Goal: Task Accomplishment & Management: Use online tool/utility

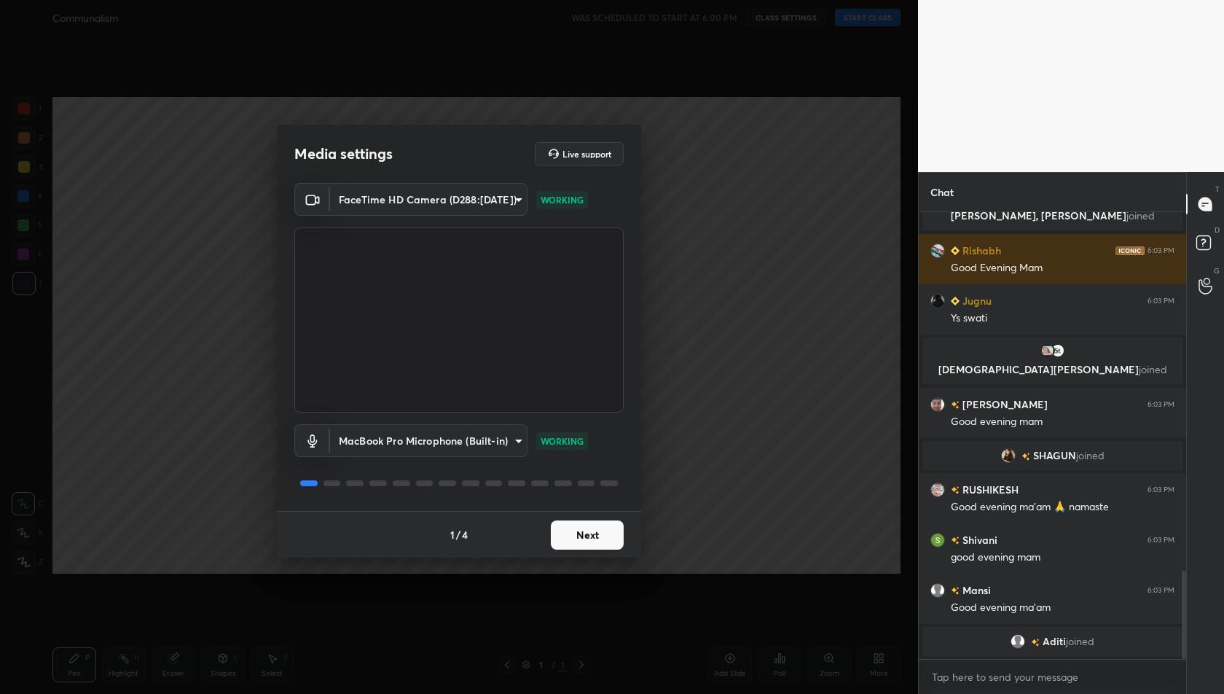
scroll to position [1819, 0]
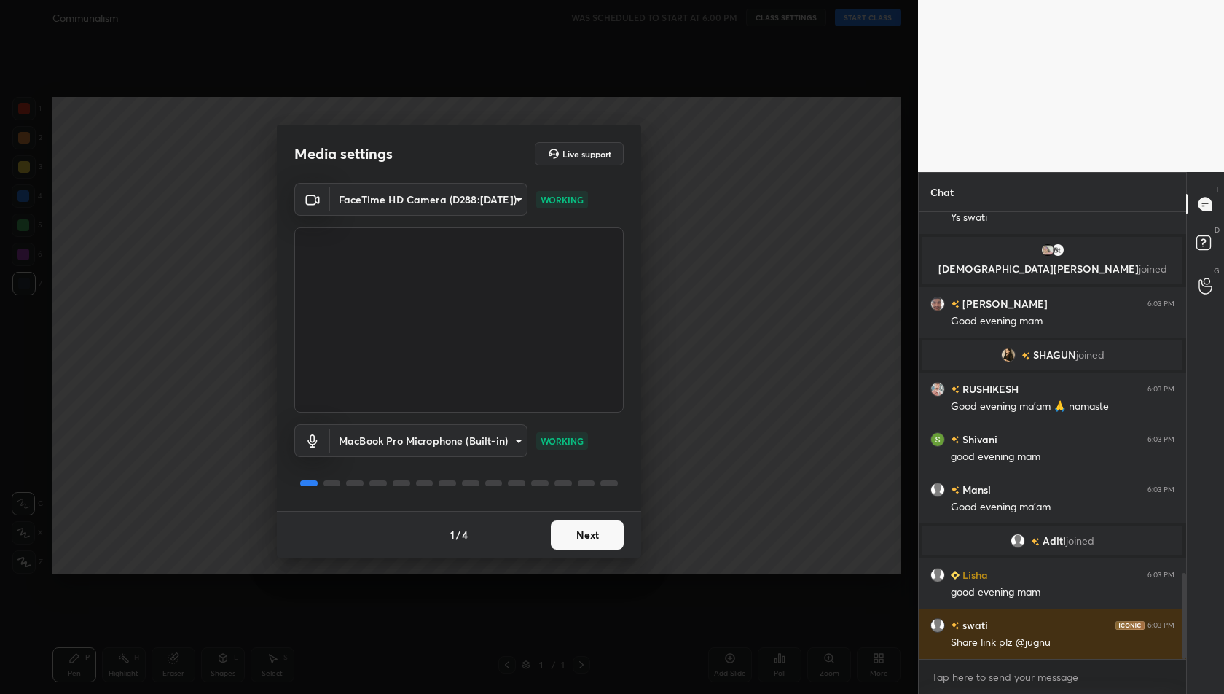
click at [582, 533] on button "Next" at bounding box center [587, 534] width 73 height 29
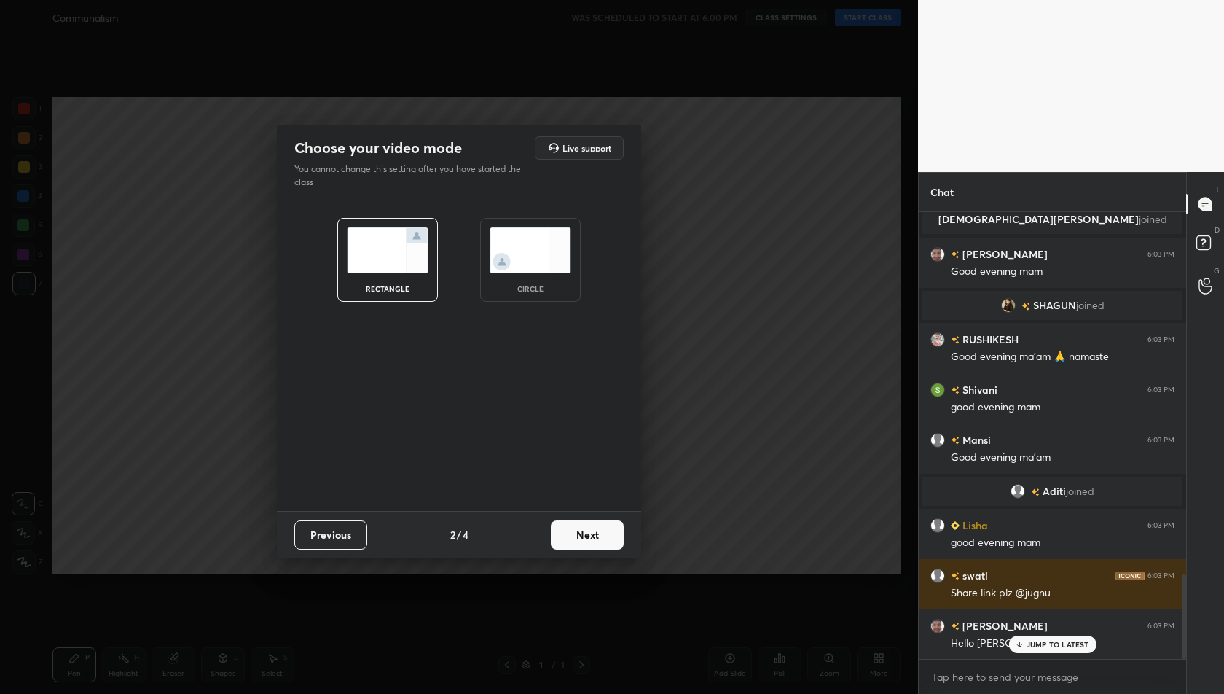
click at [582, 533] on button "Next" at bounding box center [587, 534] width 73 height 29
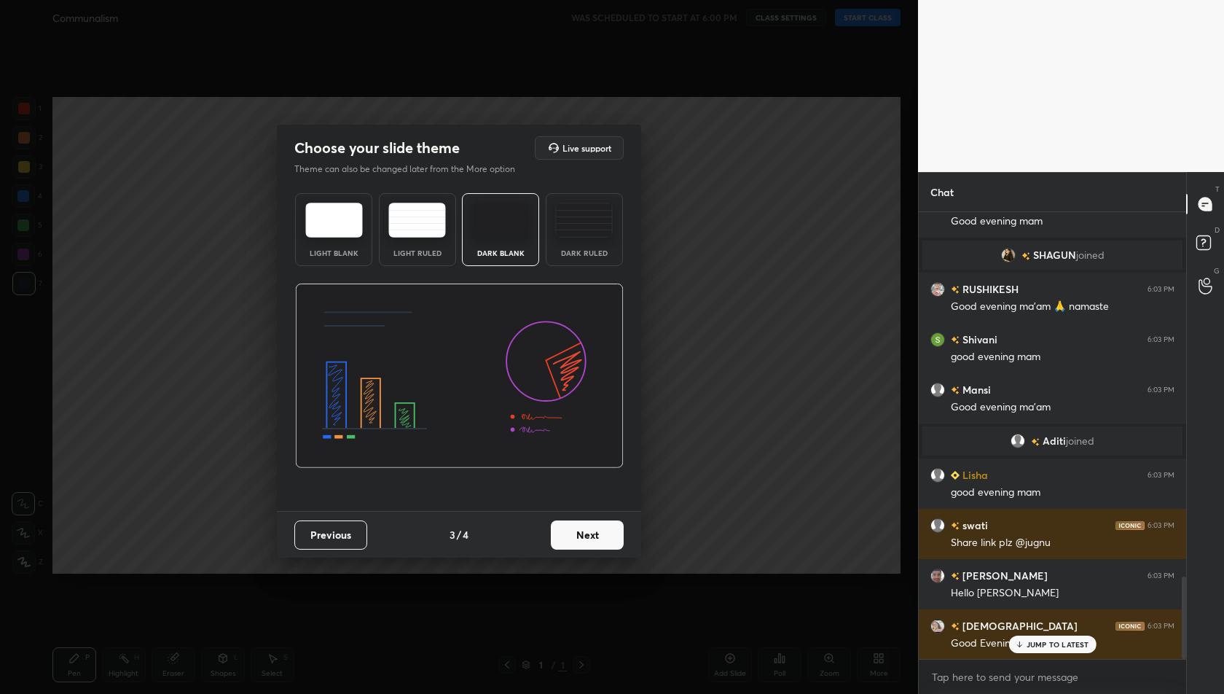
click at [582, 533] on button "Next" at bounding box center [587, 534] width 73 height 29
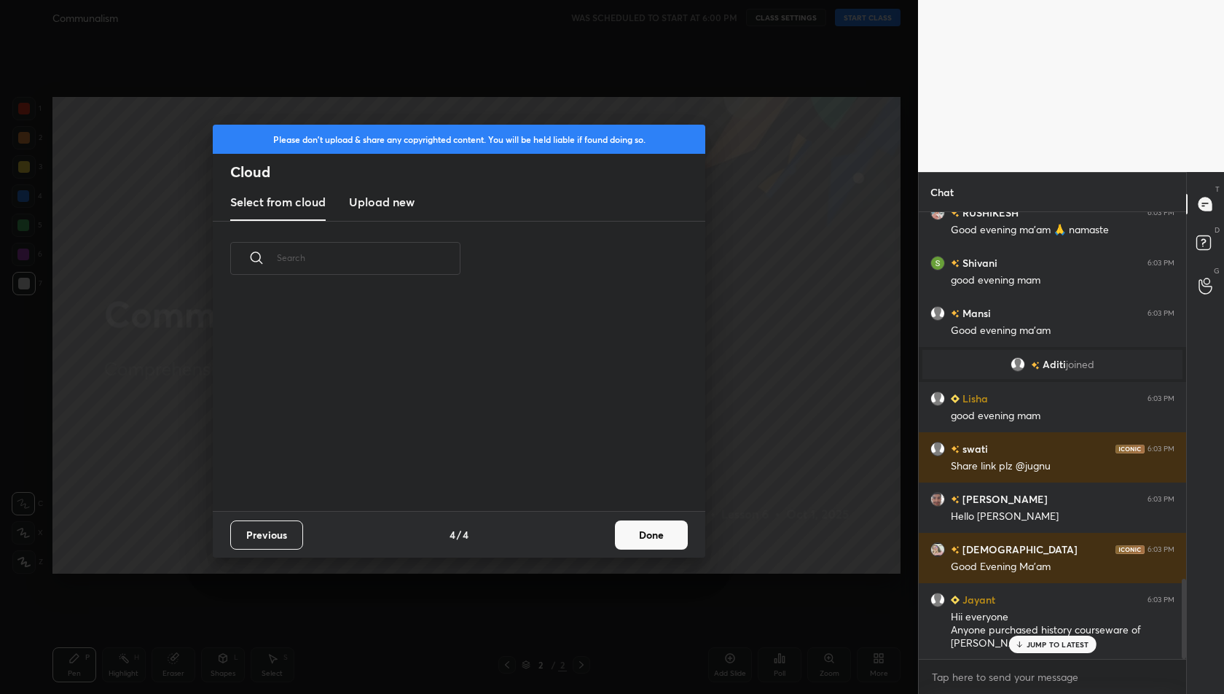
click at [385, 201] on h3 "Upload new" at bounding box center [382, 201] width 66 height 17
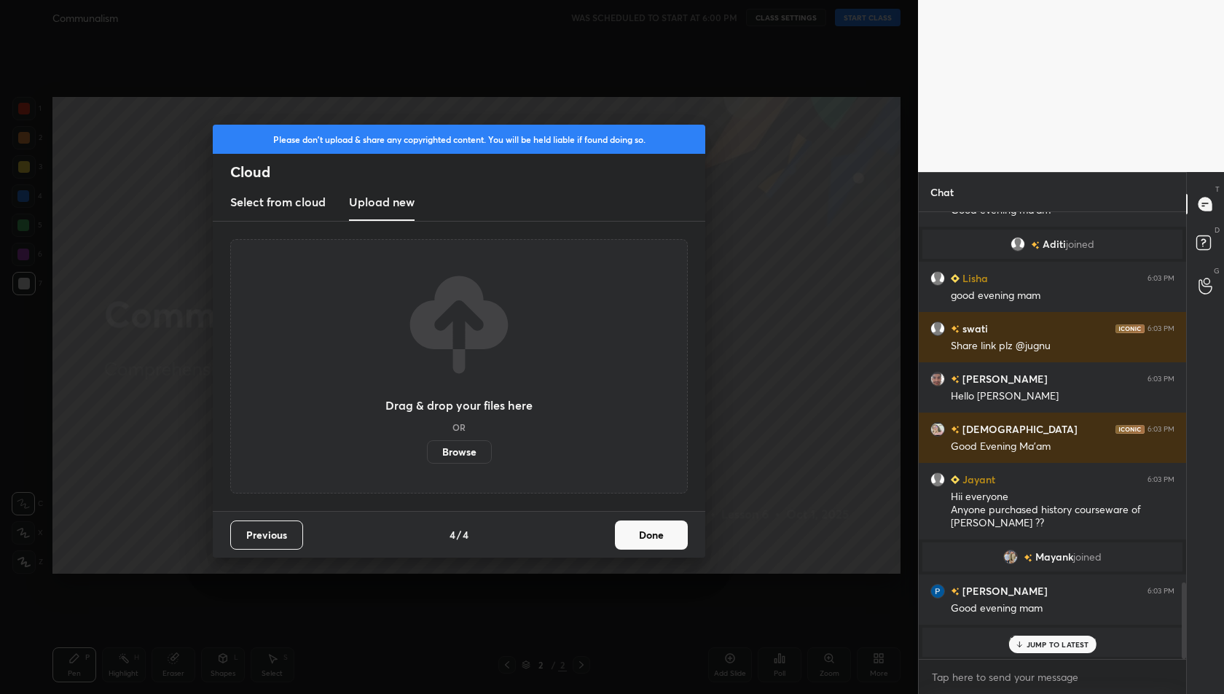
click at [456, 453] on label "Browse" at bounding box center [459, 451] width 65 height 23
click at [427, 453] on input "Browse" at bounding box center [427, 451] width 0 height 23
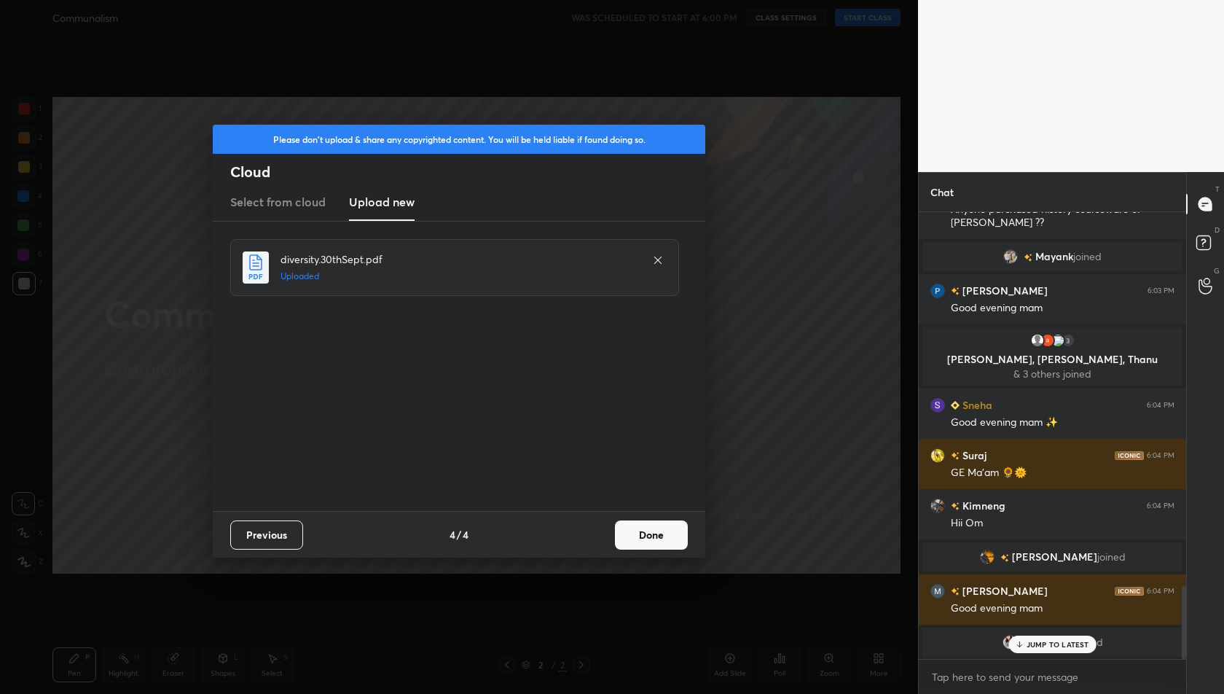
click at [646, 538] on button "Done" at bounding box center [651, 534] width 73 height 29
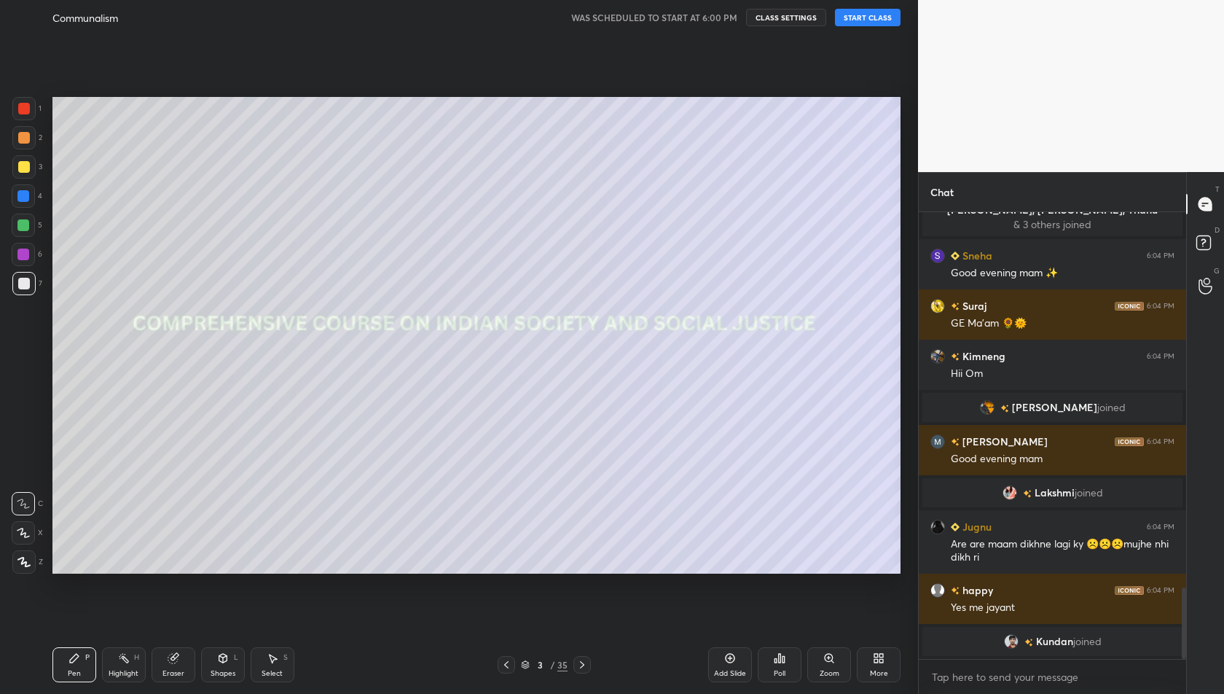
click at [863, 18] on button "START CLASS" at bounding box center [868, 17] width 66 height 17
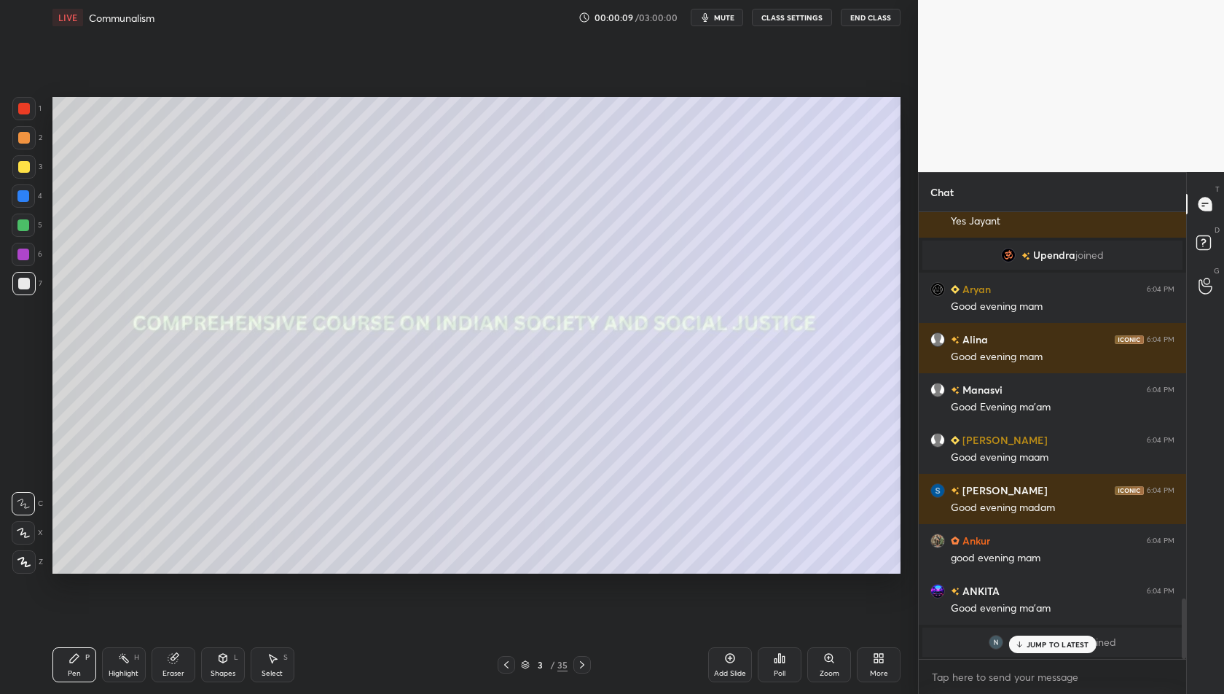
click at [882, 660] on icon at bounding box center [881, 661] width 4 height 4
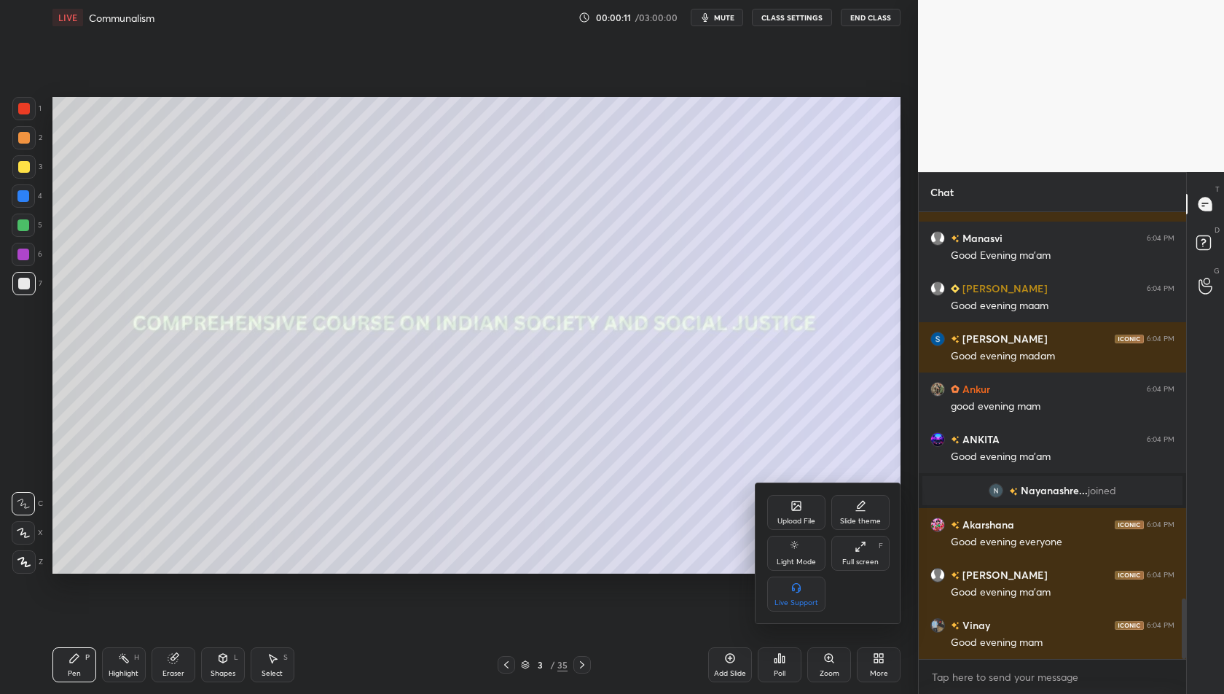
click at [852, 558] on div "Full screen" at bounding box center [860, 561] width 36 height 7
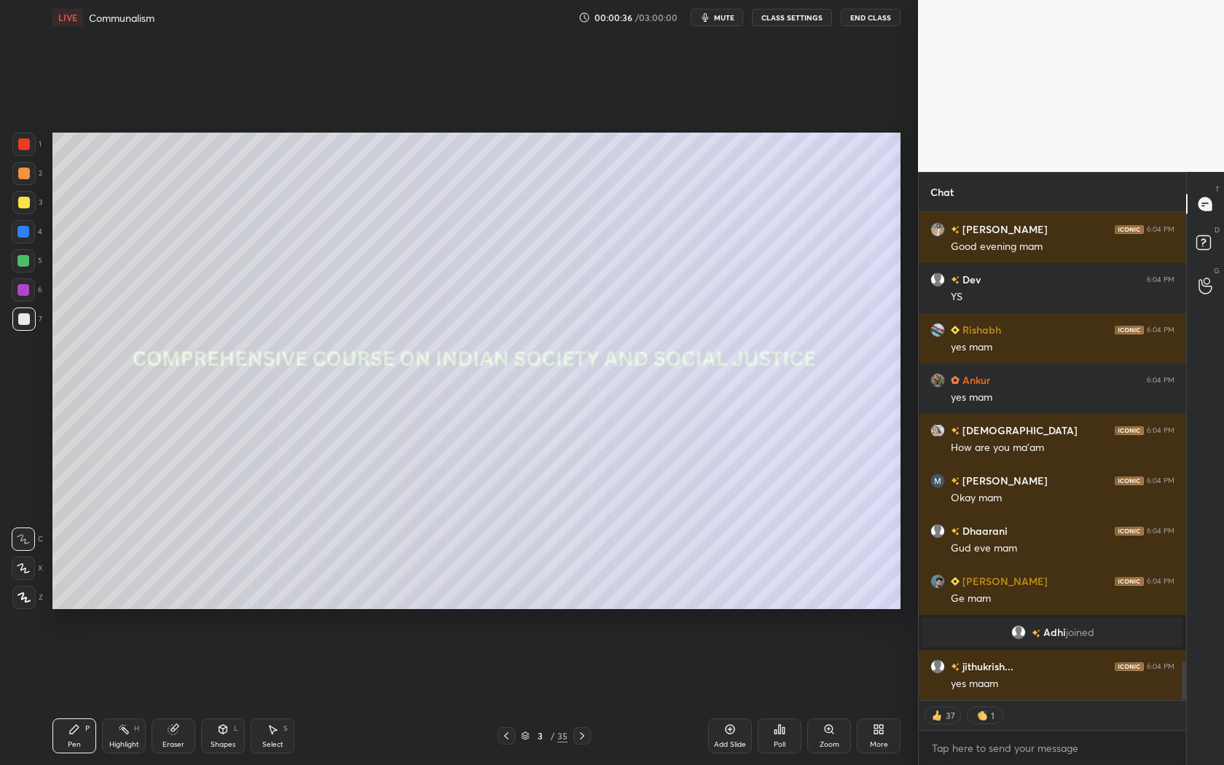
click at [24, 198] on div at bounding box center [24, 203] width 12 height 12
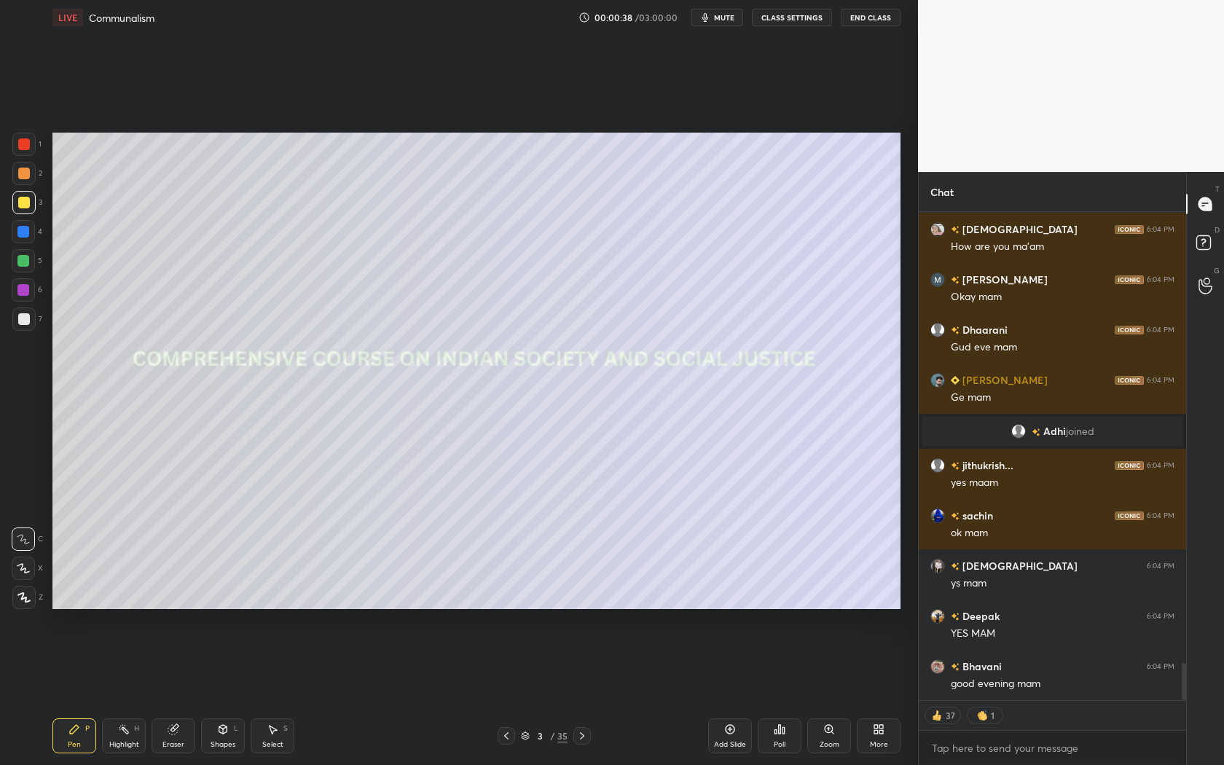
click at [26, 568] on icon at bounding box center [23, 568] width 12 height 9
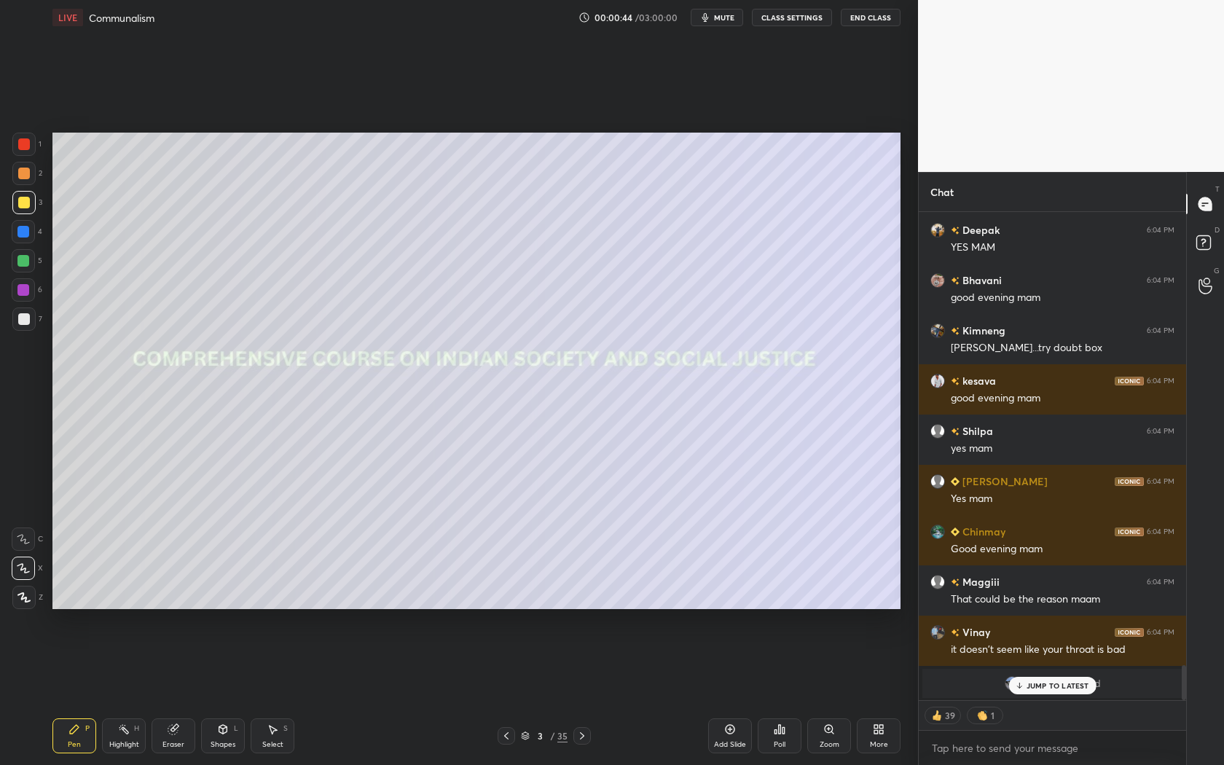
click at [578, 693] on icon at bounding box center [582, 736] width 12 height 12
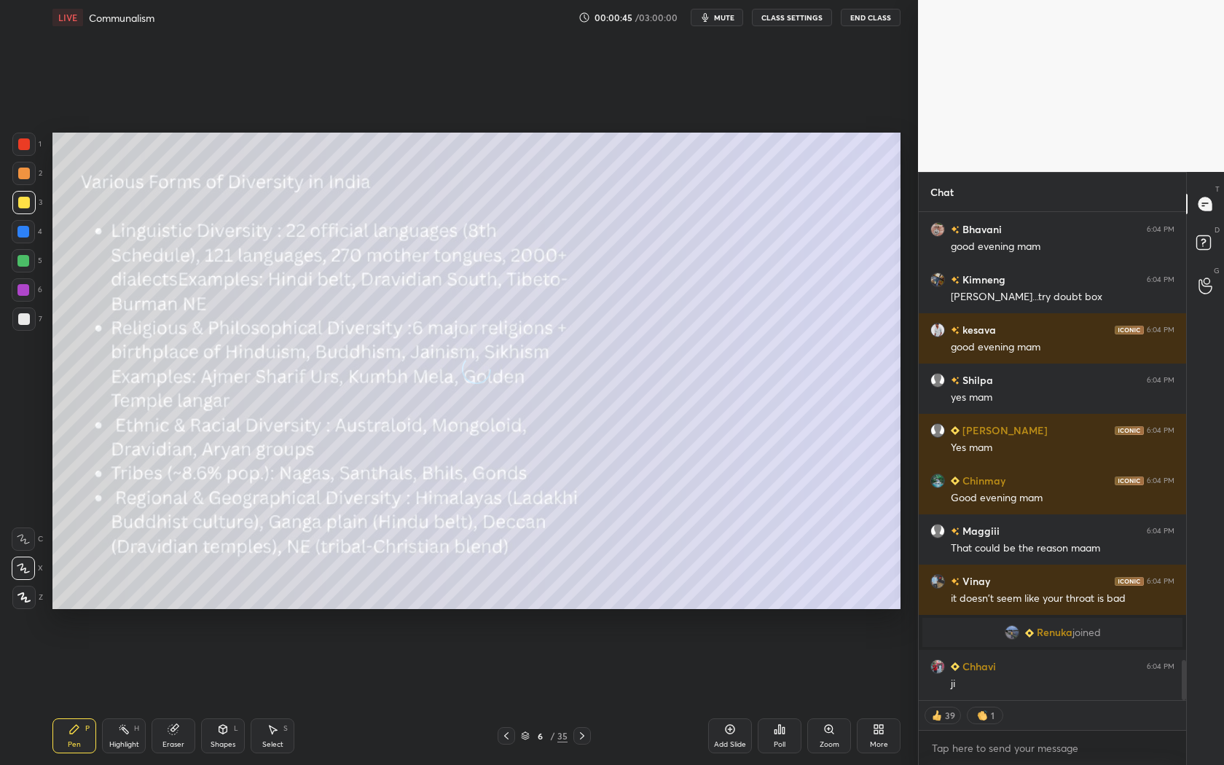
click at [578, 693] on icon at bounding box center [582, 736] width 12 height 12
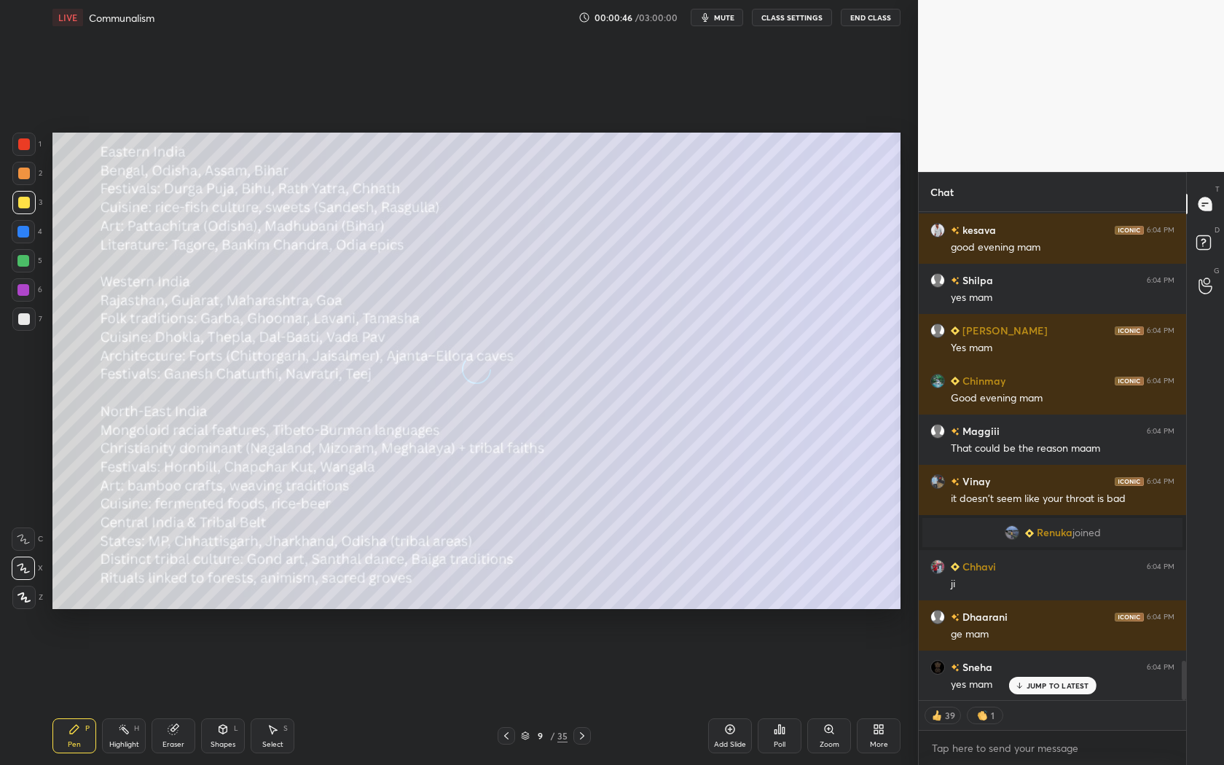
click at [578, 693] on icon at bounding box center [582, 736] width 12 height 12
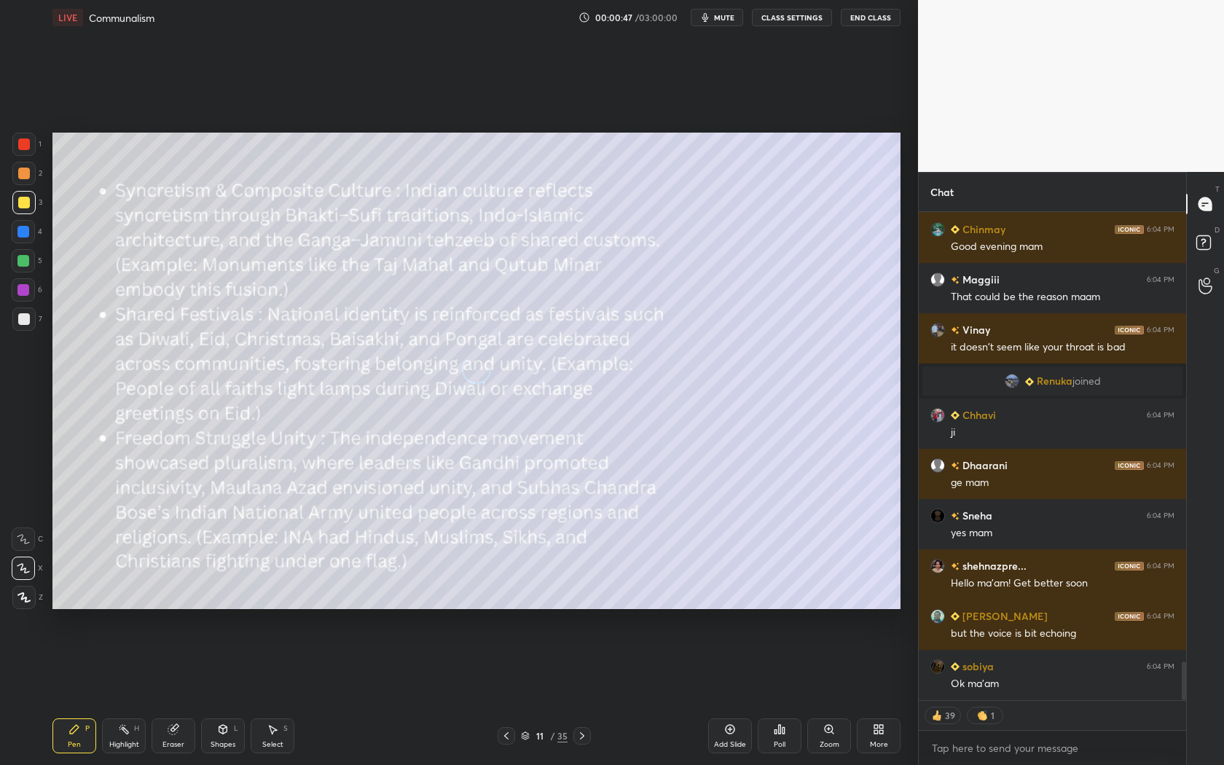
click at [578, 693] on icon at bounding box center [582, 736] width 12 height 12
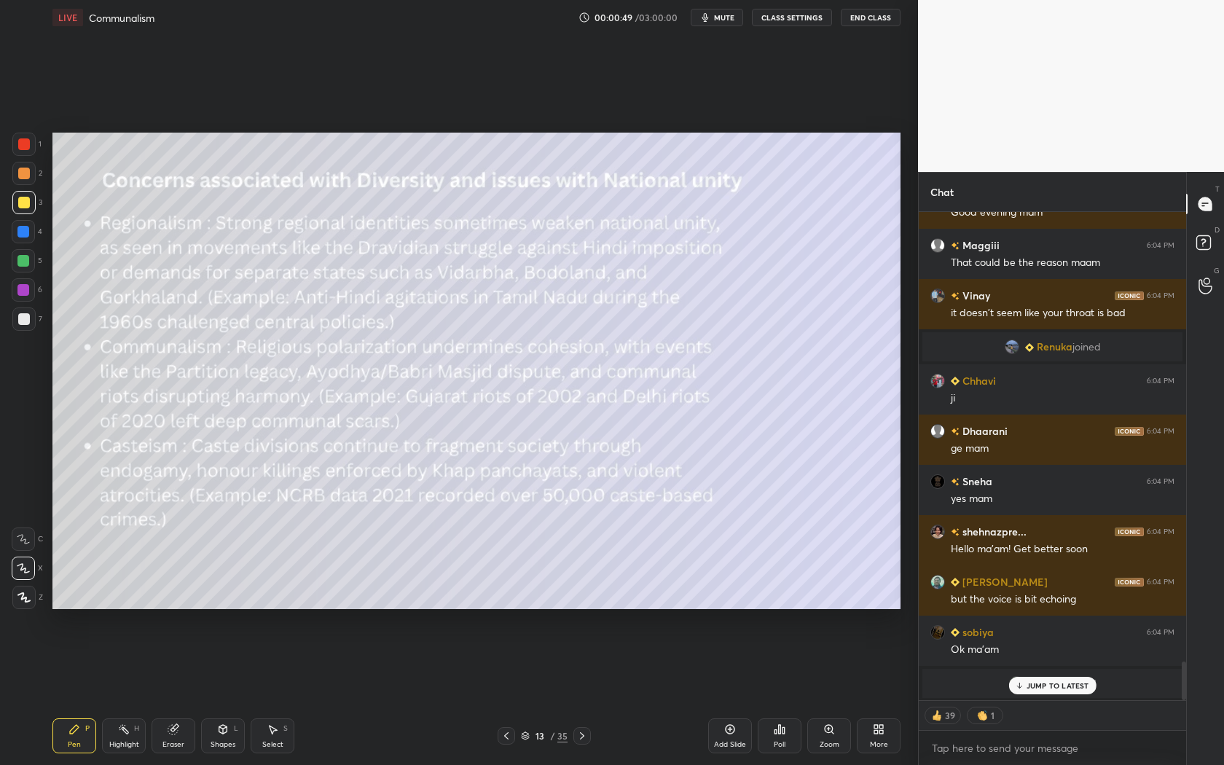
click at [578, 693] on icon at bounding box center [582, 736] width 12 height 12
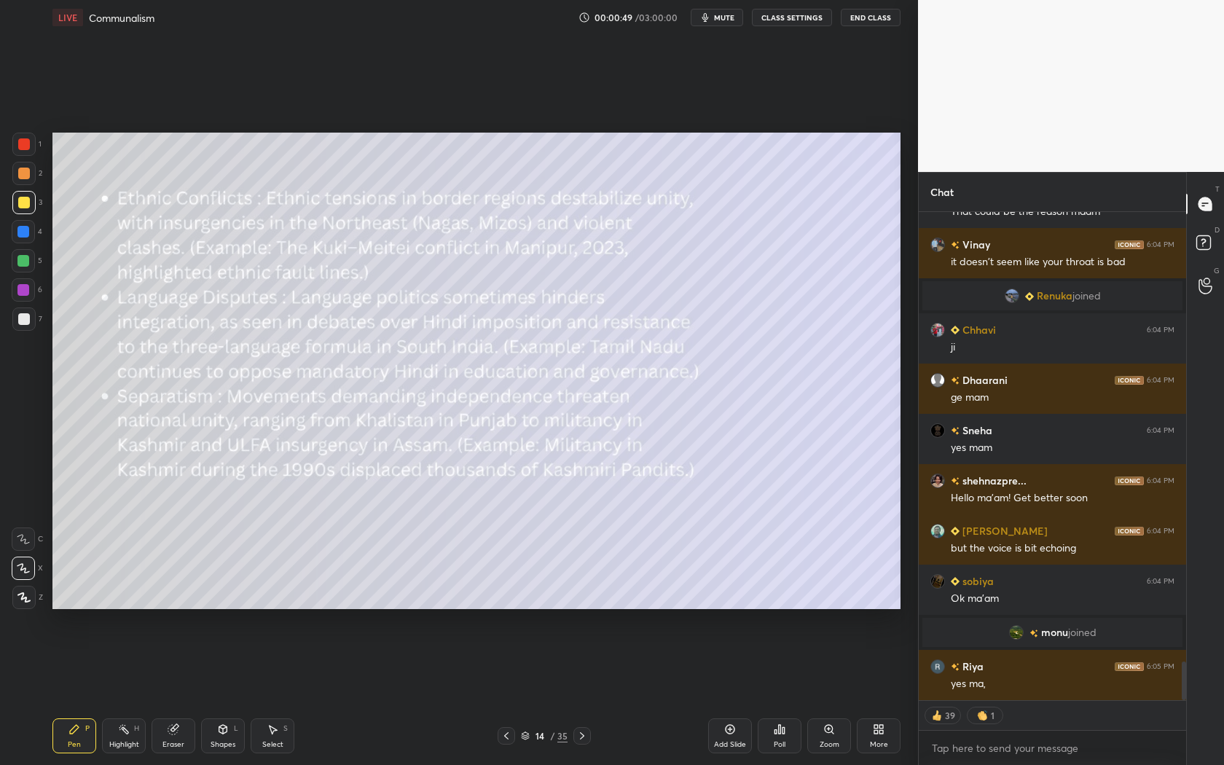
click at [578, 693] on icon at bounding box center [582, 736] width 12 height 12
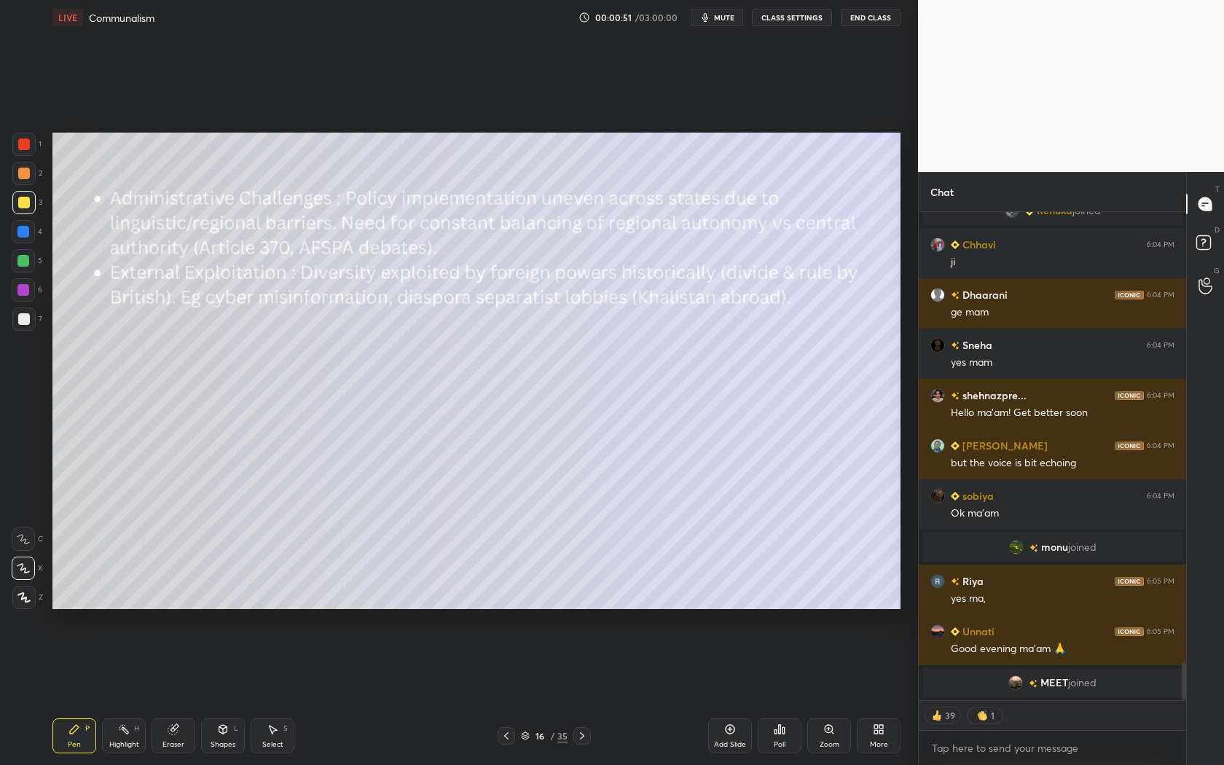
click at [578, 693] on icon at bounding box center [582, 736] width 12 height 12
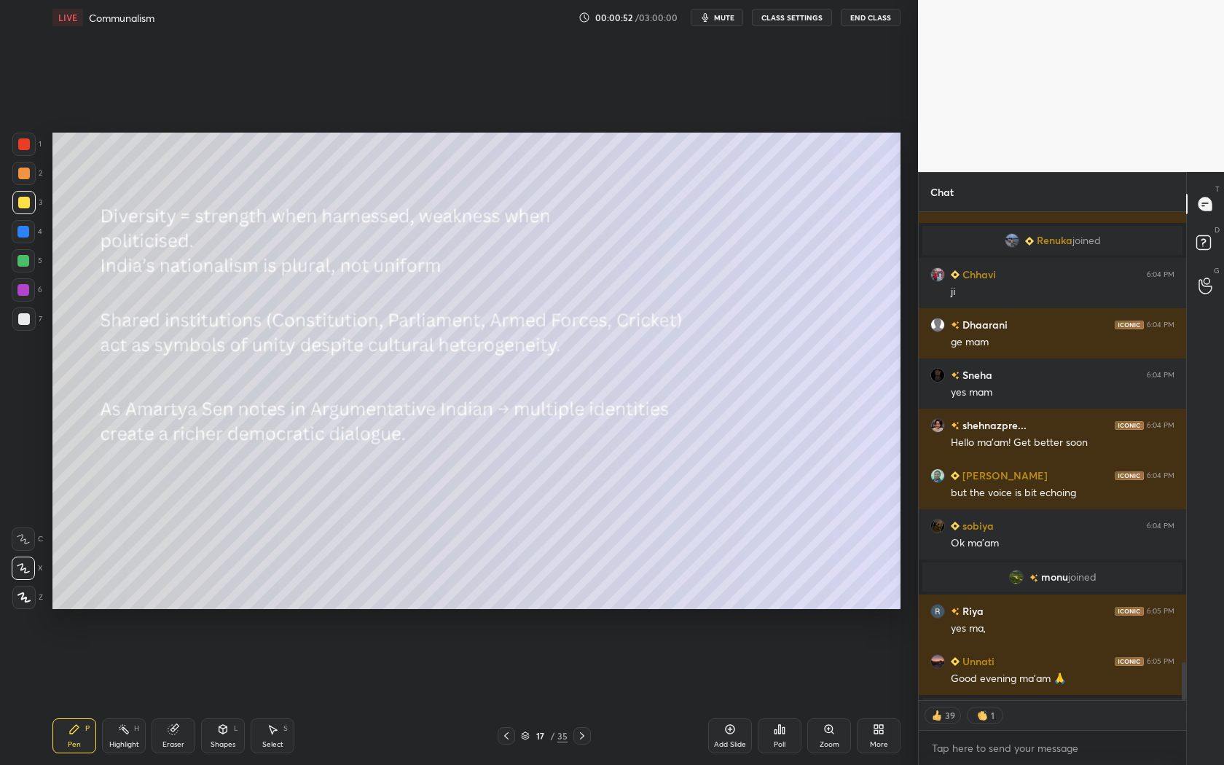
click at [578, 693] on icon at bounding box center [582, 736] width 12 height 12
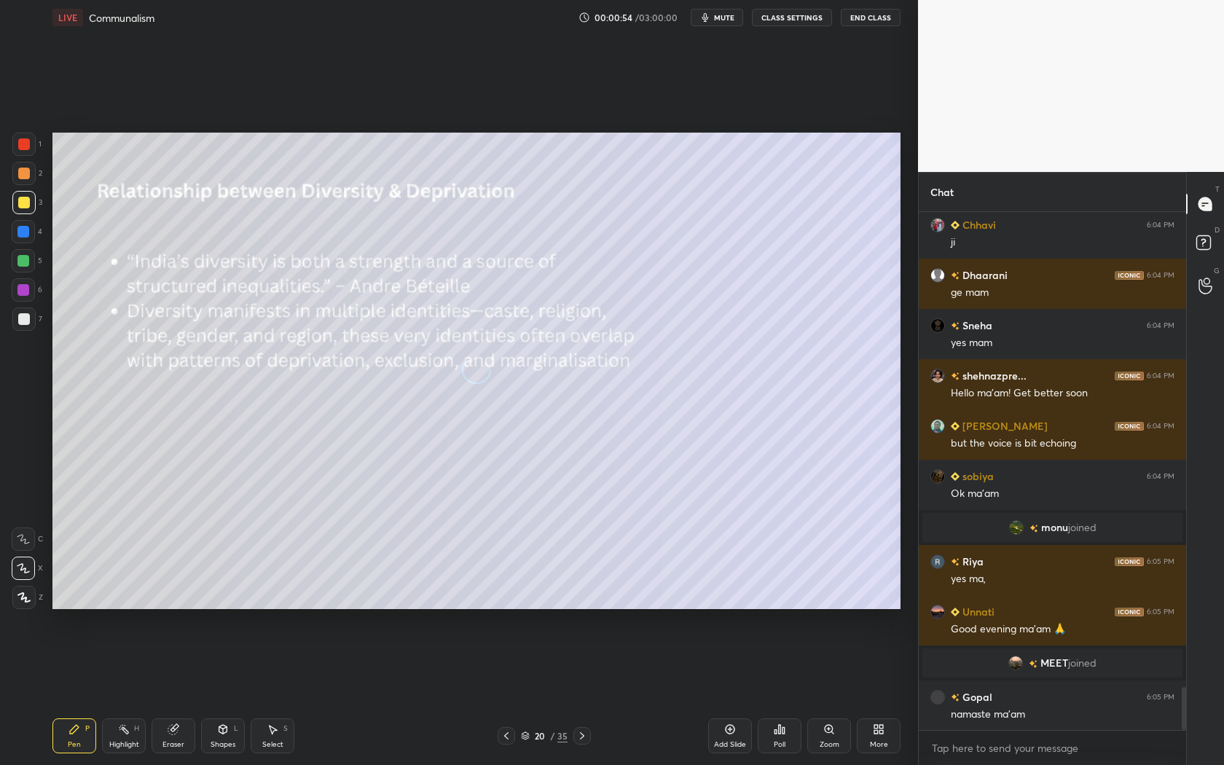
click at [578, 693] on icon at bounding box center [582, 736] width 12 height 12
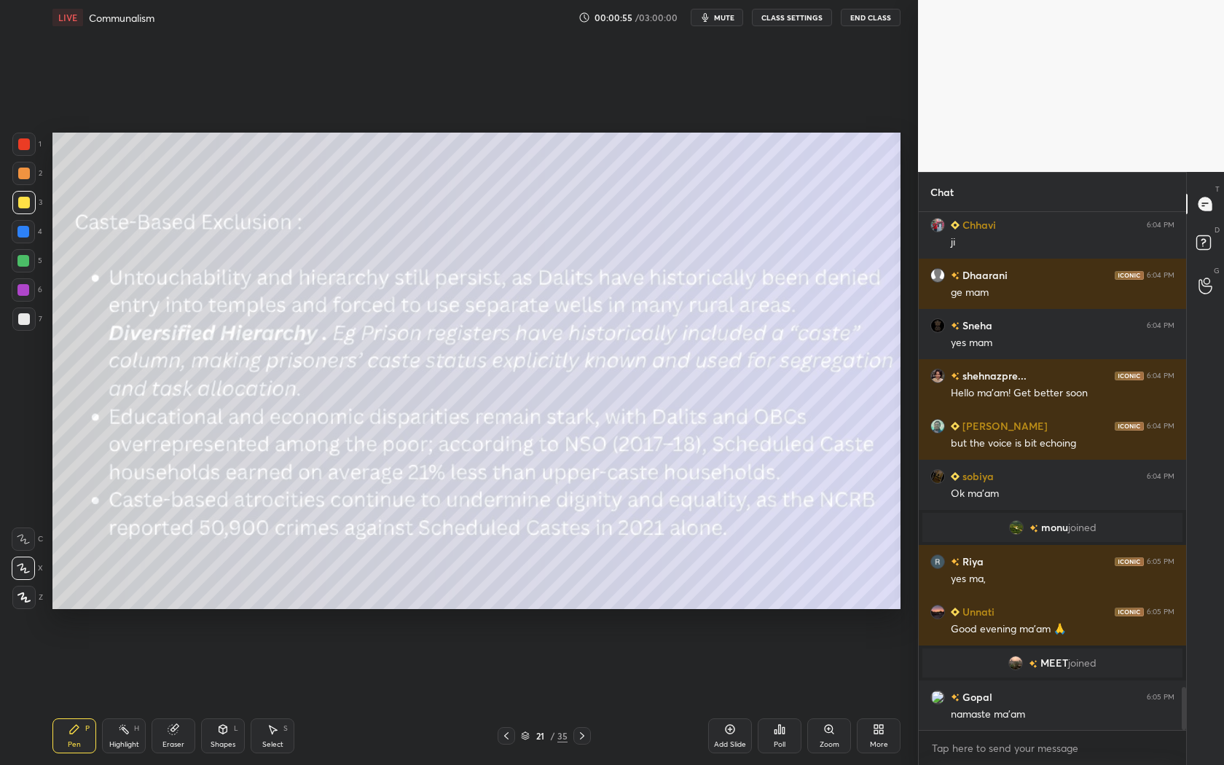
click at [578, 693] on icon at bounding box center [582, 736] width 12 height 12
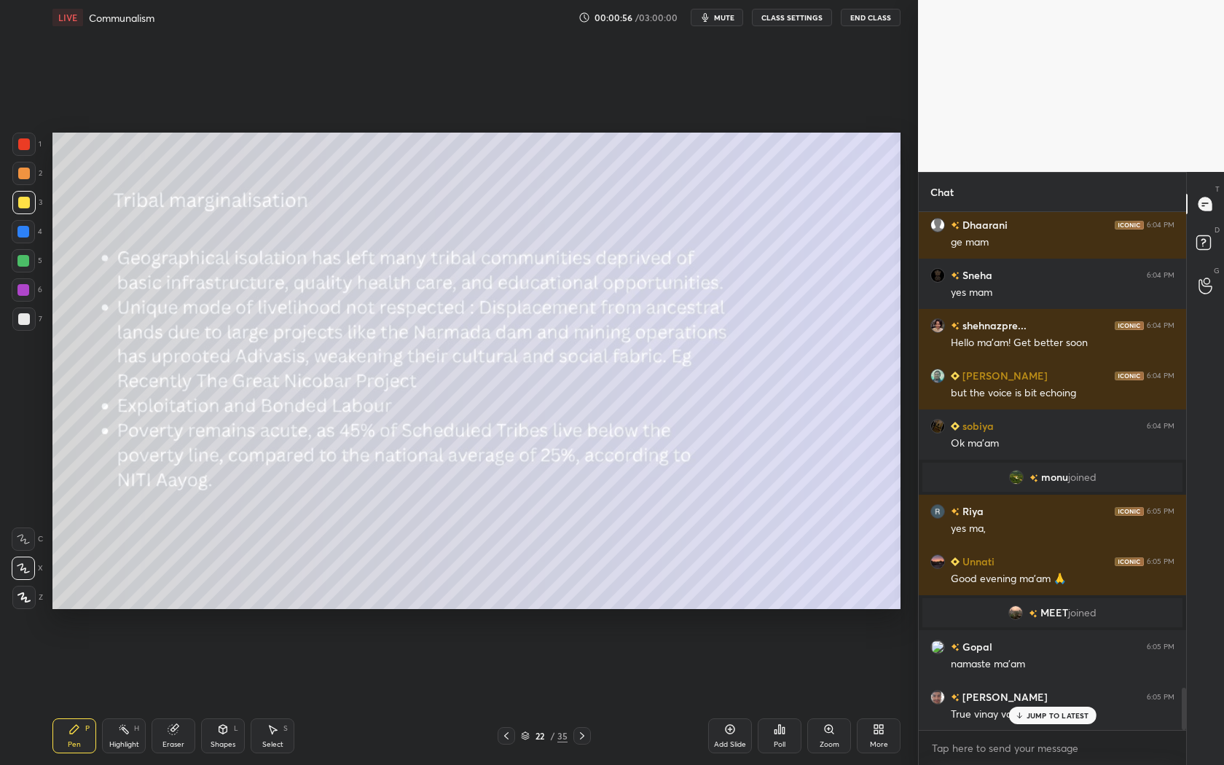
click at [578, 693] on icon at bounding box center [582, 736] width 12 height 12
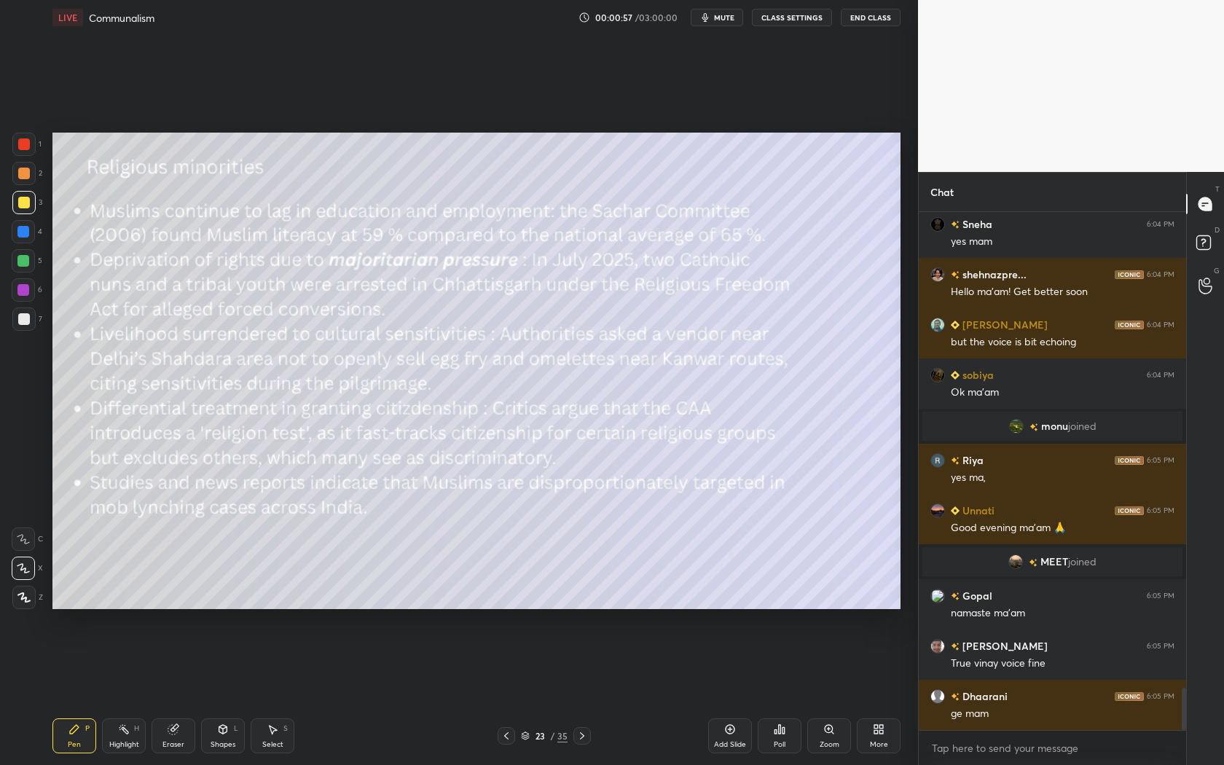
click at [578, 693] on icon at bounding box center [582, 736] width 12 height 12
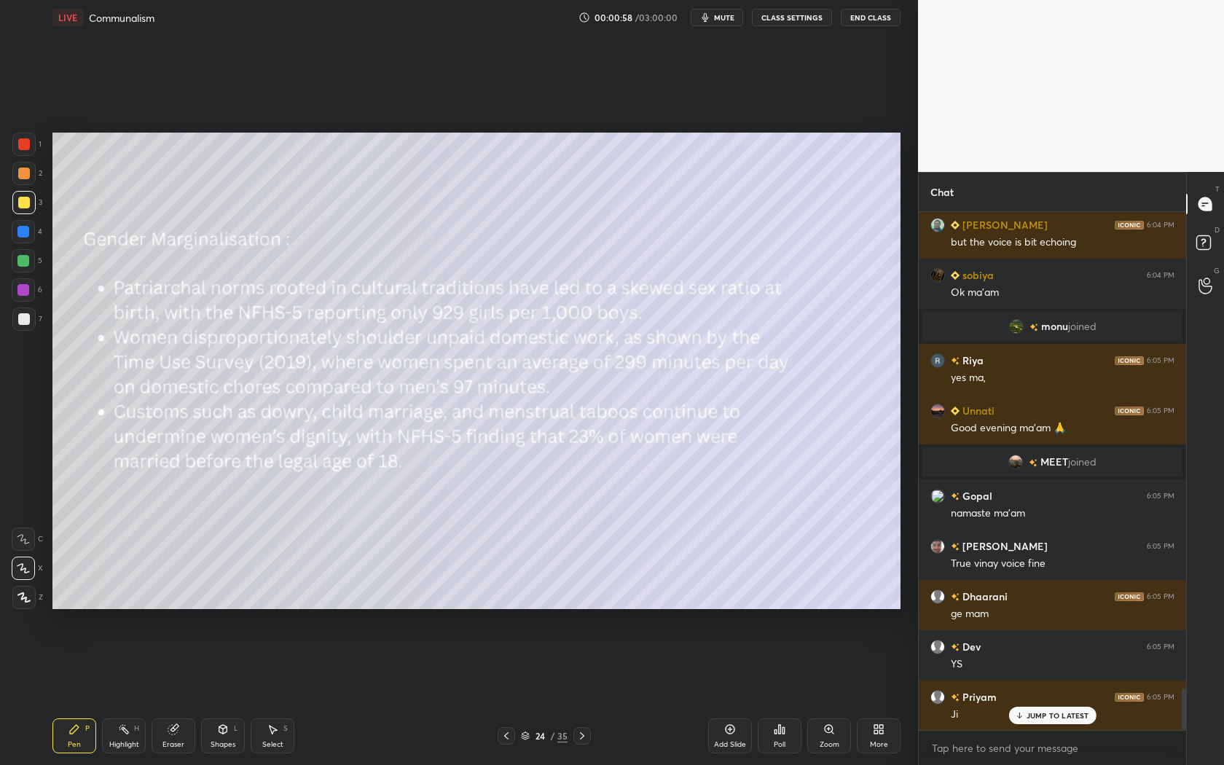
click at [578, 693] on icon at bounding box center [582, 736] width 12 height 12
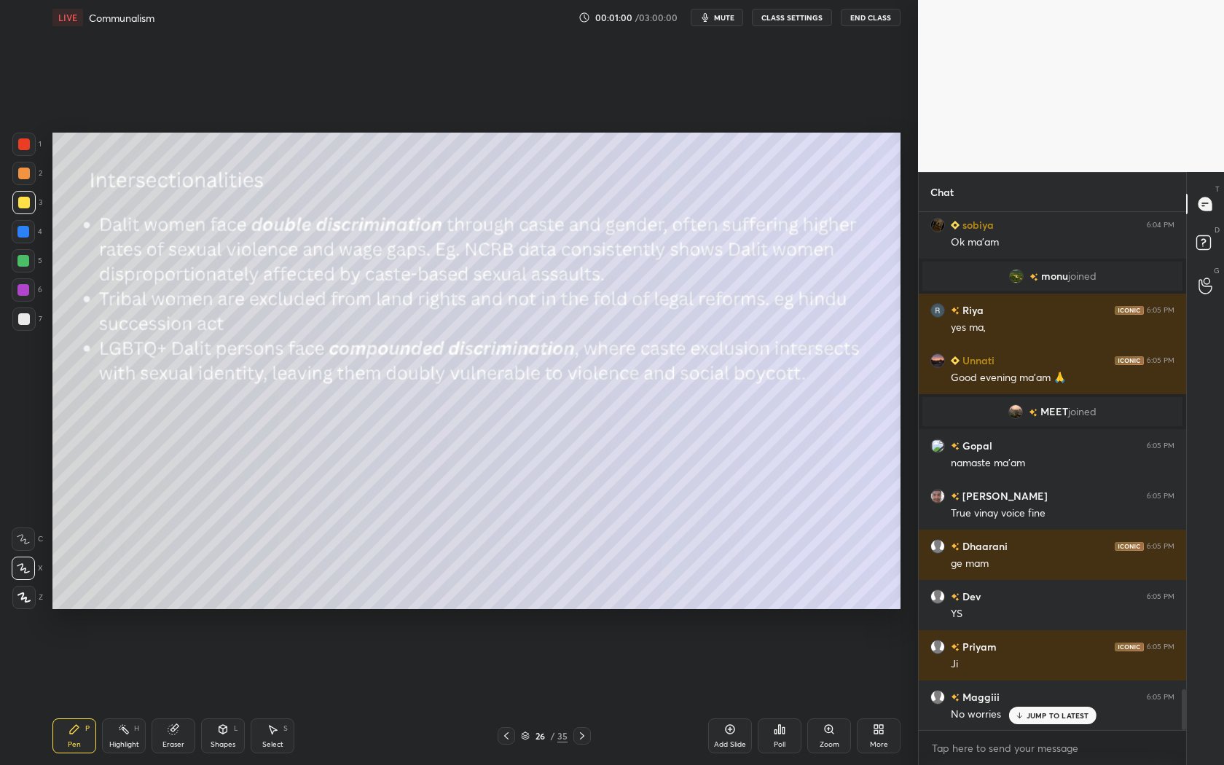
click at [578, 693] on icon at bounding box center [582, 736] width 12 height 12
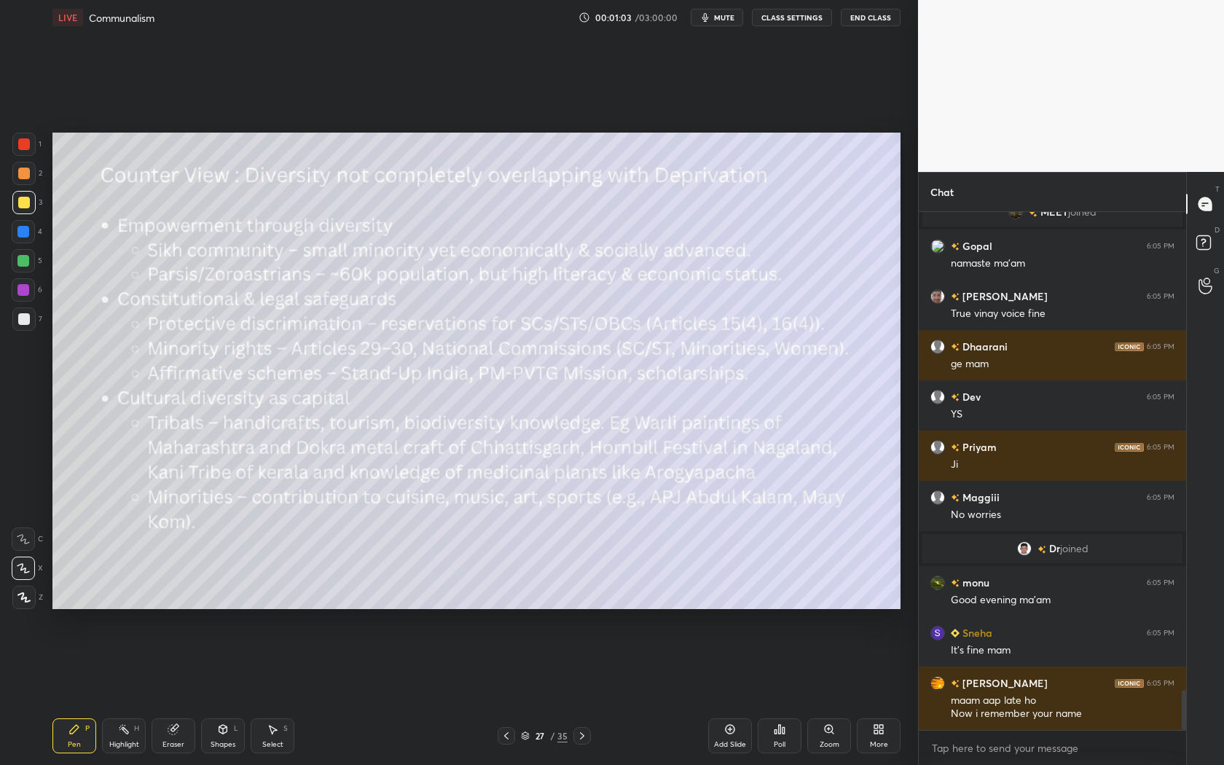
click at [505, 693] on icon at bounding box center [507, 736] width 12 height 12
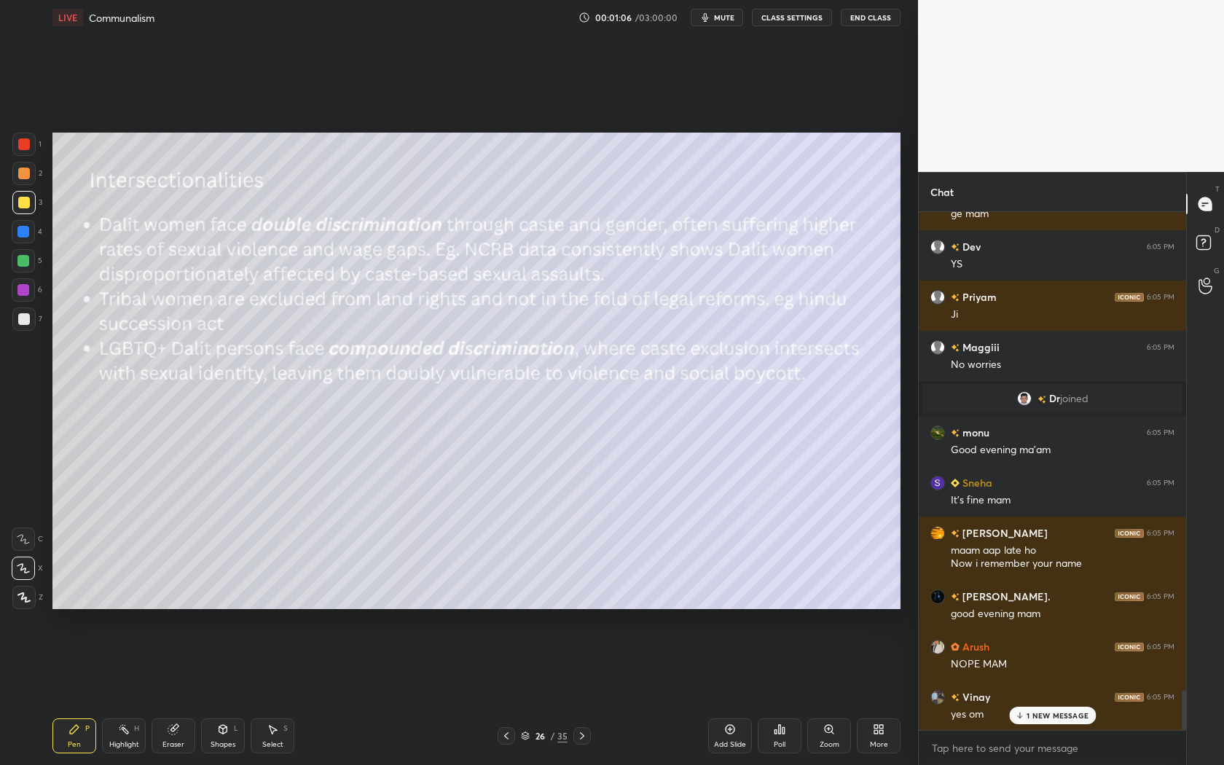
click at [505, 693] on icon at bounding box center [507, 736] width 12 height 12
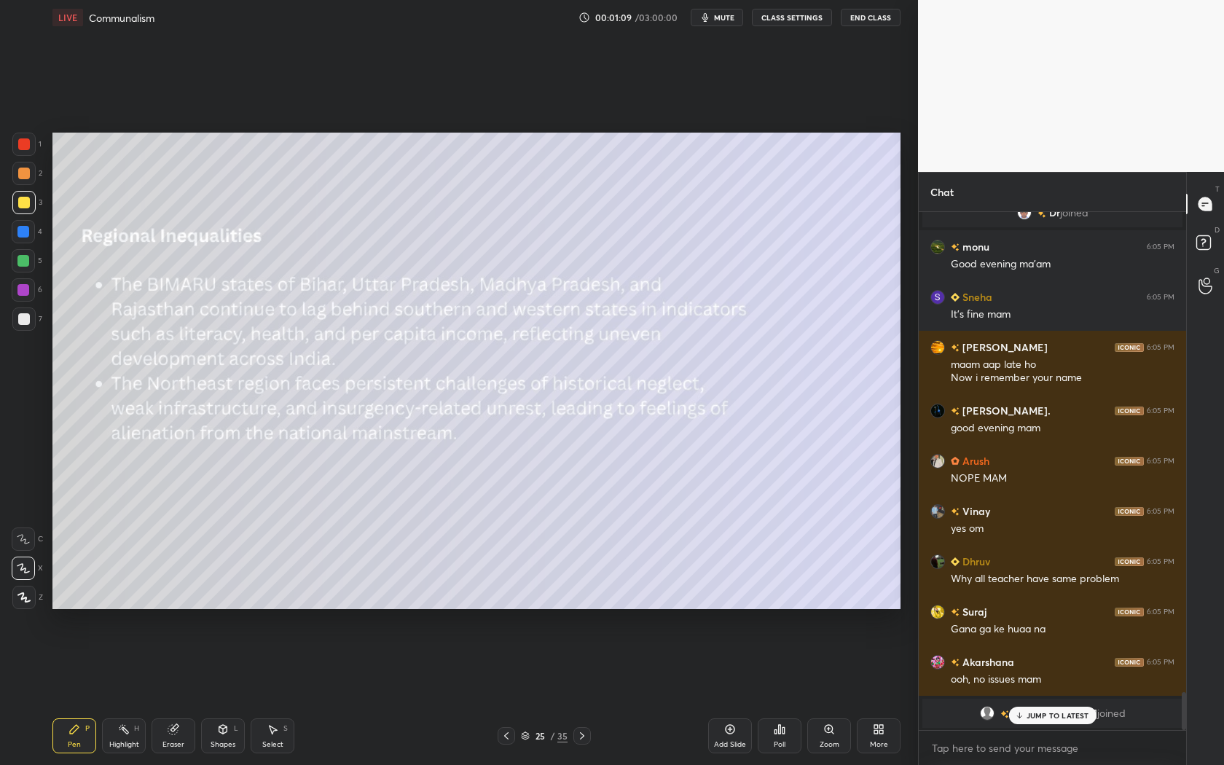
click at [505, 693] on icon at bounding box center [507, 736] width 12 height 12
click at [581, 693] on div at bounding box center [581, 735] width 17 height 17
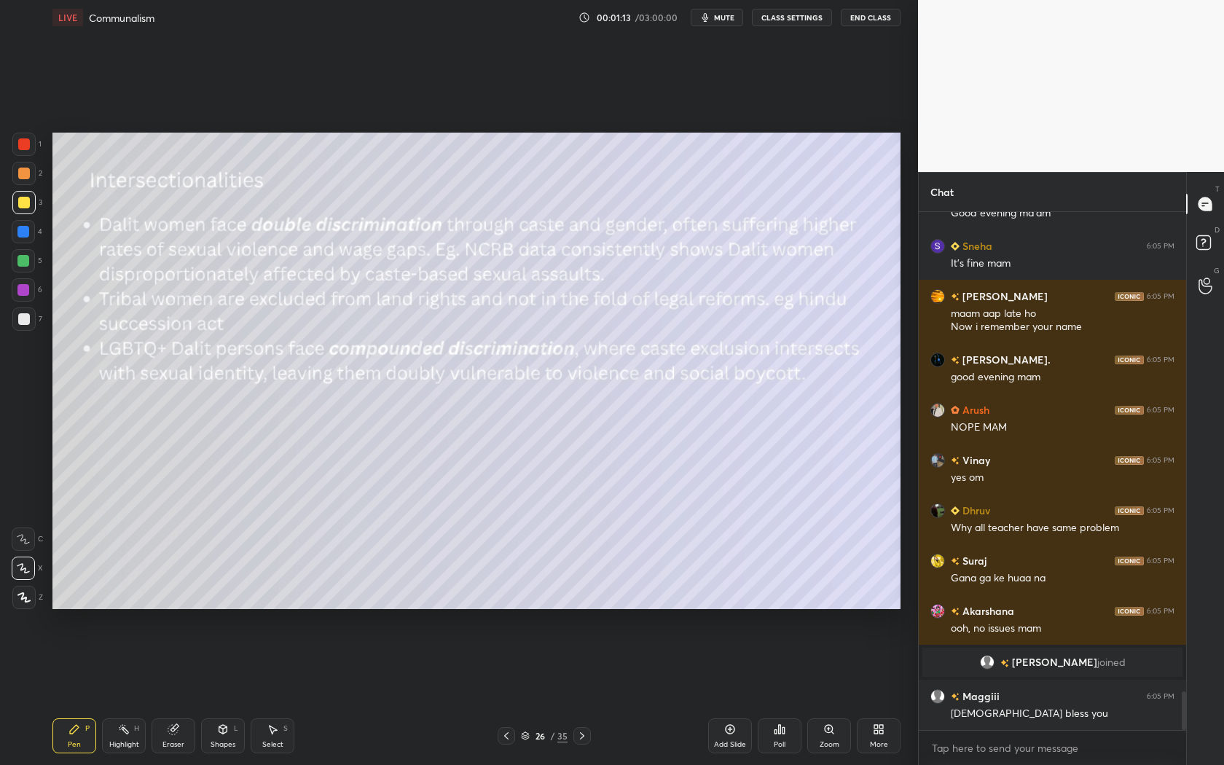
click at [506, 693] on icon at bounding box center [507, 736] width 12 height 12
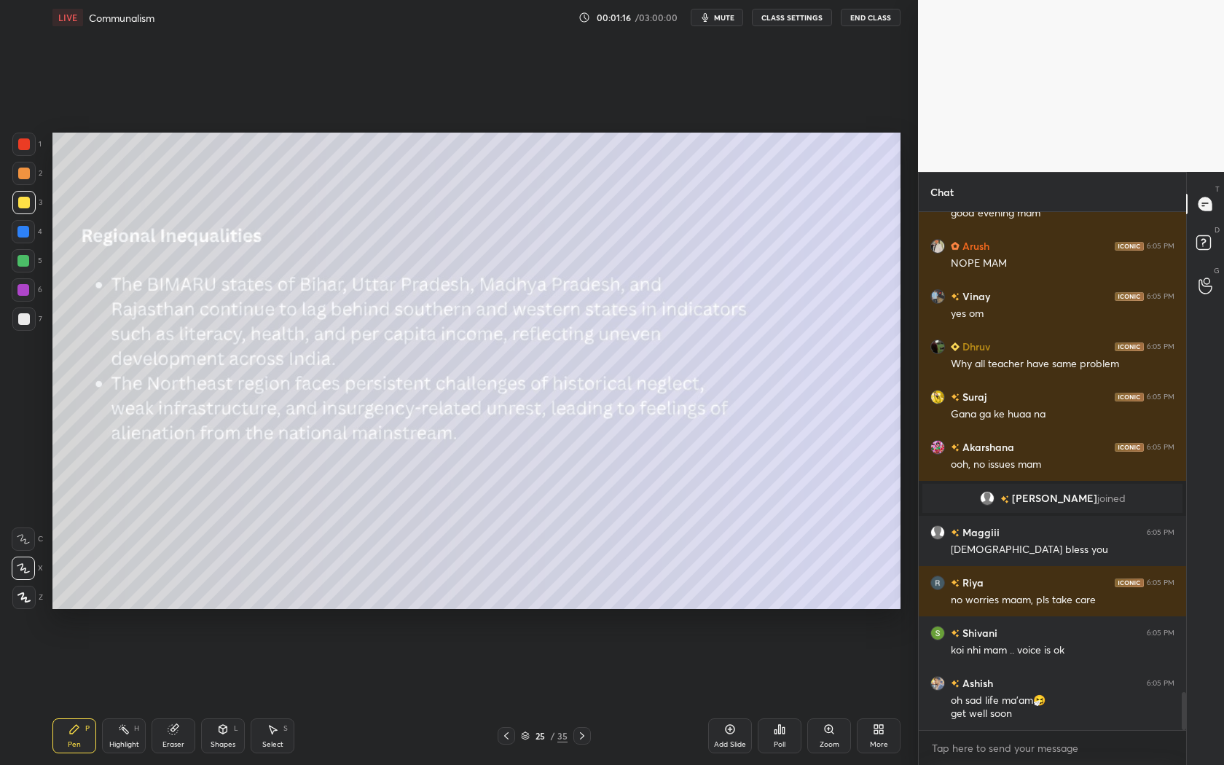
click at [506, 693] on icon at bounding box center [507, 736] width 12 height 12
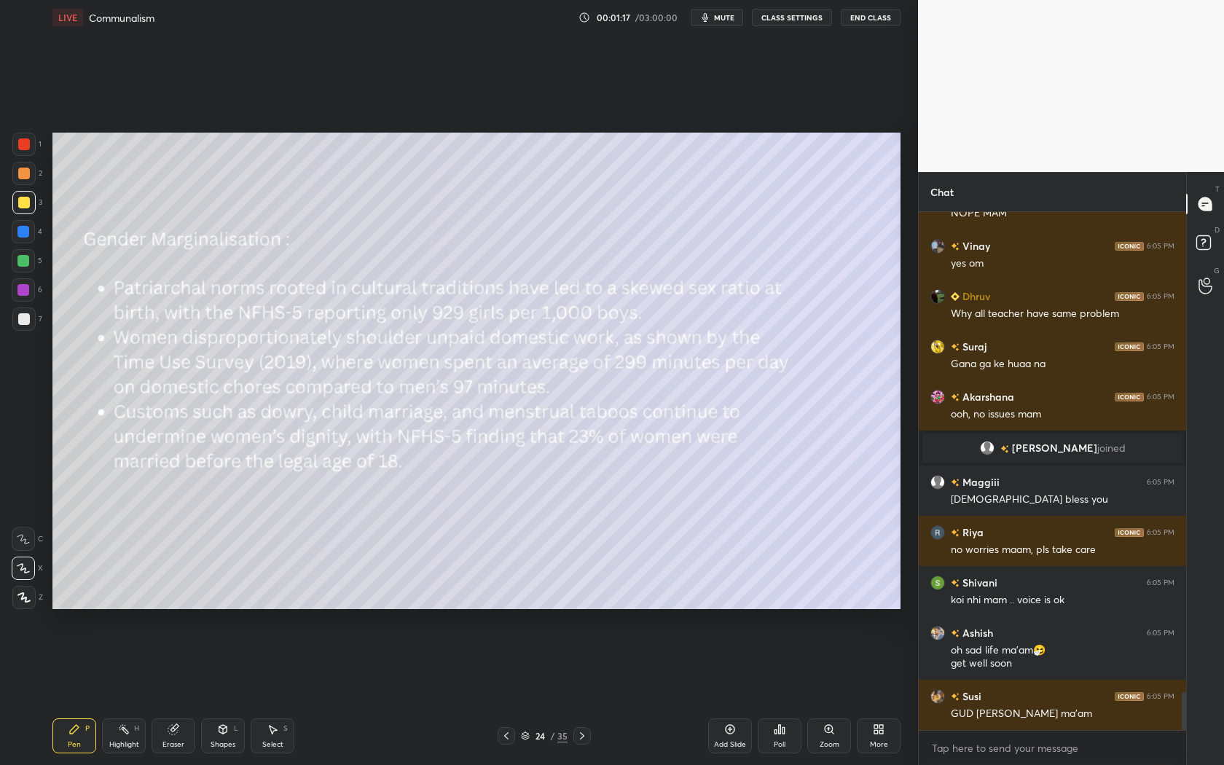
click at [506, 693] on icon at bounding box center [507, 736] width 12 height 12
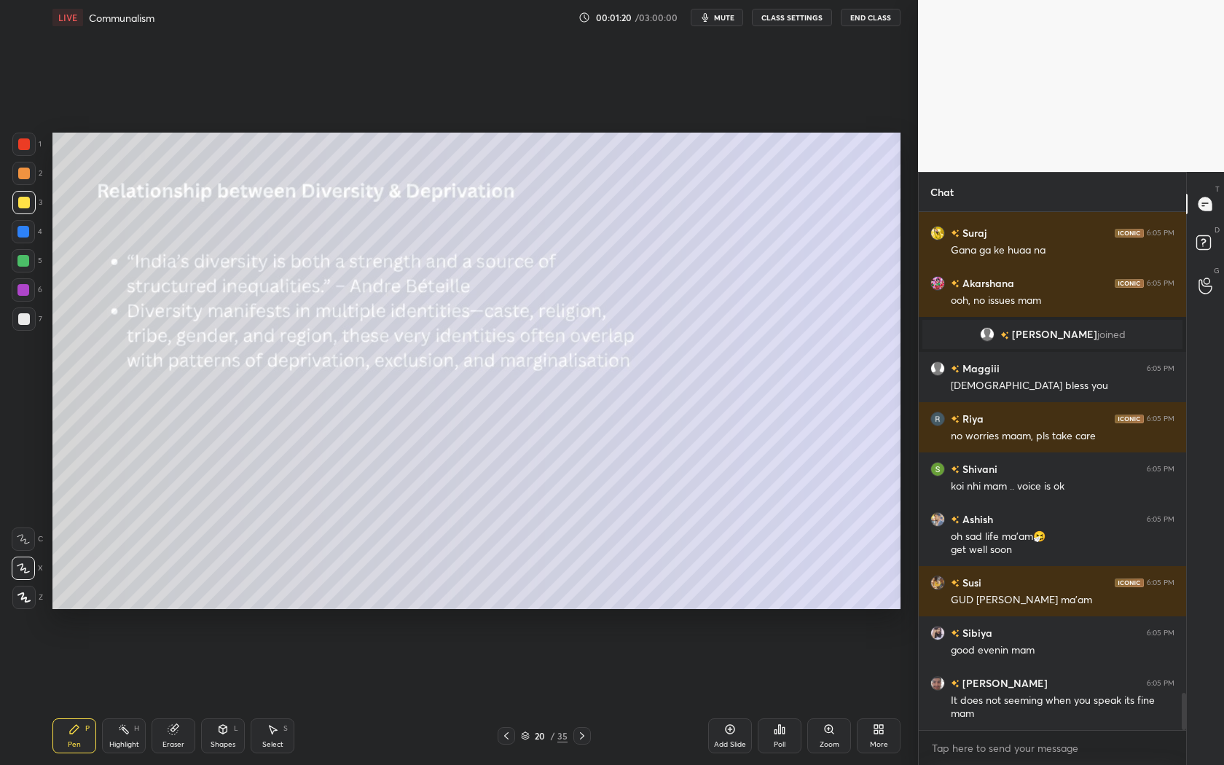
click at [506, 693] on icon at bounding box center [507, 736] width 12 height 12
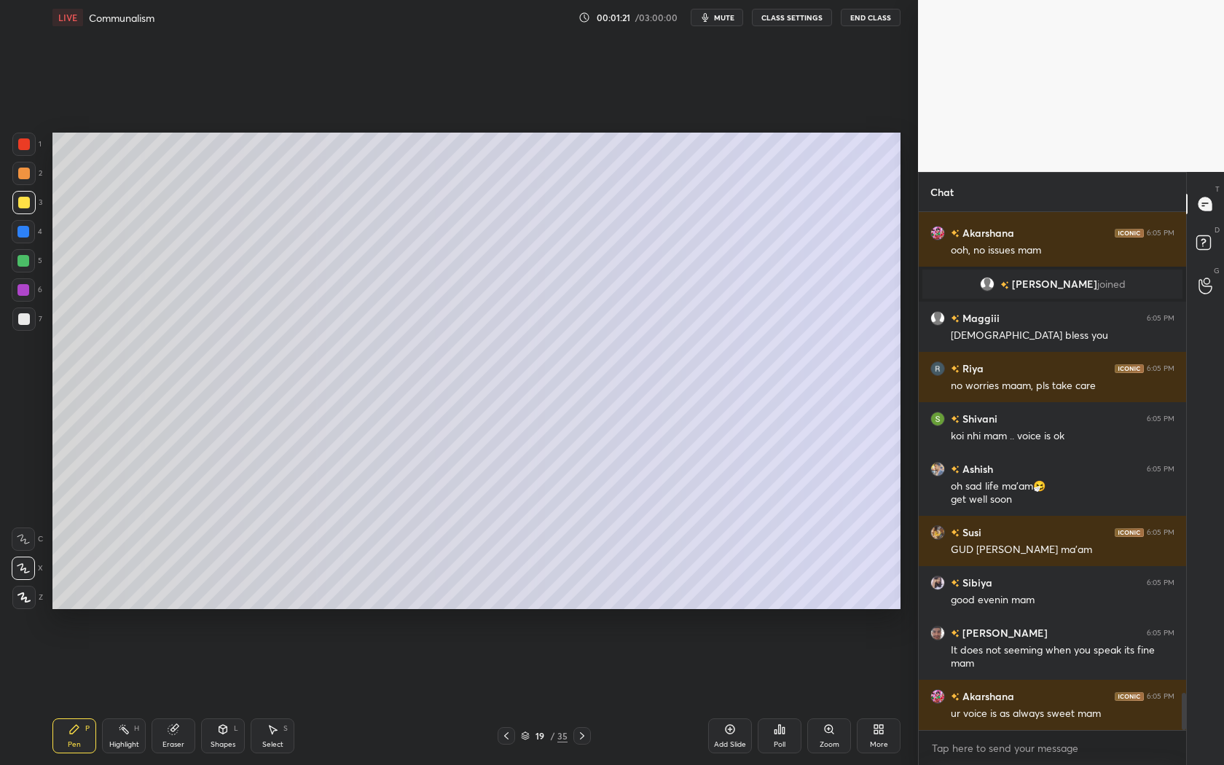
click at [506, 693] on icon at bounding box center [507, 736] width 12 height 12
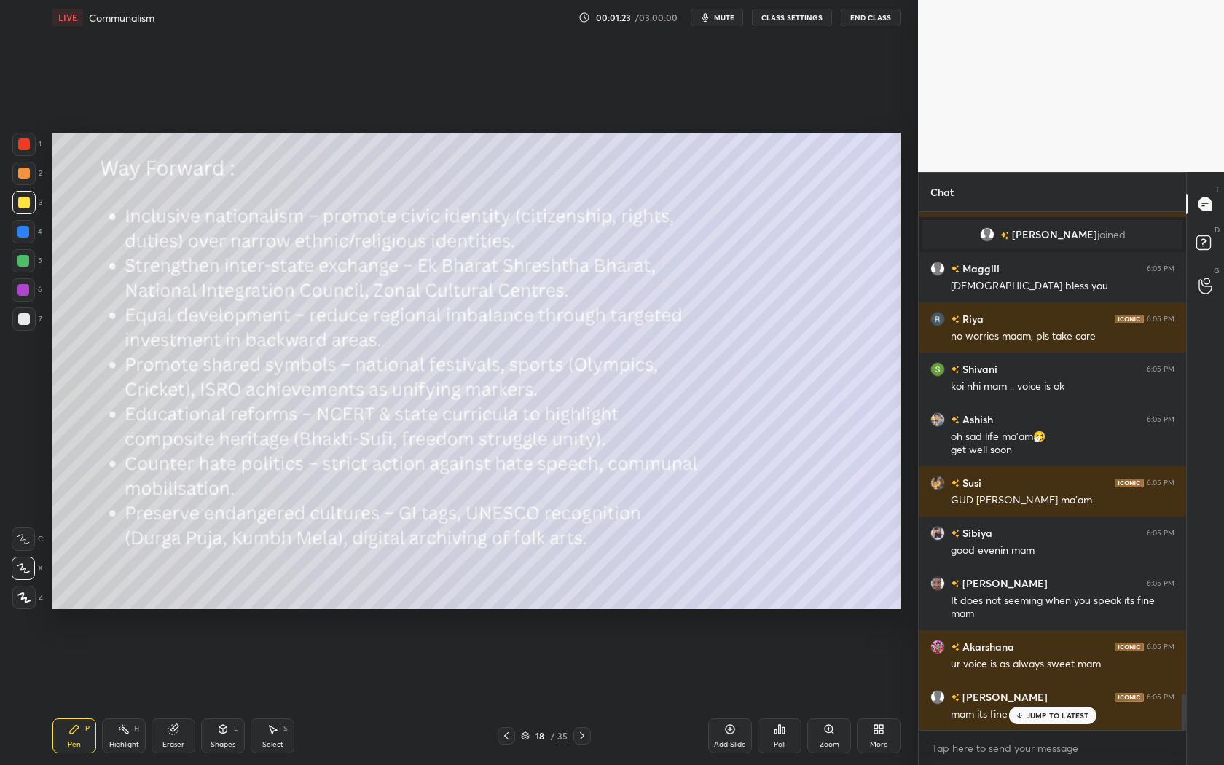
click at [584, 693] on icon at bounding box center [582, 735] width 4 height 7
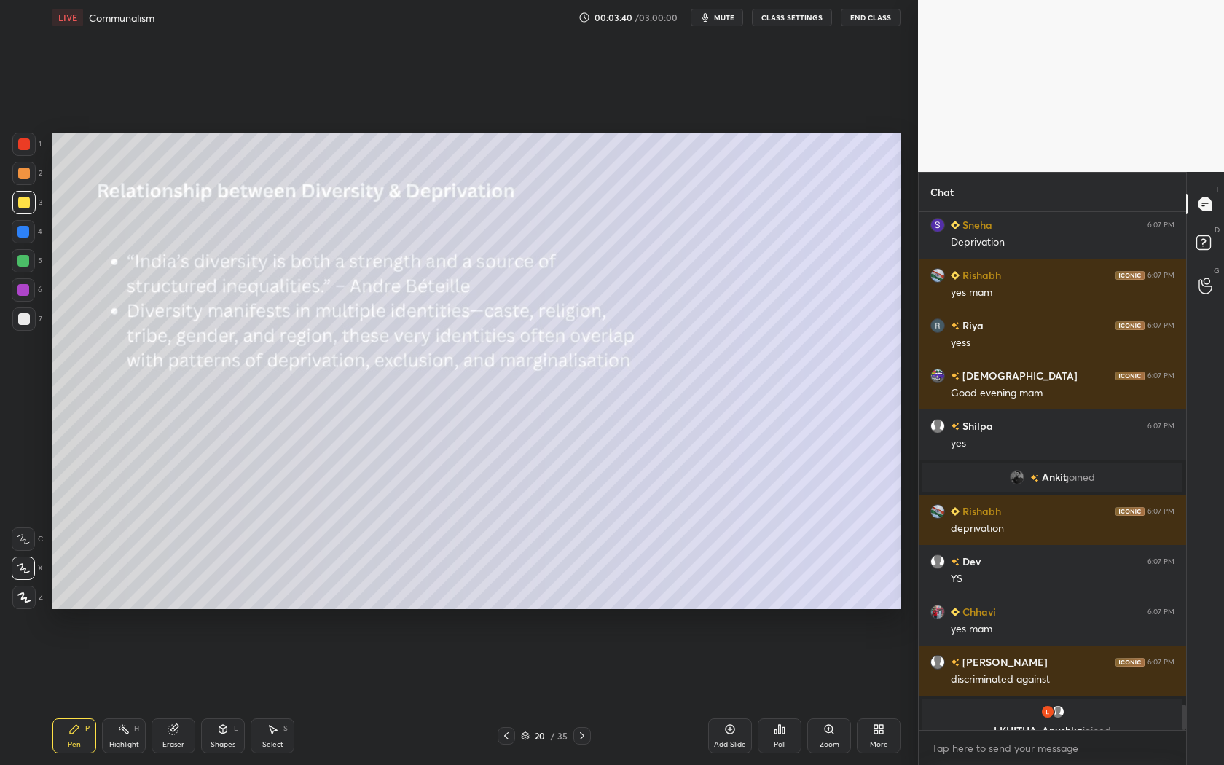
scroll to position [9983, 0]
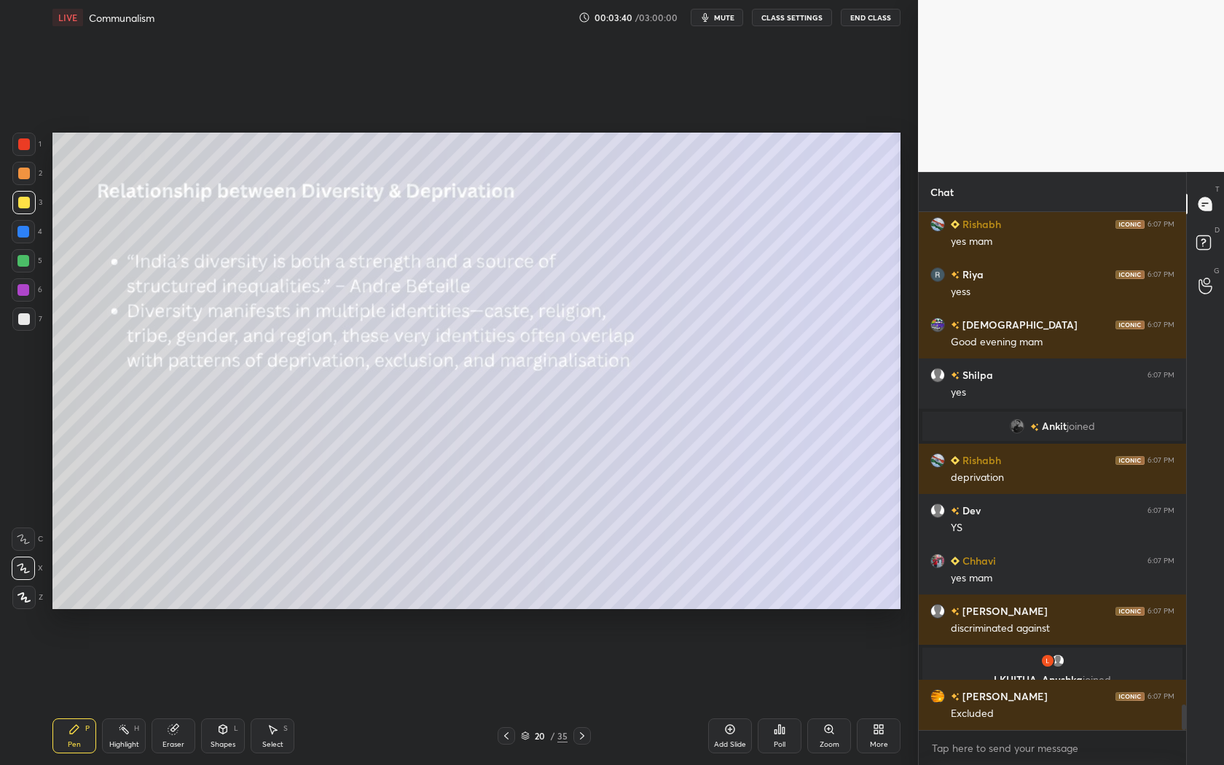
click at [738, 693] on div "Add Slide" at bounding box center [730, 735] width 44 height 35
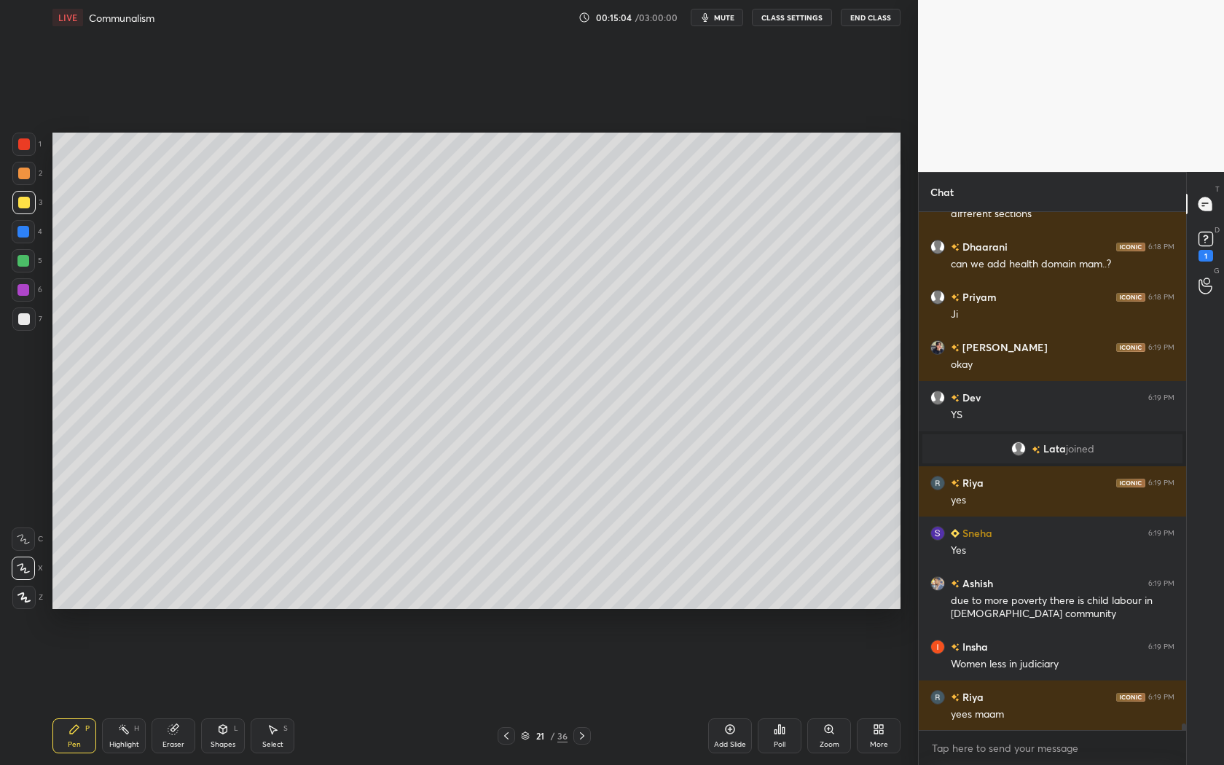
scroll to position [40390, 0]
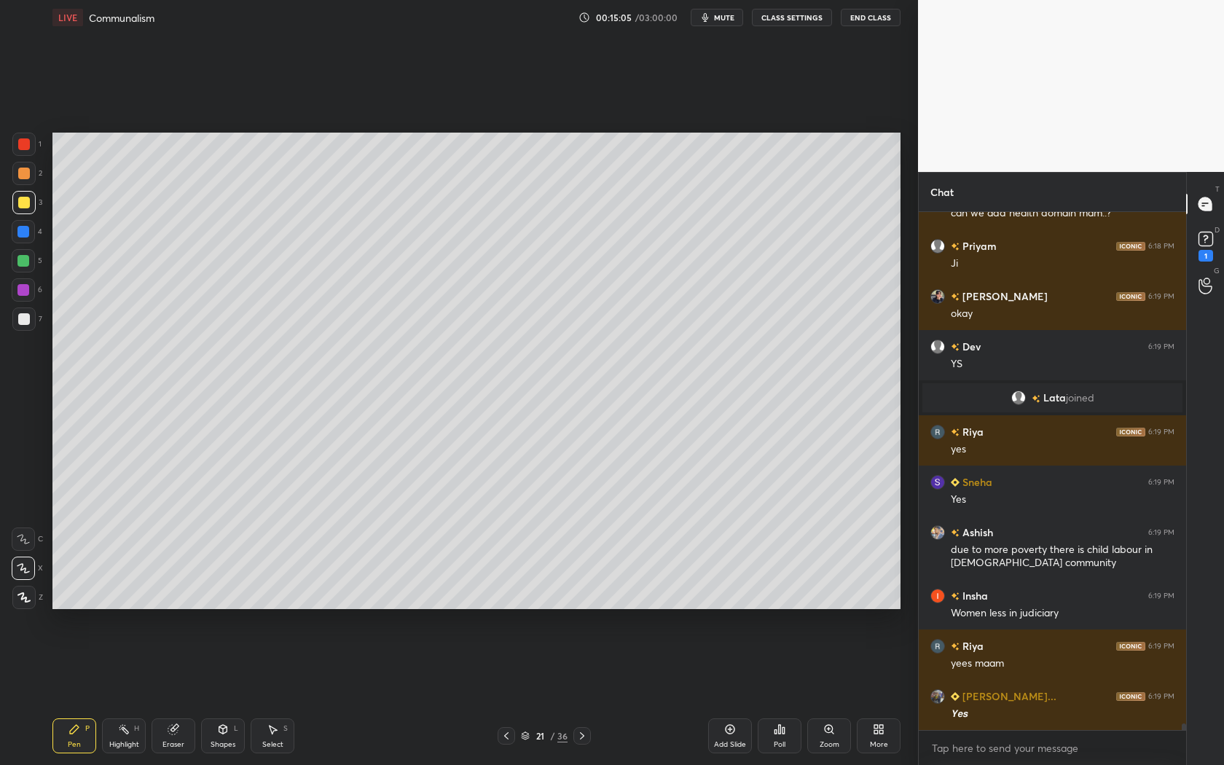
click at [584, 693] on icon at bounding box center [582, 736] width 12 height 12
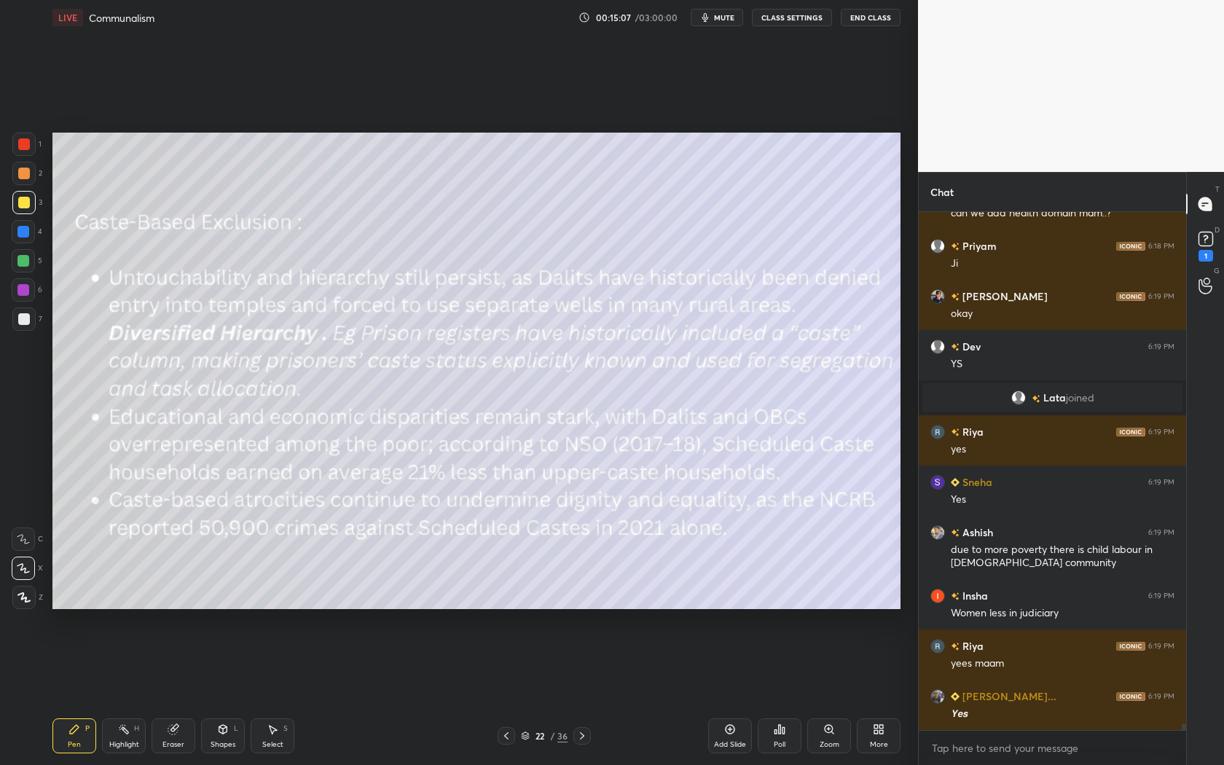
click at [509, 693] on icon at bounding box center [507, 736] width 12 height 12
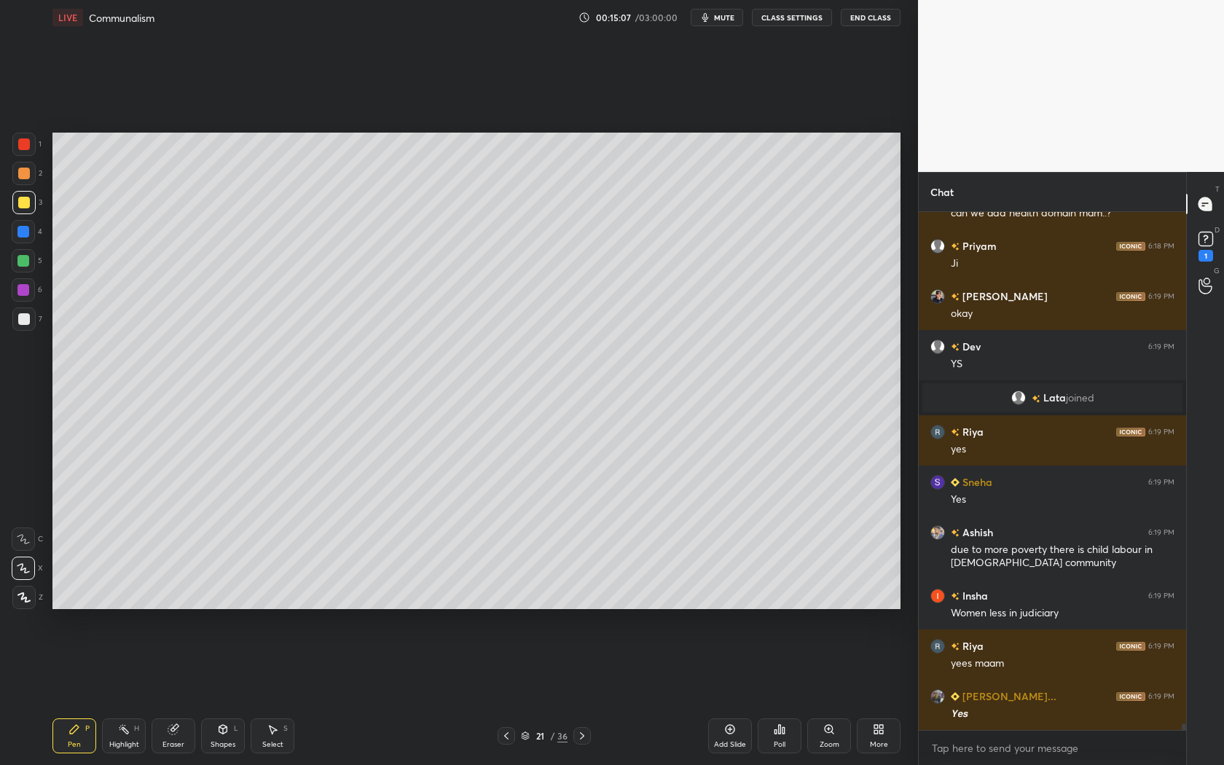
scroll to position [40440, 0]
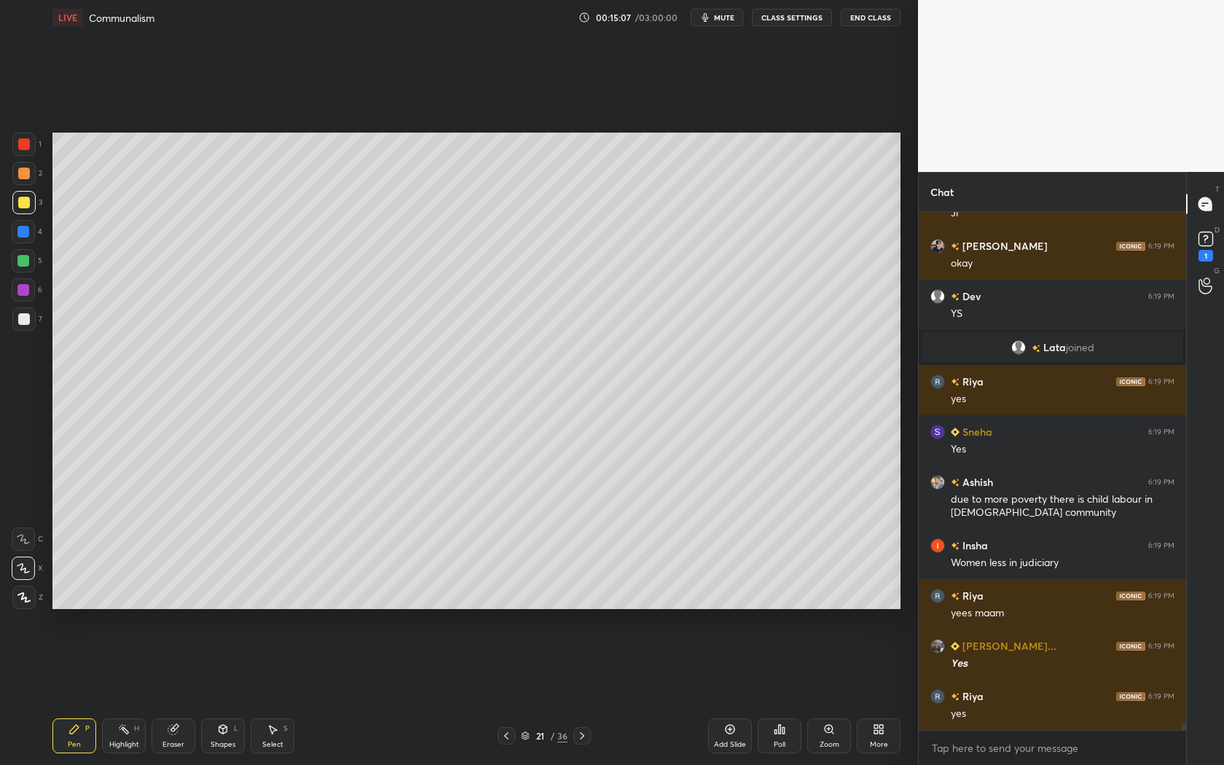
click at [509, 693] on icon at bounding box center [507, 736] width 12 height 12
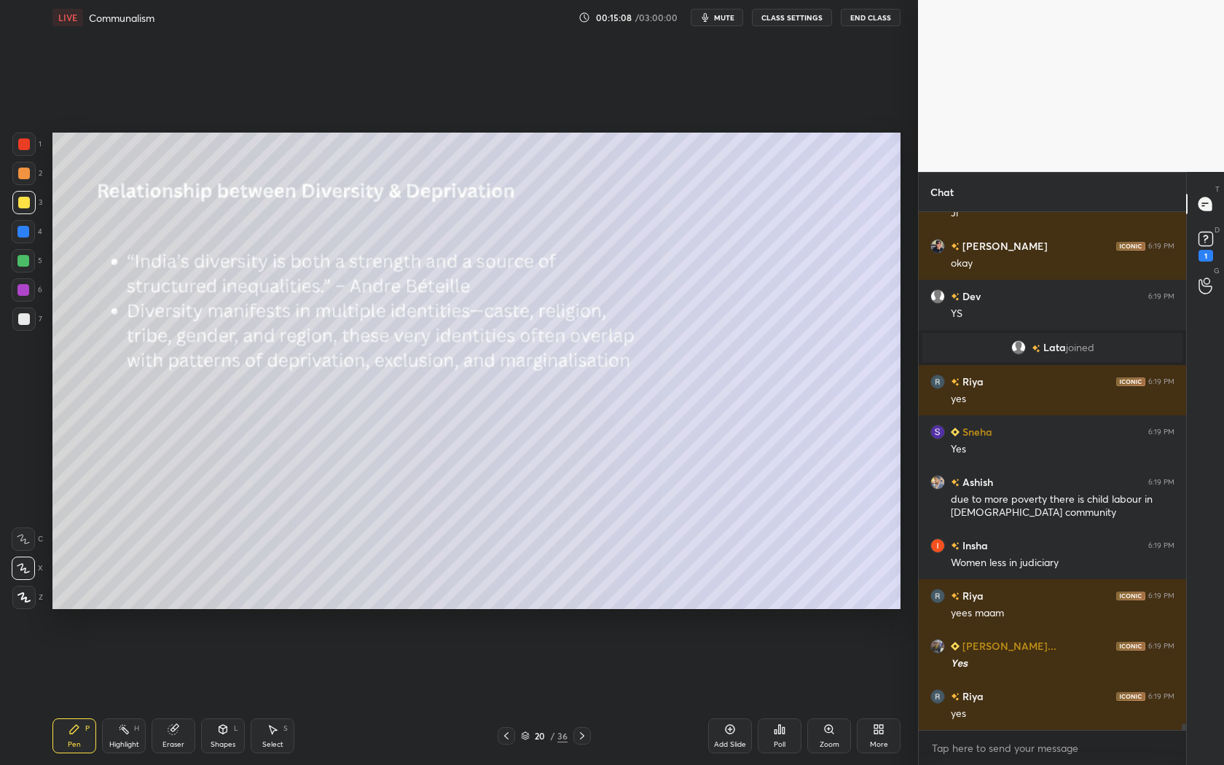
drag, startPoint x: 463, startPoint y: 694, endPoint x: 396, endPoint y: 764, distance: 96.9
click at [461, 693] on div "Setting up your live class Poll for secs No correct answer Start poll" at bounding box center [477, 371] width 860 height 672
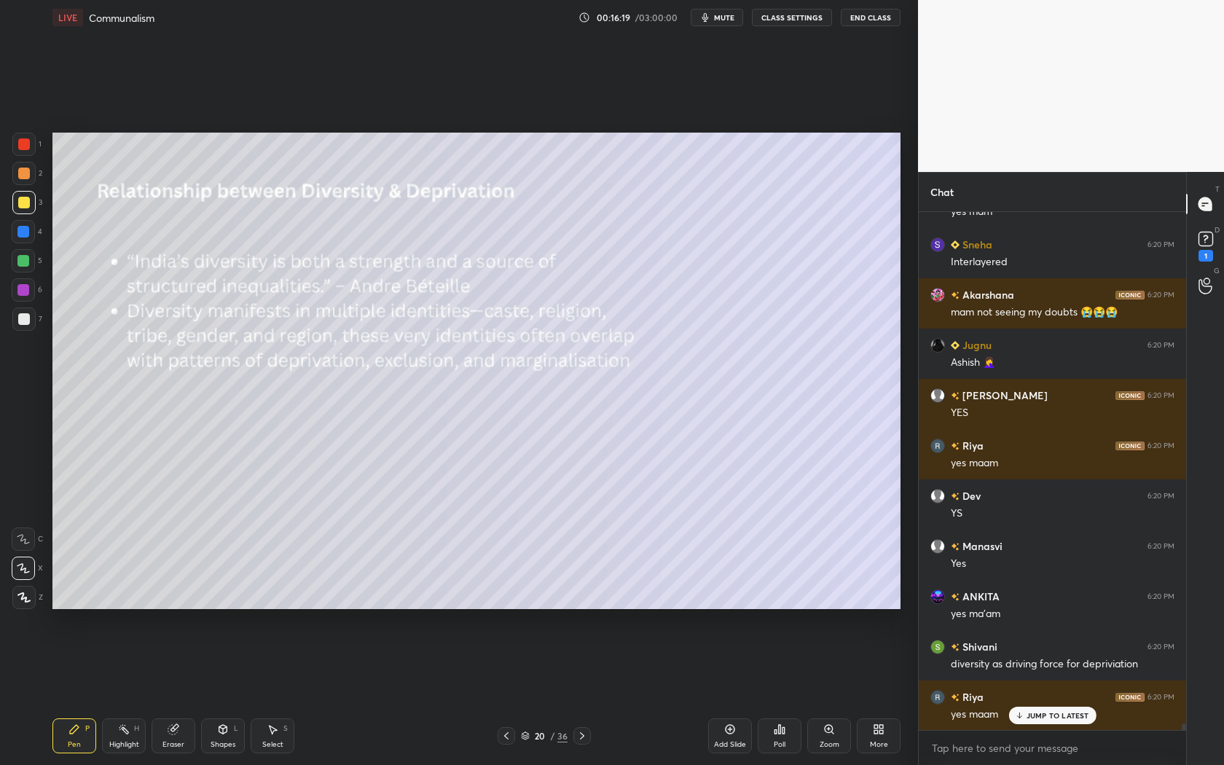
scroll to position [41909, 0]
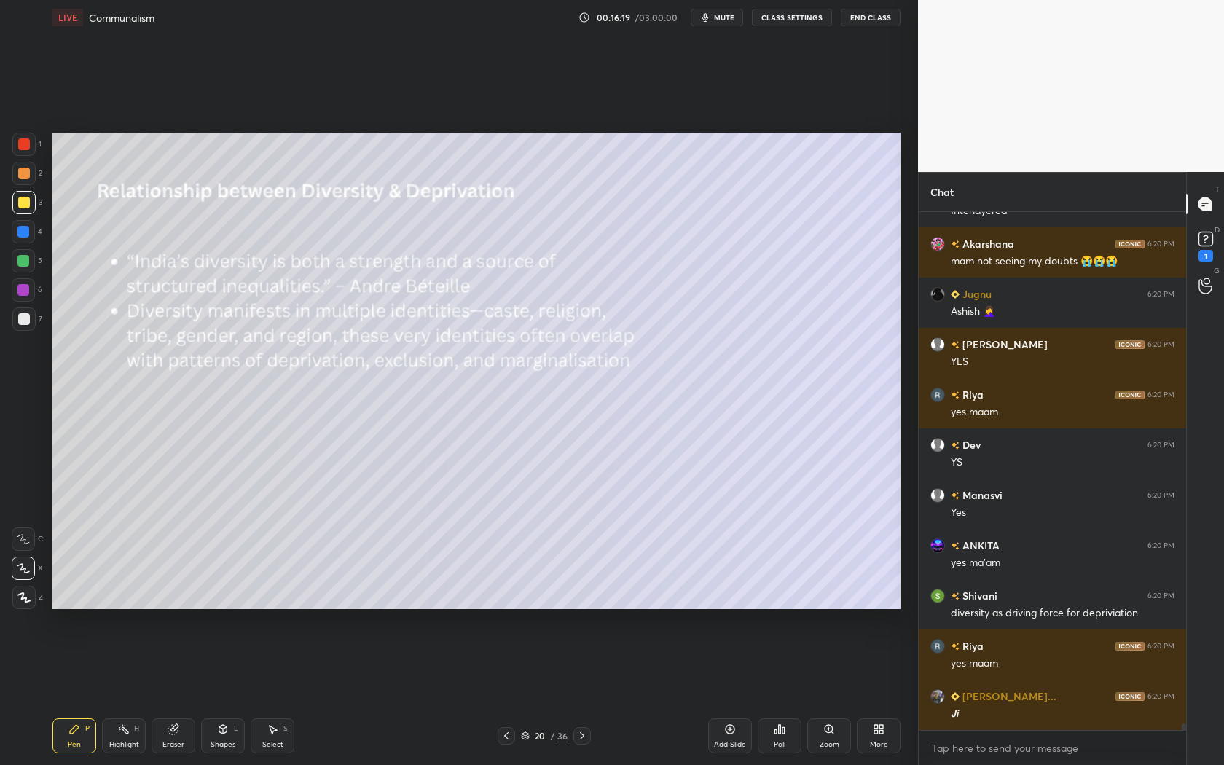
click at [586, 693] on icon at bounding box center [582, 736] width 12 height 12
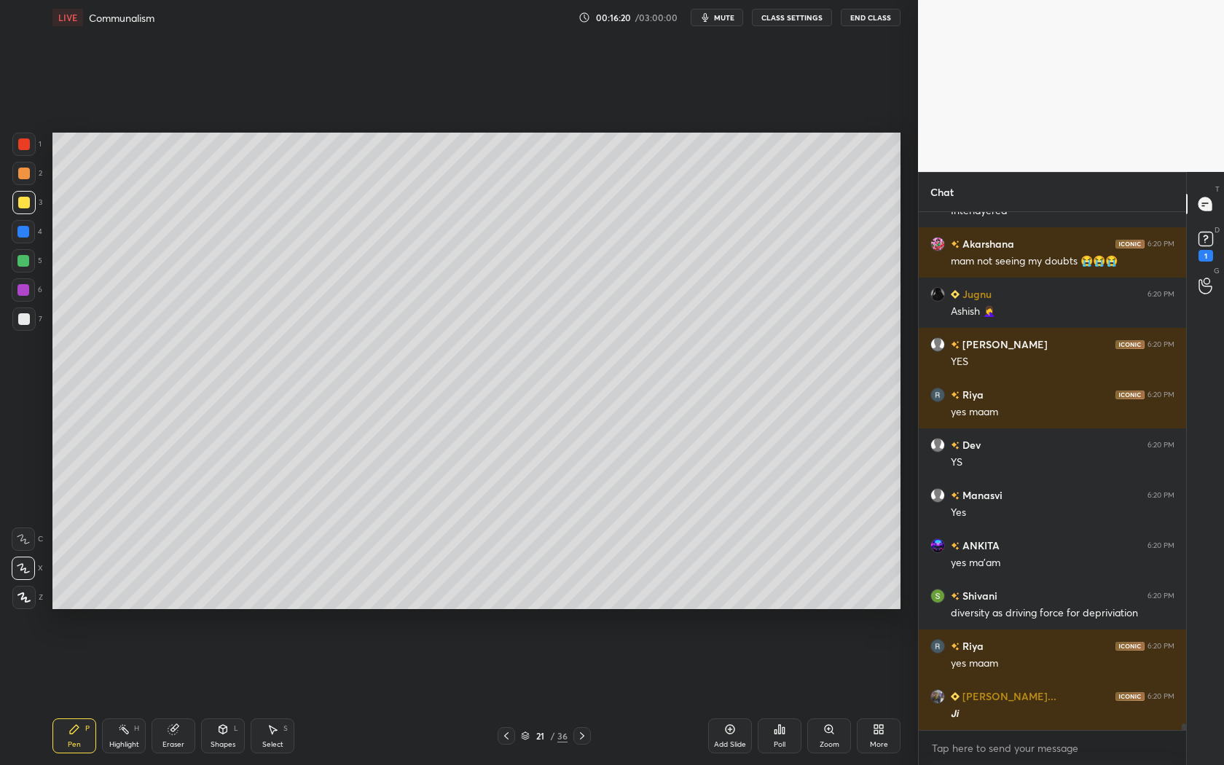
click at [586, 693] on icon at bounding box center [582, 736] width 12 height 12
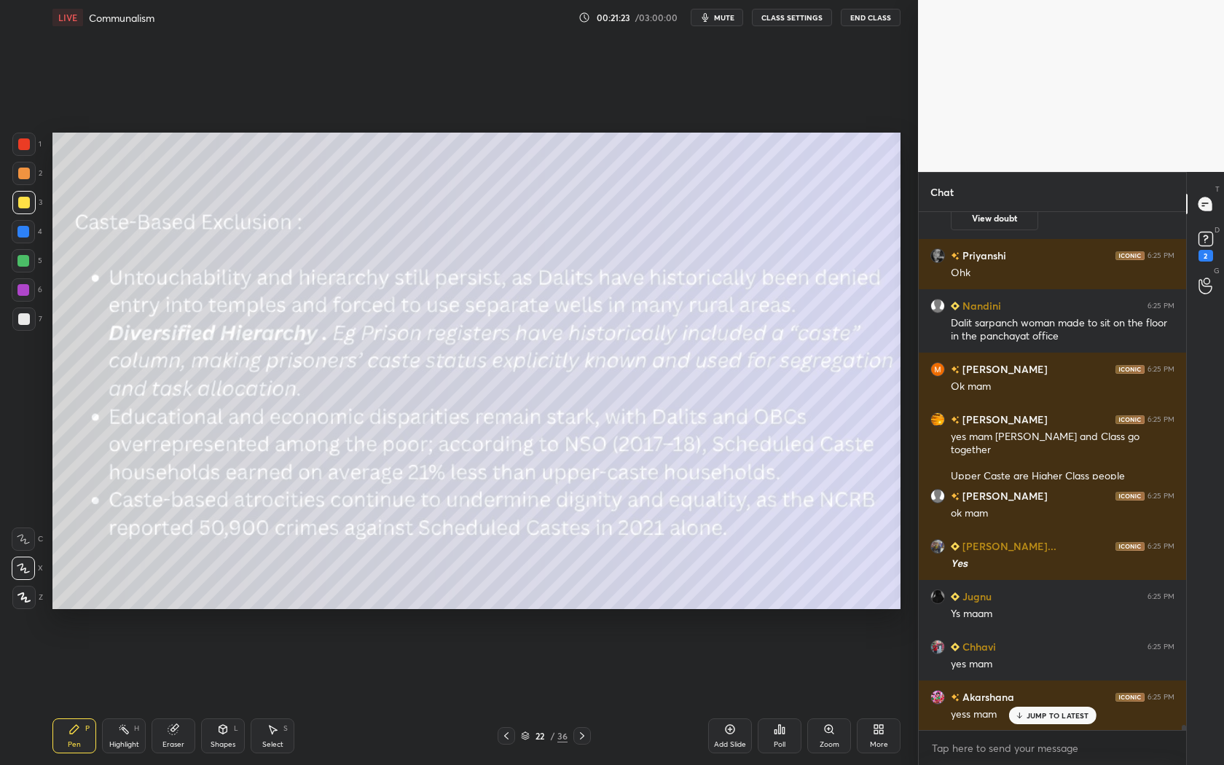
scroll to position [52948, 0]
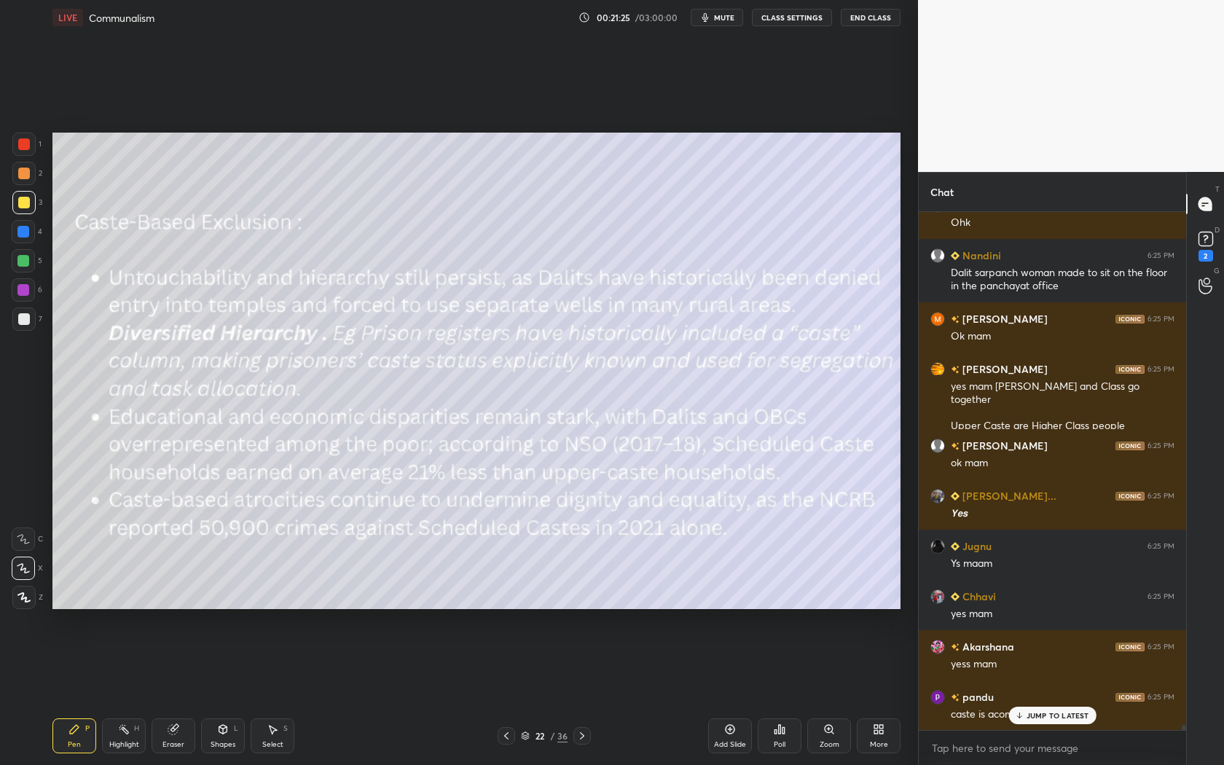
click at [577, 693] on icon at bounding box center [582, 736] width 12 height 12
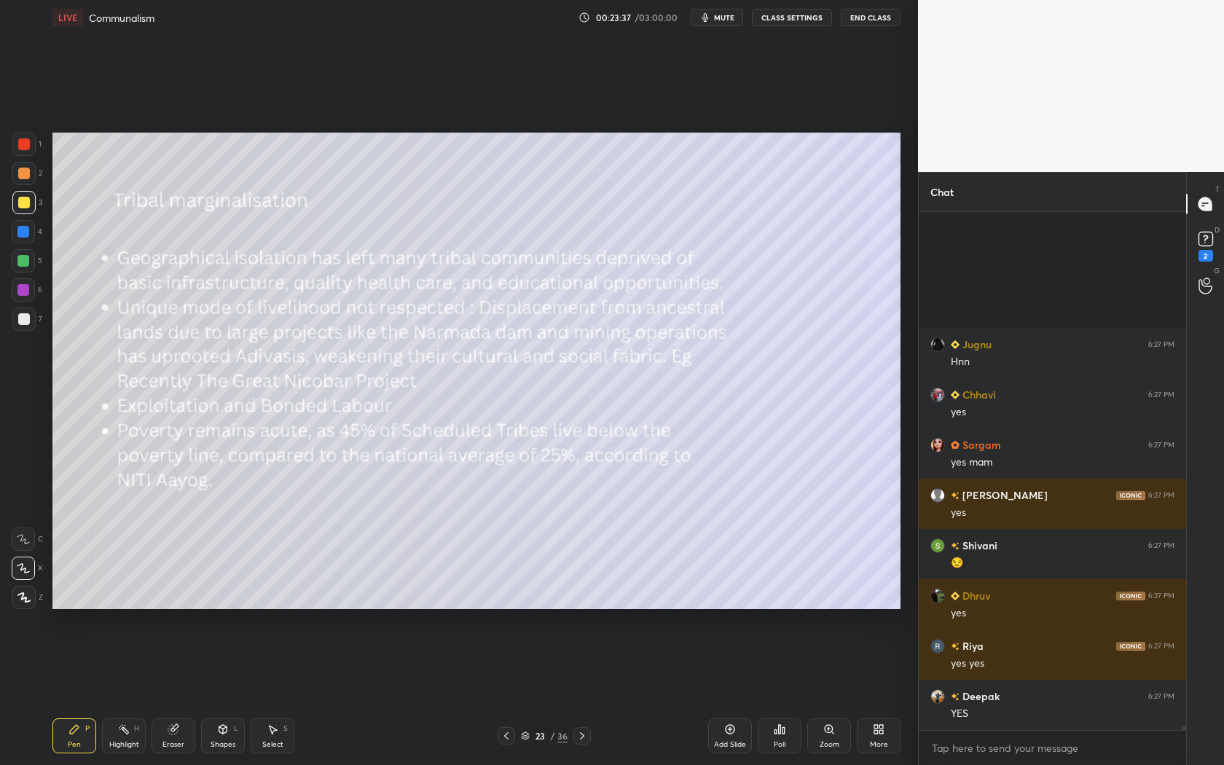
scroll to position [59885, 0]
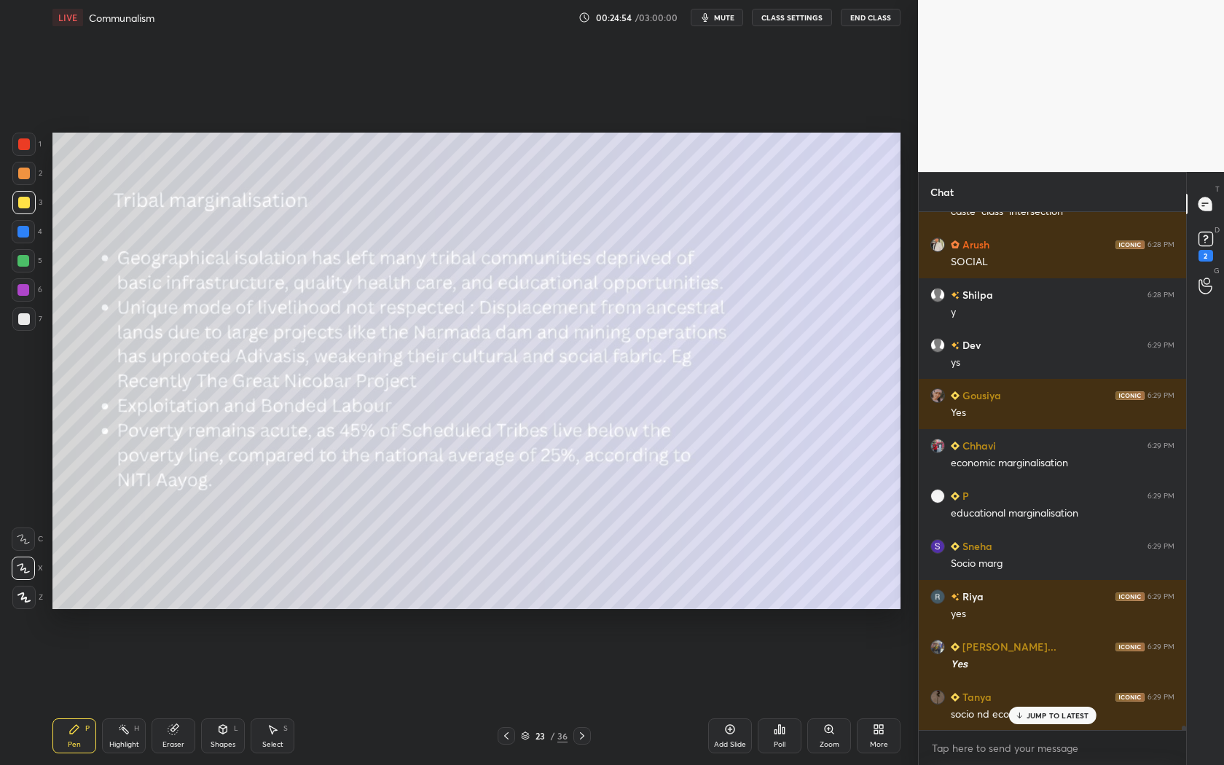
click at [577, 693] on icon at bounding box center [582, 736] width 12 height 12
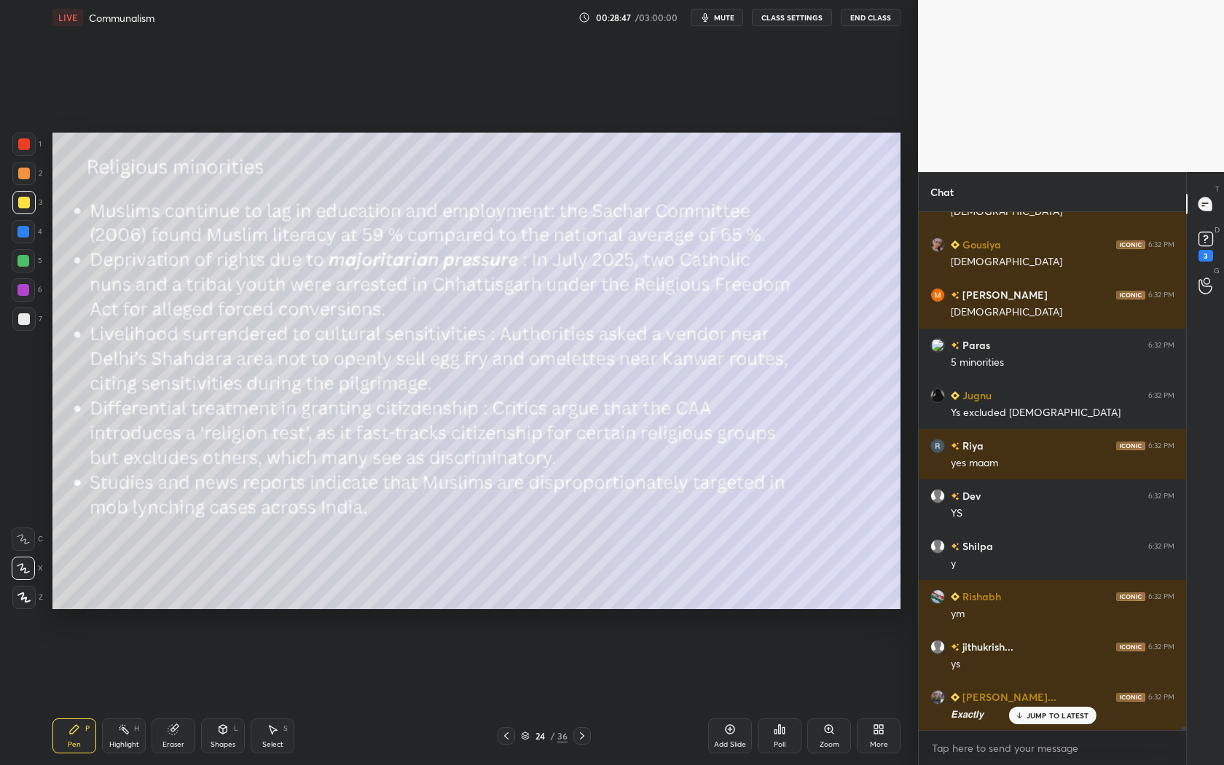
scroll to position [69325, 0]
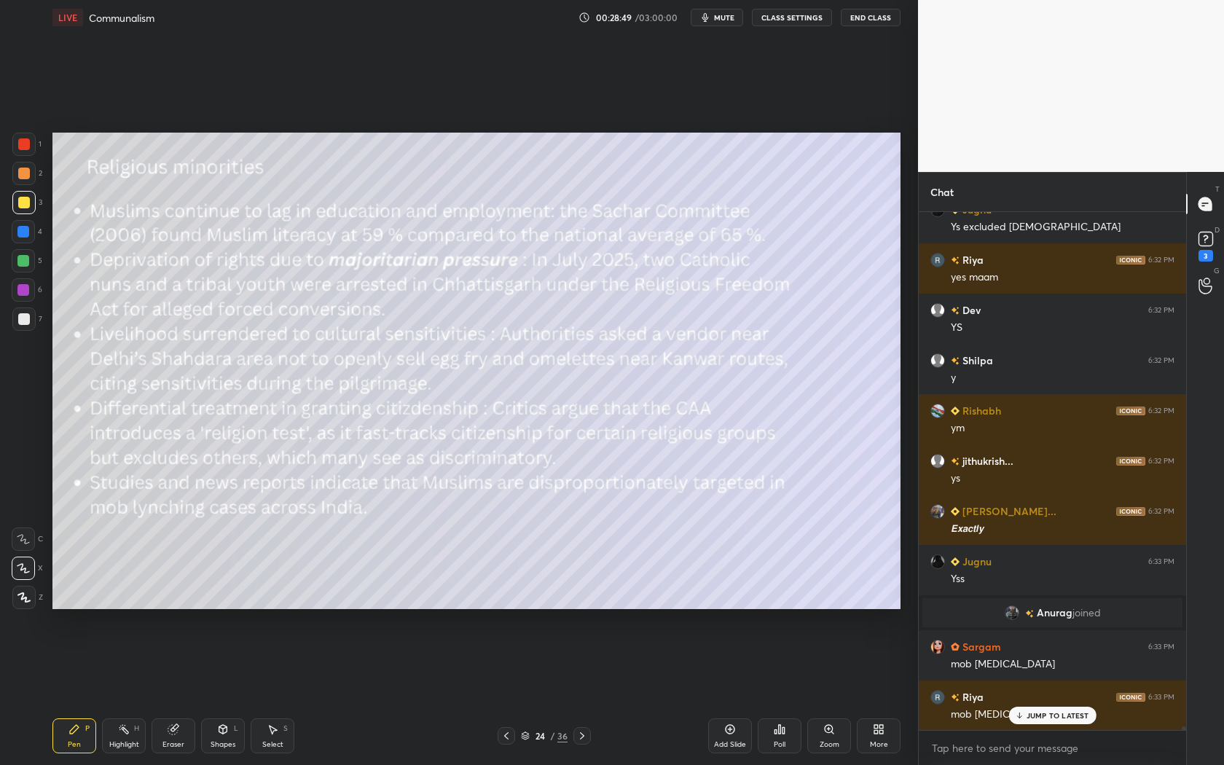
click at [584, 693] on icon at bounding box center [582, 736] width 12 height 12
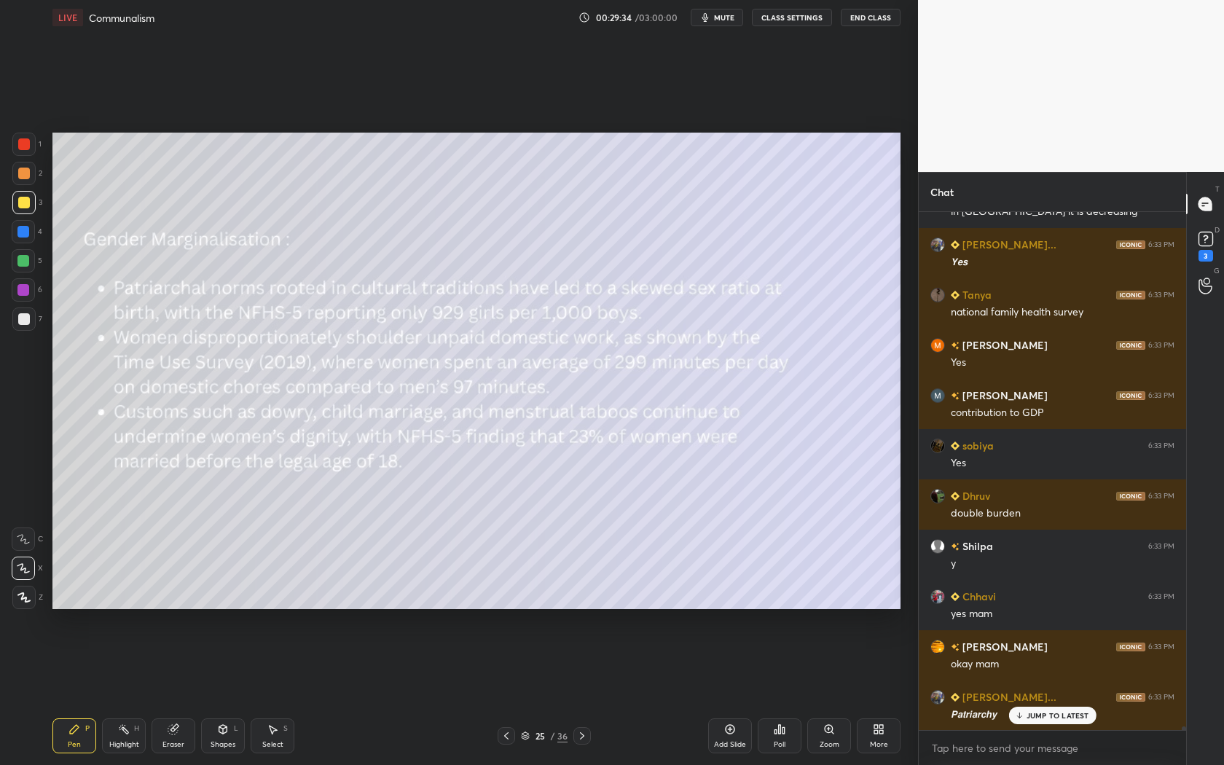
scroll to position [71570, 0]
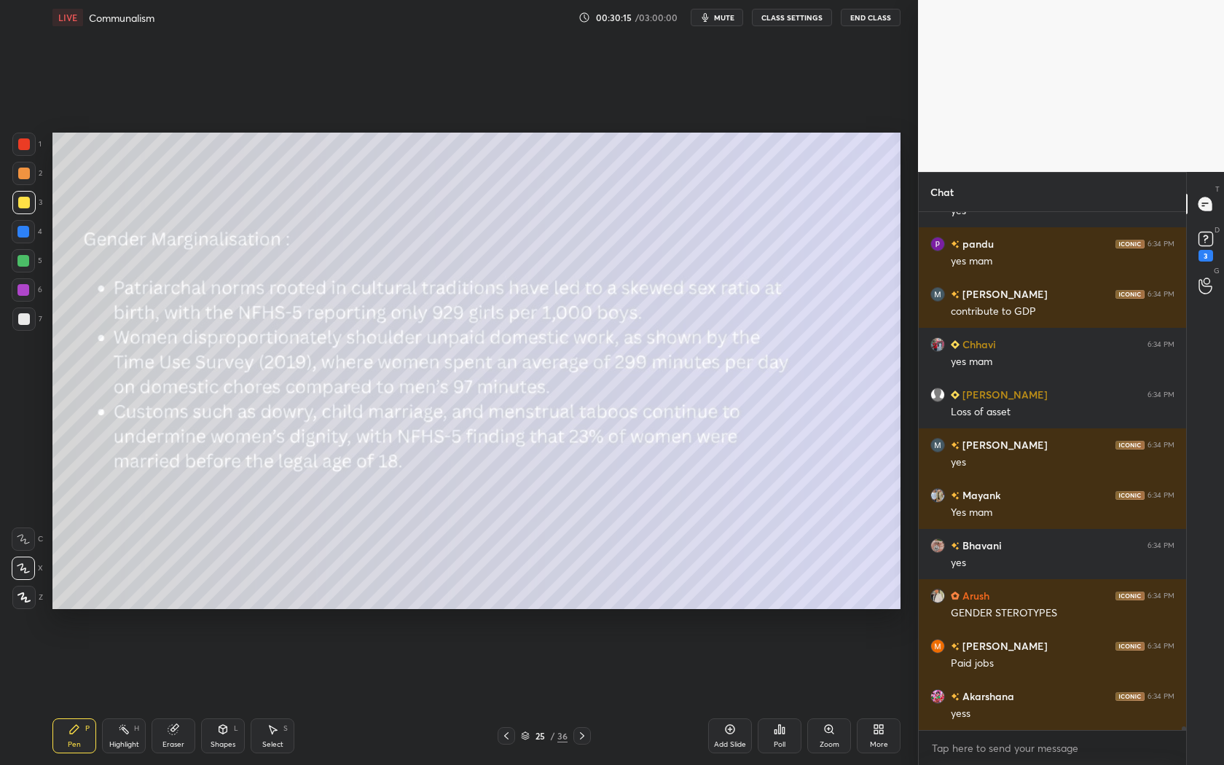
click at [579, 693] on div at bounding box center [581, 735] width 17 height 17
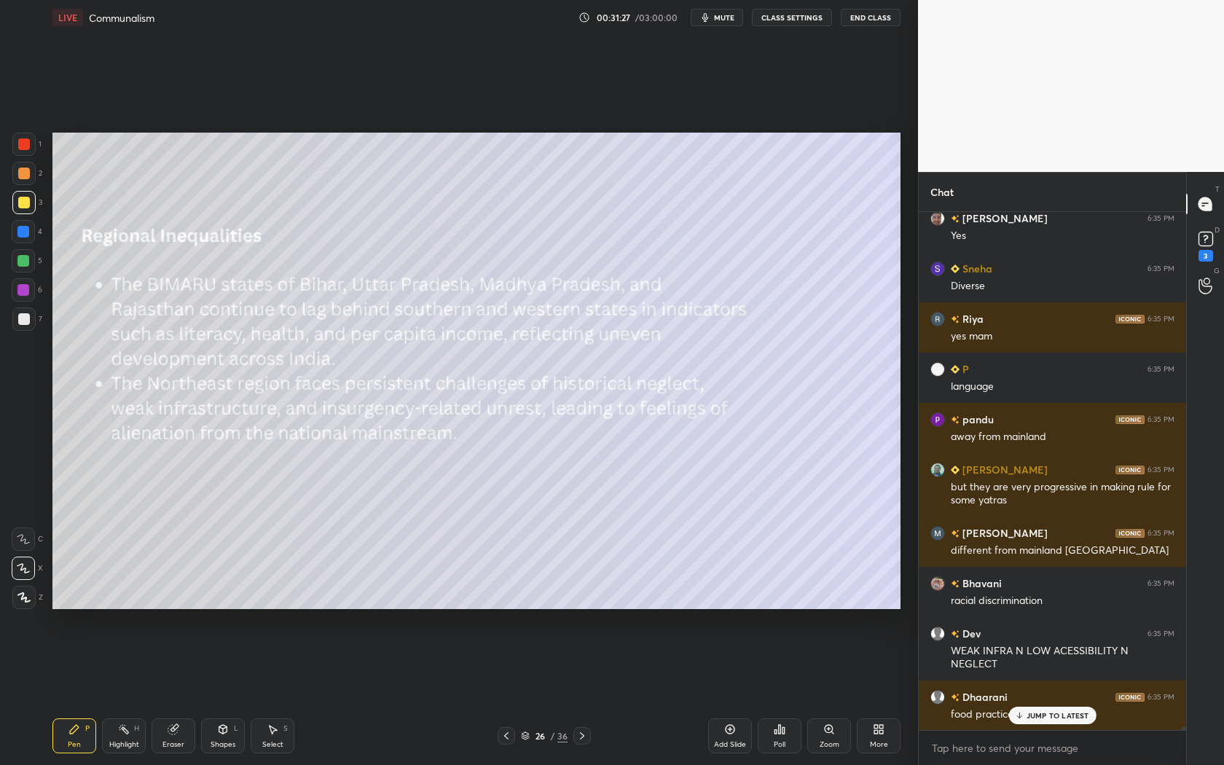
scroll to position [74976, 0]
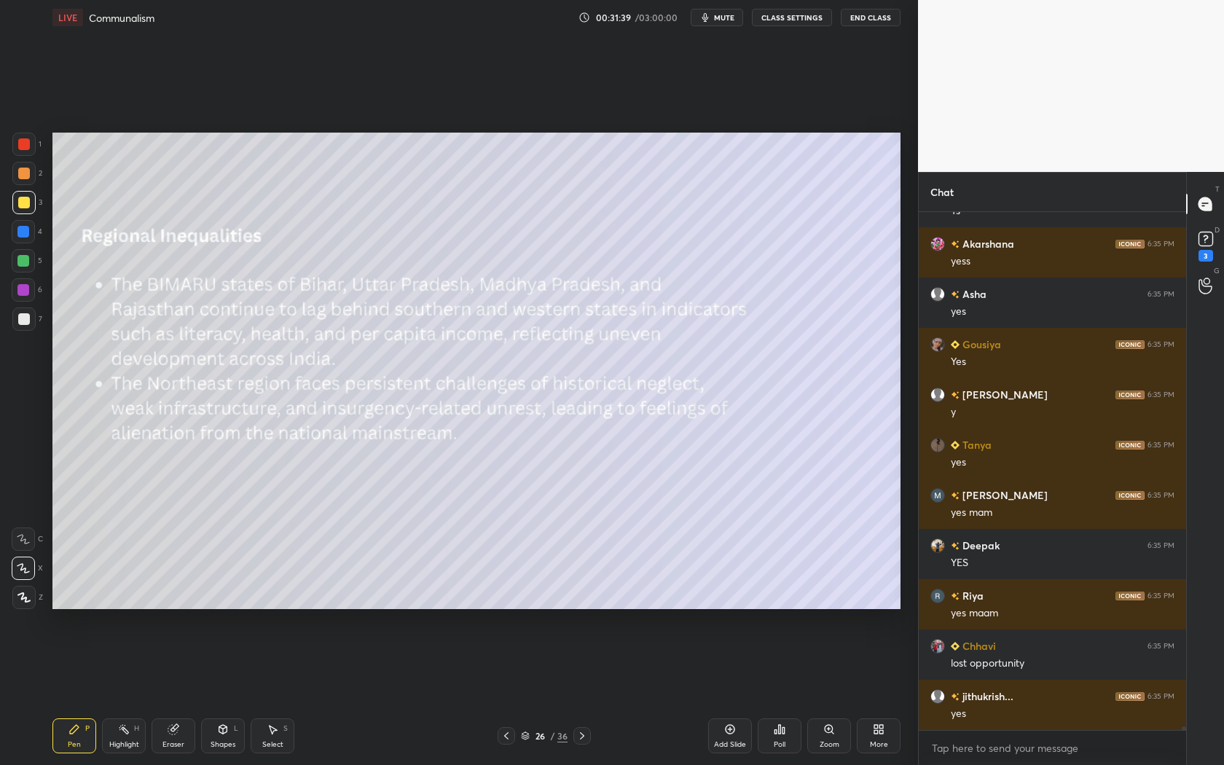
click at [582, 693] on icon at bounding box center [582, 736] width 12 height 12
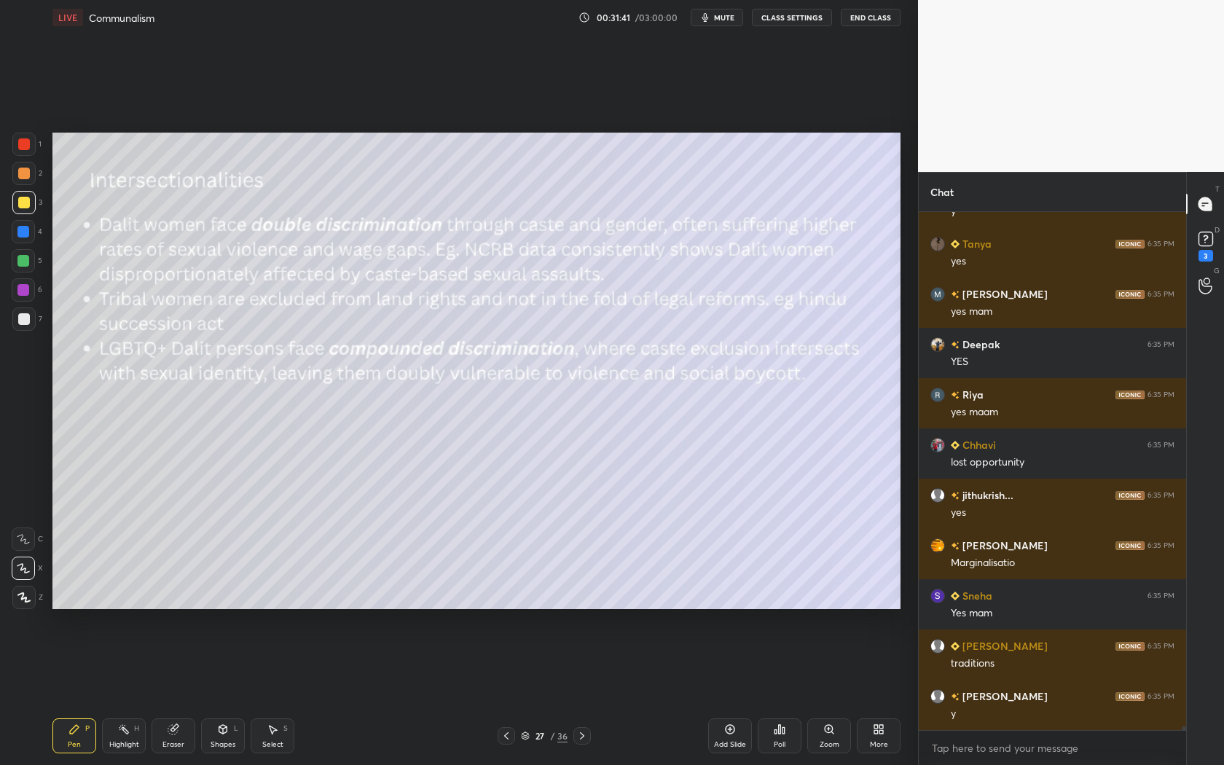
click at [501, 693] on icon at bounding box center [507, 736] width 12 height 12
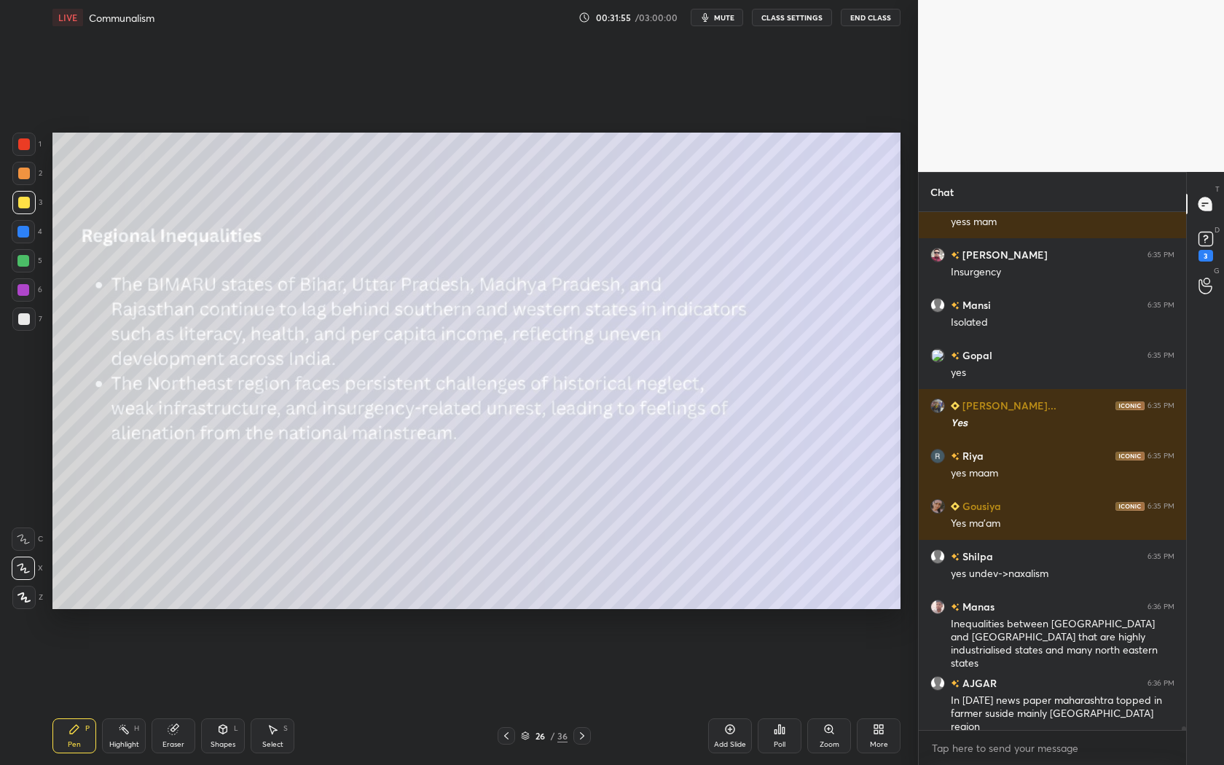
click at [503, 693] on icon at bounding box center [507, 736] width 12 height 12
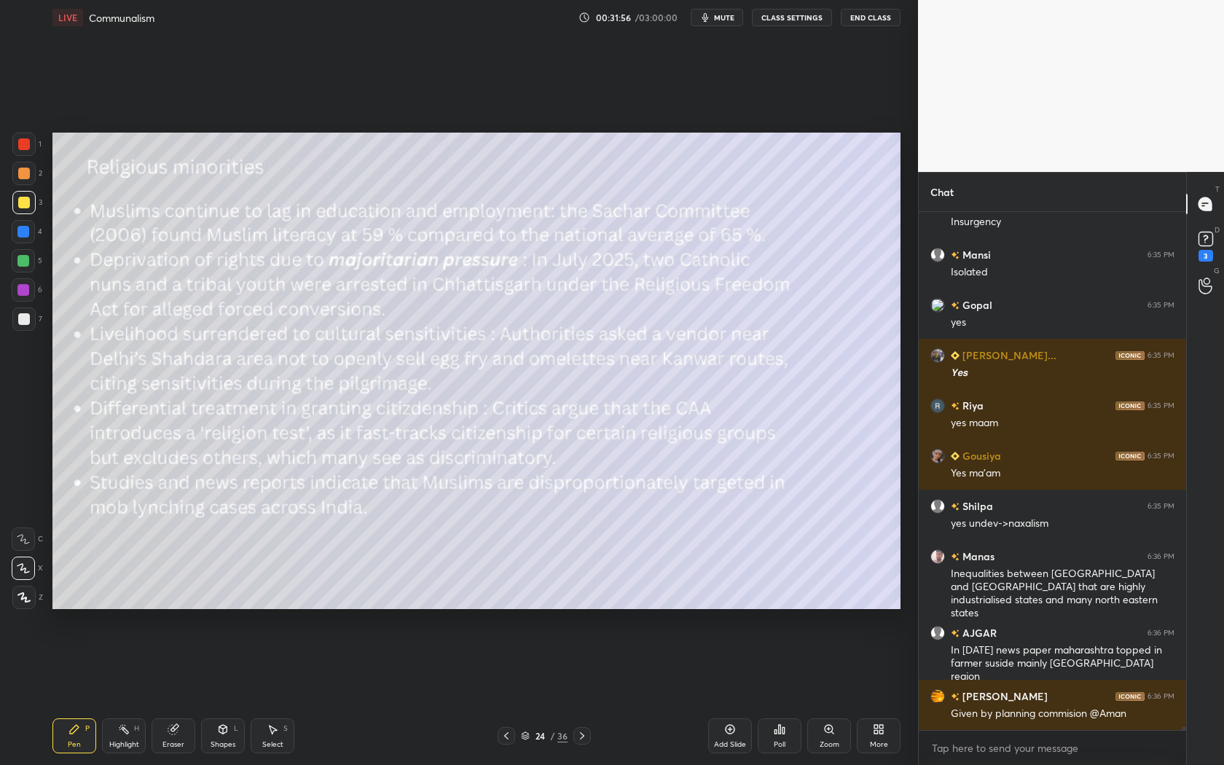
scroll to position [77178, 0]
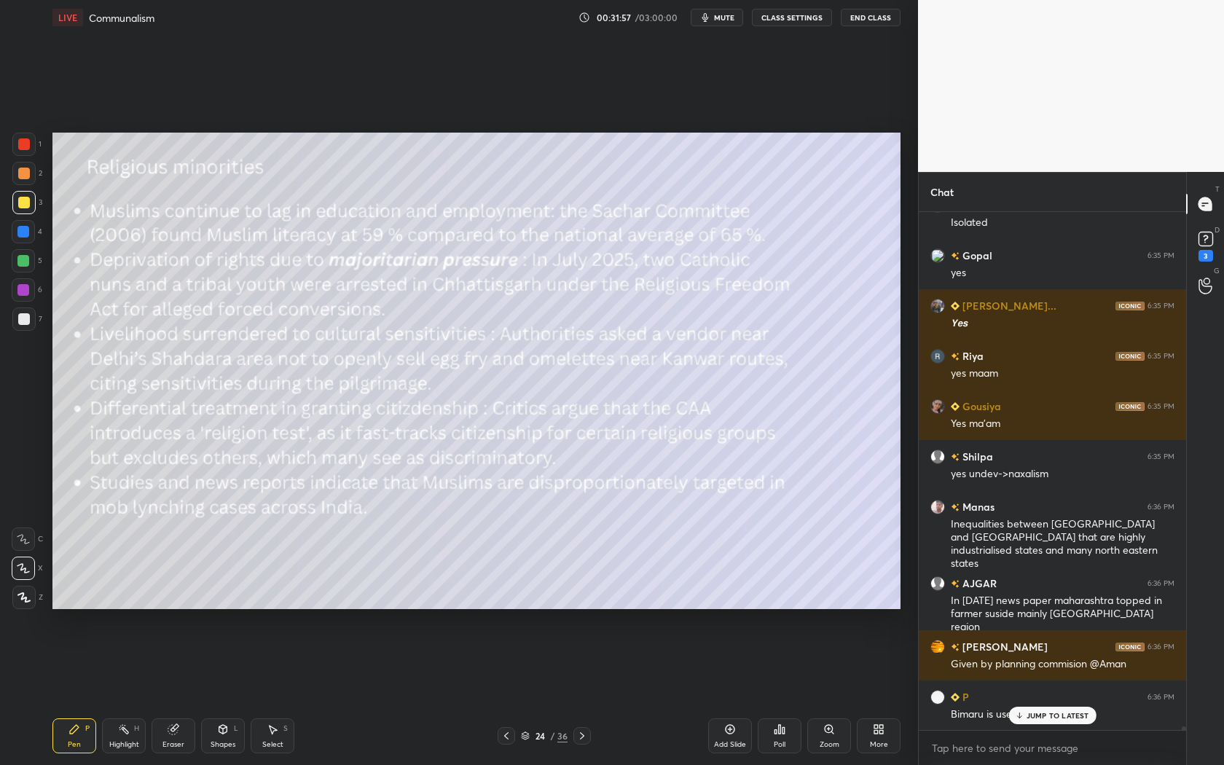
click at [503, 693] on icon at bounding box center [507, 736] width 12 height 12
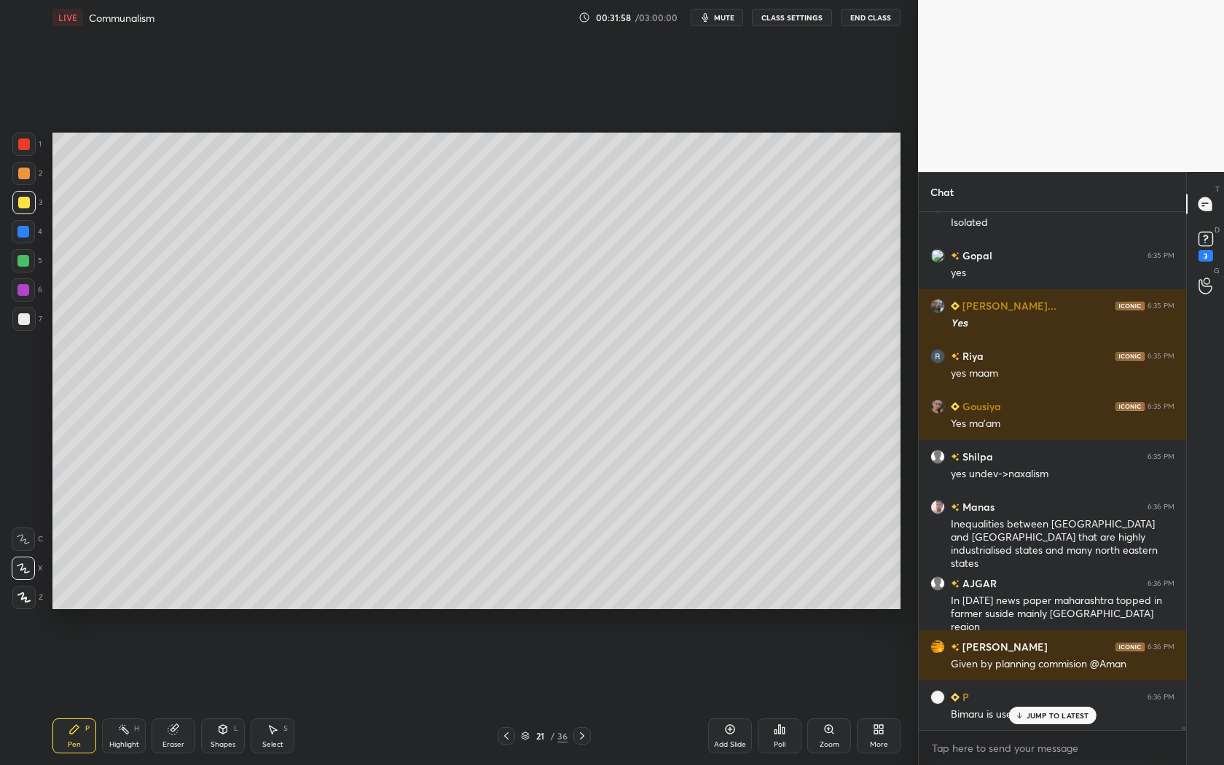
click at [503, 693] on icon at bounding box center [507, 736] width 12 height 12
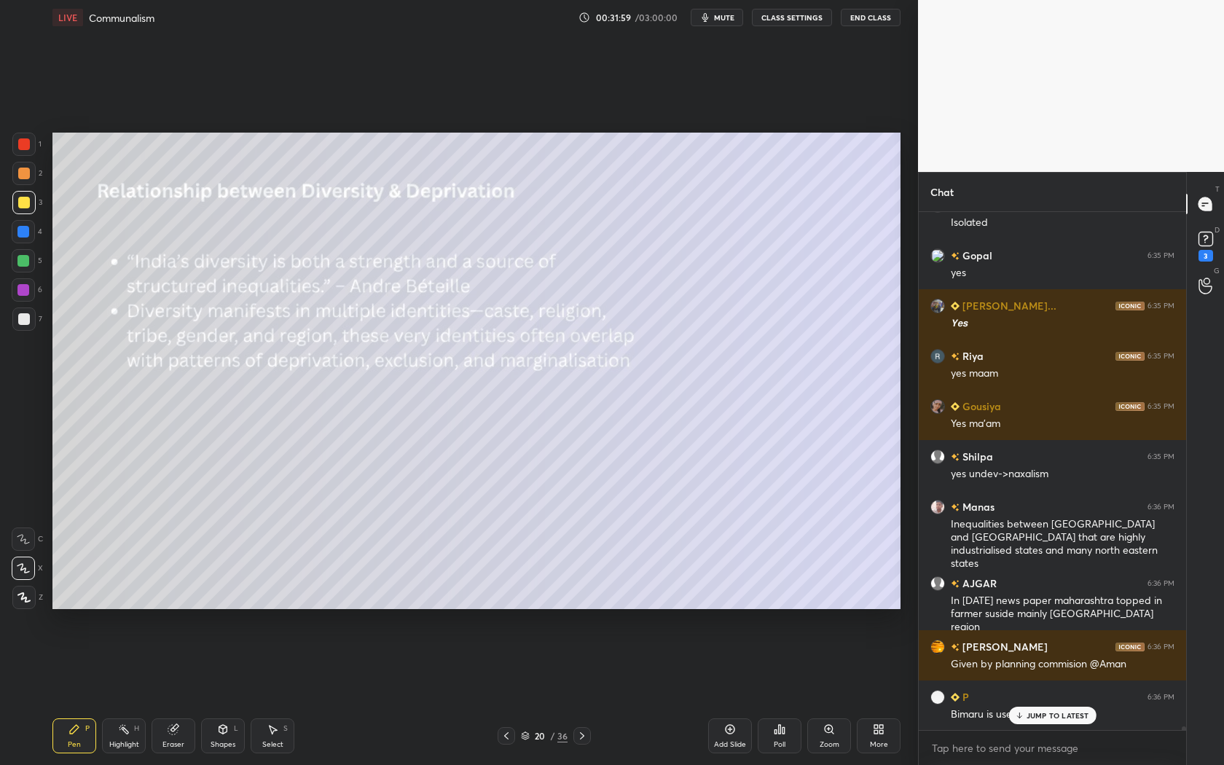
click at [503, 693] on icon at bounding box center [507, 736] width 12 height 12
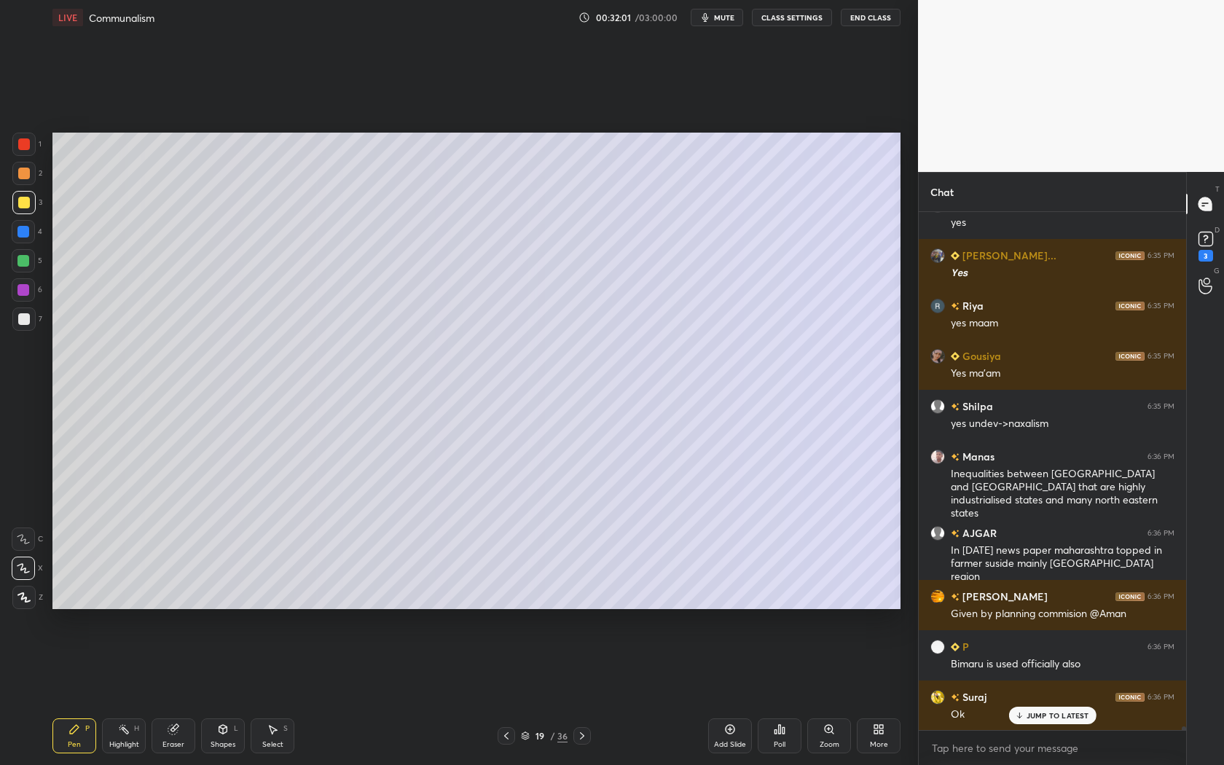
click at [583, 693] on icon at bounding box center [582, 735] width 4 height 7
drag, startPoint x: 583, startPoint y: 737, endPoint x: 600, endPoint y: 758, distance: 27.4
click at [581, 693] on div "Pen P Highlight H Eraser Shapes L Select S 20 / 36 Add Slide Poll Zoom More" at bounding box center [476, 736] width 848 height 58
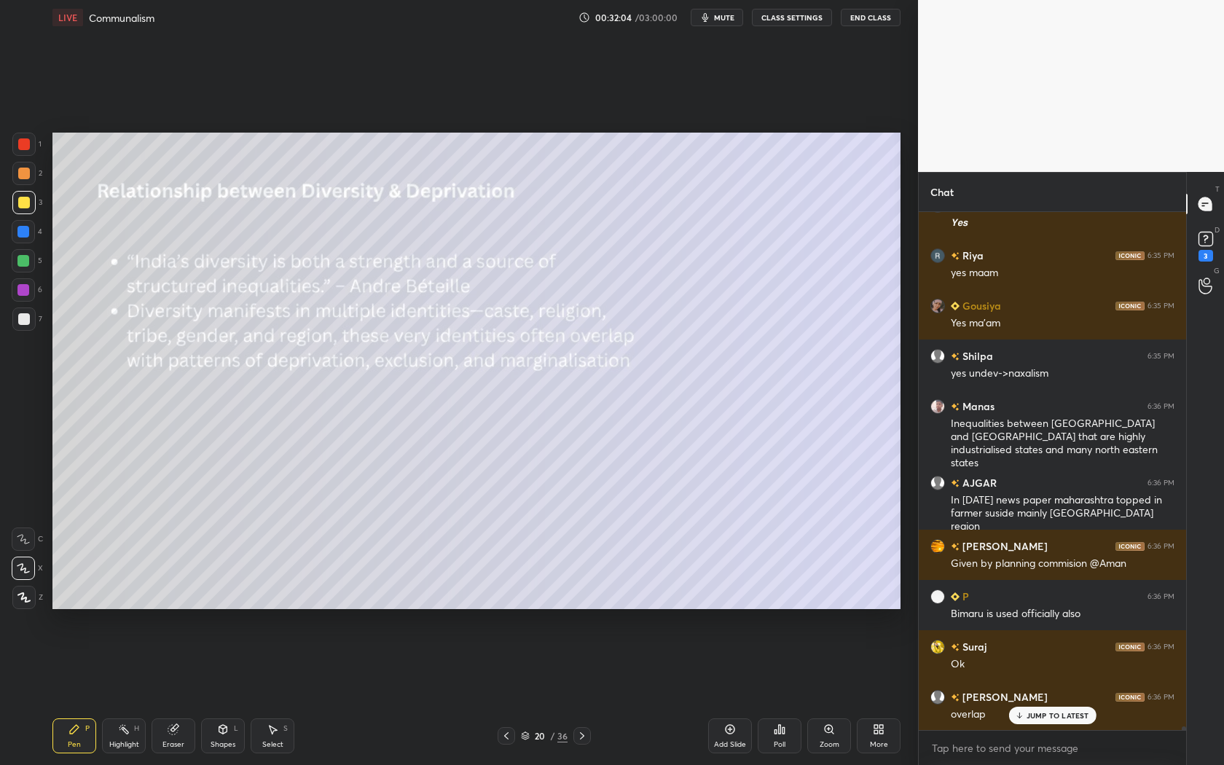
click at [585, 693] on icon at bounding box center [582, 736] width 12 height 12
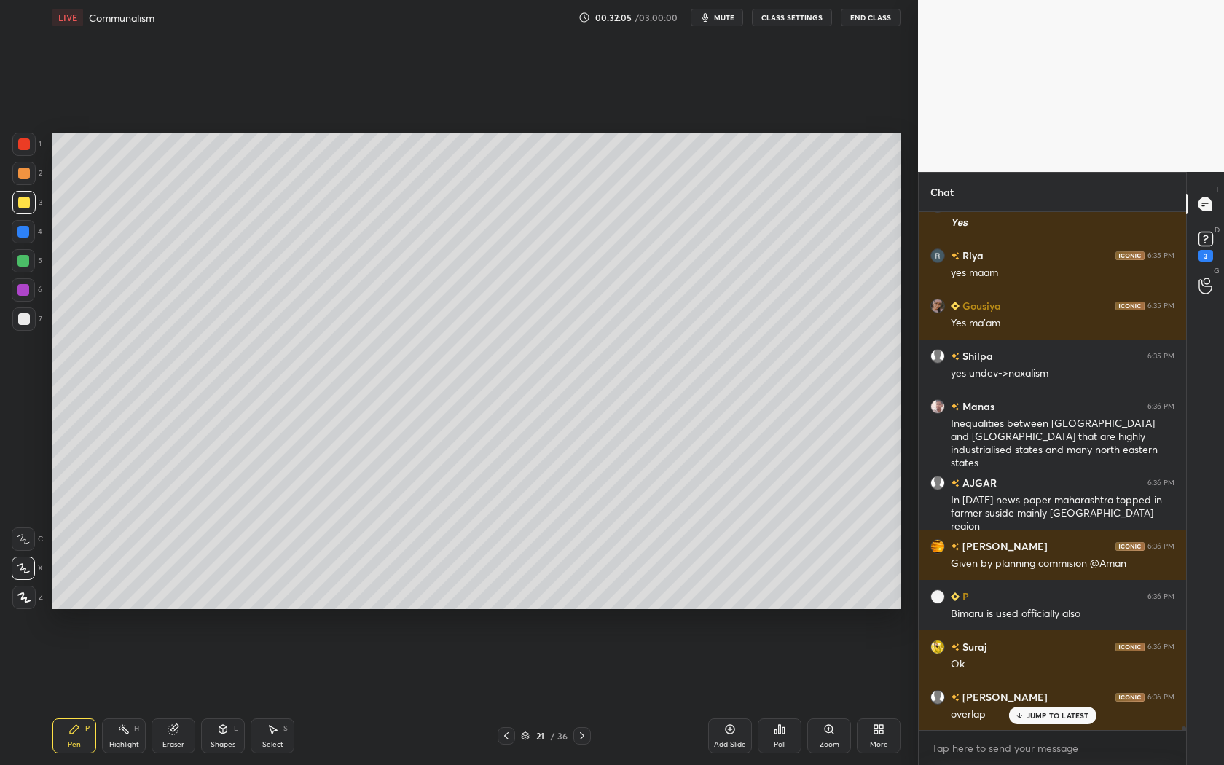
click at [585, 693] on icon at bounding box center [582, 736] width 12 height 12
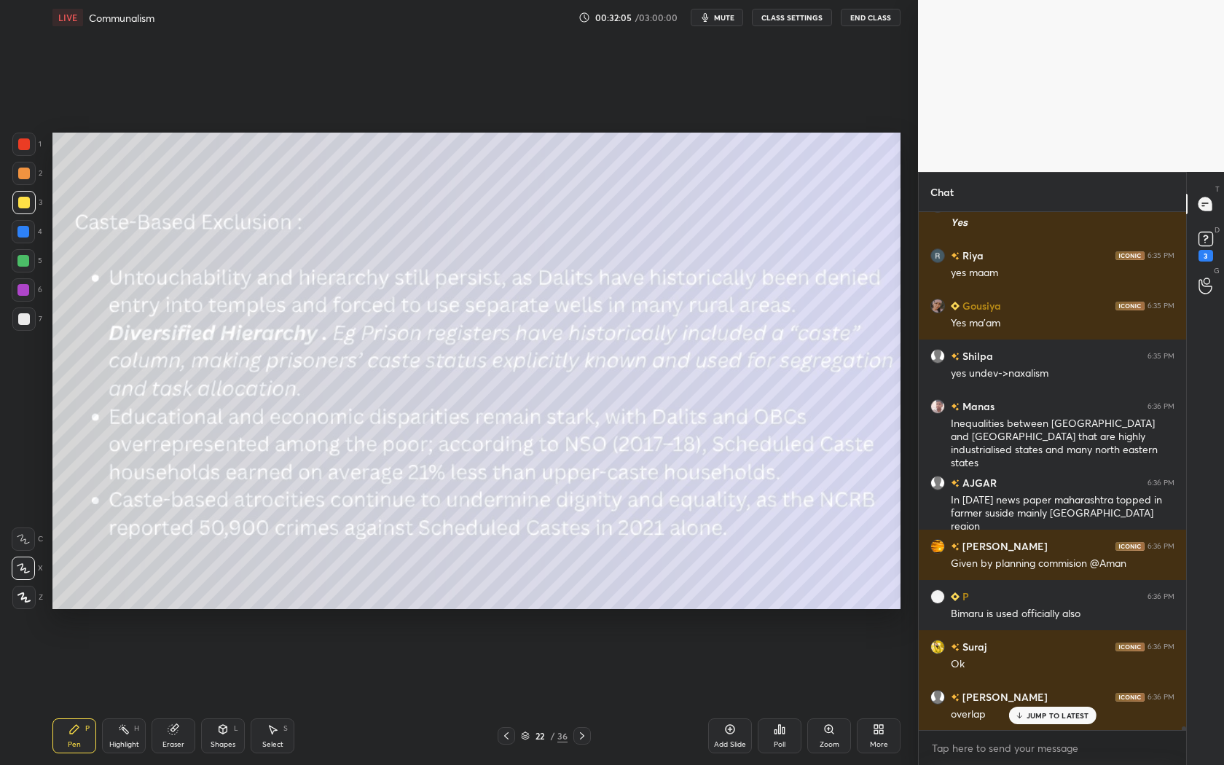
click at [585, 693] on icon at bounding box center [582, 736] width 12 height 12
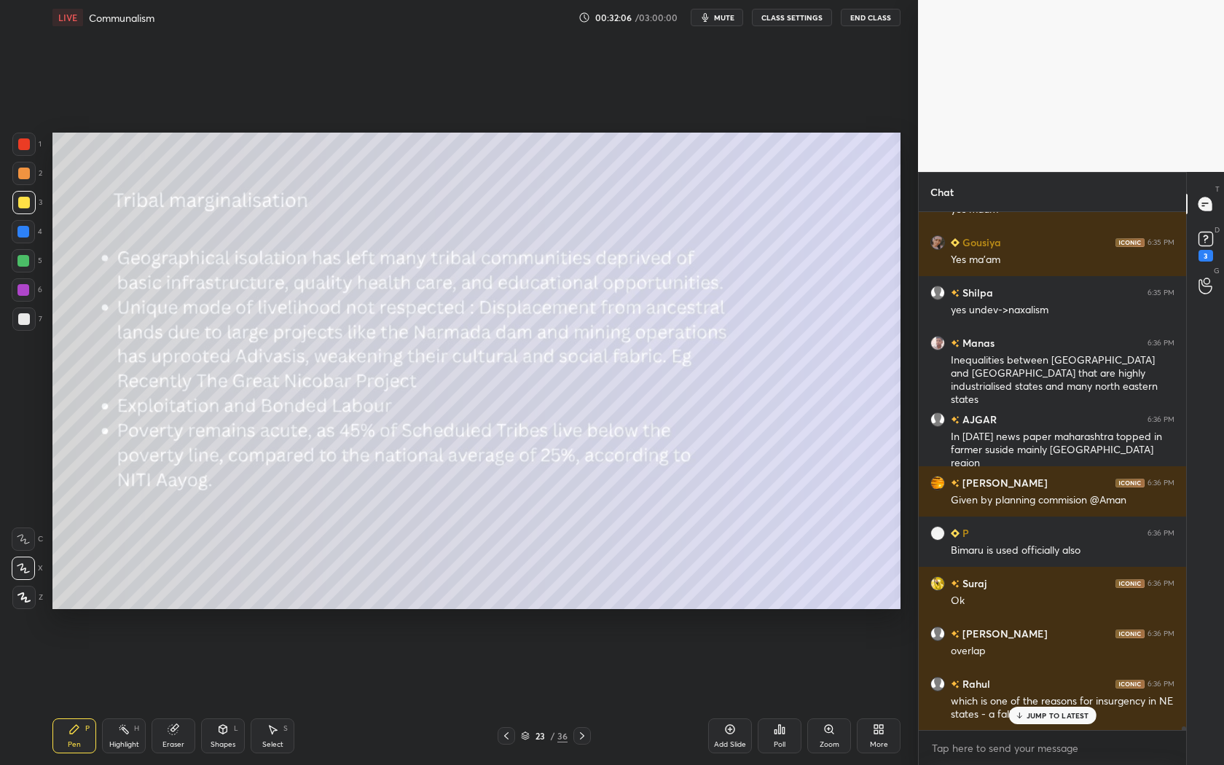
click at [585, 693] on icon at bounding box center [582, 736] width 12 height 12
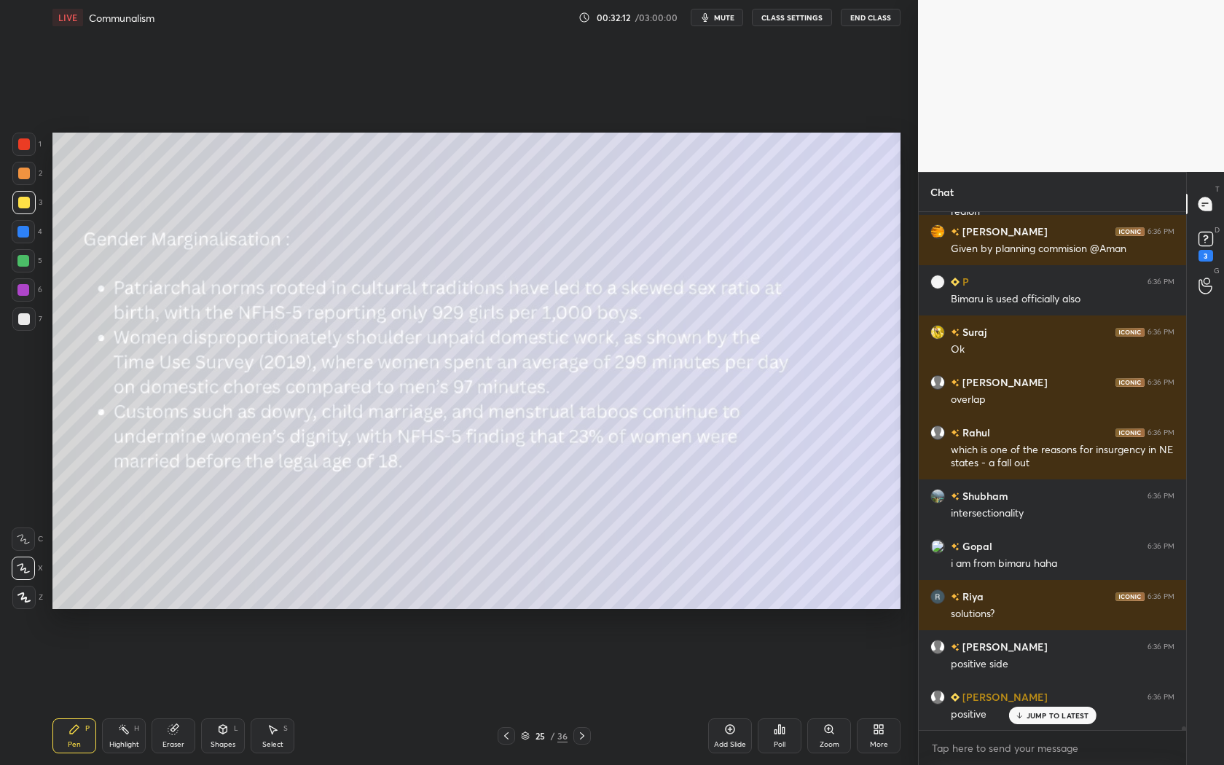
scroll to position [77643, 0]
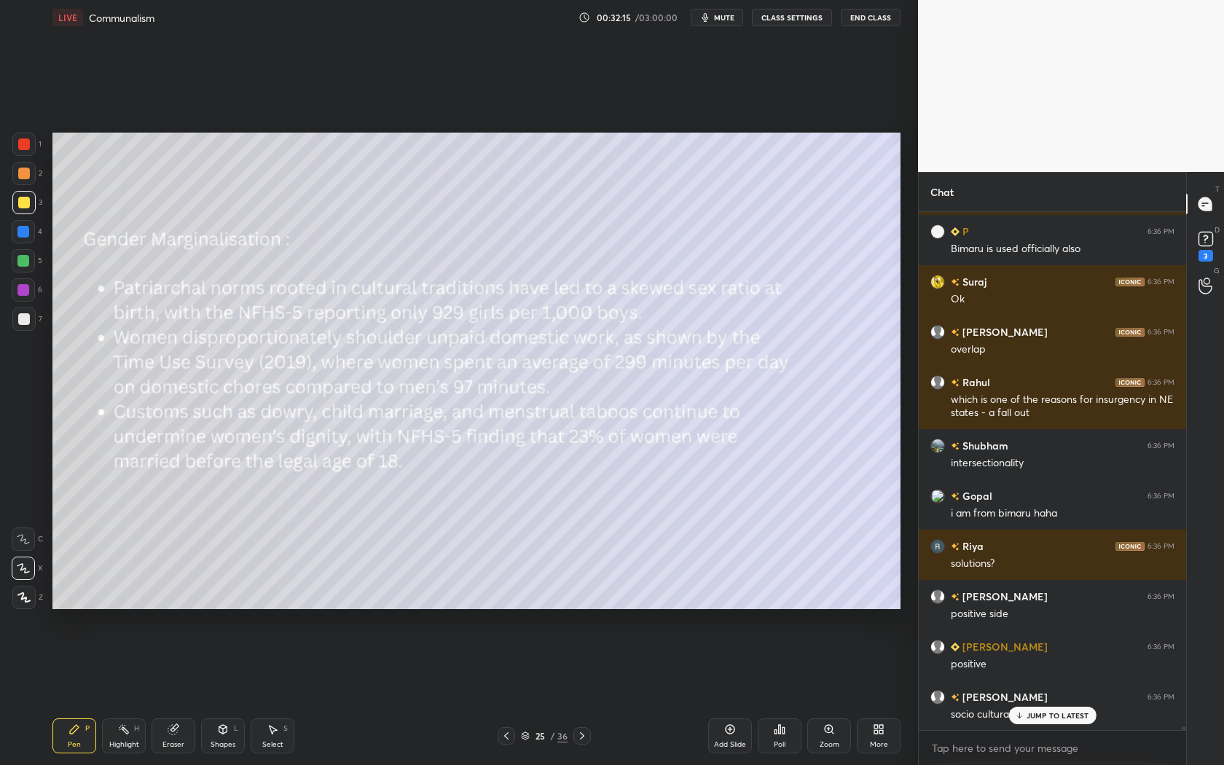
click at [585, 693] on icon at bounding box center [582, 736] width 12 height 12
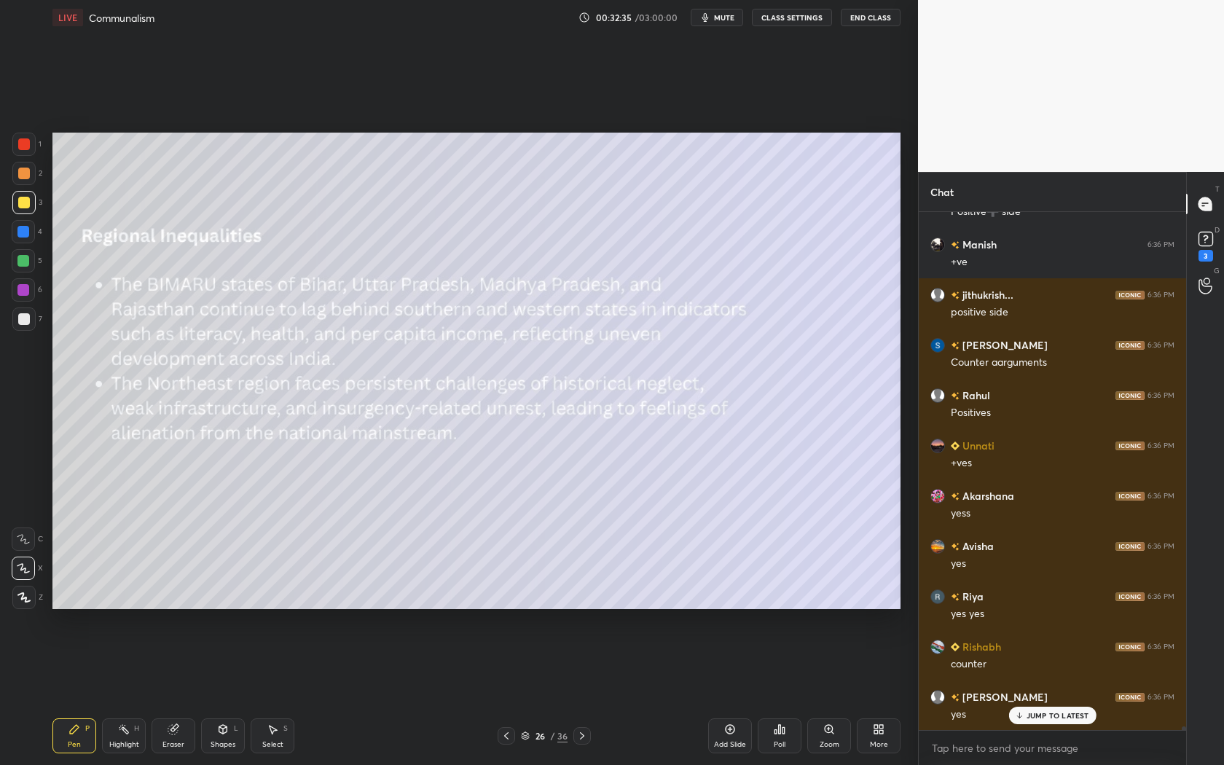
scroll to position [79141, 0]
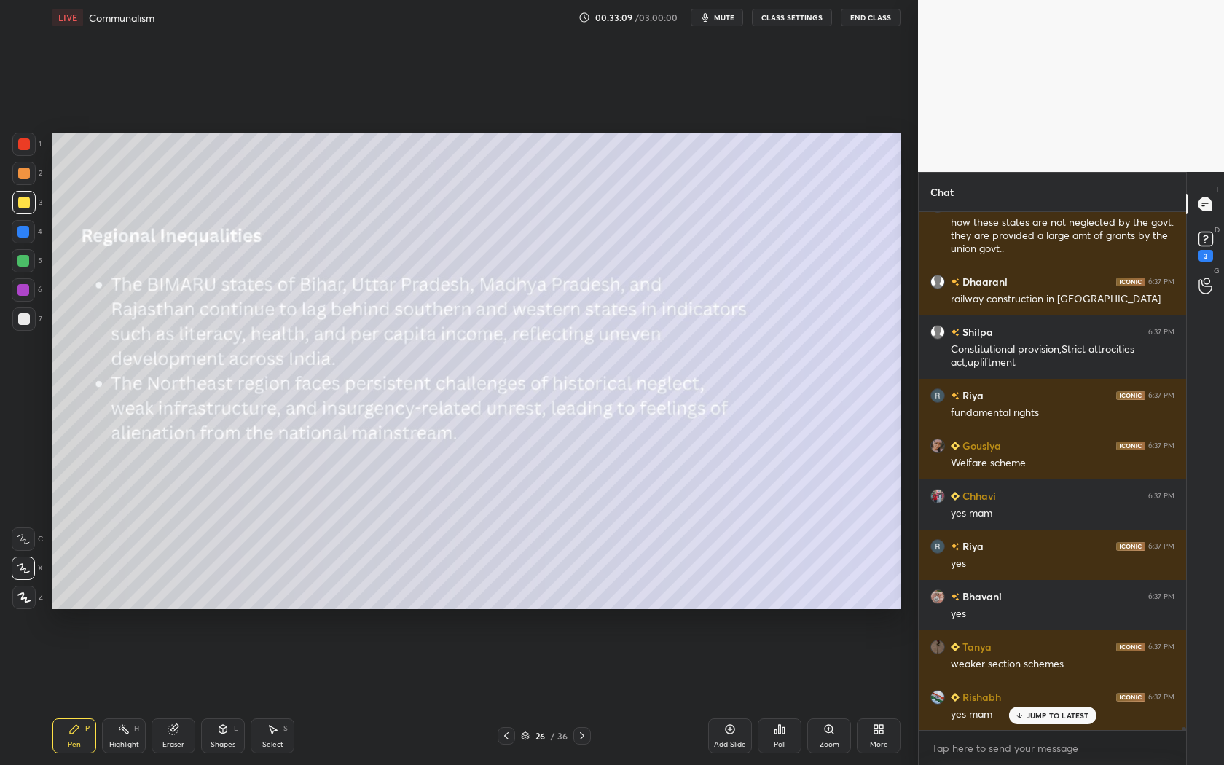
click at [574, 693] on div at bounding box center [581, 735] width 17 height 17
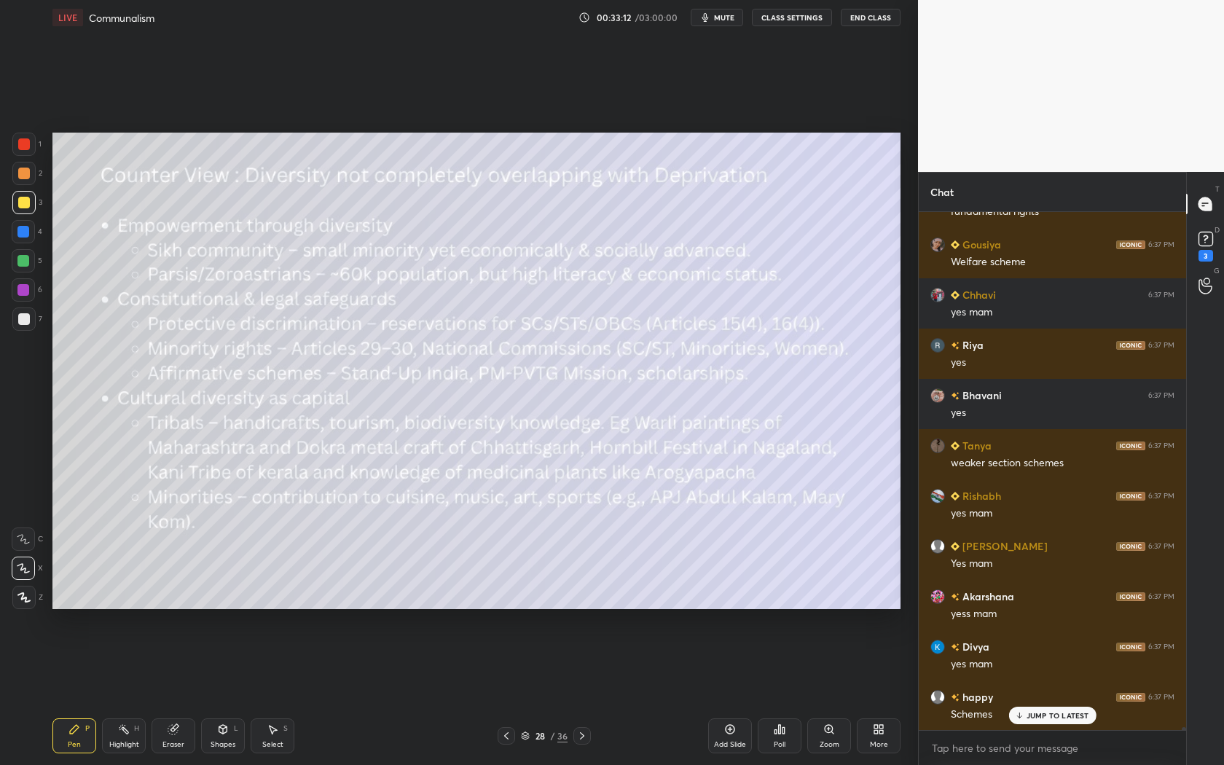
click at [501, 693] on icon at bounding box center [507, 736] width 12 height 12
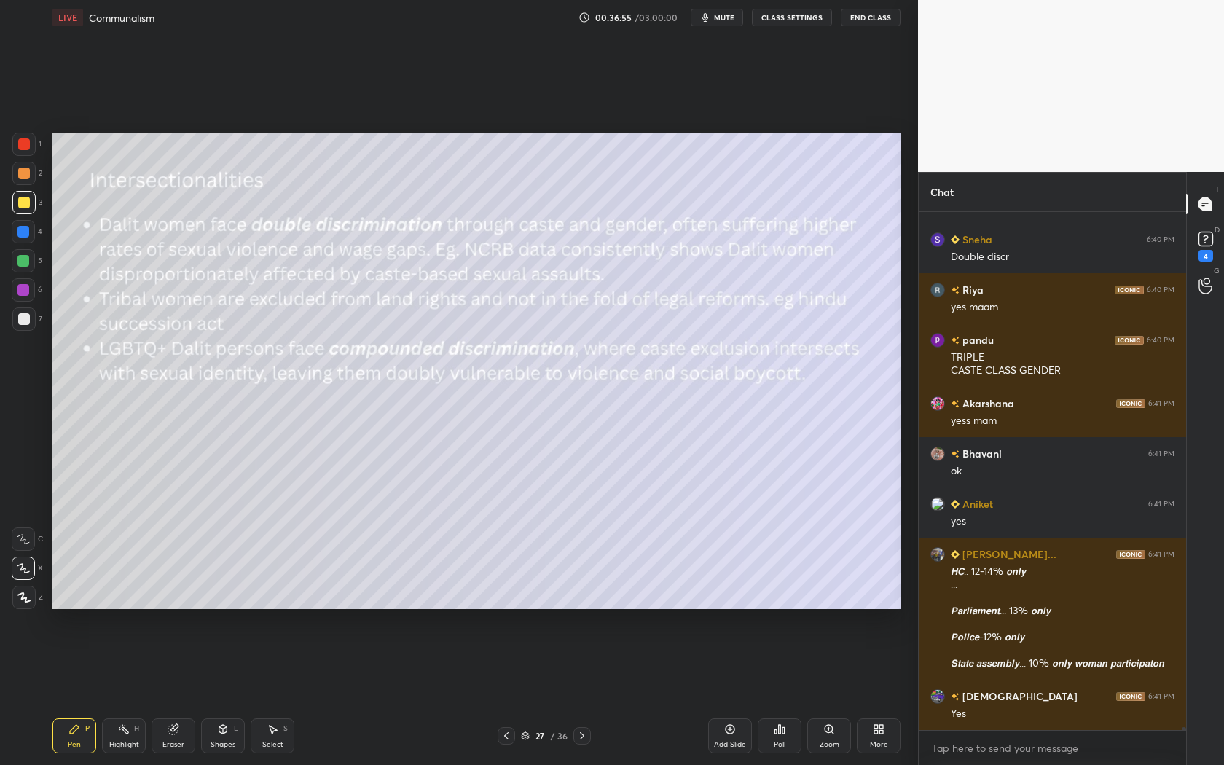
scroll to position [88861, 0]
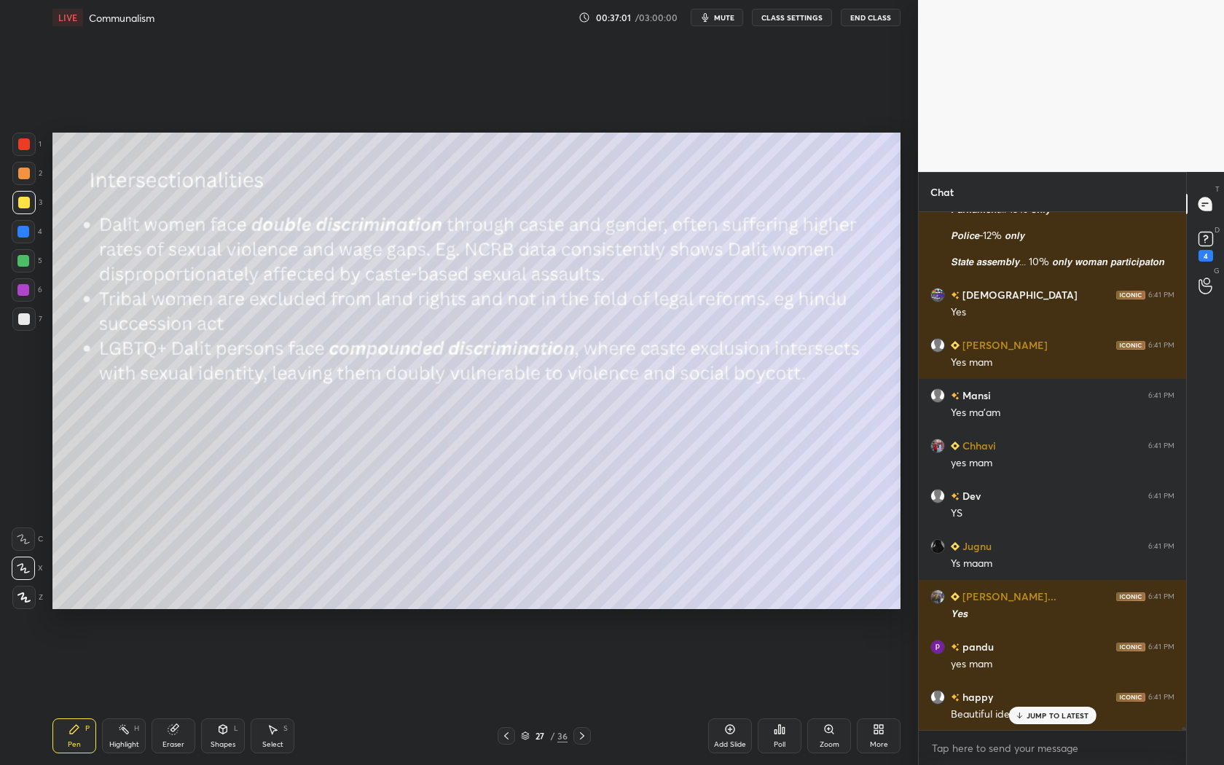
click at [568, 693] on div "27 / 36" at bounding box center [544, 735] width 93 height 17
click at [590, 693] on div at bounding box center [581, 735] width 17 height 17
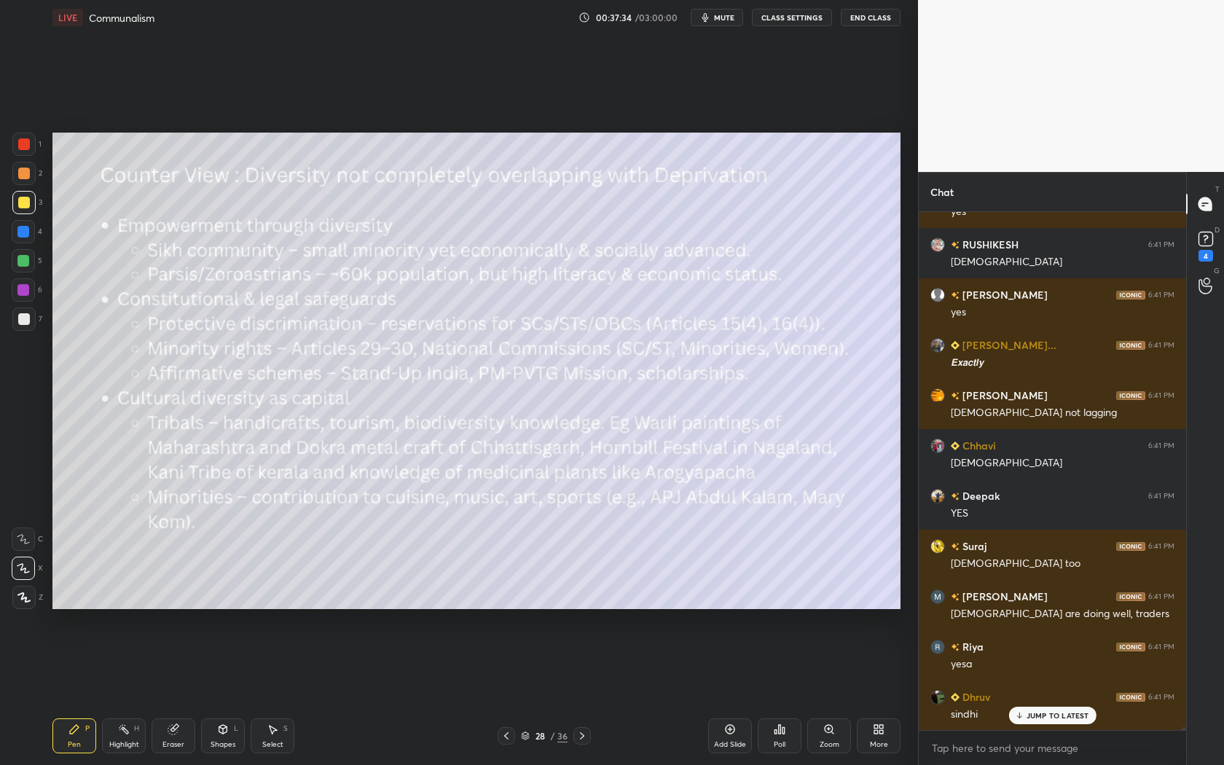
scroll to position [92005, 0]
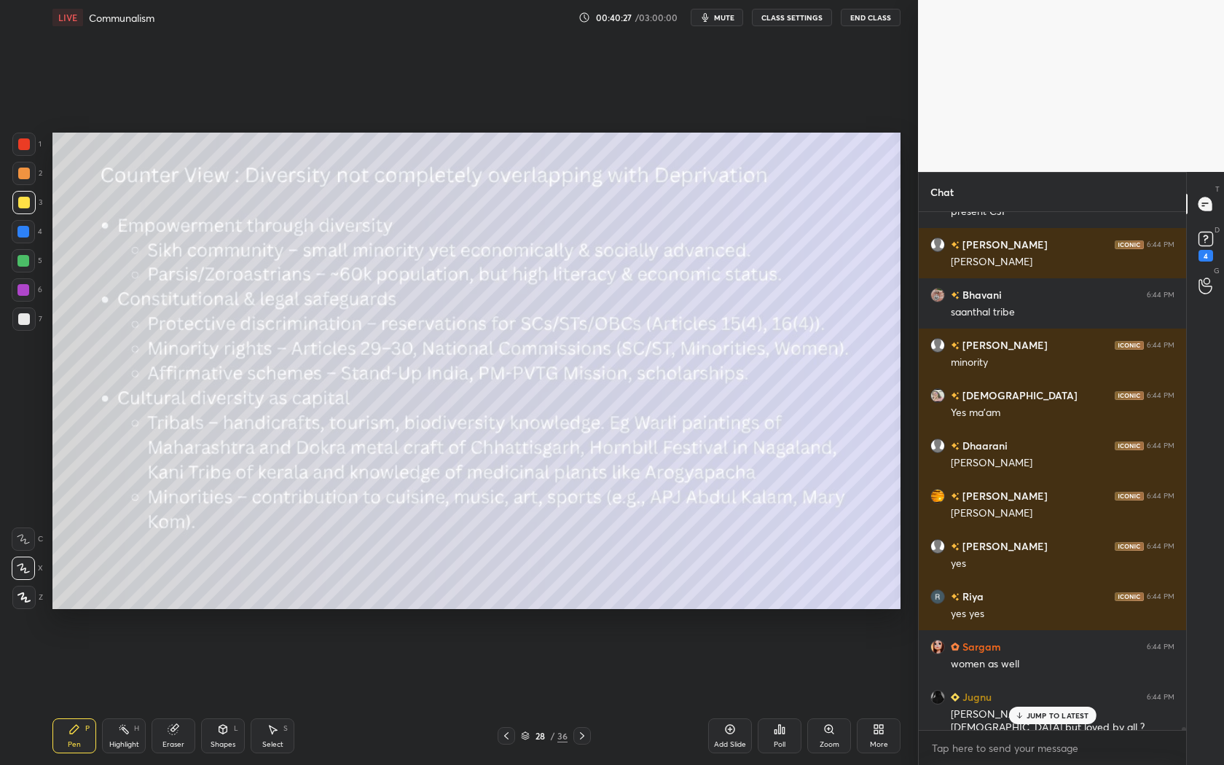
click at [581, 693] on icon at bounding box center [582, 736] width 12 height 12
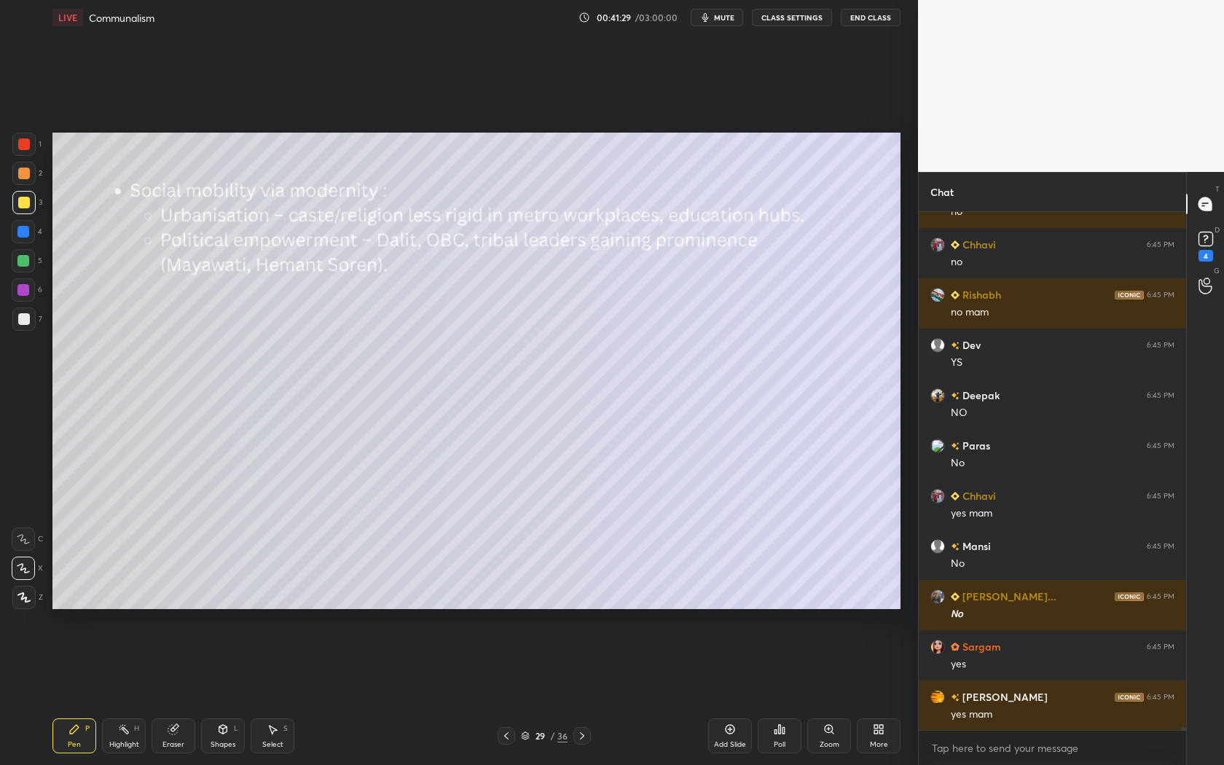
scroll to position [102526, 0]
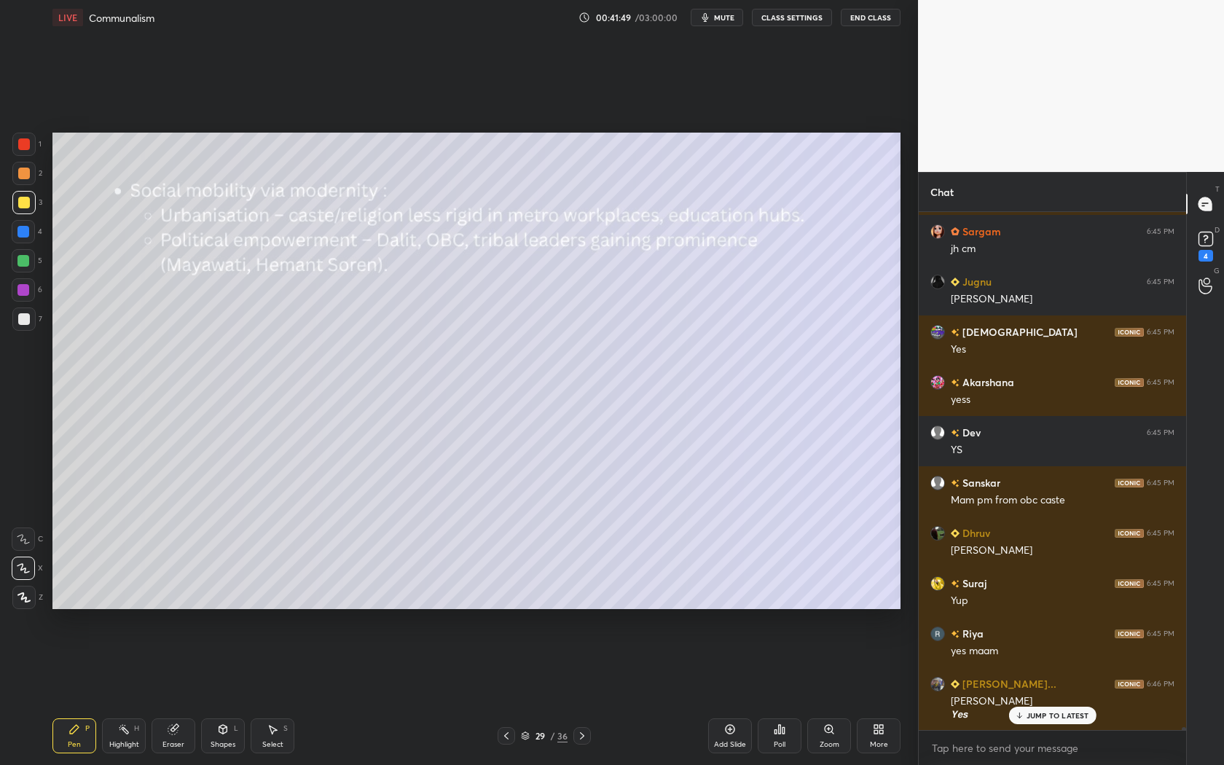
click at [575, 693] on div at bounding box center [581, 735] width 17 height 17
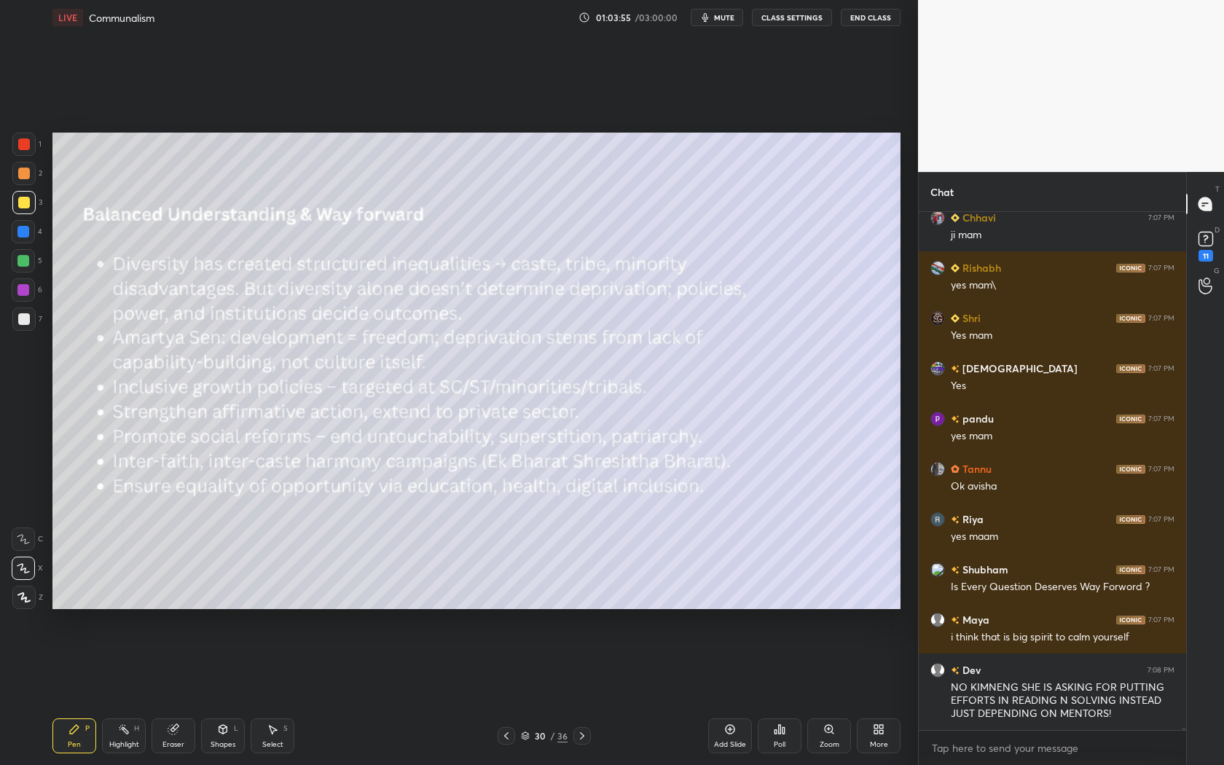
scroll to position [138430, 0]
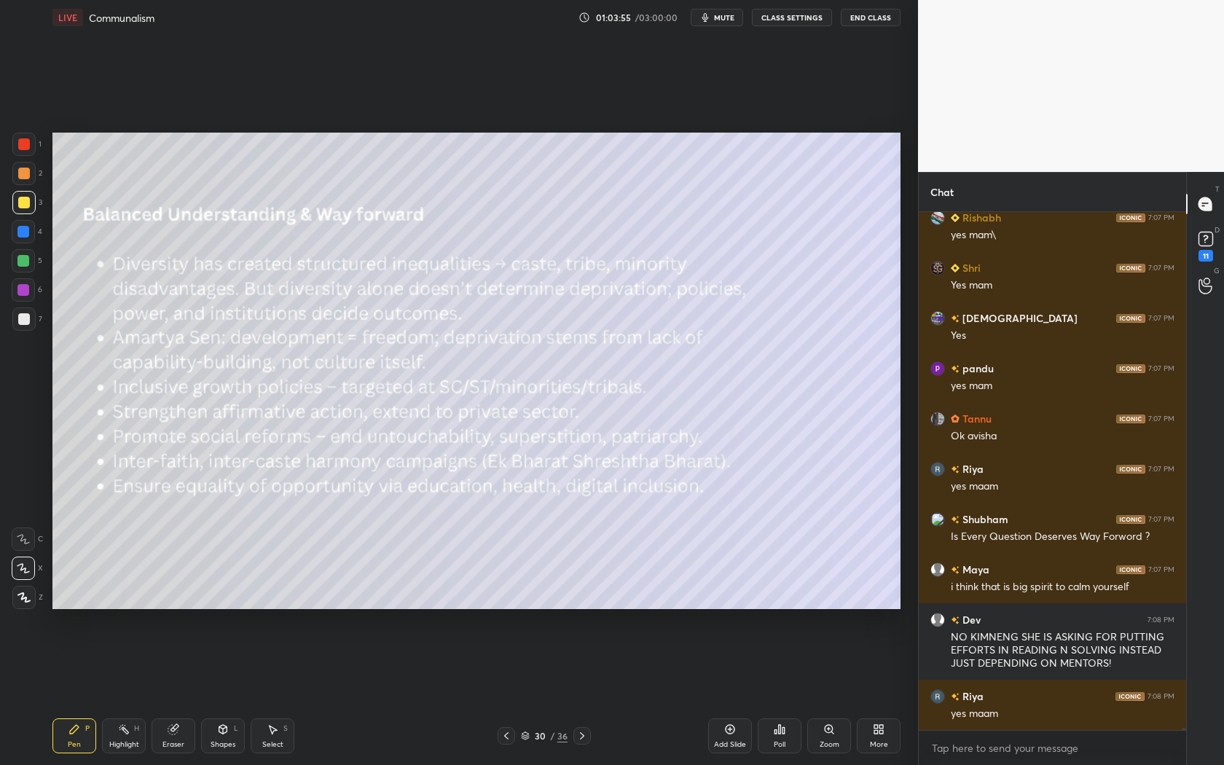
click at [586, 693] on icon at bounding box center [582, 736] width 12 height 12
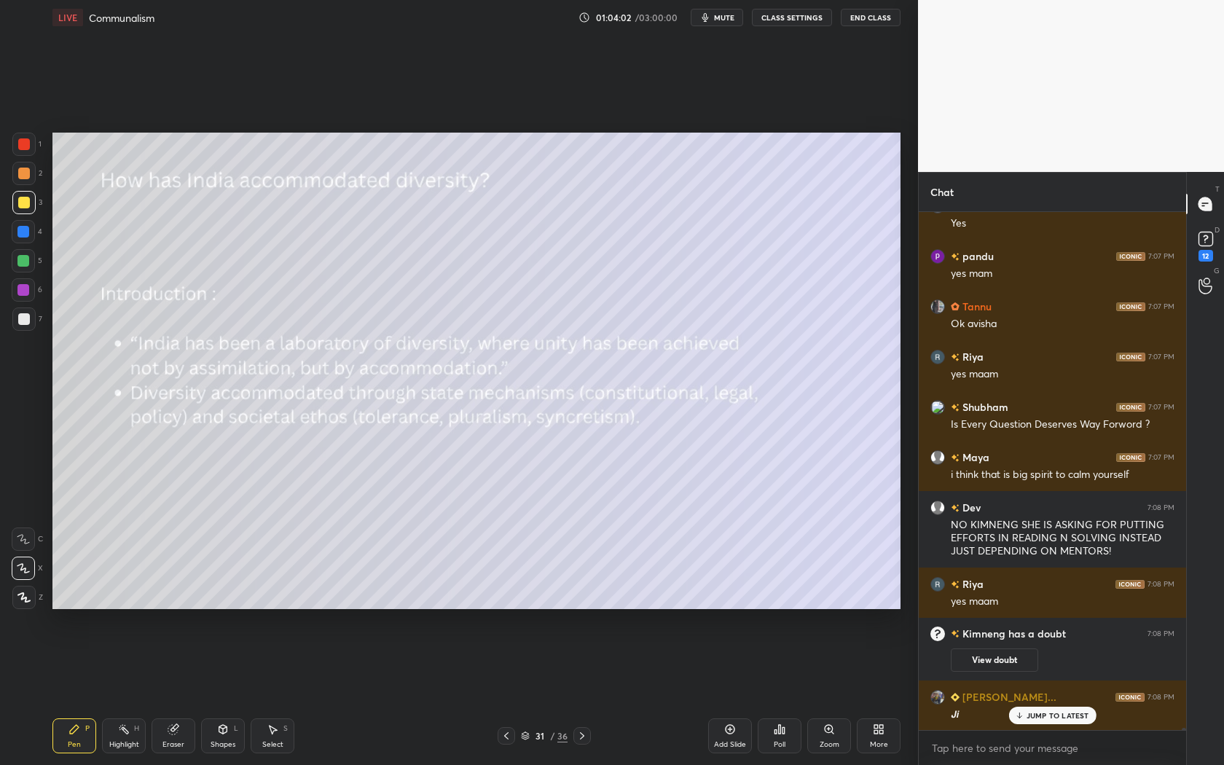
scroll to position [135782, 0]
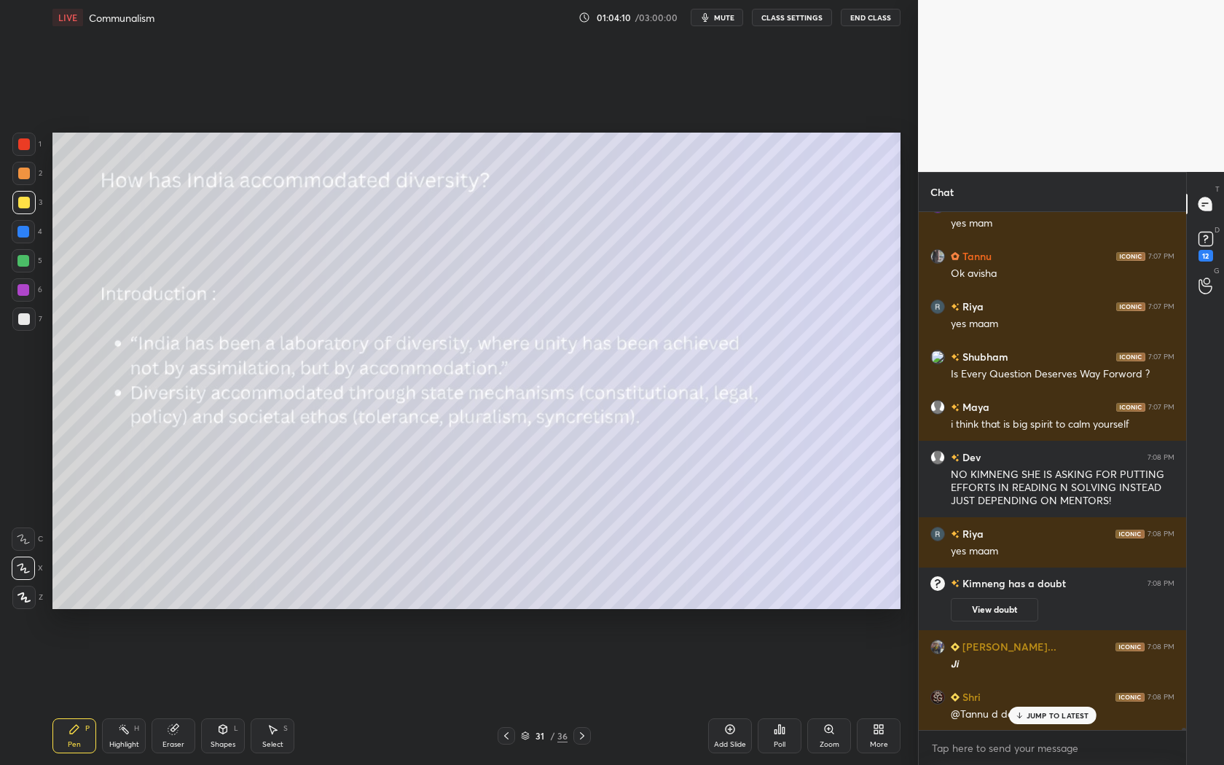
click at [585, 693] on div at bounding box center [581, 735] width 17 height 17
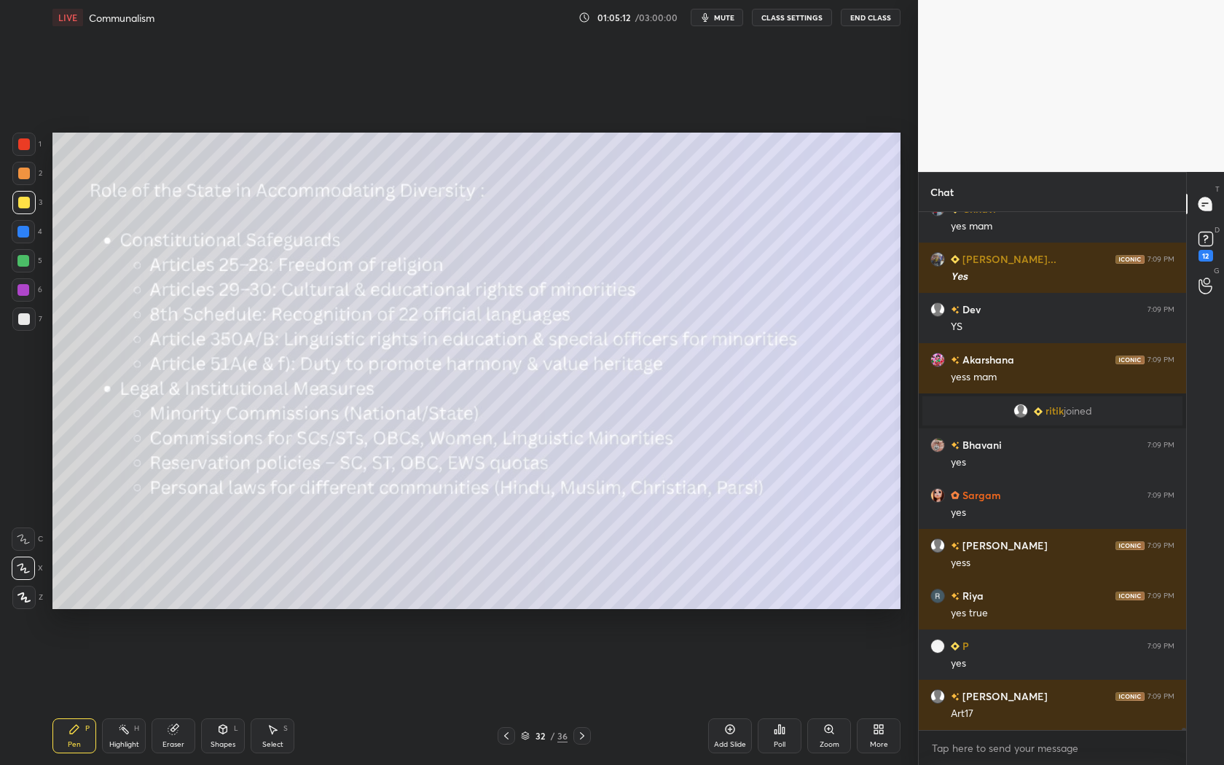
scroll to position [137619, 0]
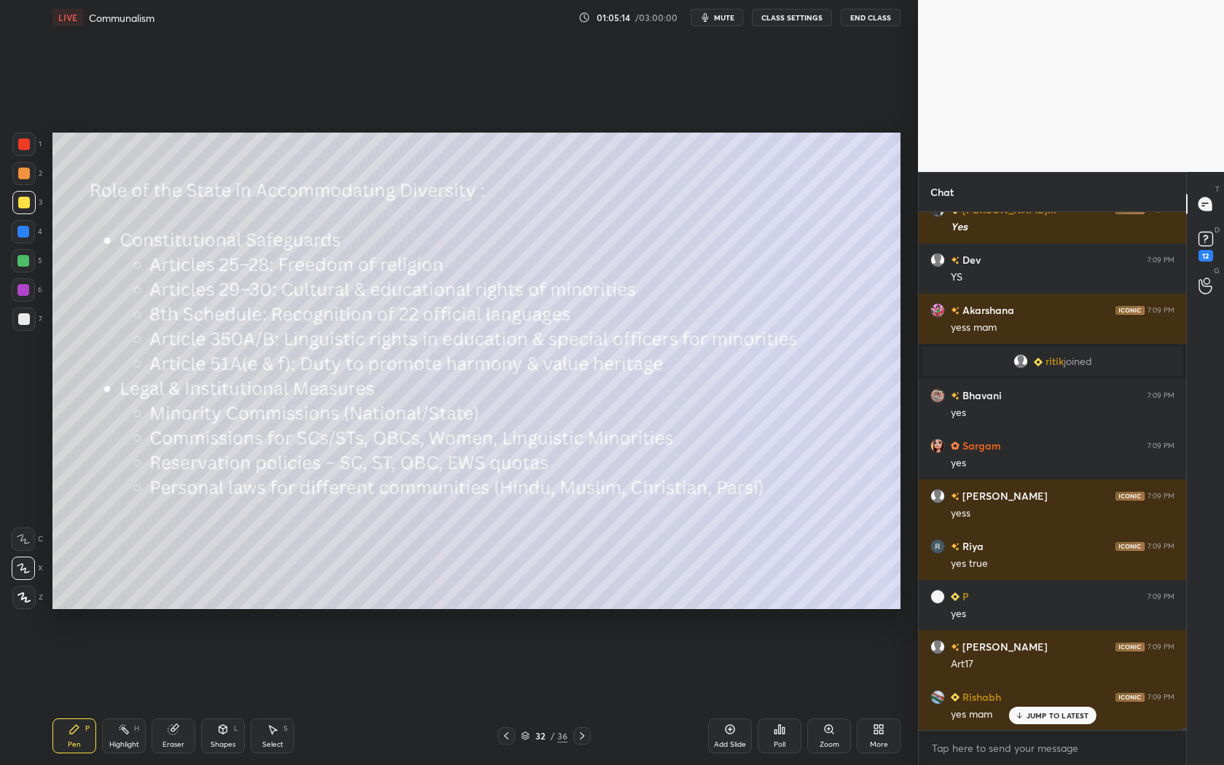
click at [581, 693] on icon at bounding box center [582, 736] width 12 height 12
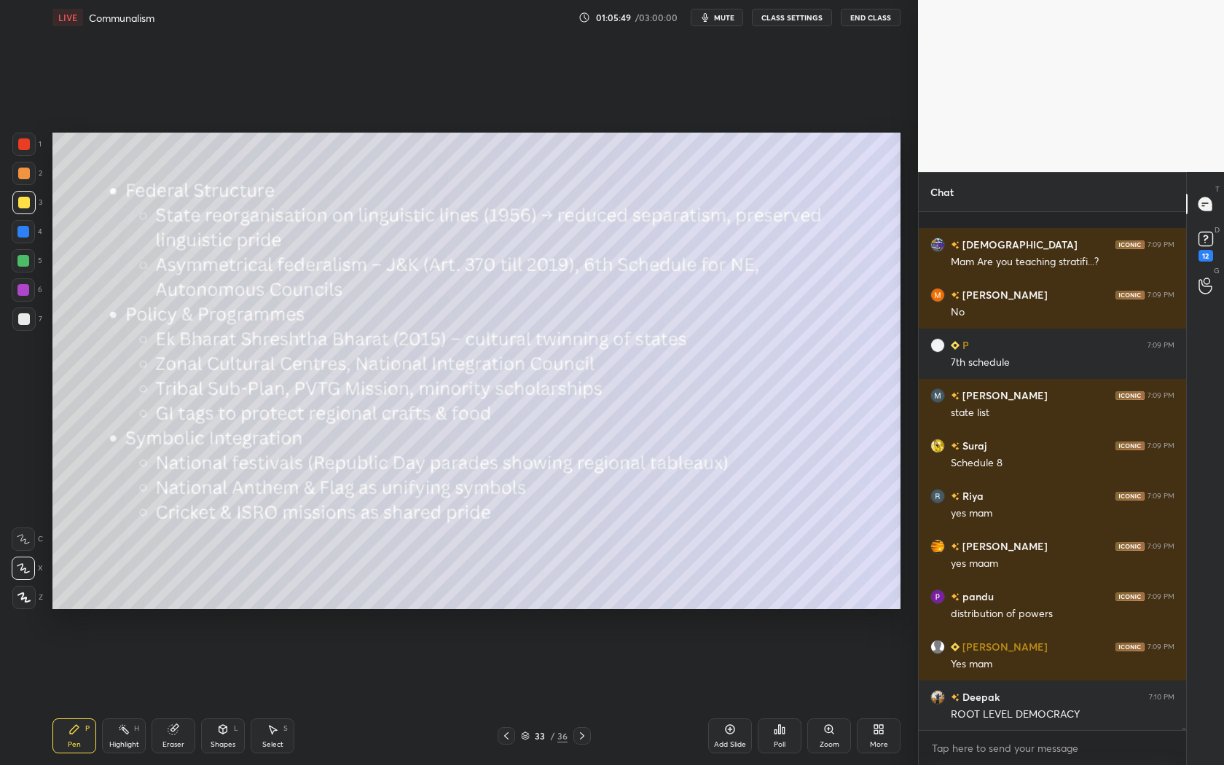
scroll to position [138977, 0]
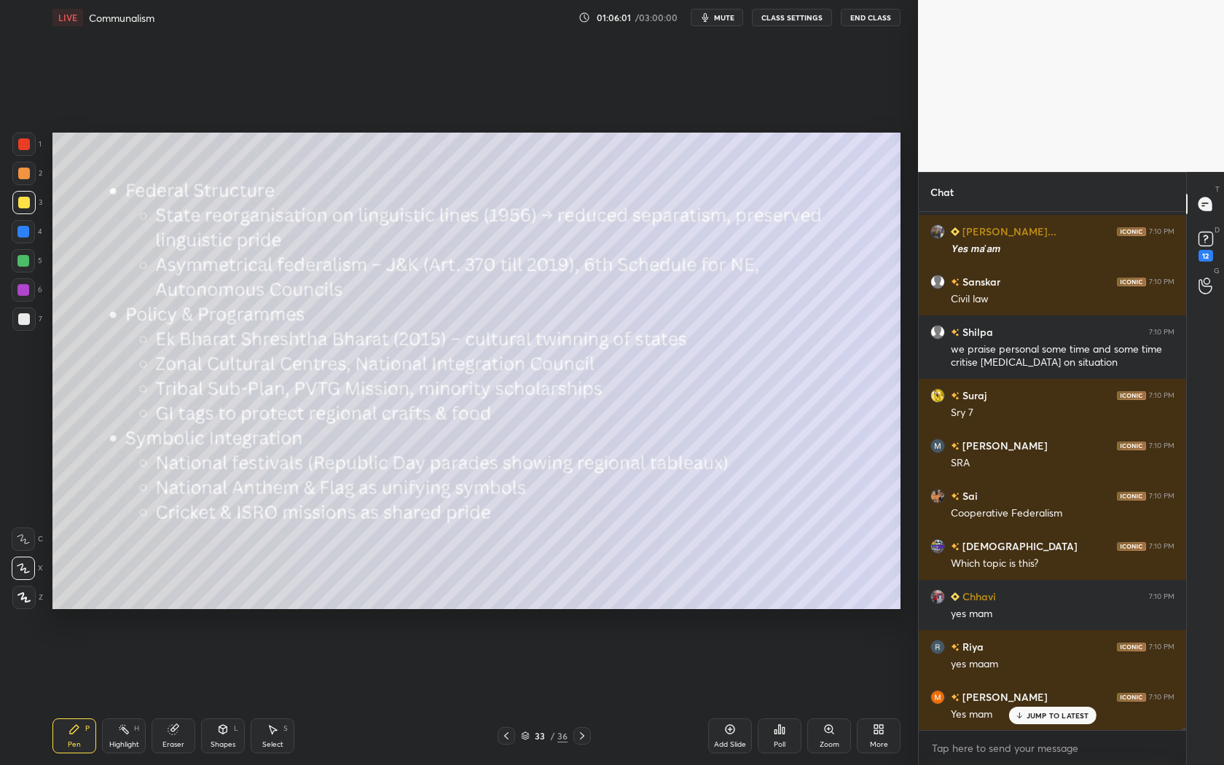
click at [506, 693] on div at bounding box center [506, 735] width 17 height 17
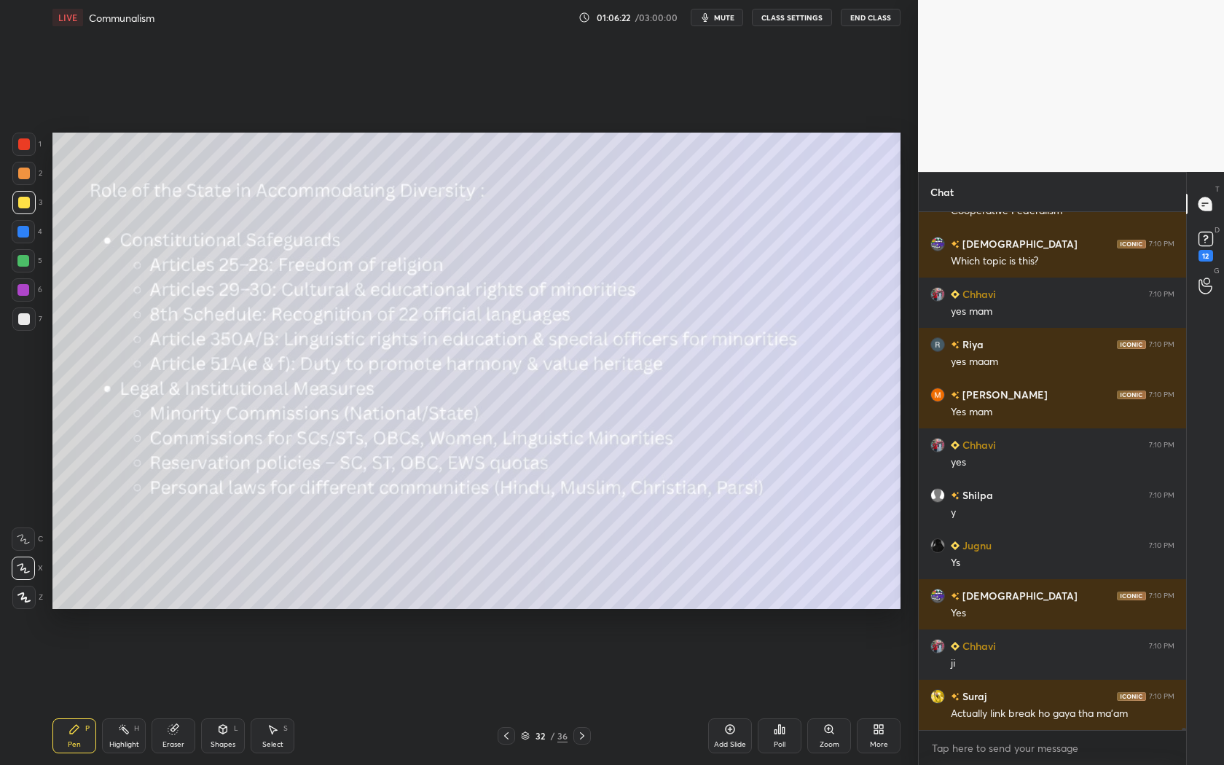
scroll to position [139745, 0]
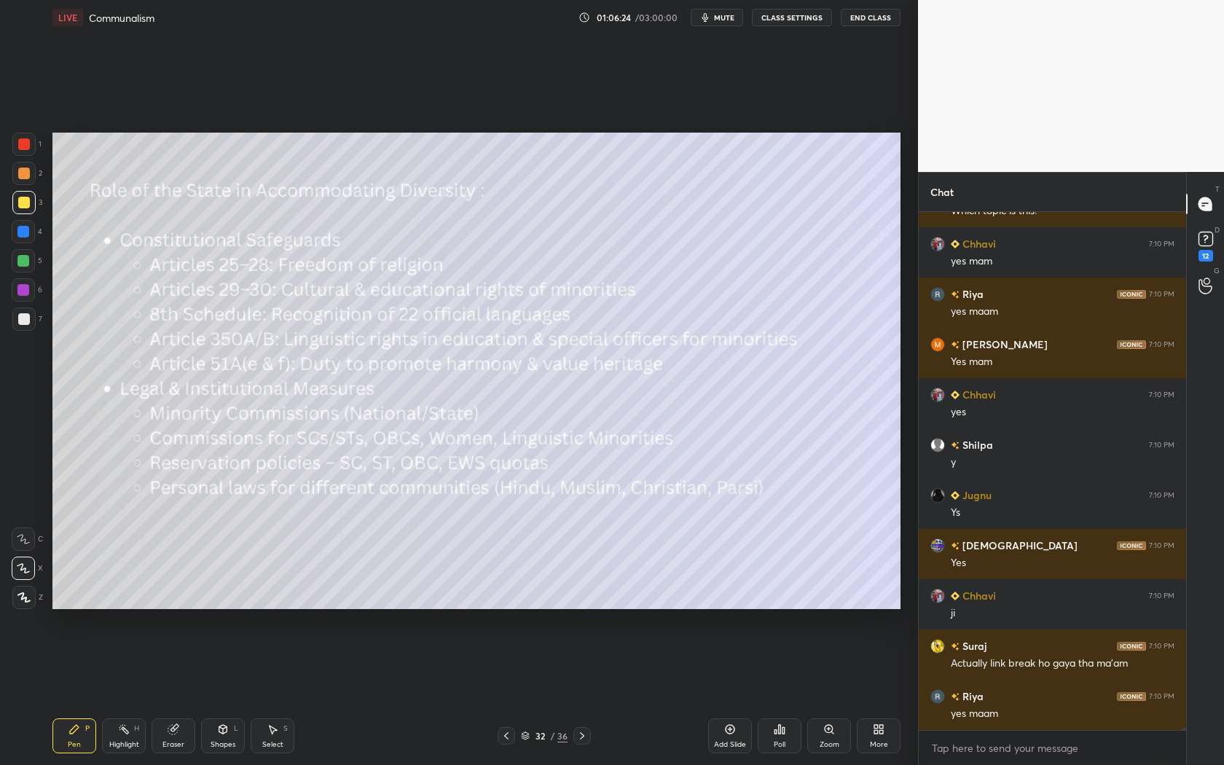
click at [583, 693] on icon at bounding box center [582, 736] width 12 height 12
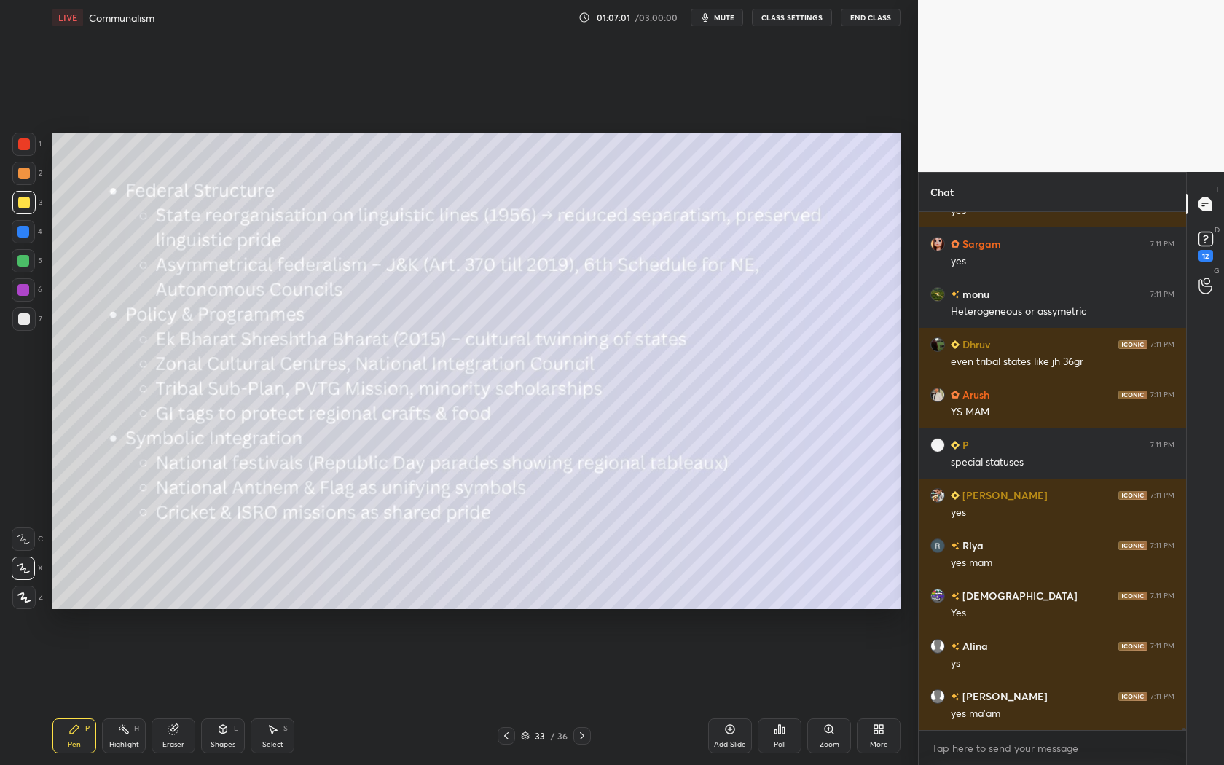
scroll to position [141984, 0]
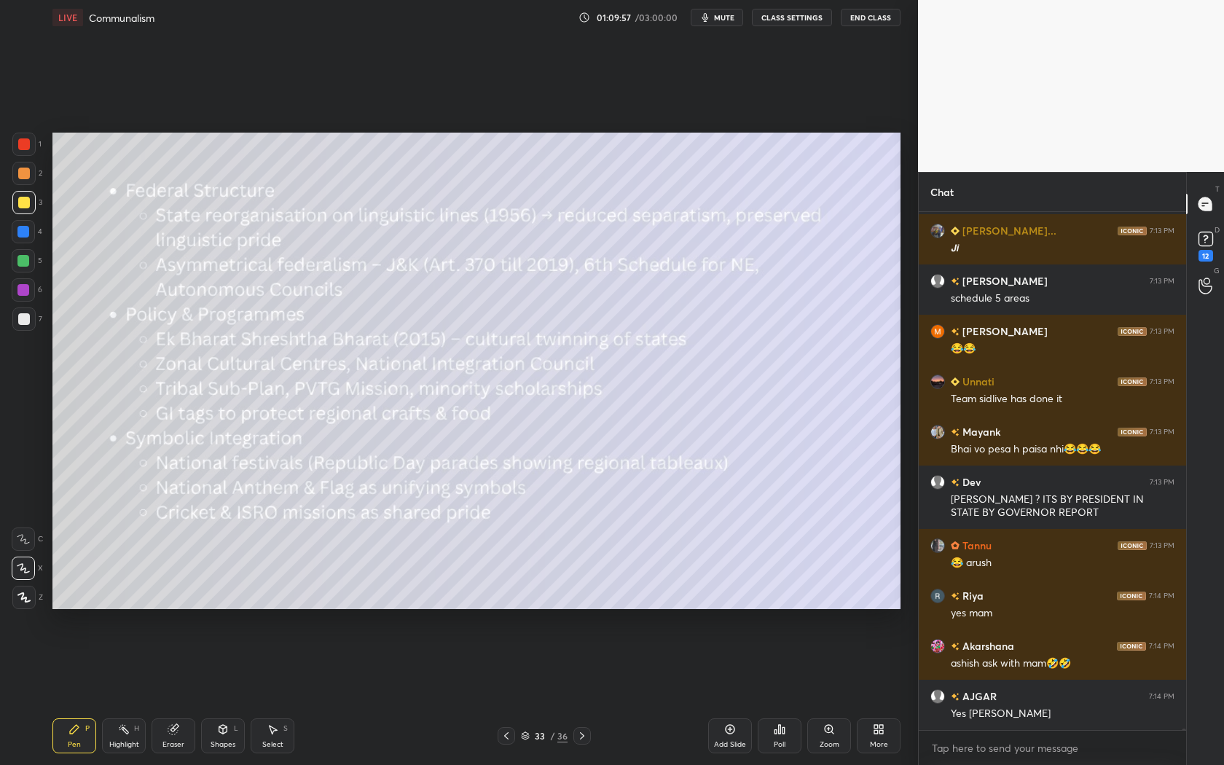
click at [573, 693] on div at bounding box center [581, 735] width 17 height 17
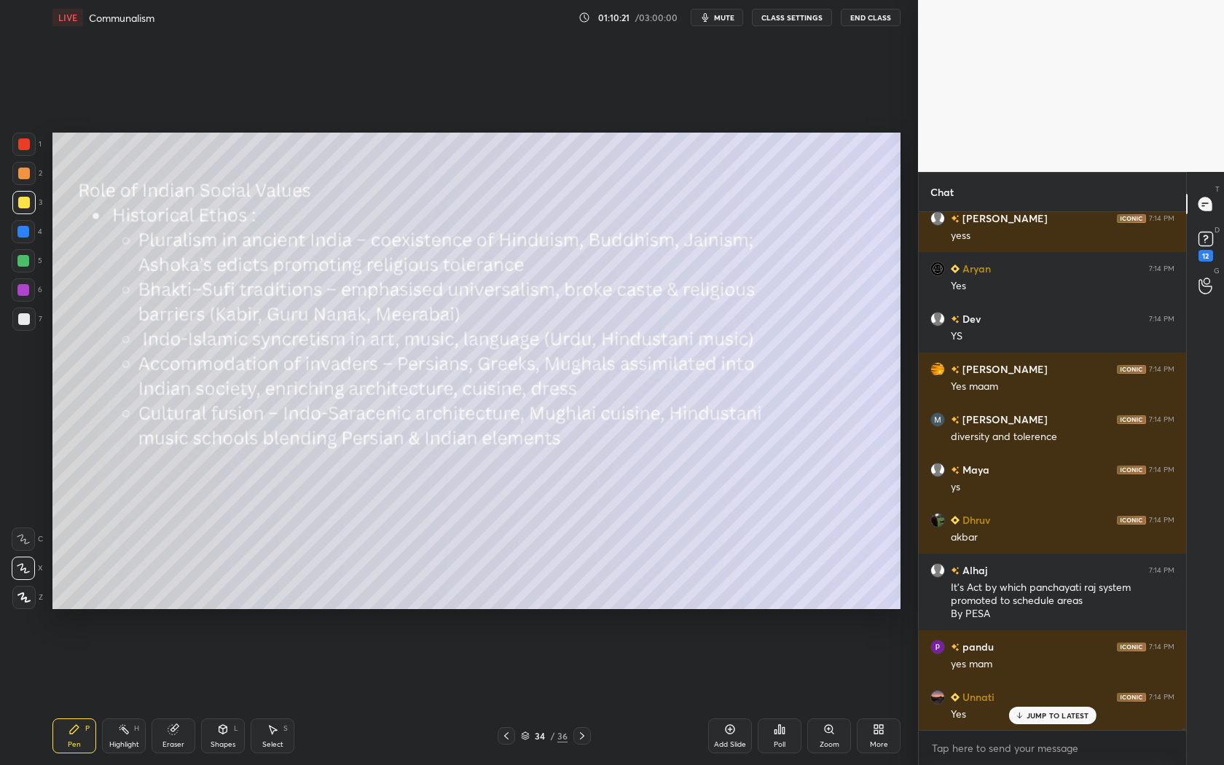
scroll to position [156337, 0]
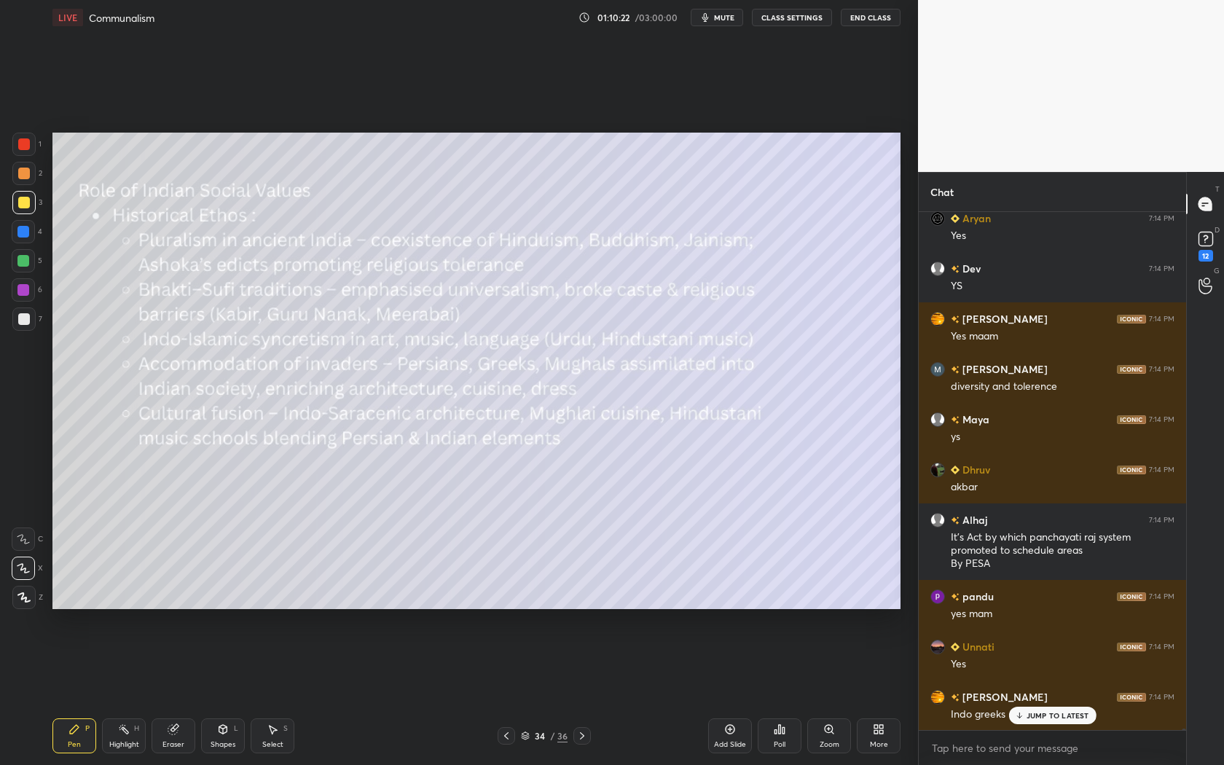
click at [589, 693] on div at bounding box center [581, 735] width 17 height 17
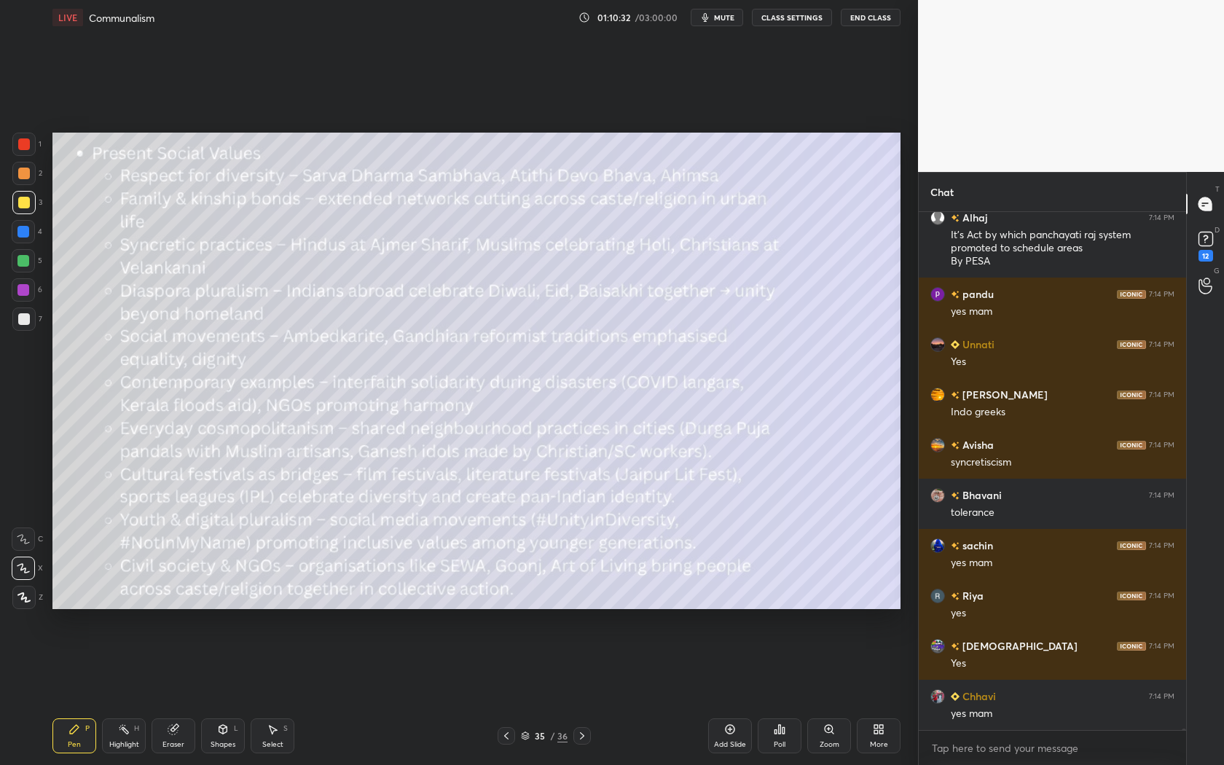
scroll to position [156690, 0]
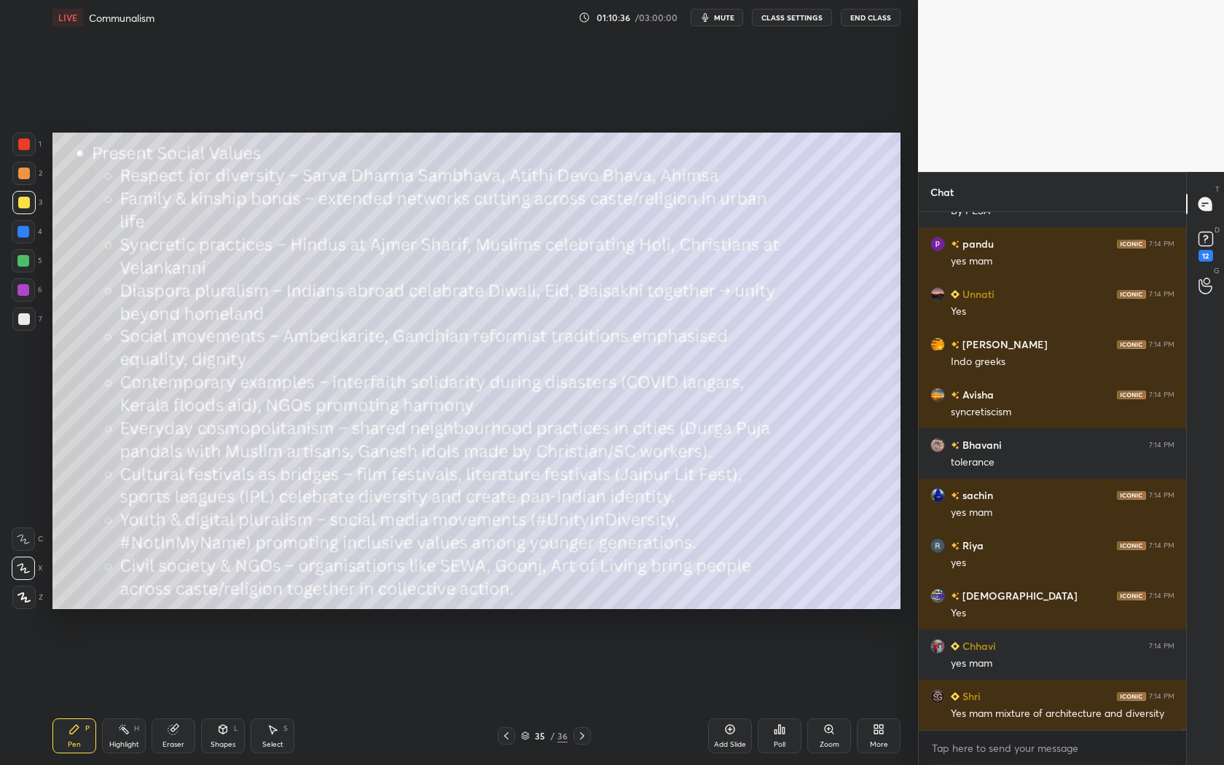
click at [587, 693] on icon at bounding box center [582, 736] width 12 height 12
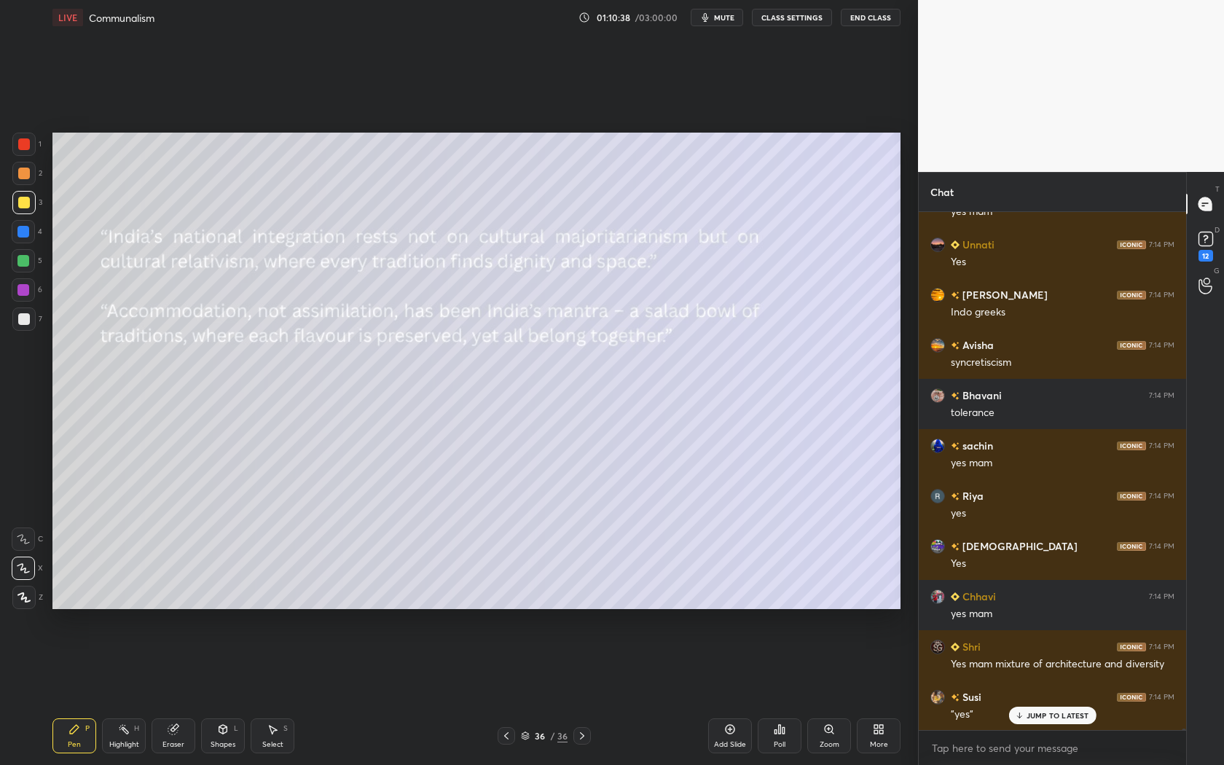
click at [506, 693] on icon at bounding box center [507, 736] width 12 height 12
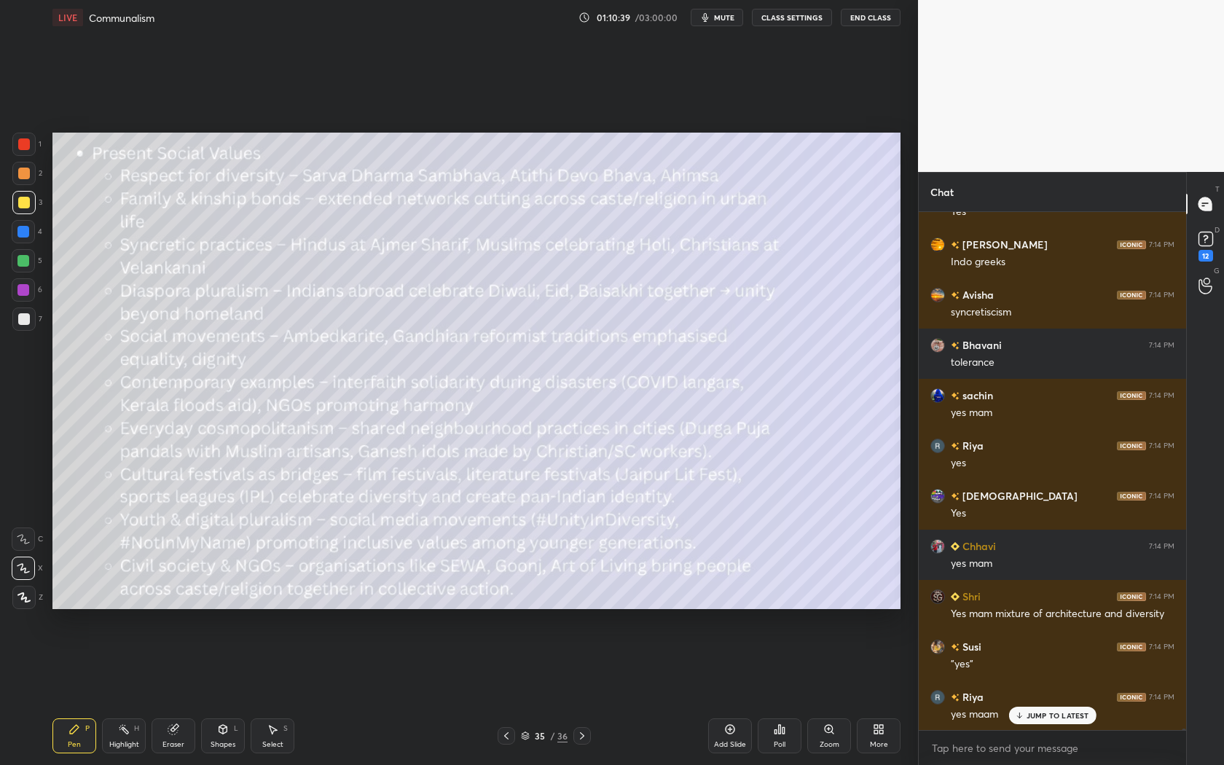
click at [506, 693] on icon at bounding box center [507, 736] width 12 height 12
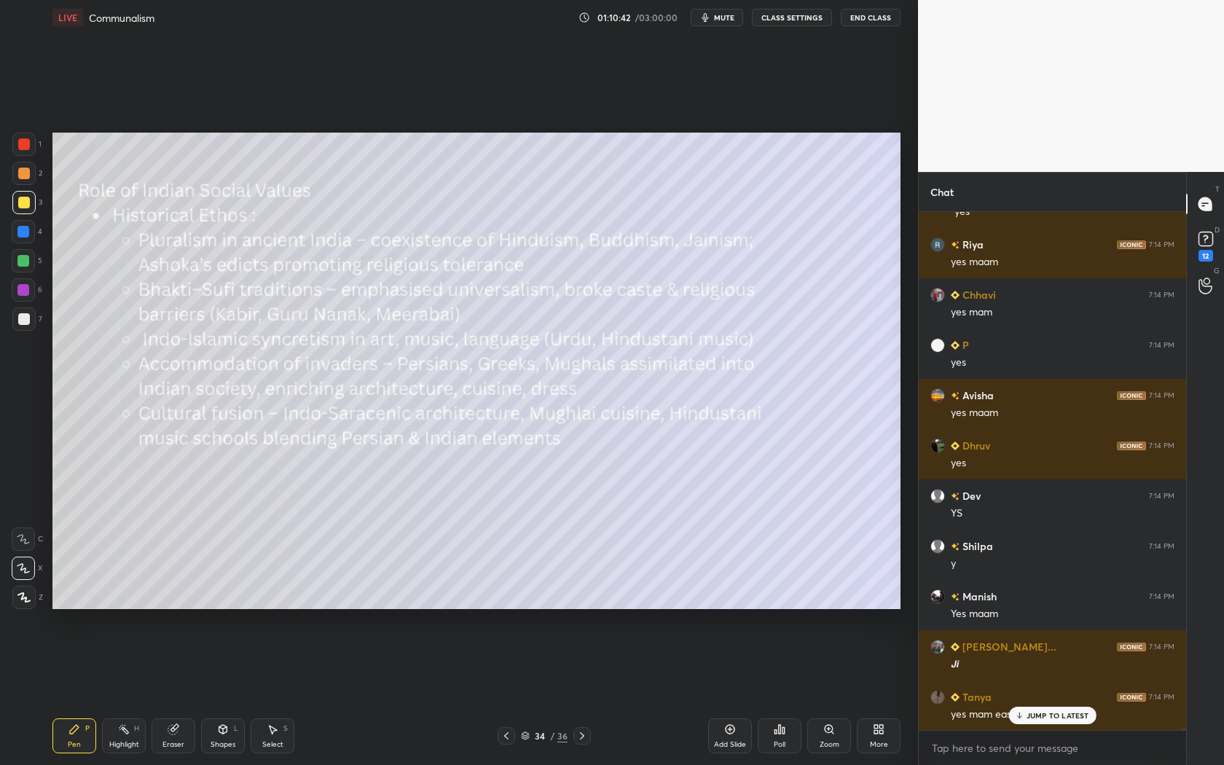
click at [584, 693] on icon at bounding box center [582, 736] width 12 height 12
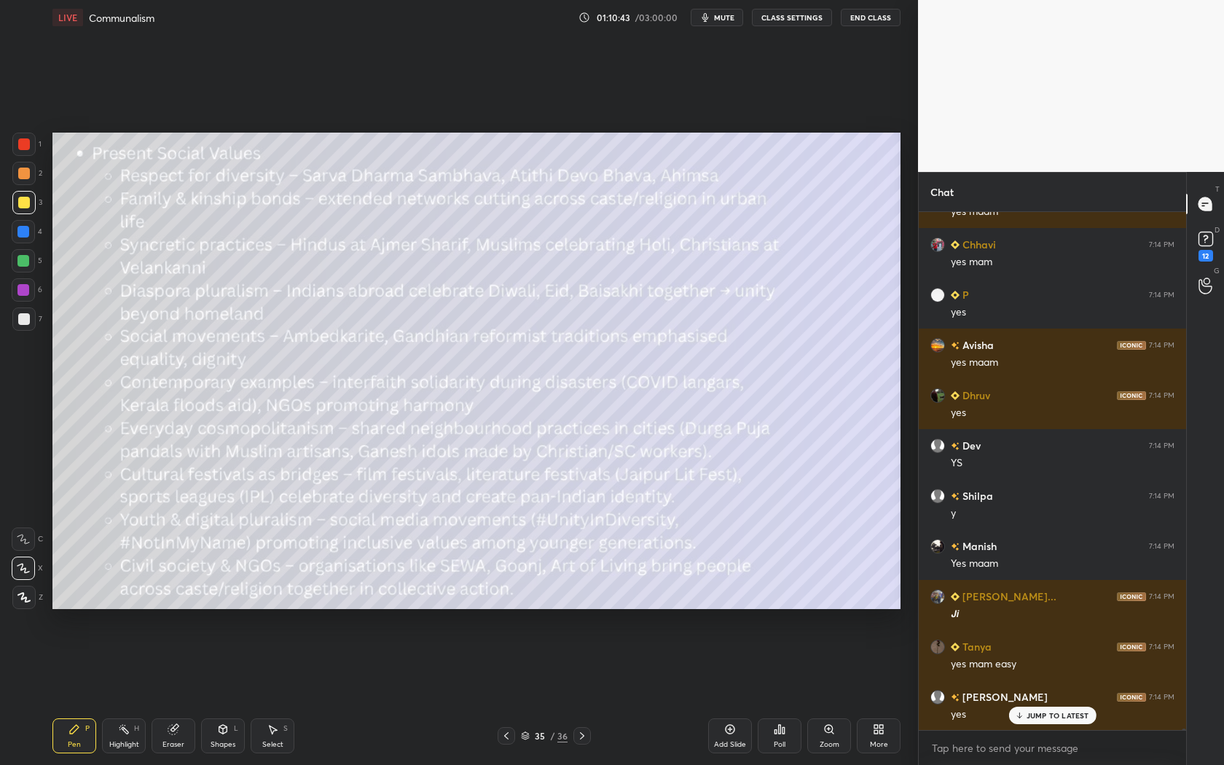
click at [1061, 693] on p "JUMP TO LATEST" at bounding box center [1058, 715] width 63 height 9
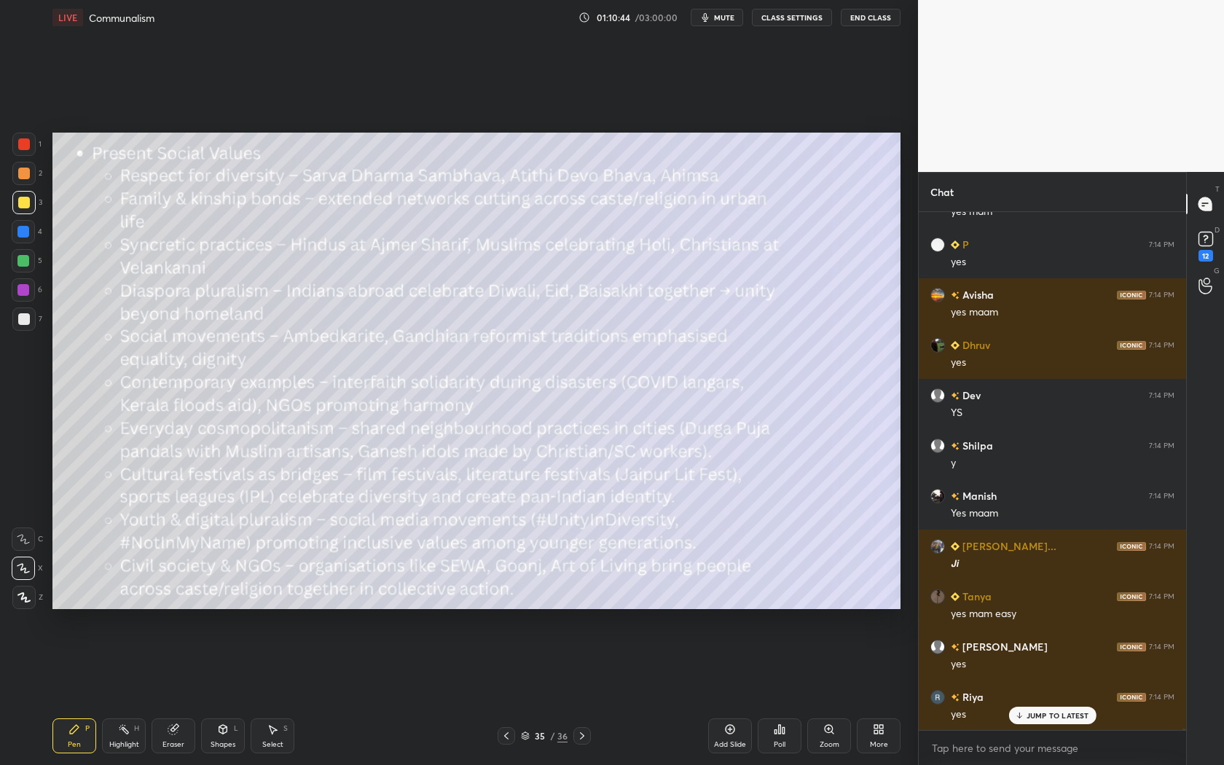
click at [587, 693] on icon at bounding box center [582, 736] width 12 height 12
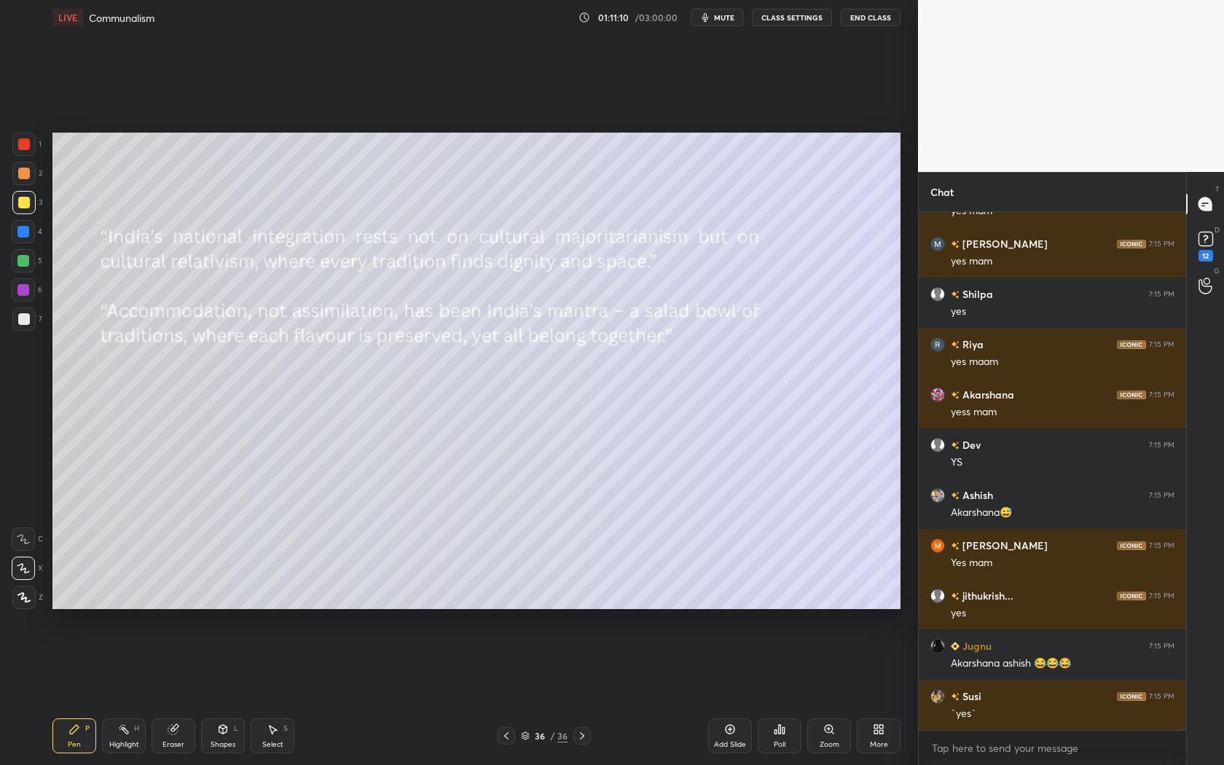
scroll to position [158663, 0]
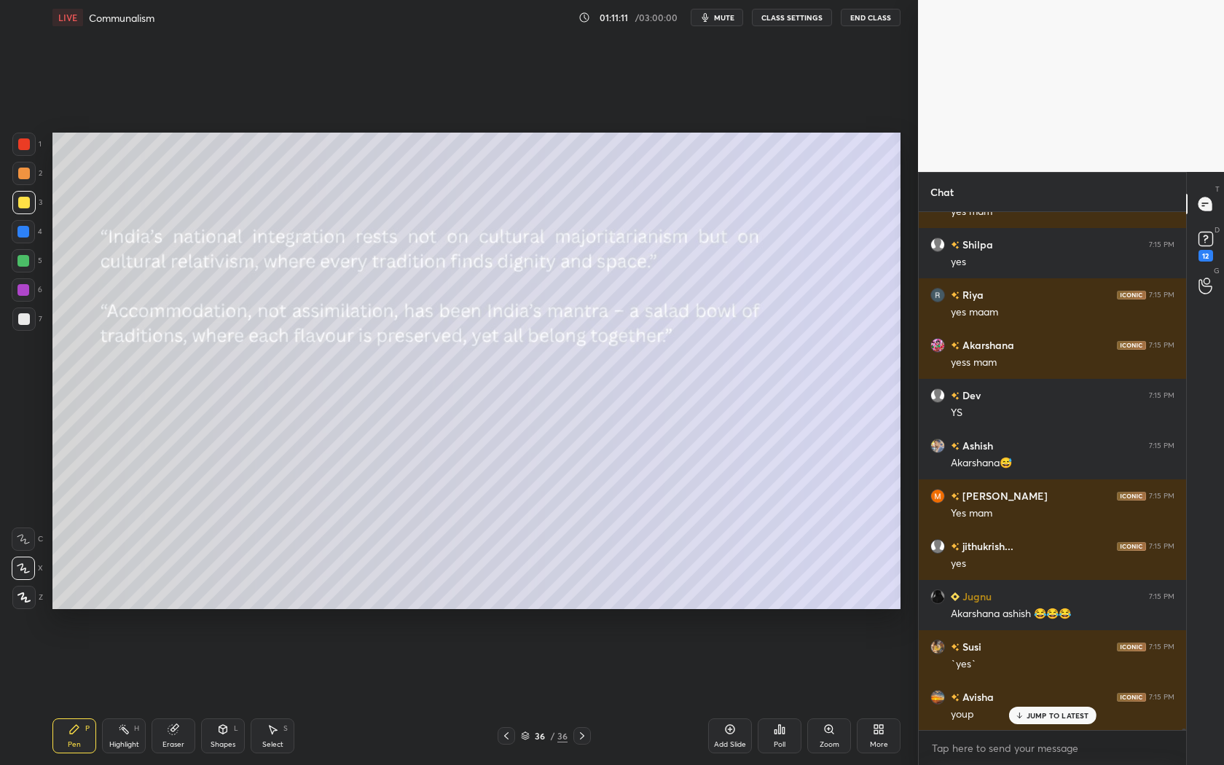
click at [733, 131] on div "Setting up your live class Poll for secs No correct answer Start poll" at bounding box center [477, 371] width 860 height 672
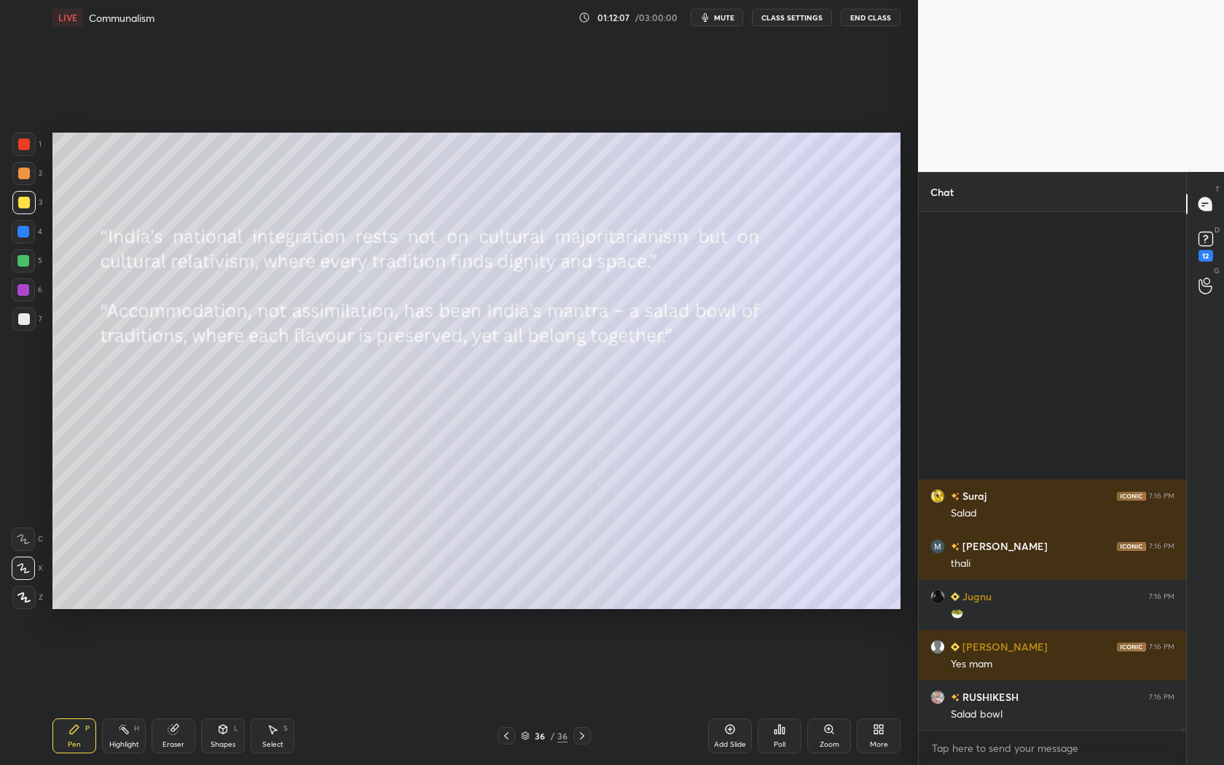
scroll to position [161040, 0]
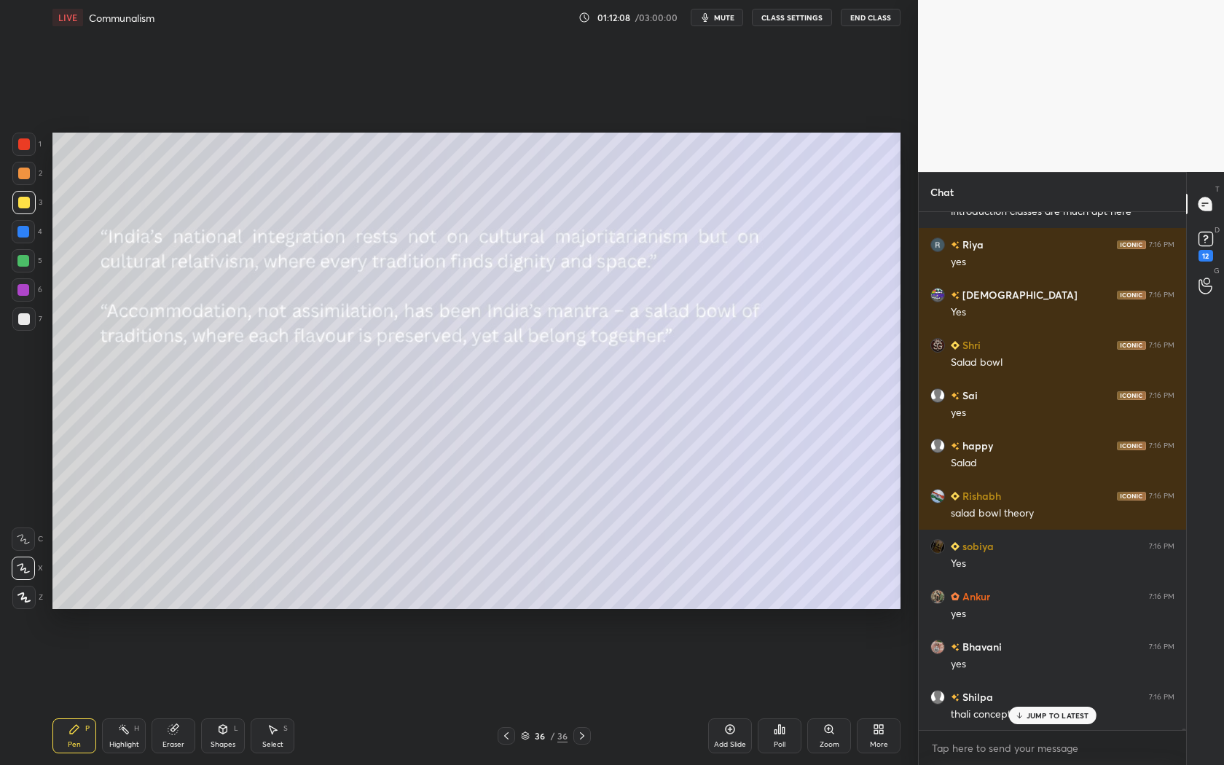
click at [581, 693] on icon at bounding box center [582, 736] width 12 height 12
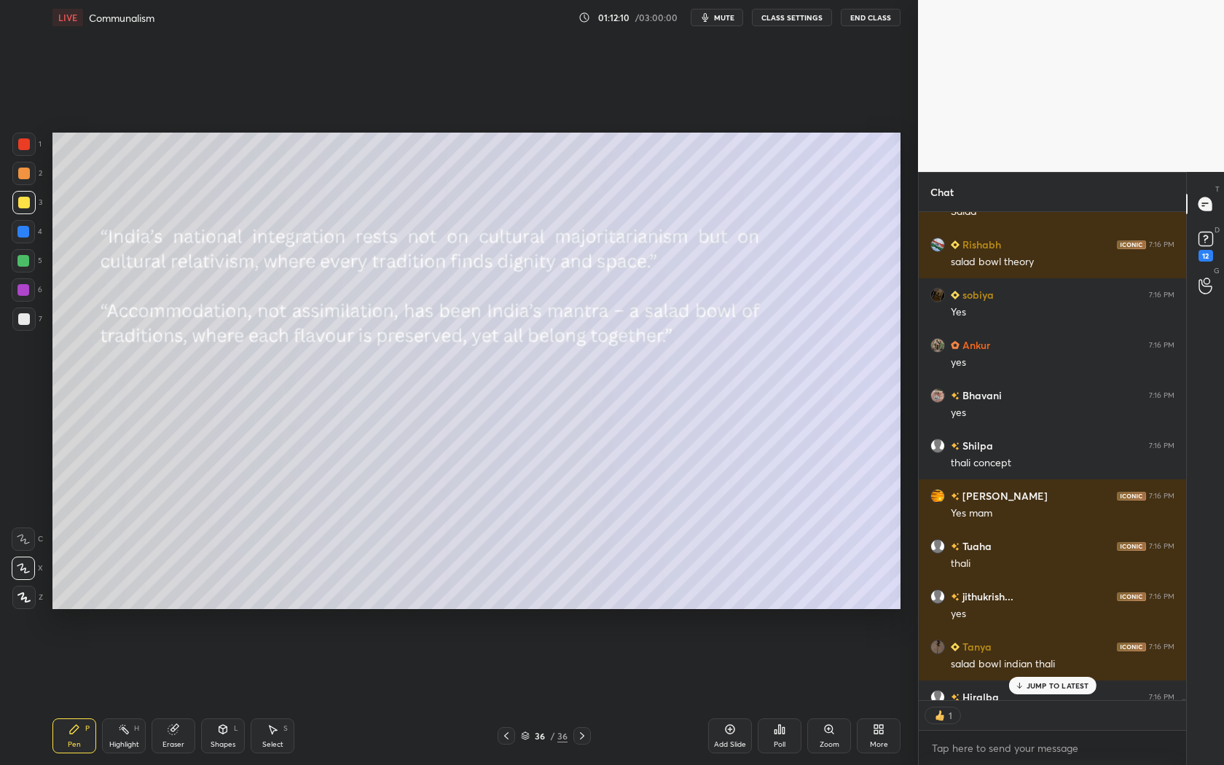
scroll to position [4, 4]
click at [737, 693] on div "Add Slide" at bounding box center [730, 735] width 44 height 35
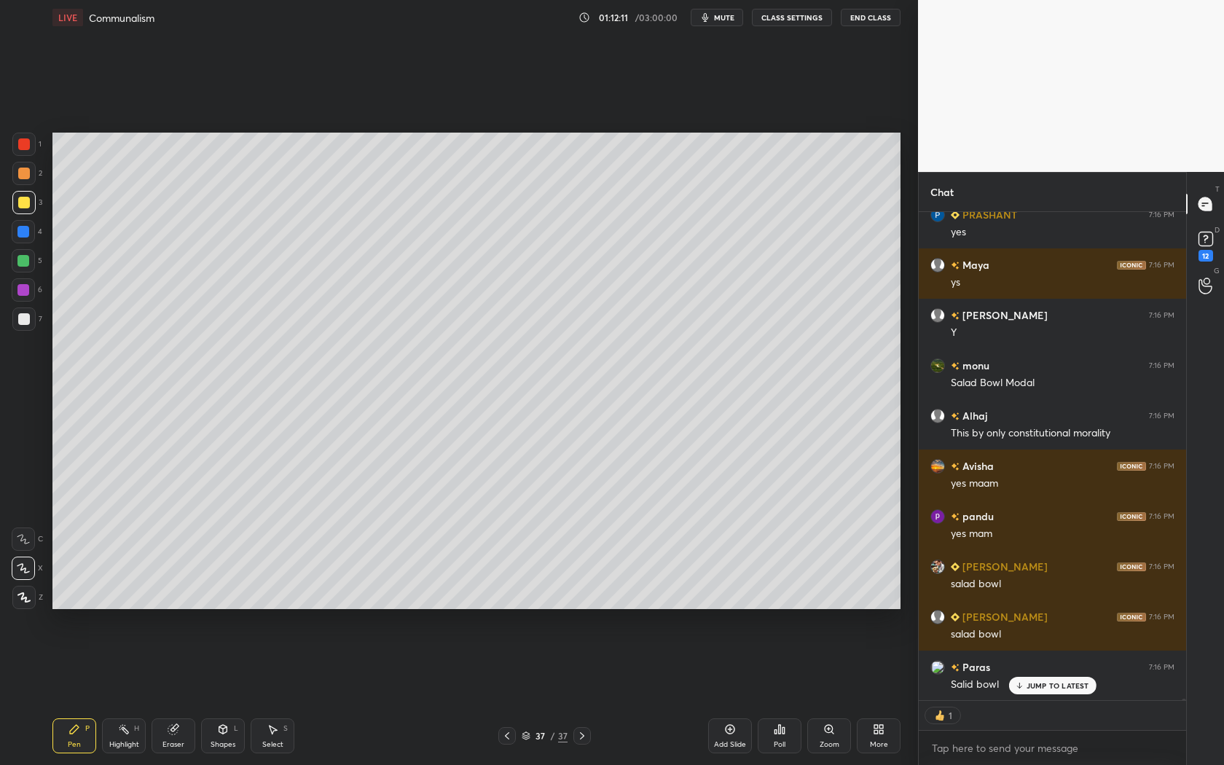
click at [1057, 679] on div "JUMP TO LATEST" at bounding box center [1051, 685] width 87 height 17
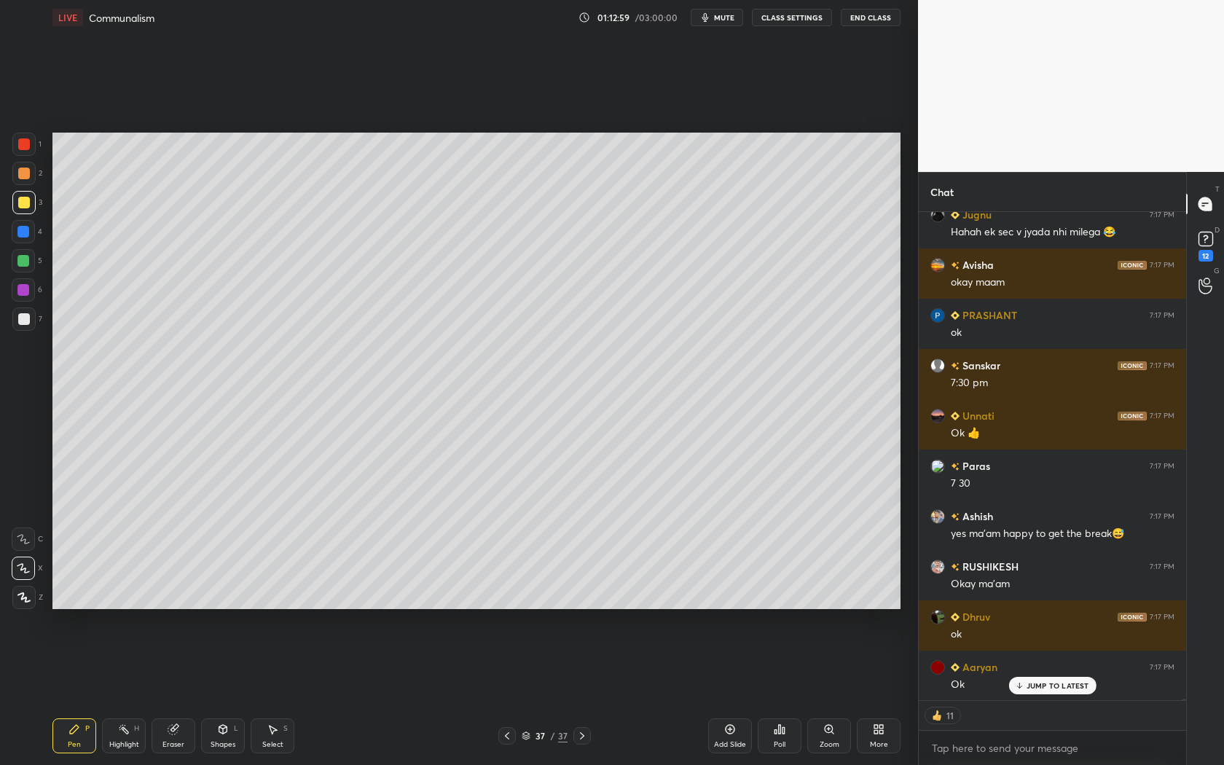
click at [172, 693] on div "Eraser" at bounding box center [174, 735] width 44 height 35
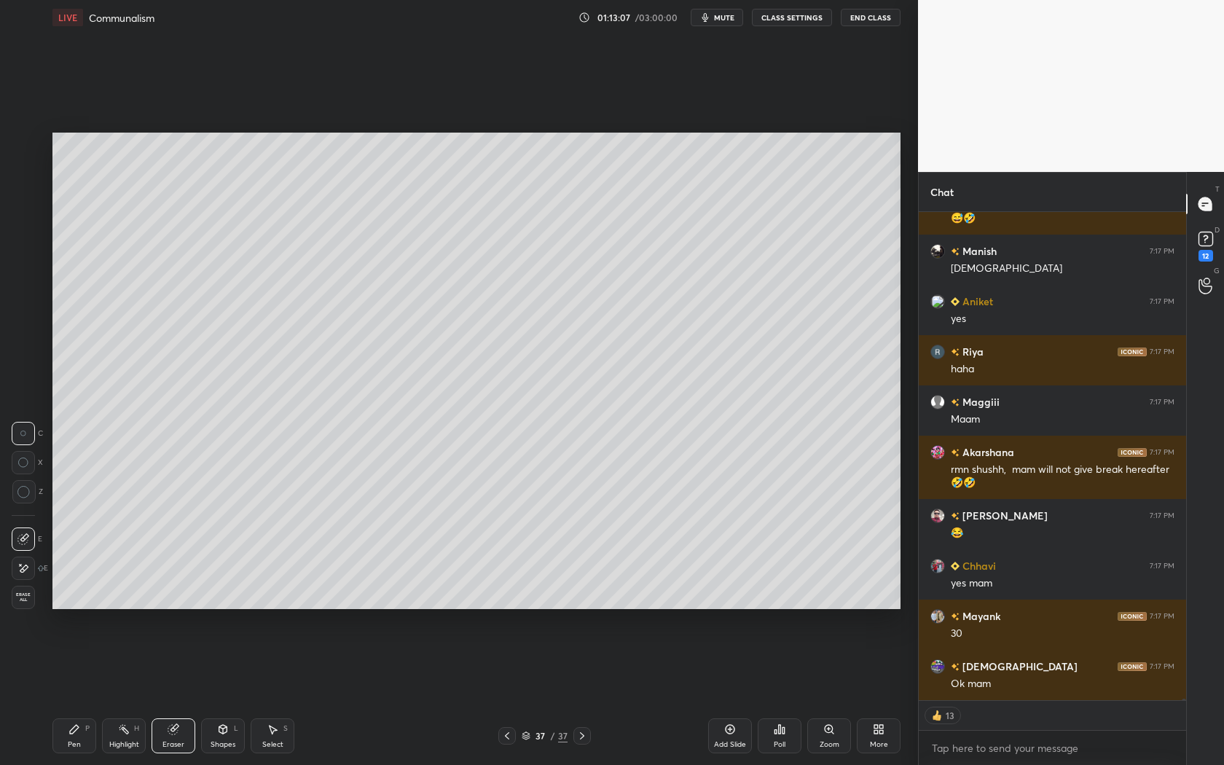
click at [79, 693] on div "Pen" at bounding box center [74, 744] width 13 height 7
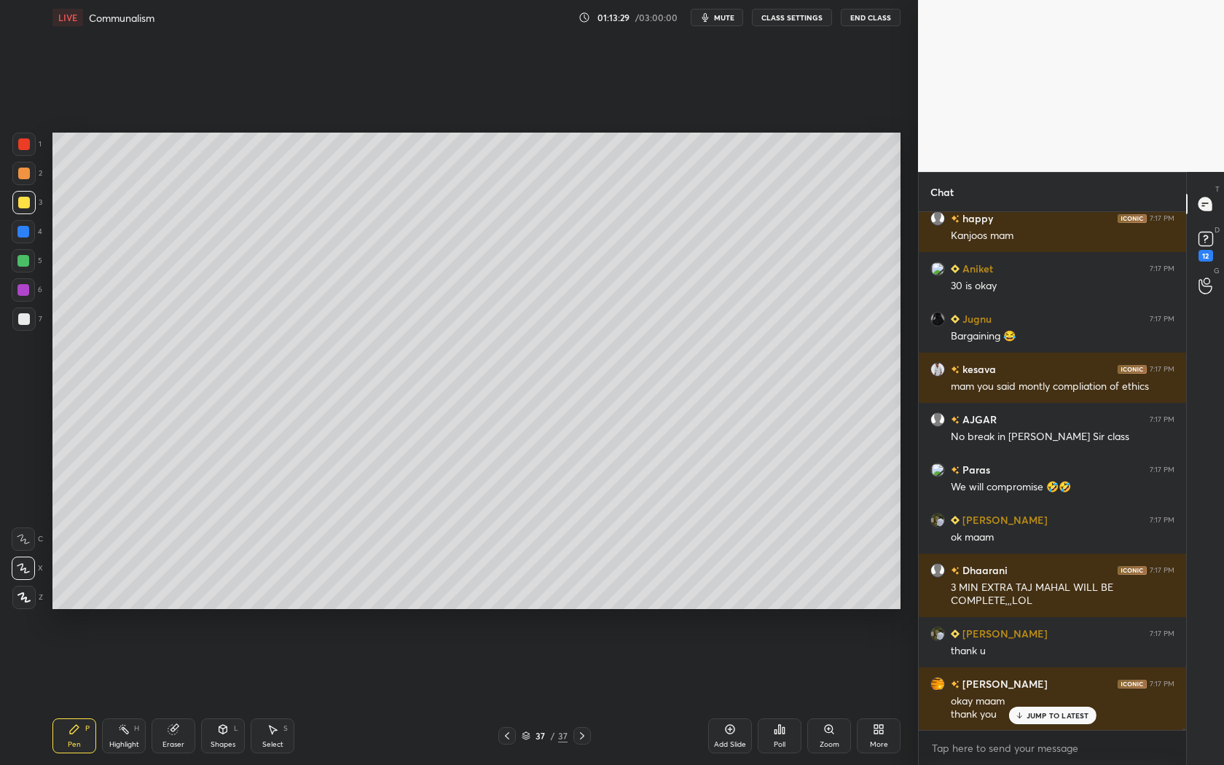
click at [1078, 693] on p "JUMP TO LATEST" at bounding box center [1058, 715] width 63 height 9
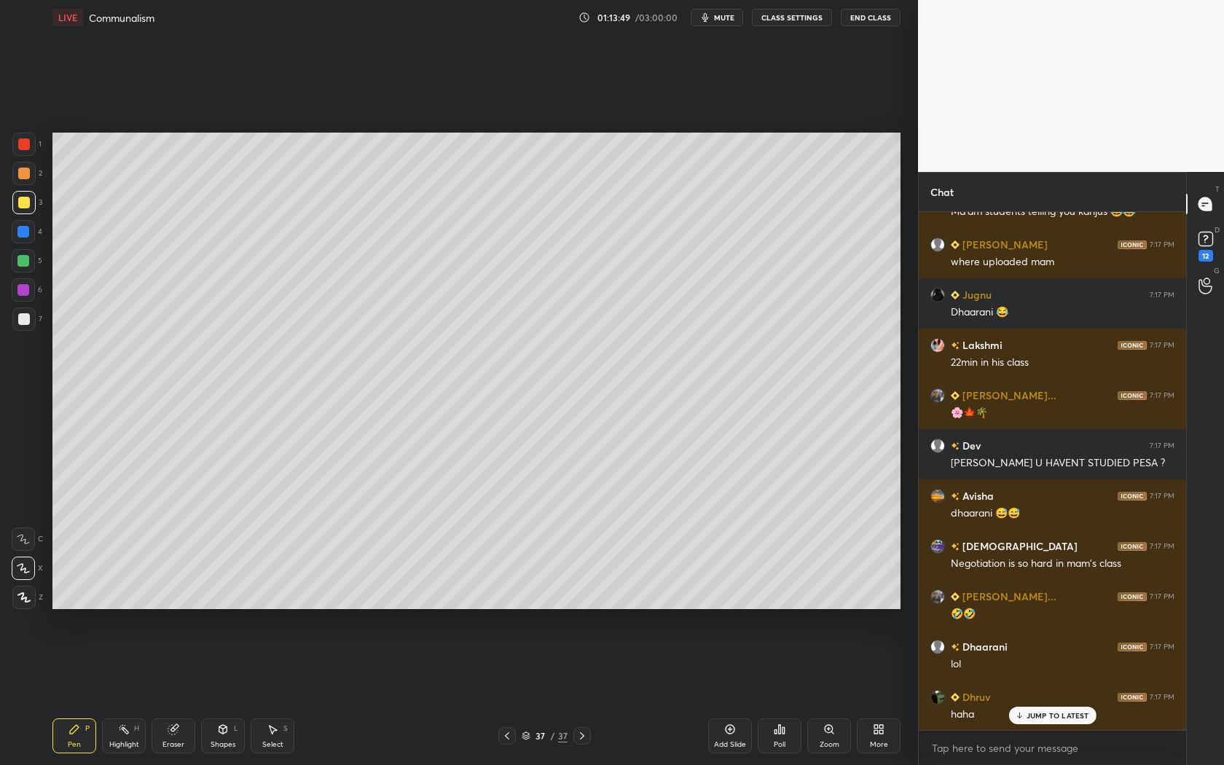
click at [727, 18] on span "mute" at bounding box center [724, 17] width 20 height 10
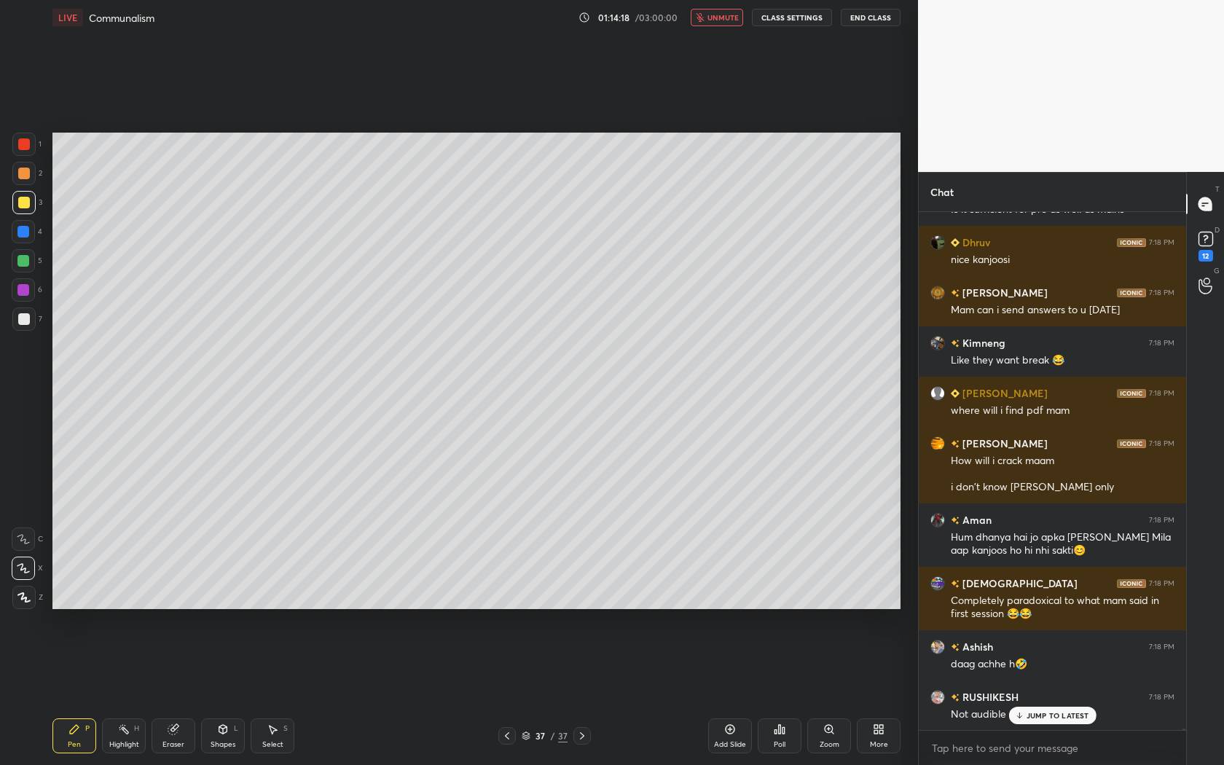
scroll to position [168990, 0]
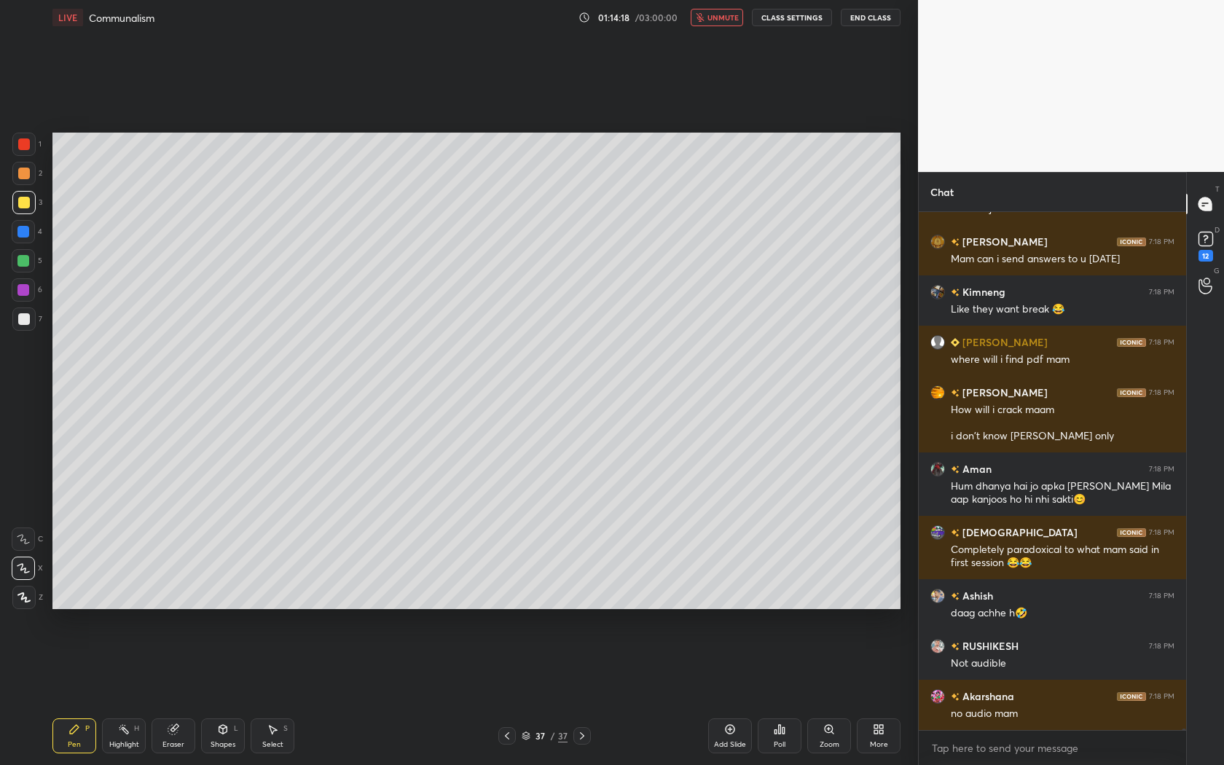
click at [724, 23] on button "unmute" at bounding box center [717, 17] width 52 height 17
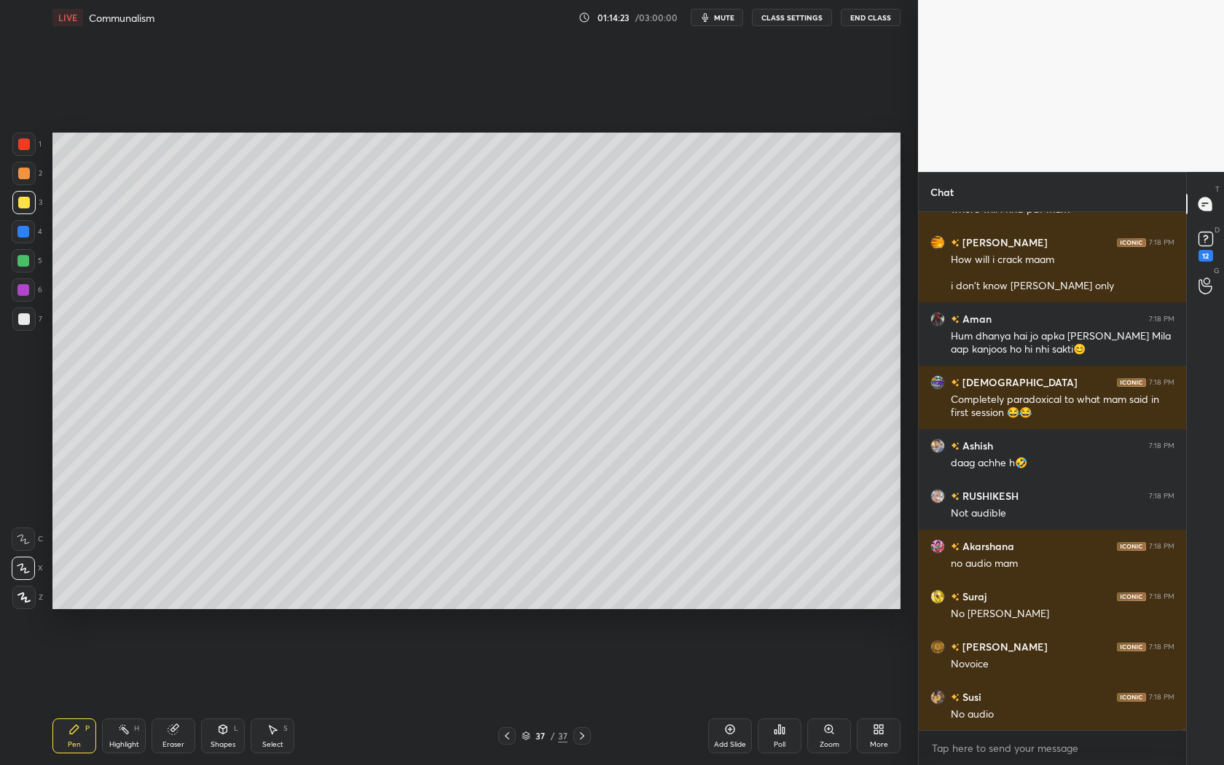
scroll to position [169204, 0]
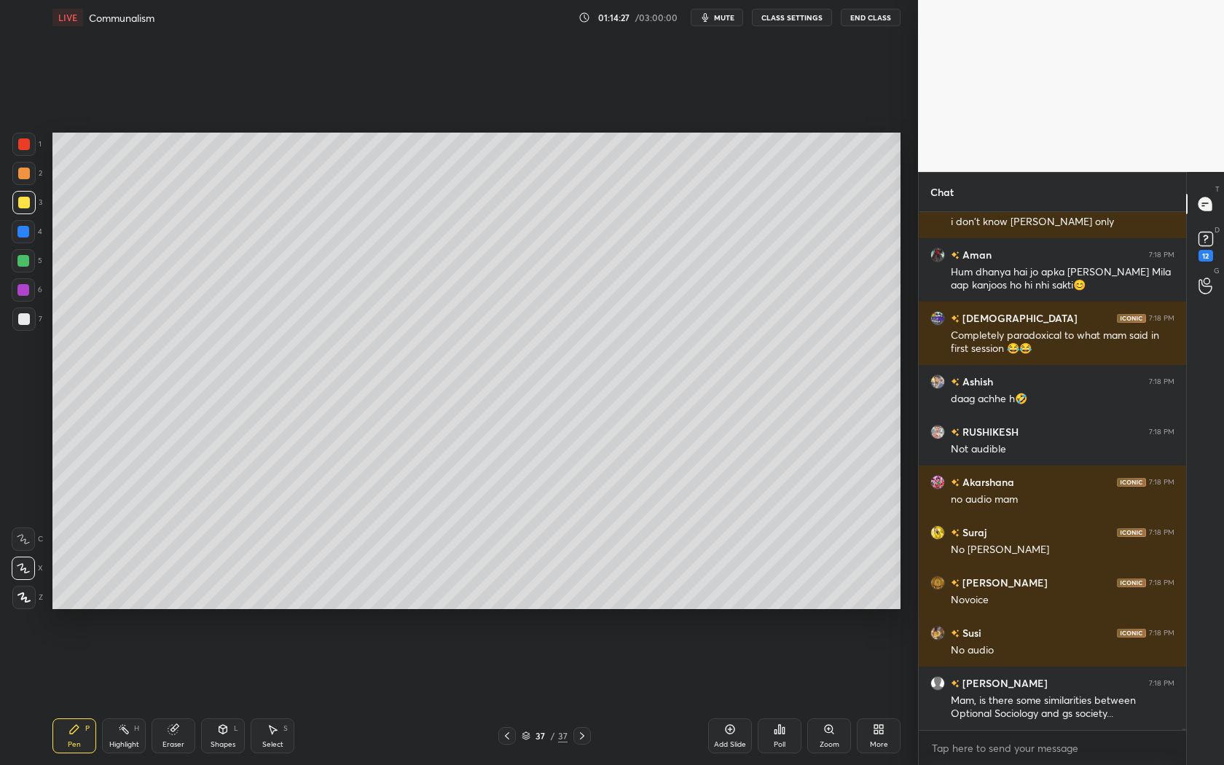
click at [726, 19] on span "mute" at bounding box center [724, 17] width 20 height 10
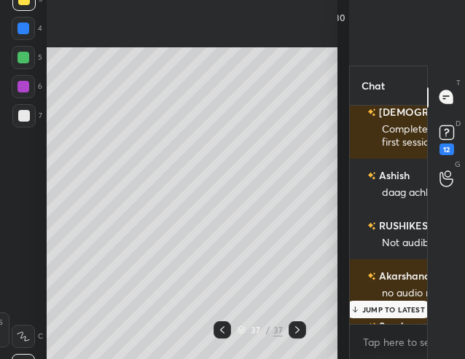
scroll to position [266, 290]
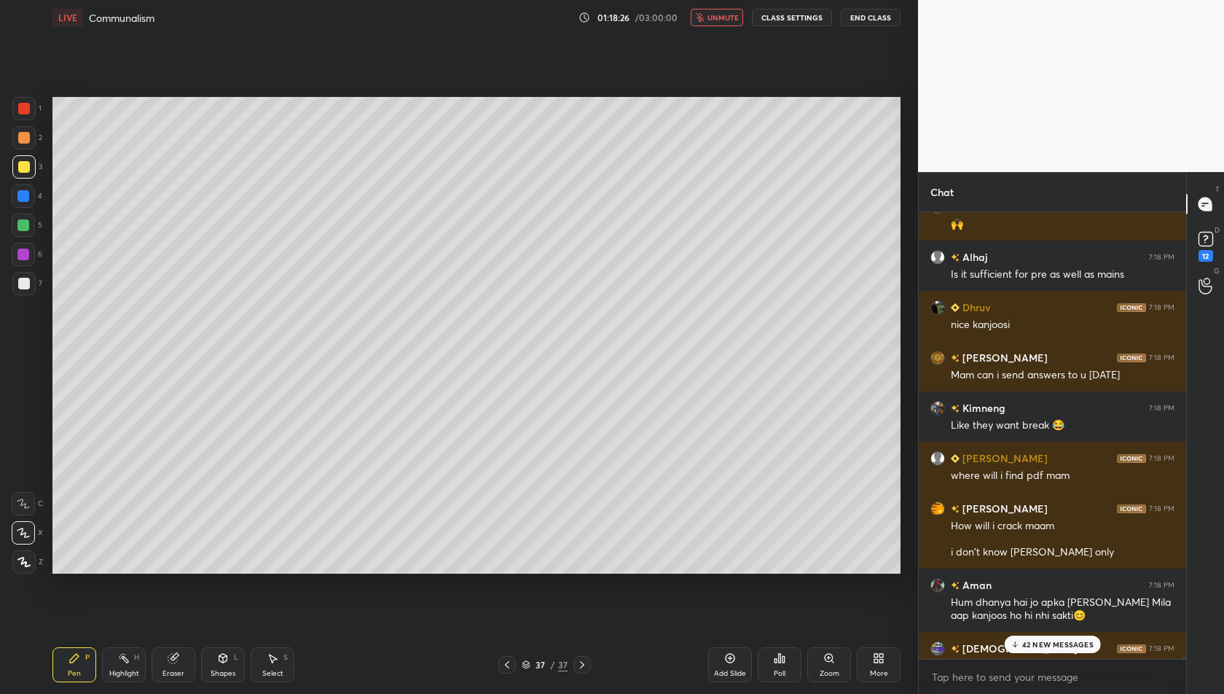
click at [1022, 643] on div "42 NEW MESSAGES" at bounding box center [1052, 643] width 97 height 17
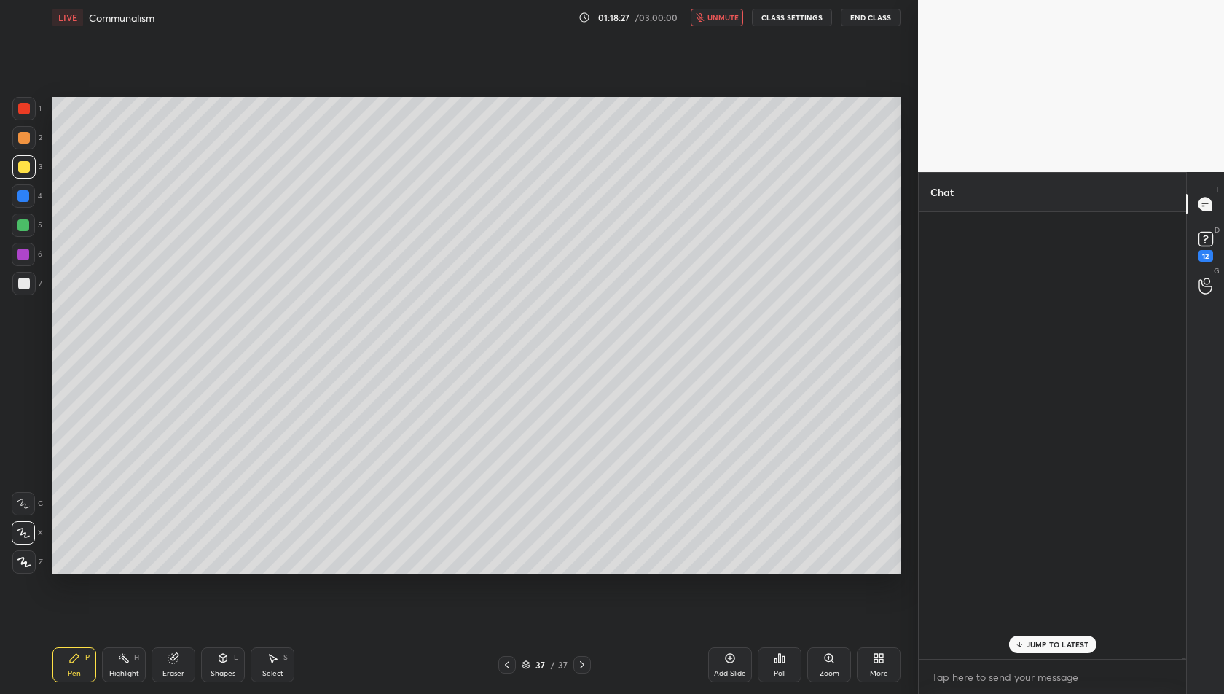
scroll to position [162066, 0]
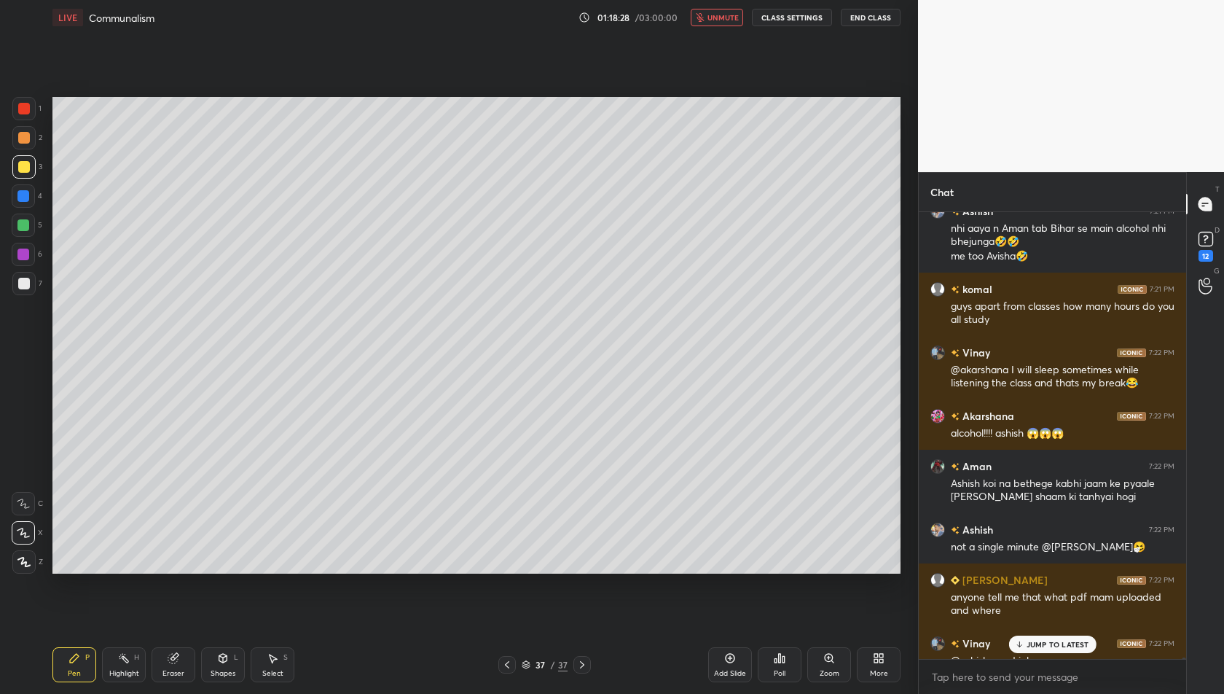
click at [1039, 641] on p "JUMP TO LATEST" at bounding box center [1058, 644] width 63 height 9
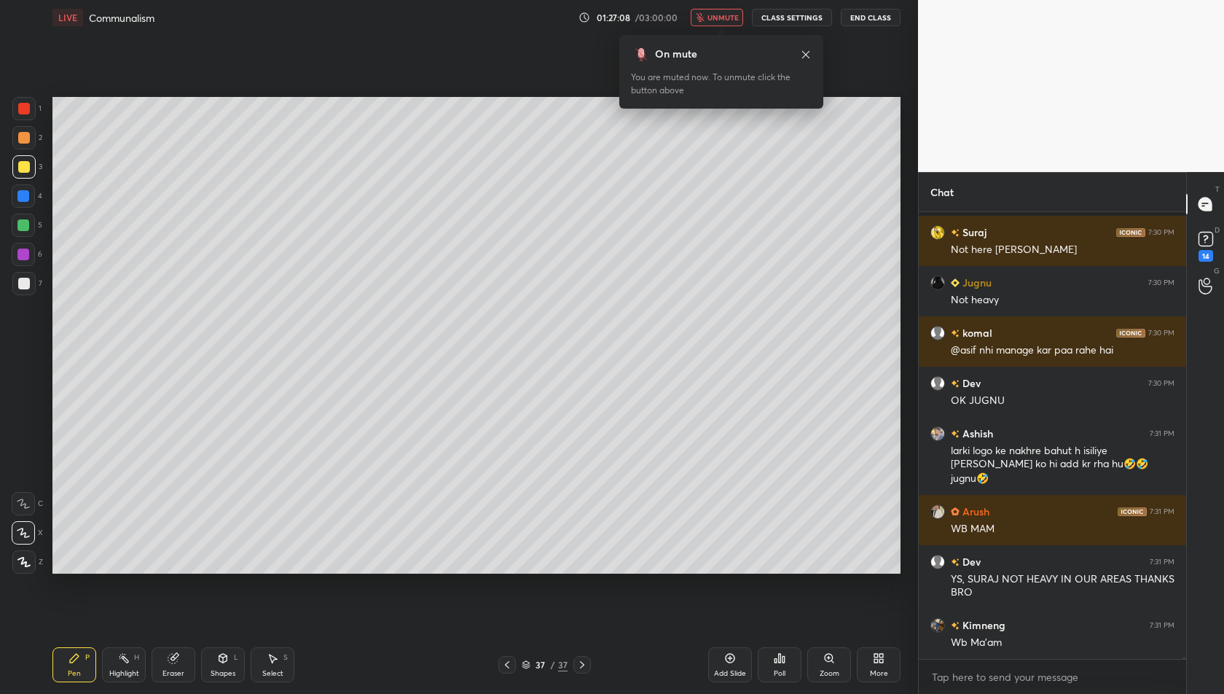
scroll to position [164304, 0]
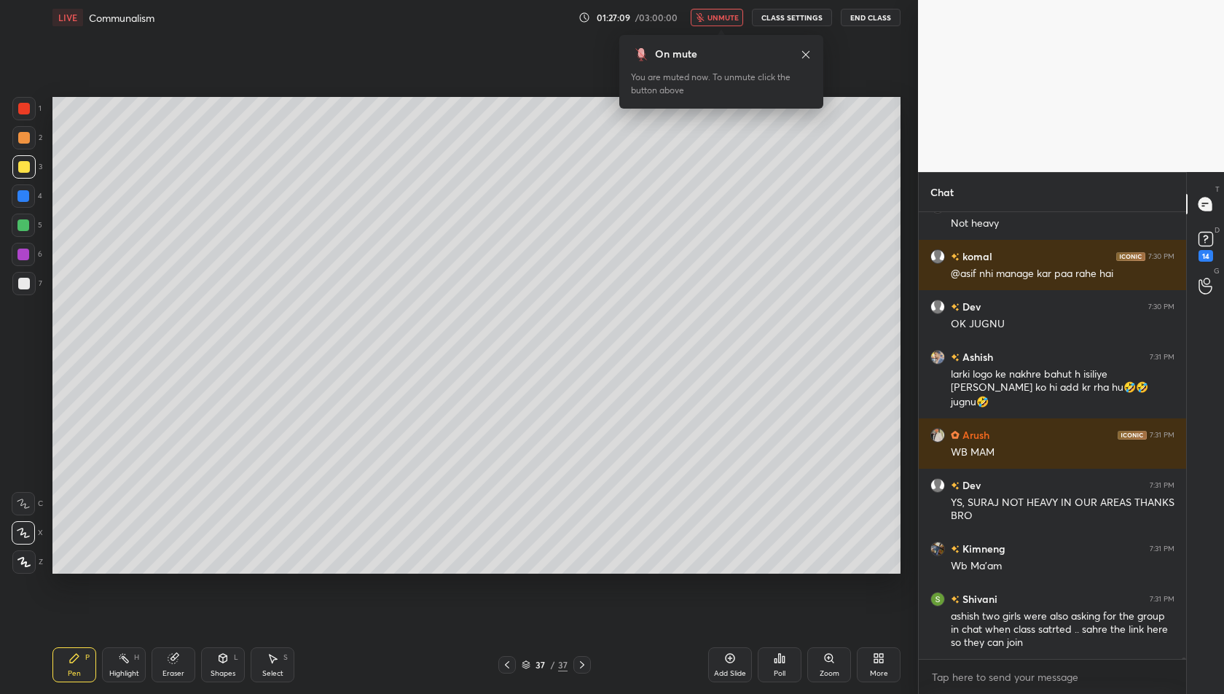
click at [730, 17] on span "unmute" at bounding box center [723, 17] width 31 height 10
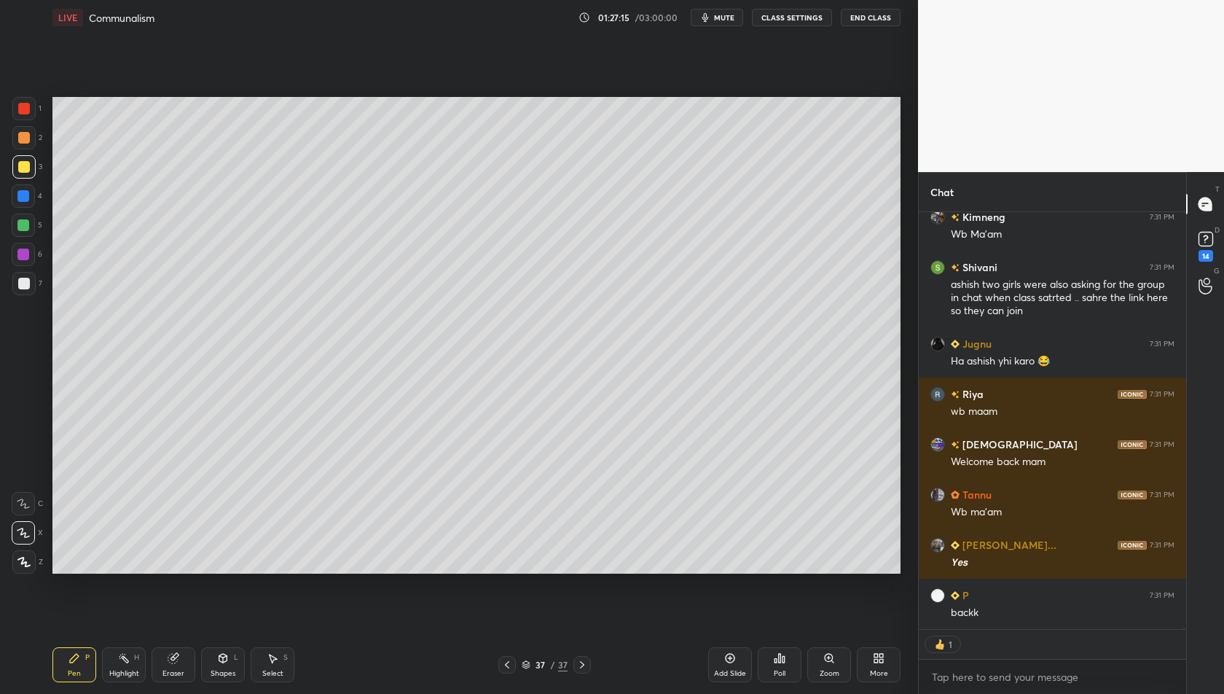
scroll to position [164735, 0]
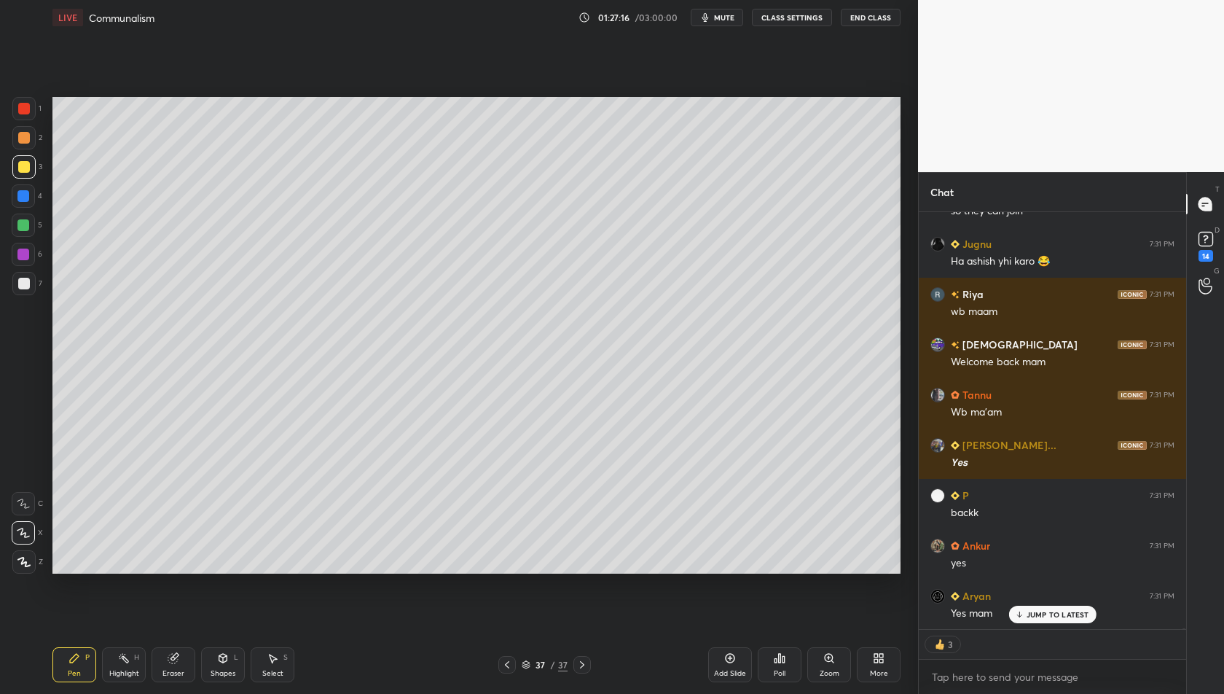
click at [181, 662] on div "Eraser" at bounding box center [174, 664] width 44 height 35
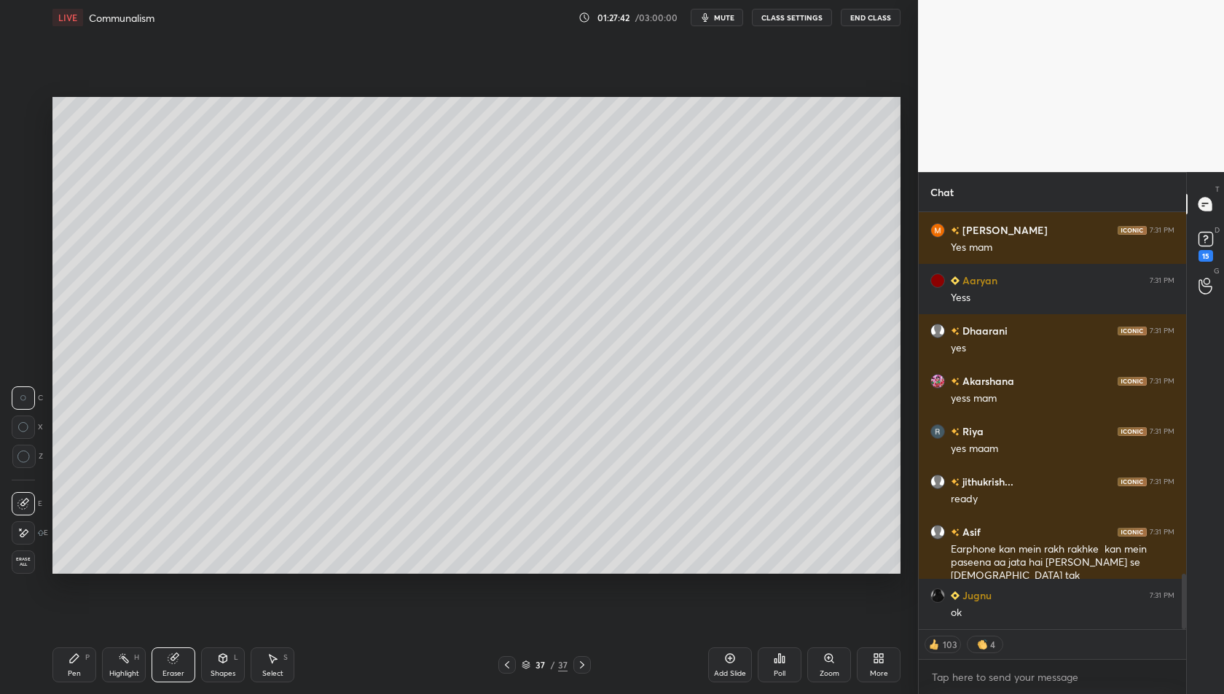
scroll to position [2775, 0]
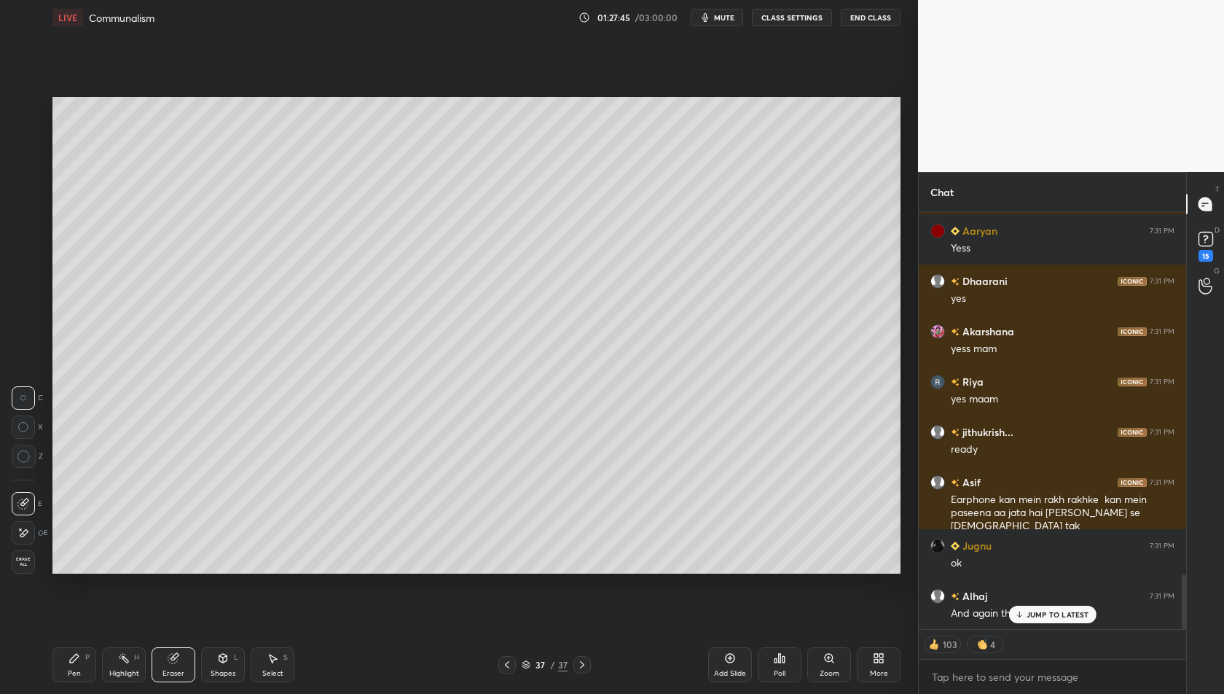
click at [1048, 616] on p "JUMP TO LATEST" at bounding box center [1058, 614] width 63 height 9
click at [873, 667] on div "More" at bounding box center [879, 664] width 44 height 35
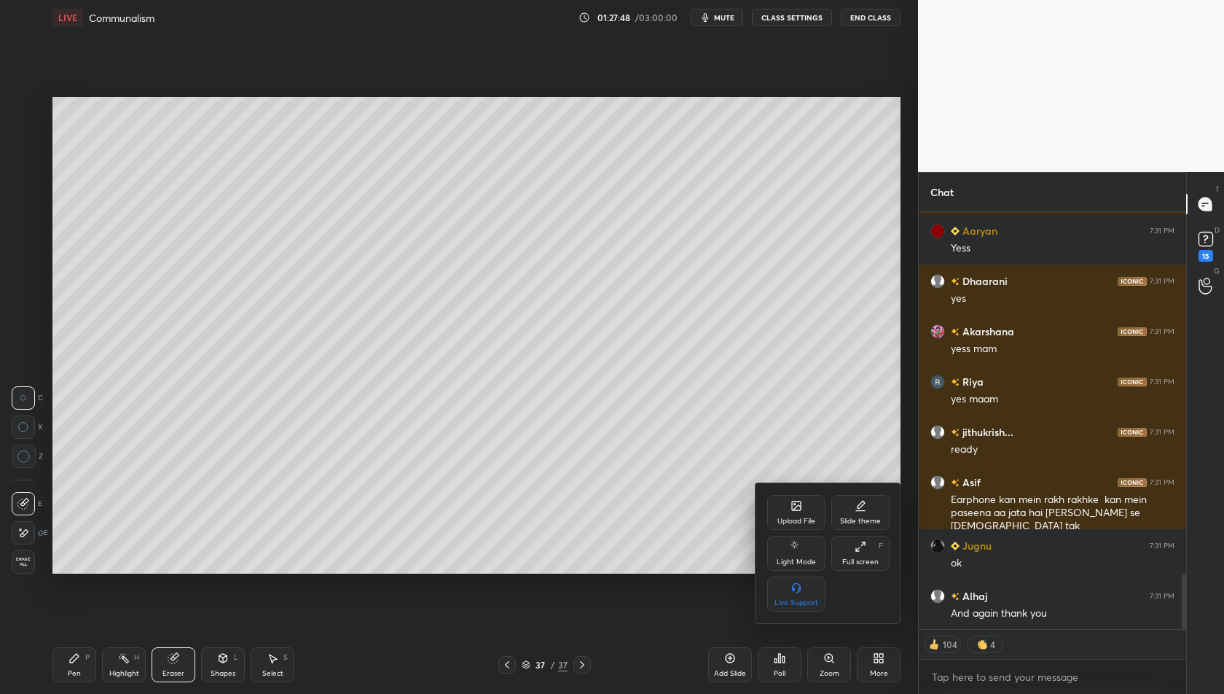
click at [786, 516] on div "Upload File" at bounding box center [796, 512] width 58 height 35
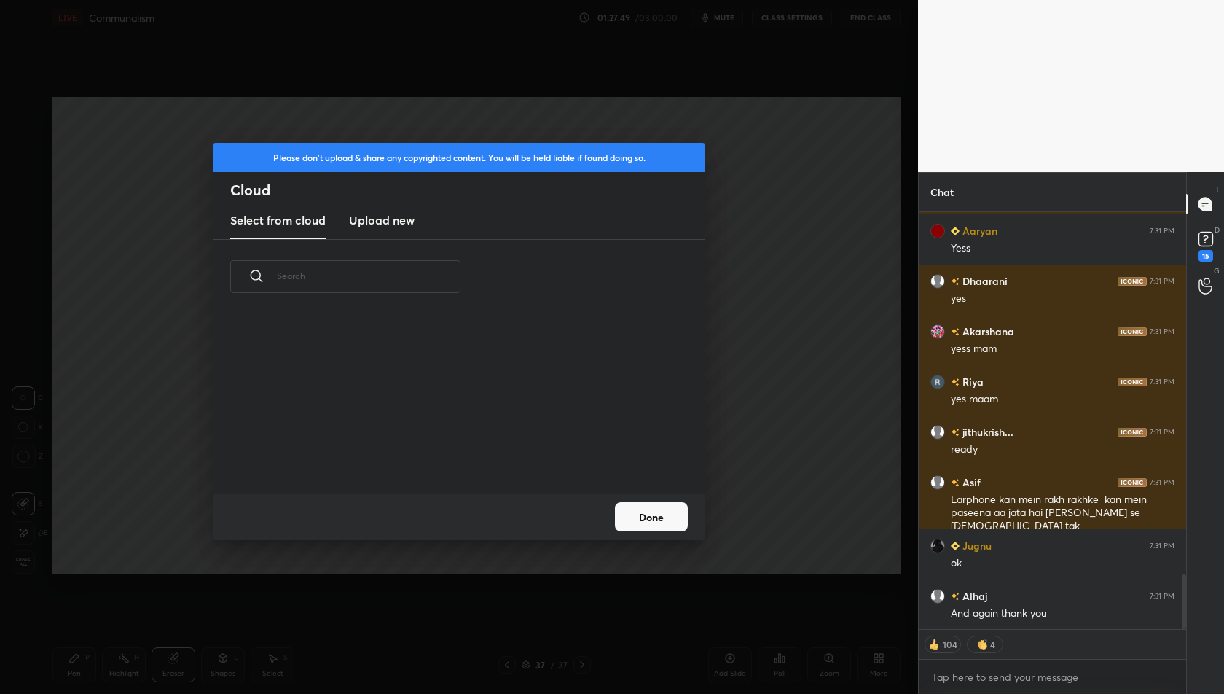
scroll to position [4, 7]
click at [377, 216] on h3 "Upload new" at bounding box center [382, 219] width 66 height 17
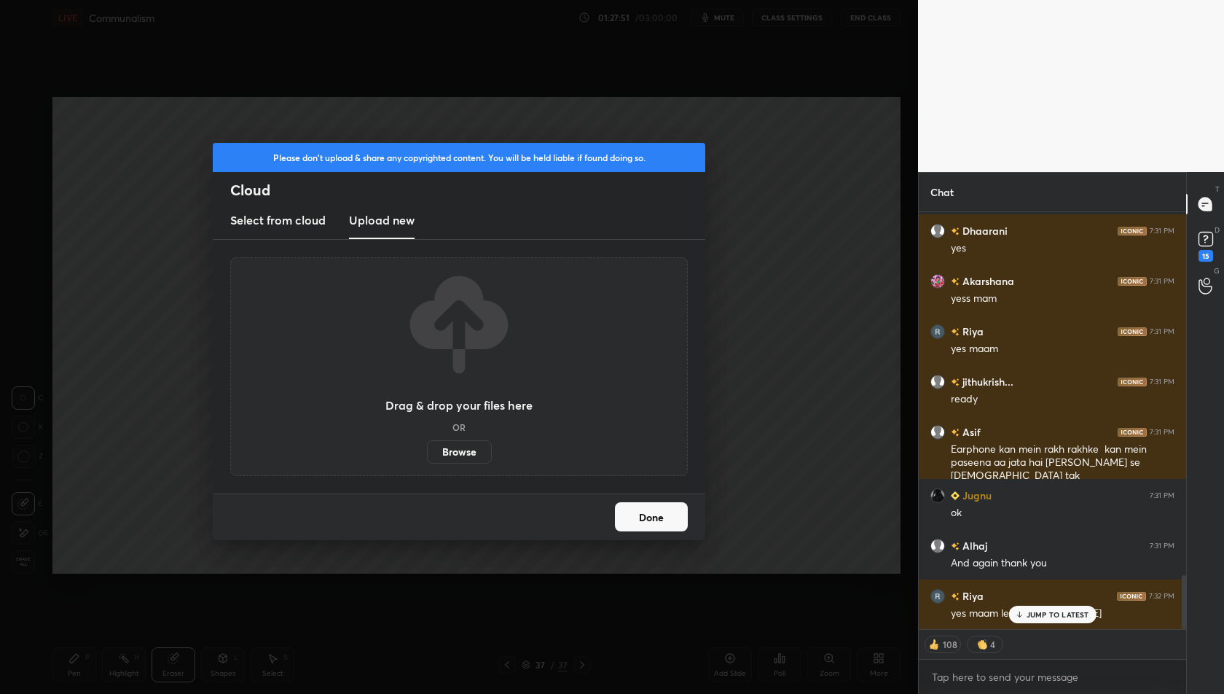
click at [660, 524] on button "Done" at bounding box center [651, 516] width 73 height 29
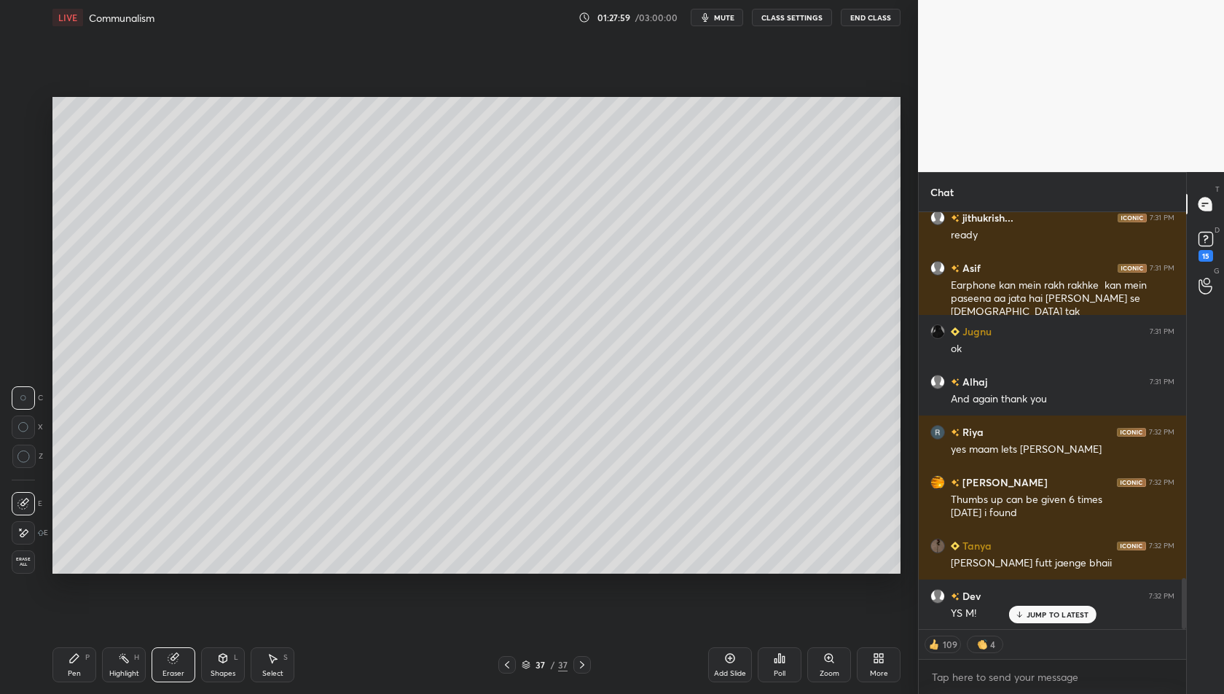
click at [878, 666] on div "More" at bounding box center [879, 664] width 44 height 35
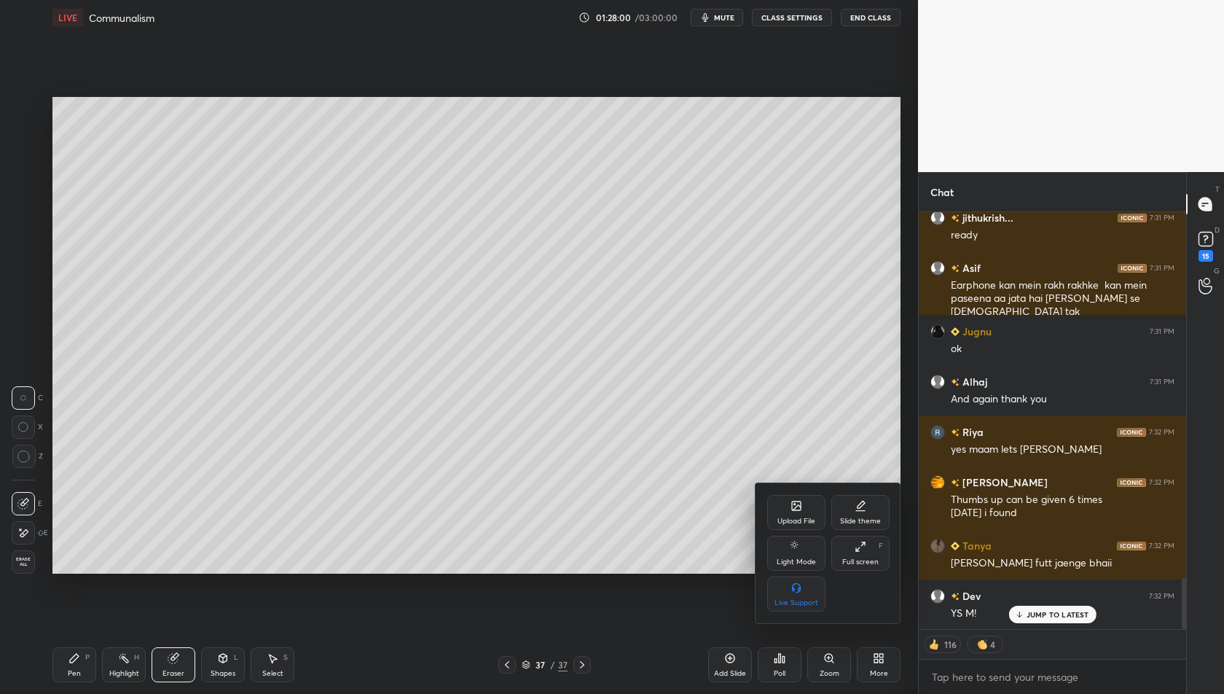
click at [796, 513] on div "Upload File" at bounding box center [796, 512] width 58 height 35
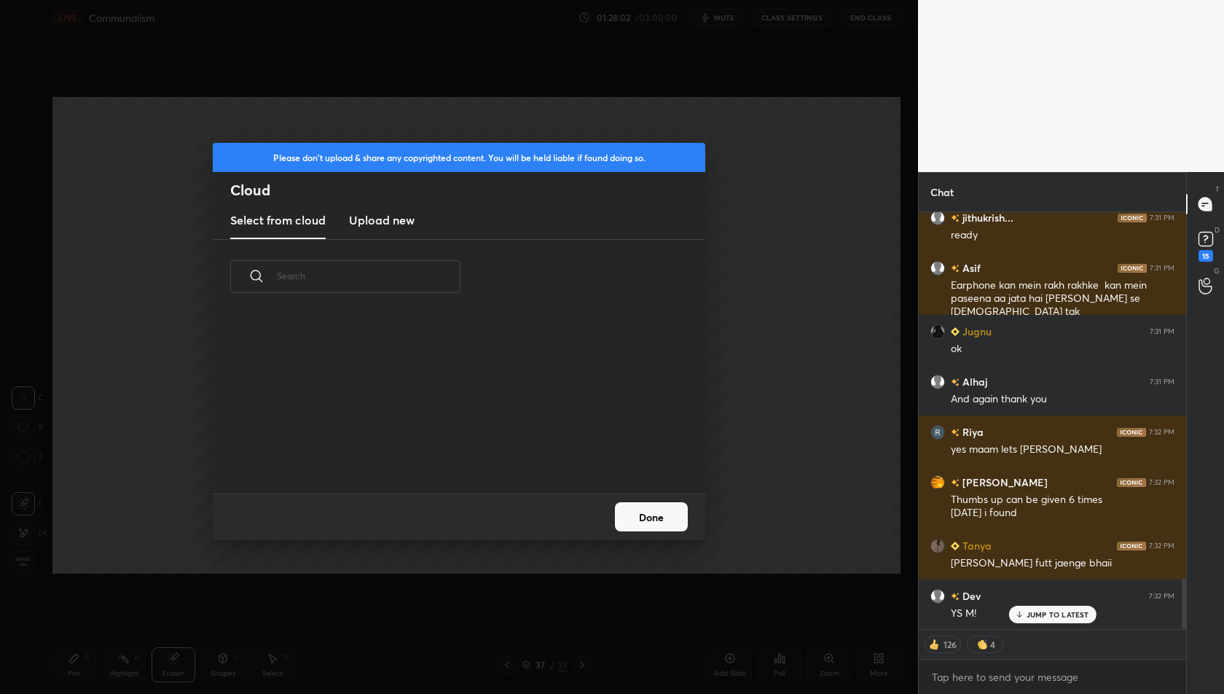
click at [390, 221] on h3 "Upload new" at bounding box center [382, 219] width 66 height 17
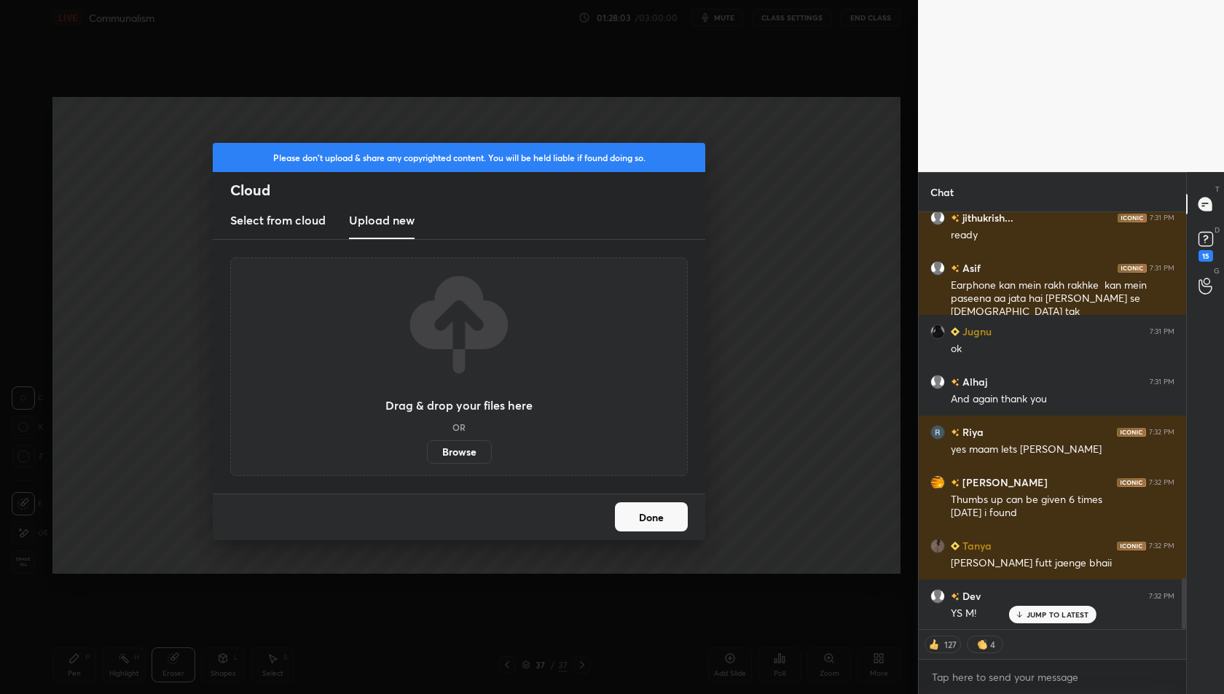
click at [463, 450] on label "Browse" at bounding box center [459, 451] width 65 height 23
click at [427, 450] on input "Browse" at bounding box center [427, 451] width 0 height 23
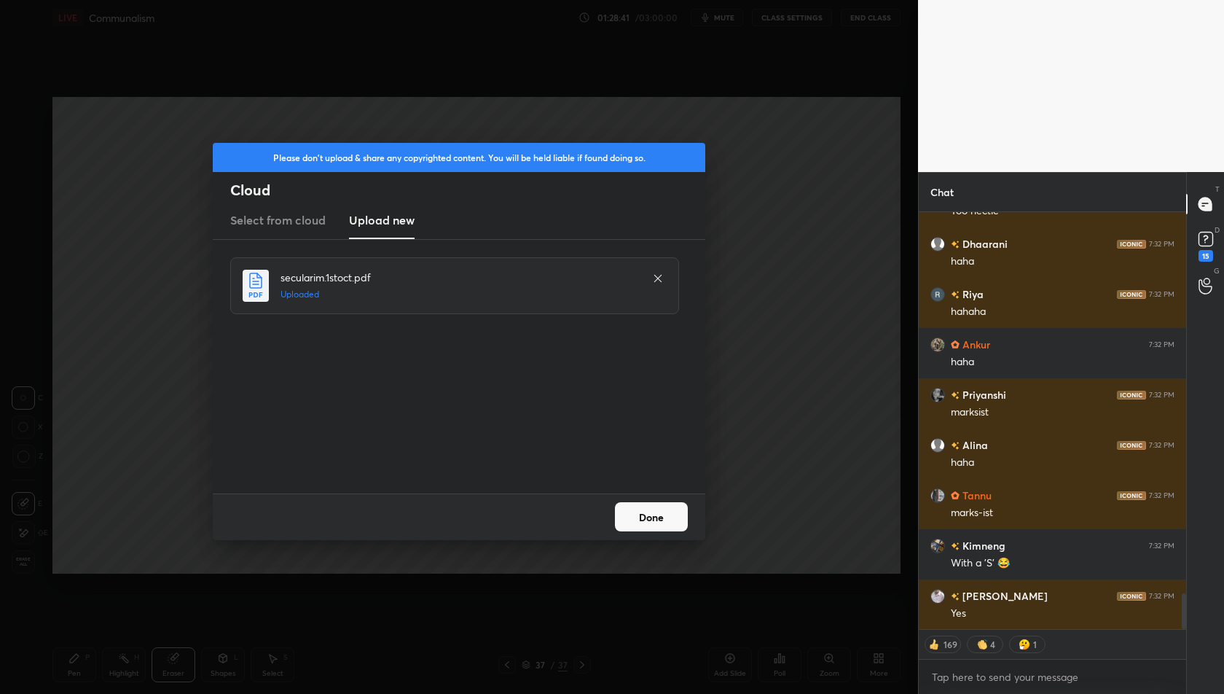
scroll to position [4474, 0]
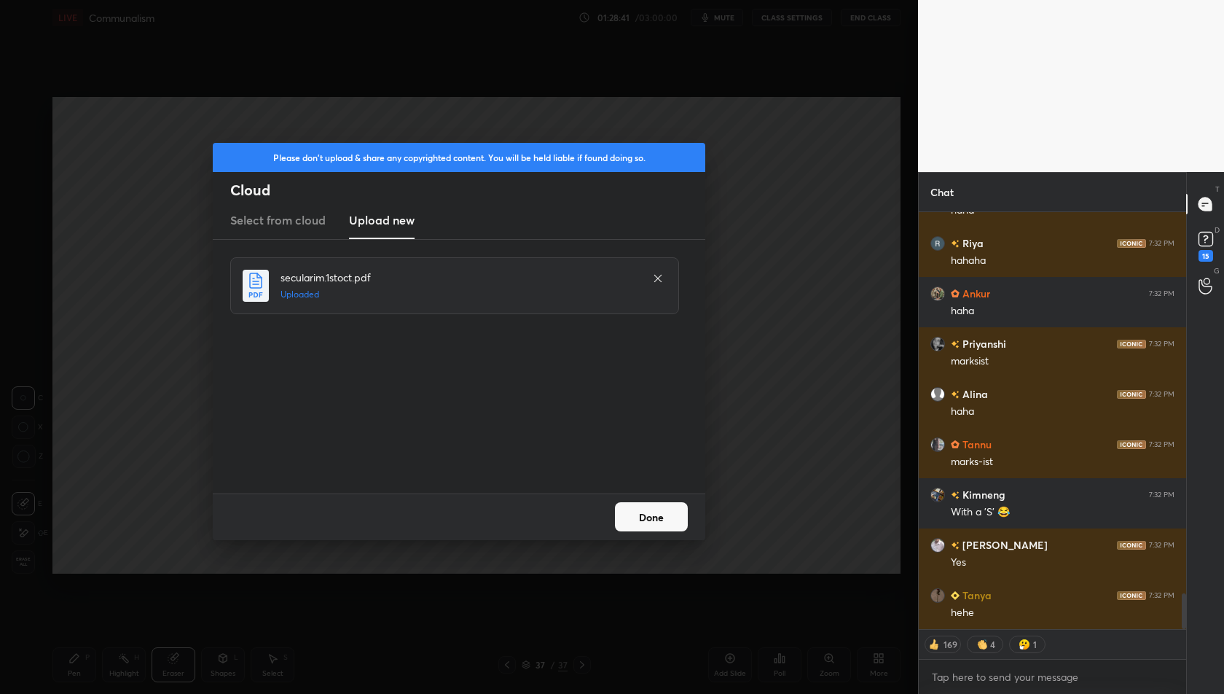
click at [656, 515] on button "Done" at bounding box center [651, 516] width 73 height 29
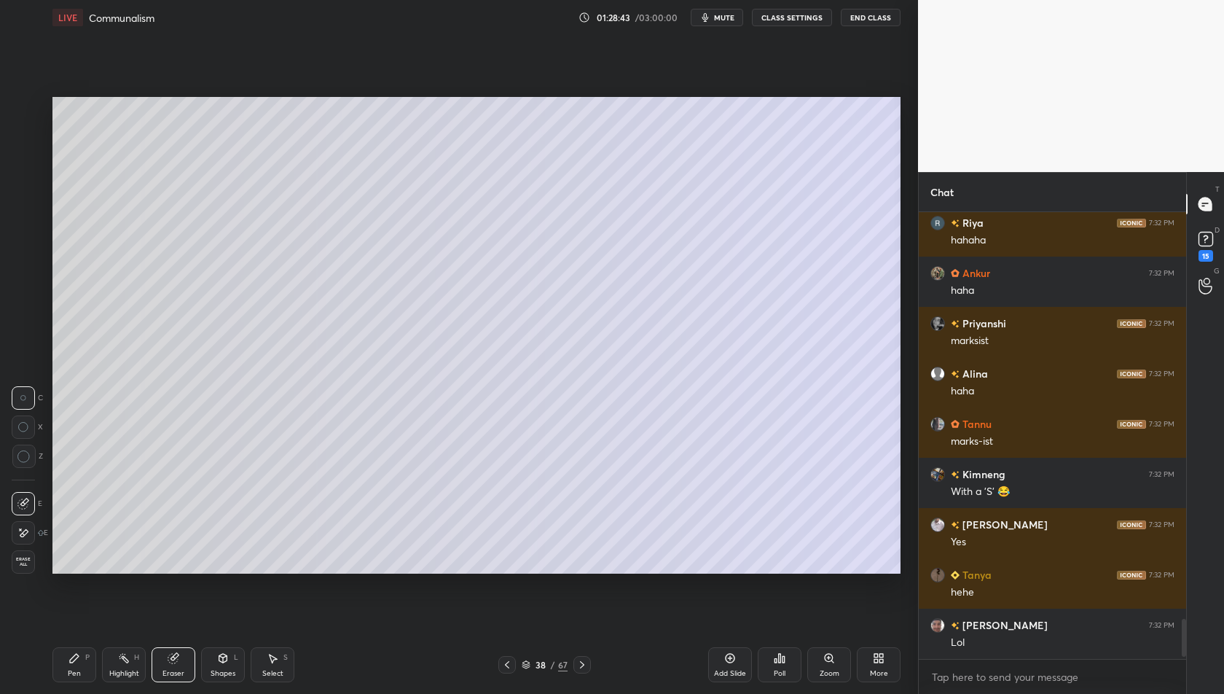
scroll to position [4494, 0]
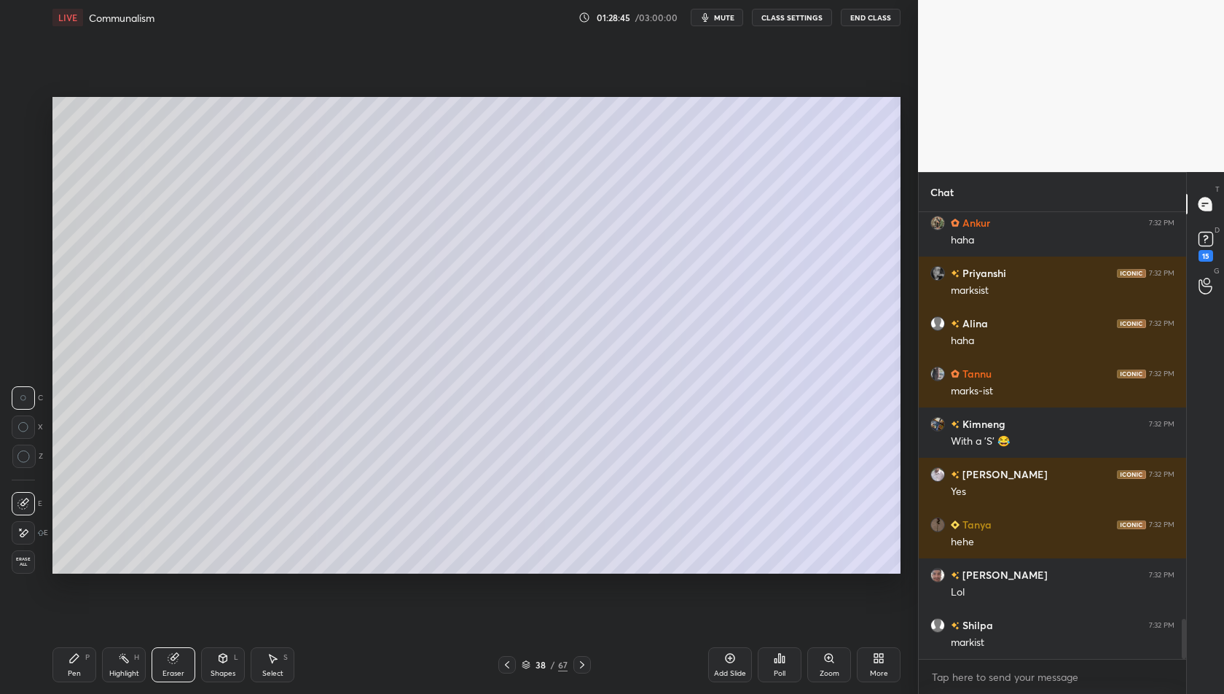
click at [503, 663] on icon at bounding box center [507, 665] width 12 height 12
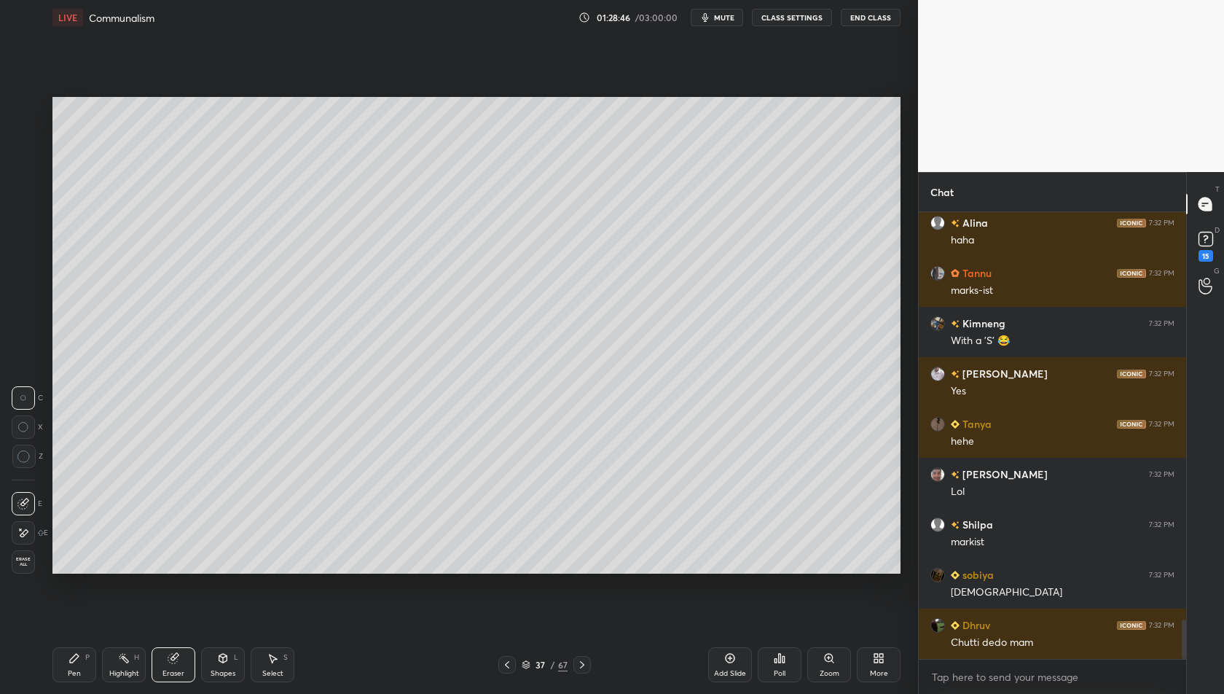
click at [503, 663] on icon at bounding box center [507, 665] width 12 height 12
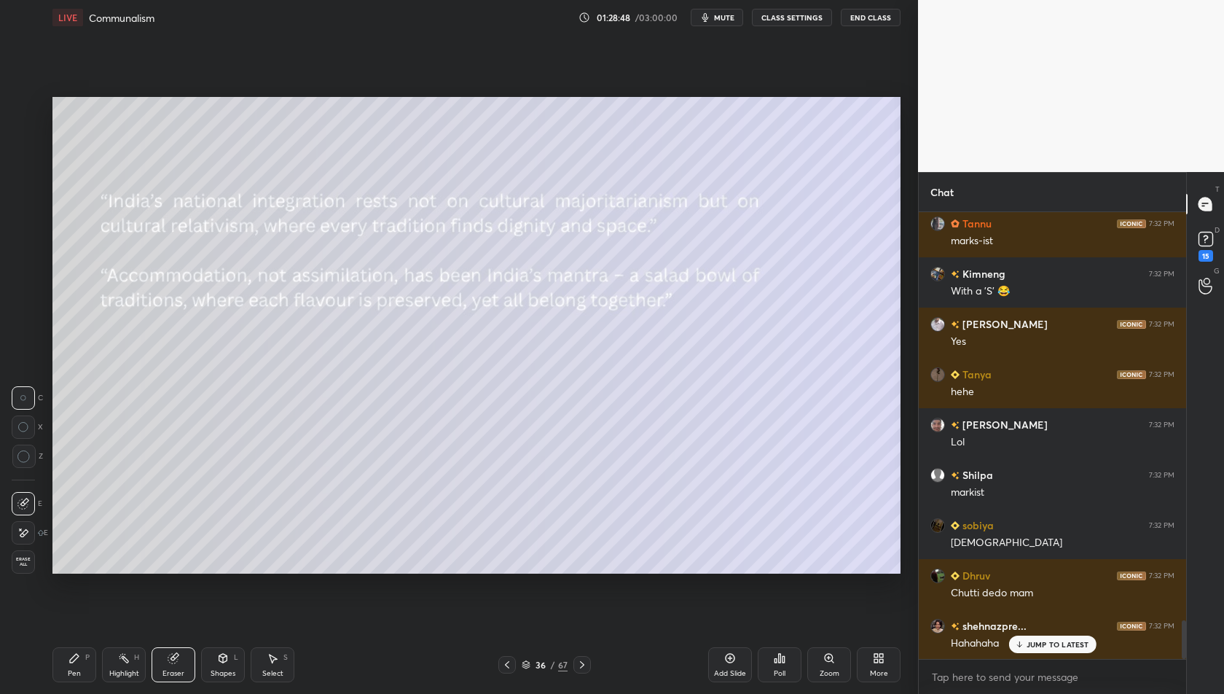
click at [585, 668] on icon at bounding box center [582, 665] width 12 height 12
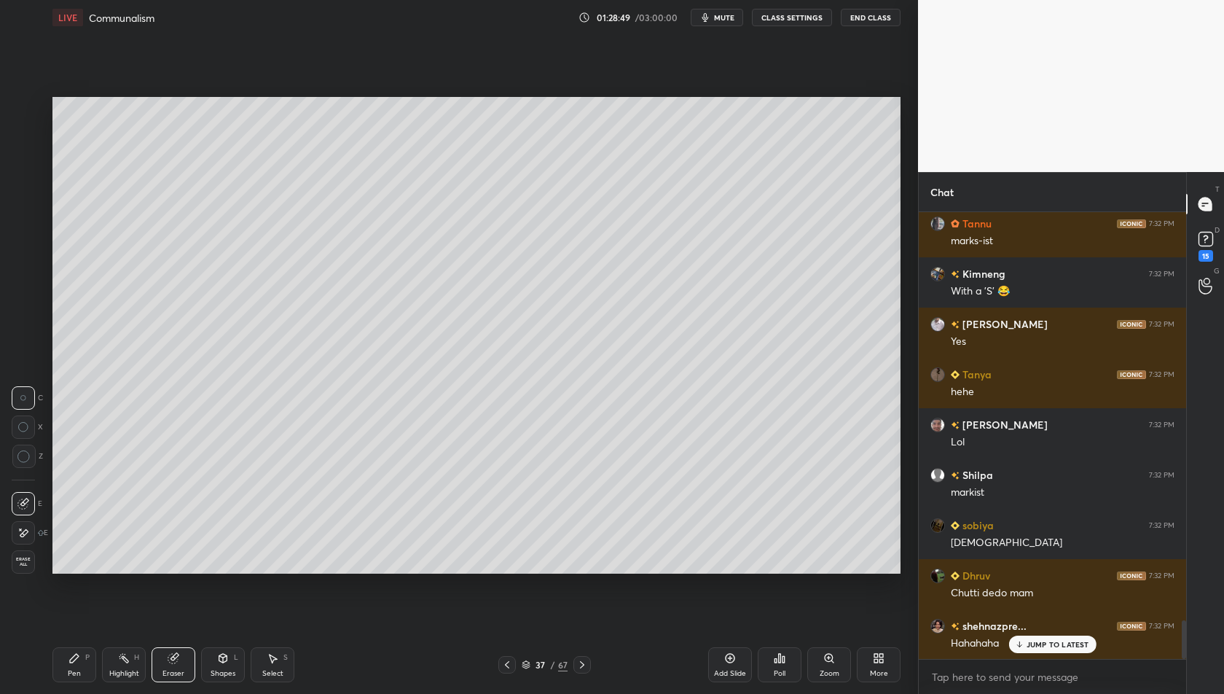
click at [585, 668] on icon at bounding box center [582, 665] width 12 height 12
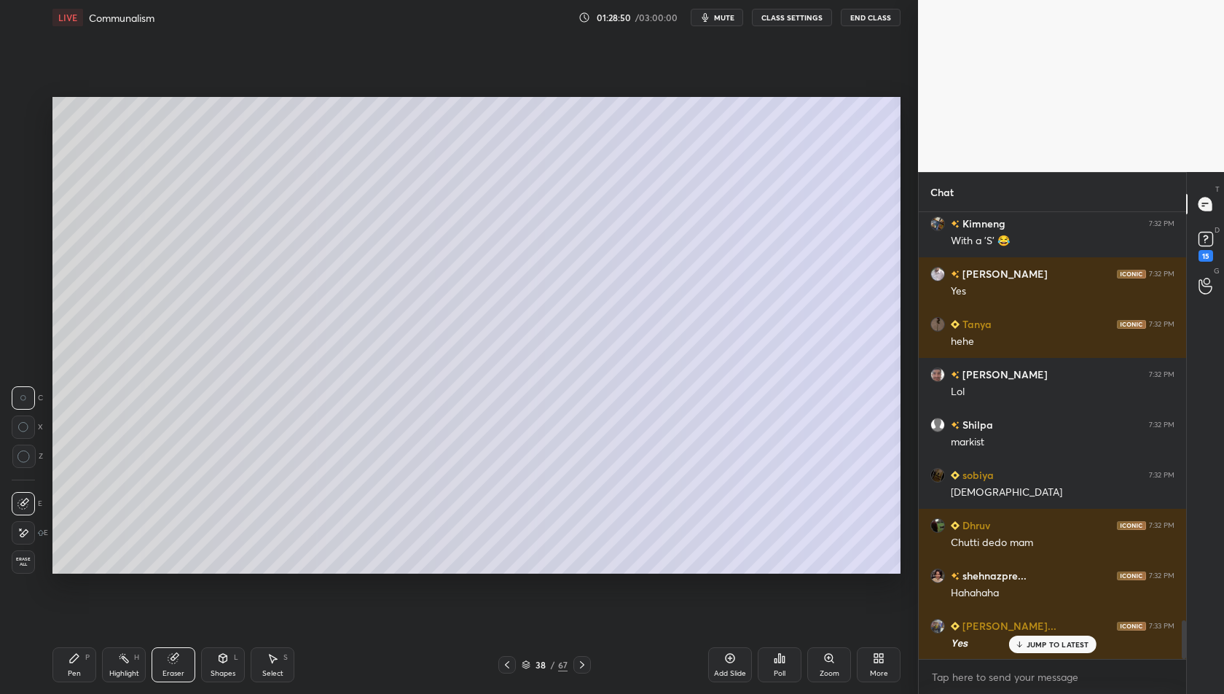
click at [585, 668] on icon at bounding box center [582, 665] width 12 height 12
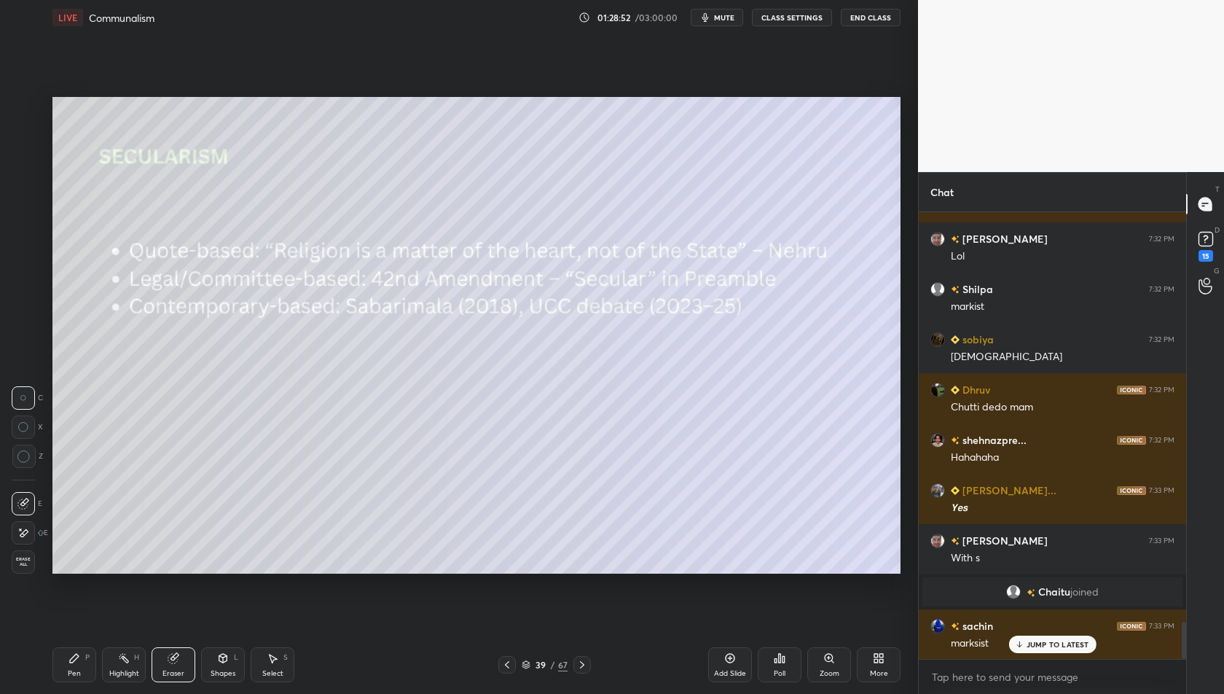
click at [503, 663] on icon at bounding box center [507, 665] width 12 height 12
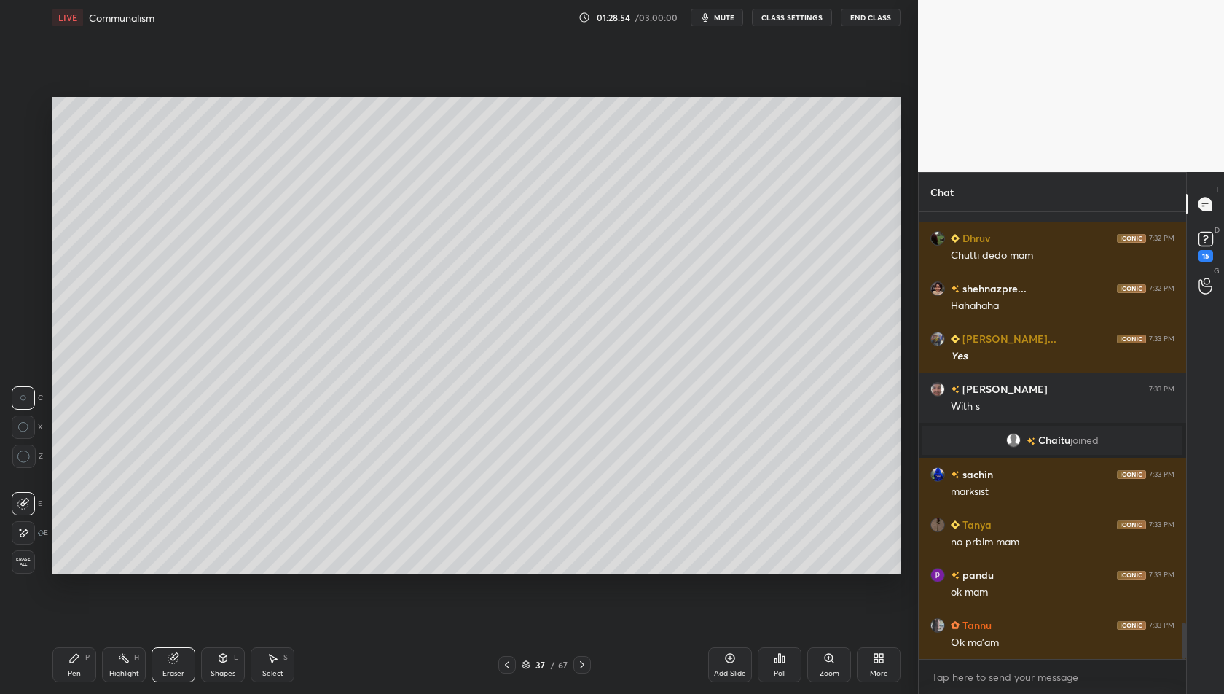
click at [579, 665] on icon at bounding box center [582, 665] width 12 height 12
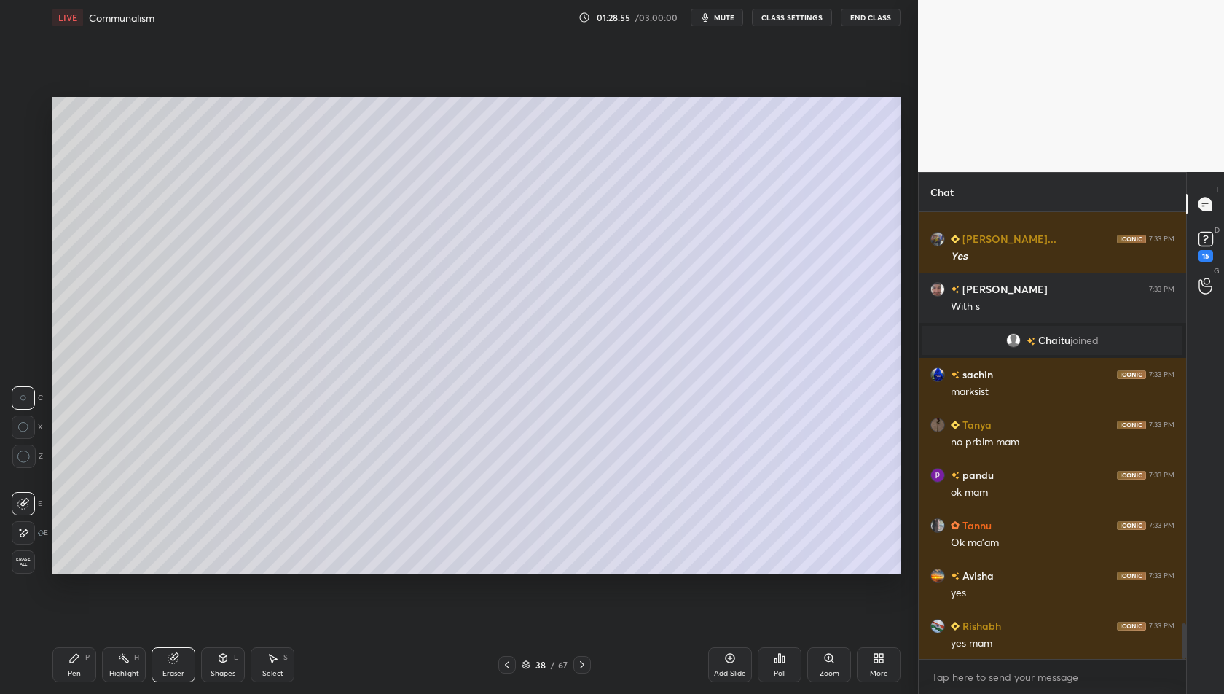
click at [579, 665] on icon at bounding box center [582, 665] width 12 height 12
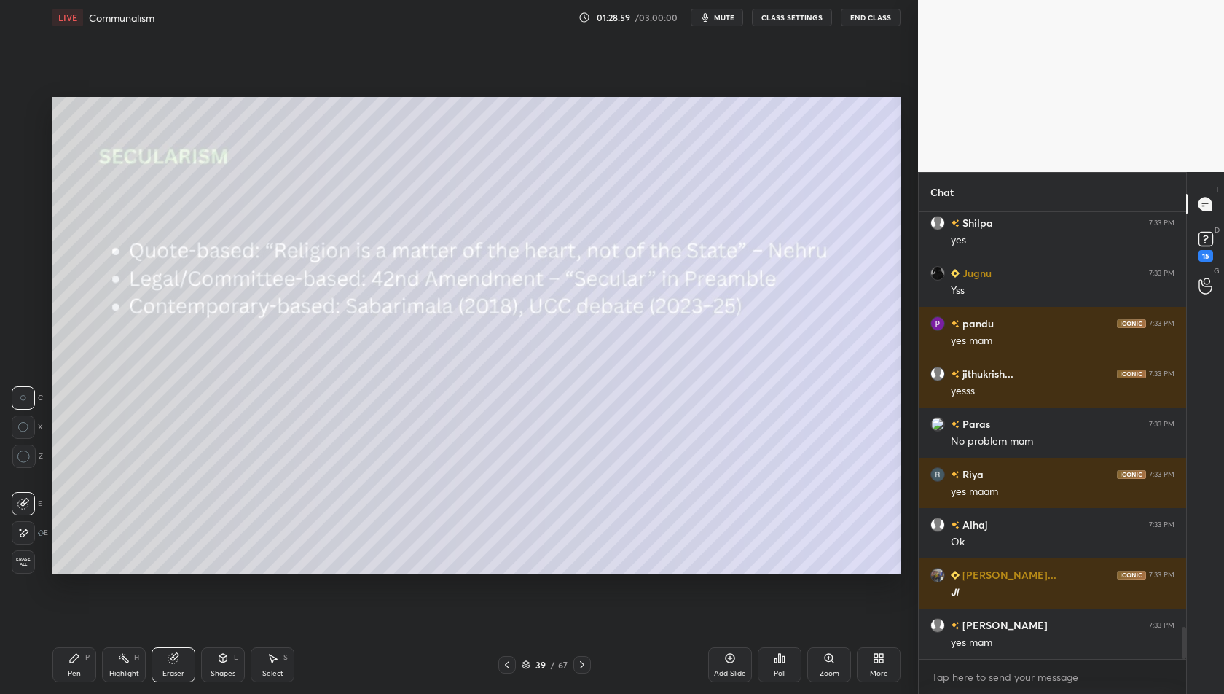
click at [503, 669] on icon at bounding box center [507, 665] width 12 height 12
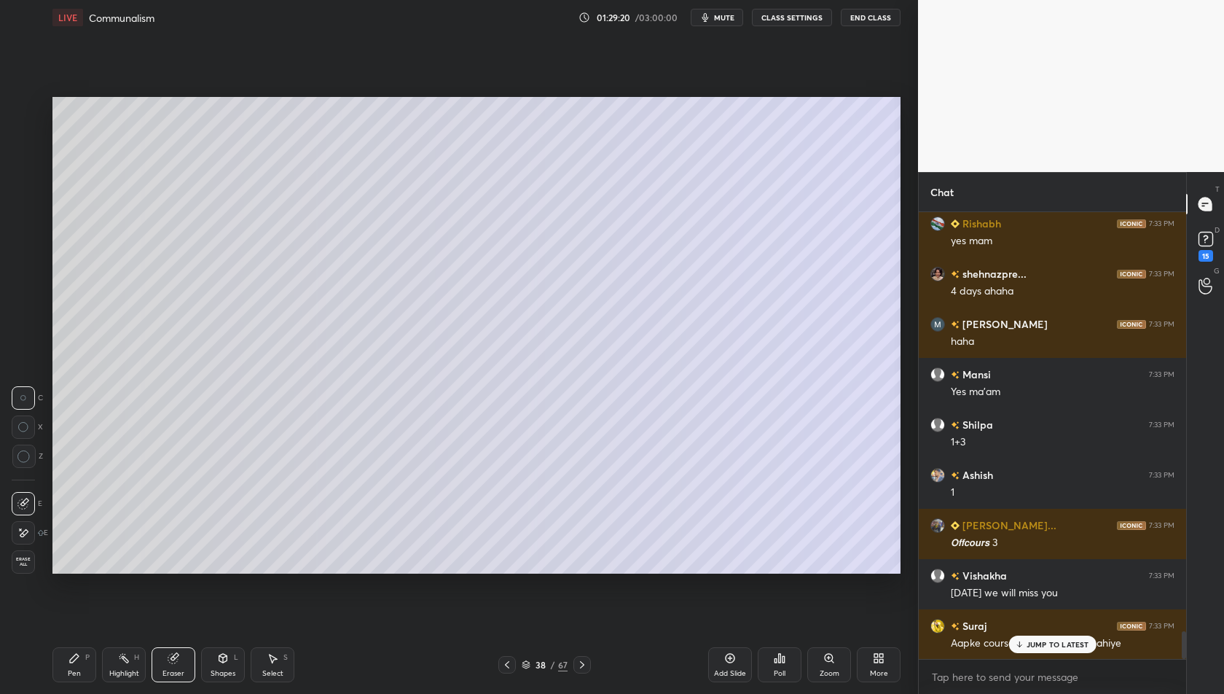
click at [577, 667] on icon at bounding box center [582, 665] width 12 height 12
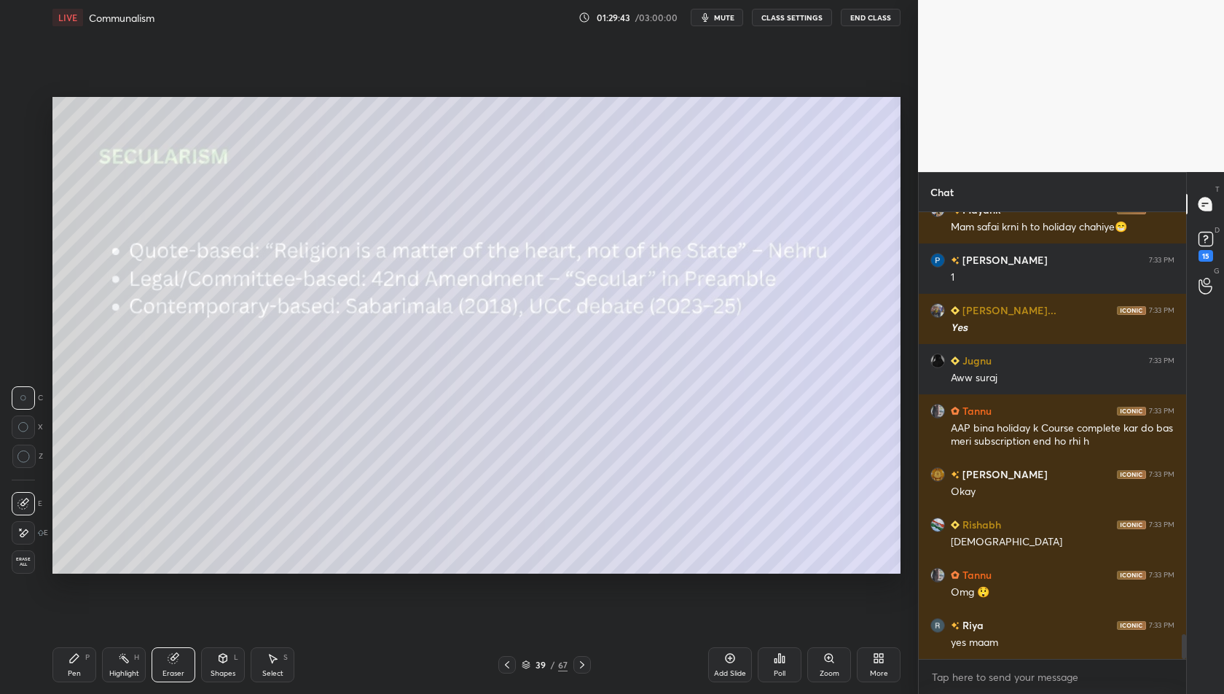
click at [74, 667] on div "Pen P" at bounding box center [74, 664] width 44 height 35
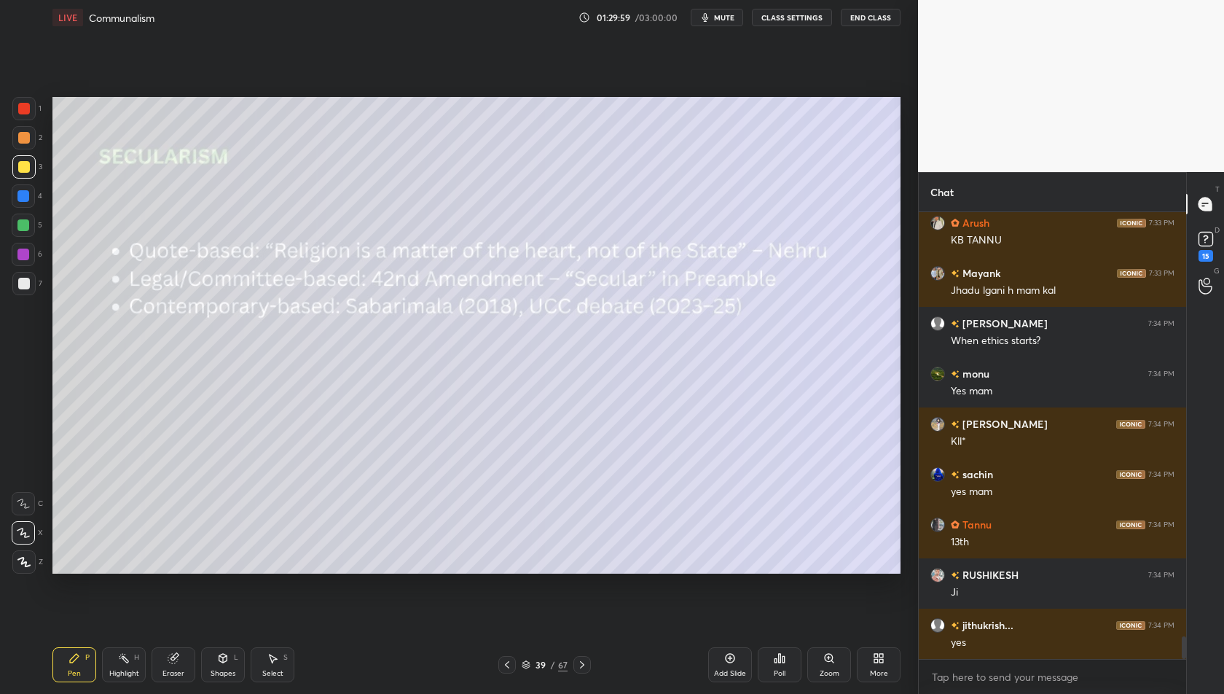
click at [503, 662] on icon at bounding box center [507, 665] width 12 height 12
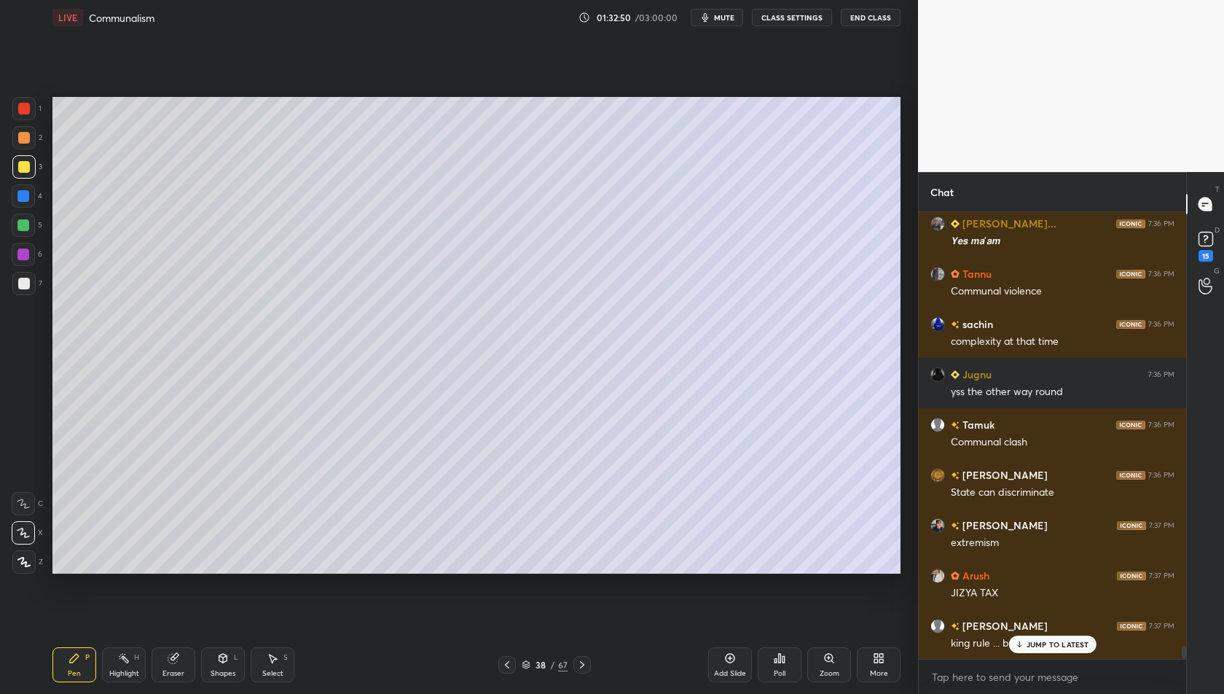
scroll to position [14414, 0]
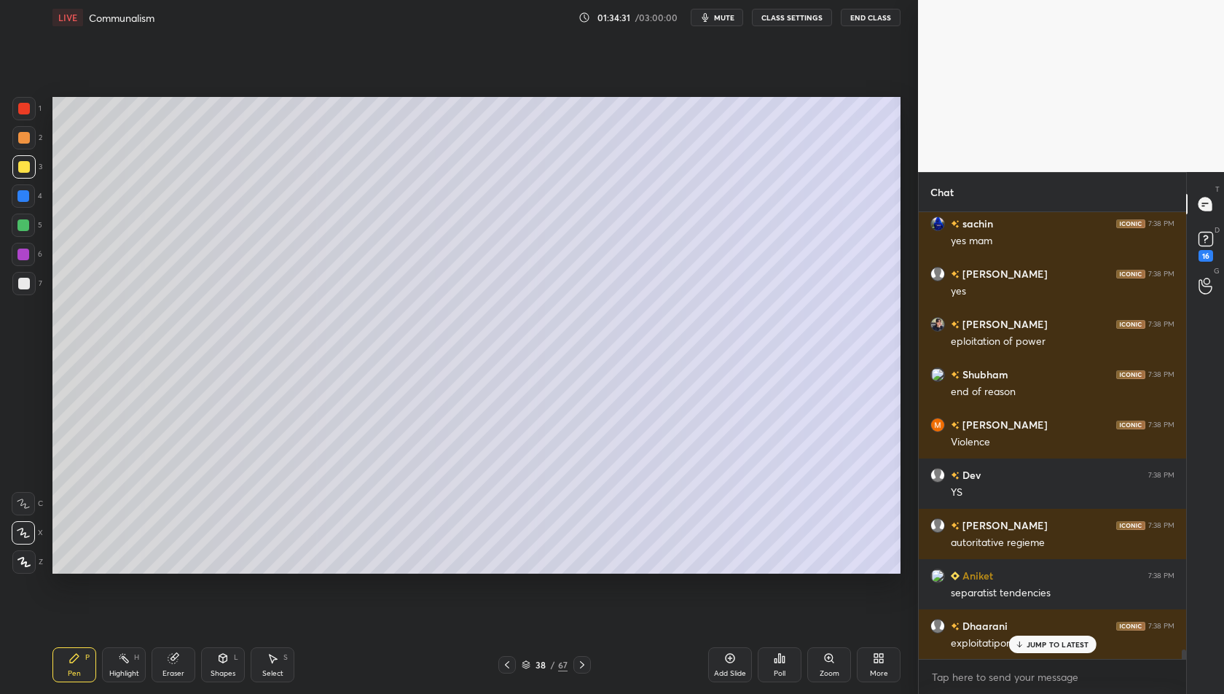
click at [1059, 641] on p "JUMP TO LATEST" at bounding box center [1058, 644] width 63 height 9
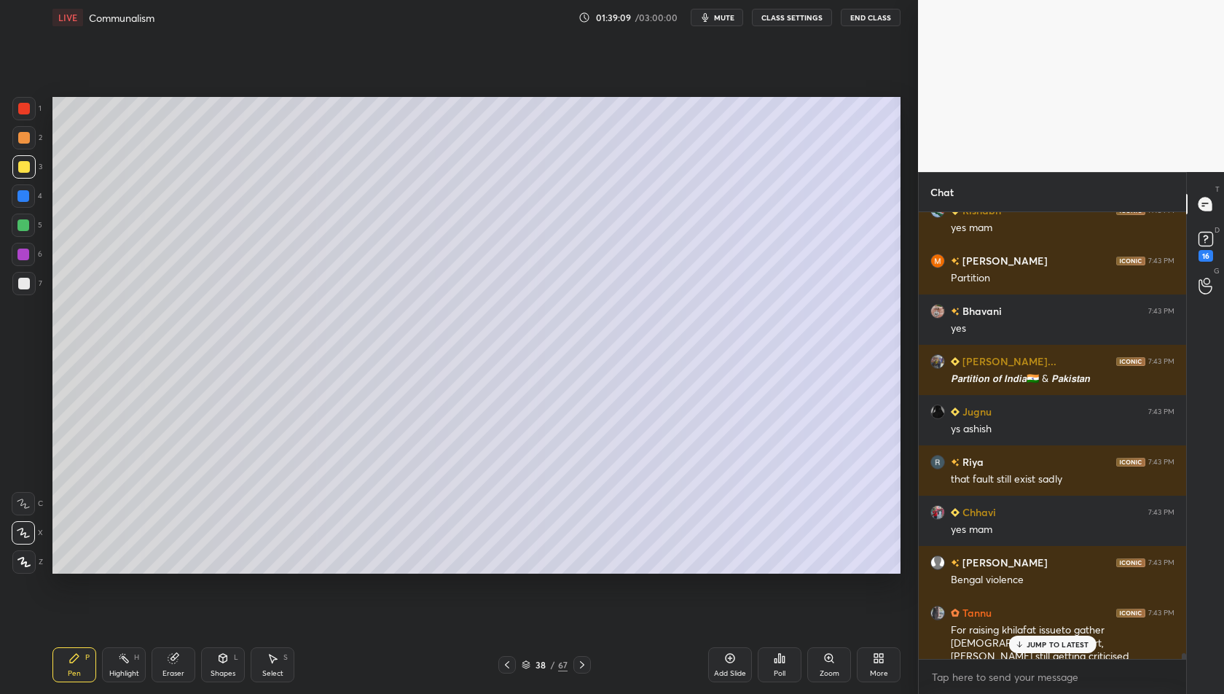
scroll to position [34132, 0]
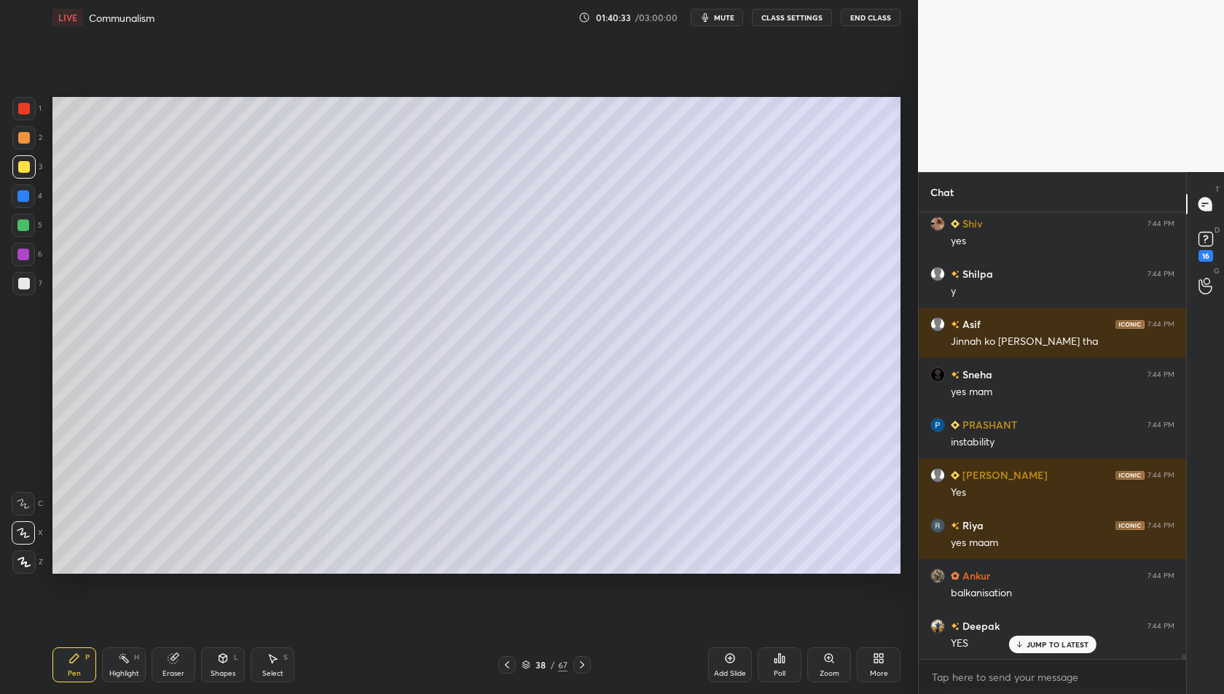
click at [905, 522] on div "Setting up your live class Poll for secs No correct answer Start poll" at bounding box center [477, 335] width 860 height 600
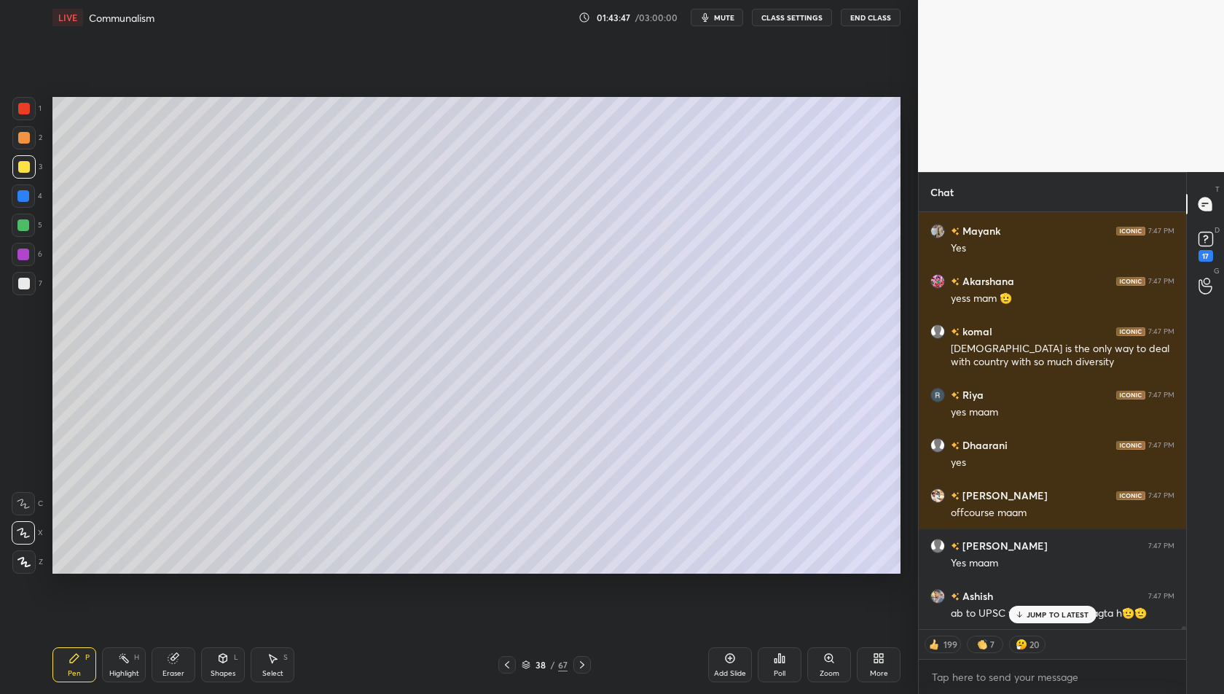
click at [1062, 615] on p "JUMP TO LATEST" at bounding box center [1058, 614] width 63 height 9
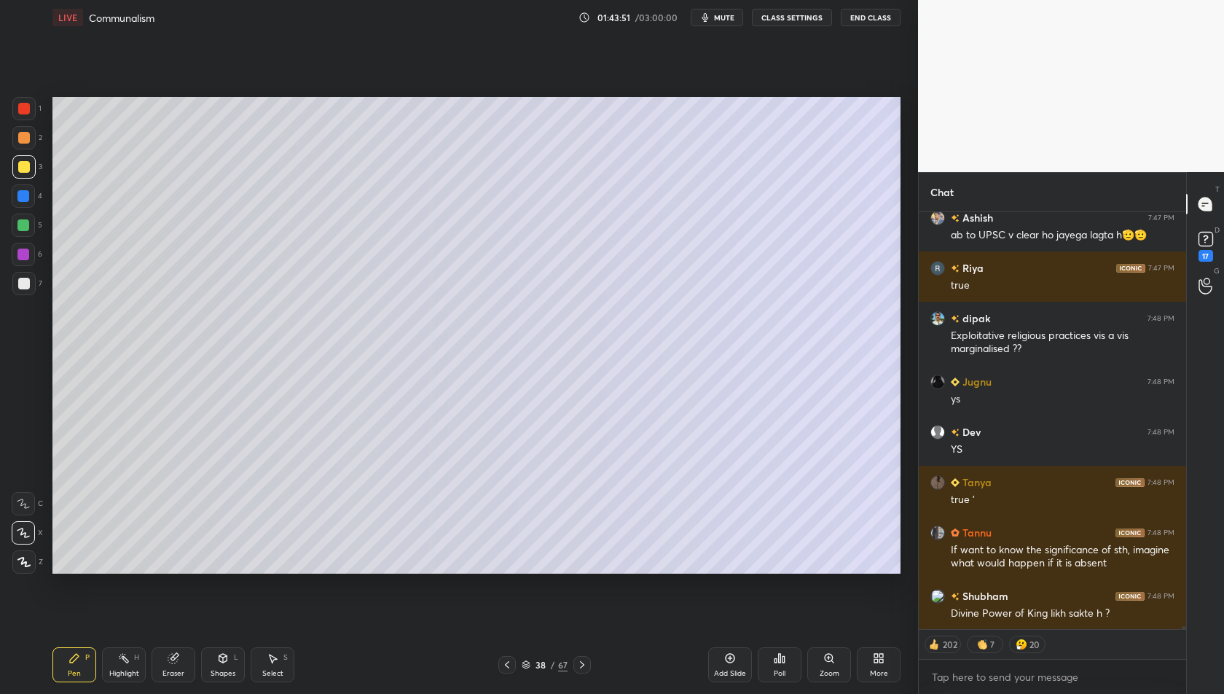
click at [1054, 607] on div "Ashish 7:47 PM ab to UPSC v clear ho jayega lagta h🫡🫡 [PERSON_NAME] 7:47 PM tru…" at bounding box center [1052, 420] width 267 height 417
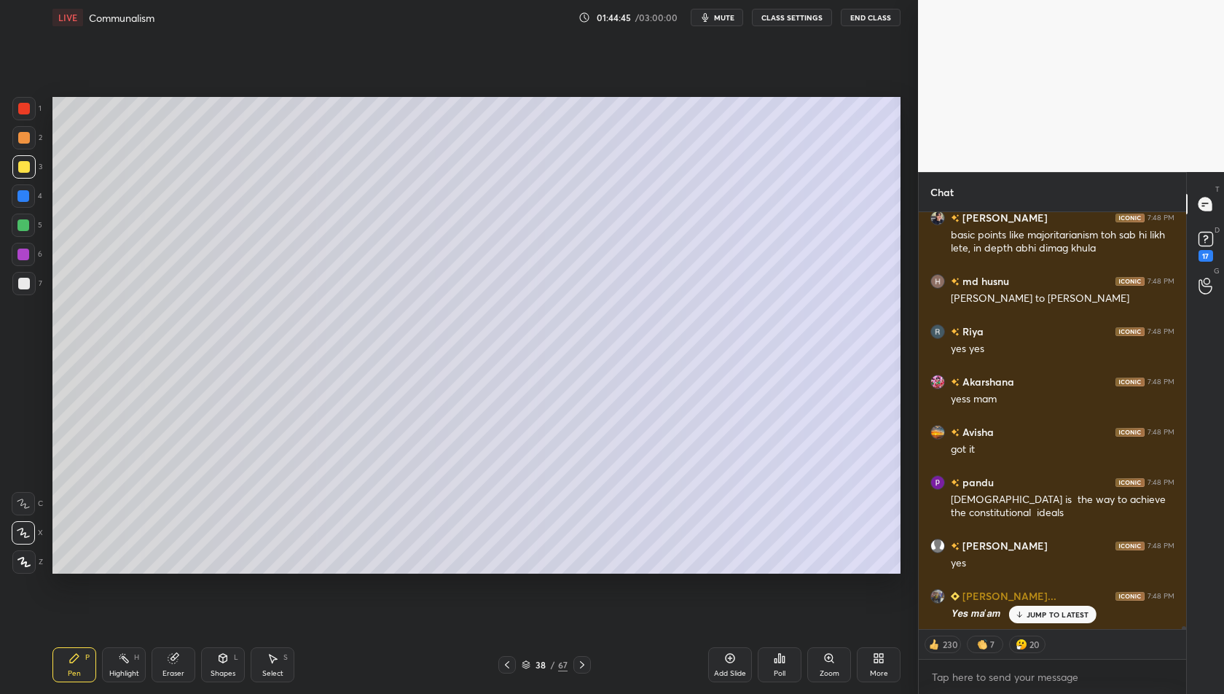
scroll to position [55754, 0]
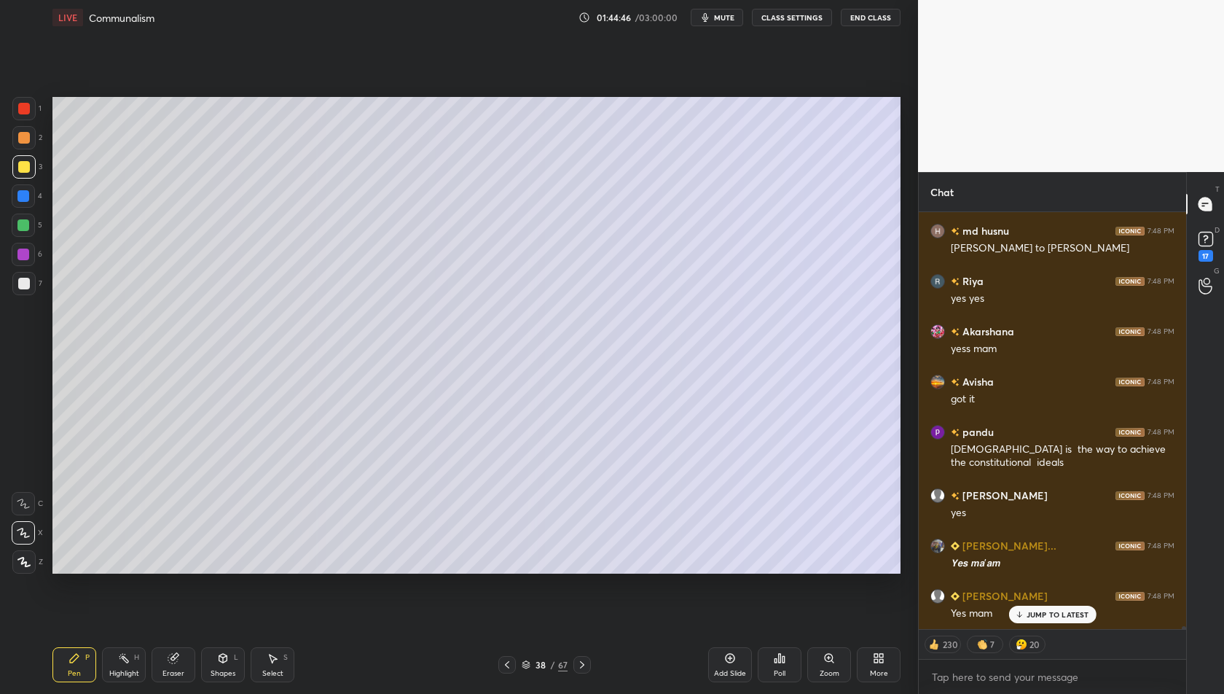
type textarea "x"
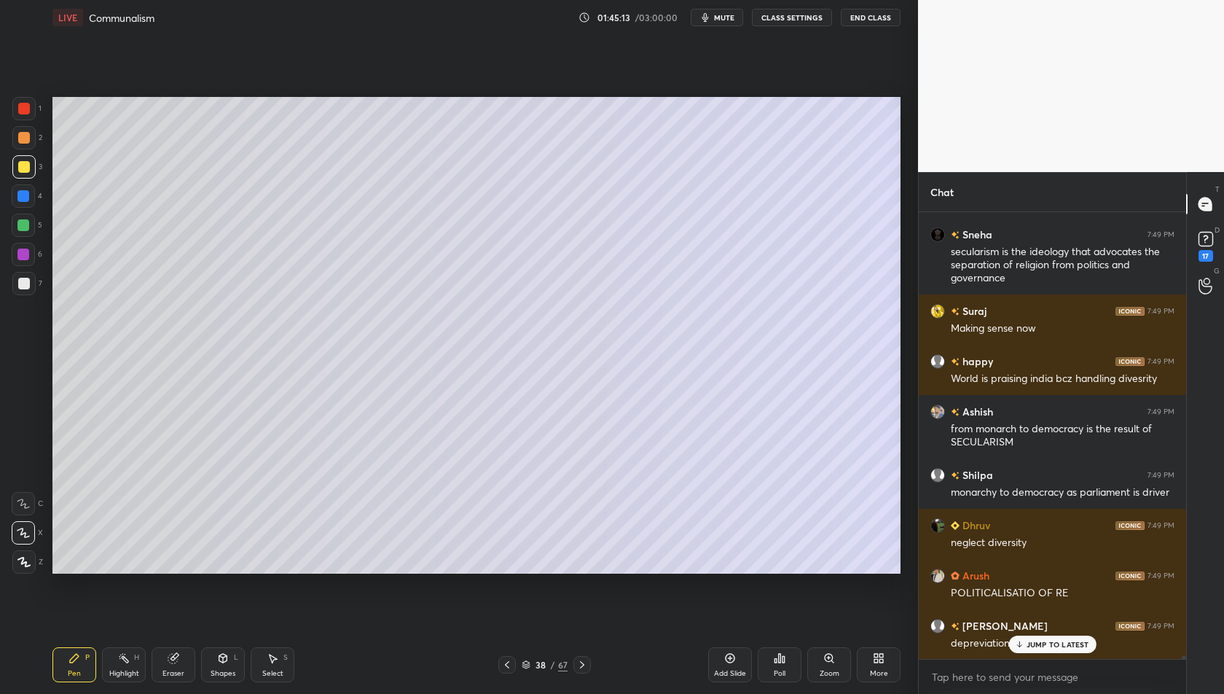
click at [1073, 640] on p "JUMP TO LATEST" at bounding box center [1058, 644] width 63 height 9
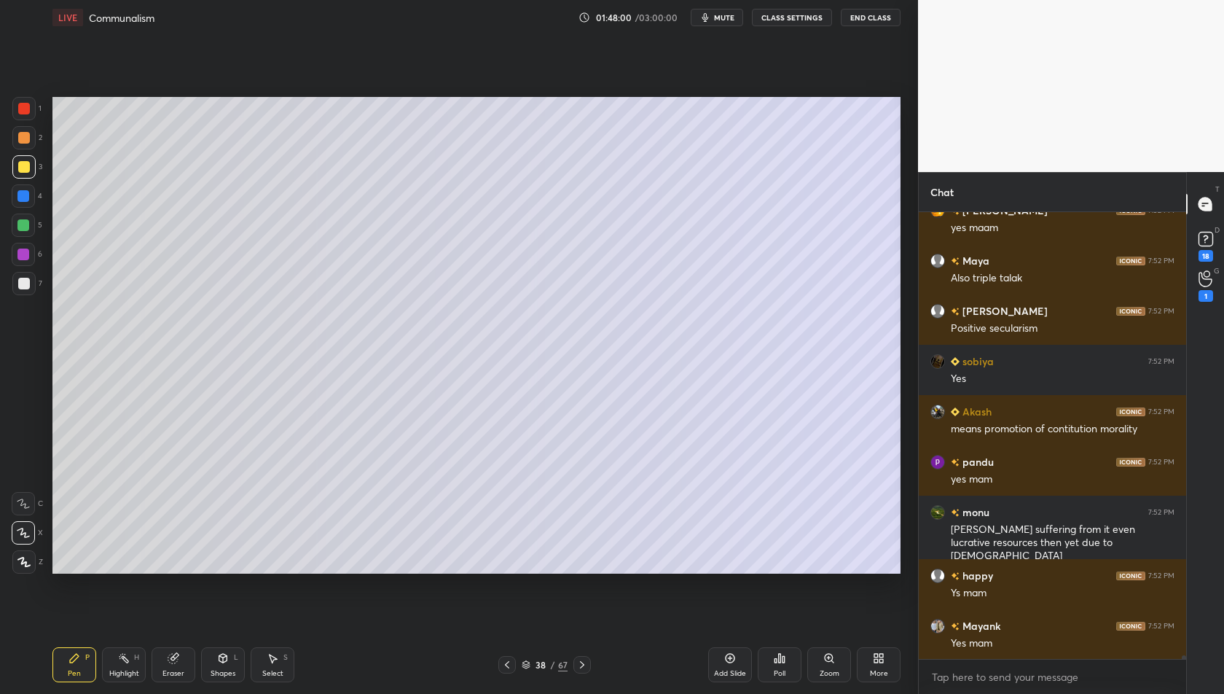
scroll to position [57175, 0]
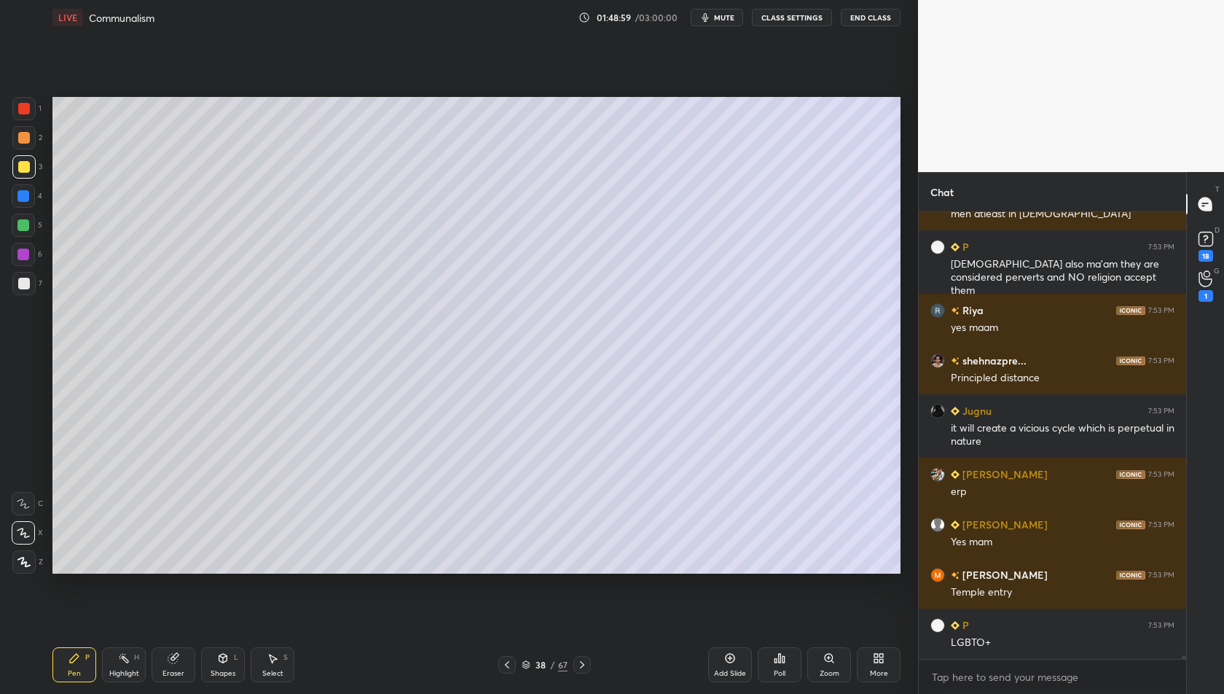
click at [585, 665] on icon at bounding box center [582, 665] width 12 height 12
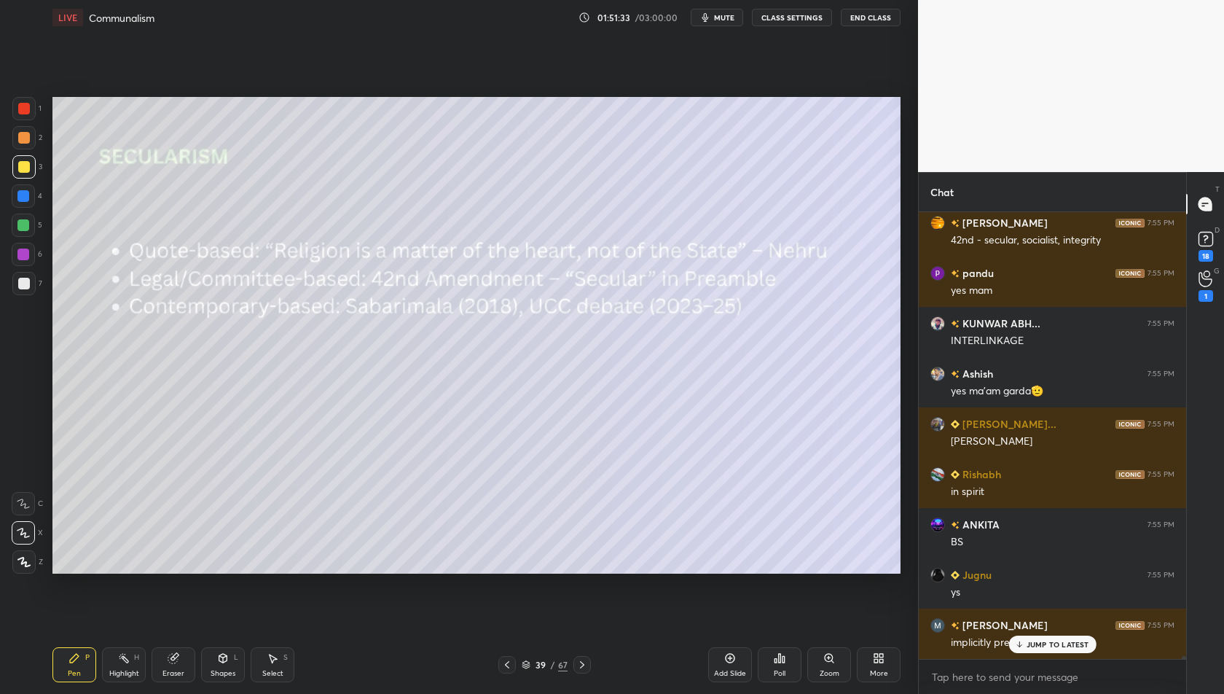
scroll to position [67607, 0]
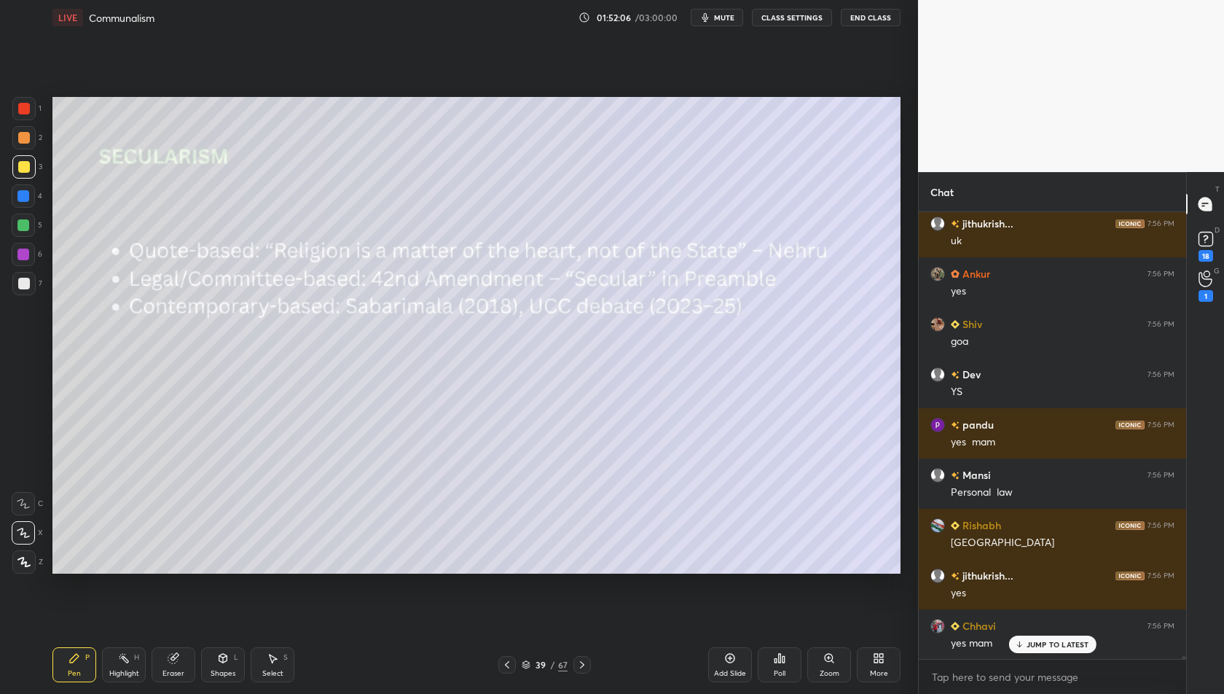
click at [582, 666] on icon at bounding box center [582, 665] width 12 height 12
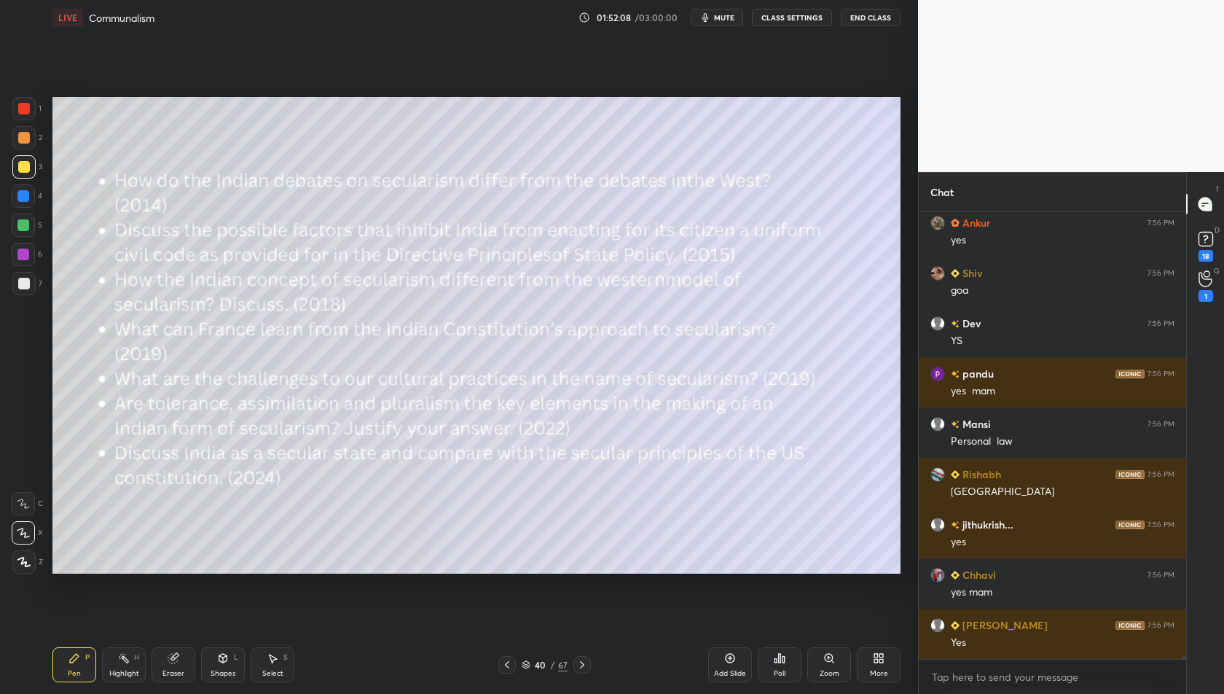
scroll to position [69682, 0]
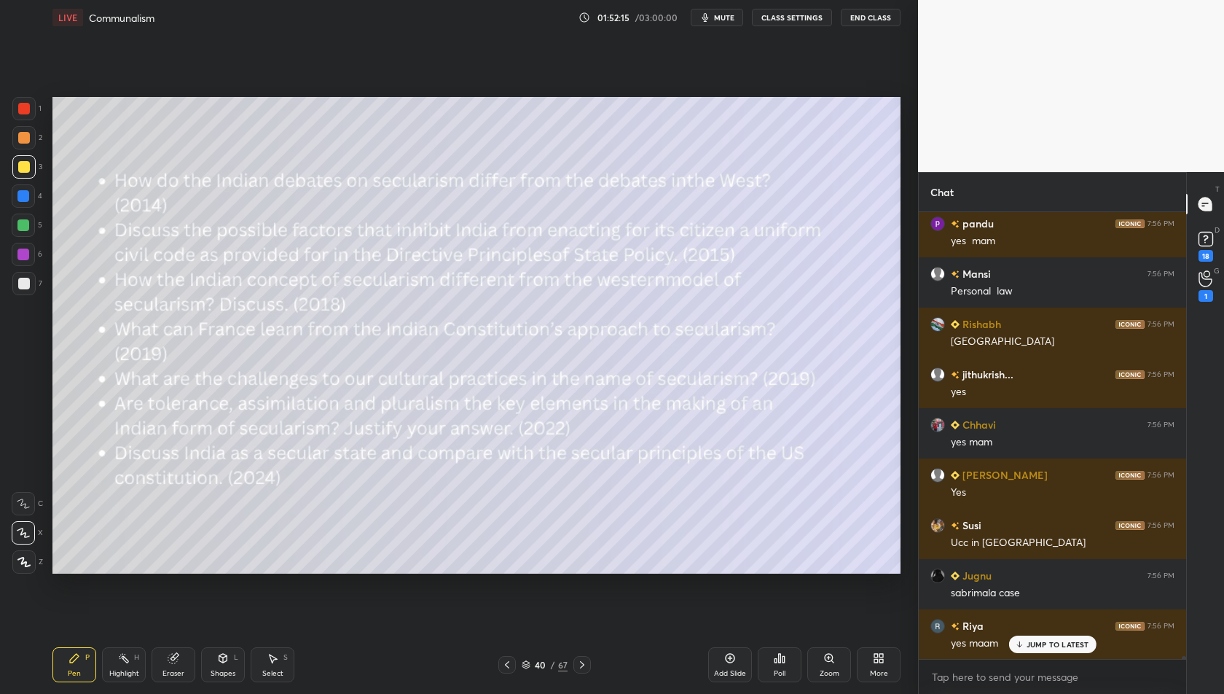
click at [507, 665] on icon at bounding box center [507, 665] width 12 height 12
click at [732, 659] on icon at bounding box center [730, 658] width 12 height 12
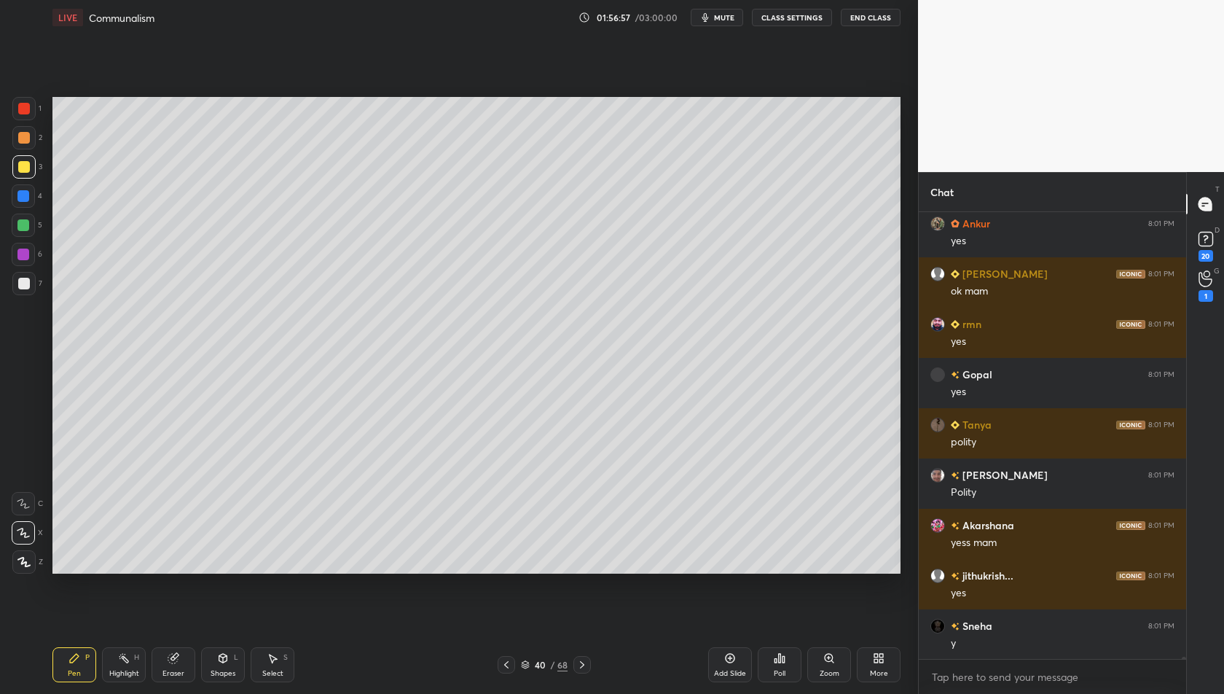
scroll to position [80853, 0]
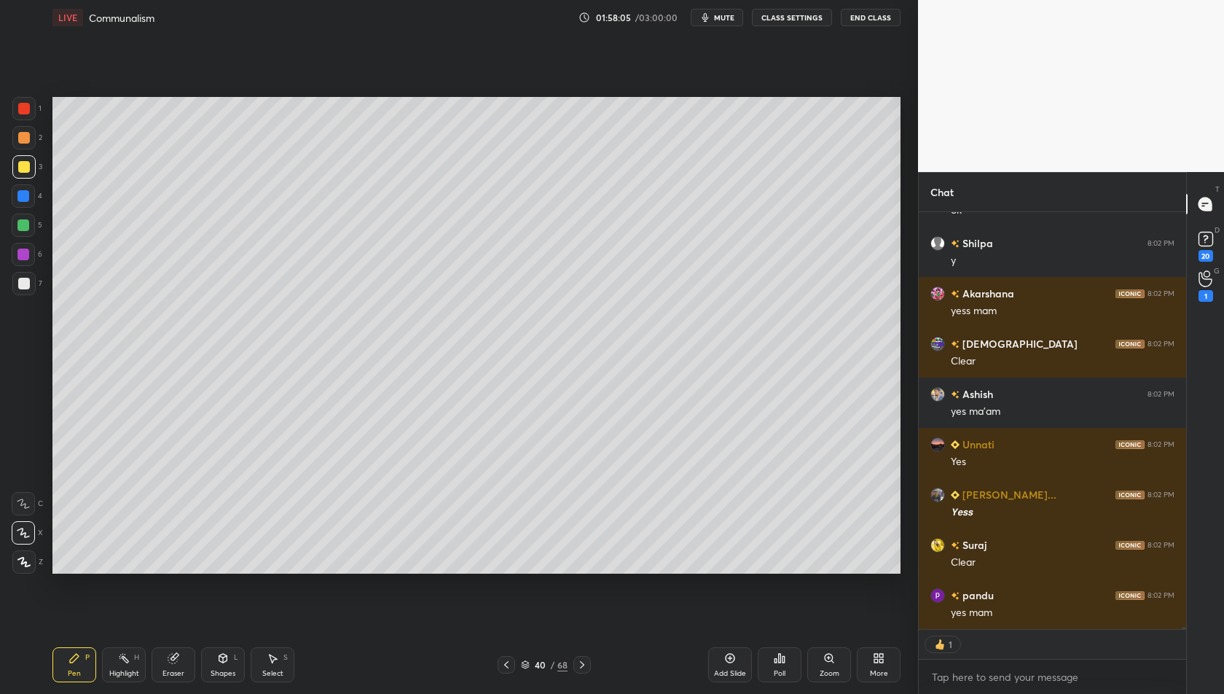
click at [583, 665] on icon at bounding box center [582, 664] width 4 height 7
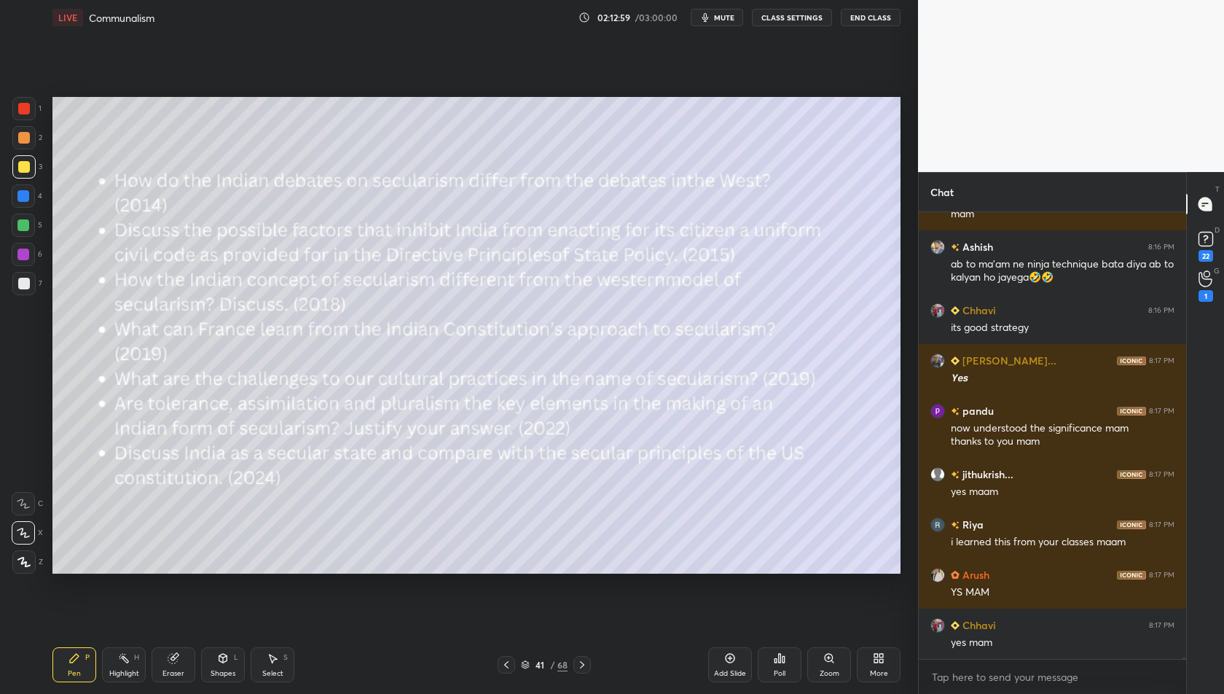
scroll to position [109863, 0]
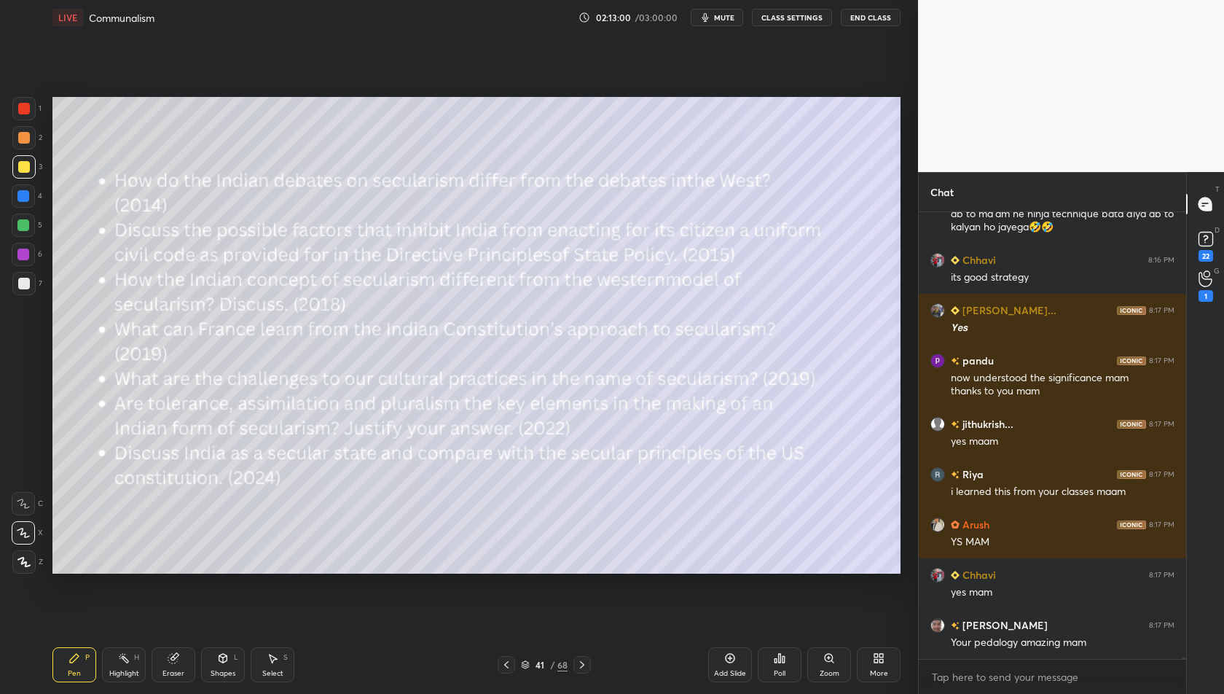
click at [583, 662] on icon at bounding box center [582, 665] width 12 height 12
click at [513, 663] on div at bounding box center [506, 664] width 17 height 17
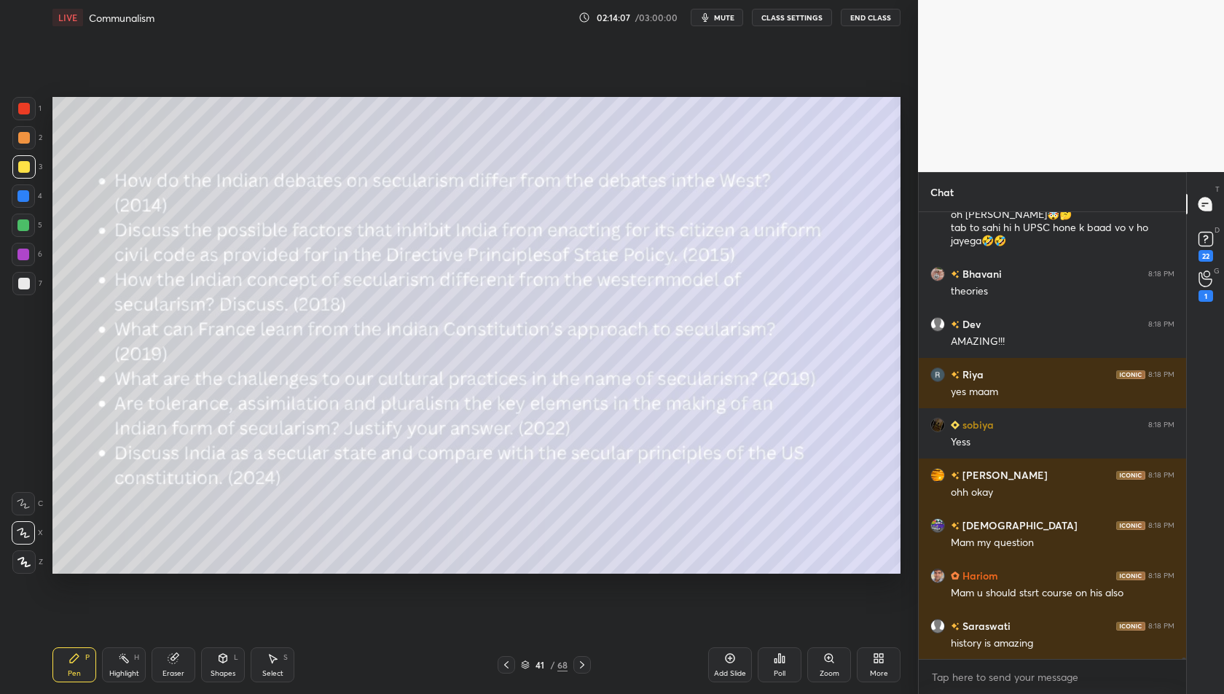
scroll to position [111890, 0]
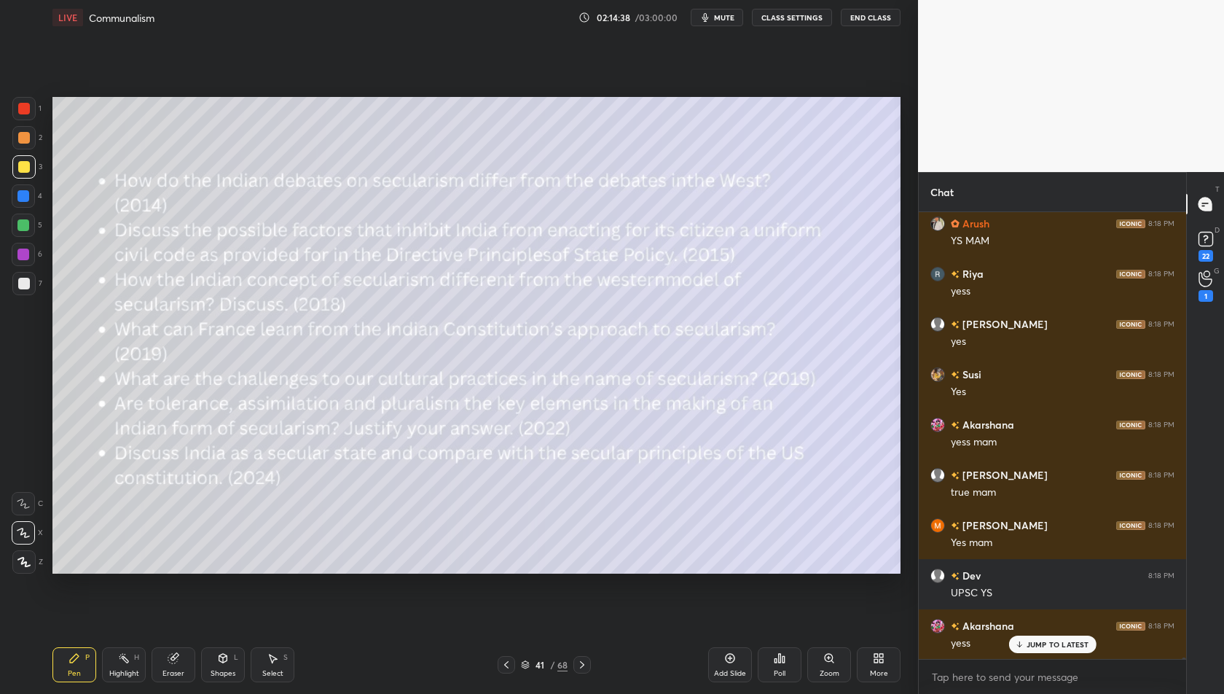
click at [579, 666] on icon at bounding box center [582, 665] width 12 height 12
click at [502, 663] on icon at bounding box center [507, 665] width 12 height 12
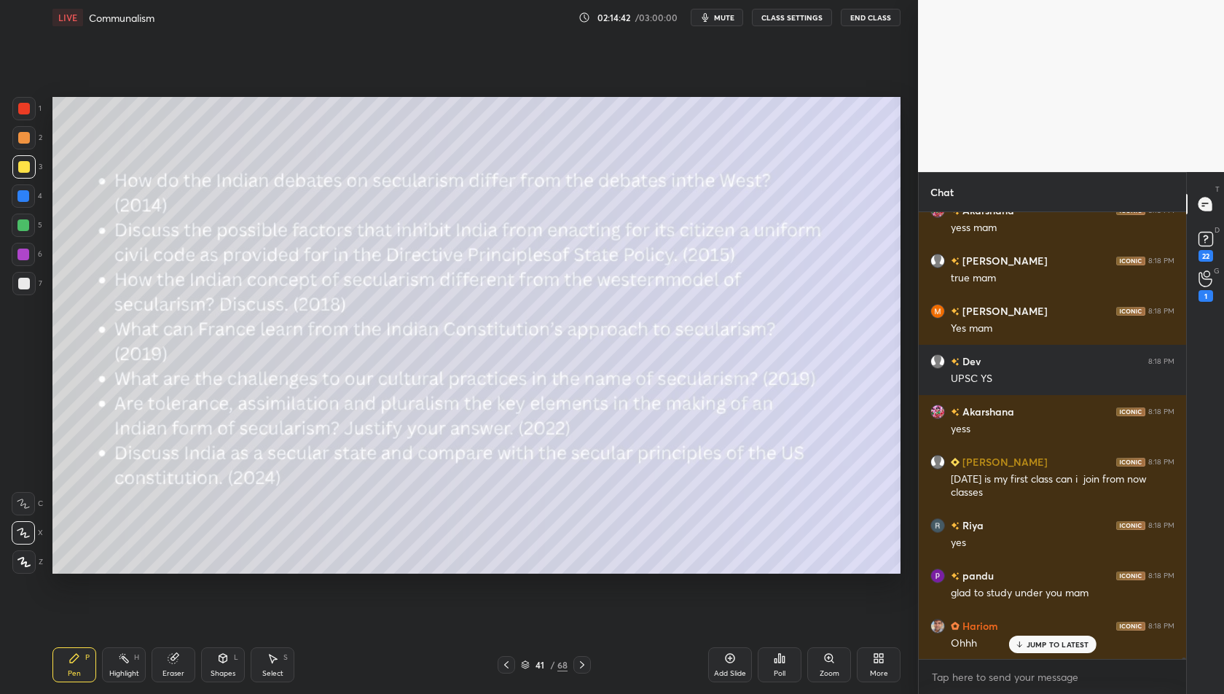
scroll to position [112808, 0]
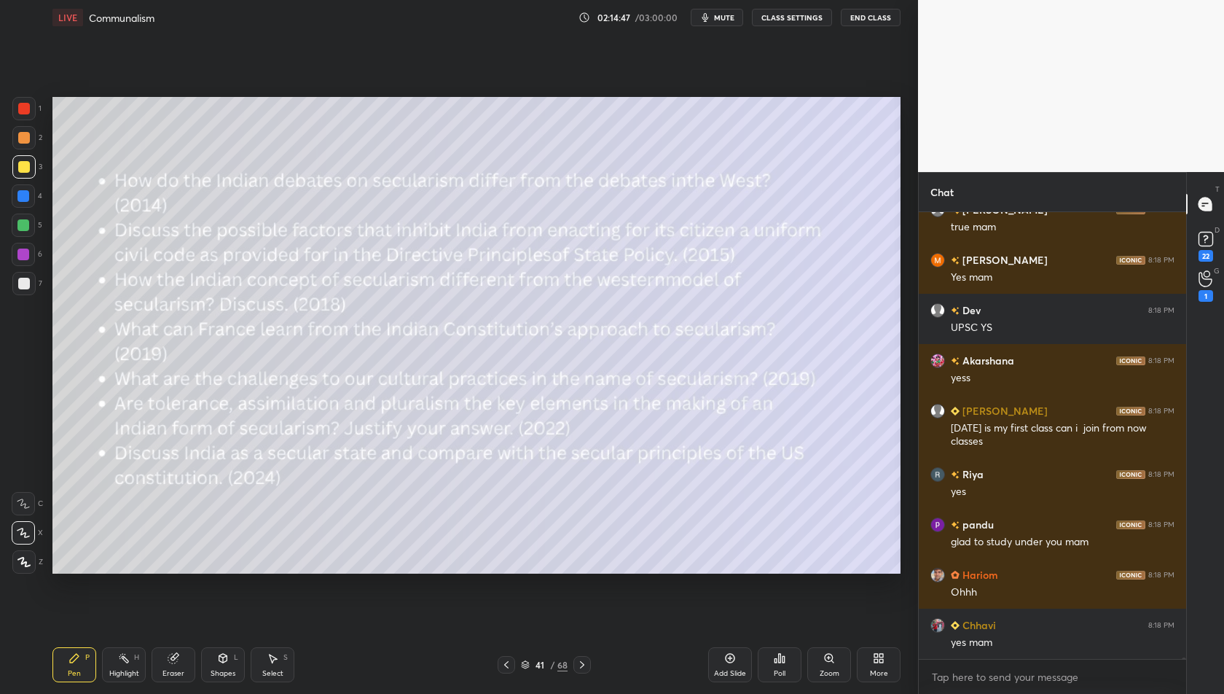
click at [729, 608] on div "Setting up your live class Poll for secs No correct answer Start poll" at bounding box center [477, 335] width 860 height 600
click at [579, 590] on div "Setting up your live class Poll for secs No correct answer Start poll" at bounding box center [477, 335] width 860 height 600
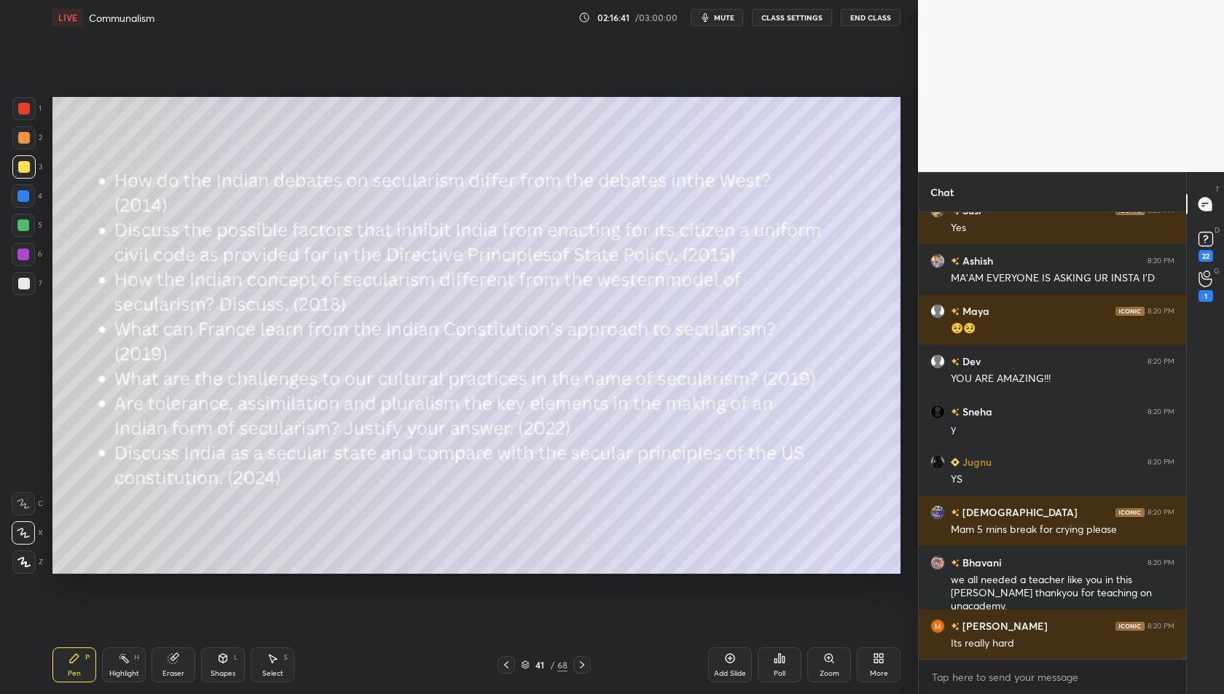
scroll to position [115652, 0]
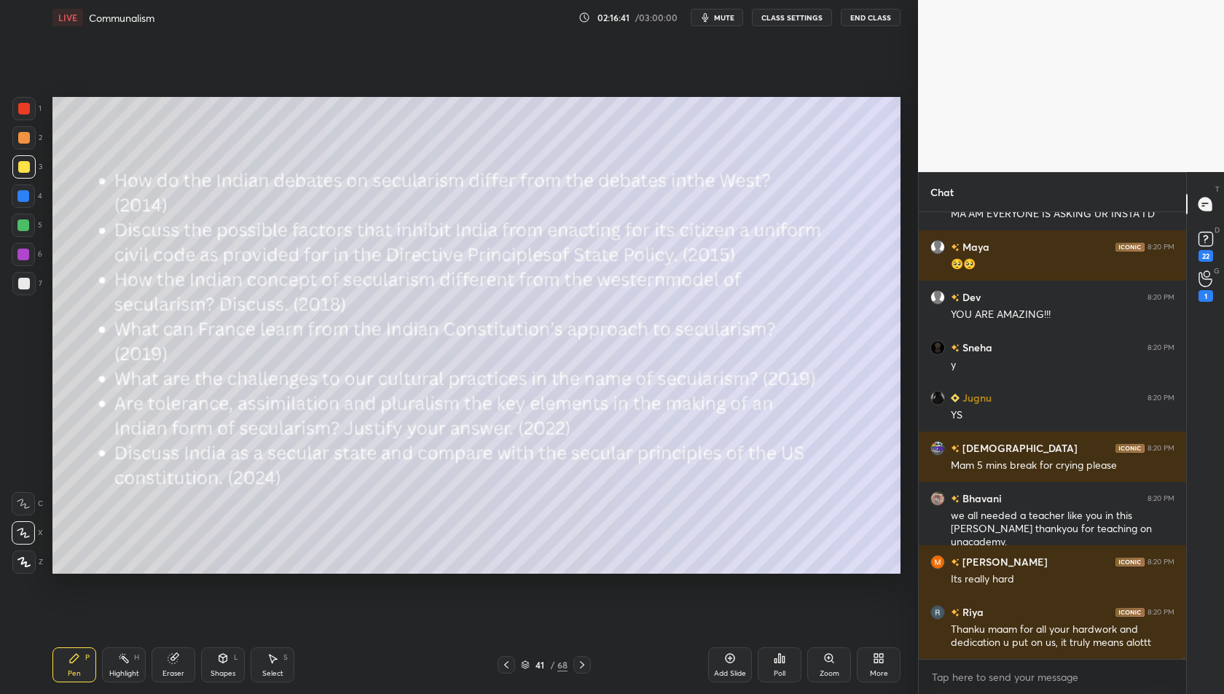
click at [1057, 636] on div "Thanku maam for all your hardwork and dedication u put on us, it truly means al…" at bounding box center [1063, 636] width 224 height 28
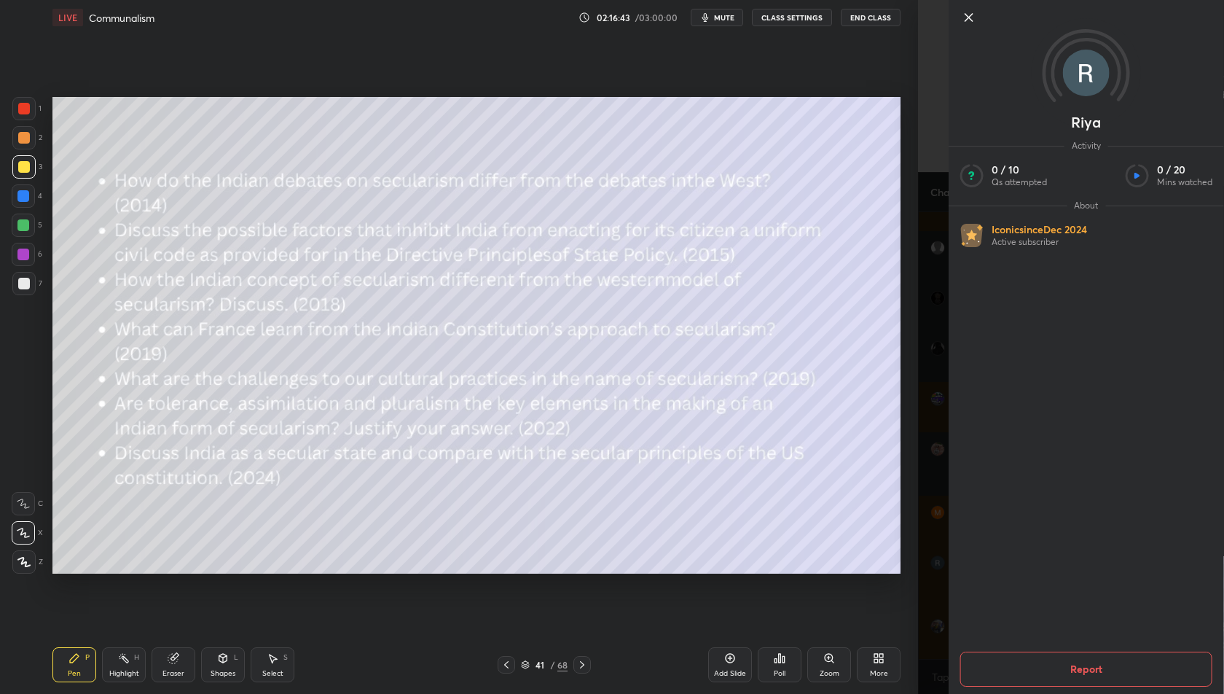
scroll to position [115752, 0]
click at [968, 19] on icon at bounding box center [968, 17] width 17 height 17
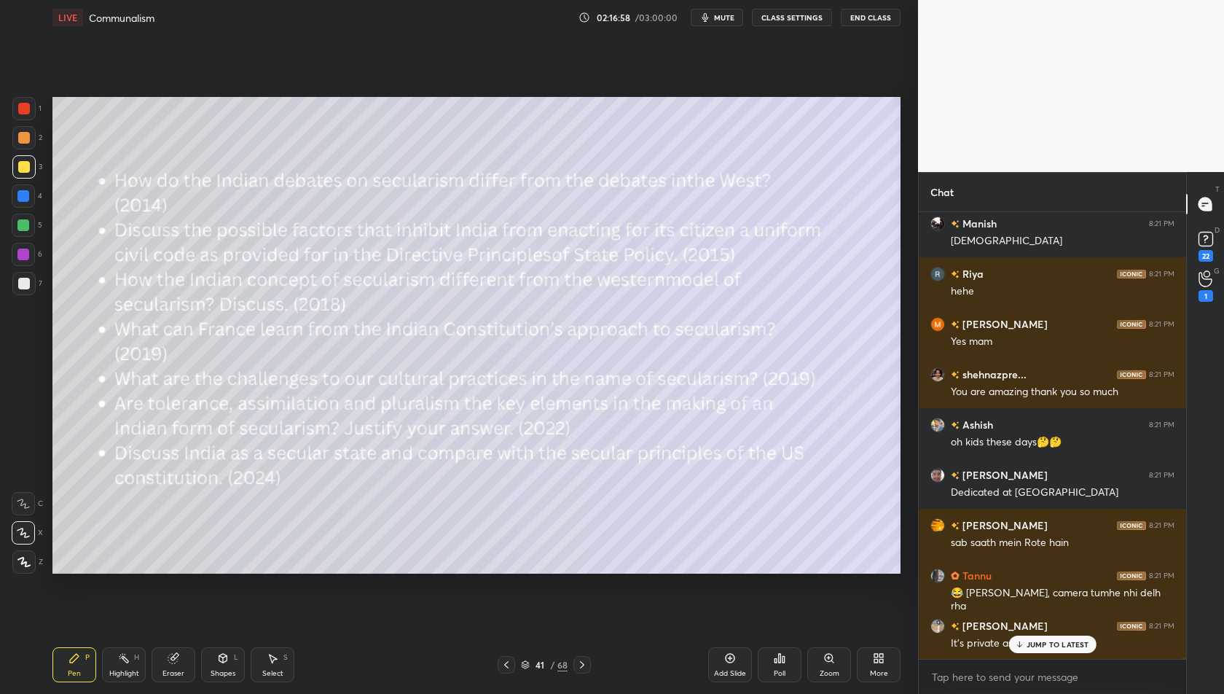
scroll to position [116757, 0]
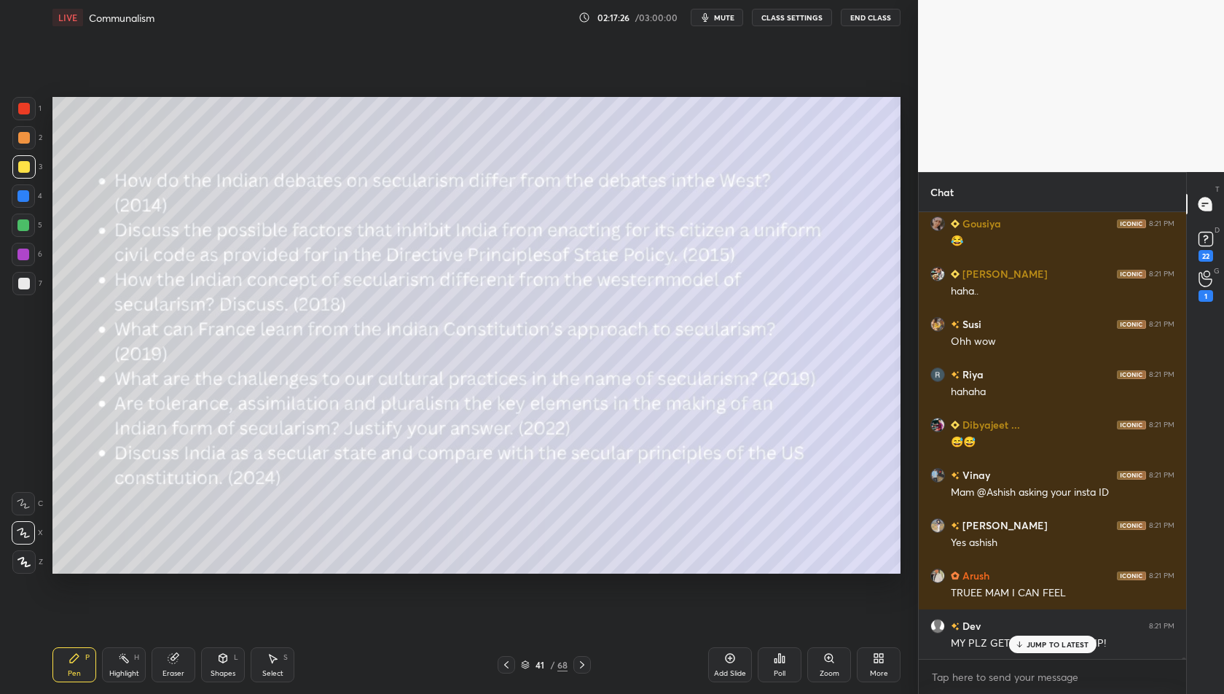
click at [1062, 640] on p "JUMP TO LATEST" at bounding box center [1058, 644] width 63 height 9
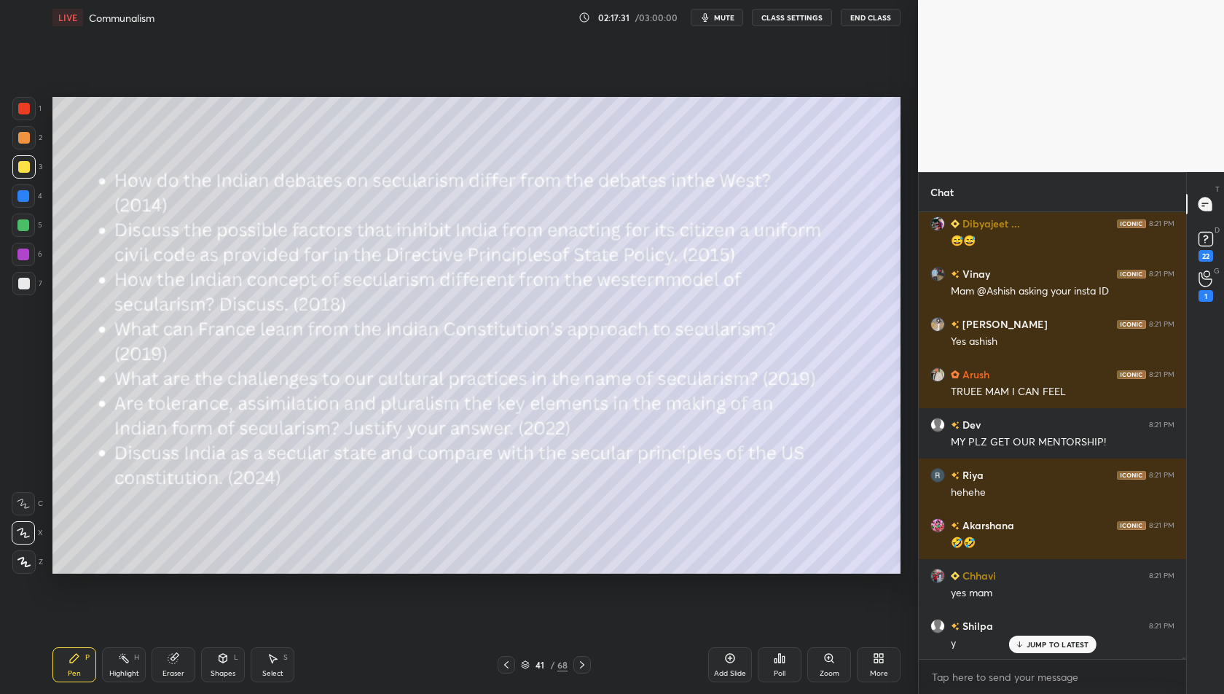
click at [587, 663] on icon at bounding box center [582, 665] width 12 height 12
click at [1068, 649] on p "JUMP TO LATEST" at bounding box center [1058, 644] width 63 height 9
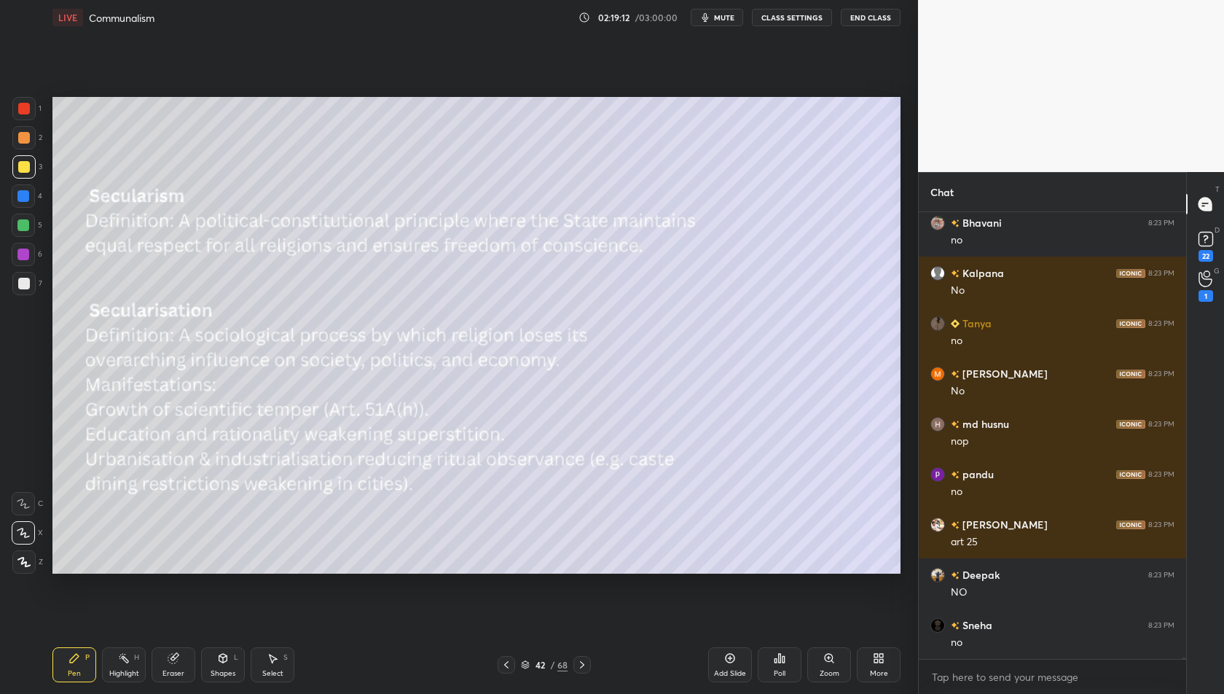
scroll to position [122981, 0]
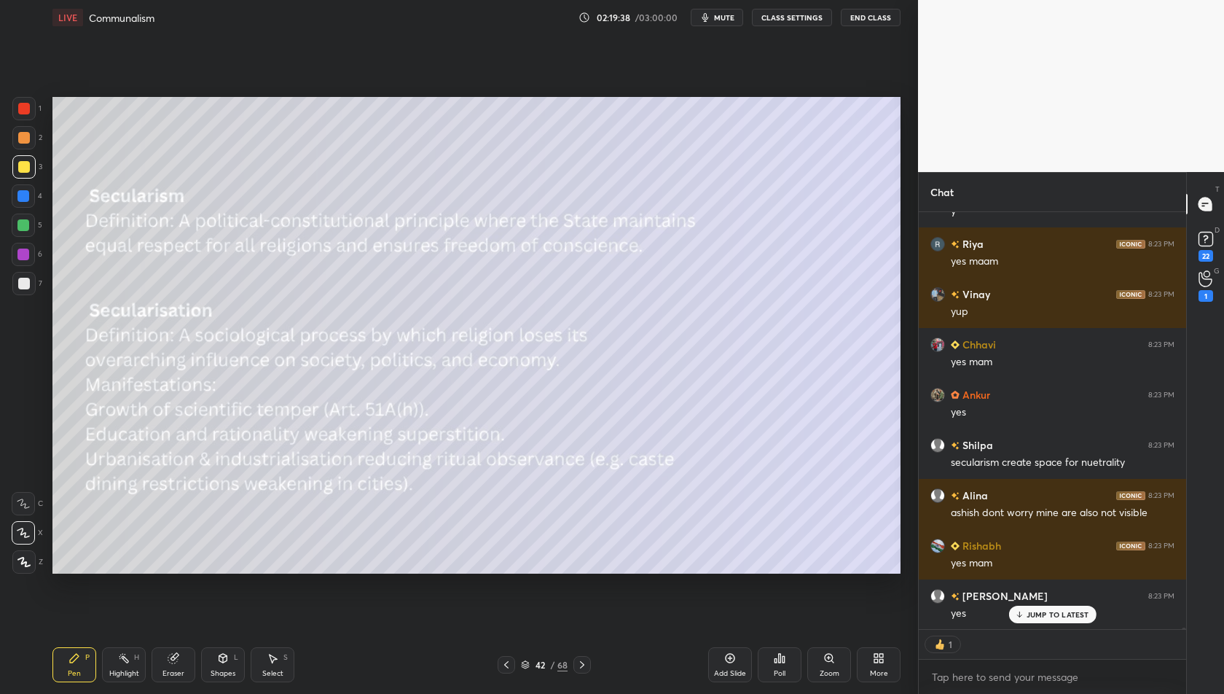
click at [727, 663] on icon at bounding box center [730, 658] width 12 height 12
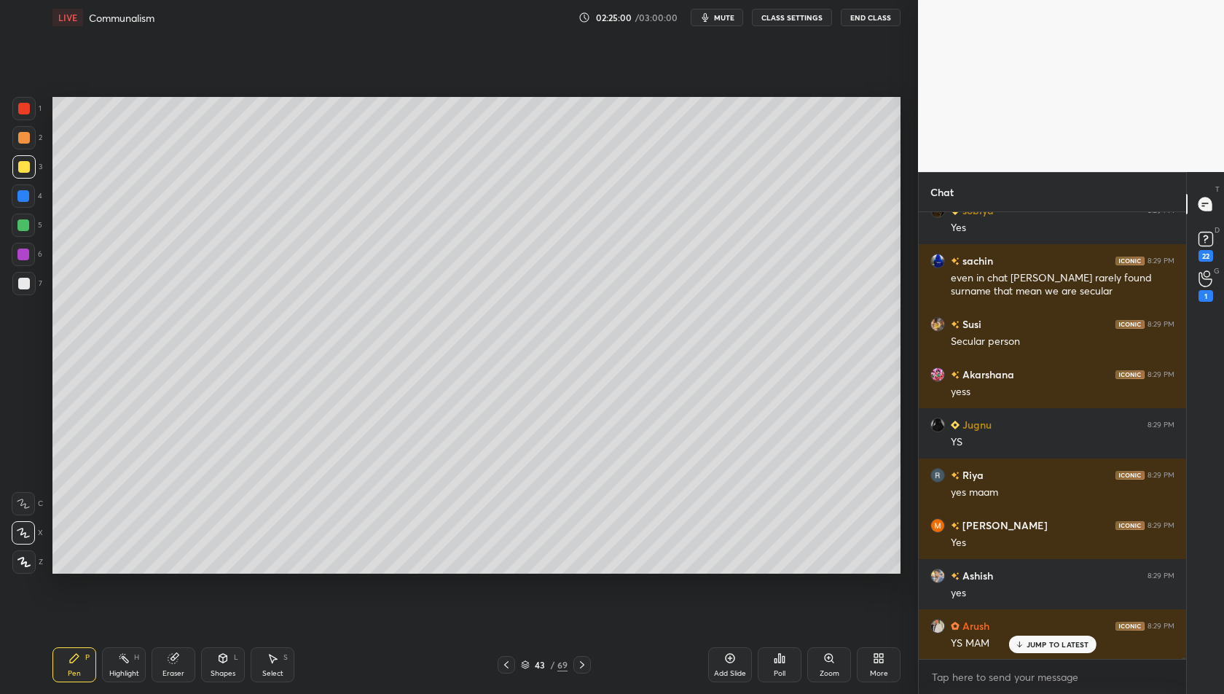
scroll to position [137371, 0]
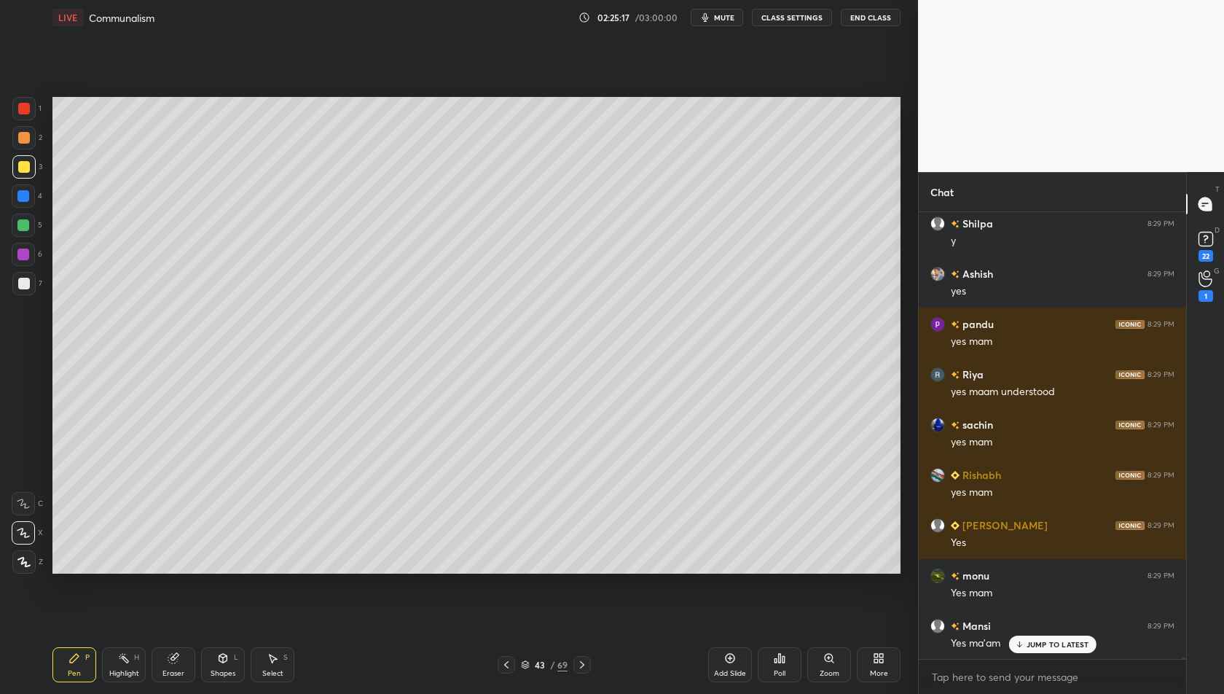
click at [501, 666] on icon at bounding box center [507, 665] width 12 height 12
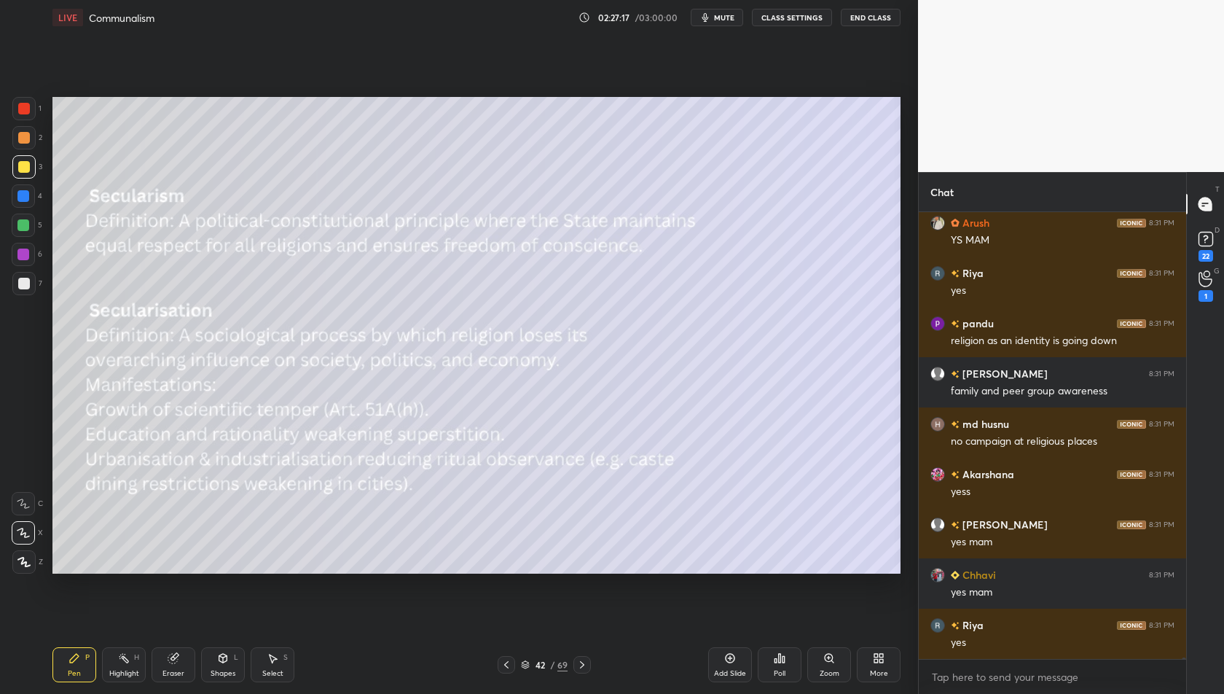
scroll to position [141988, 0]
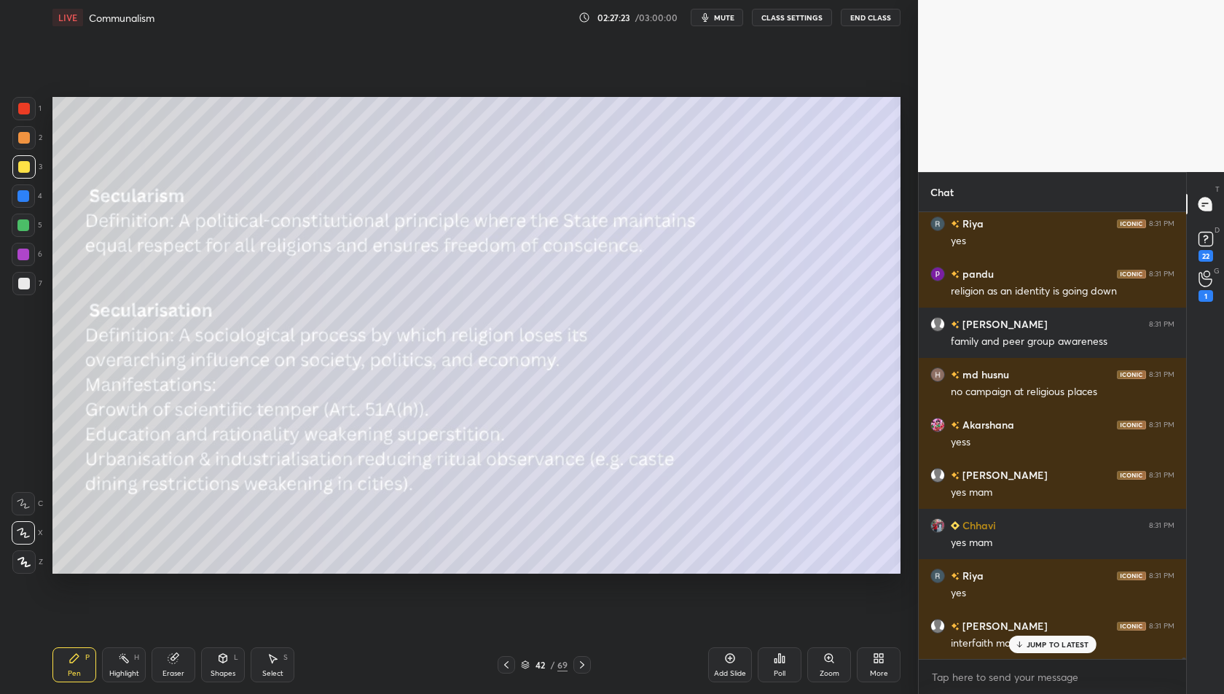
click at [585, 657] on div at bounding box center [581, 664] width 17 height 17
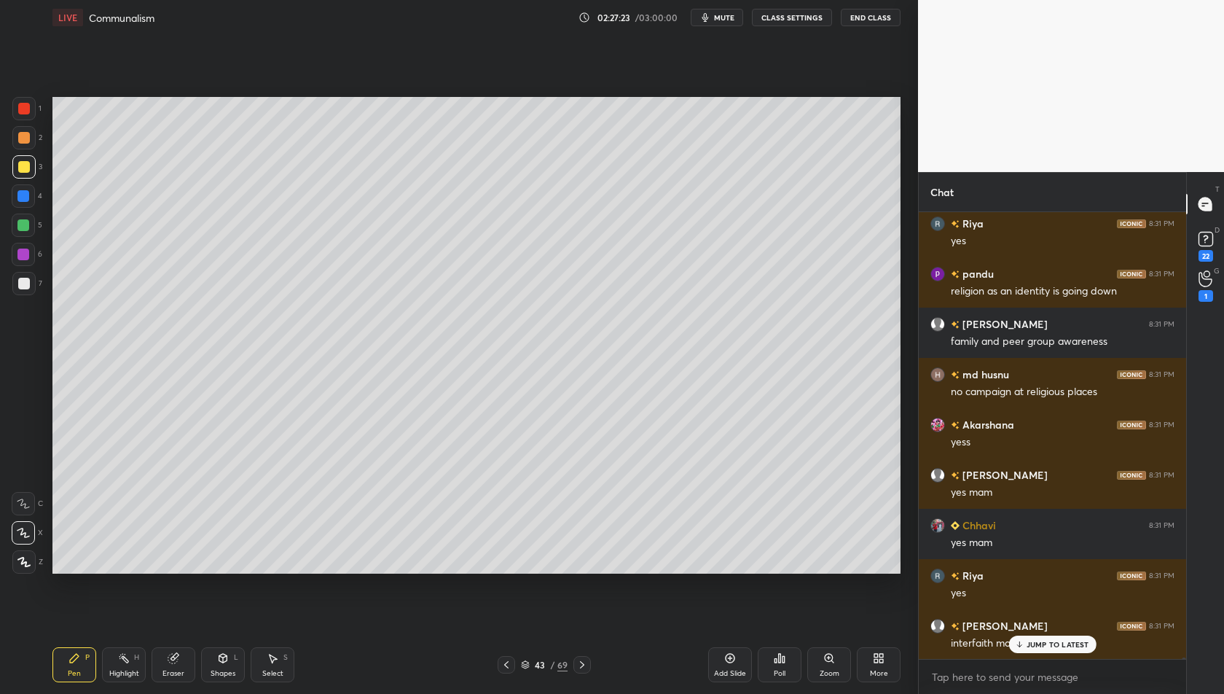
scroll to position [142038, 0]
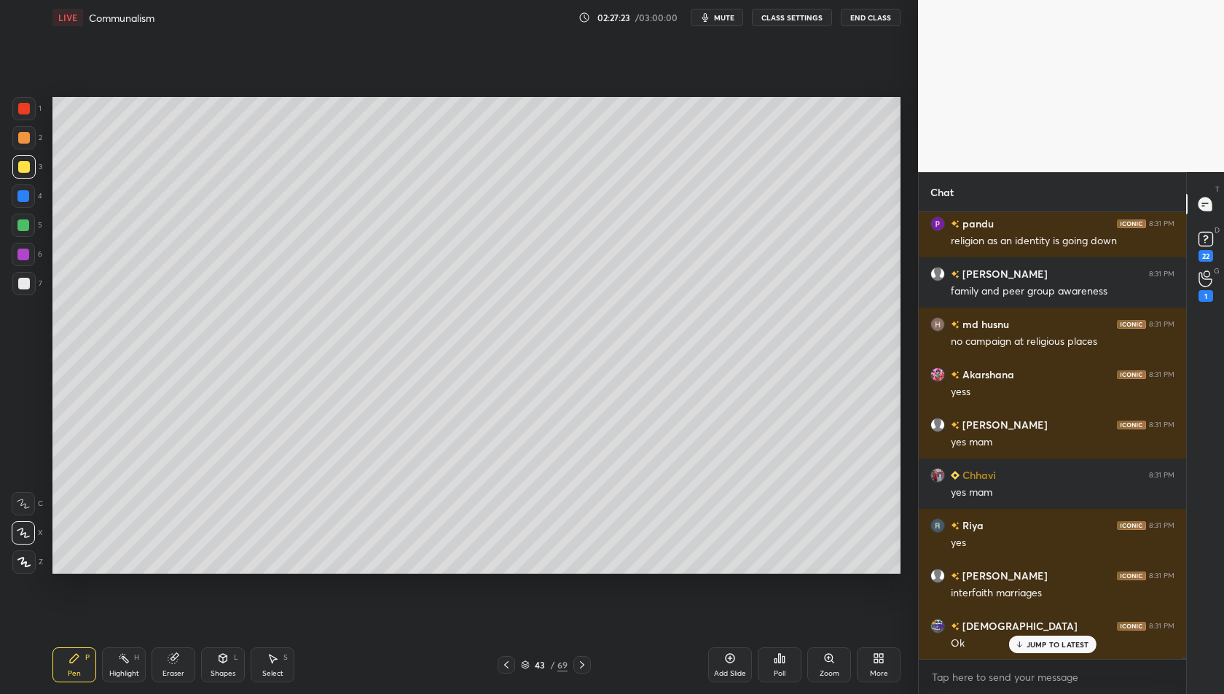
click at [585, 657] on div at bounding box center [581, 664] width 17 height 17
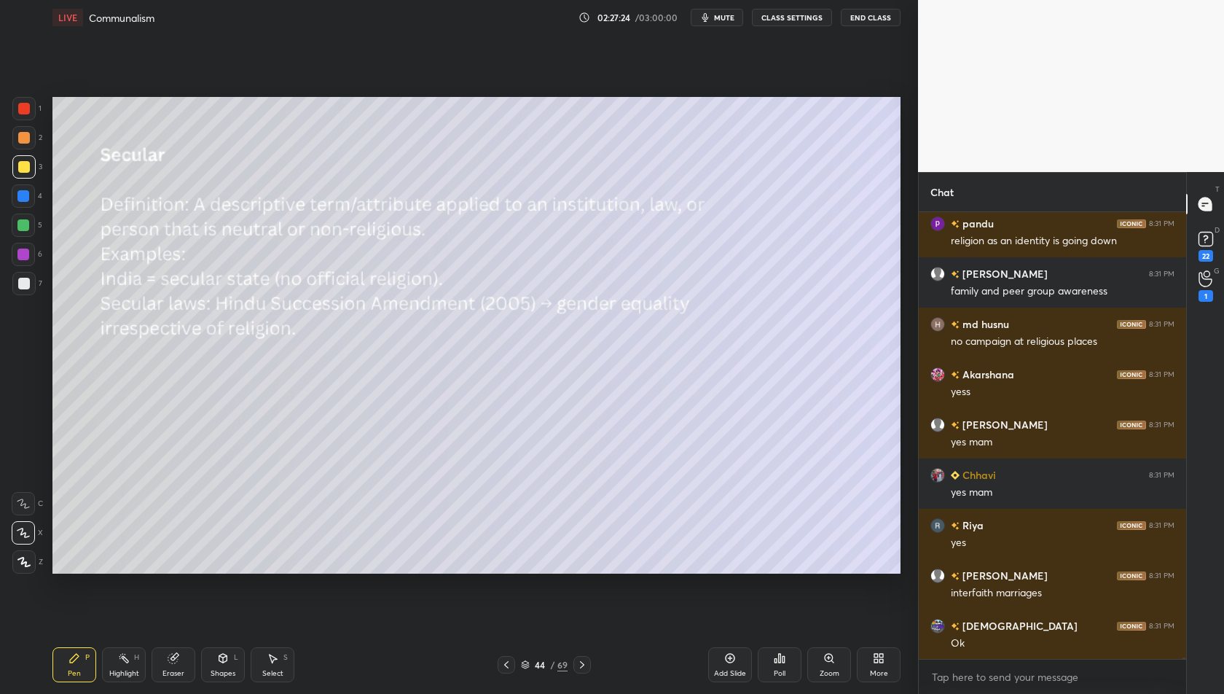
scroll to position [142089, 0]
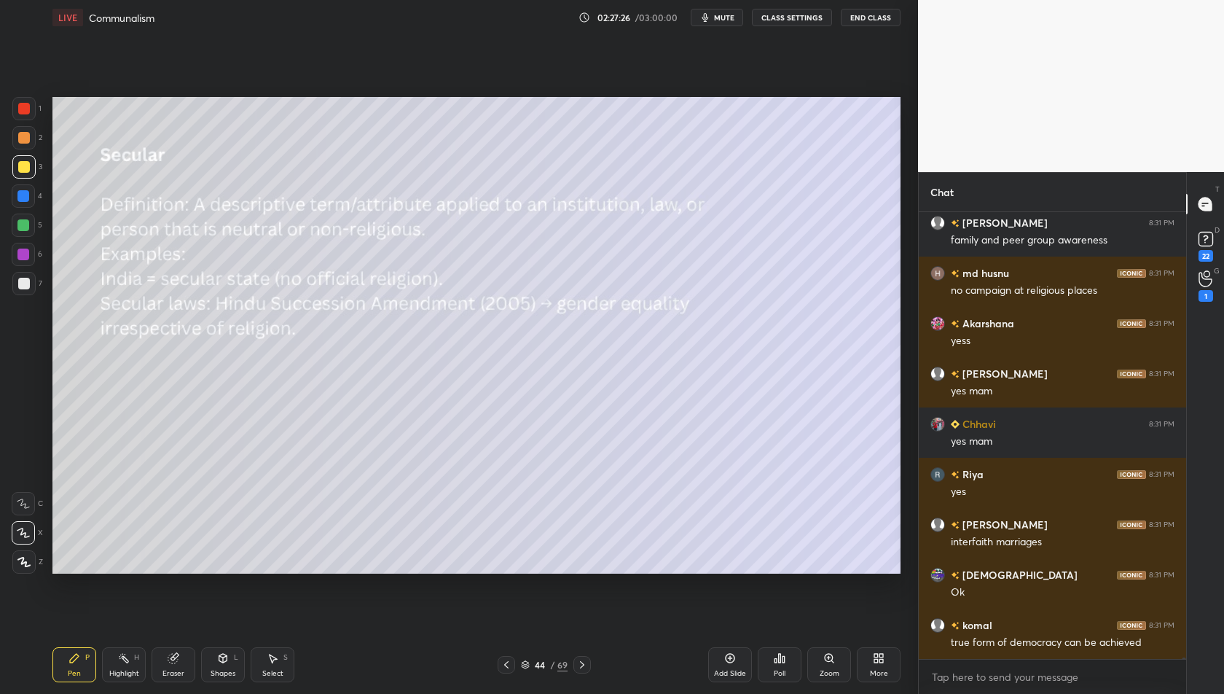
click at [725, 667] on div "Add Slide" at bounding box center [730, 664] width 44 height 35
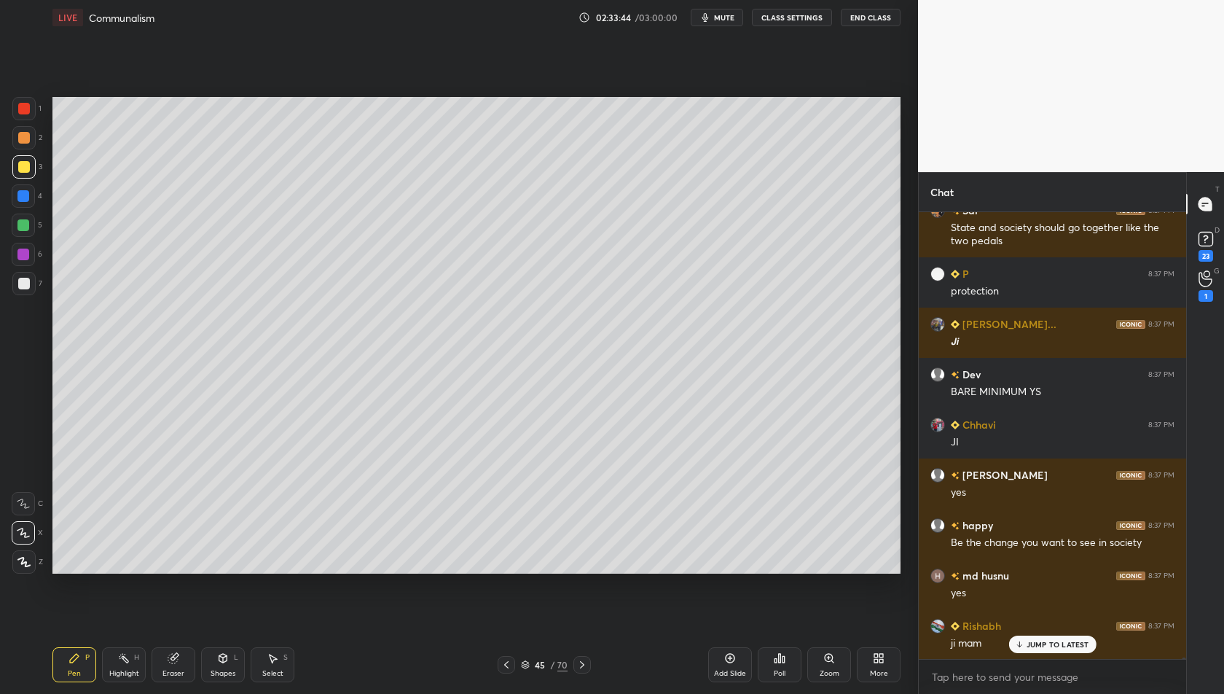
scroll to position [148570, 0]
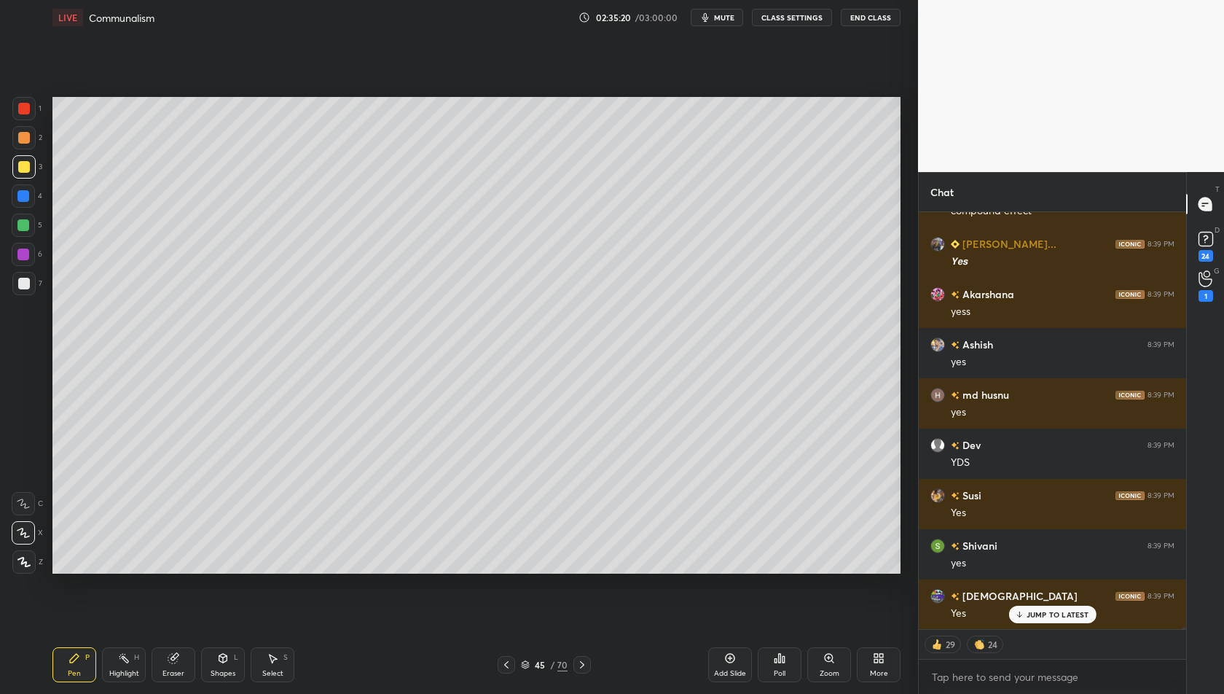
click at [504, 659] on icon at bounding box center [507, 665] width 12 height 12
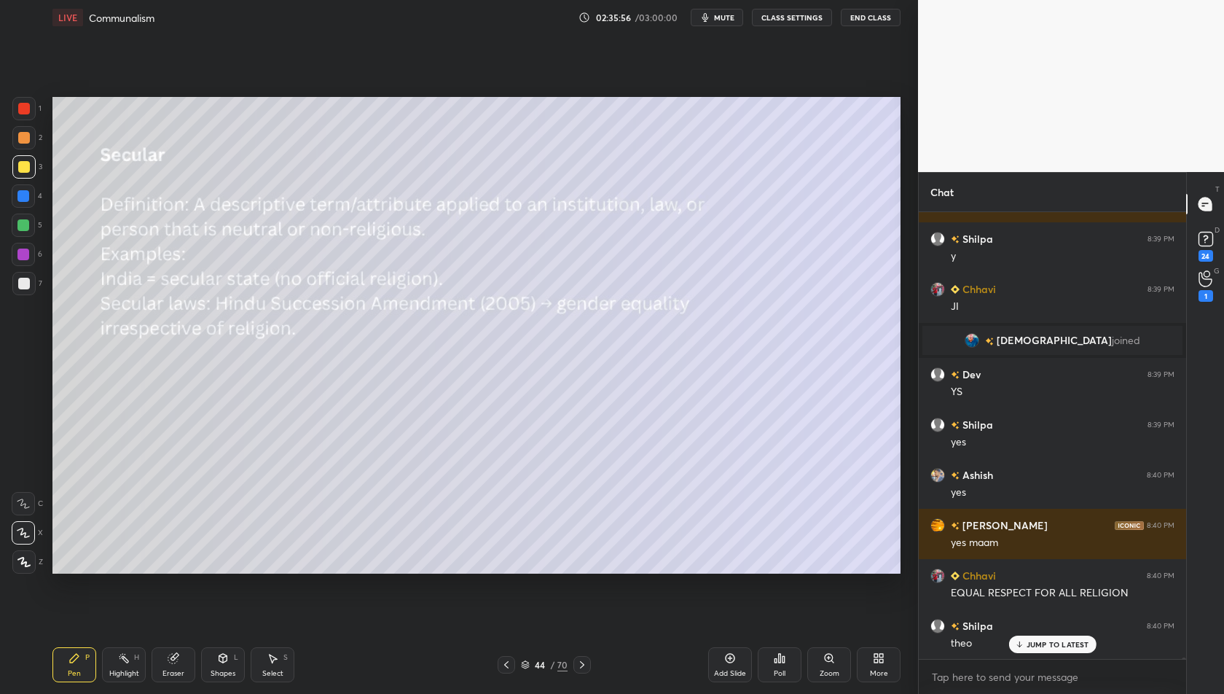
scroll to position [152171, 0]
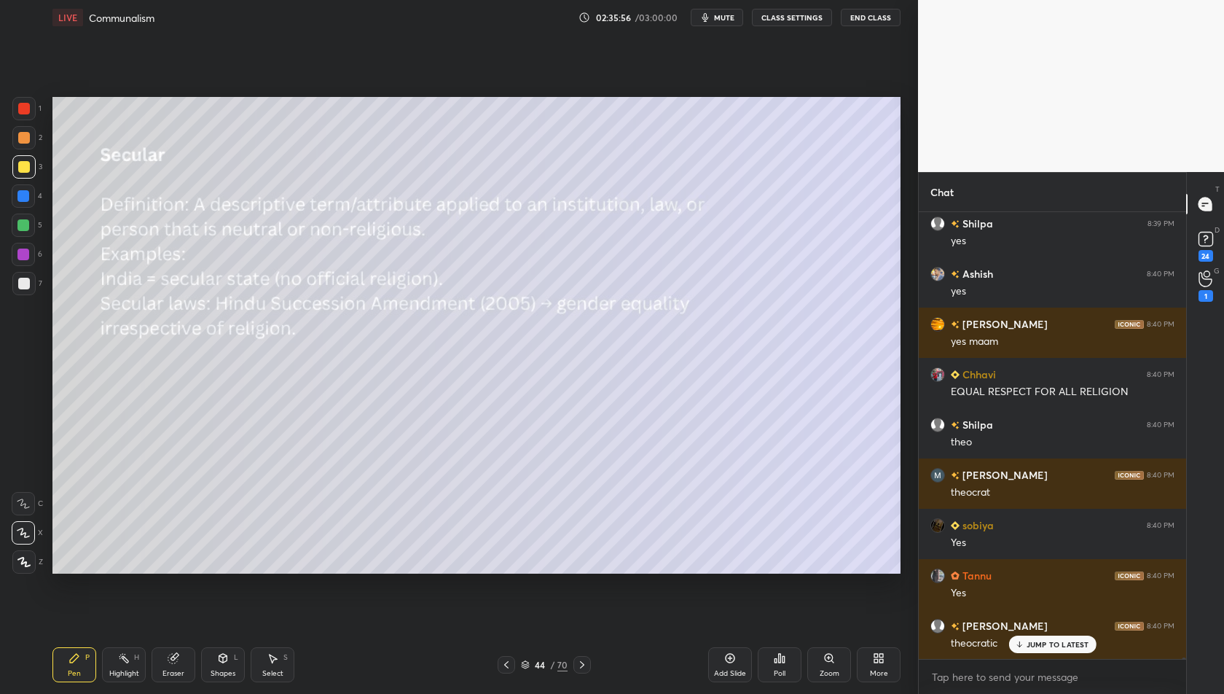
click at [585, 670] on icon at bounding box center [582, 665] width 12 height 12
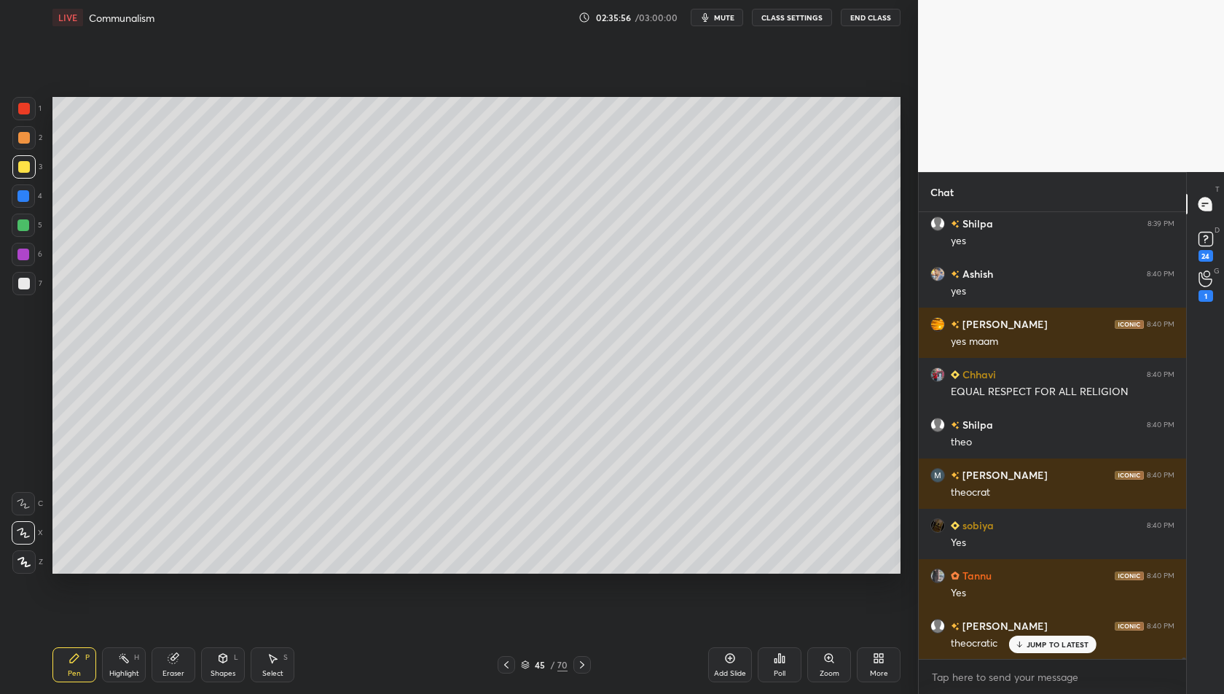
click at [585, 670] on icon at bounding box center [582, 665] width 12 height 12
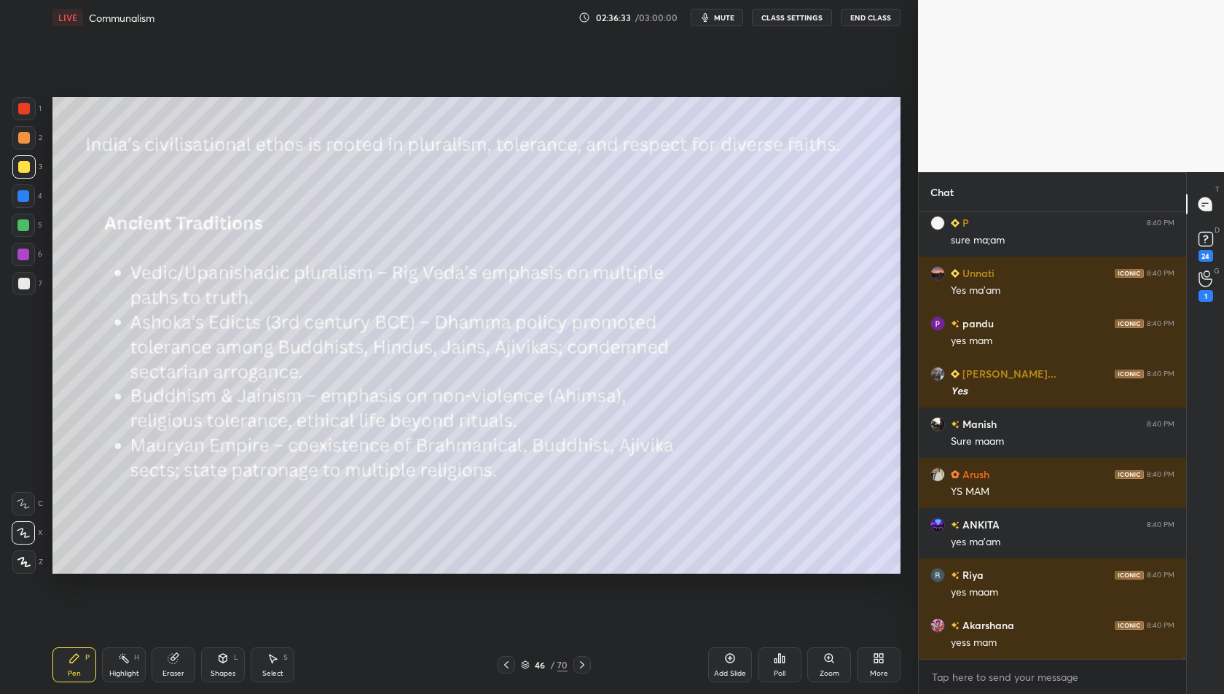
scroll to position [153830, 0]
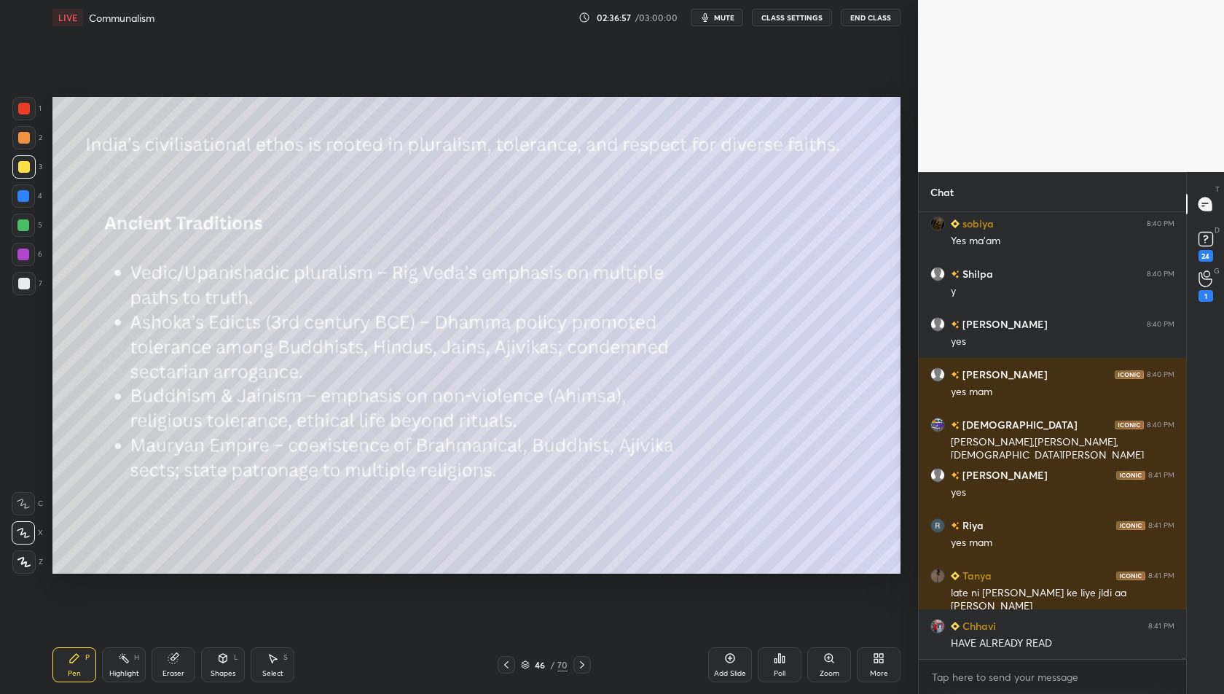
click at [575, 665] on div at bounding box center [581, 664] width 17 height 17
click at [578, 670] on icon at bounding box center [582, 665] width 12 height 12
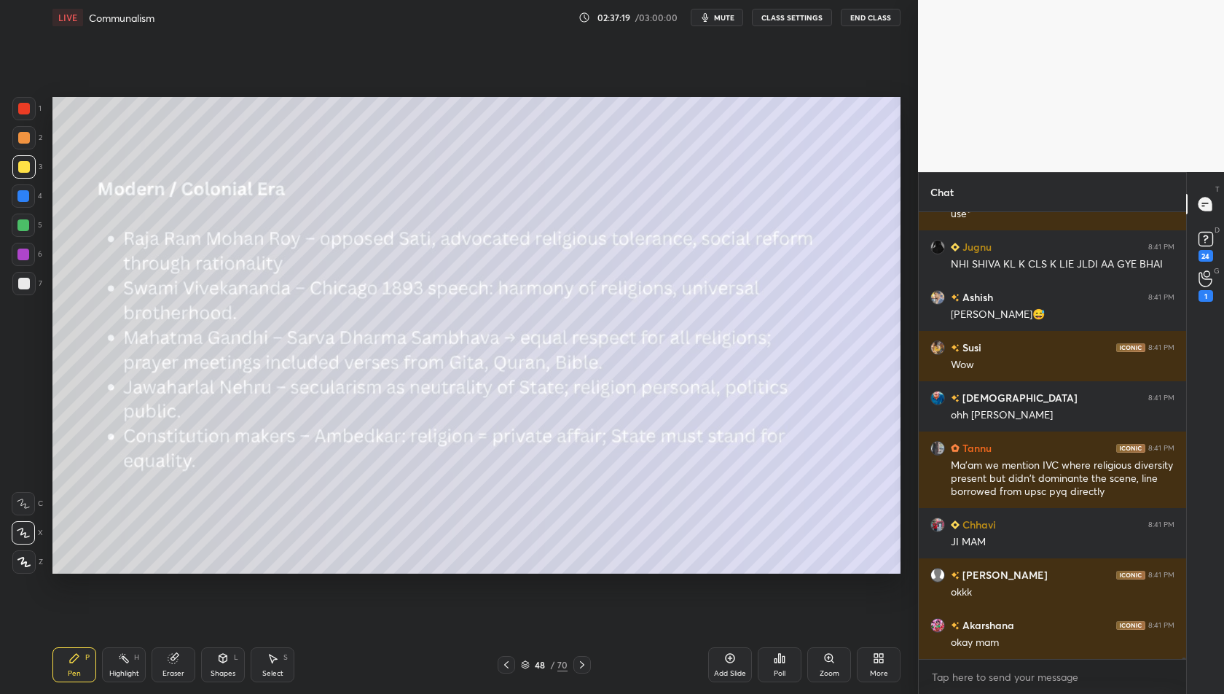
scroll to position [155731, 0]
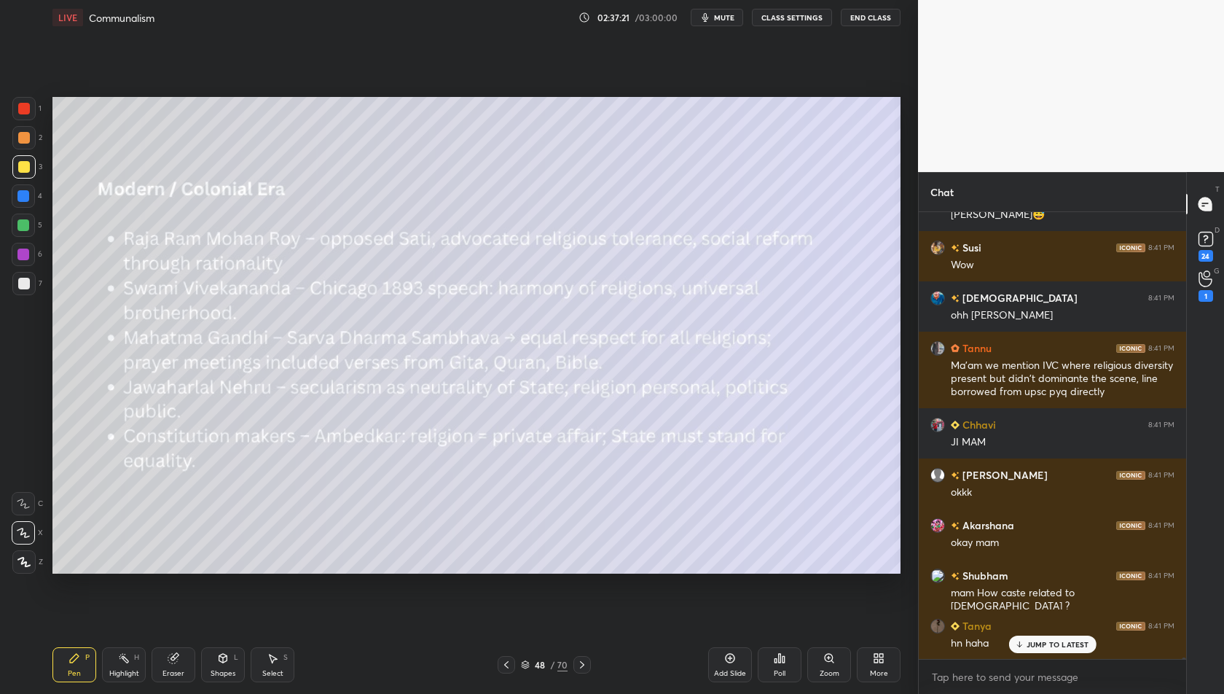
click at [584, 665] on icon at bounding box center [582, 665] width 12 height 12
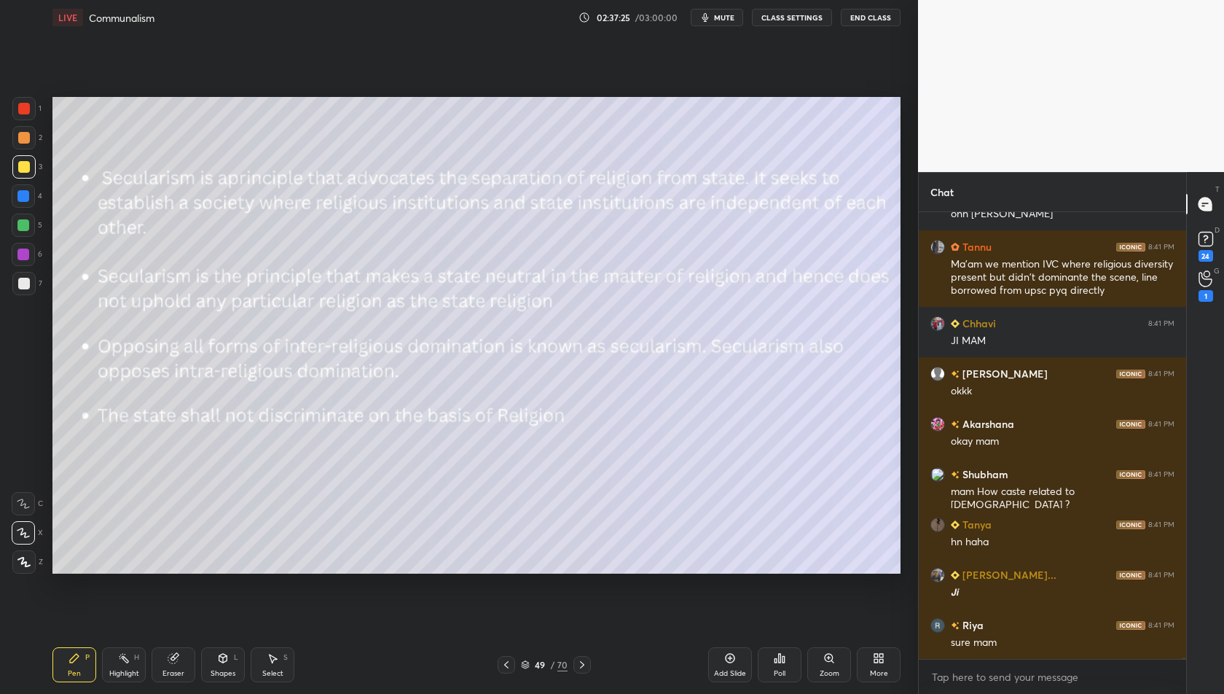
scroll to position [155933, 0]
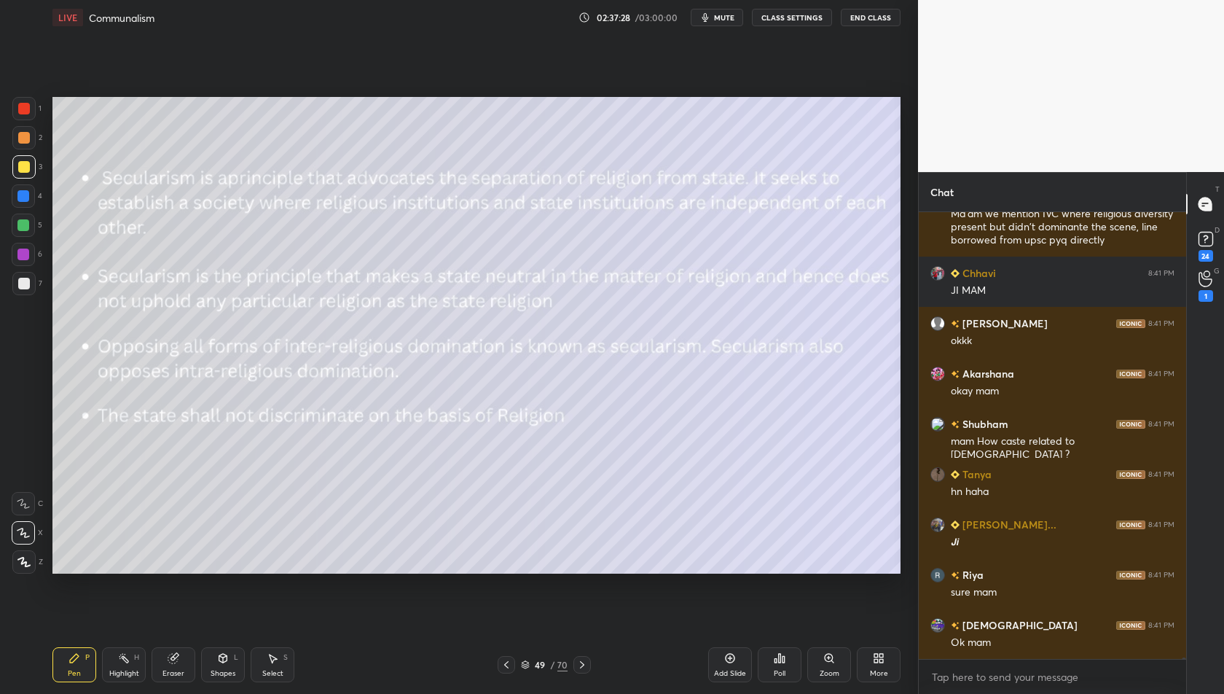
click at [507, 657] on div at bounding box center [506, 664] width 17 height 17
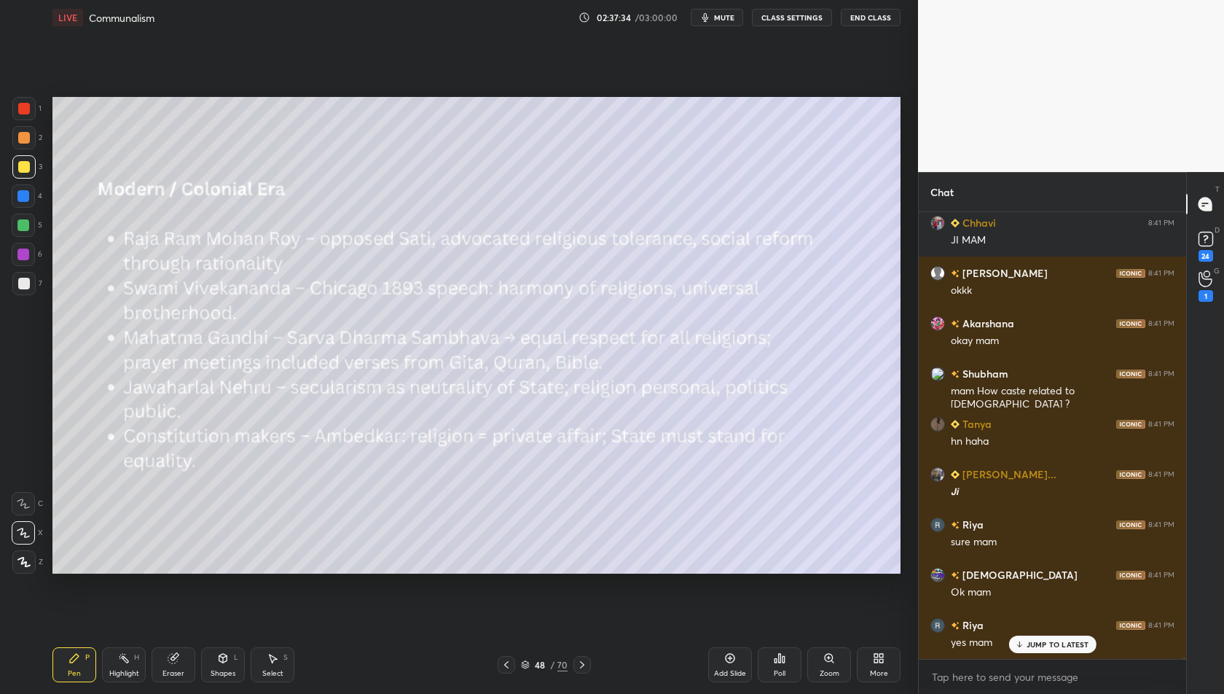
scroll to position [156032, 0]
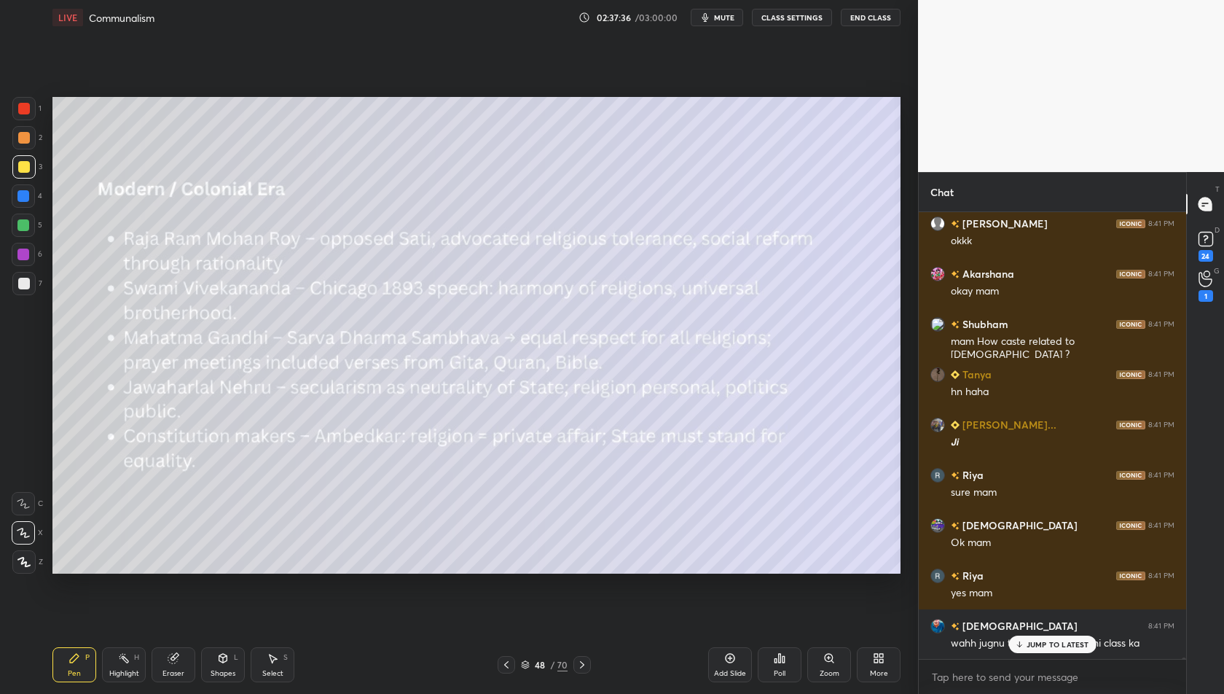
click at [720, 661] on div "Add Slide" at bounding box center [730, 664] width 44 height 35
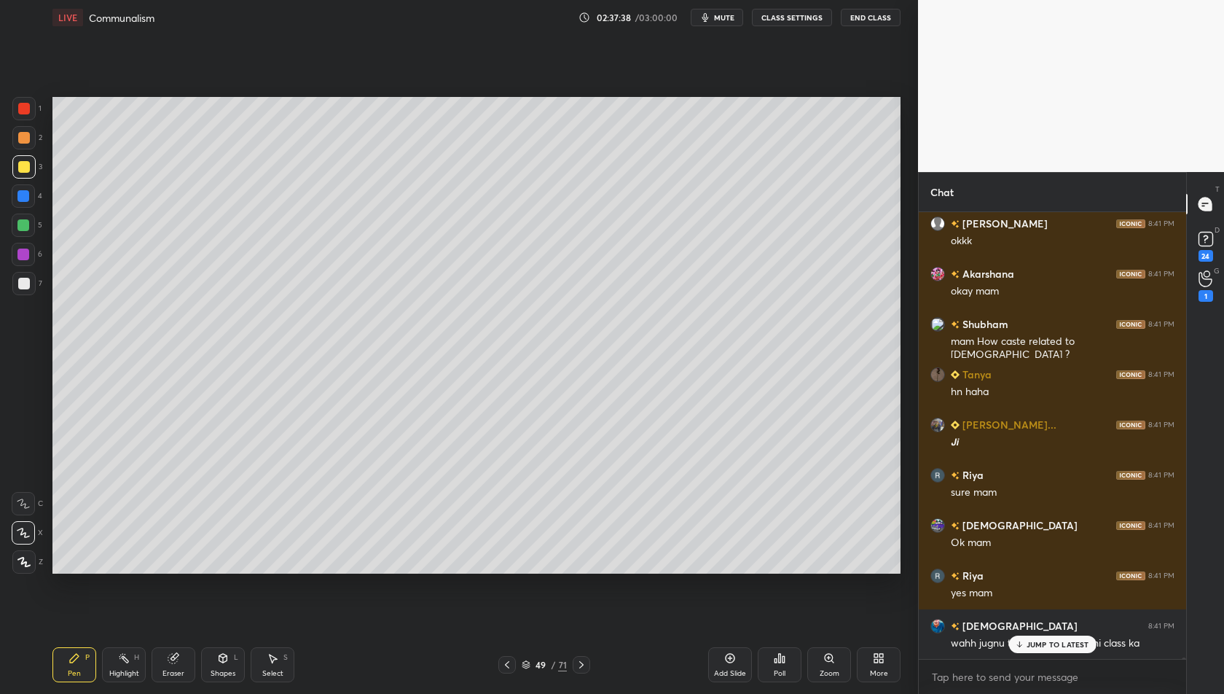
click at [1041, 640] on p "JUMP TO LATEST" at bounding box center [1058, 644] width 63 height 9
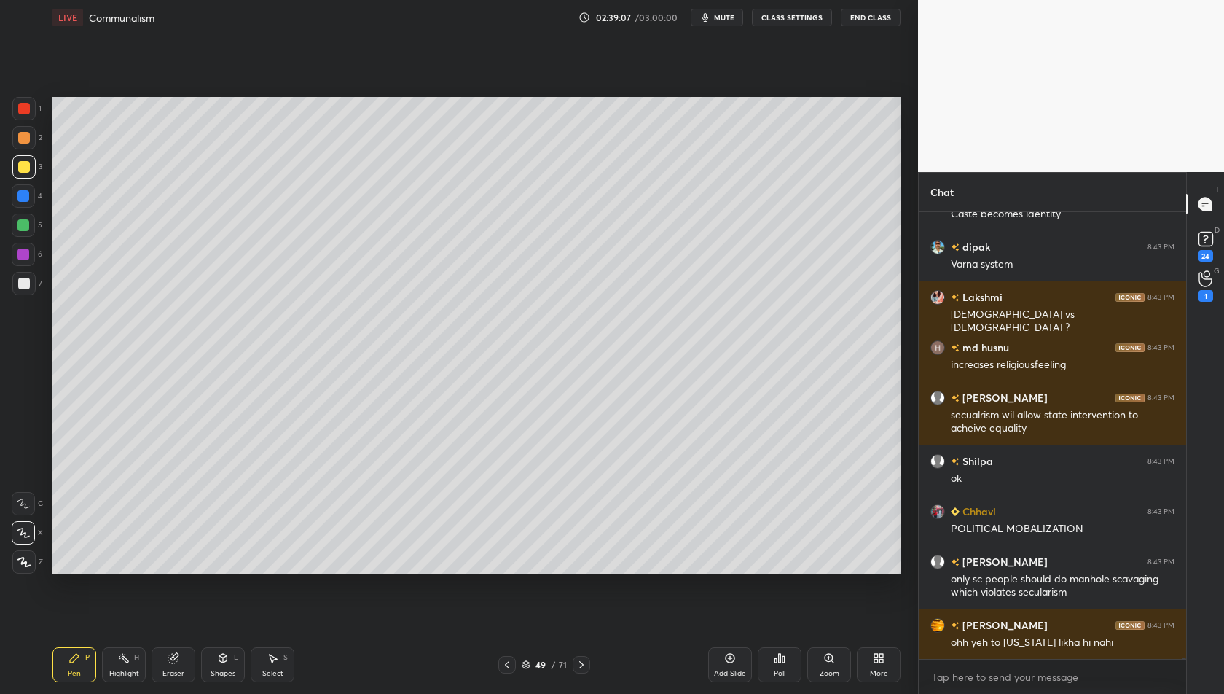
scroll to position [159448, 0]
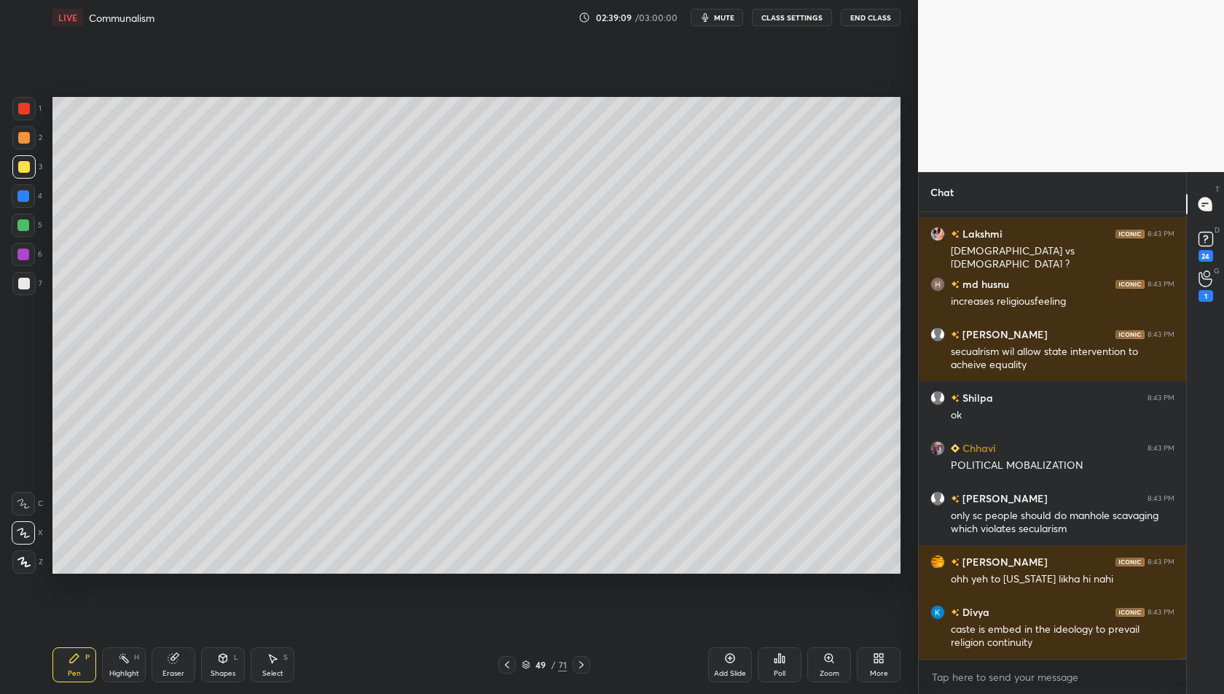
click at [720, 17] on span "mute" at bounding box center [724, 17] width 20 height 10
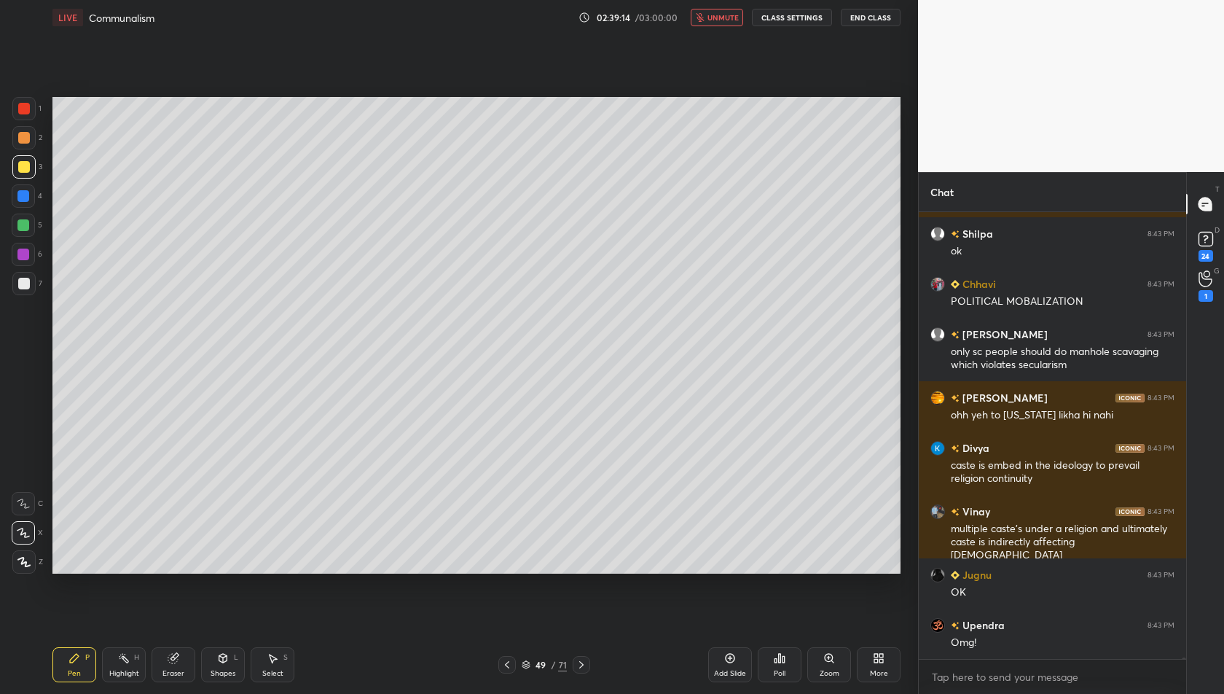
scroll to position [159675, 0]
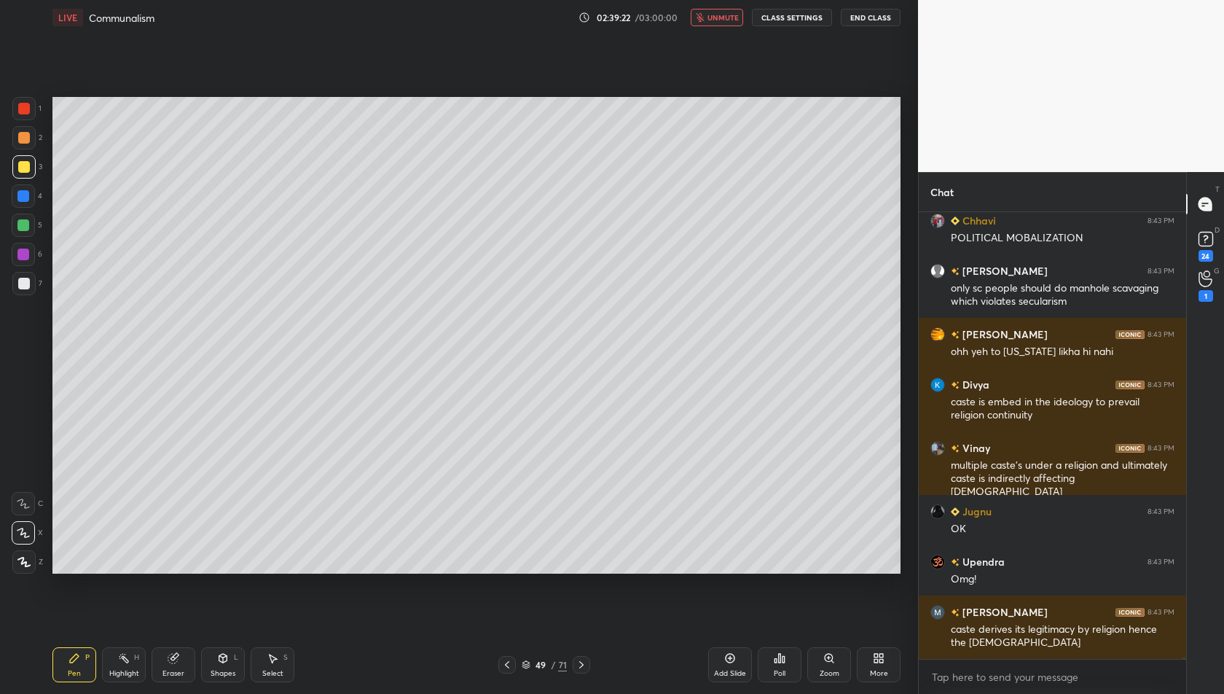
click at [720, 17] on span "unmute" at bounding box center [723, 17] width 31 height 10
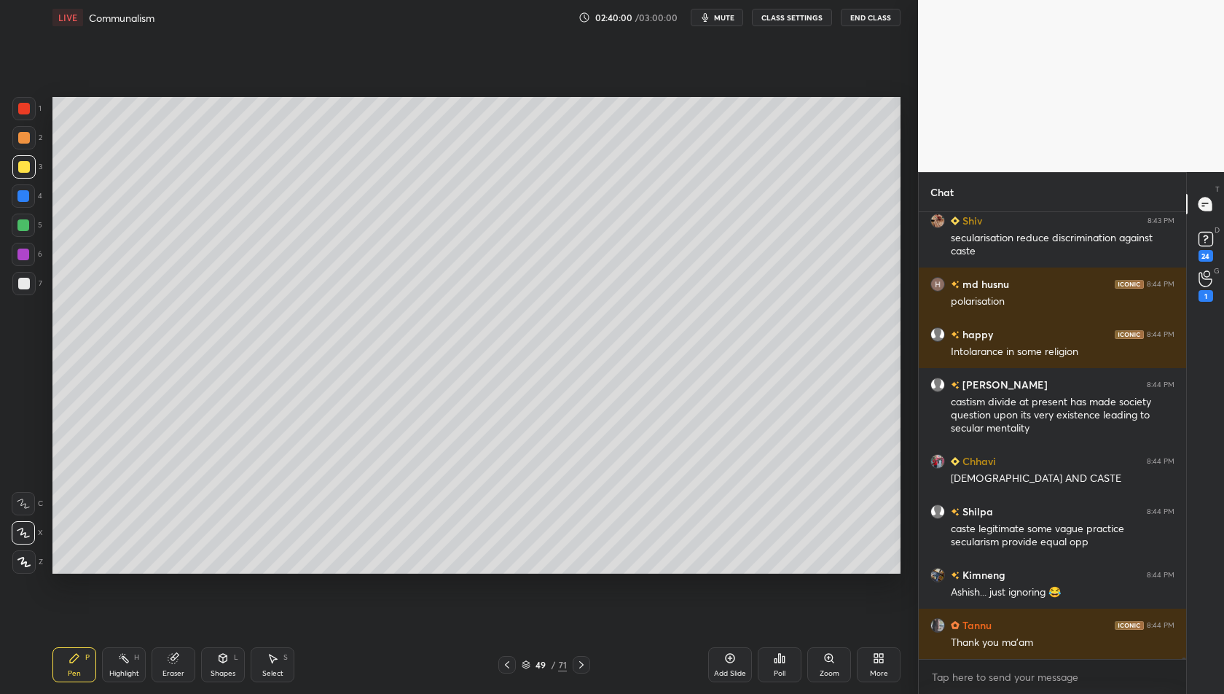
scroll to position [161227, 0]
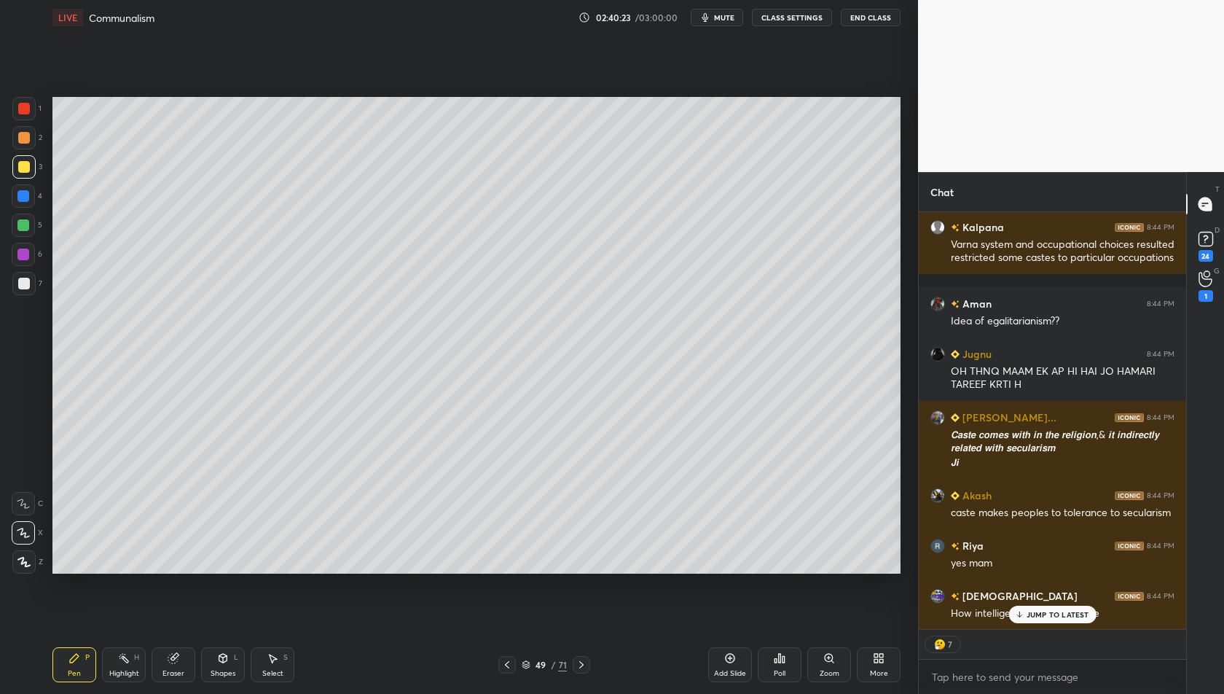
click at [580, 665] on icon at bounding box center [582, 665] width 12 height 12
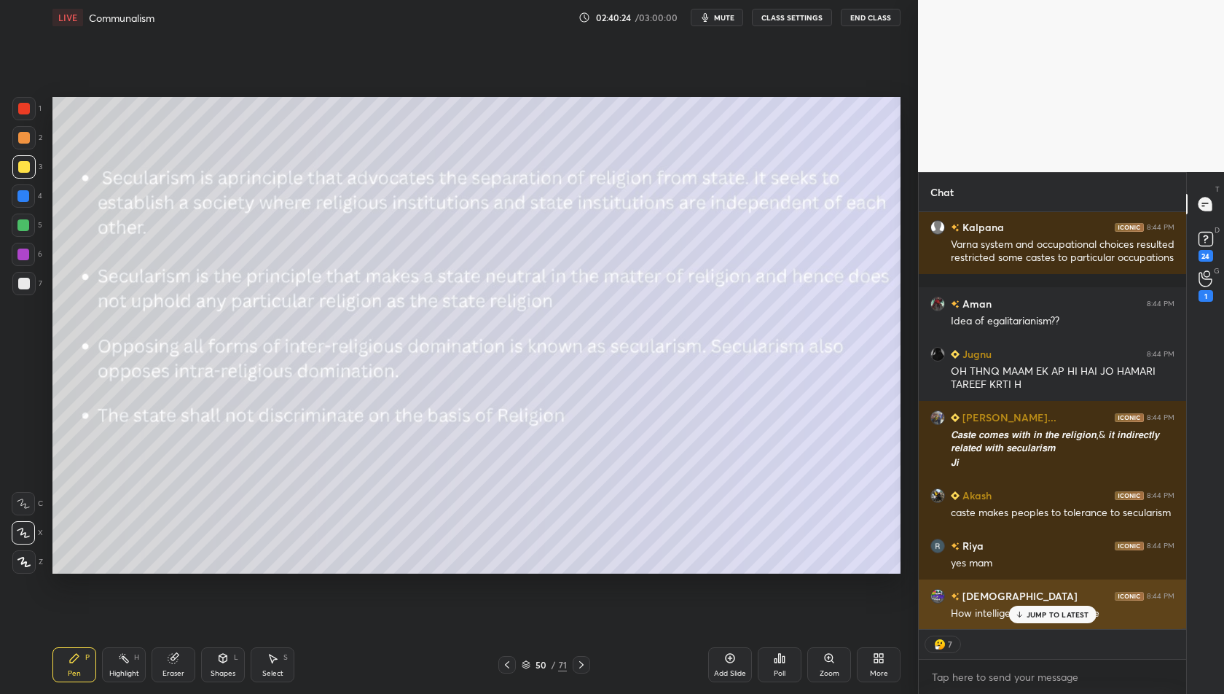
click at [1049, 615] on p "JUMP TO LATEST" at bounding box center [1058, 614] width 63 height 9
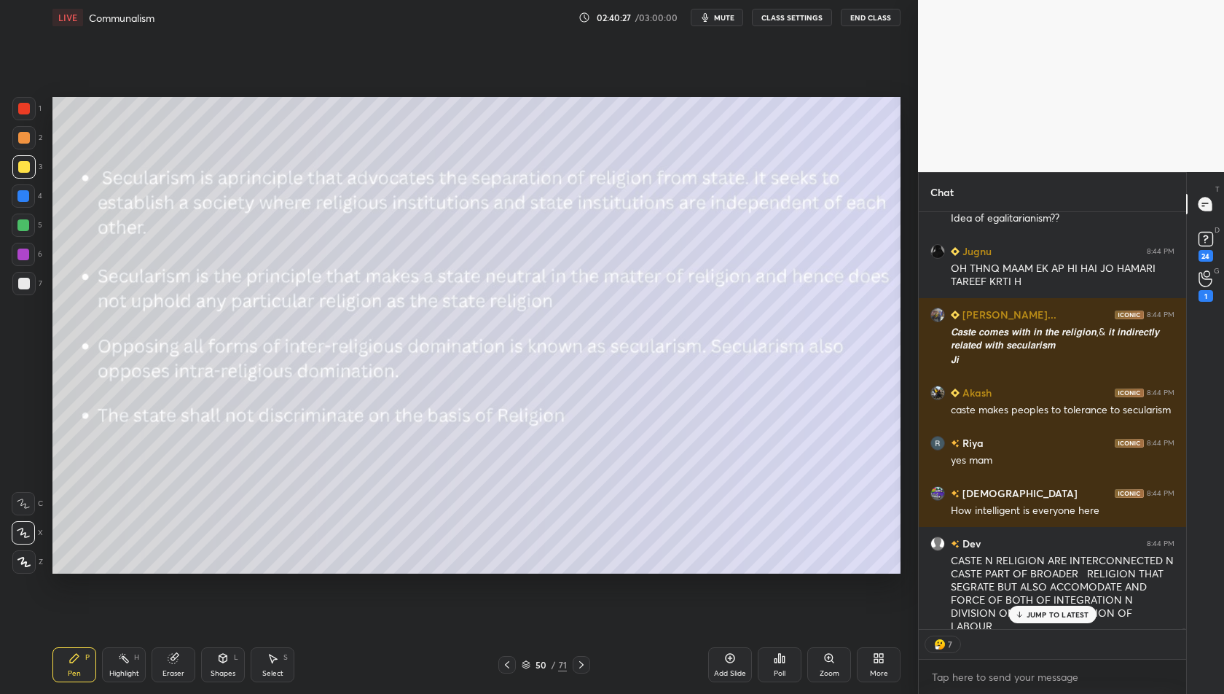
click at [501, 667] on icon at bounding box center [507, 665] width 12 height 12
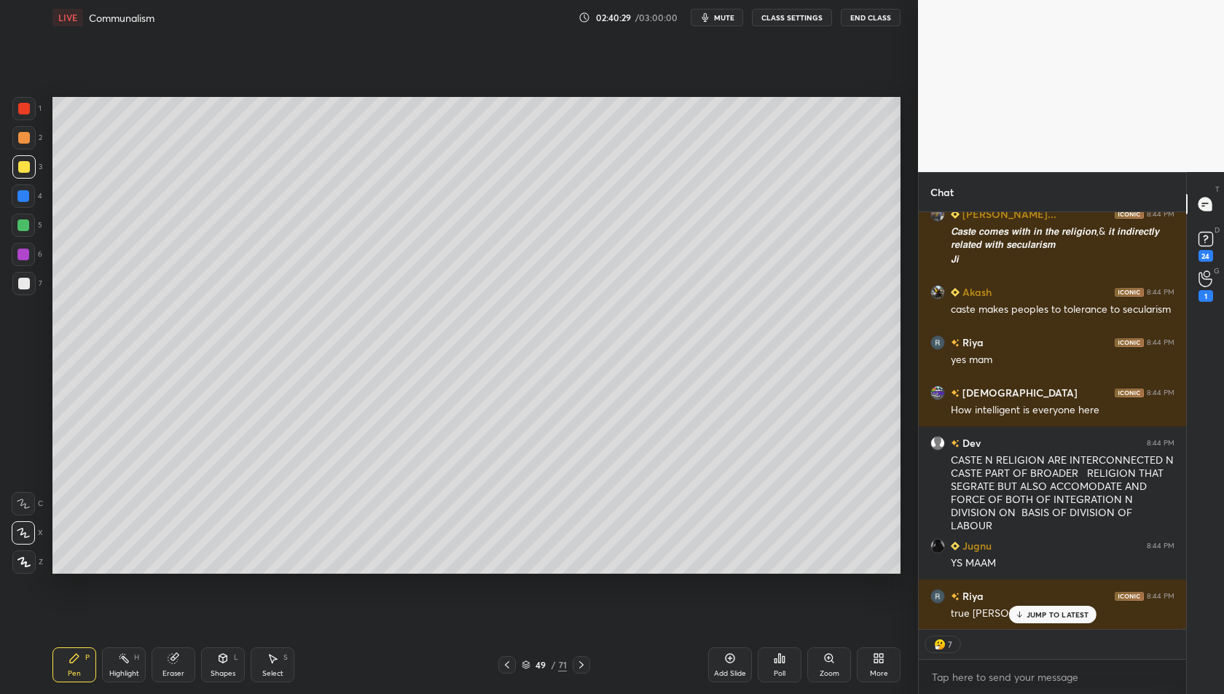
click at [1065, 617] on p "JUMP TO LATEST" at bounding box center [1058, 614] width 63 height 9
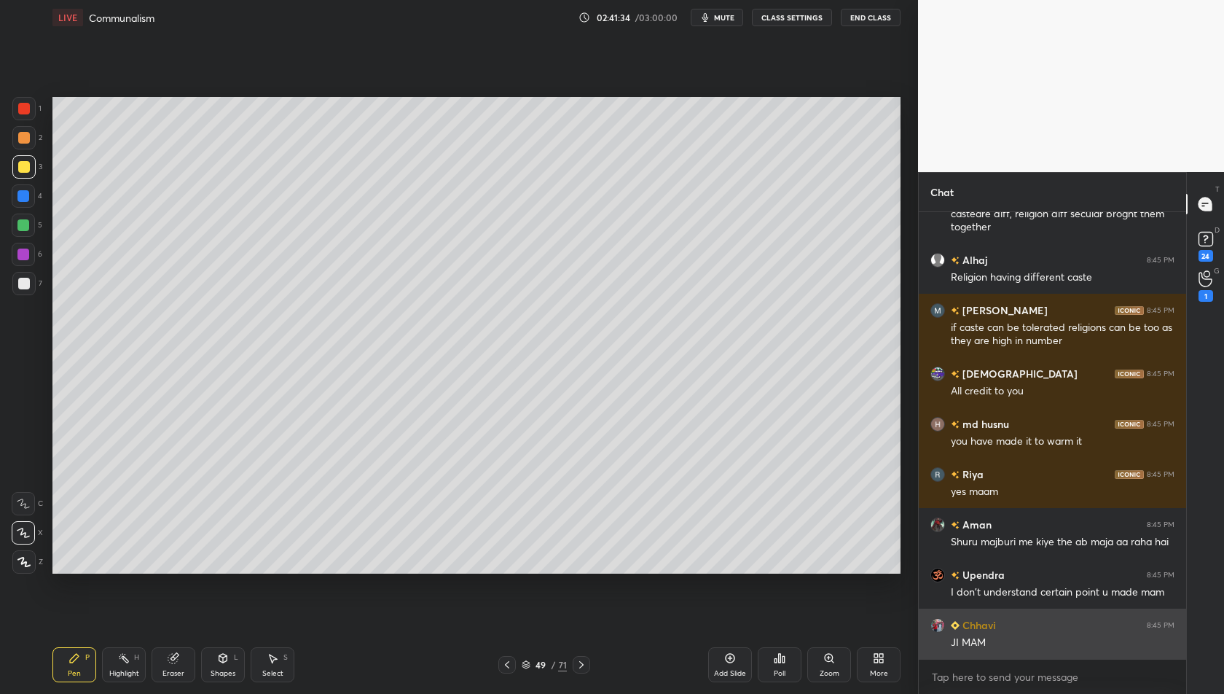
scroll to position [163801, 0]
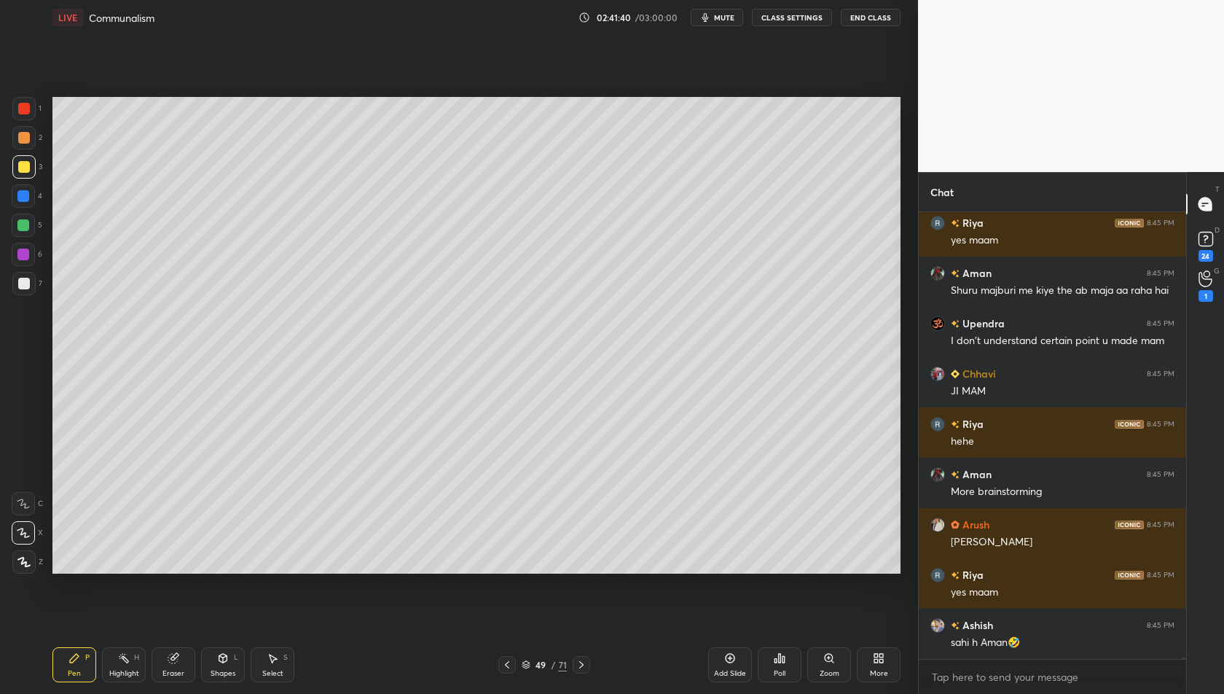
click at [511, 664] on icon at bounding box center [507, 665] width 12 height 12
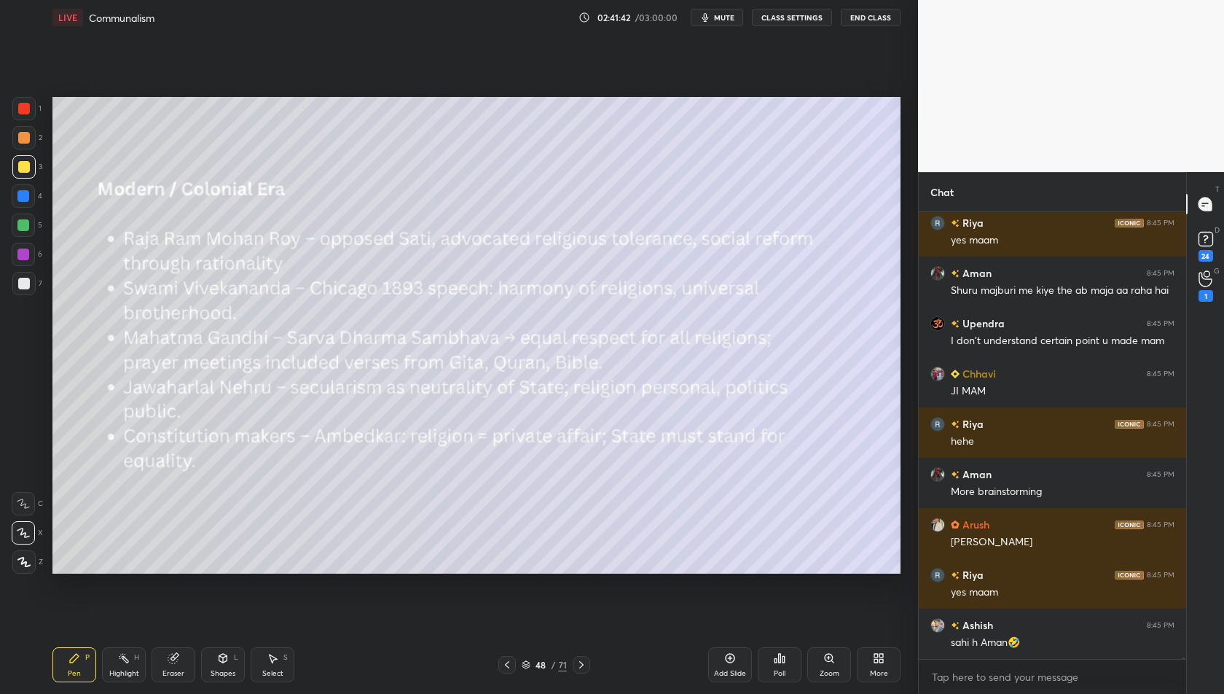
click at [511, 664] on icon at bounding box center [507, 665] width 12 height 12
click at [578, 667] on icon at bounding box center [582, 665] width 12 height 12
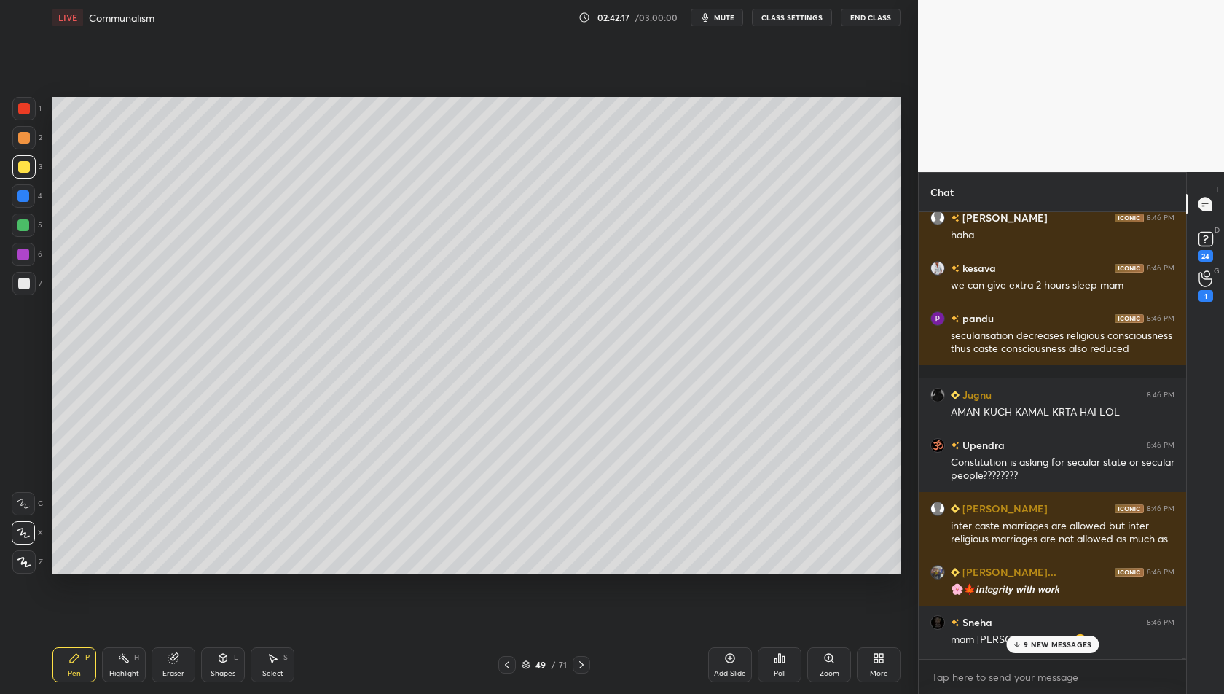
scroll to position [165154, 0]
click at [1038, 644] on p "19 NEW MESSAGES" at bounding box center [1057, 644] width 71 height 9
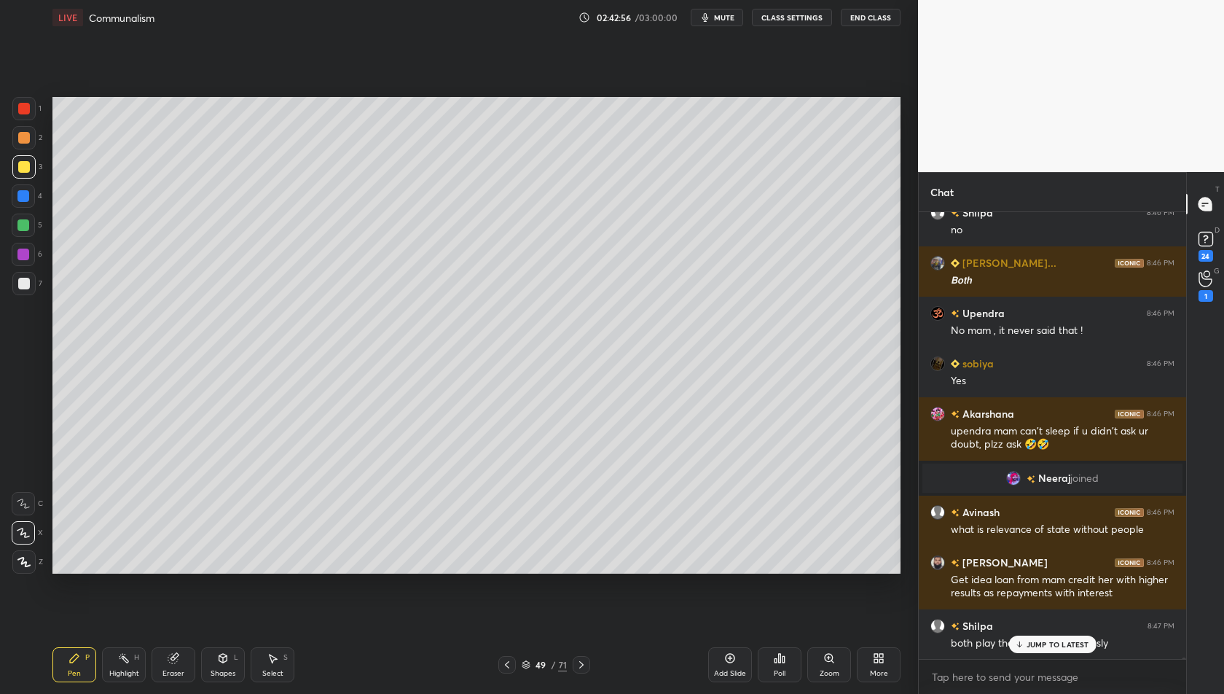
scroll to position [166787, 0]
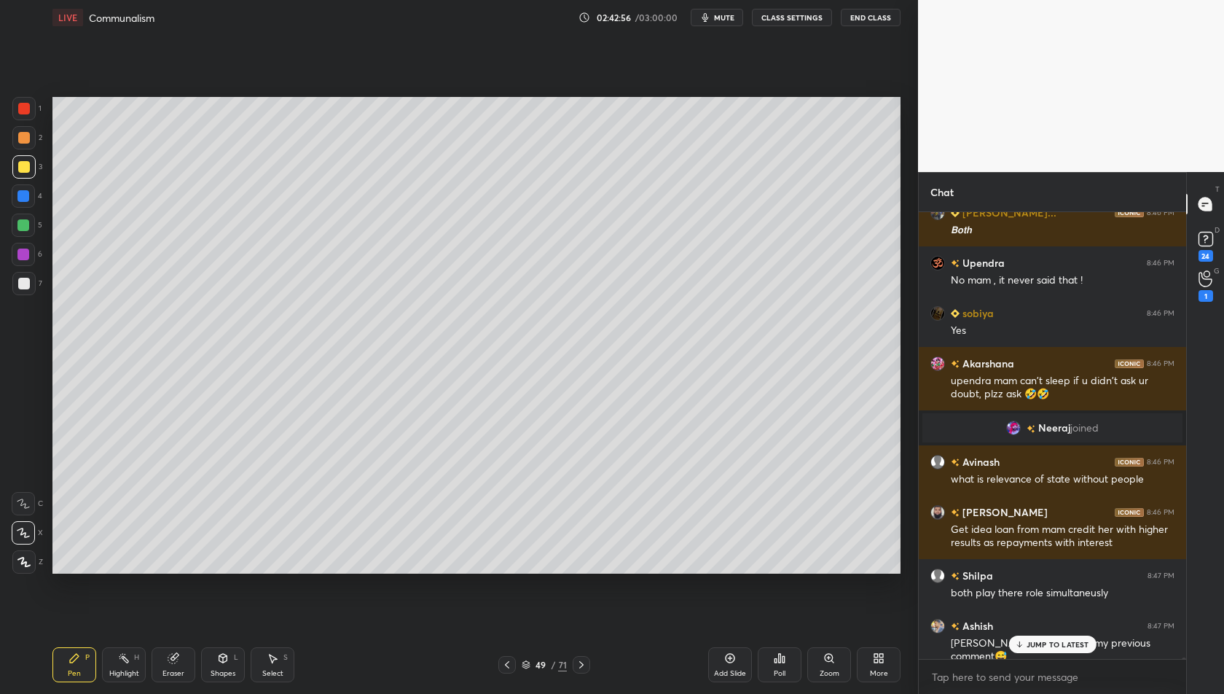
click at [1052, 642] on p "JUMP TO LATEST" at bounding box center [1058, 644] width 63 height 9
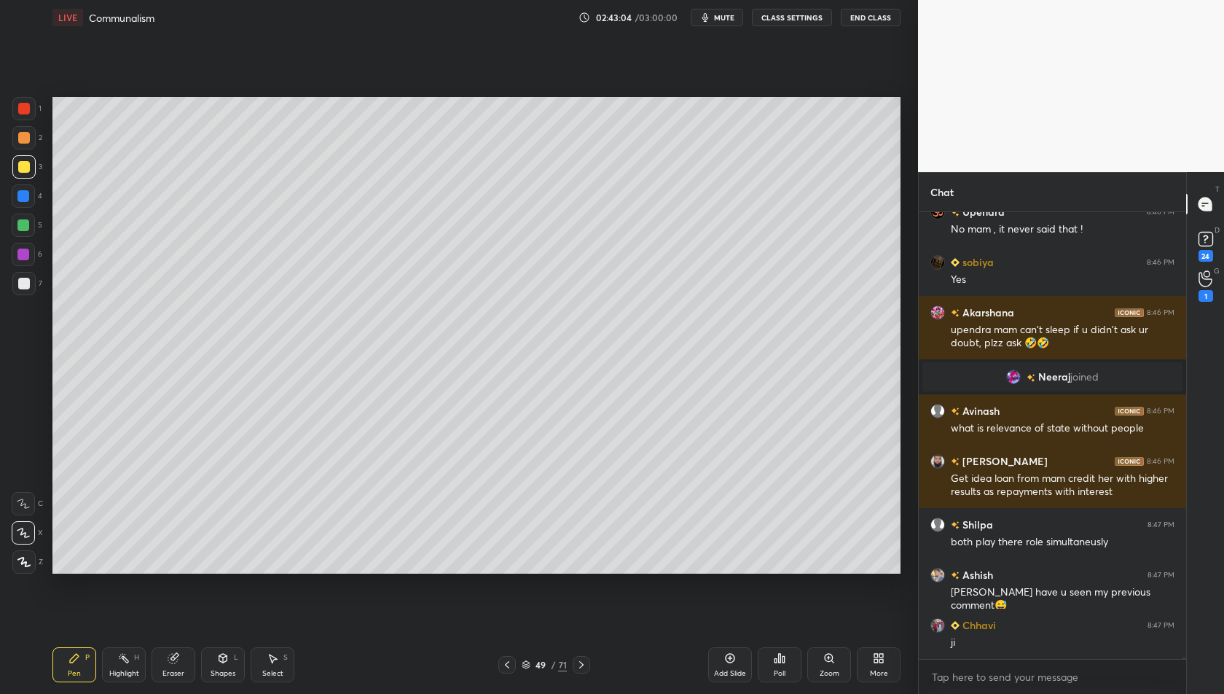
click at [510, 665] on icon at bounding box center [507, 665] width 12 height 12
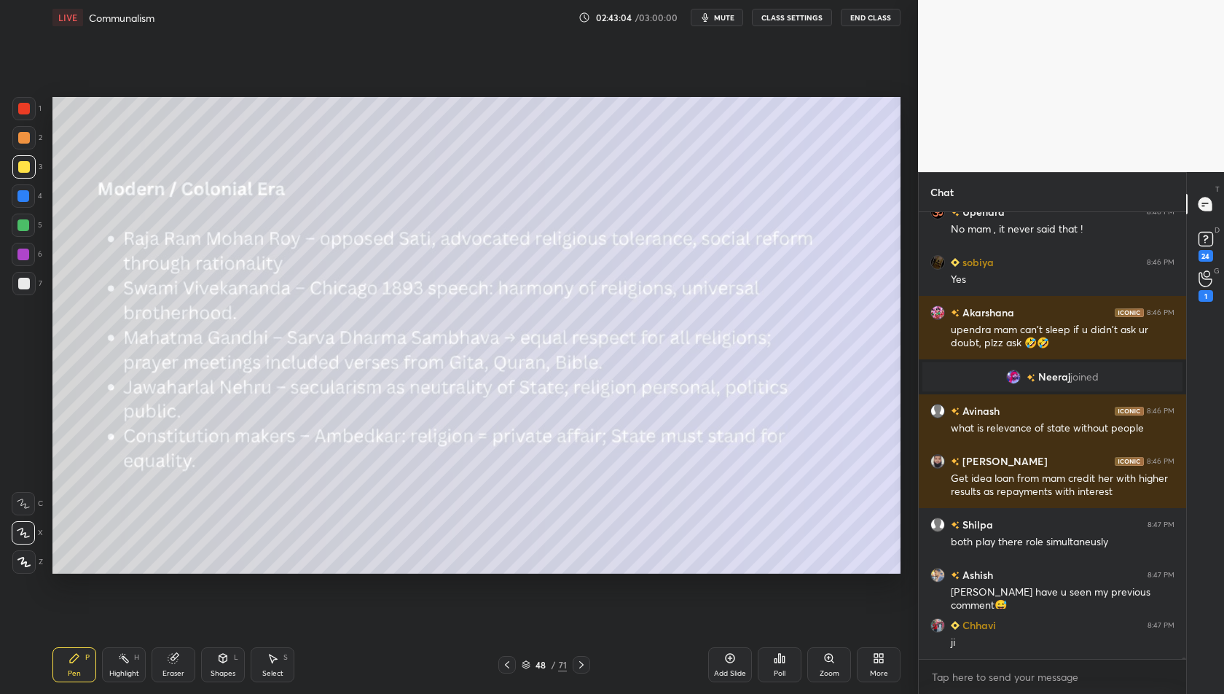
scroll to position [166951, 0]
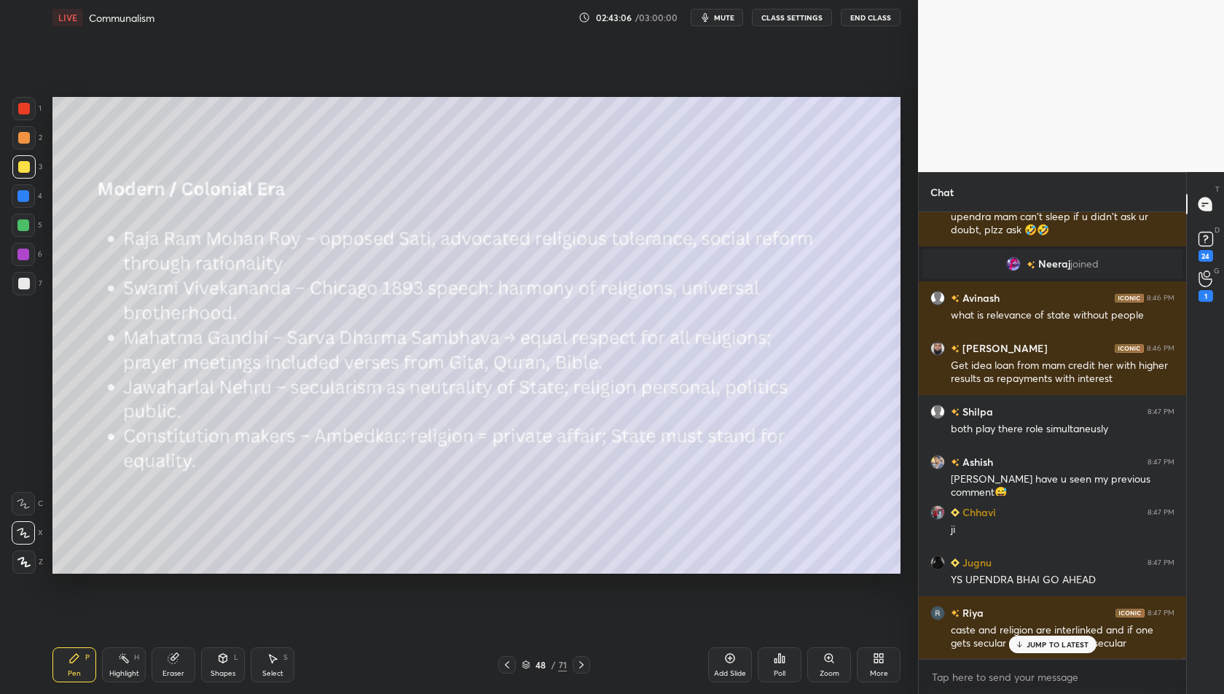
click at [581, 667] on icon at bounding box center [582, 665] width 12 height 12
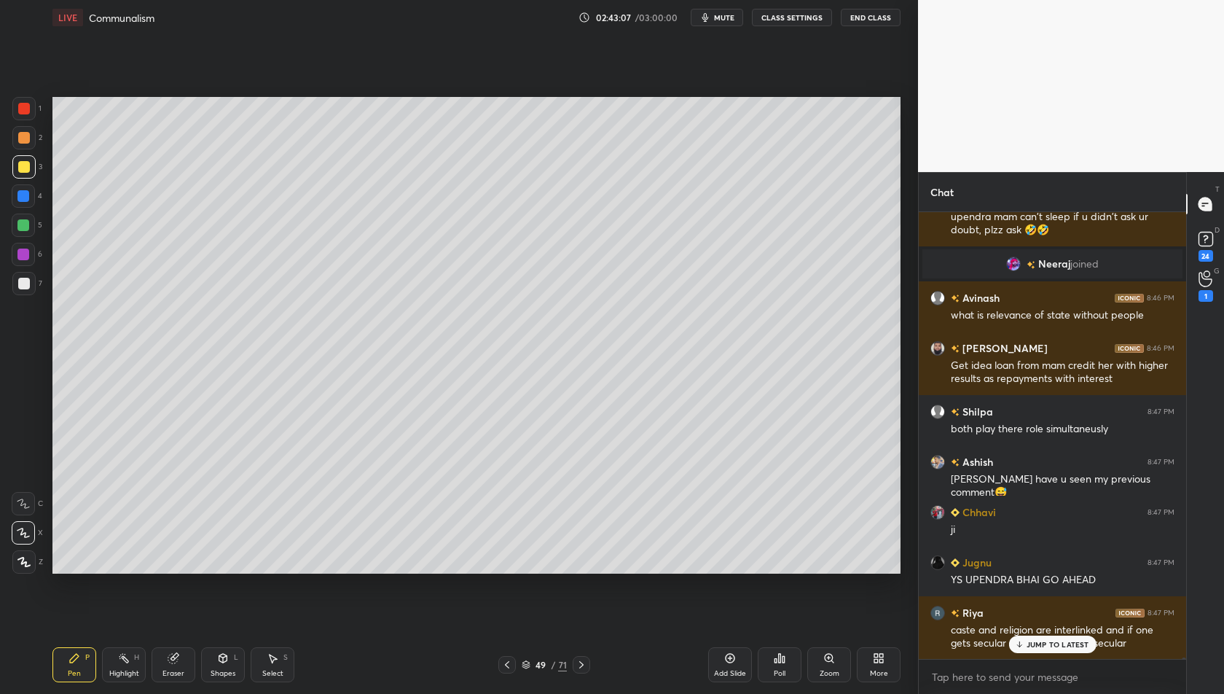
click at [581, 667] on icon at bounding box center [582, 665] width 12 height 12
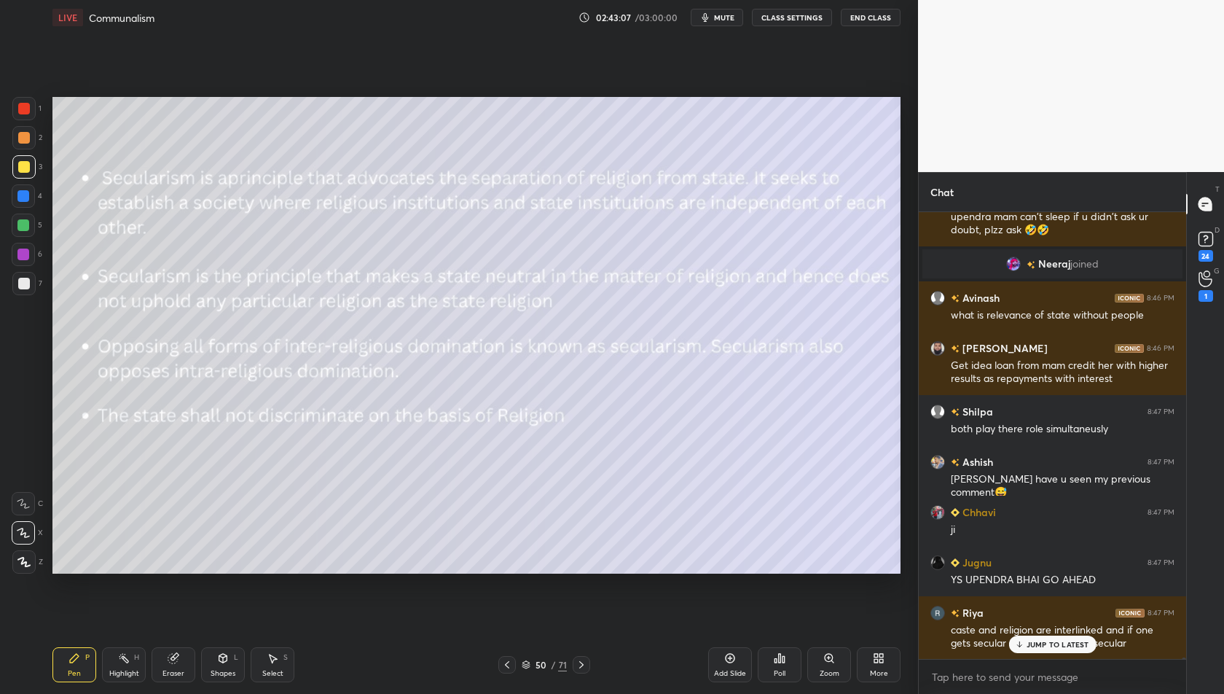
scroll to position [167002, 0]
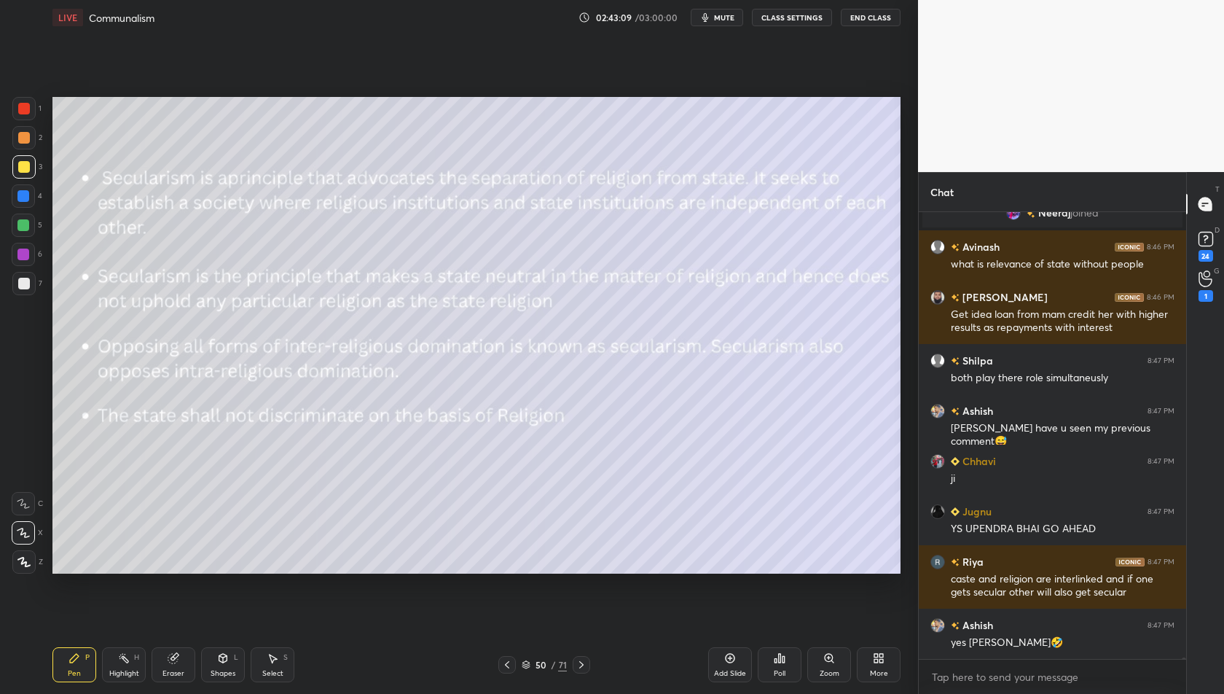
click at [581, 667] on icon at bounding box center [582, 665] width 12 height 12
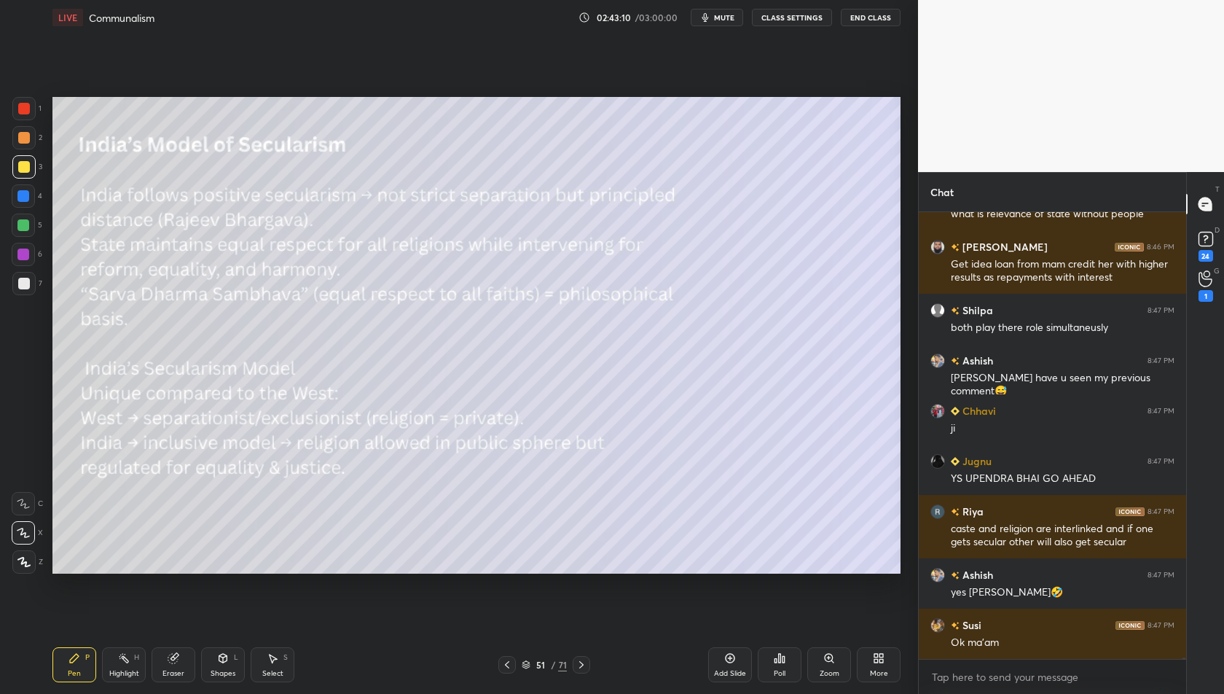
scroll to position [167102, 0]
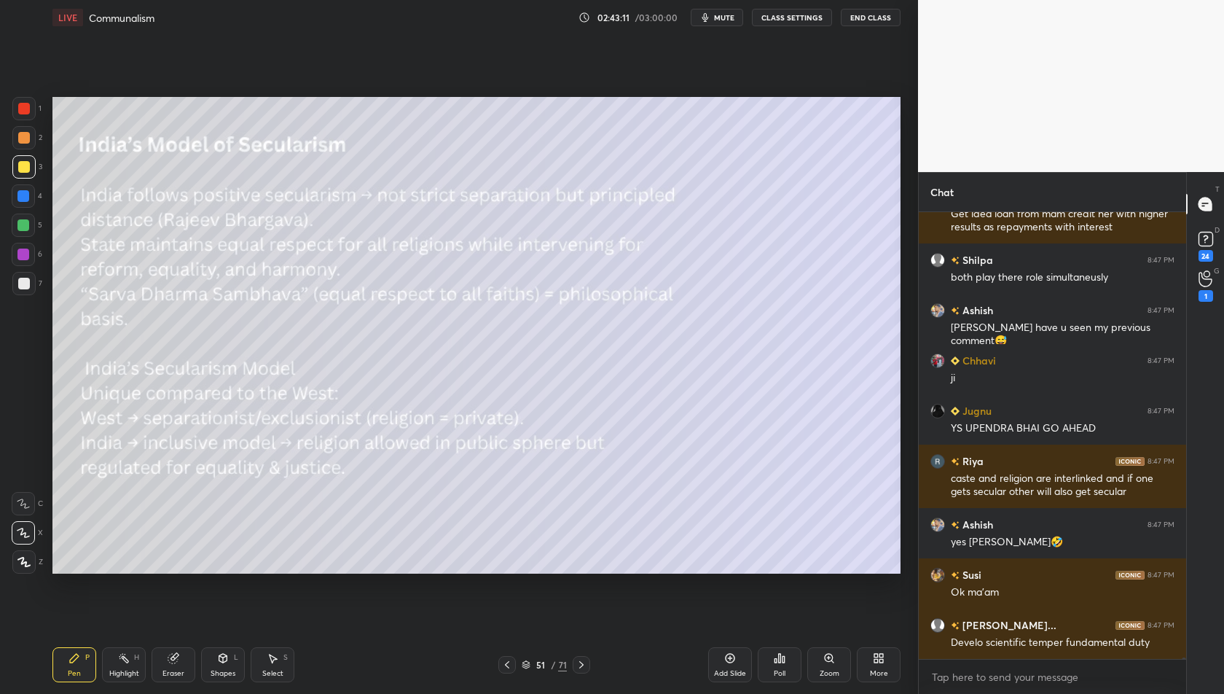
click at [506, 662] on icon at bounding box center [507, 665] width 12 height 12
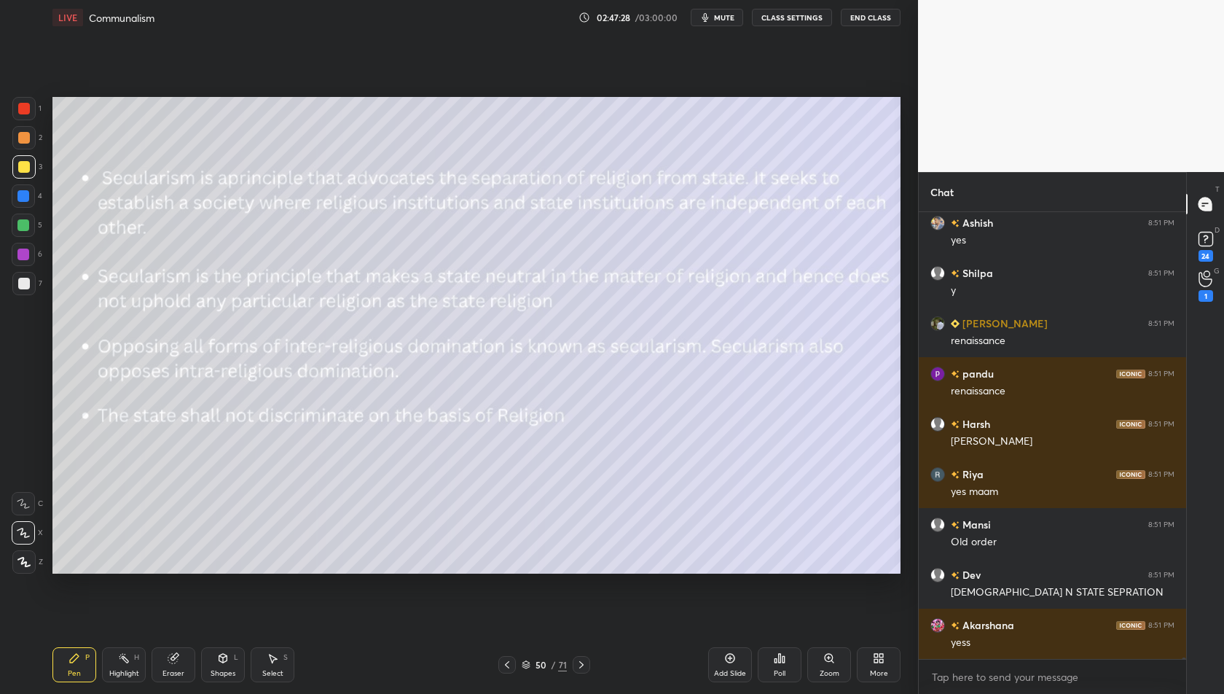
scroll to position [178719, 0]
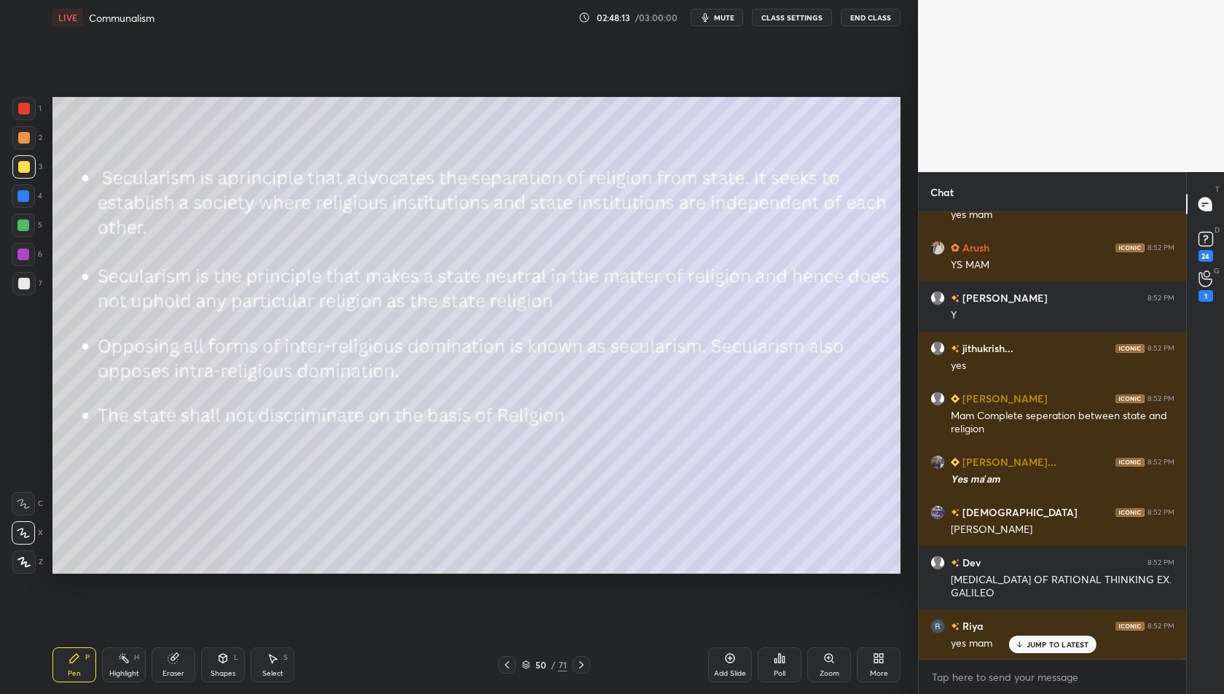
click at [619, 96] on div "Setting up your live class Poll for secs No correct answer Start poll" at bounding box center [477, 335] width 860 height 600
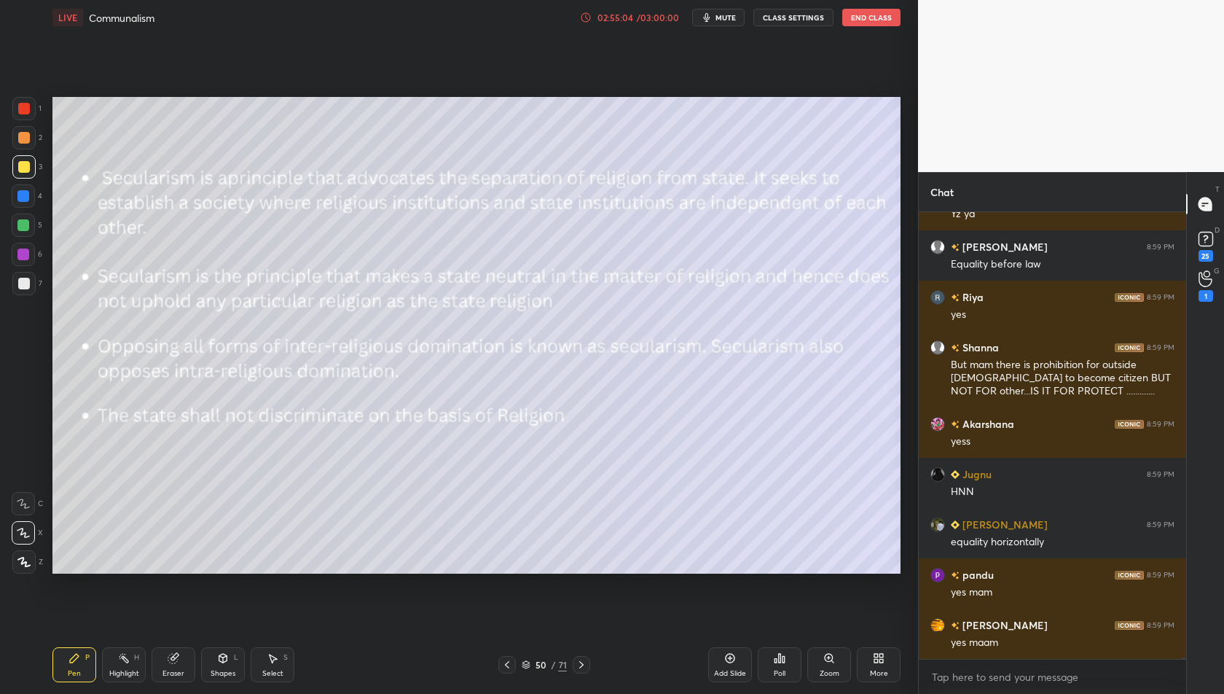
scroll to position [180215, 0]
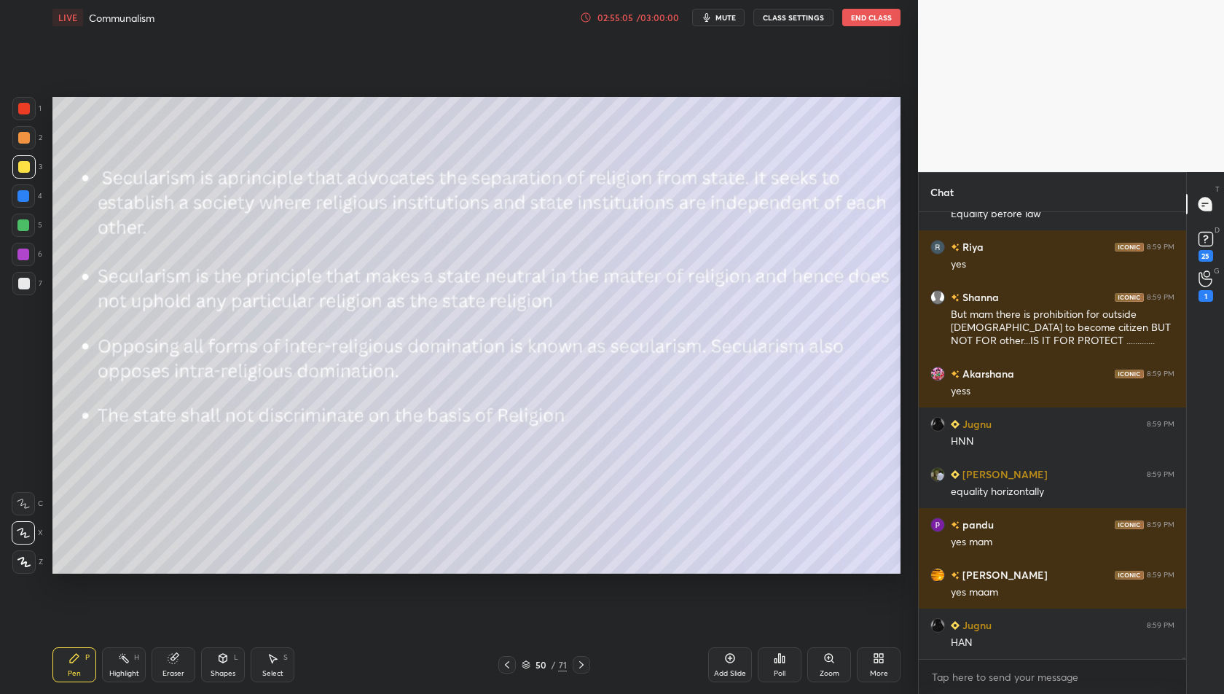
click at [614, 18] on div "02:55:05" at bounding box center [615, 17] width 41 height 9
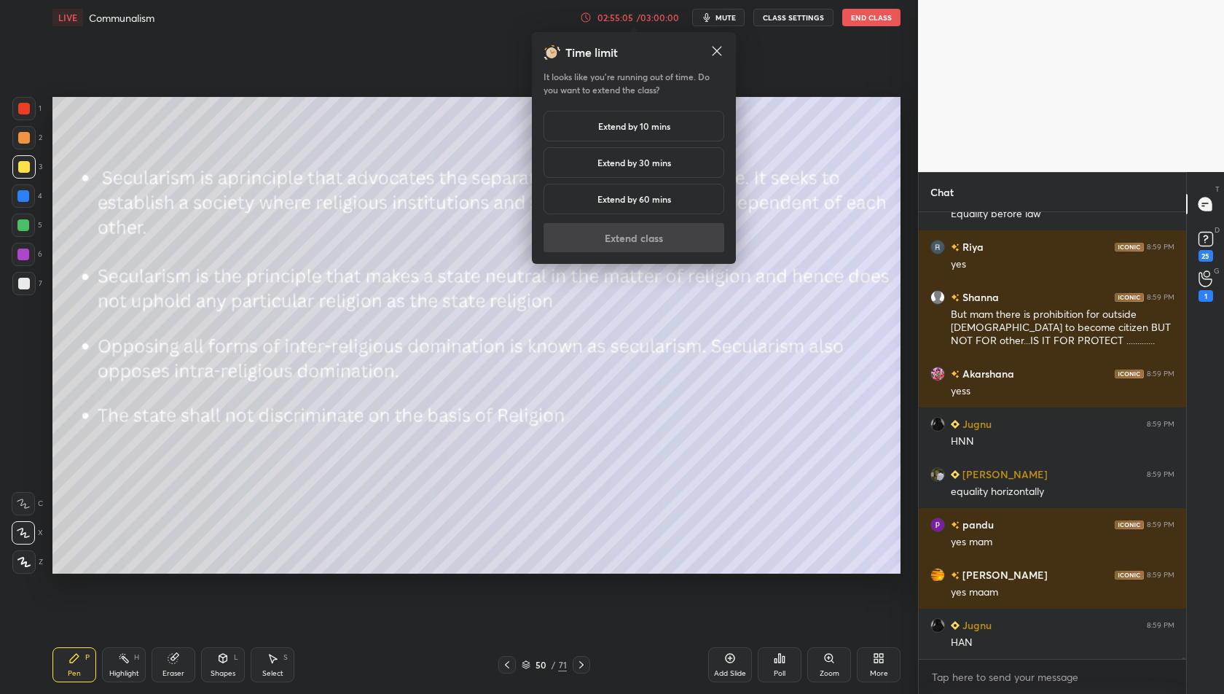
scroll to position [180265, 0]
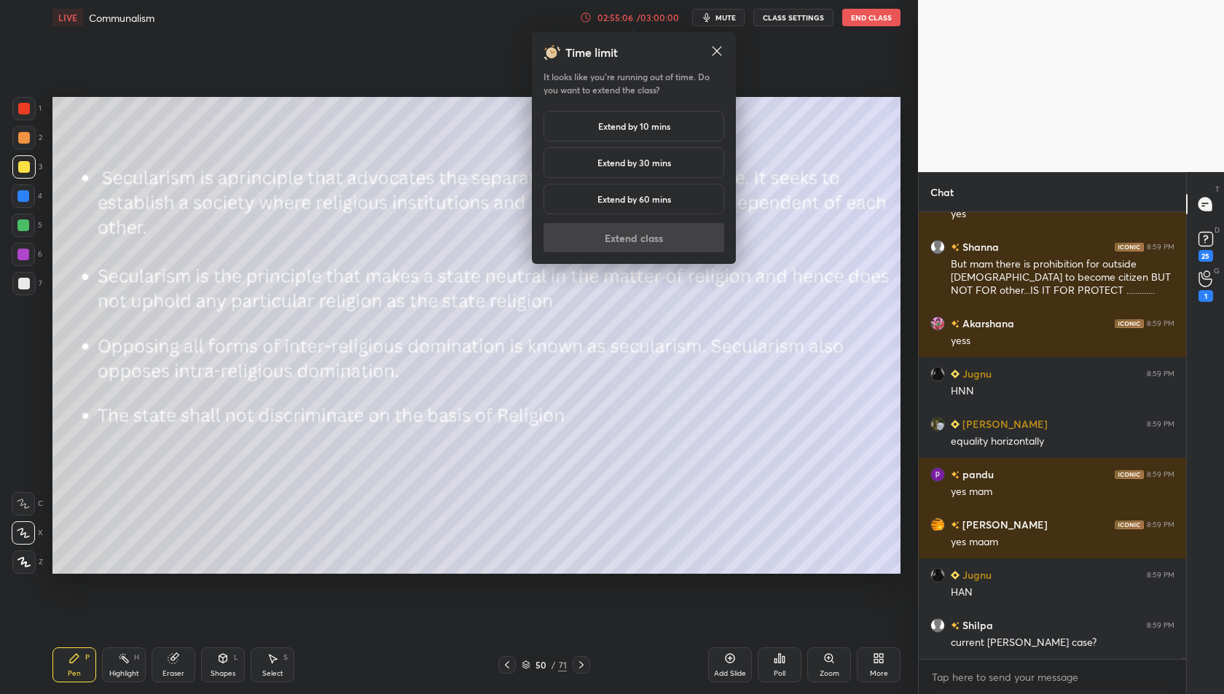
click at [645, 125] on h5 "Extend by 10 mins" at bounding box center [634, 125] width 72 height 13
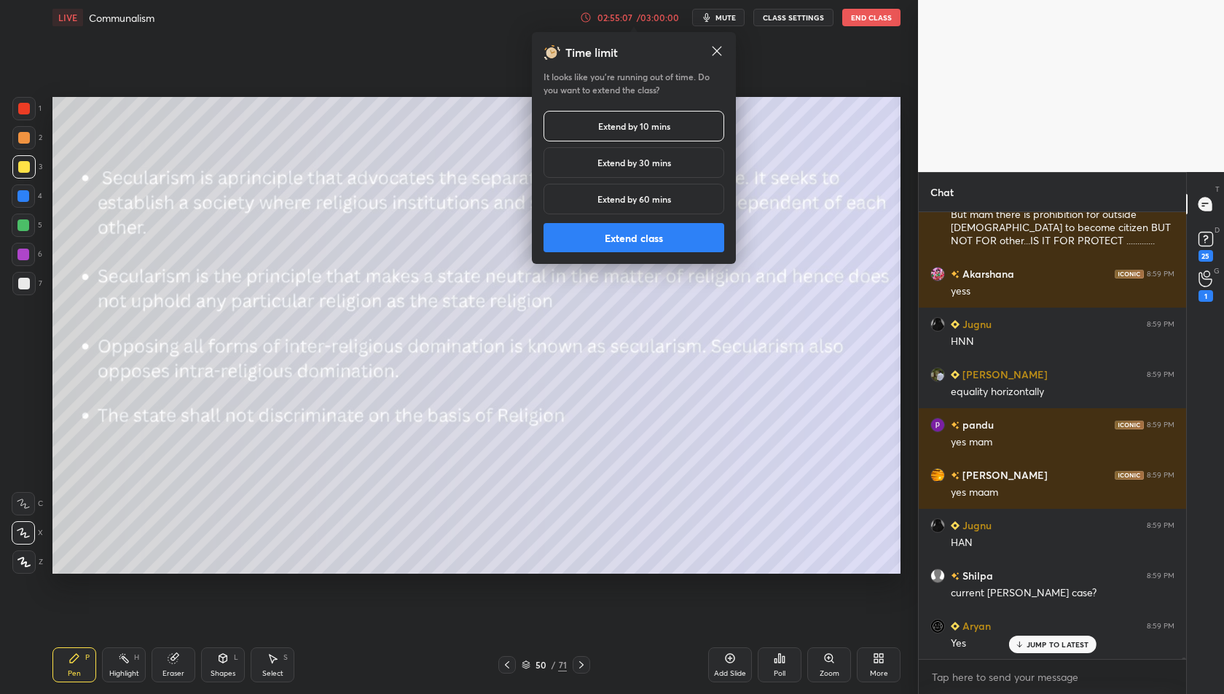
click at [682, 243] on button "Extend class" at bounding box center [634, 237] width 181 height 29
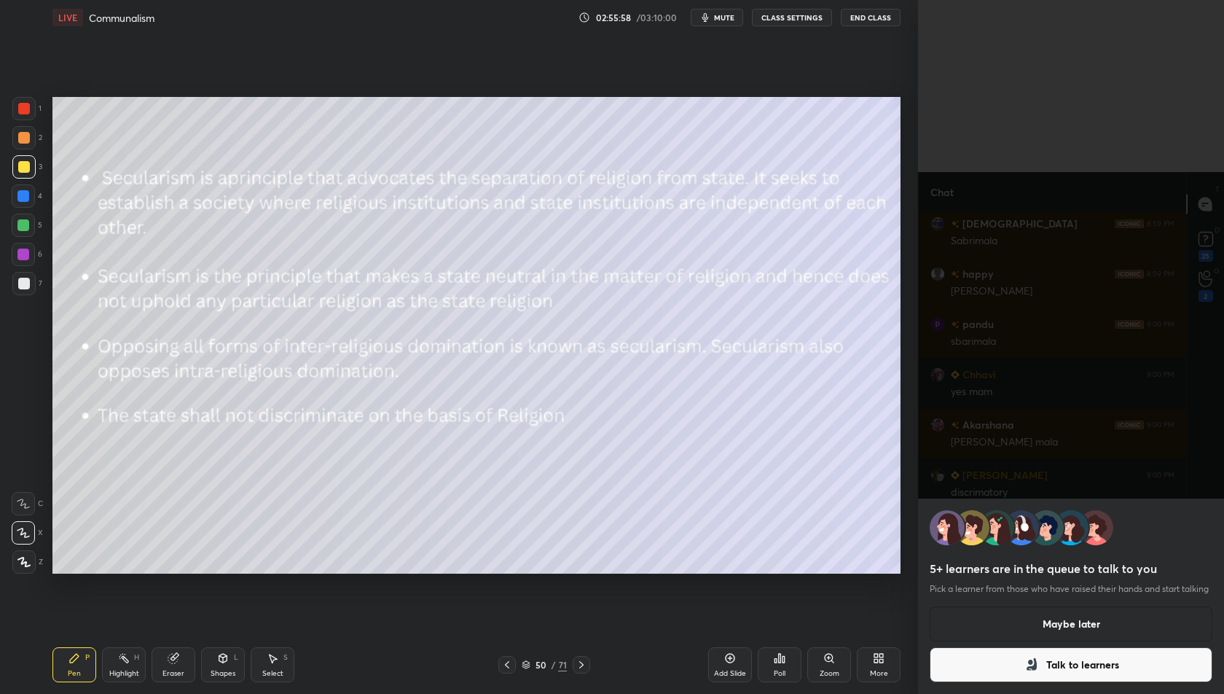
scroll to position [45775, 0]
click at [1103, 618] on button "Maybe later" at bounding box center [1071, 623] width 283 height 35
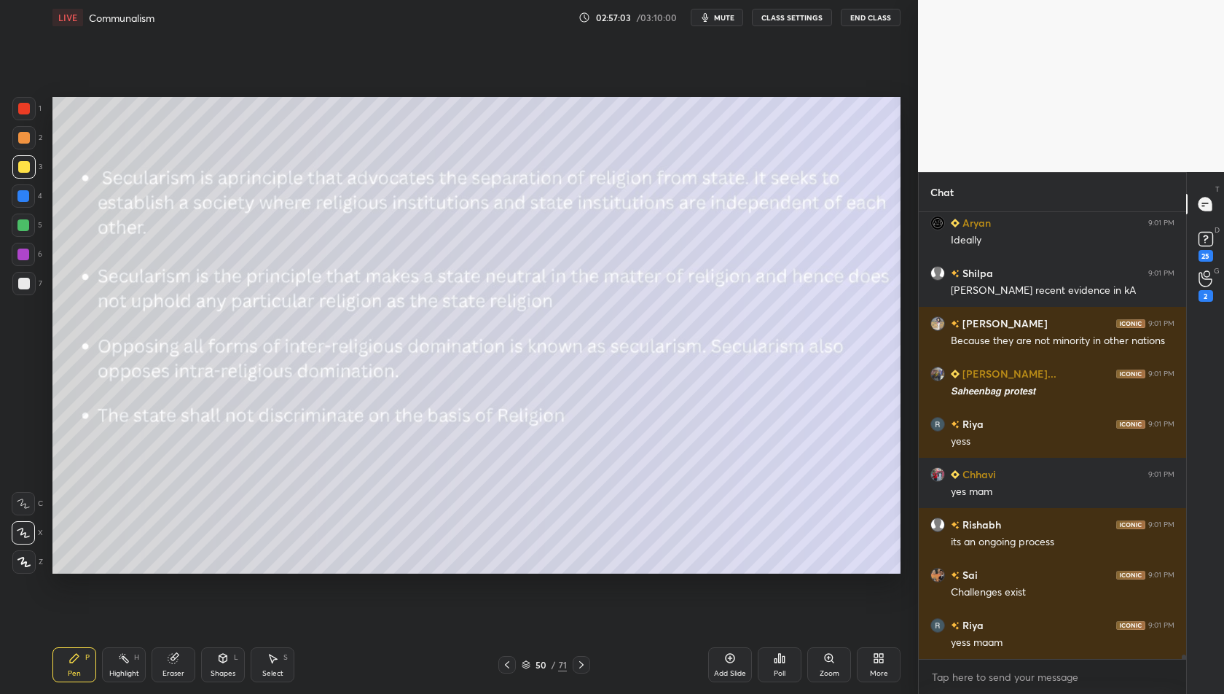
scroll to position [48518, 0]
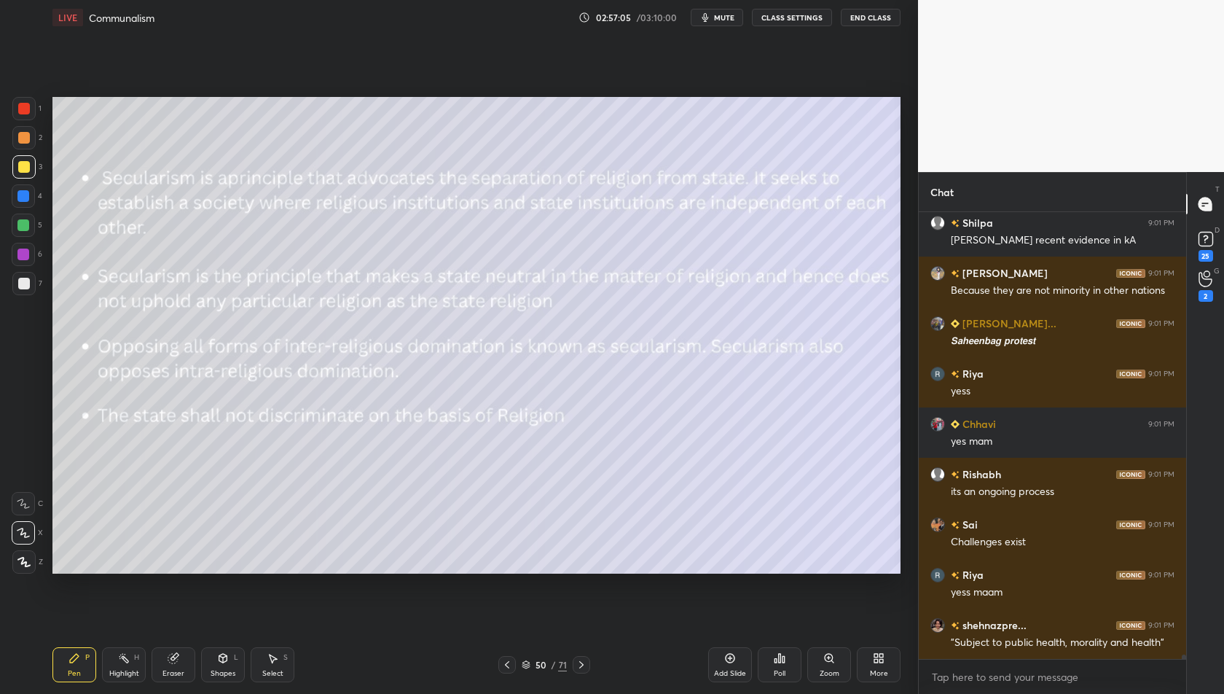
click at [583, 668] on icon at bounding box center [582, 665] width 12 height 12
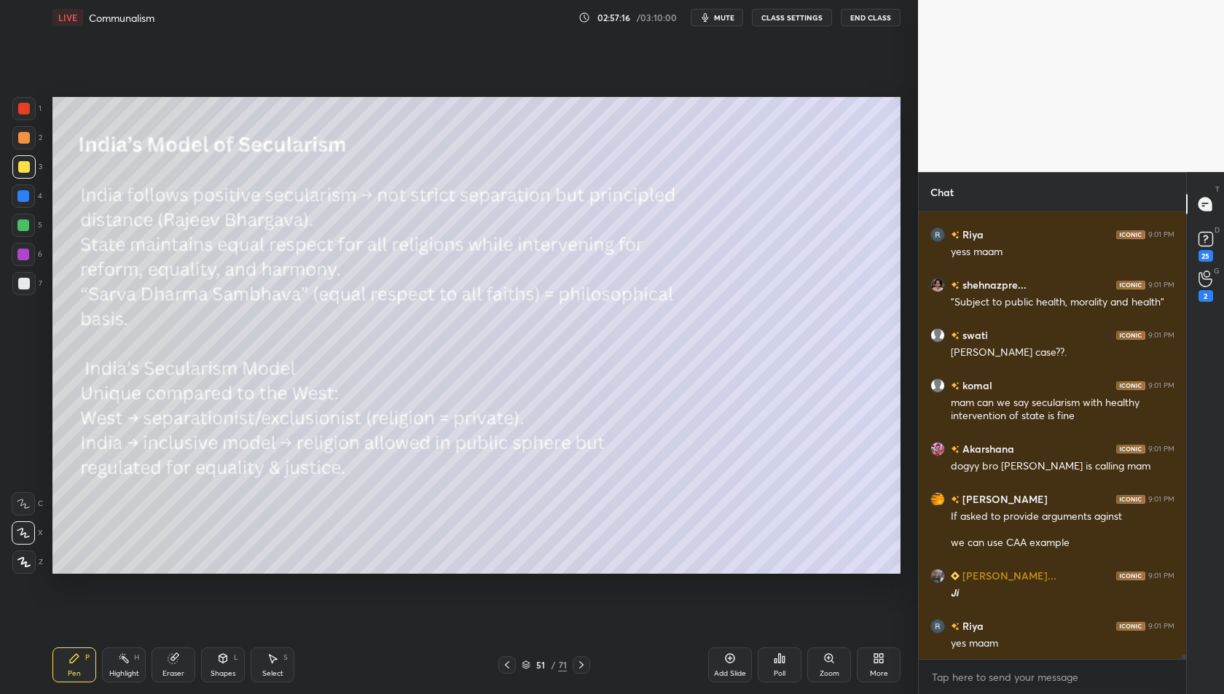
scroll to position [48909, 0]
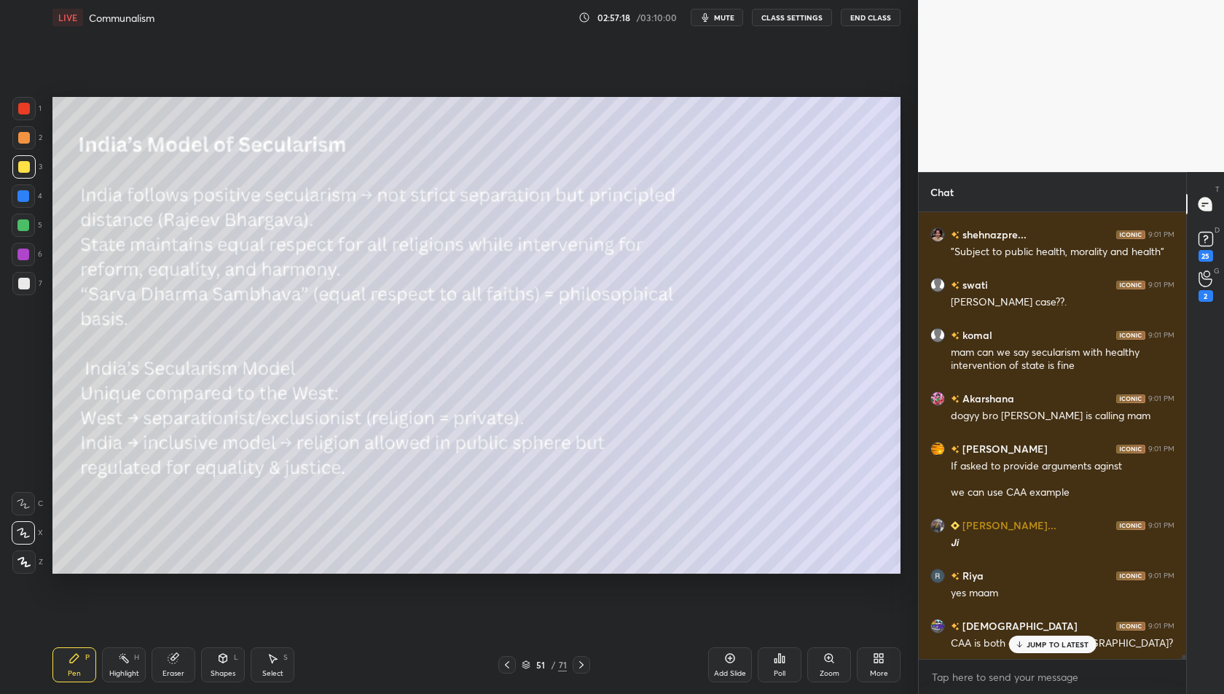
click at [1067, 642] on p "JUMP TO LATEST" at bounding box center [1058, 644] width 63 height 9
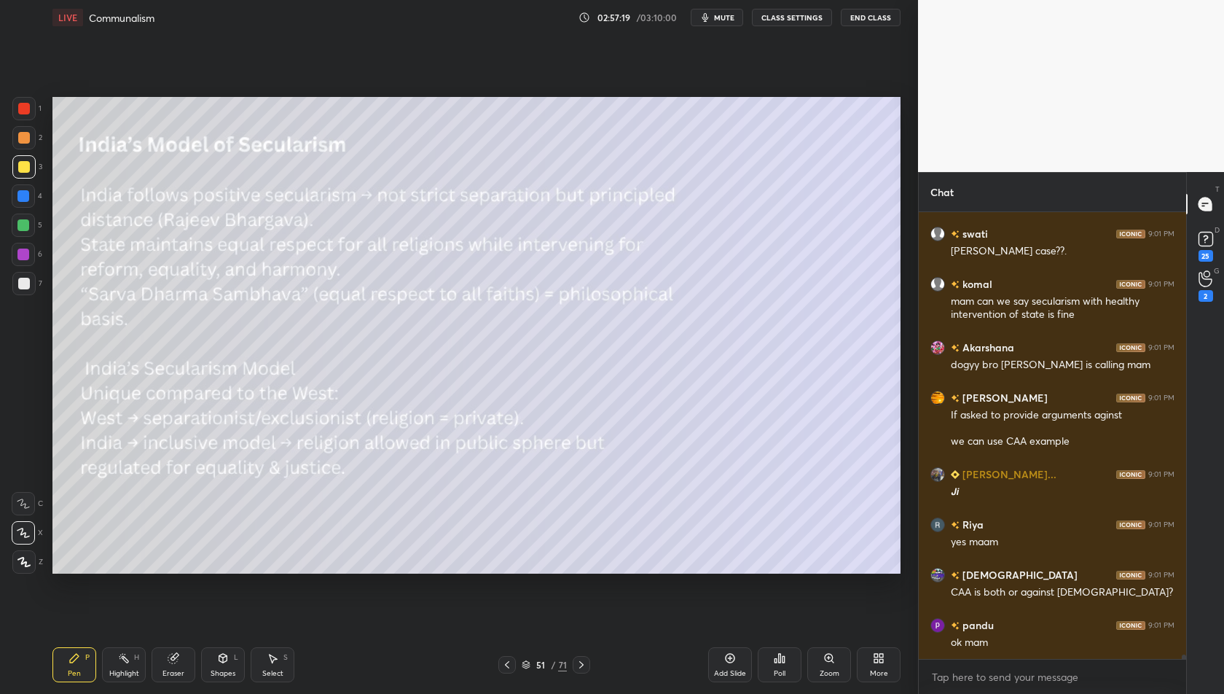
click at [1196, 570] on div "T Messages (T) D Doubts (D) 25 G Raise Hand (G) 2" at bounding box center [1205, 433] width 38 height 522
click at [1096, 684] on textarea at bounding box center [1052, 676] width 244 height 23
click at [1195, 565] on div "T Messages (T) D Doubts (D) 25 G Raise Hand (G) 2" at bounding box center [1205, 433] width 38 height 522
click at [1196, 626] on div "T Messages (T) D Doubts (D) 25 G Raise Hand (G) 2" at bounding box center [1205, 433] width 38 height 522
click at [1203, 643] on div "T Messages (T) D Doubts (D) 25 G Raise Hand (G) 2" at bounding box center [1205, 433] width 38 height 522
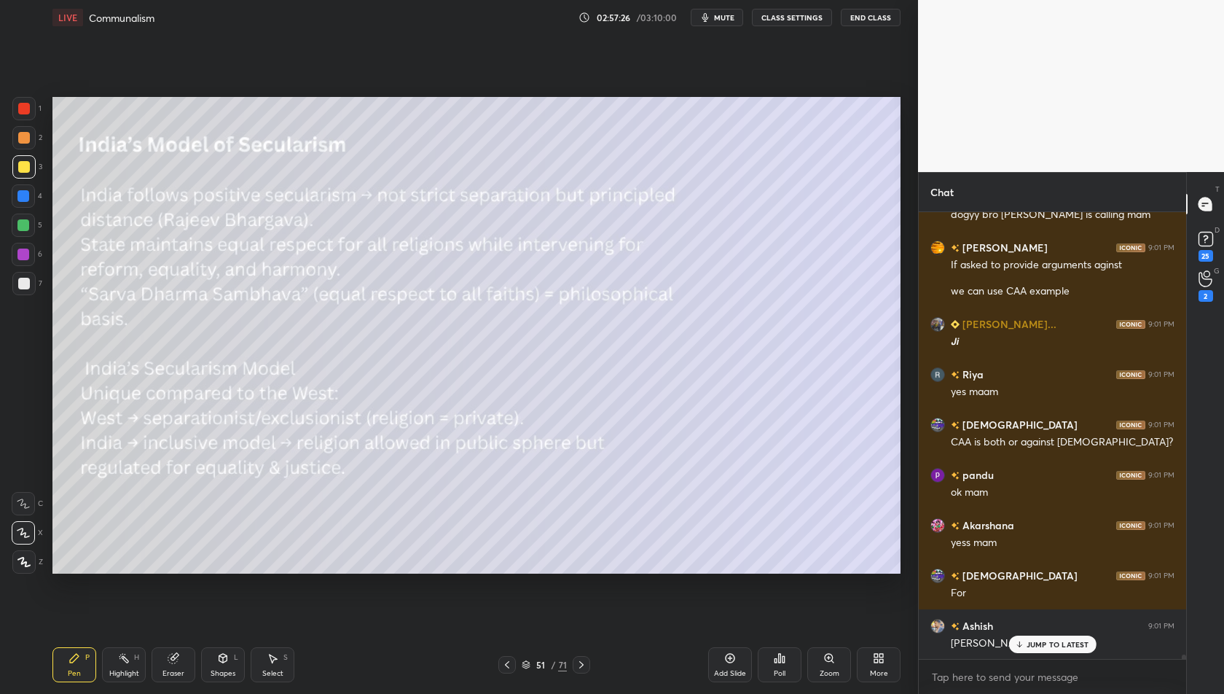
scroll to position [49160, 0]
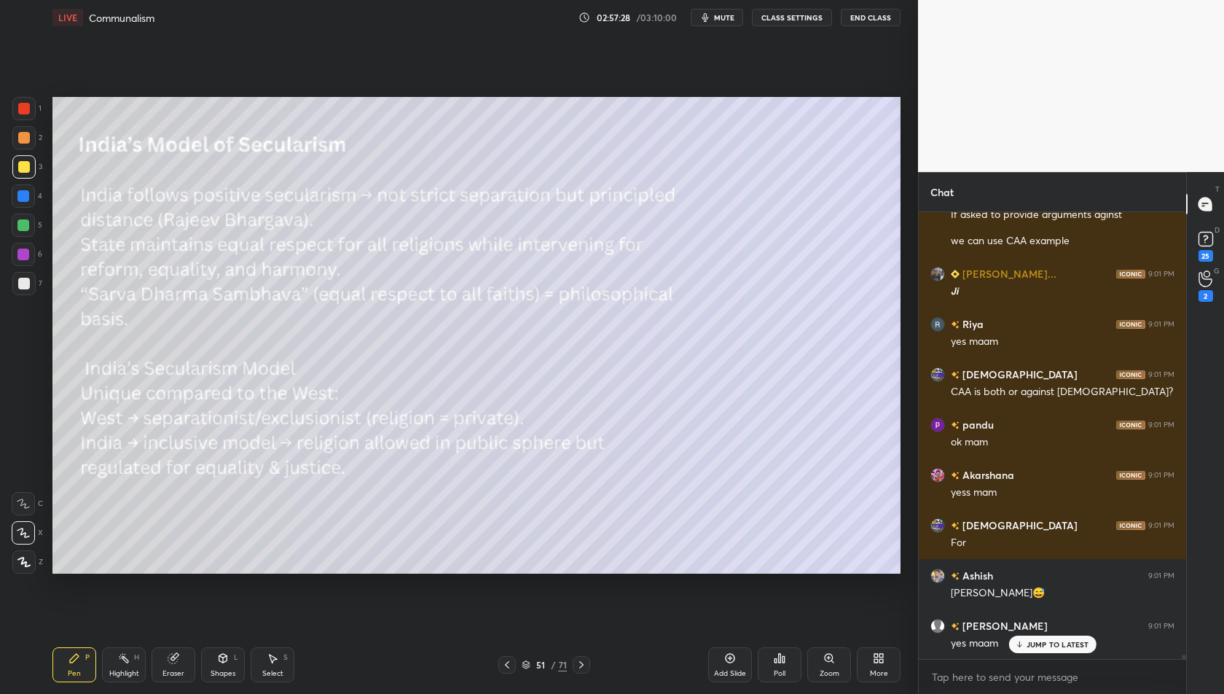
click at [1058, 646] on p "JUMP TO LATEST" at bounding box center [1058, 644] width 63 height 9
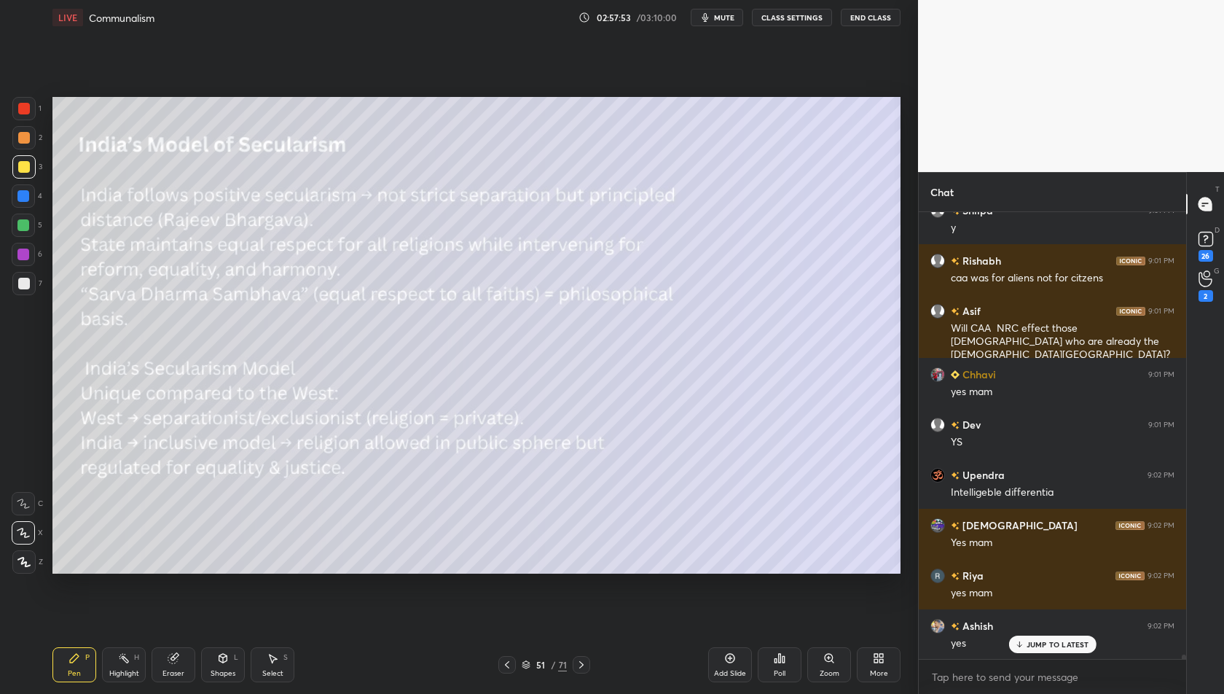
scroll to position [48748, 0]
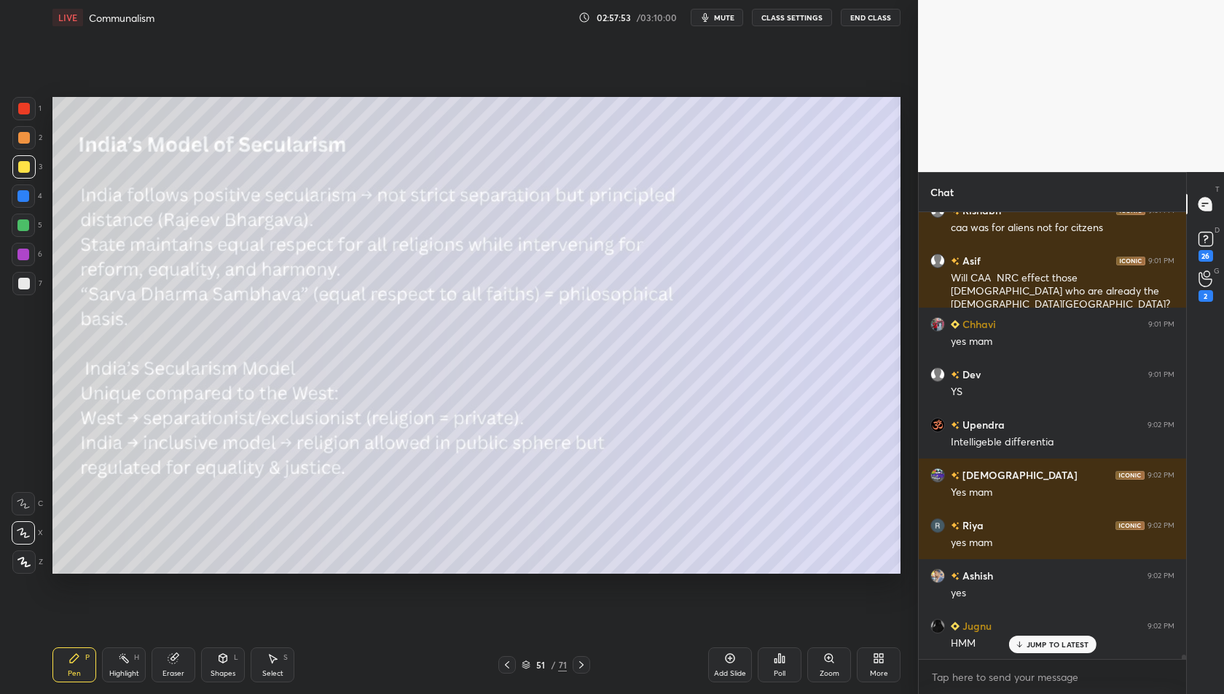
click at [1054, 643] on p "JUMP TO LATEST" at bounding box center [1058, 644] width 63 height 9
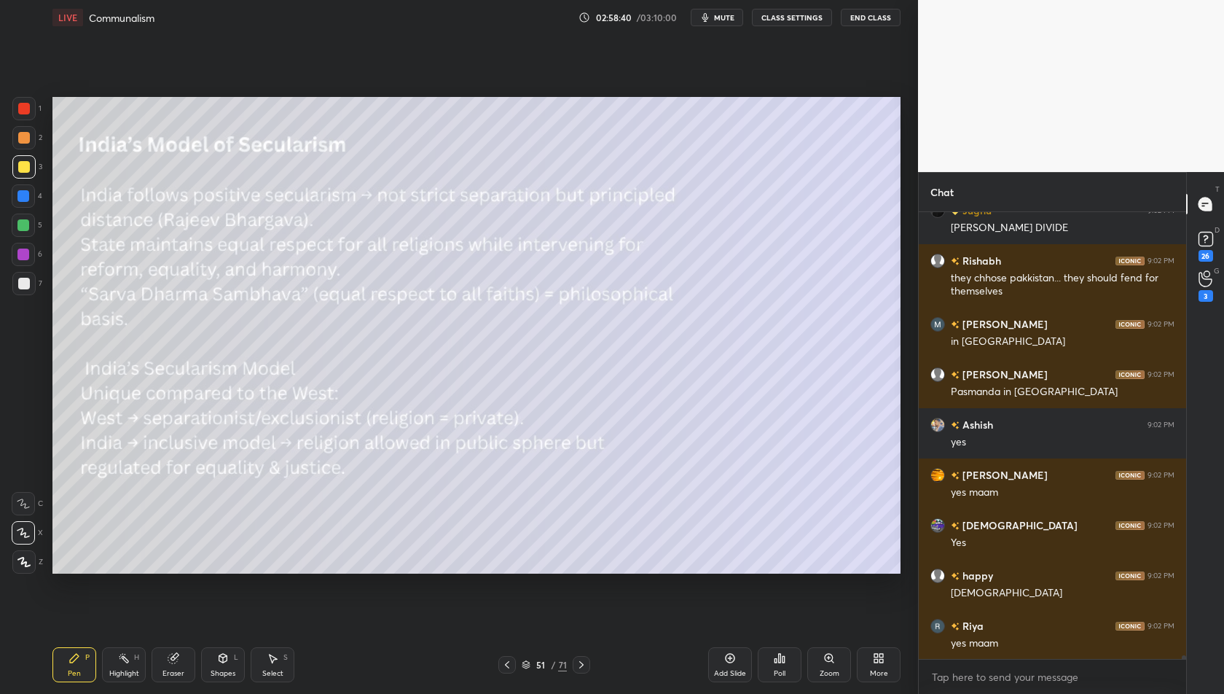
scroll to position [50850, 0]
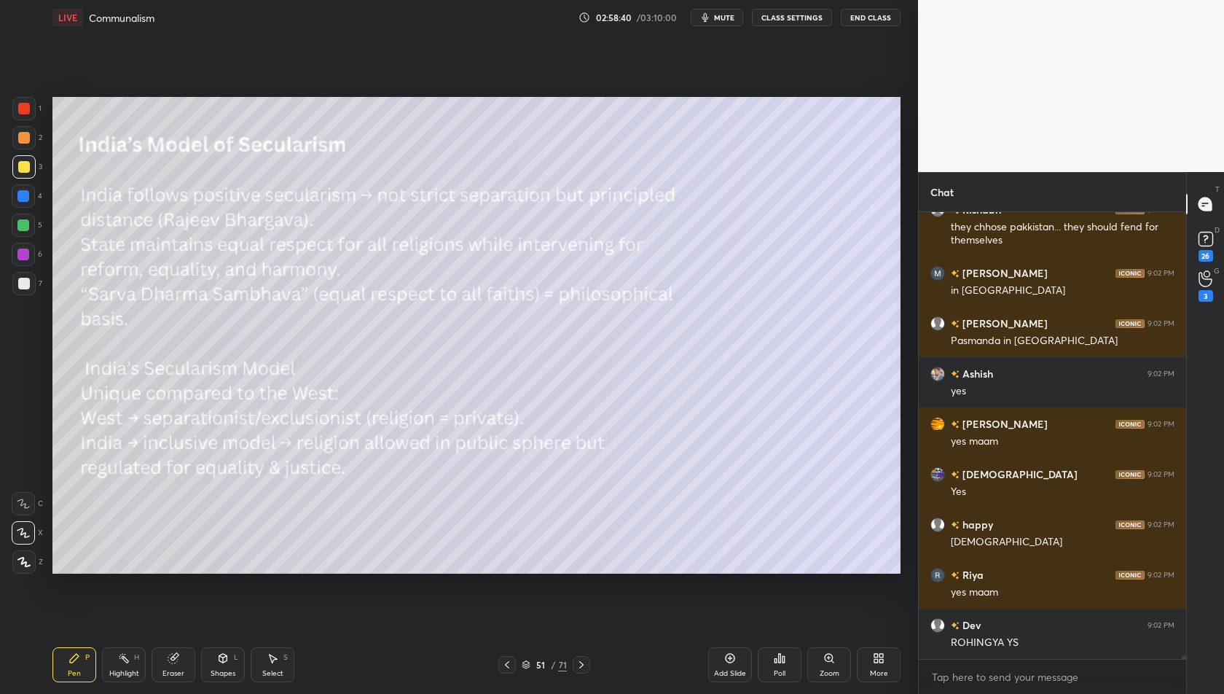
click at [1061, 646] on div "Jugnu 9:02 PM SHIYA SHUNI DIVIDE Rishabh 9:02 PM they chhose pakkistan... they …" at bounding box center [1052, 435] width 267 height 447
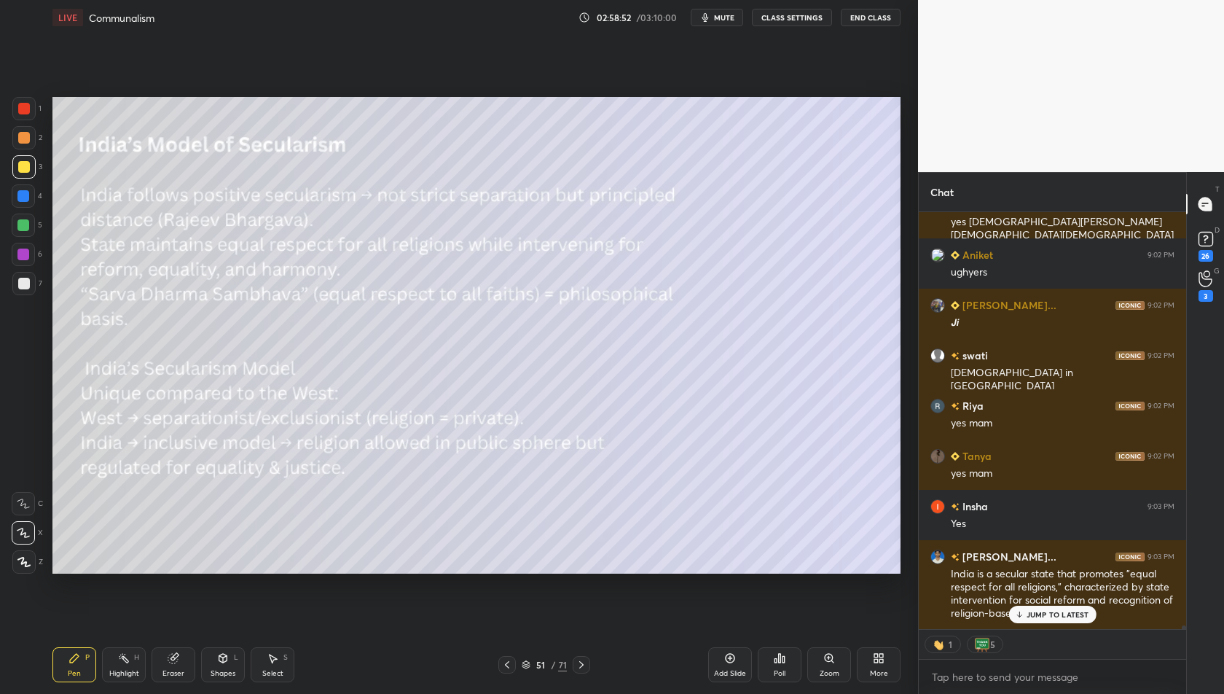
scroll to position [51321, 0]
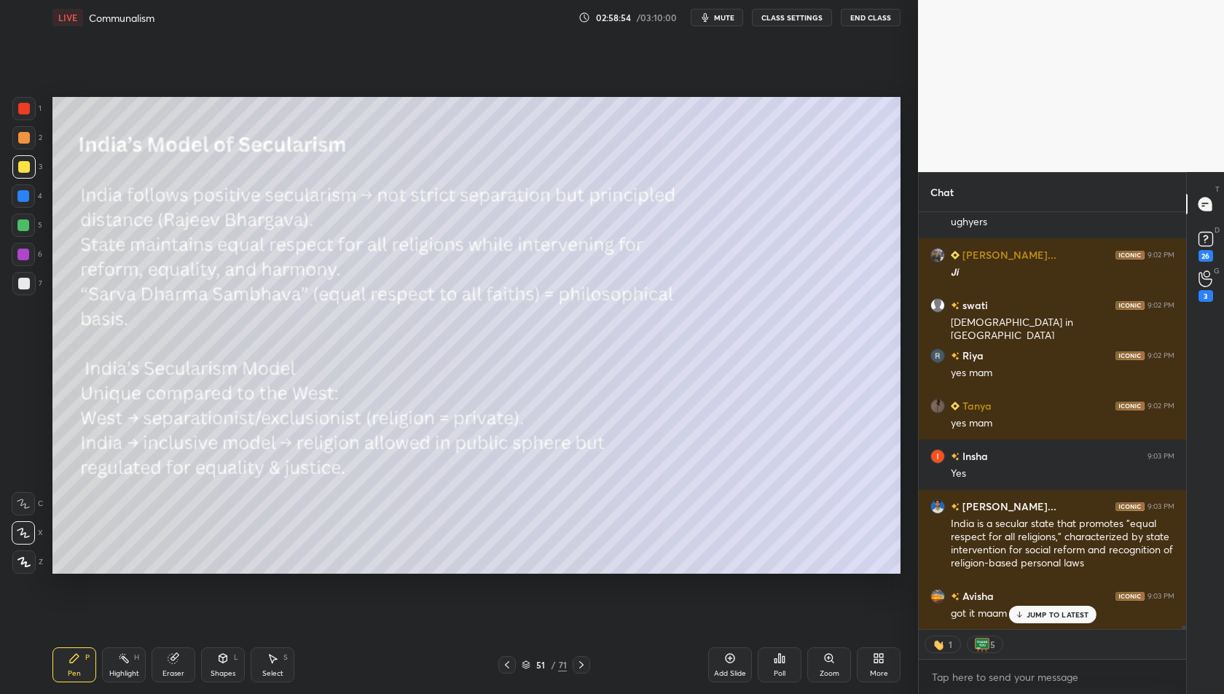
click at [1049, 616] on p "JUMP TO LATEST" at bounding box center [1058, 614] width 63 height 9
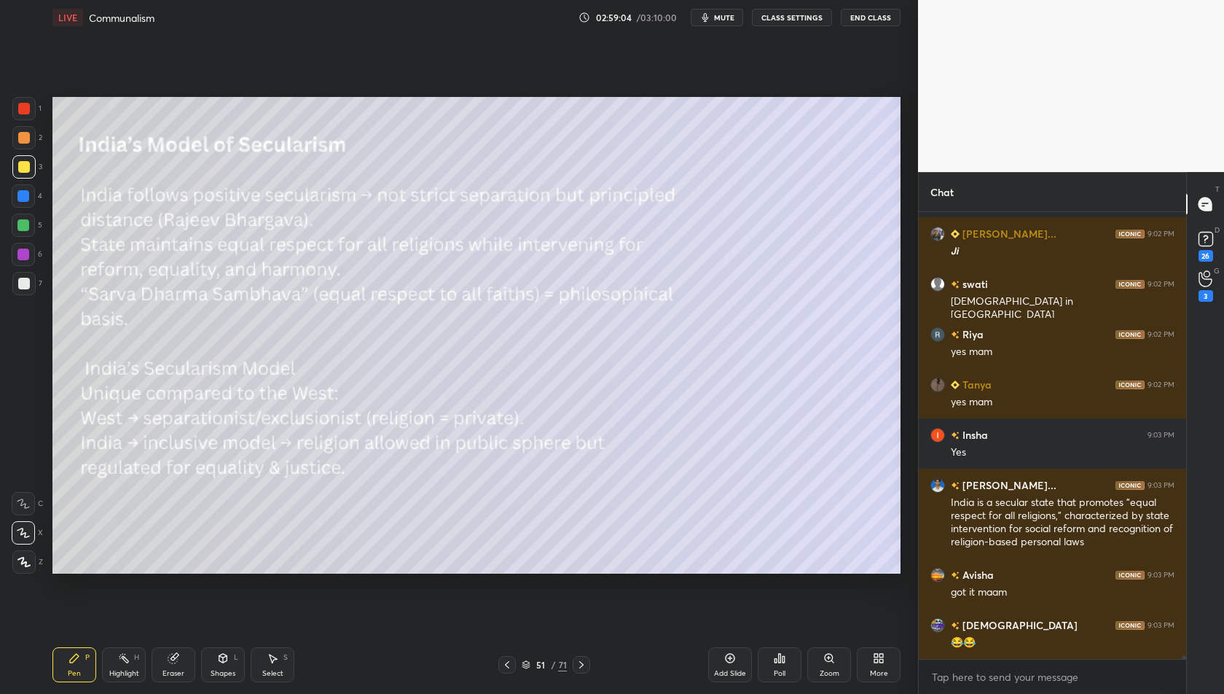
scroll to position [51392, 0]
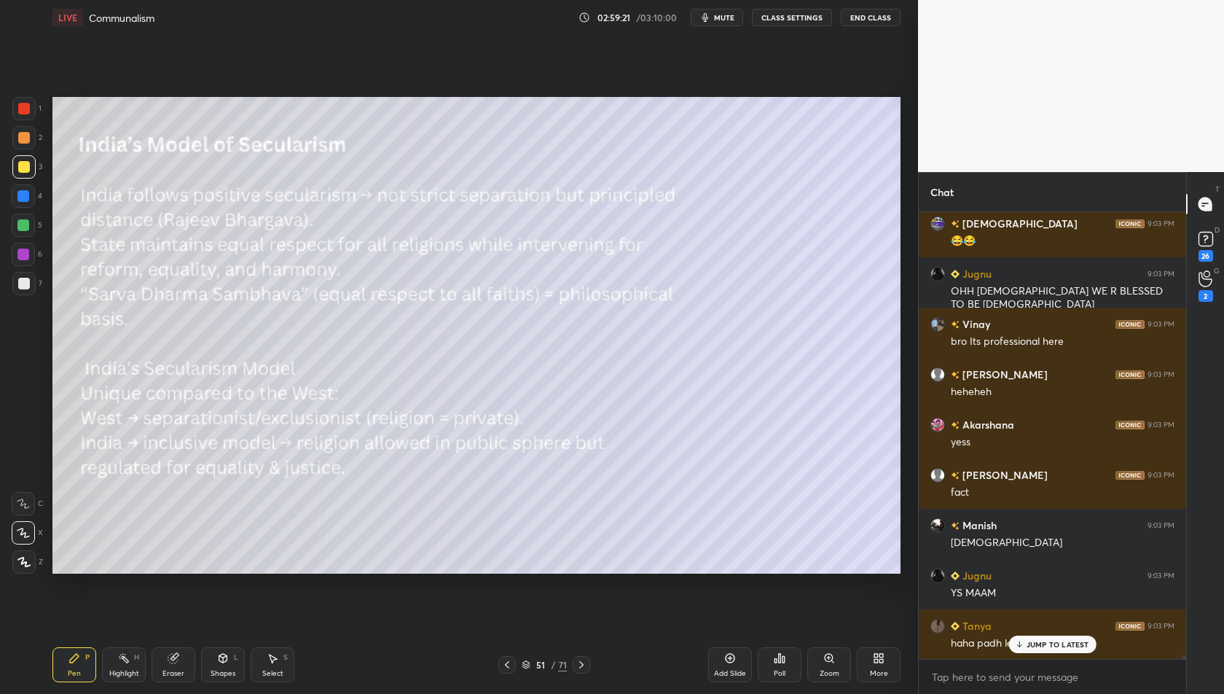
click at [1069, 646] on p "JUMP TO LATEST" at bounding box center [1058, 644] width 63 height 9
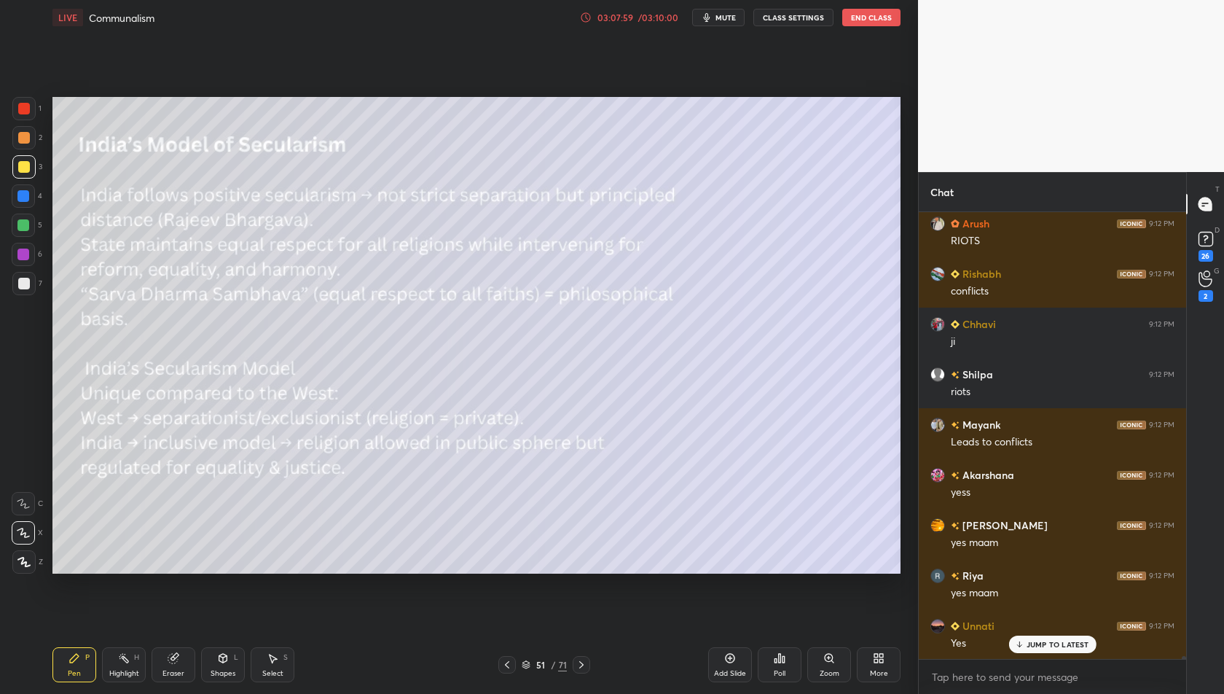
scroll to position [74597, 0]
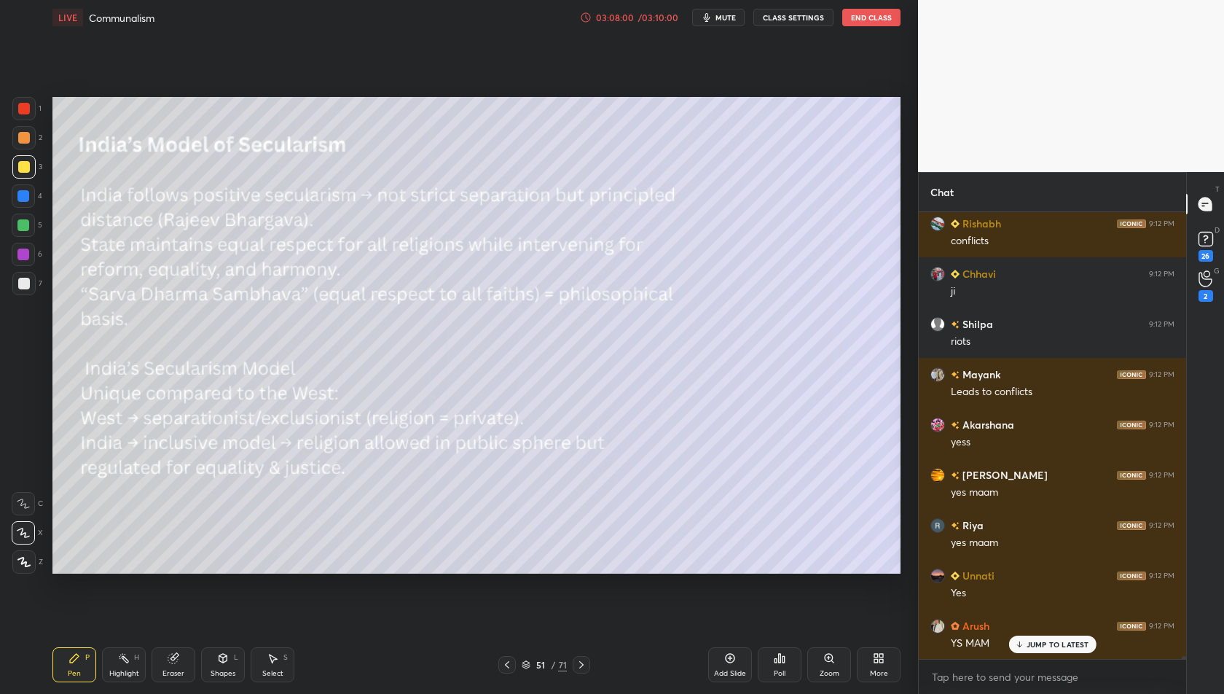
click at [584, 664] on icon at bounding box center [582, 665] width 12 height 12
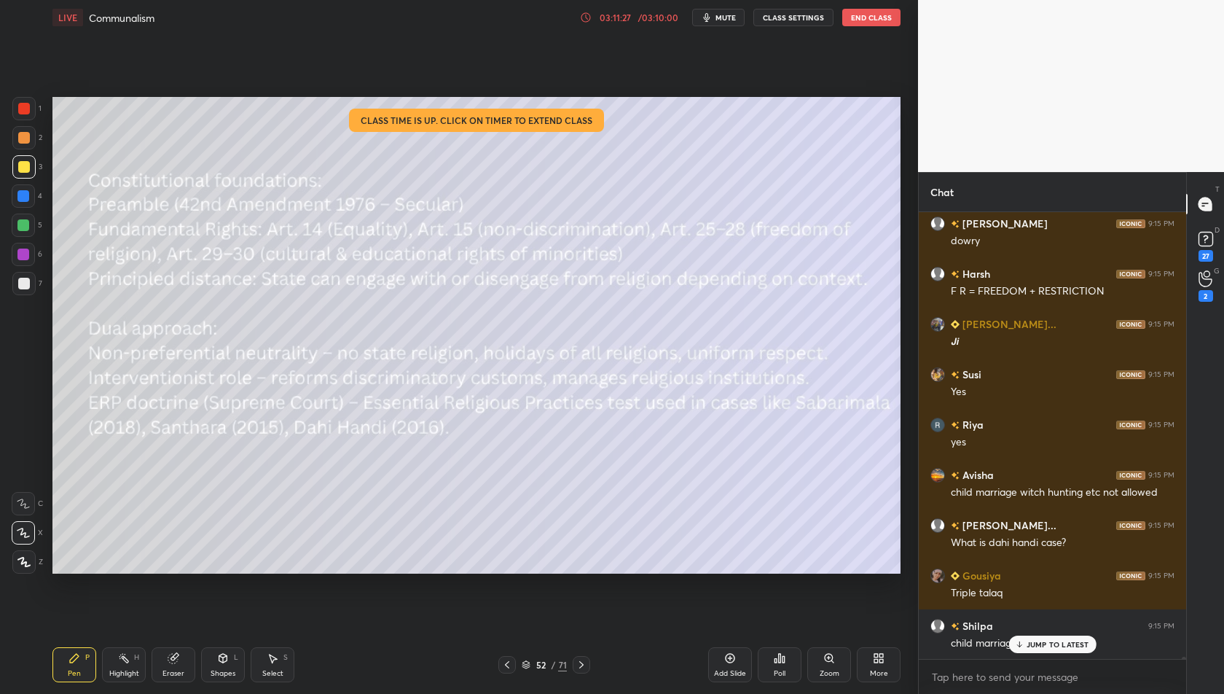
scroll to position [82547, 0]
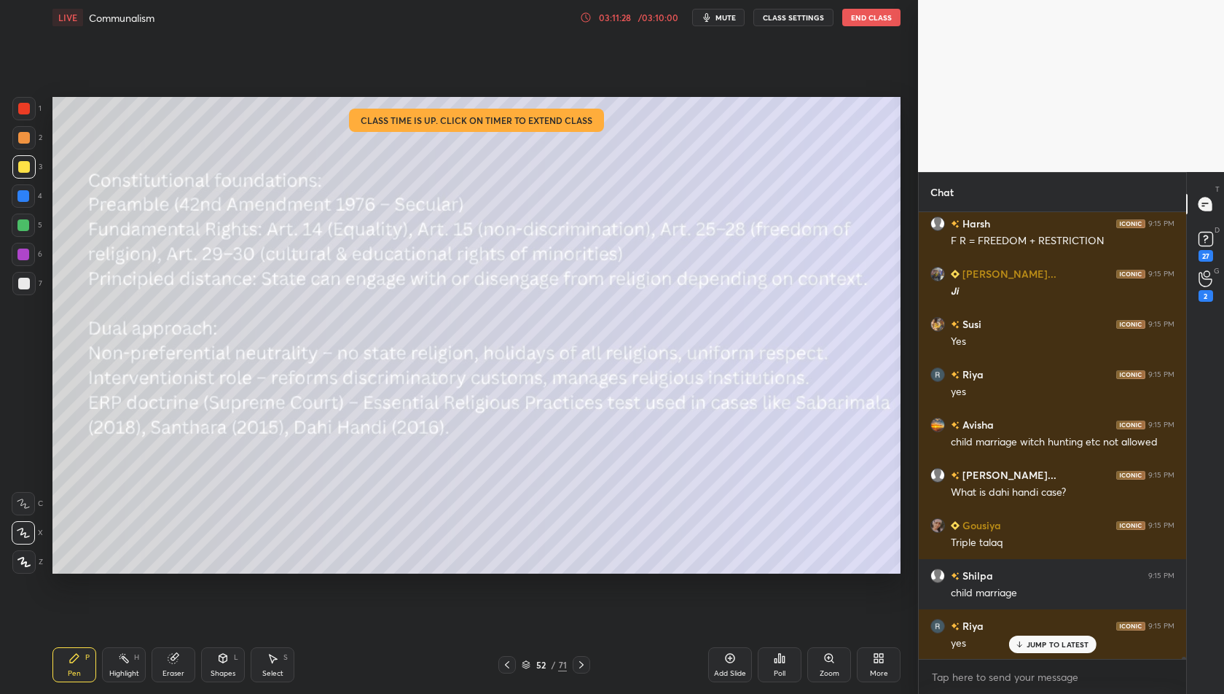
click at [577, 667] on icon at bounding box center [582, 665] width 12 height 12
click at [578, 665] on icon at bounding box center [582, 665] width 12 height 12
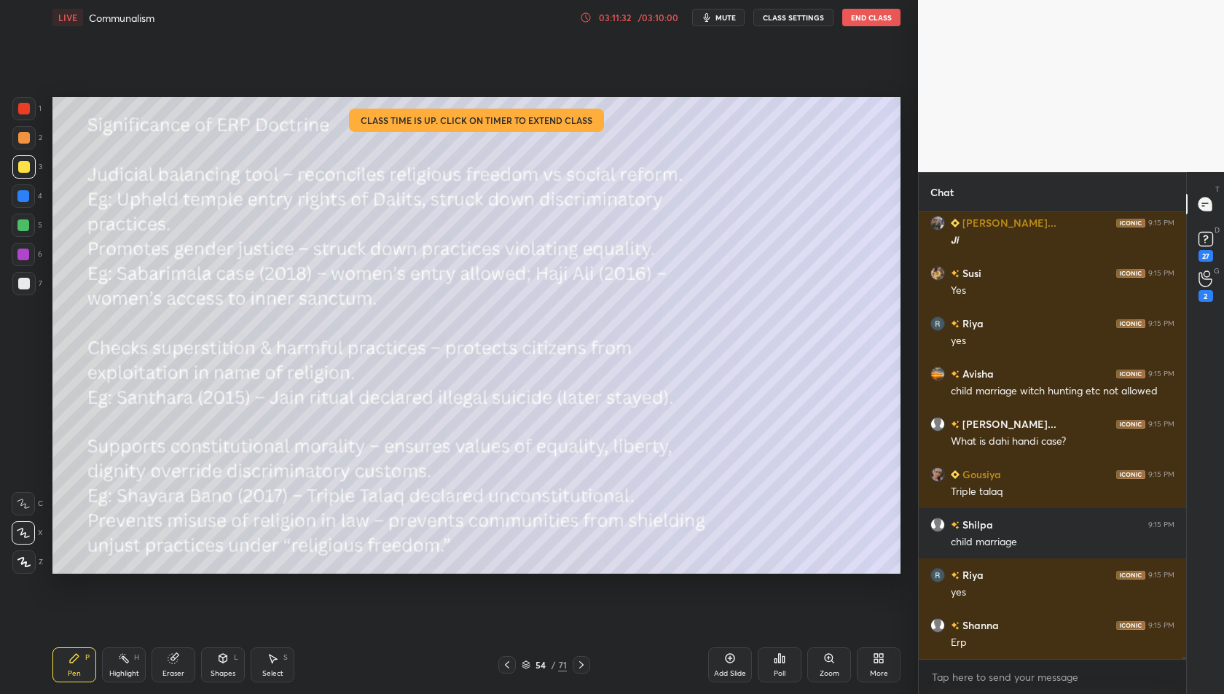
click at [578, 665] on icon at bounding box center [582, 665] width 12 height 12
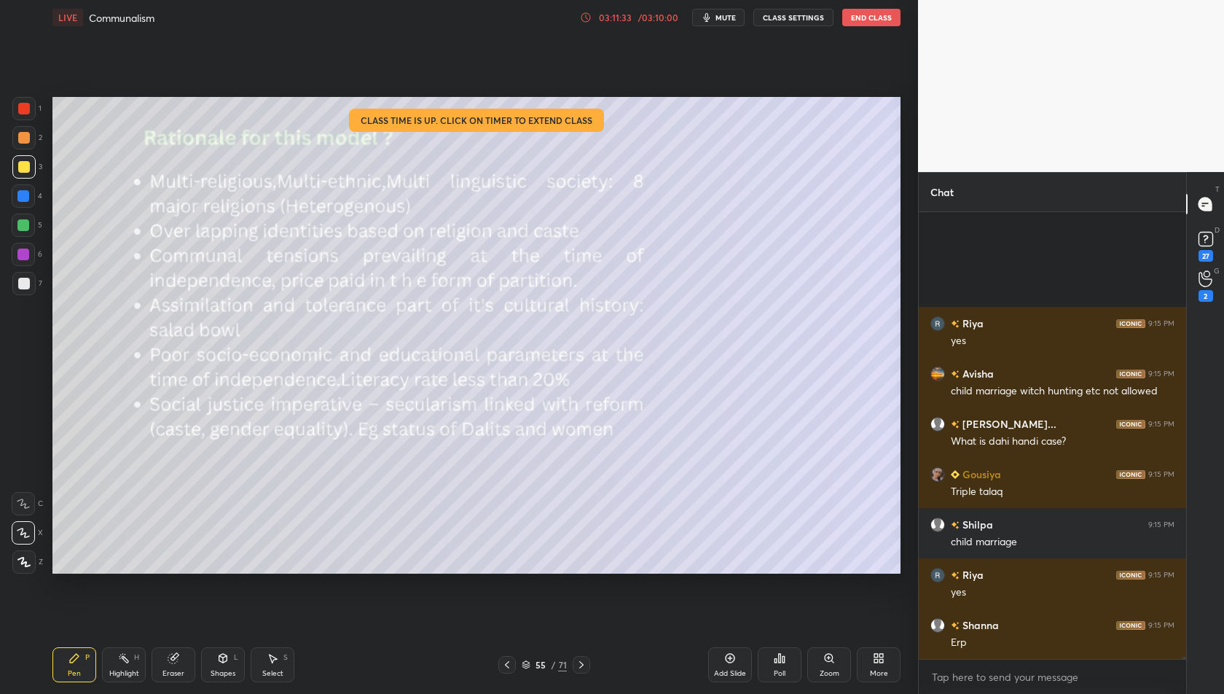
scroll to position [82699, 0]
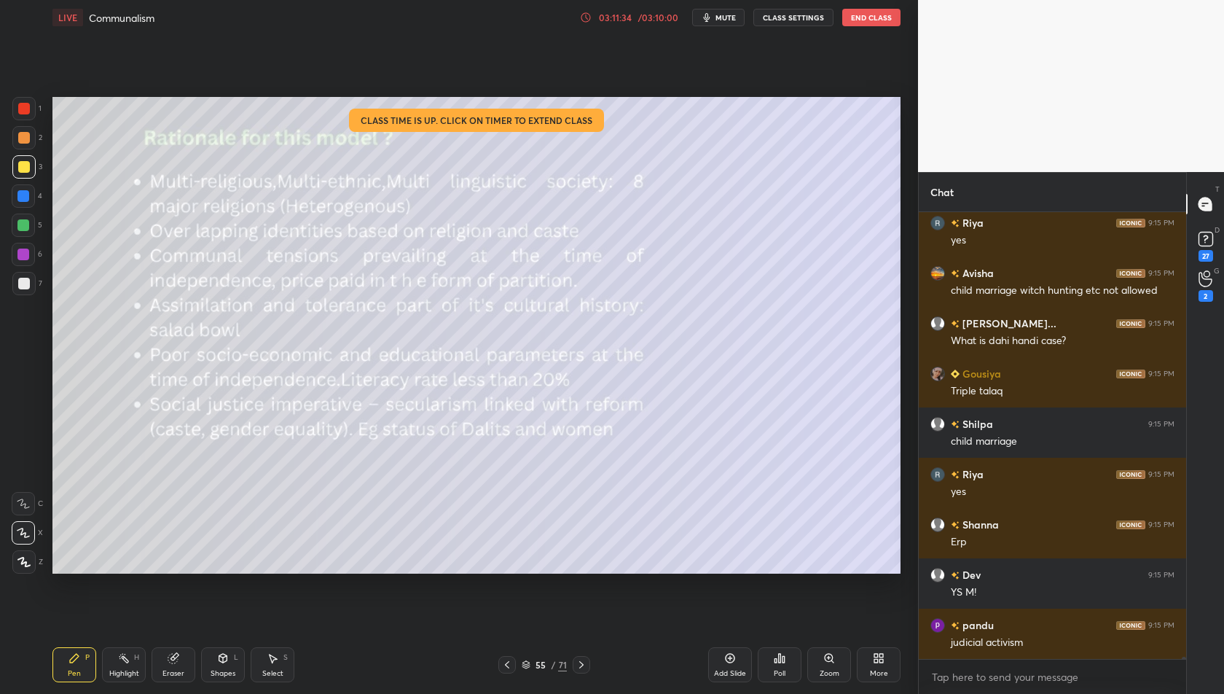
click at [509, 666] on icon at bounding box center [507, 665] width 12 height 12
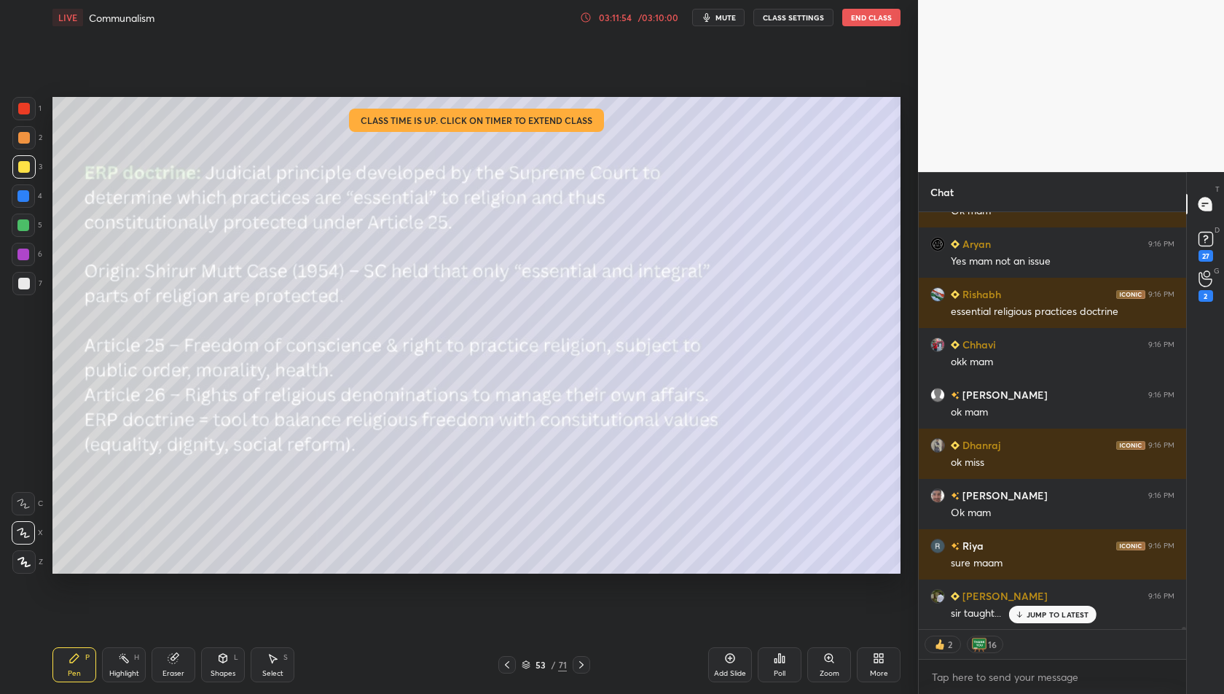
scroll to position [83934, 0]
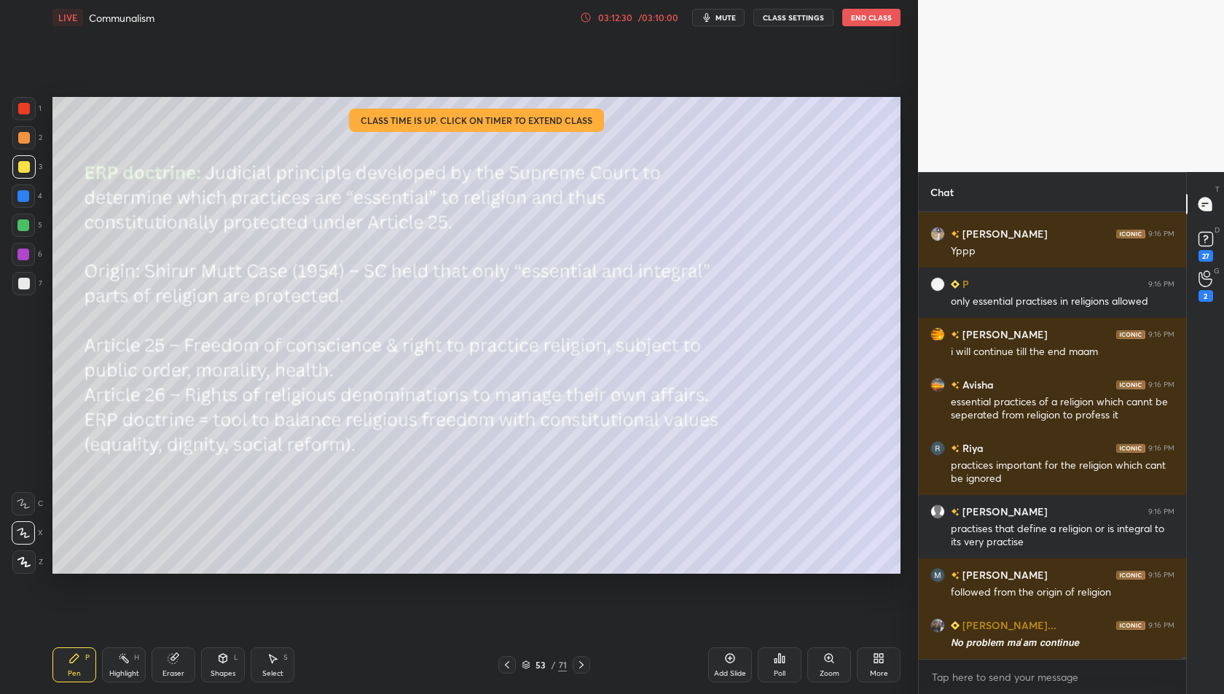
click at [625, 13] on div "03:12:30" at bounding box center [615, 17] width 41 height 9
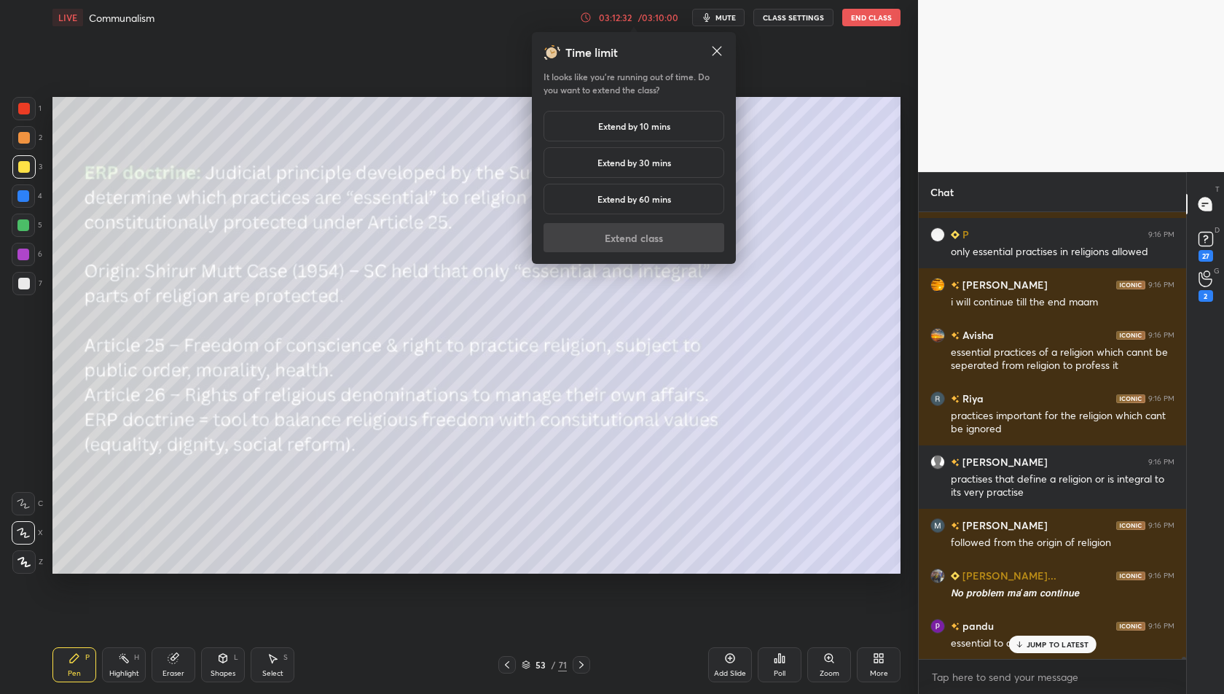
click at [619, 125] on h5 "Extend by 10 mins" at bounding box center [634, 125] width 72 height 13
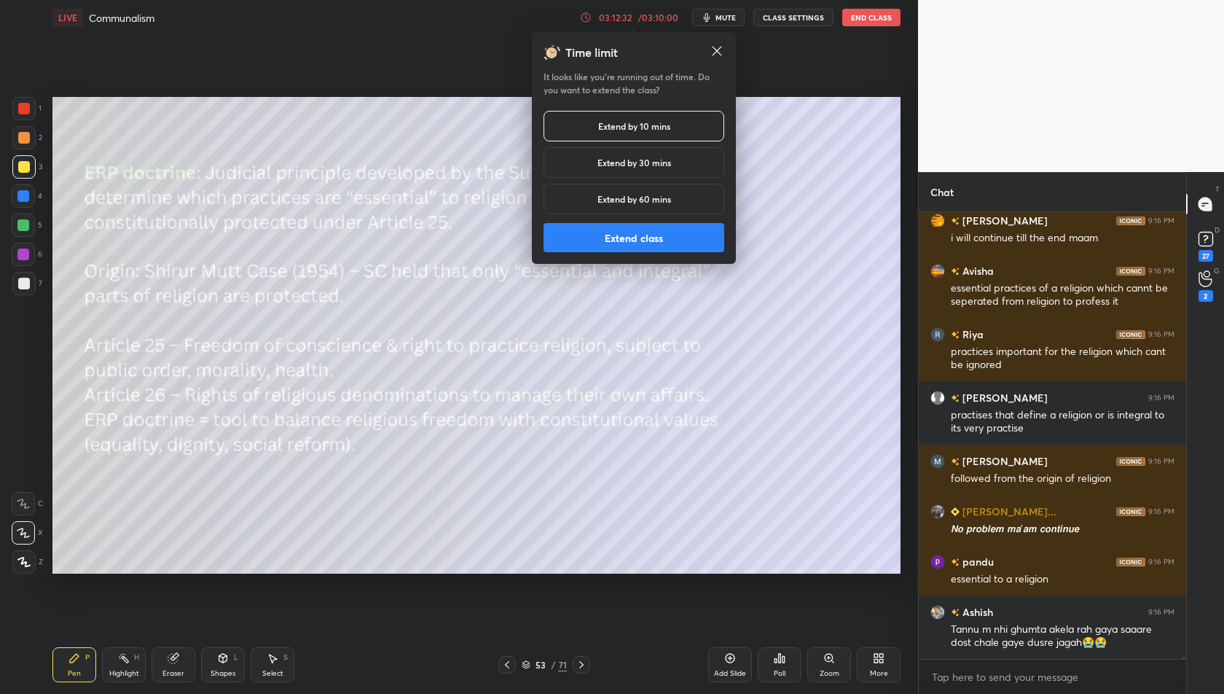
click at [638, 235] on button "Extend class" at bounding box center [634, 237] width 181 height 29
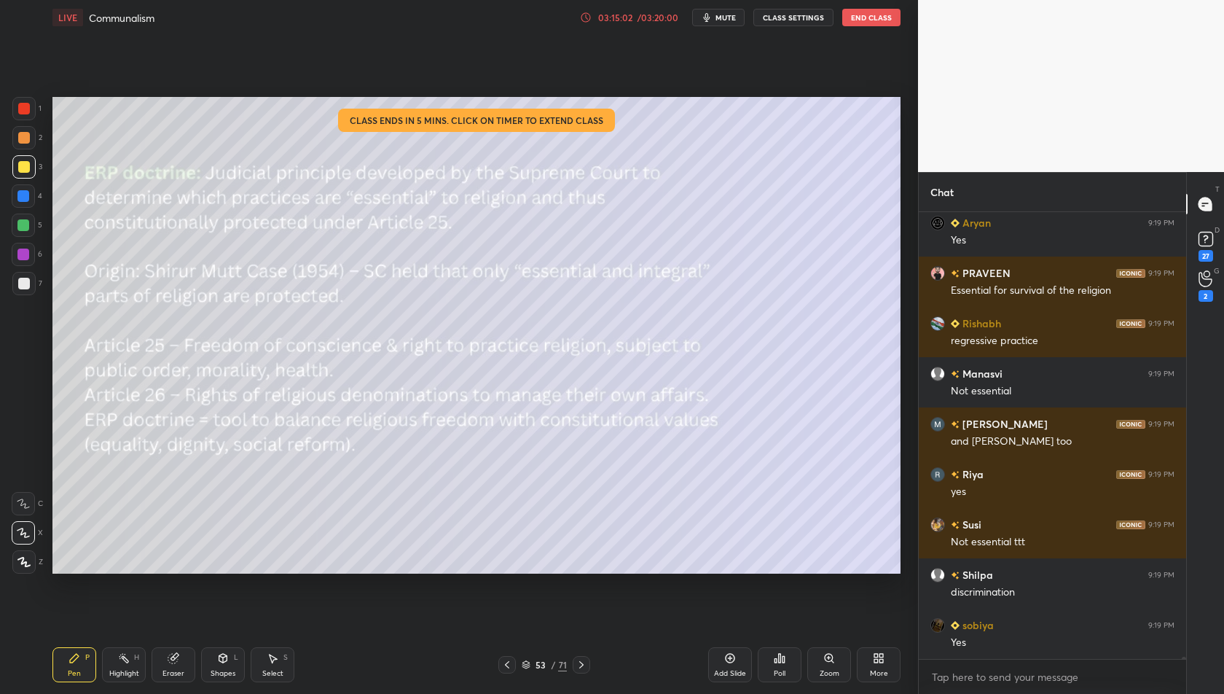
scroll to position [92585, 0]
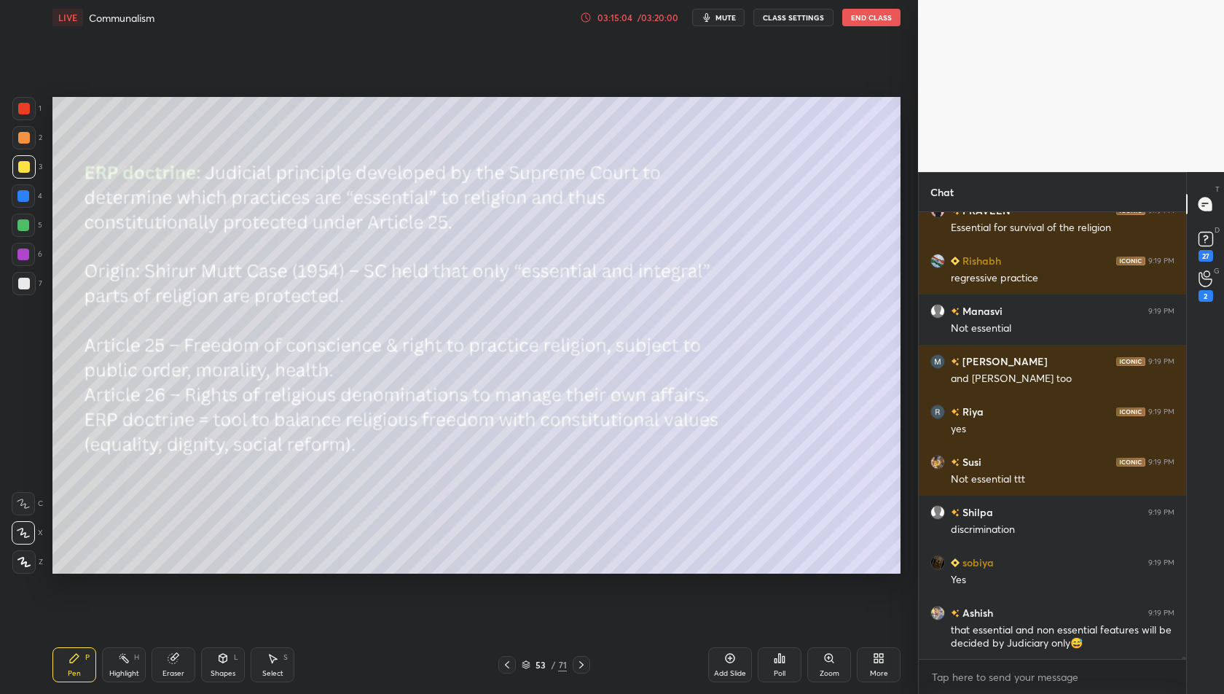
click at [645, 14] on div "/ 03:20:00" at bounding box center [657, 17] width 45 height 9
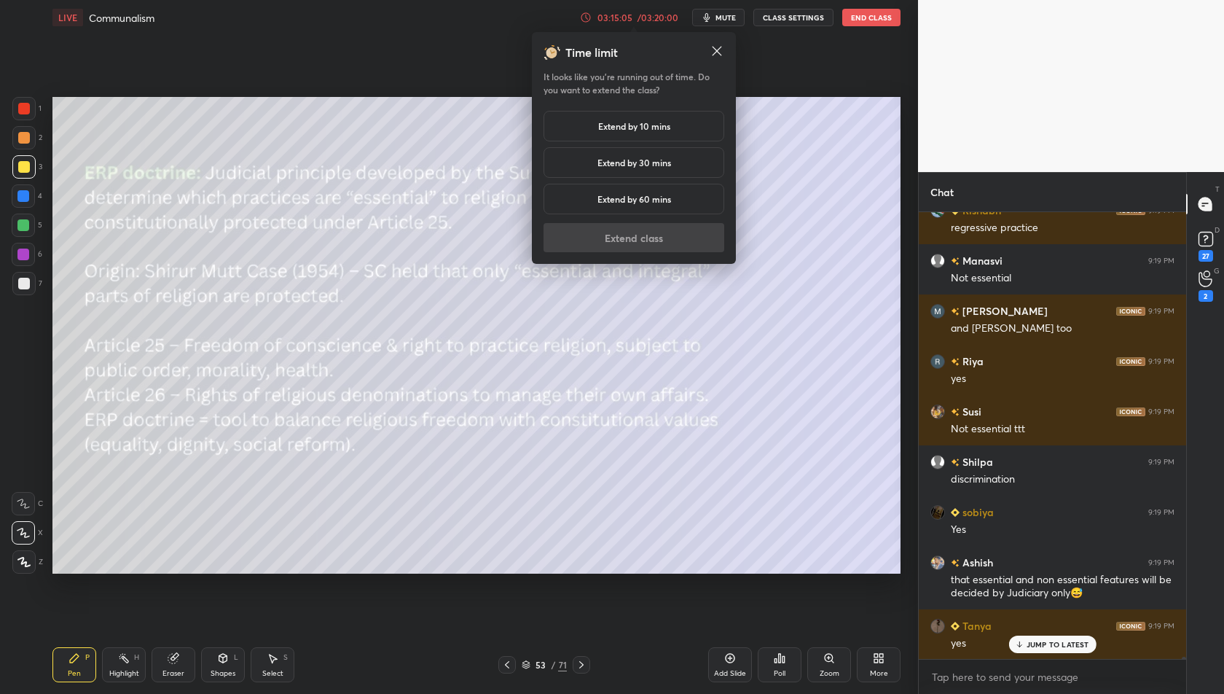
click at [637, 130] on h5 "Extend by 10 mins" at bounding box center [634, 125] width 72 height 13
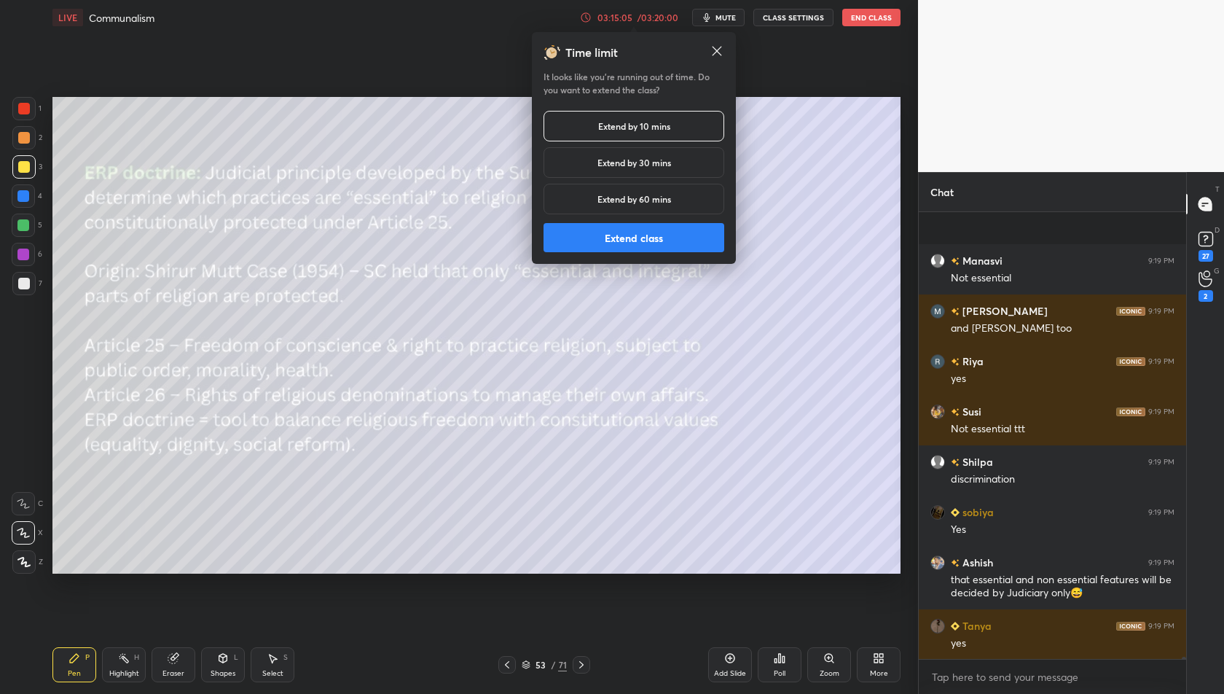
scroll to position [92736, 0]
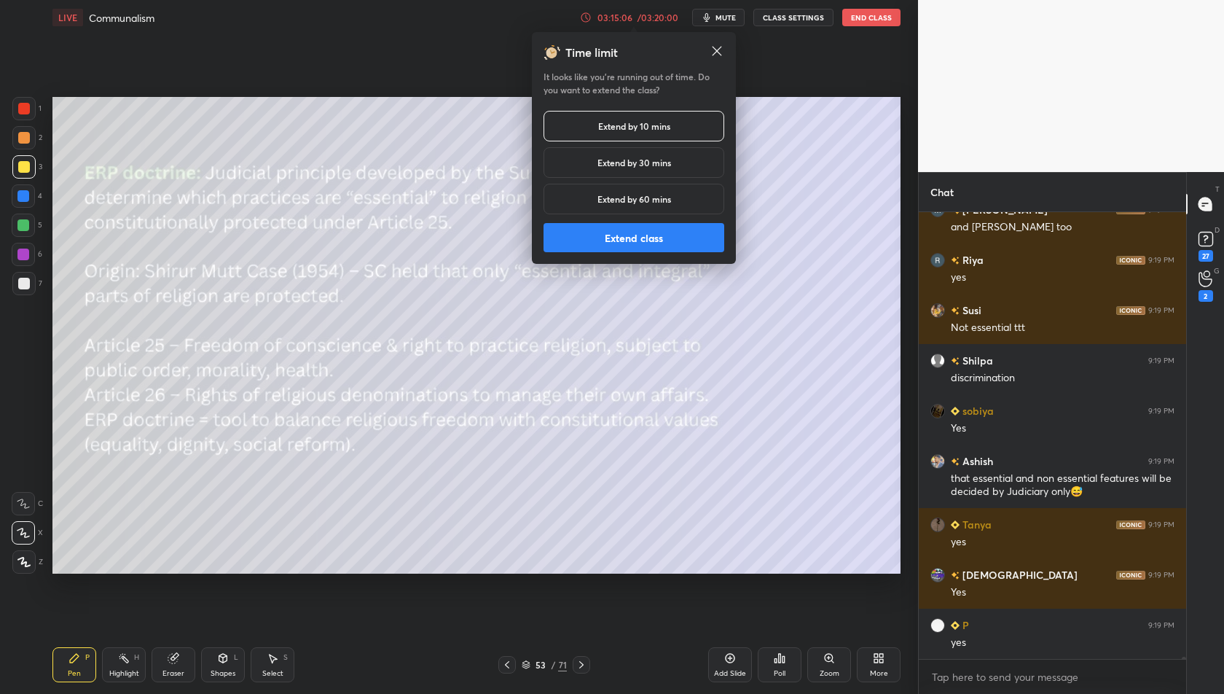
click at [656, 237] on button "Extend class" at bounding box center [634, 237] width 181 height 29
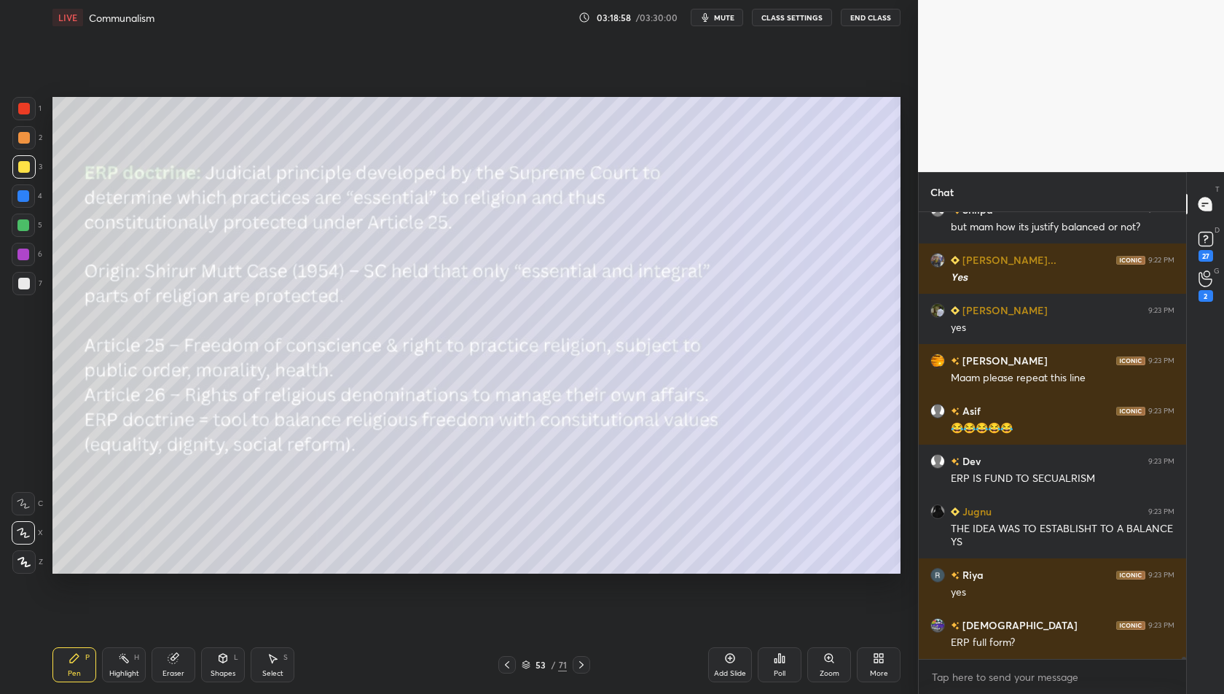
scroll to position [91071, 0]
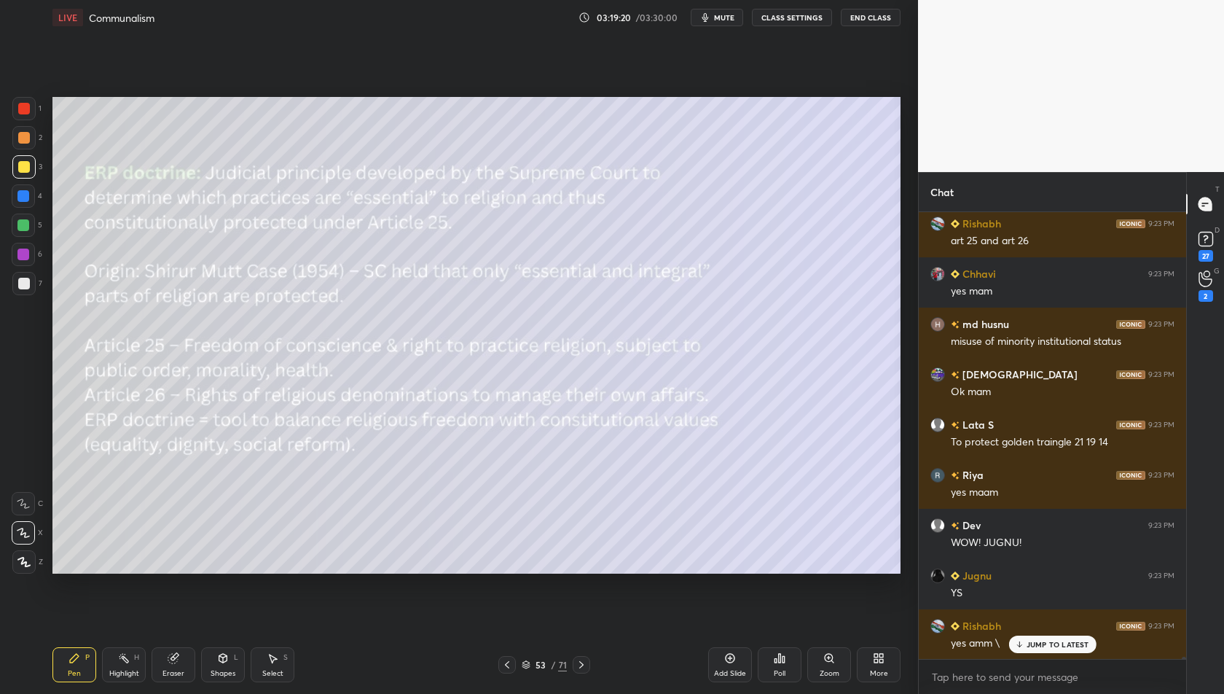
click at [584, 666] on icon at bounding box center [582, 665] width 12 height 12
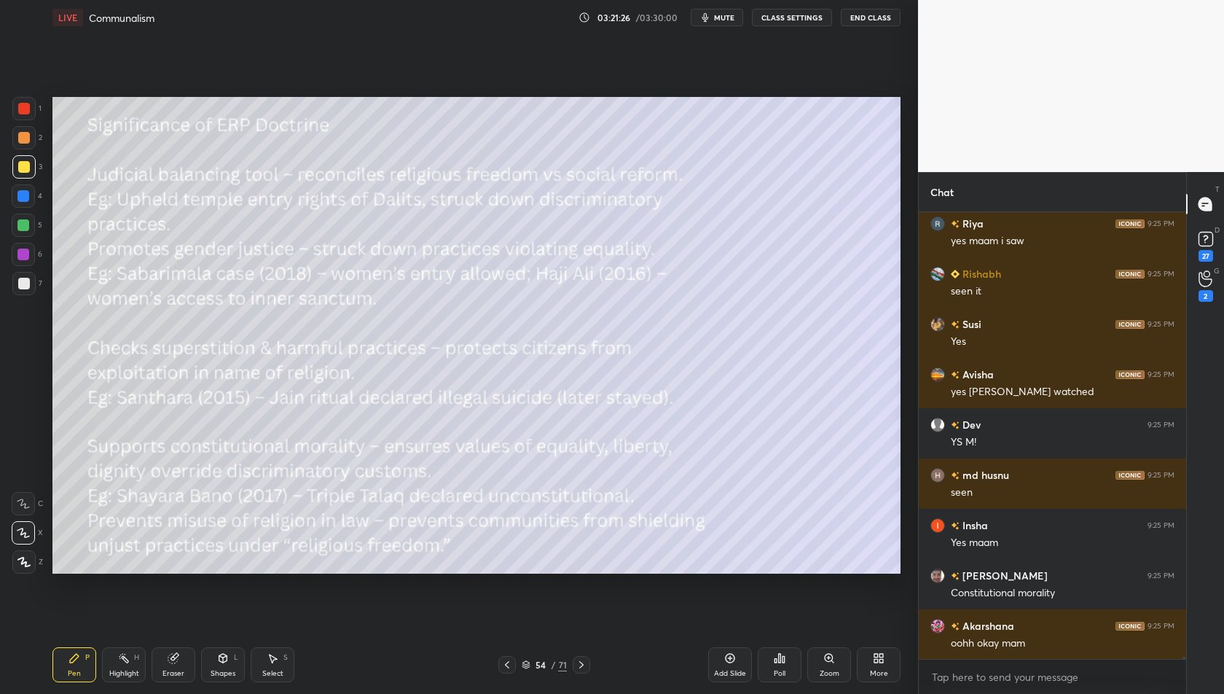
scroll to position [95513, 0]
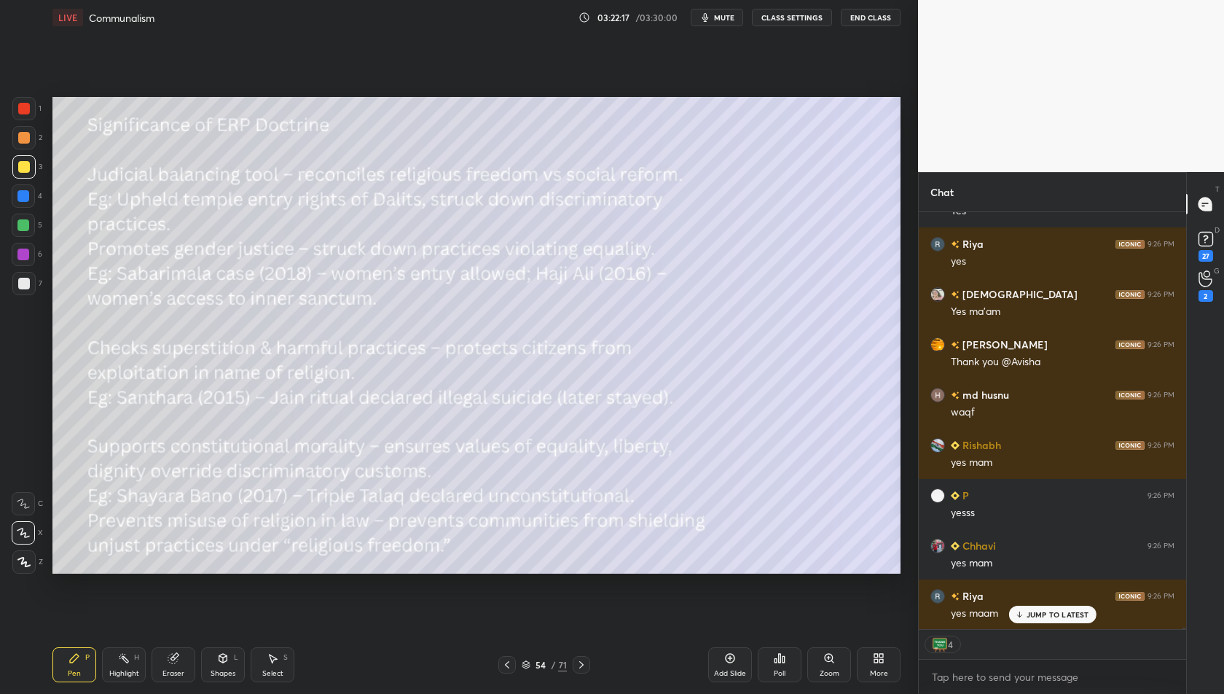
click at [576, 661] on icon at bounding box center [582, 665] width 12 height 12
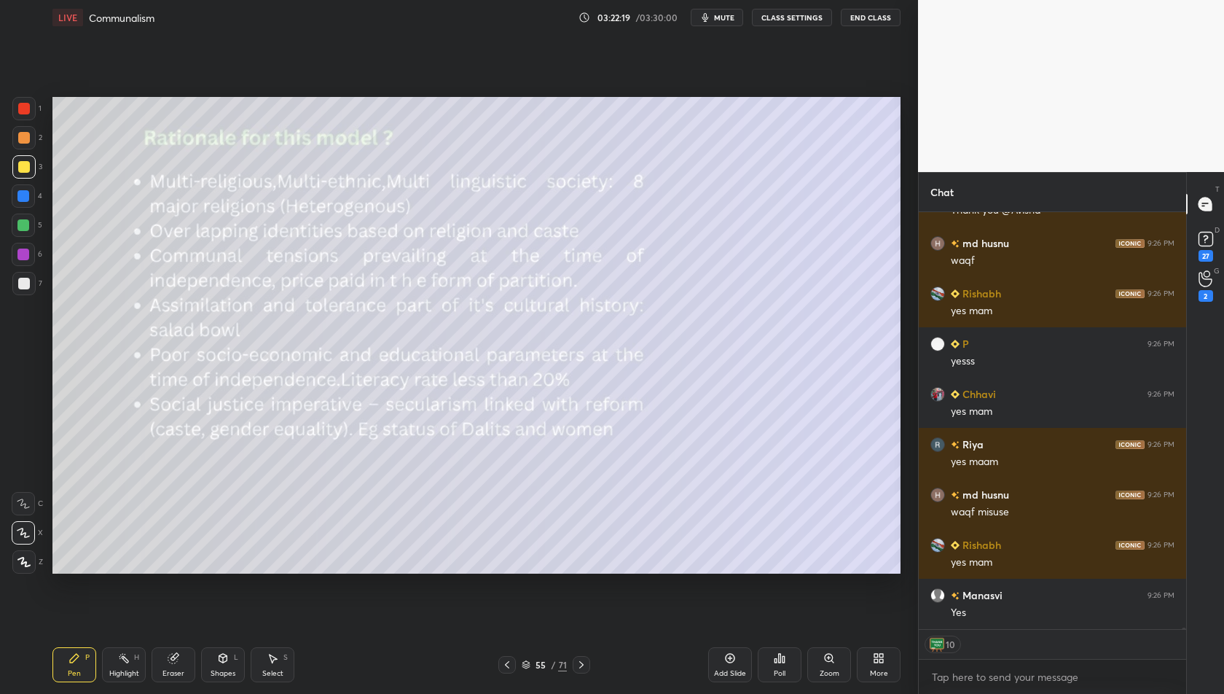
click at [506, 672] on div at bounding box center [506, 664] width 17 height 17
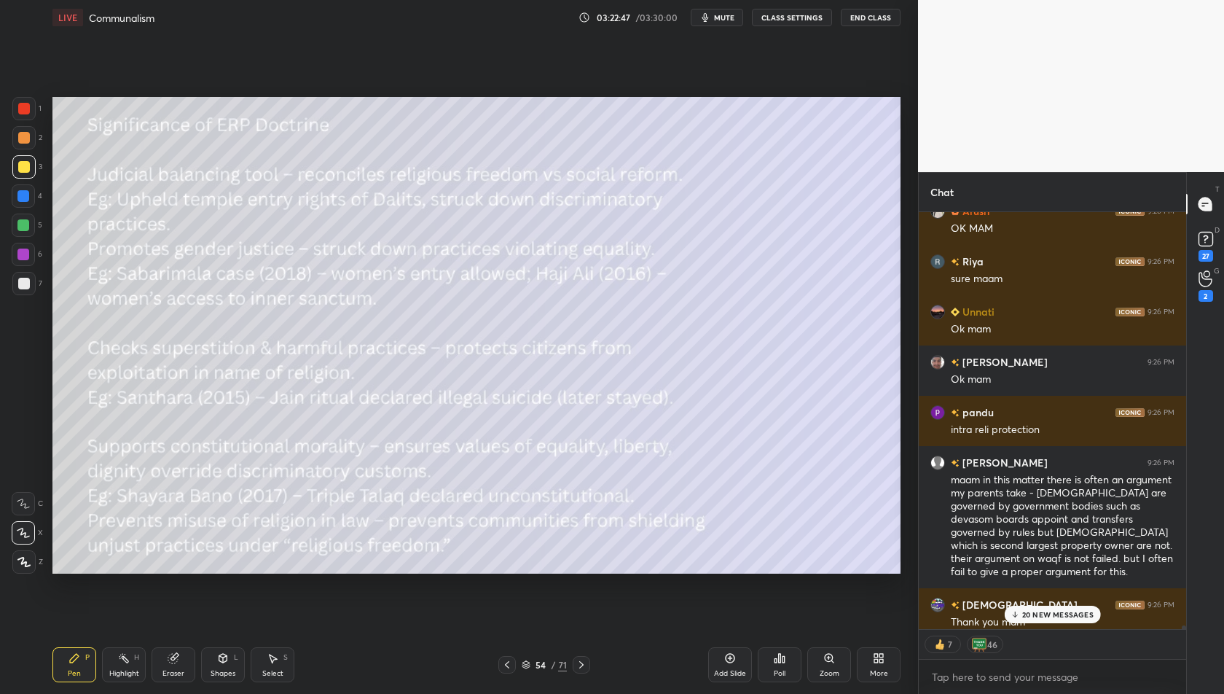
click at [1063, 610] on p "20 NEW MESSAGES" at bounding box center [1057, 614] width 71 height 9
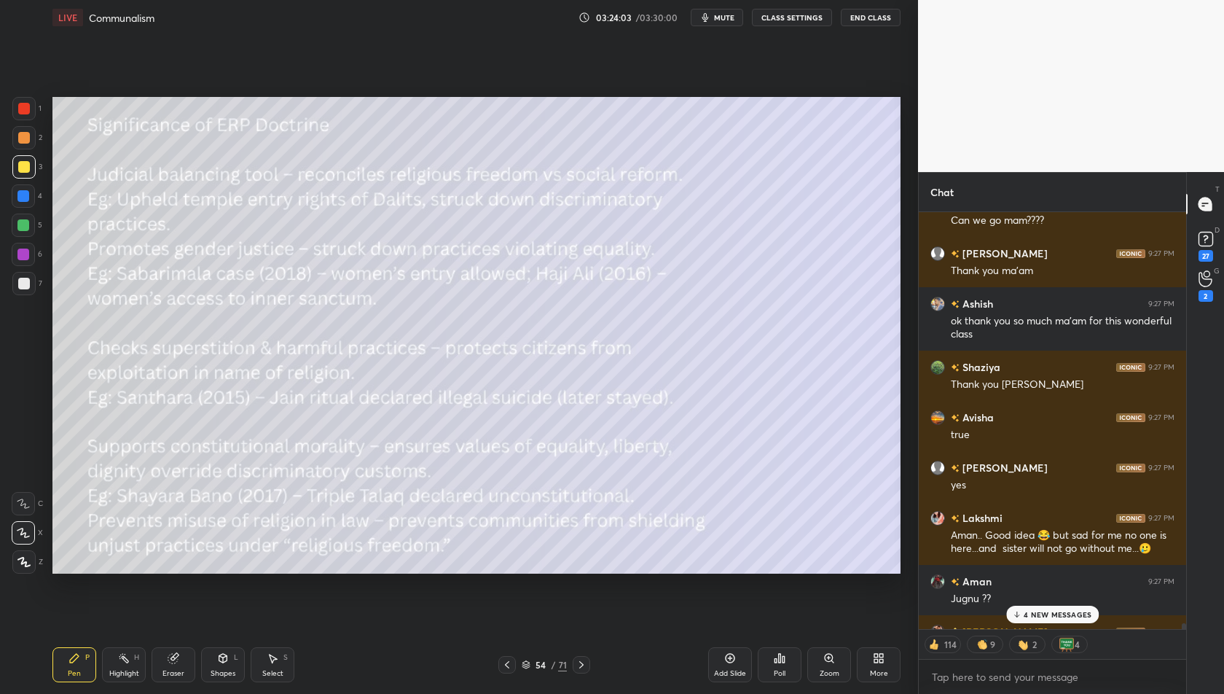
scroll to position [100427, 0]
click at [1034, 611] on p "5 NEW MESSAGES" at bounding box center [1058, 614] width 68 height 9
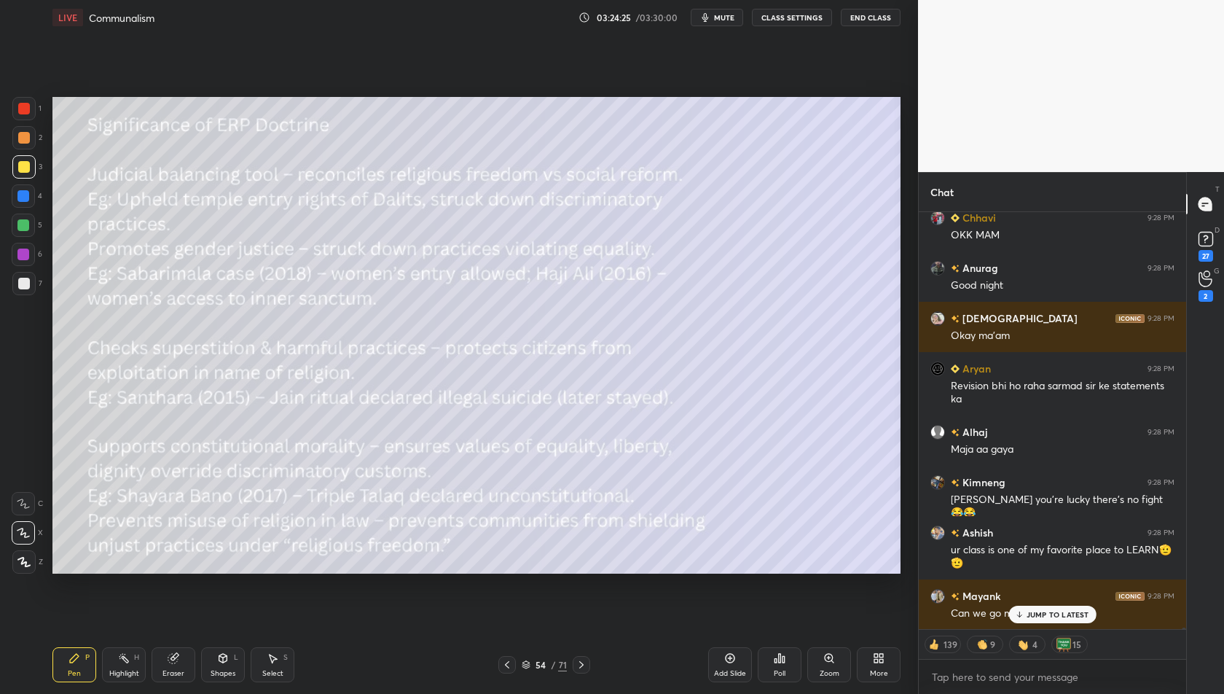
scroll to position [103929, 0]
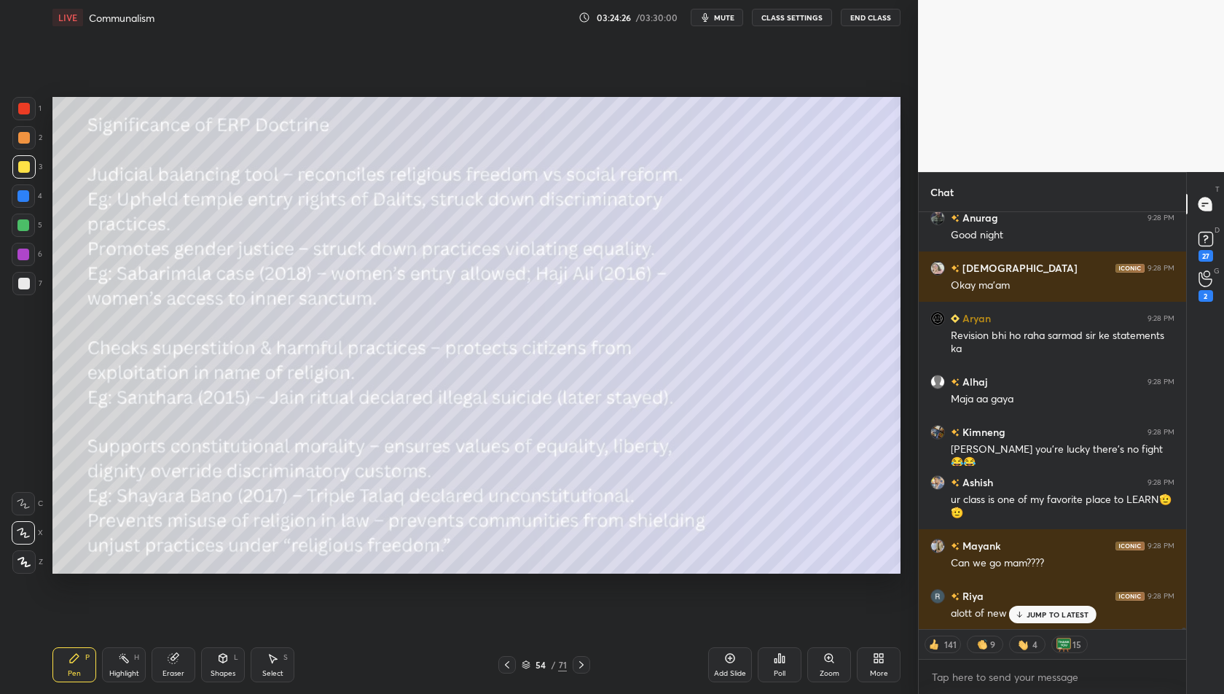
click at [1073, 614] on p "JUMP TO LATEST" at bounding box center [1058, 614] width 63 height 9
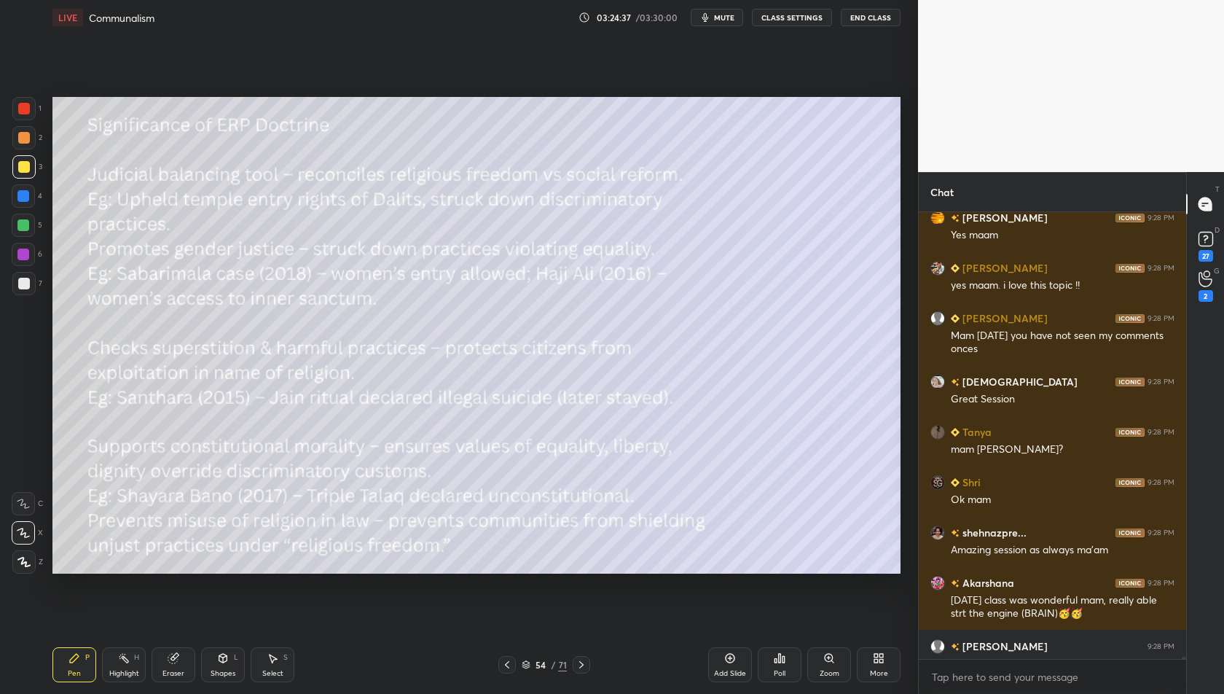
scroll to position [4, 4]
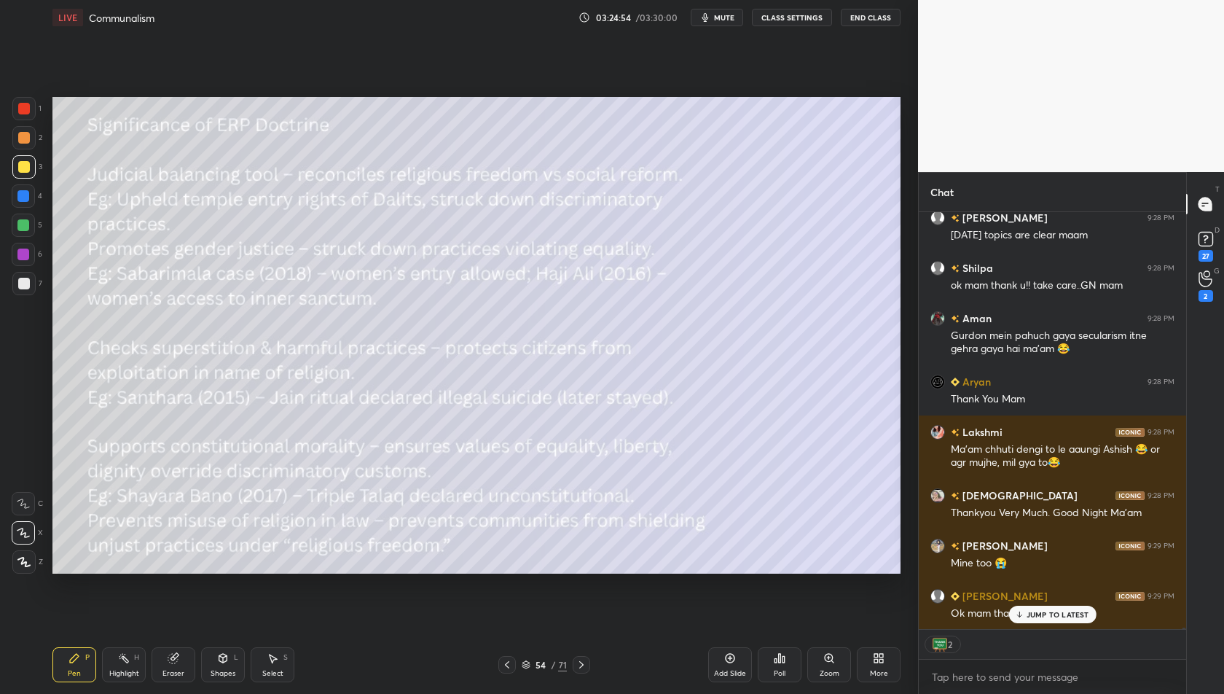
click at [1053, 613] on p "JUMP TO LATEST" at bounding box center [1058, 614] width 63 height 9
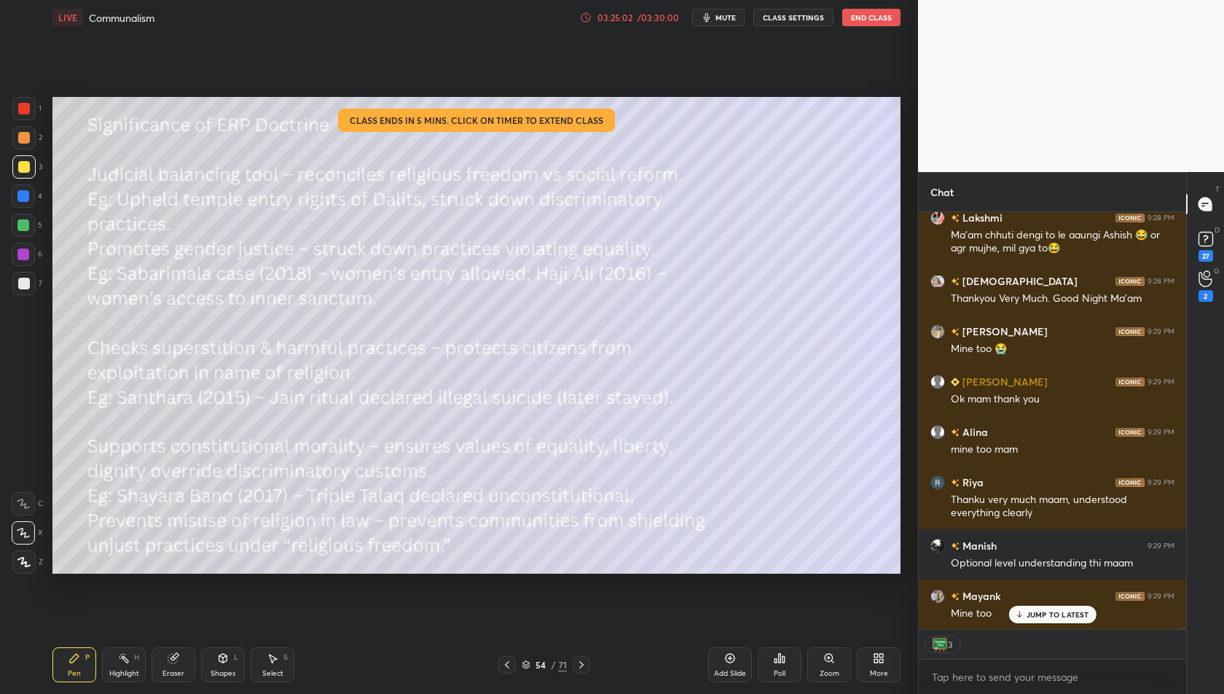
click at [644, 21] on div "/ 03:30:00" at bounding box center [657, 17] width 45 height 9
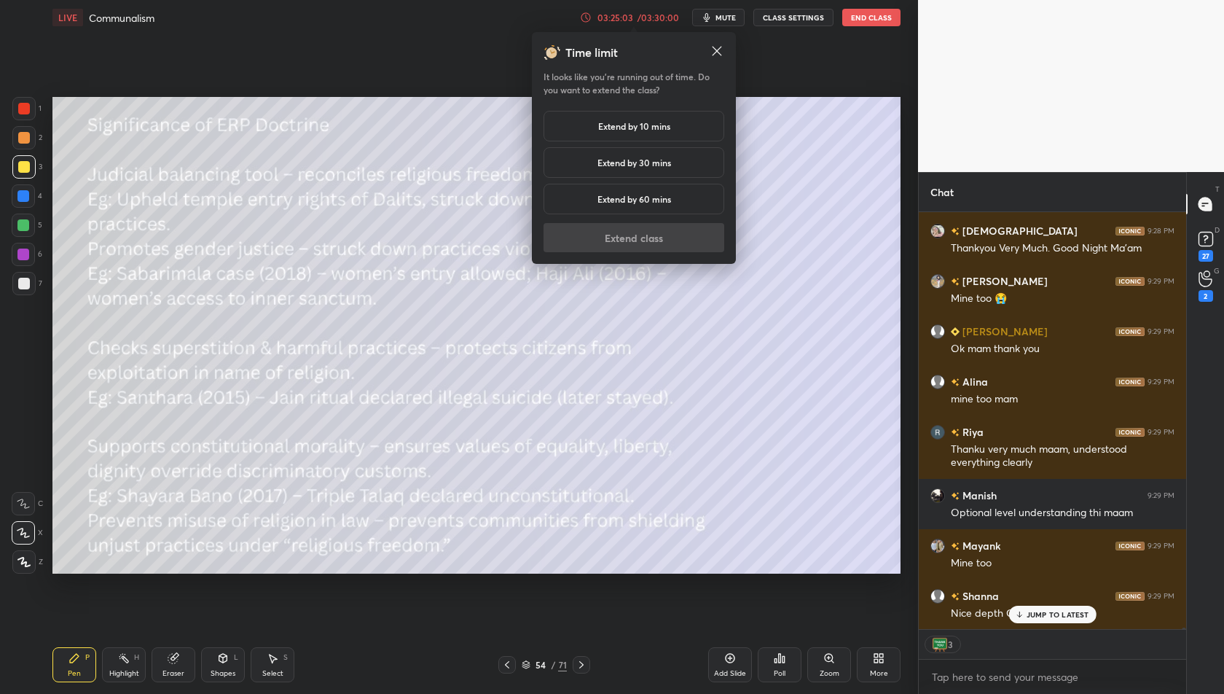
click at [662, 122] on h5 "Extend by 10 mins" at bounding box center [634, 125] width 72 height 13
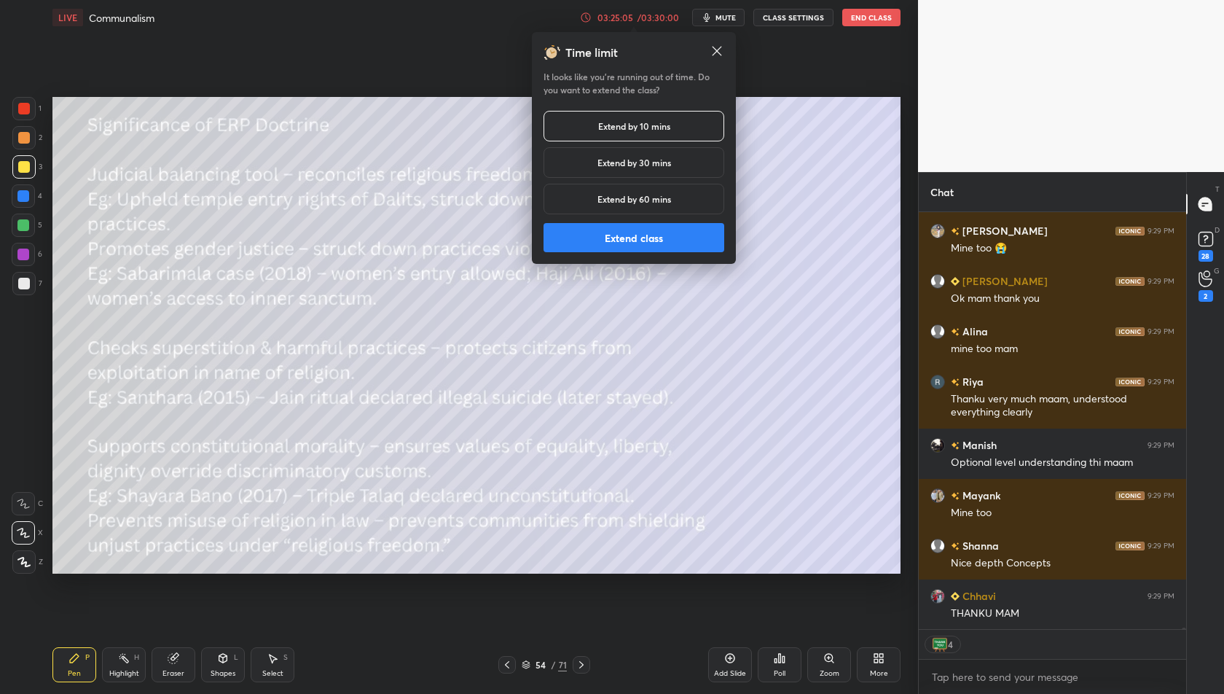
click at [681, 244] on button "Extend class" at bounding box center [634, 237] width 181 height 29
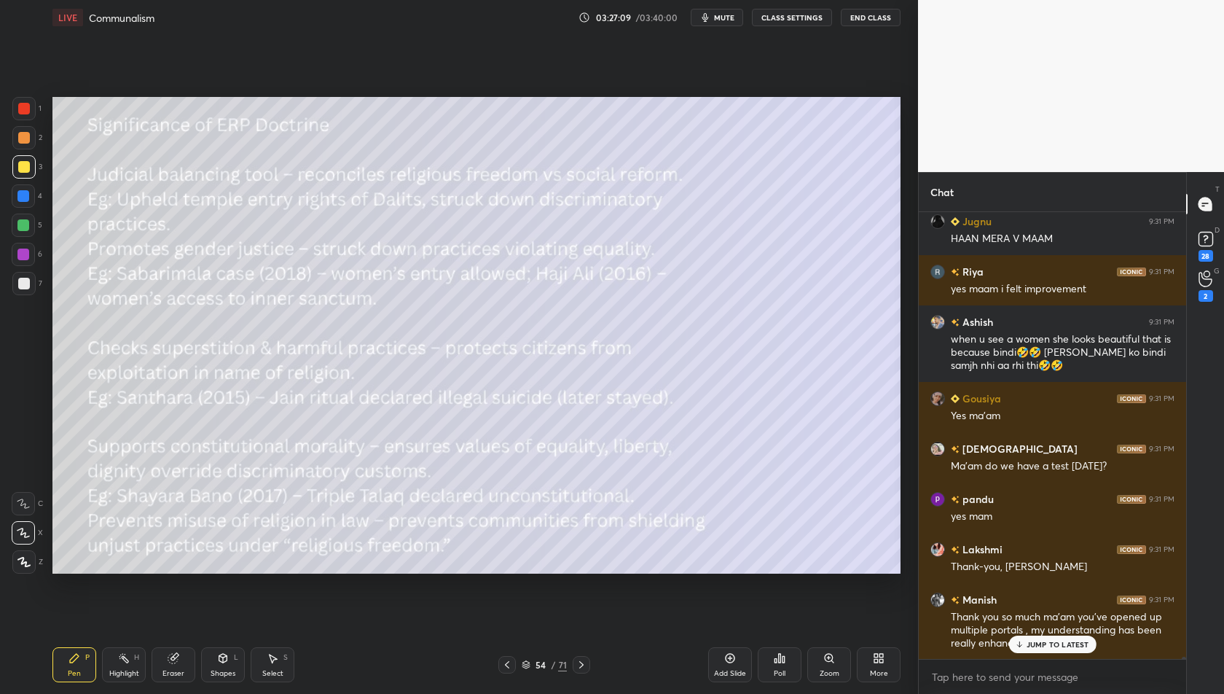
scroll to position [101466, 0]
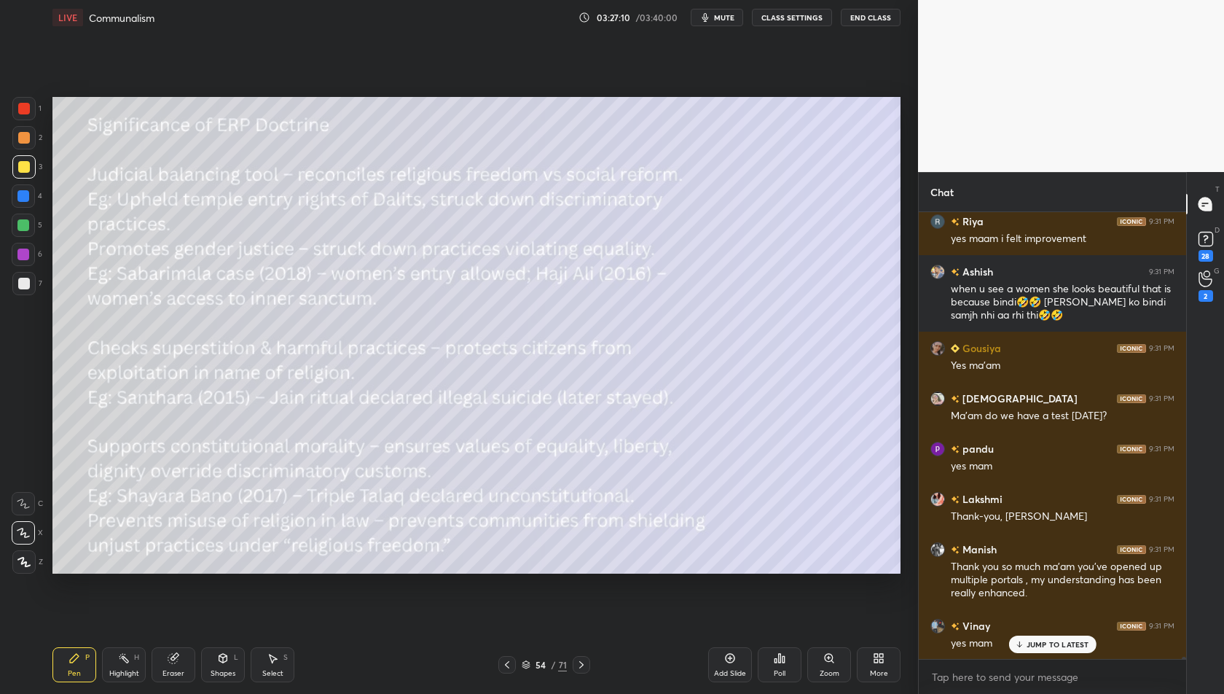
click at [1057, 646] on p "JUMP TO LATEST" at bounding box center [1058, 644] width 63 height 9
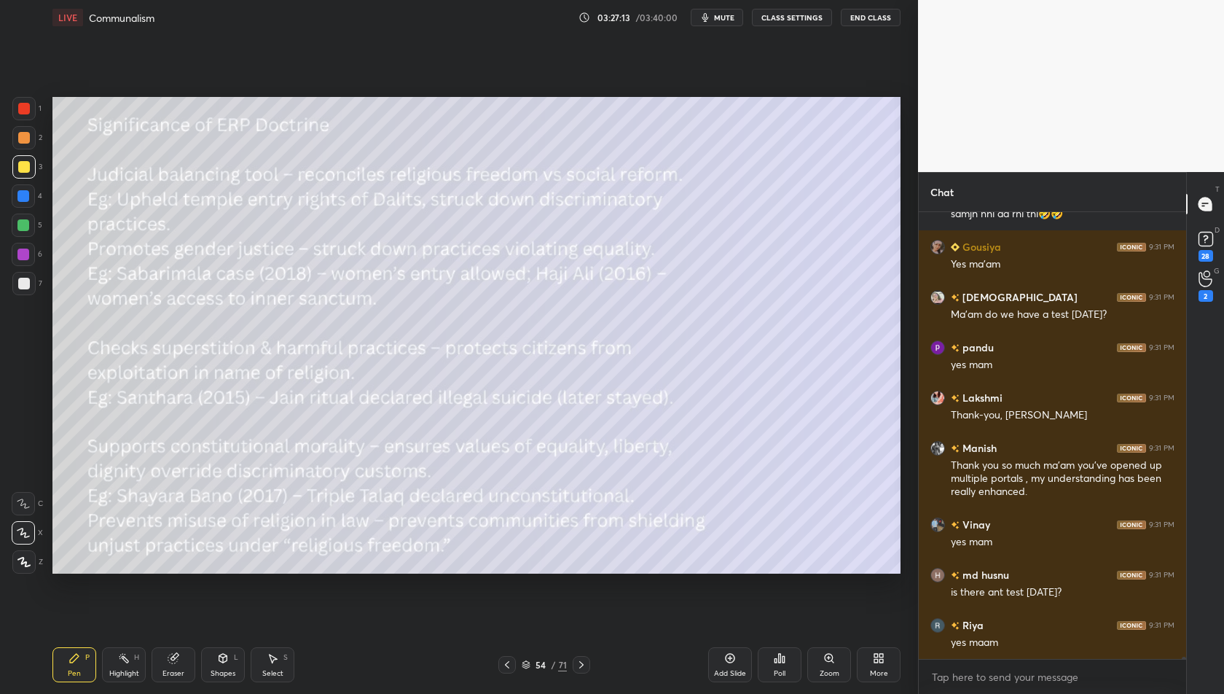
scroll to position [101657, 0]
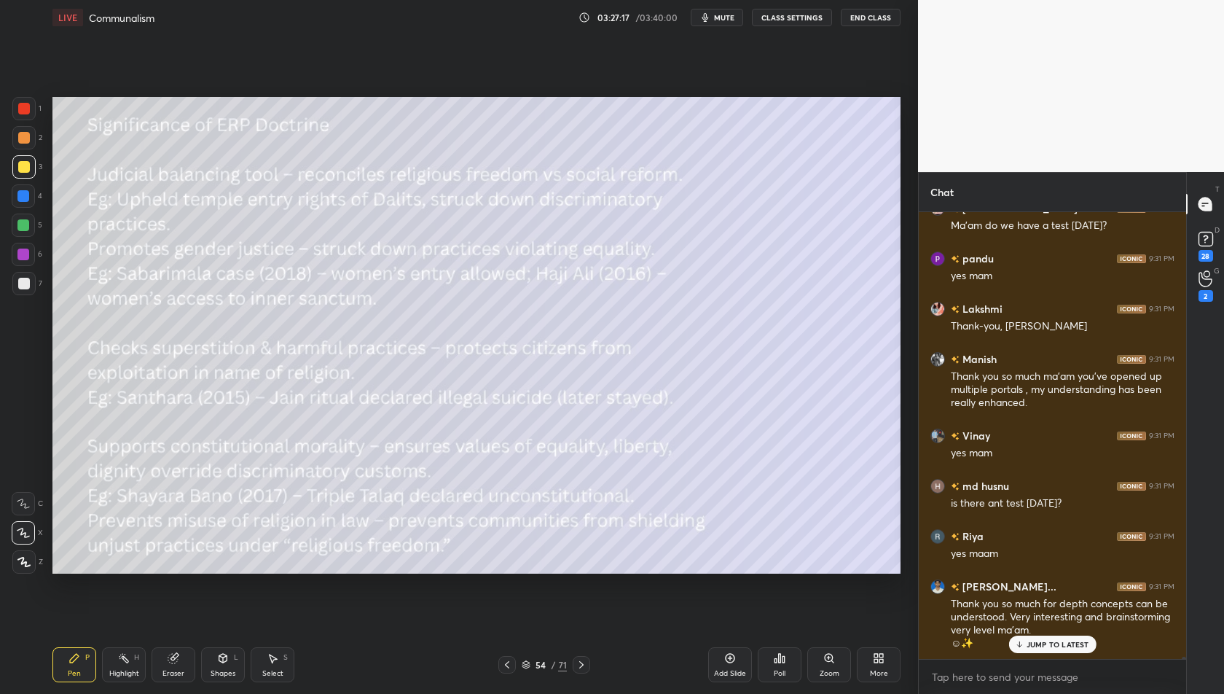
click at [1067, 640] on p "JUMP TO LATEST" at bounding box center [1058, 644] width 63 height 9
click at [736, 659] on div "Add Slide" at bounding box center [730, 664] width 44 height 35
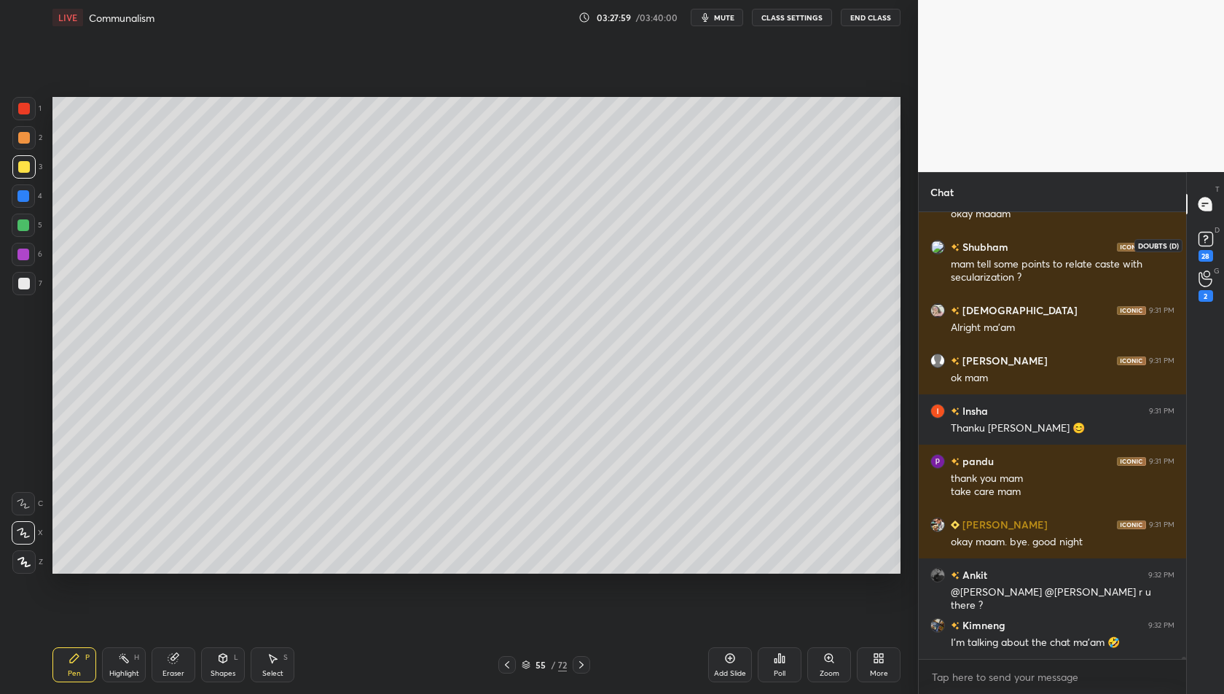
scroll to position [102216, 0]
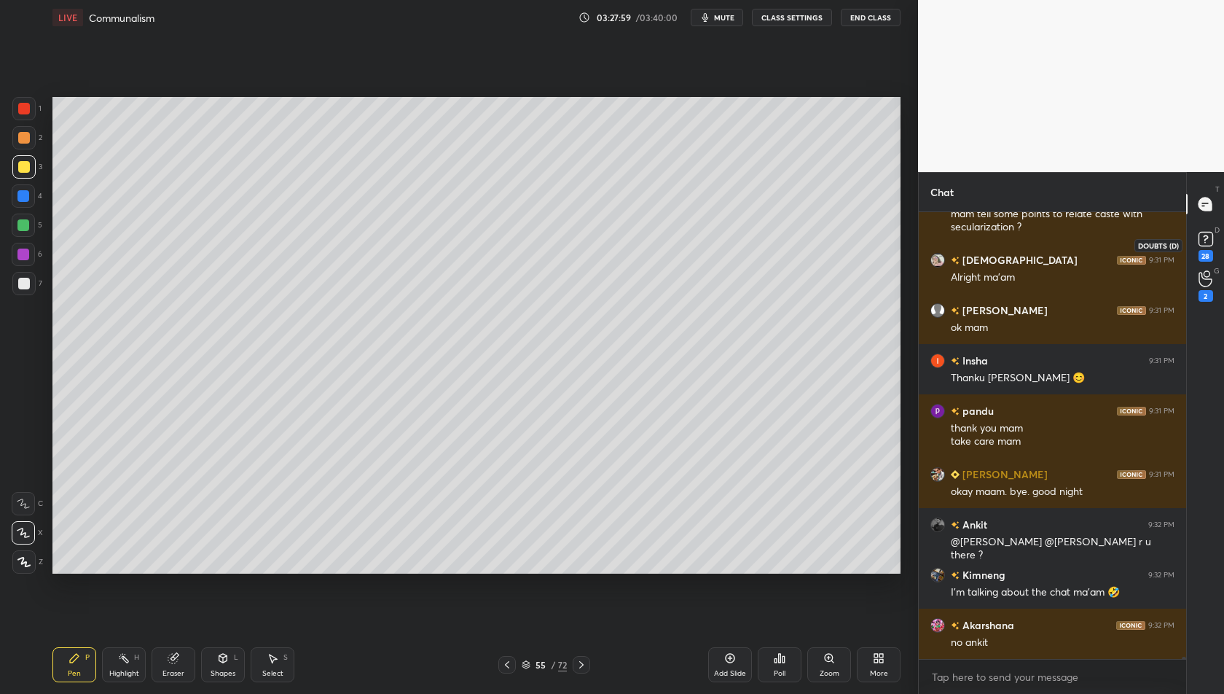
click at [1202, 236] on rect at bounding box center [1206, 239] width 14 height 14
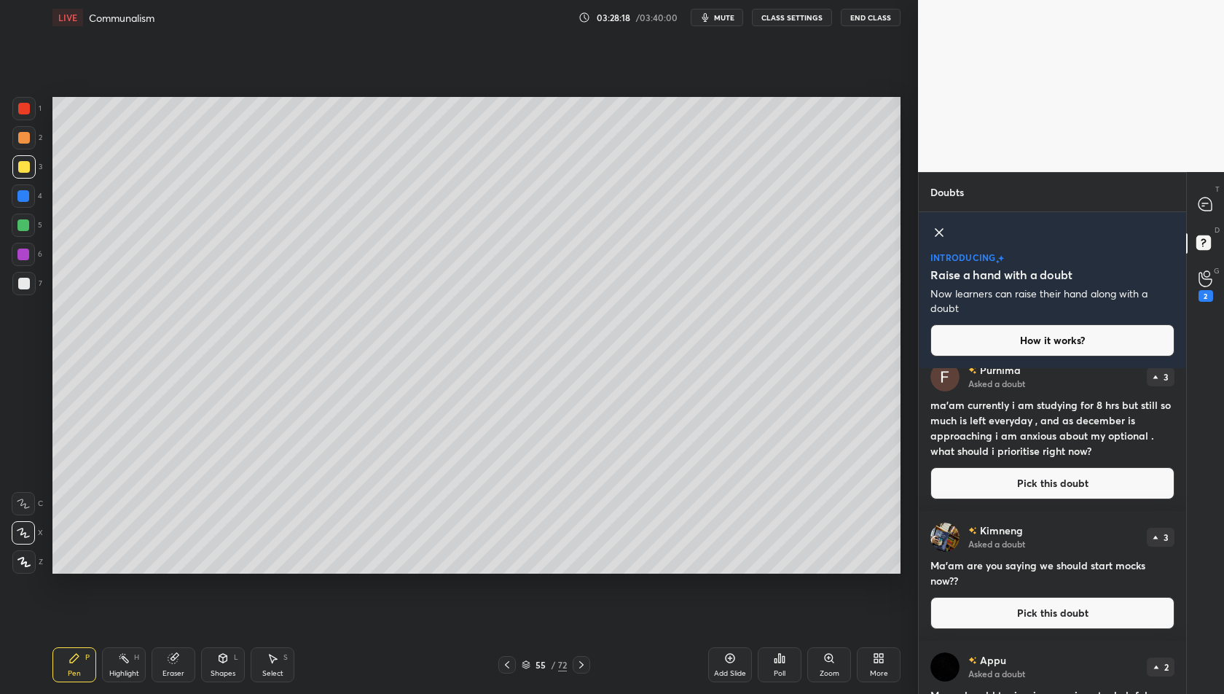
scroll to position [160, 0]
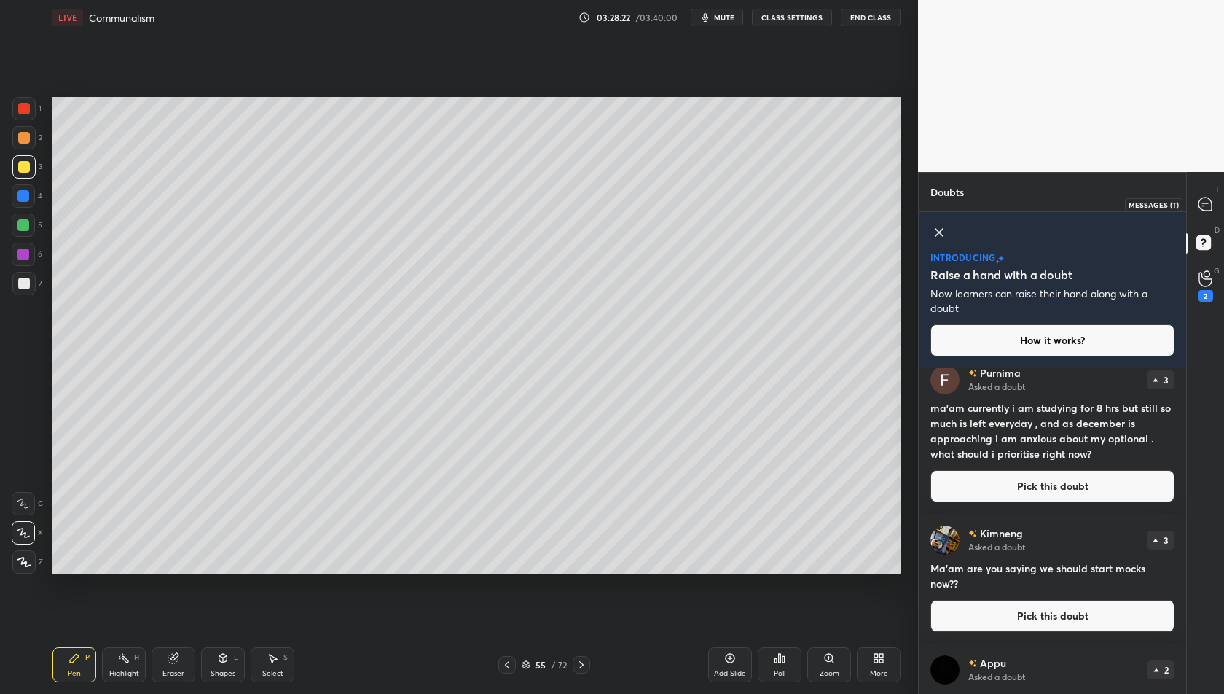
click at [1205, 208] on icon at bounding box center [1205, 203] width 13 height 13
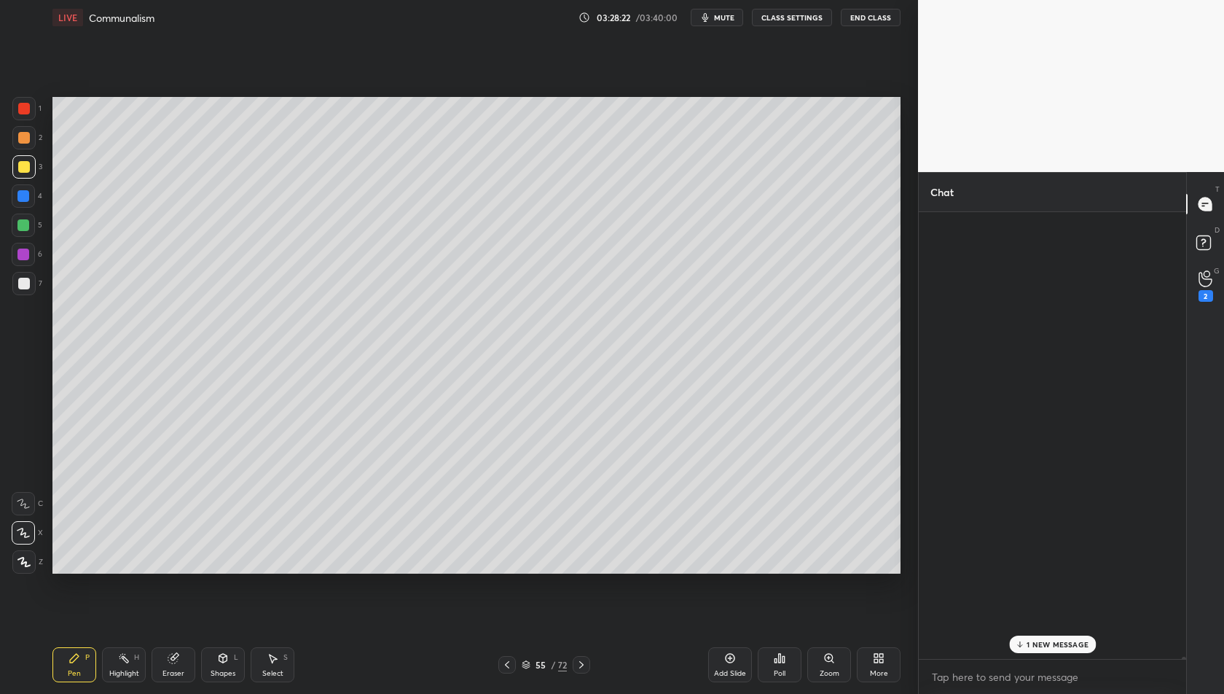
scroll to position [442, 264]
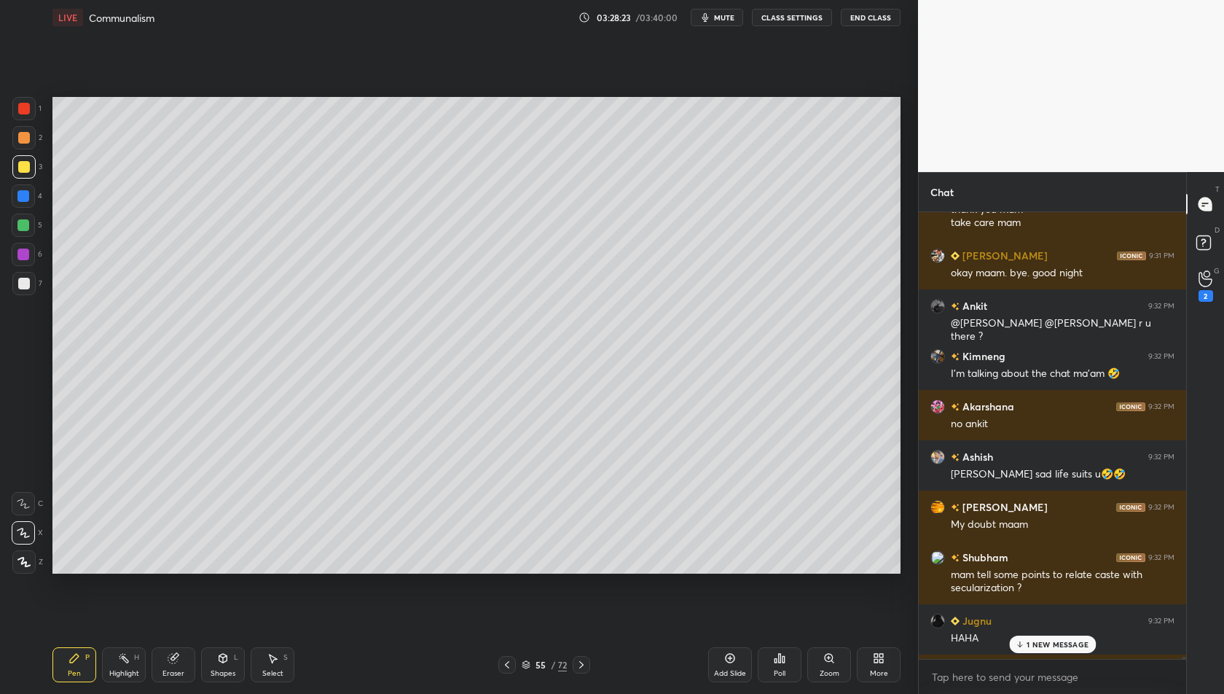
click at [1064, 645] on p "1 NEW MESSAGE" at bounding box center [1058, 644] width 62 height 9
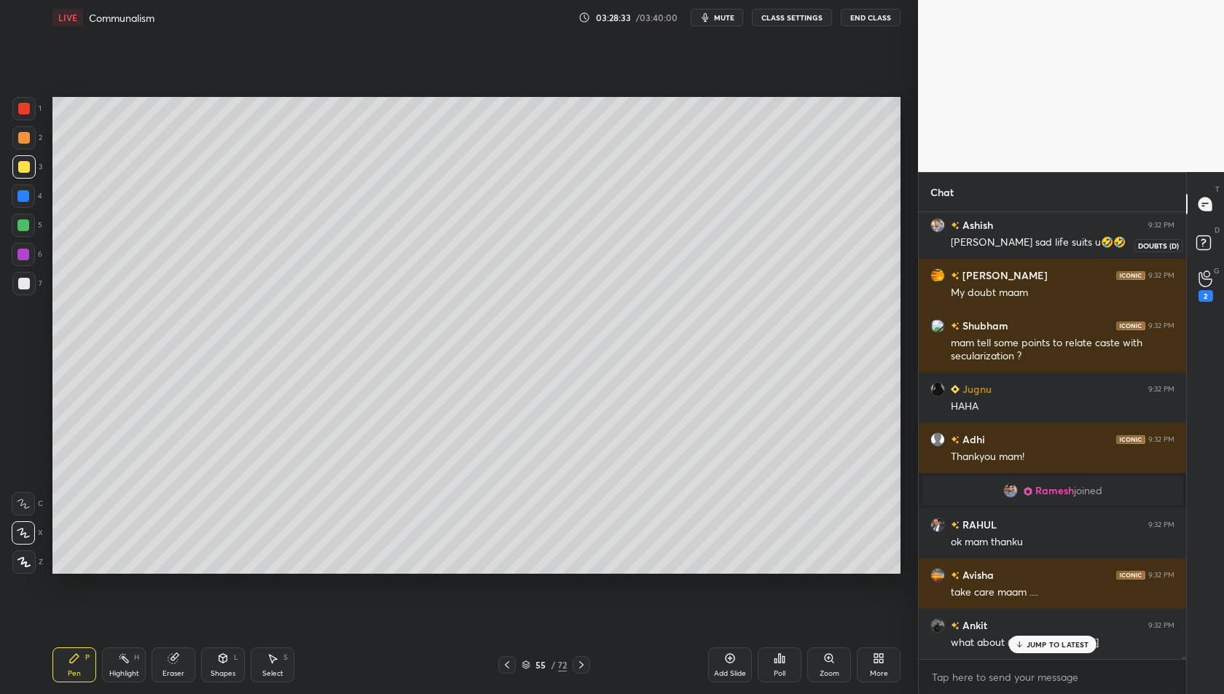
scroll to position [103074, 0]
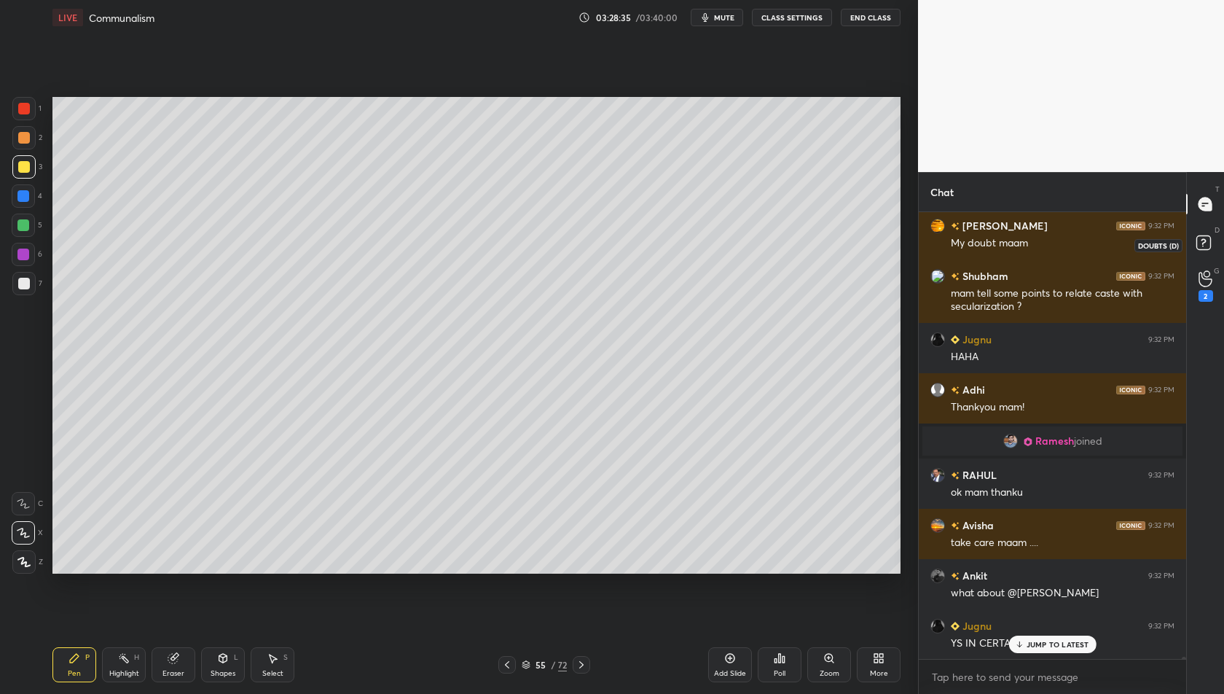
click at [1197, 243] on rect at bounding box center [1203, 243] width 14 height 14
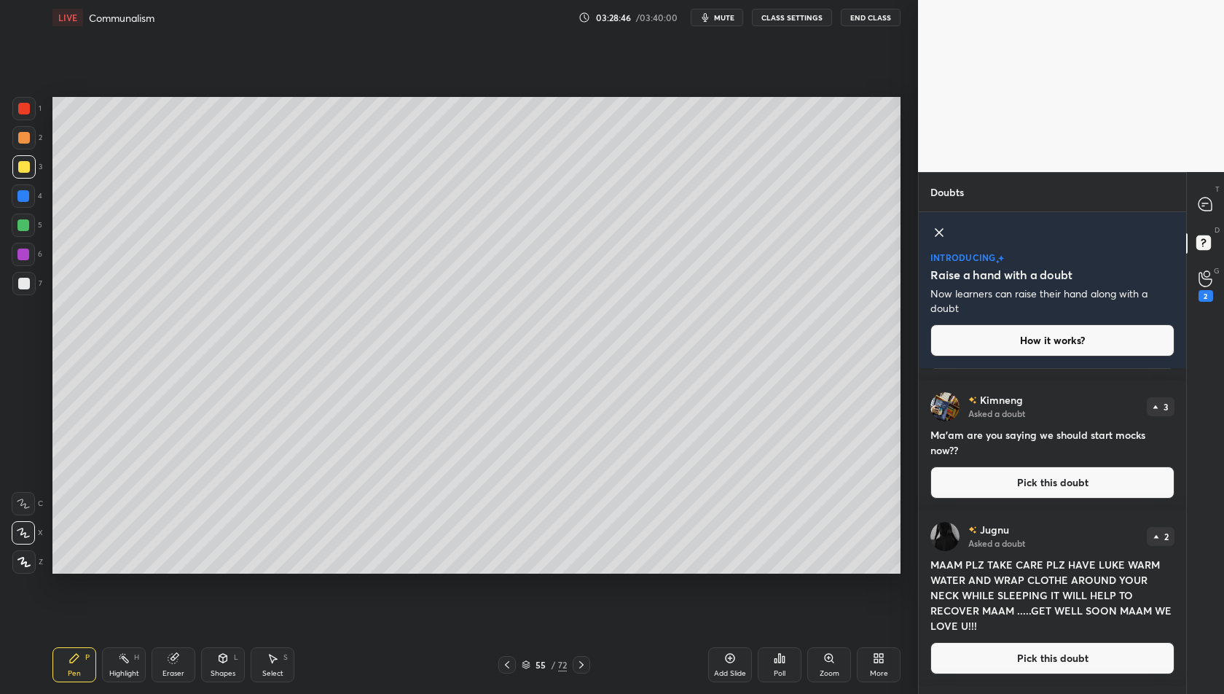
scroll to position [296, 0]
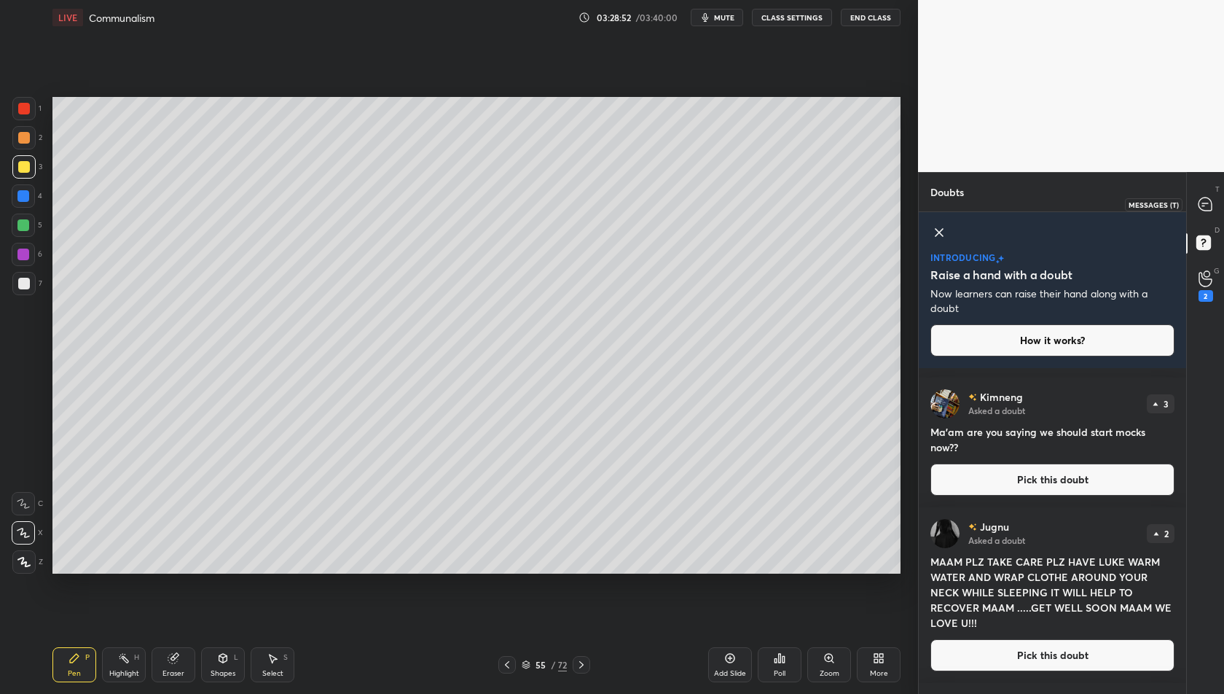
click at [1198, 212] on div at bounding box center [1205, 204] width 29 height 26
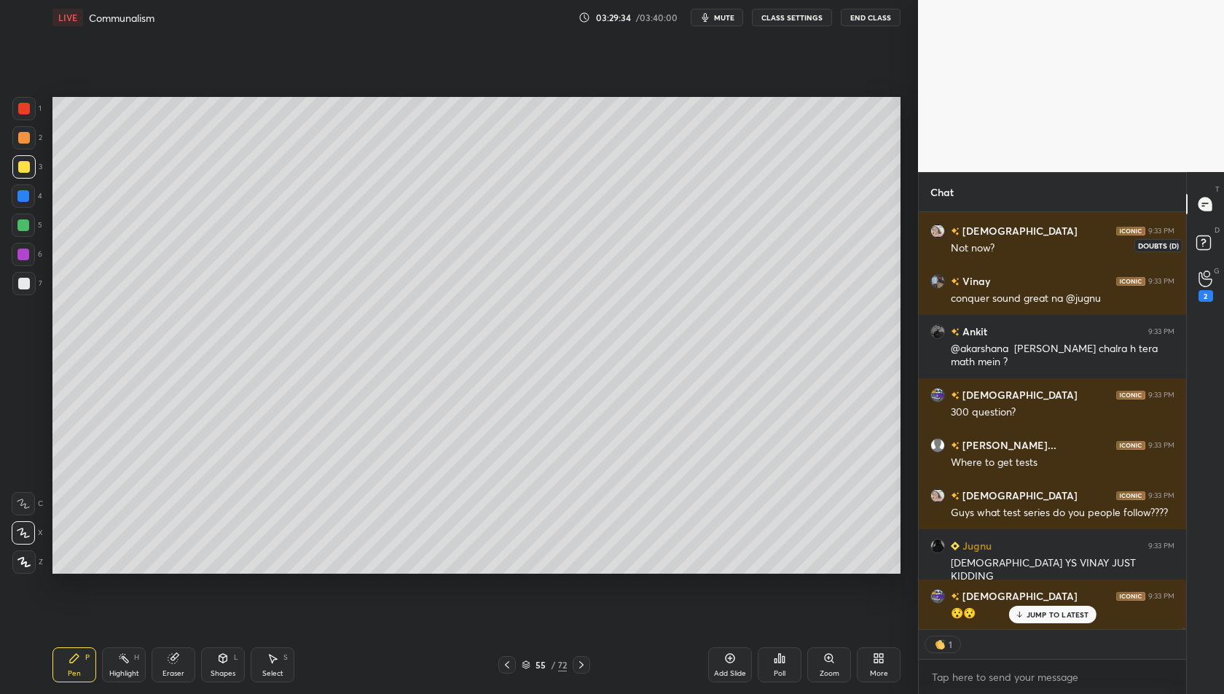
scroll to position [103684, 0]
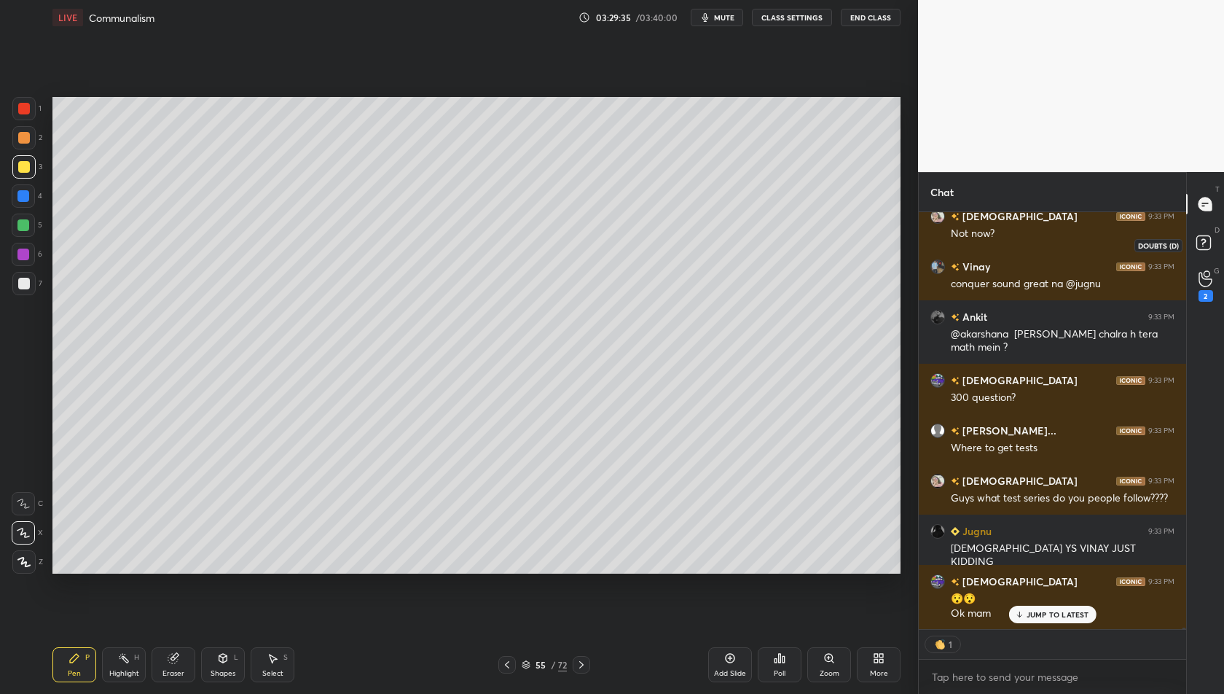
click at [1204, 245] on rect at bounding box center [1203, 243] width 14 height 14
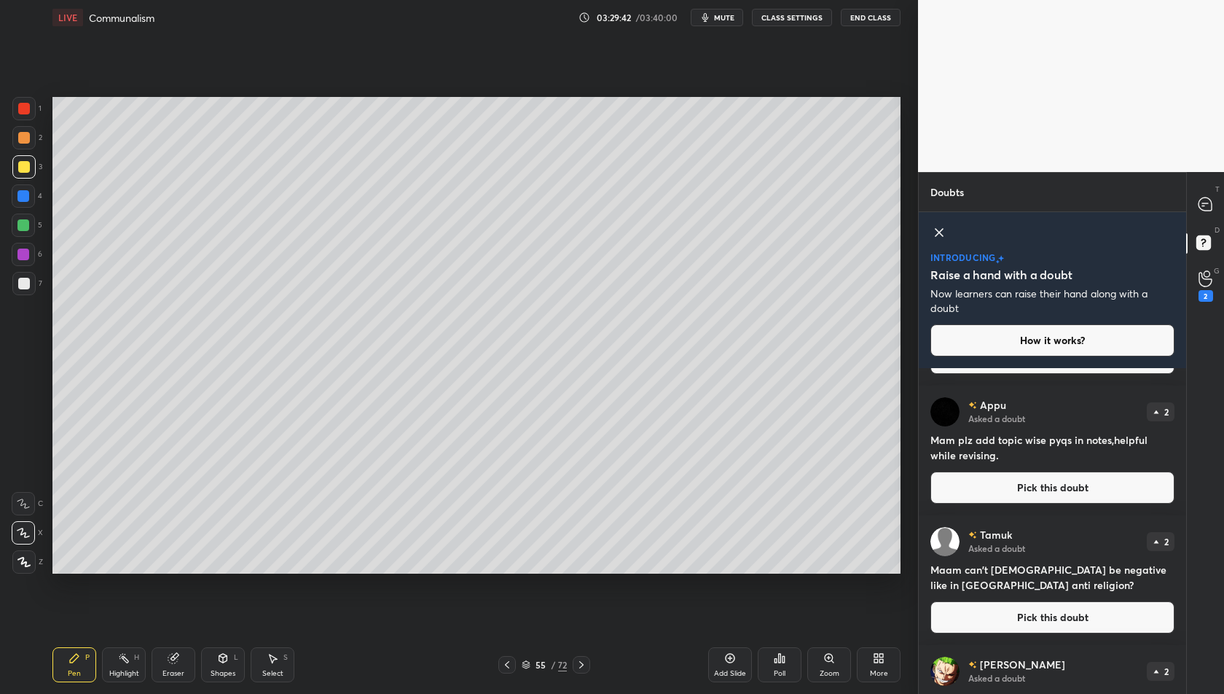
scroll to position [421, 0]
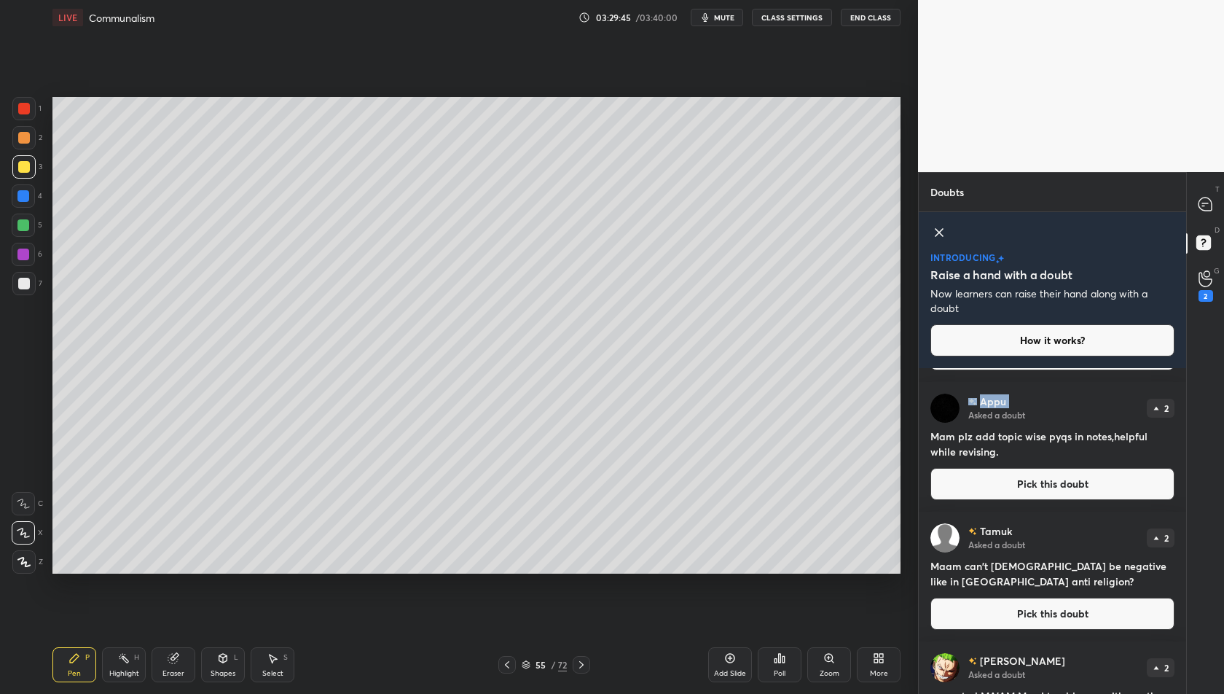
drag, startPoint x: 976, startPoint y: 399, endPoint x: 1041, endPoint y: 399, distance: 64.9
click at [1041, 399] on div "Appu Asked a doubt 2" at bounding box center [1052, 407] width 244 height 29
click at [1065, 443] on h4 "Mam plz add topic wise pyqs in notes,helpful while revising." at bounding box center [1052, 443] width 244 height 31
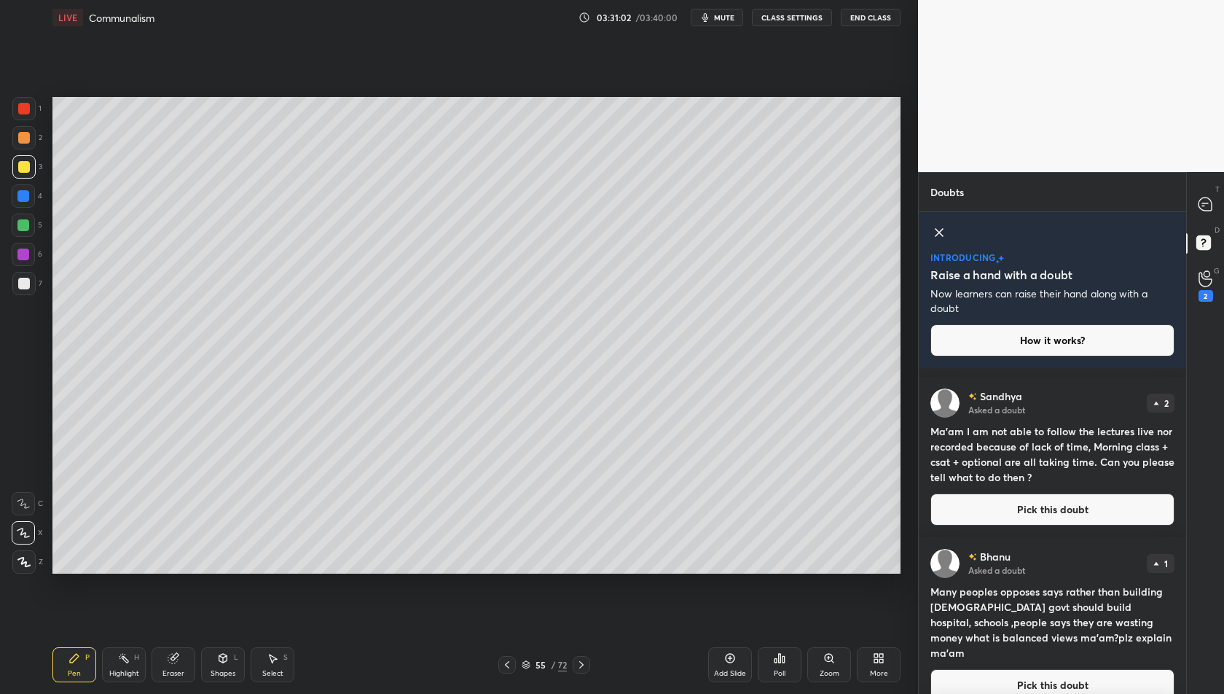
scroll to position [1269, 0]
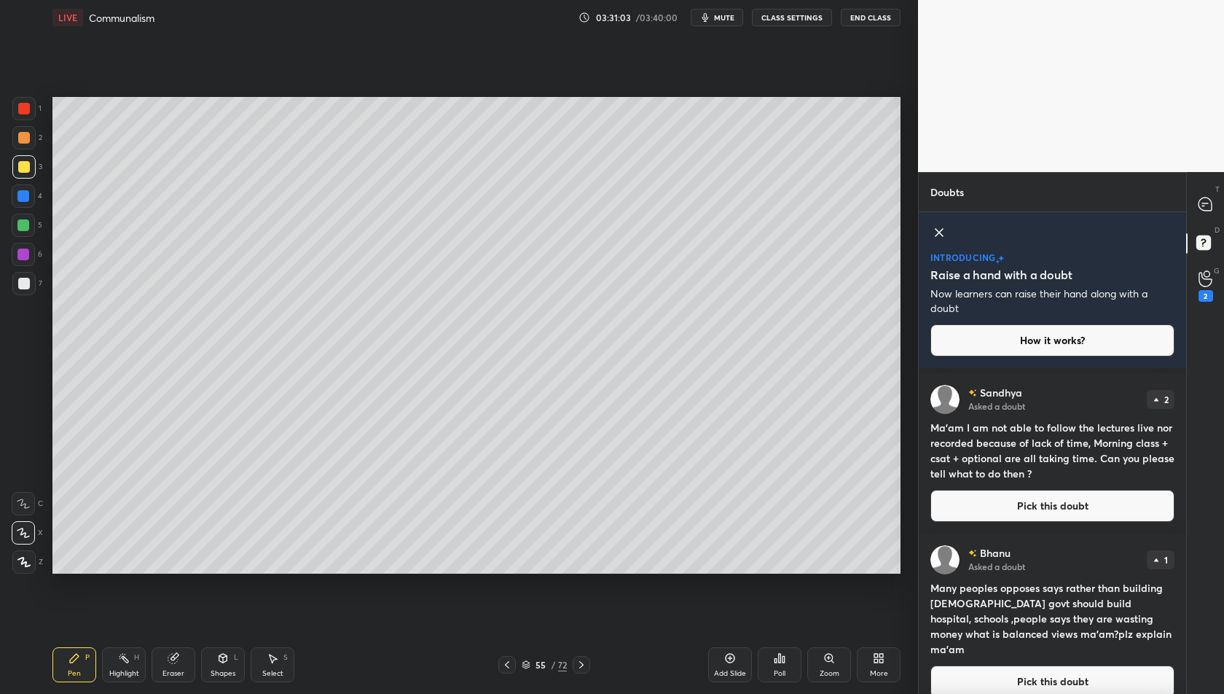
click at [1217, 200] on div at bounding box center [1205, 204] width 29 height 26
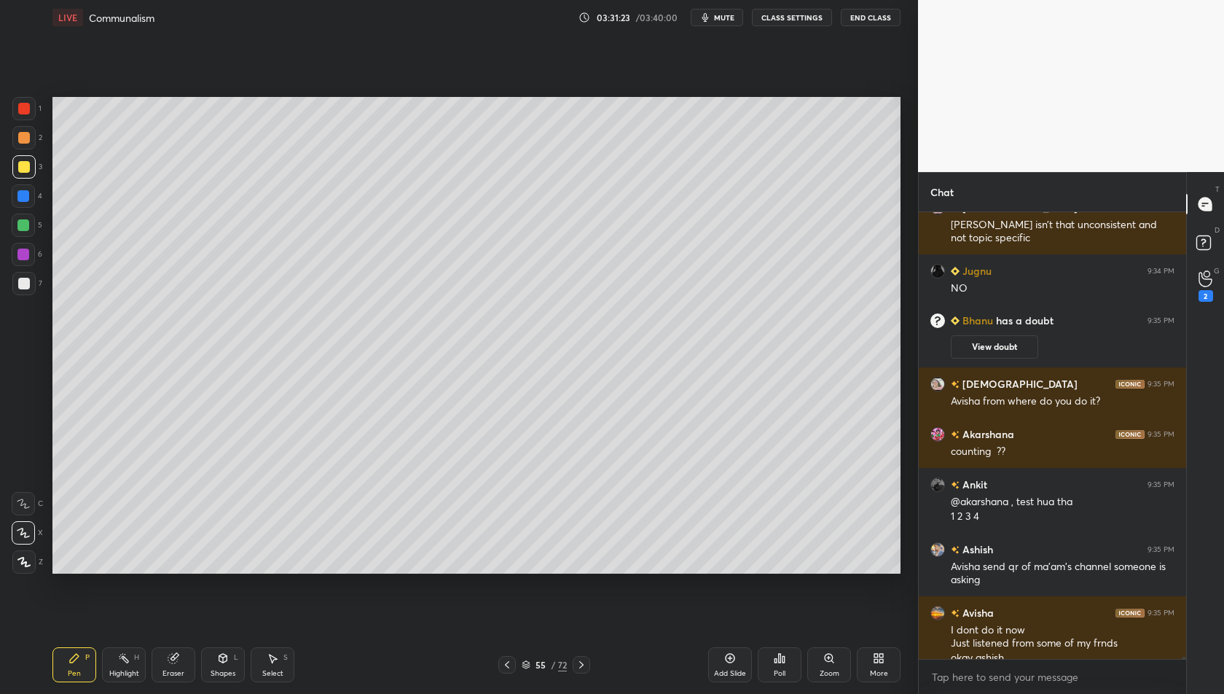
scroll to position [104990, 0]
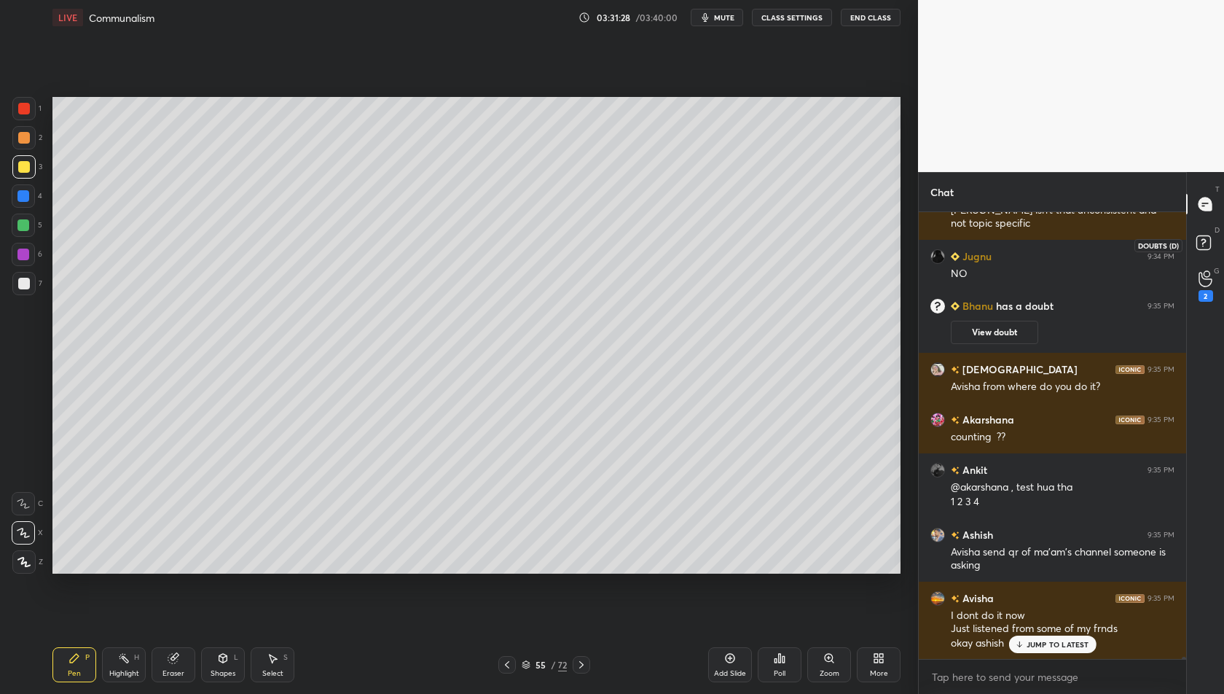
click at [1204, 238] on rect at bounding box center [1203, 243] width 14 height 14
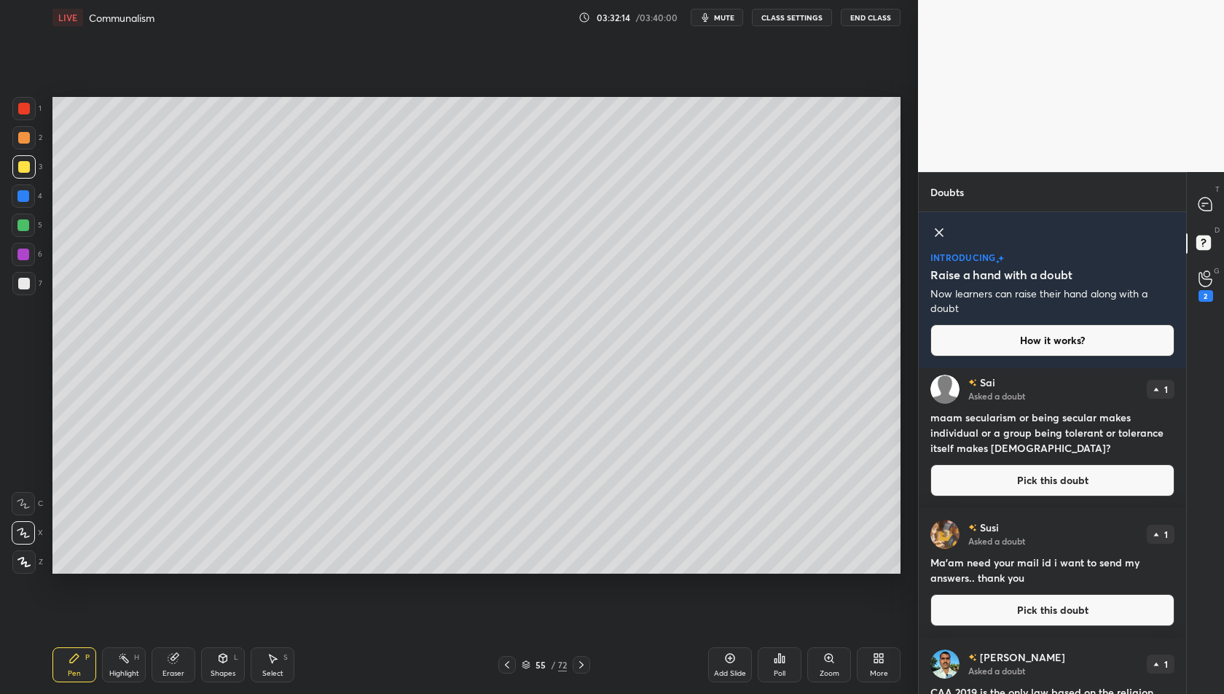
scroll to position [2048, 0]
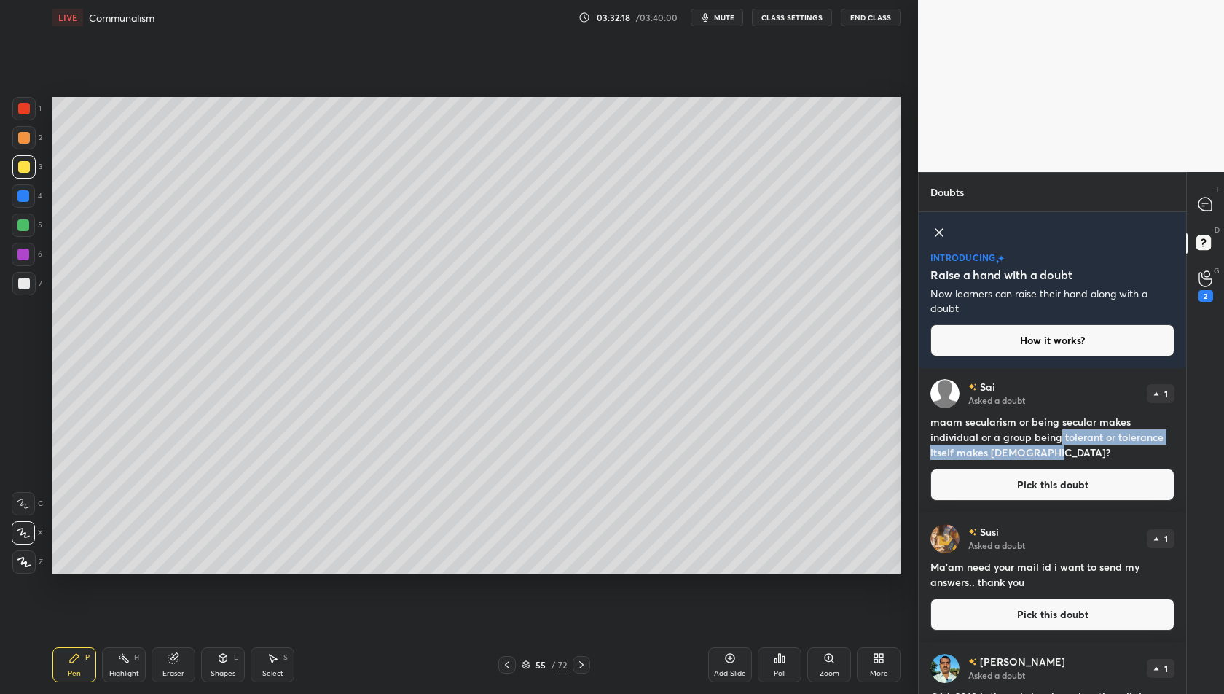
drag, startPoint x: 1050, startPoint y: 385, endPoint x: 1165, endPoint y: 446, distance: 130.4
click at [1165, 446] on h4 "maam secularism or being secular makes individual or a group being tolerant or …" at bounding box center [1052, 437] width 244 height 46
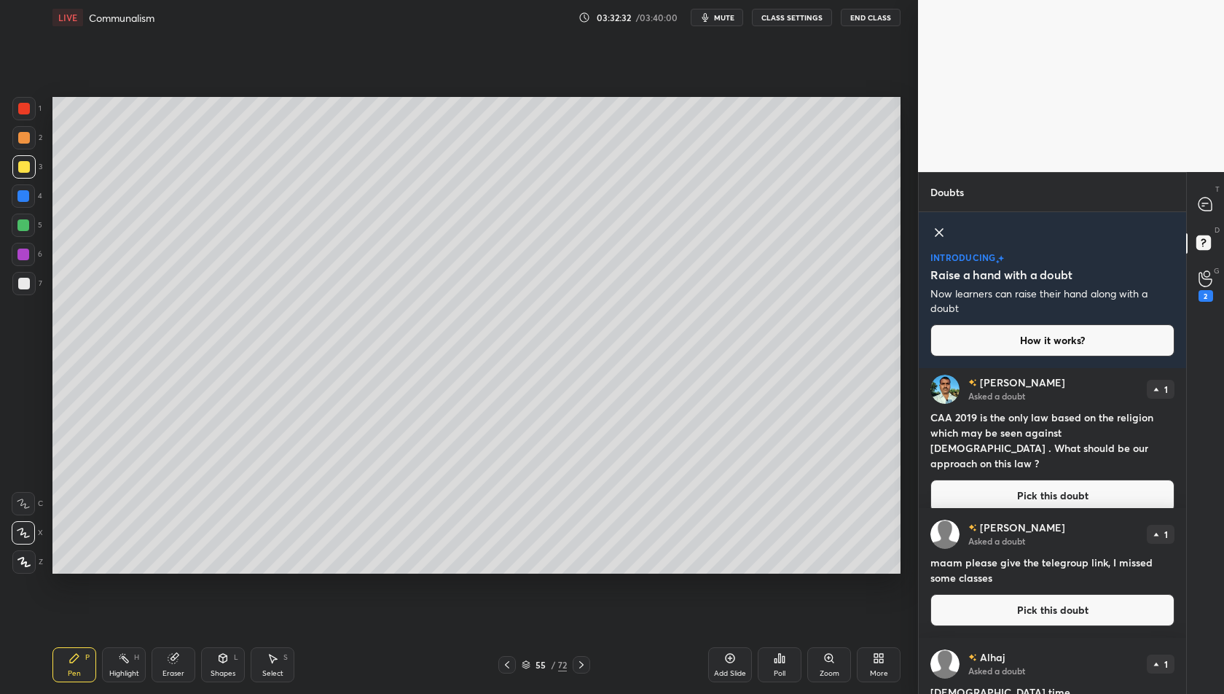
scroll to position [2476, 0]
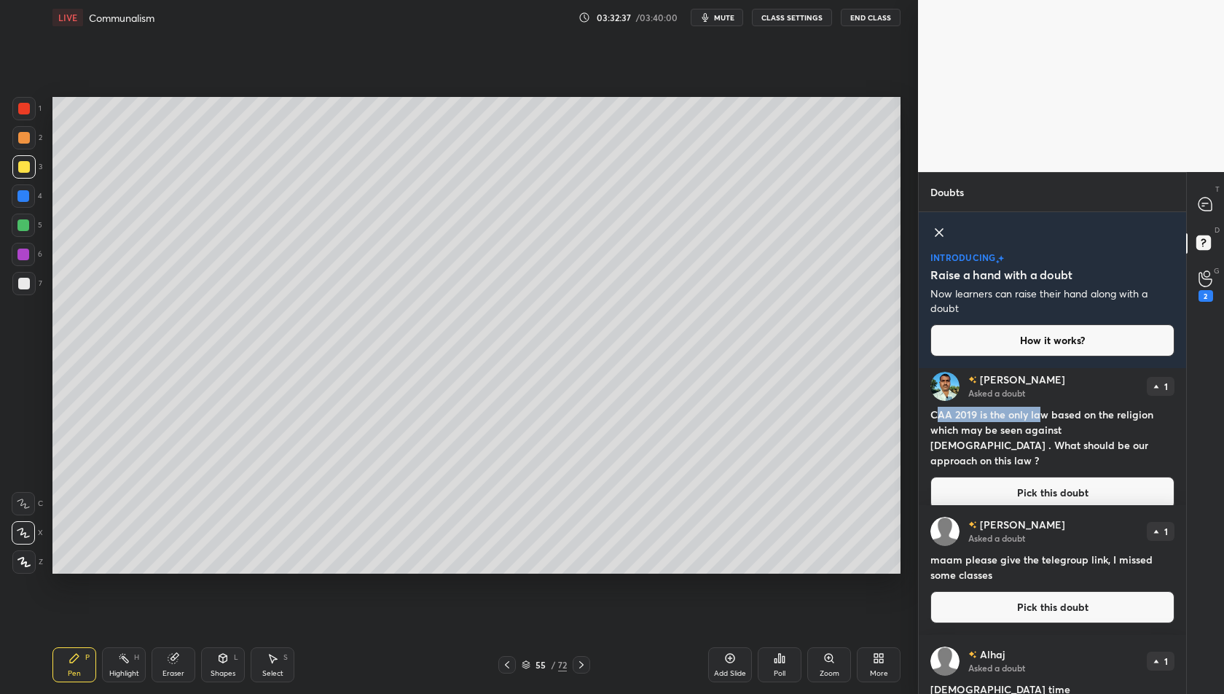
drag, startPoint x: 1165, startPoint y: 446, endPoint x: 1038, endPoint y: 420, distance: 130.0
click at [1038, 420] on h4 "CAA 2019 is the only law based on the religion which may be seen against Secula…" at bounding box center [1052, 437] width 244 height 61
click at [1041, 420] on h4 "CAA 2019 is the only law based on the religion which may be seen against Secula…" at bounding box center [1052, 437] width 244 height 61
drag, startPoint x: 1038, startPoint y: 420, endPoint x: 1048, endPoint y: 419, distance: 10.3
click at [1048, 419] on div "Dipak Asked a doubt 1 CAA 2019 is the only law based on the religion which may …" at bounding box center [1052, 440] width 267 height 160
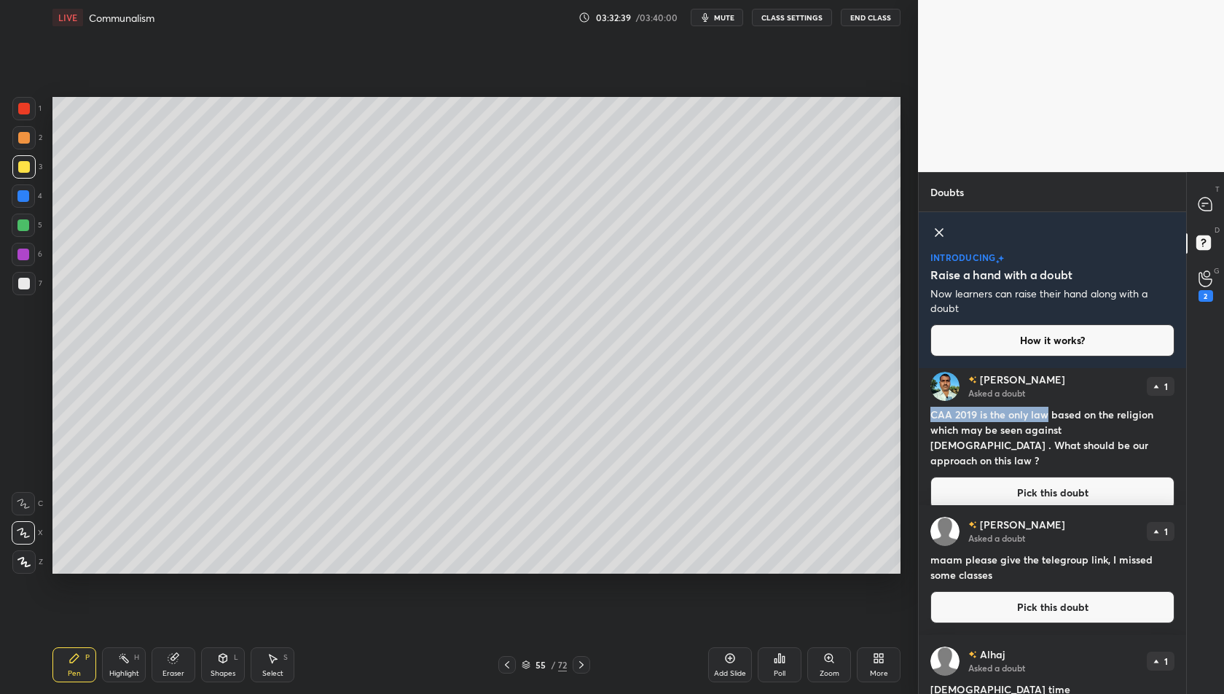
click at [1088, 404] on div "Dipak Asked a doubt 1 CAA 2019 is the only law based on the religion which may …" at bounding box center [1052, 440] width 267 height 160
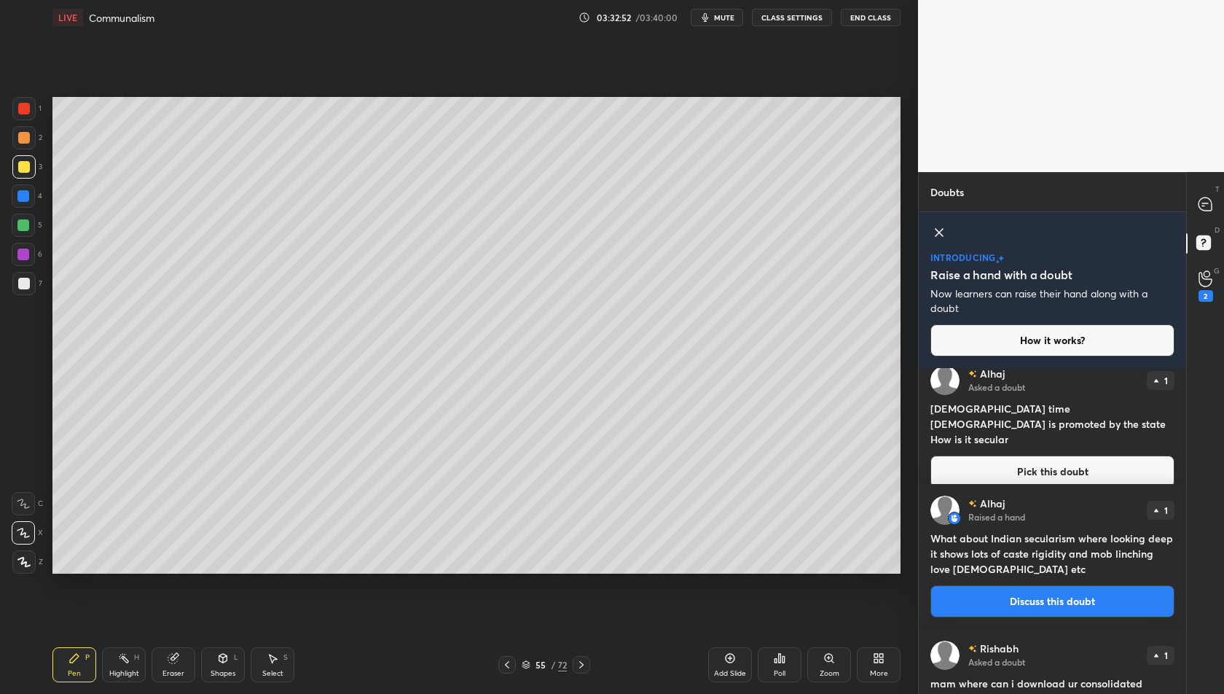
scroll to position [2744, 0]
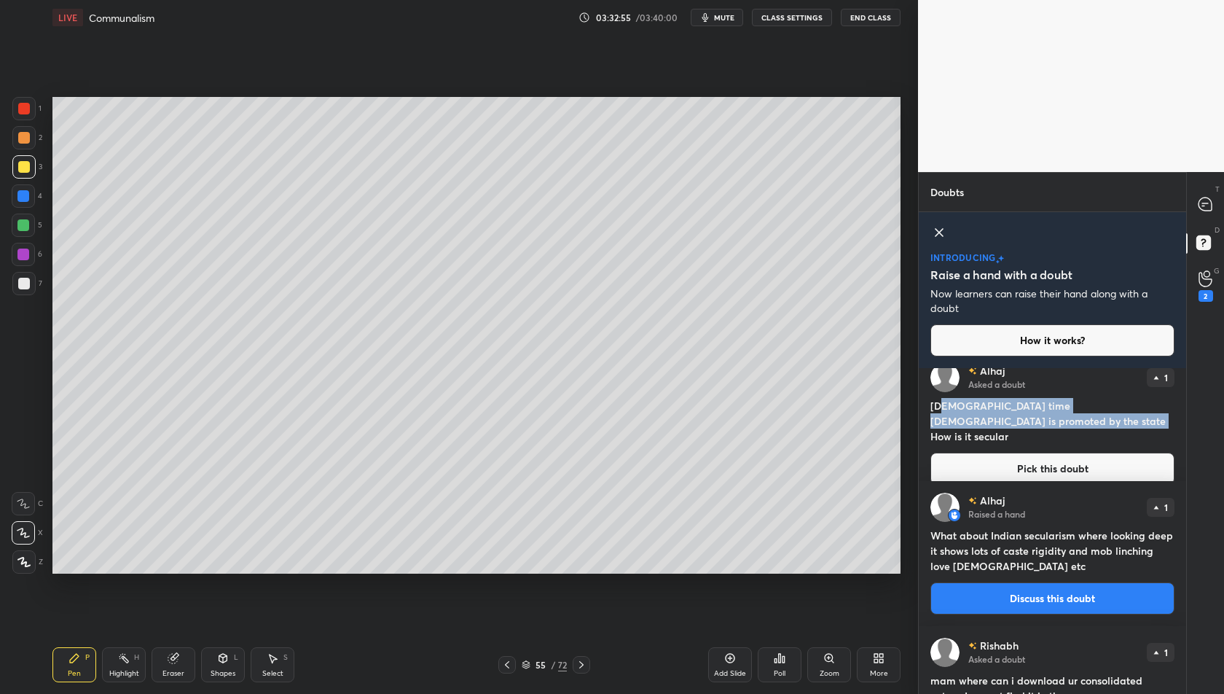
drag, startPoint x: 1048, startPoint y: 419, endPoint x: 1134, endPoint y: 415, distance: 86.1
click at [1134, 415] on h4 "Mam Ashokan time Buddhism is promoted by the state How is it secular" at bounding box center [1052, 421] width 244 height 46
click at [1068, 389] on div "Alhaj Asked a doubt 1" at bounding box center [1052, 377] width 244 height 29
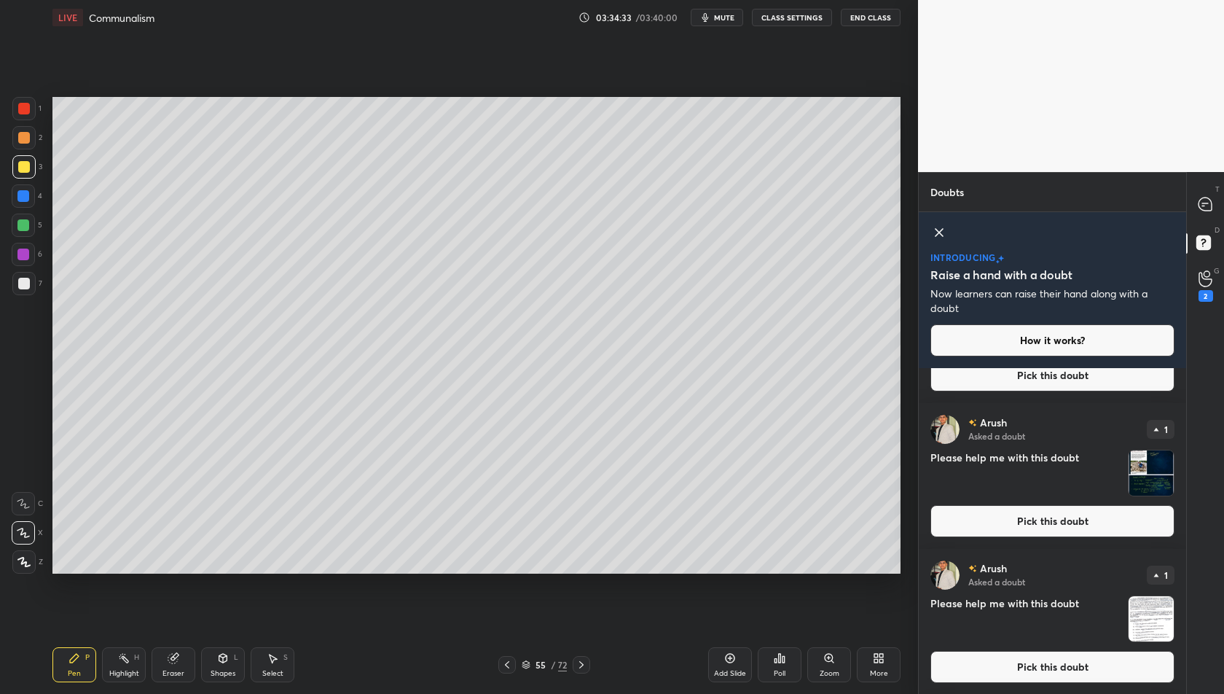
scroll to position [3828, 0]
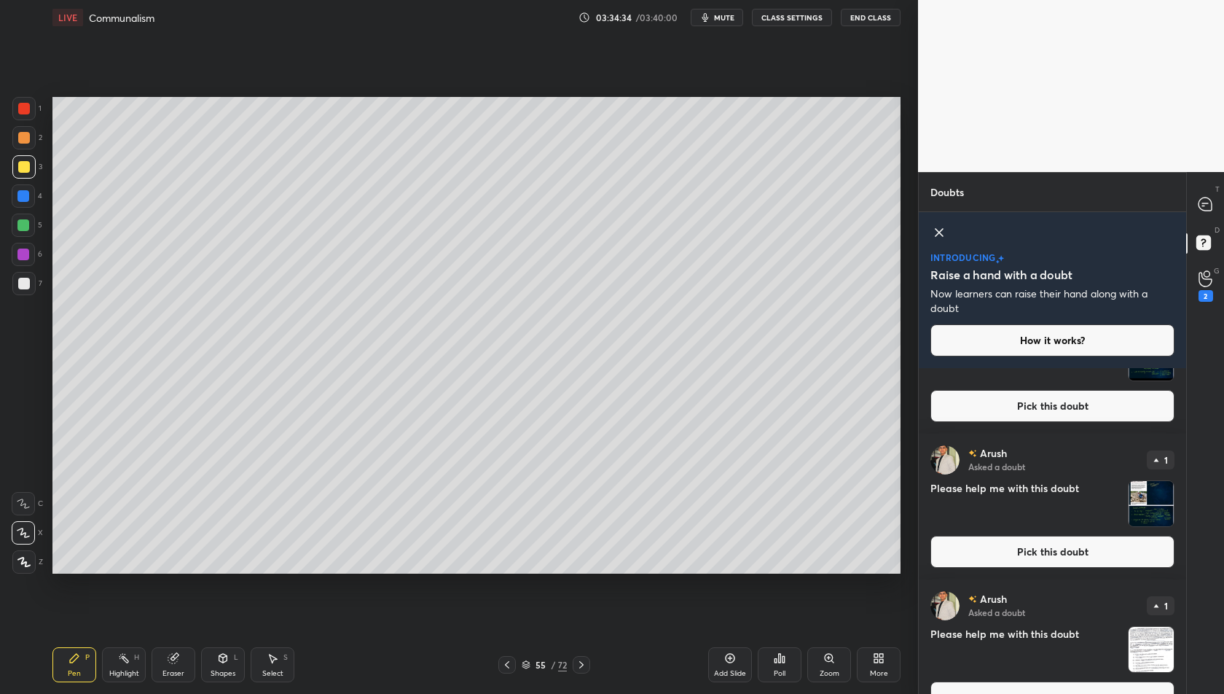
click at [1151, 513] on img "grid" at bounding box center [1151, 503] width 45 height 45
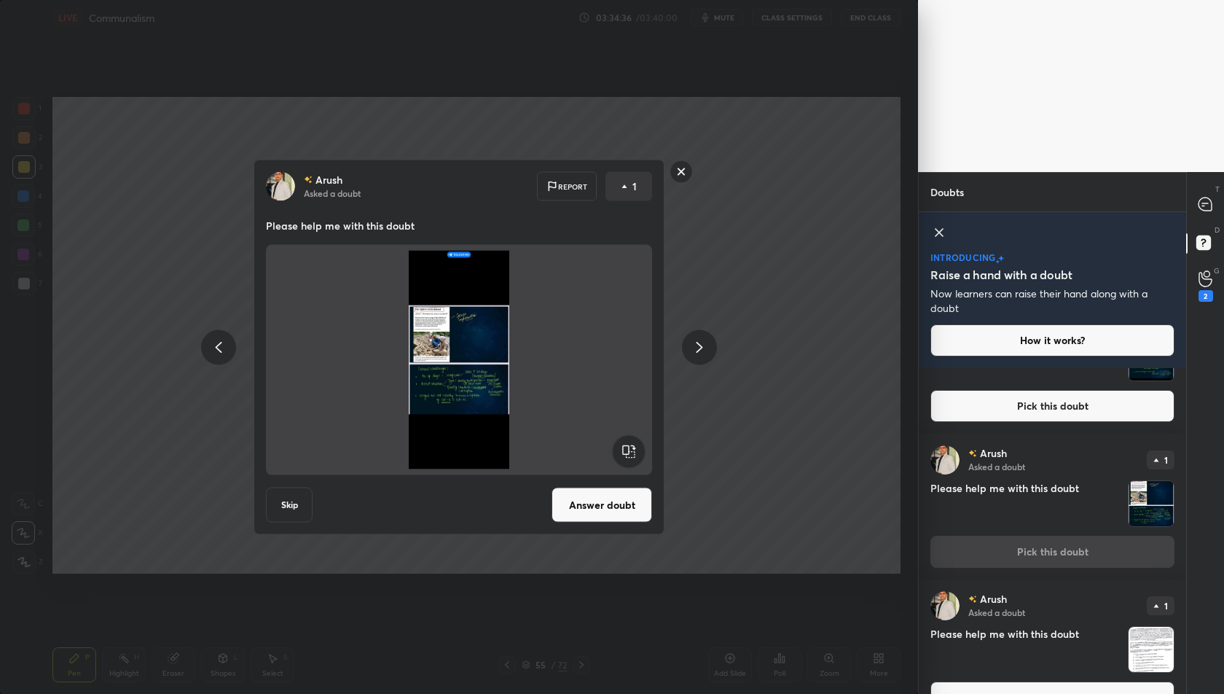
click at [592, 498] on button "Answer doubt" at bounding box center [602, 504] width 101 height 35
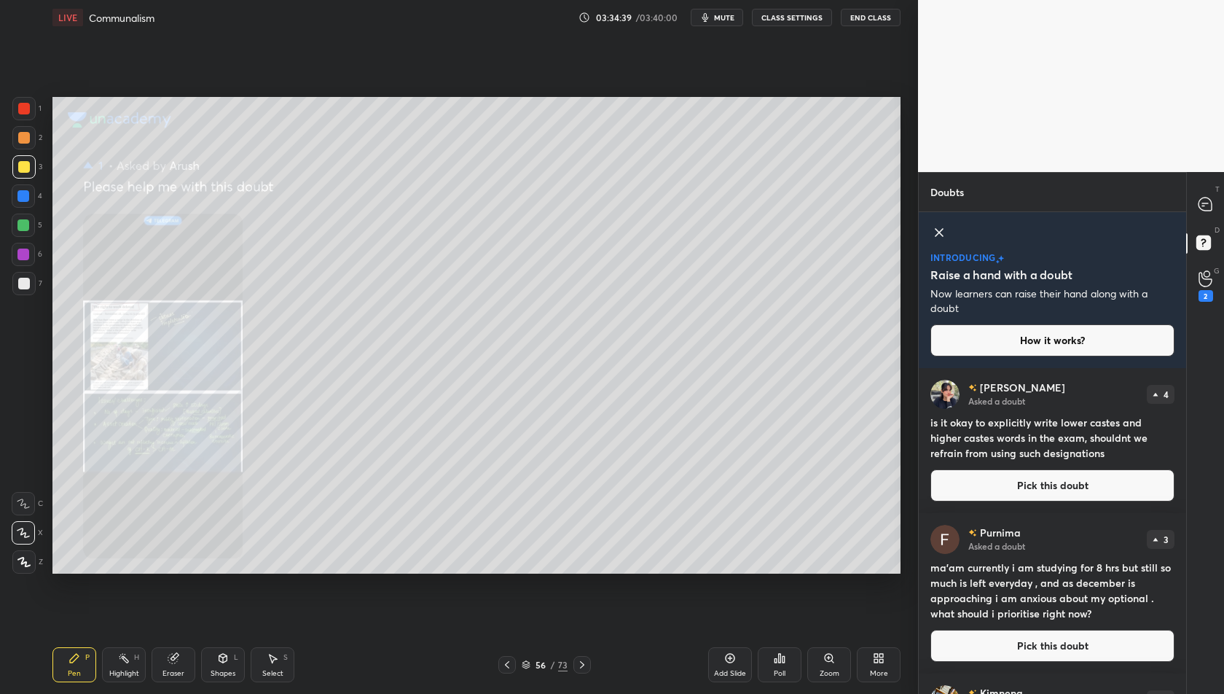
click at [1200, 206] on icon at bounding box center [1205, 203] width 13 height 13
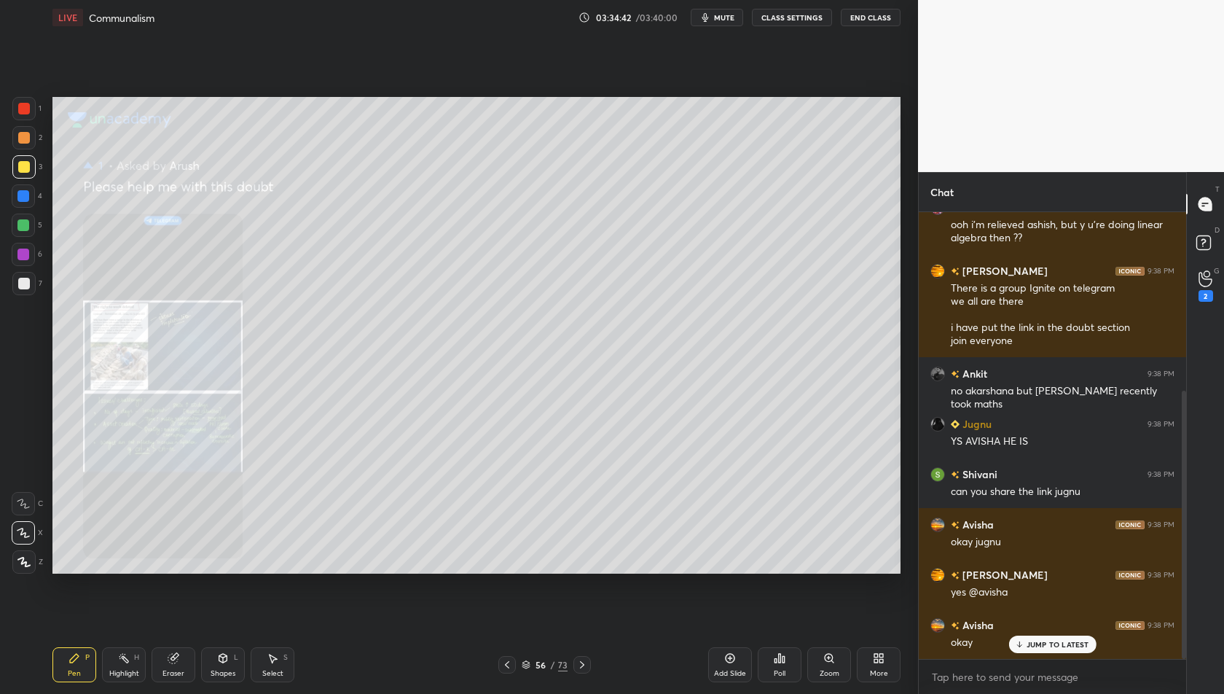
scroll to position [297, 0]
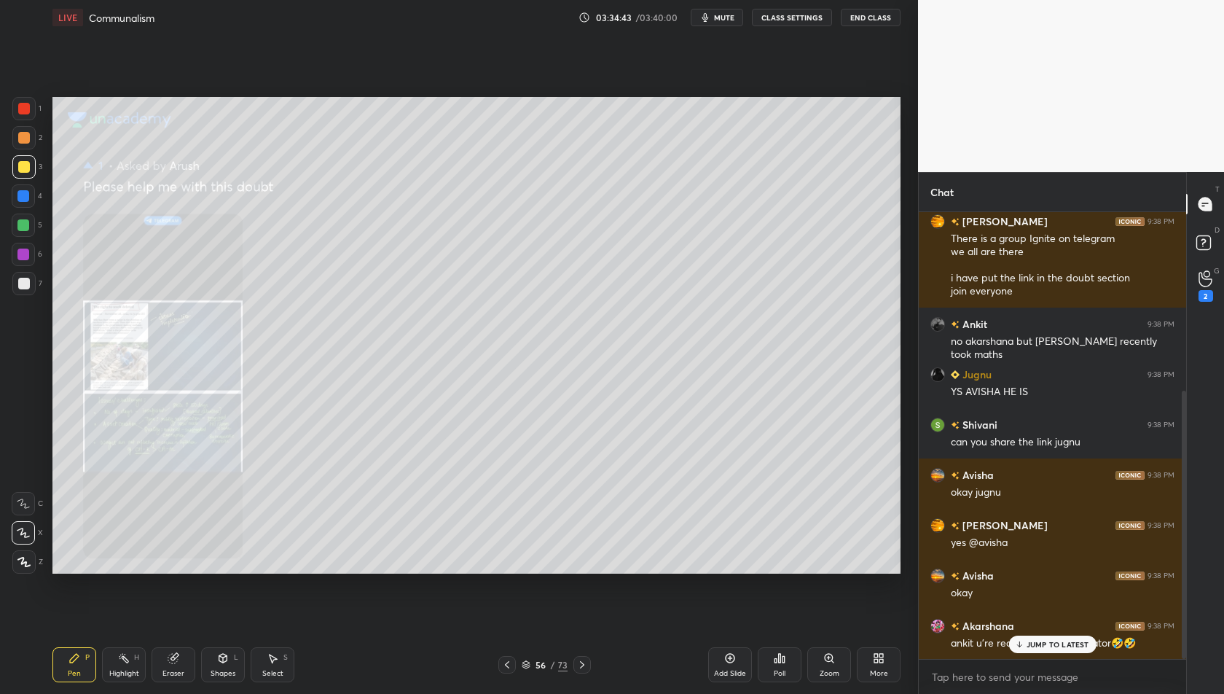
click at [1053, 638] on div "JUMP TO LATEST" at bounding box center [1051, 643] width 87 height 17
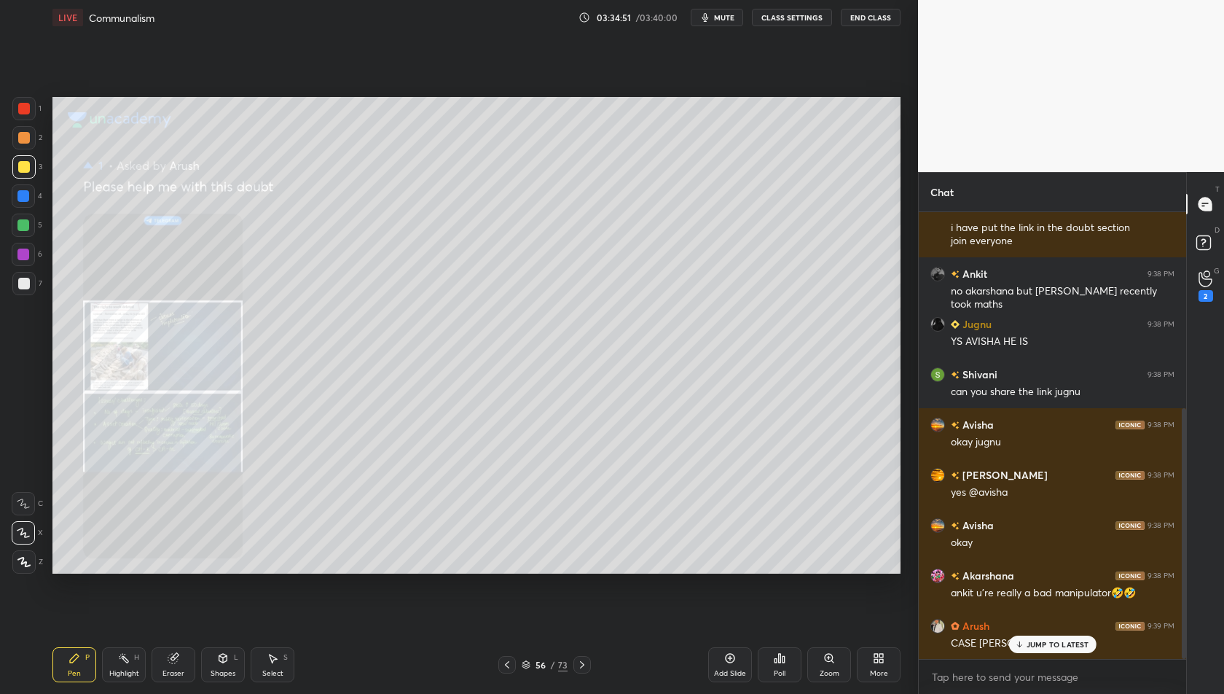
click at [1055, 641] on p "JUMP TO LATEST" at bounding box center [1058, 644] width 63 height 9
click at [1207, 241] on rect at bounding box center [1203, 243] width 14 height 14
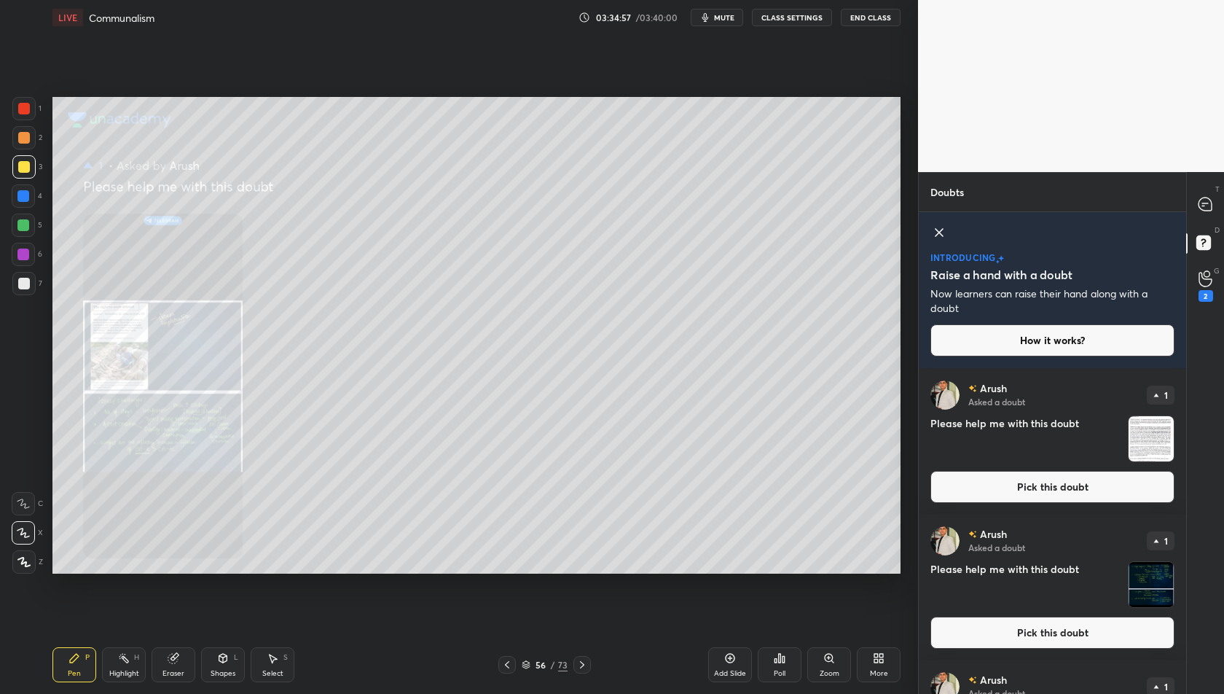
scroll to position [3531, 0]
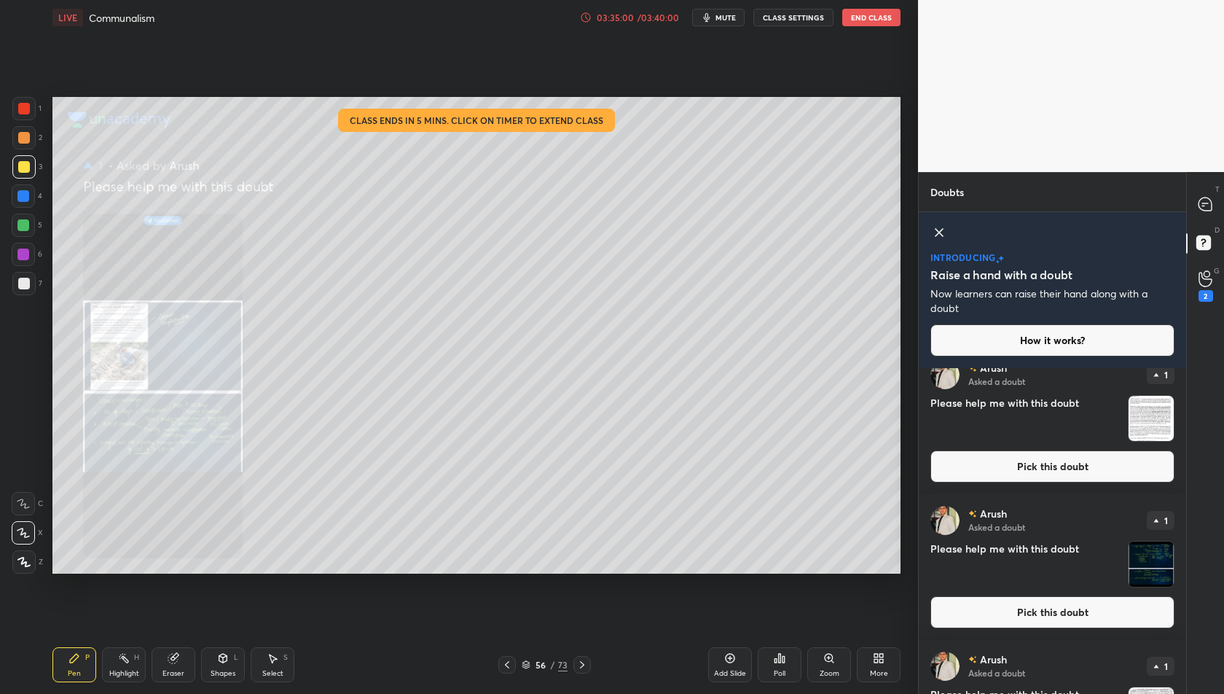
click at [1151, 426] on img "grid" at bounding box center [1151, 418] width 45 height 45
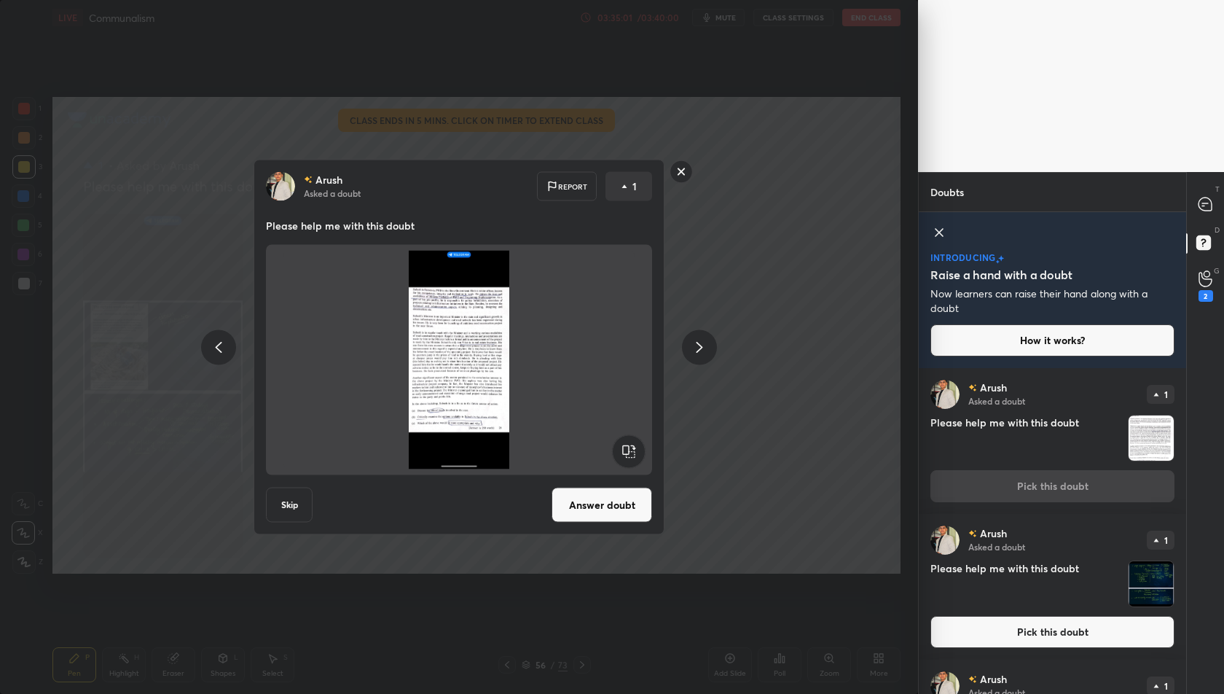
click at [588, 507] on button "Answer doubt" at bounding box center [602, 504] width 101 height 35
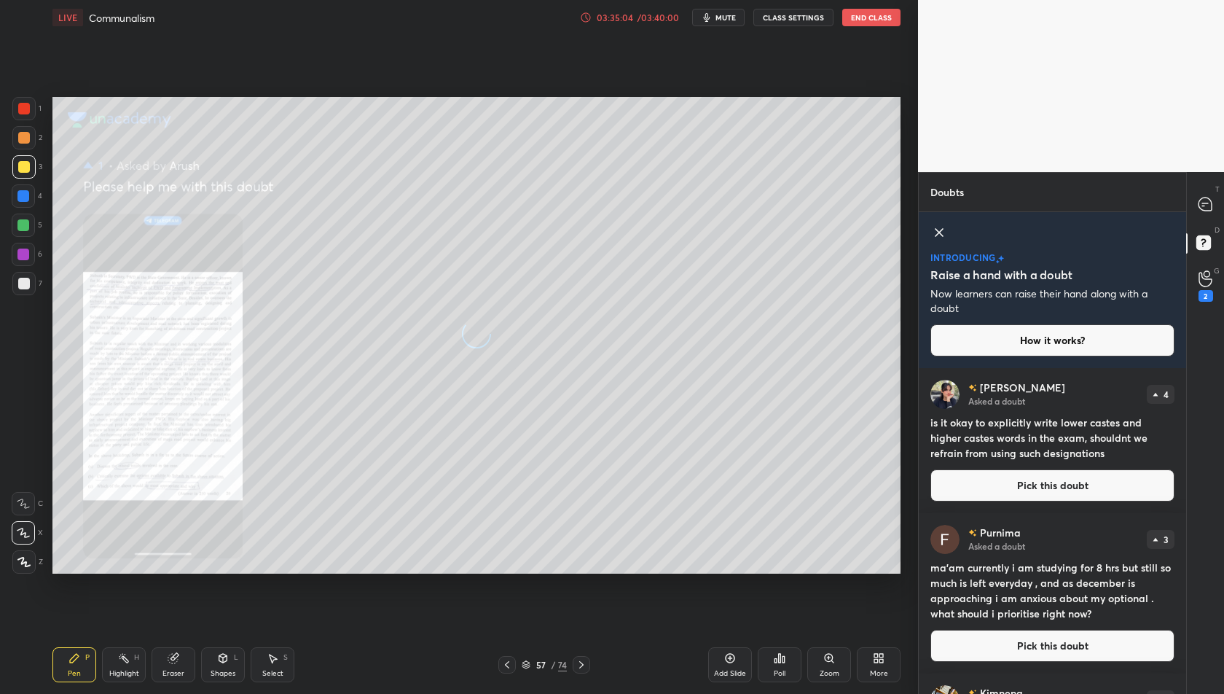
click at [1208, 207] on icon at bounding box center [1205, 203] width 13 height 13
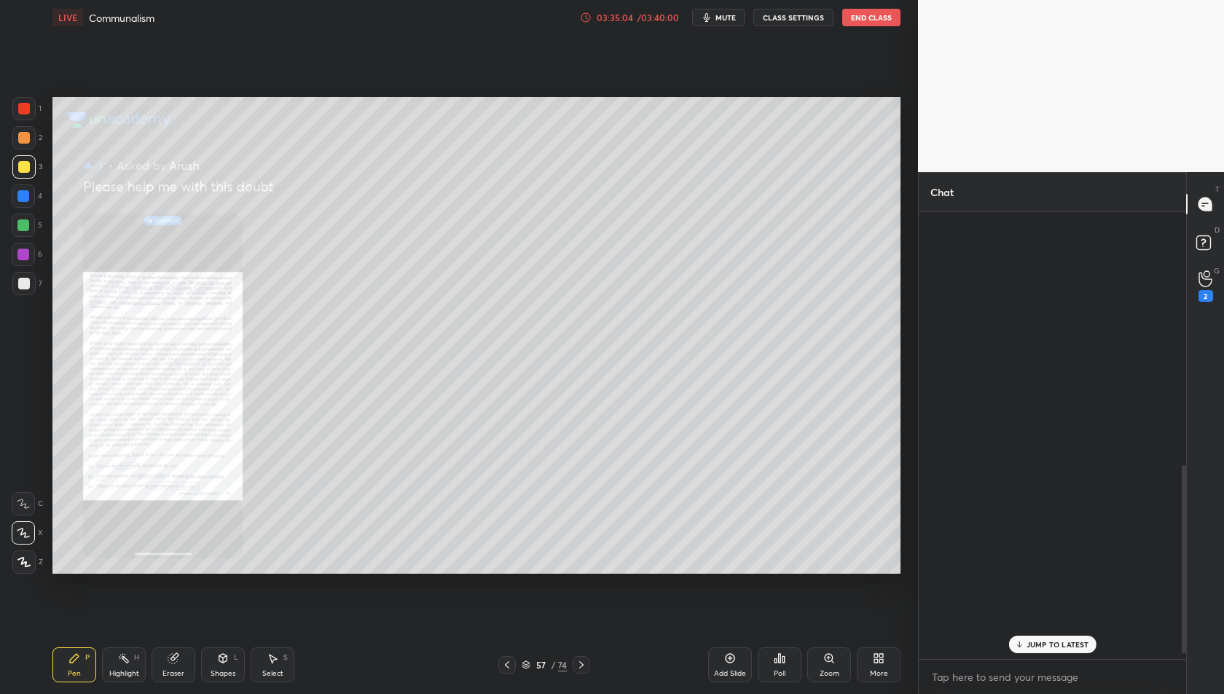
scroll to position [442, 264]
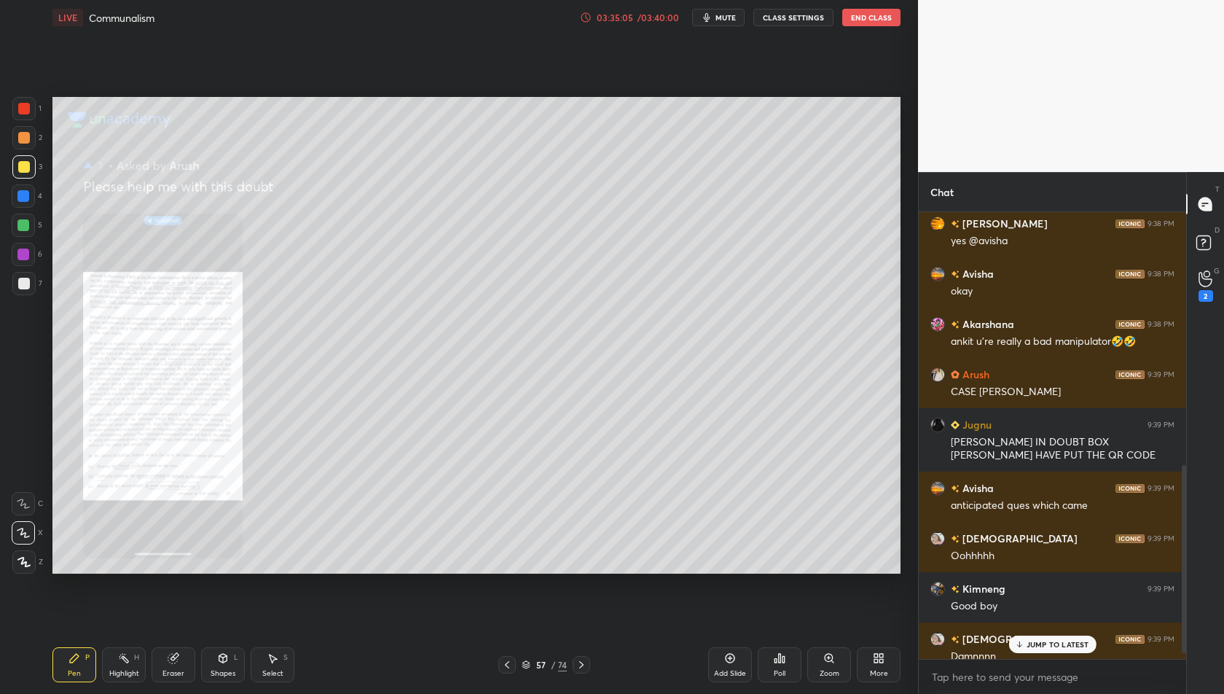
click at [1042, 641] on p "JUMP TO LATEST" at bounding box center [1058, 644] width 63 height 9
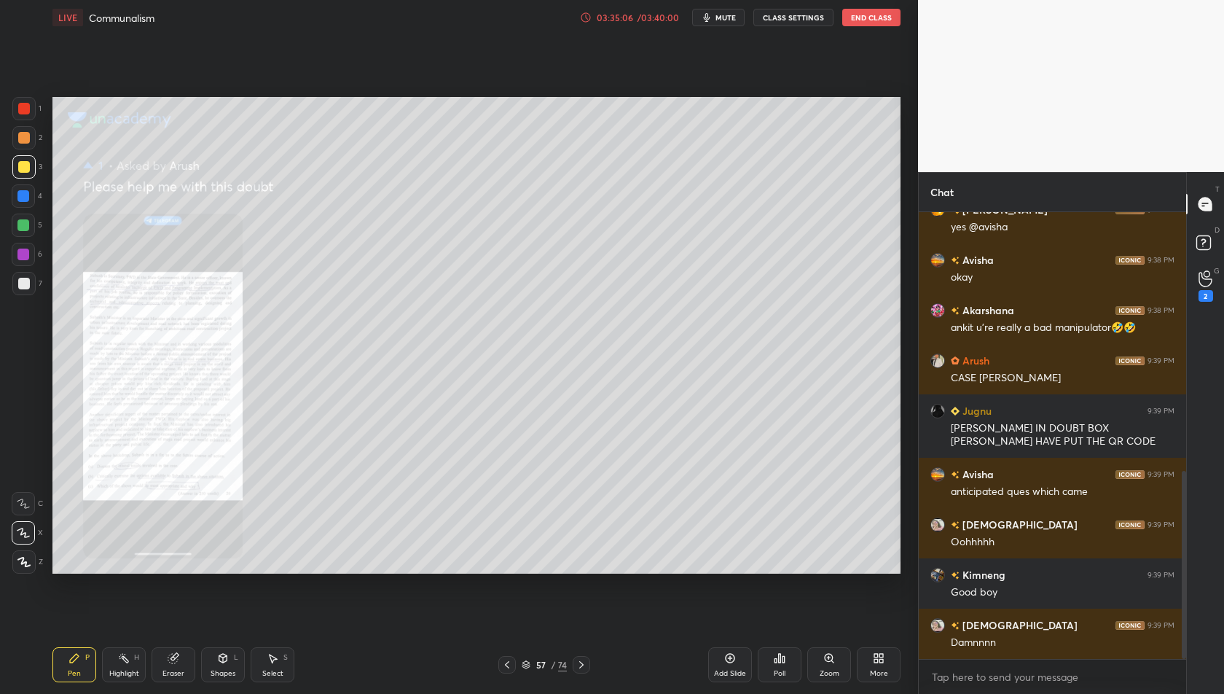
click at [514, 663] on div at bounding box center [506, 664] width 17 height 17
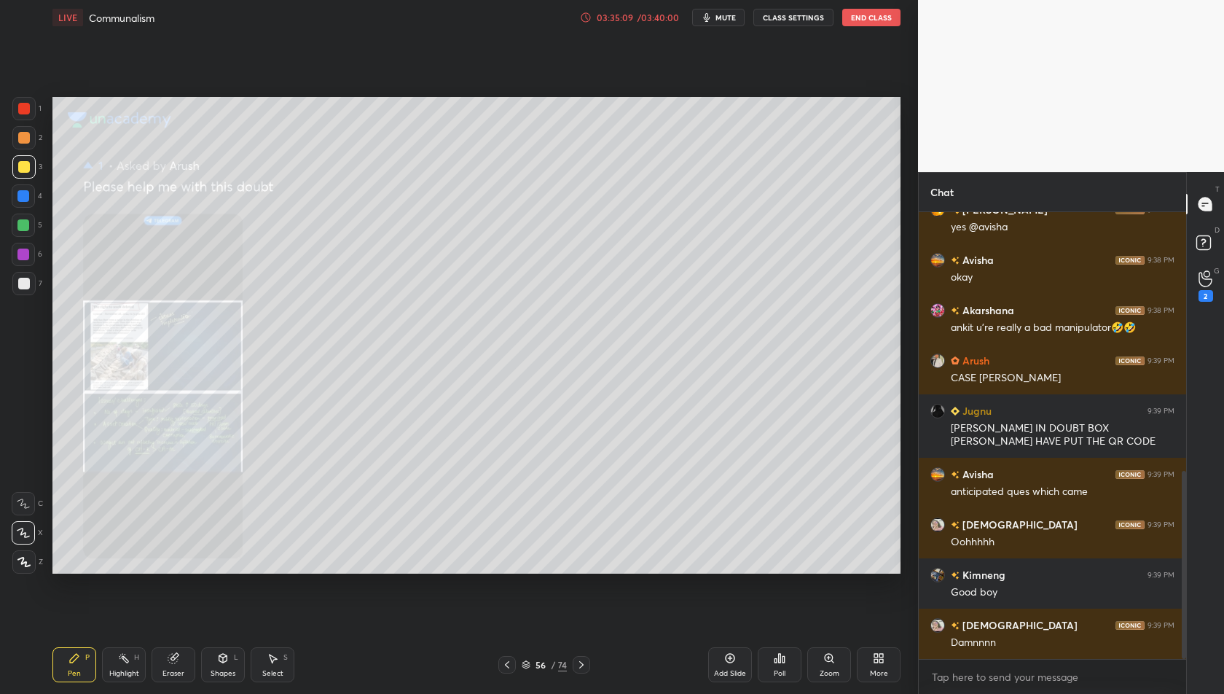
click at [573, 666] on div at bounding box center [581, 664] width 17 height 17
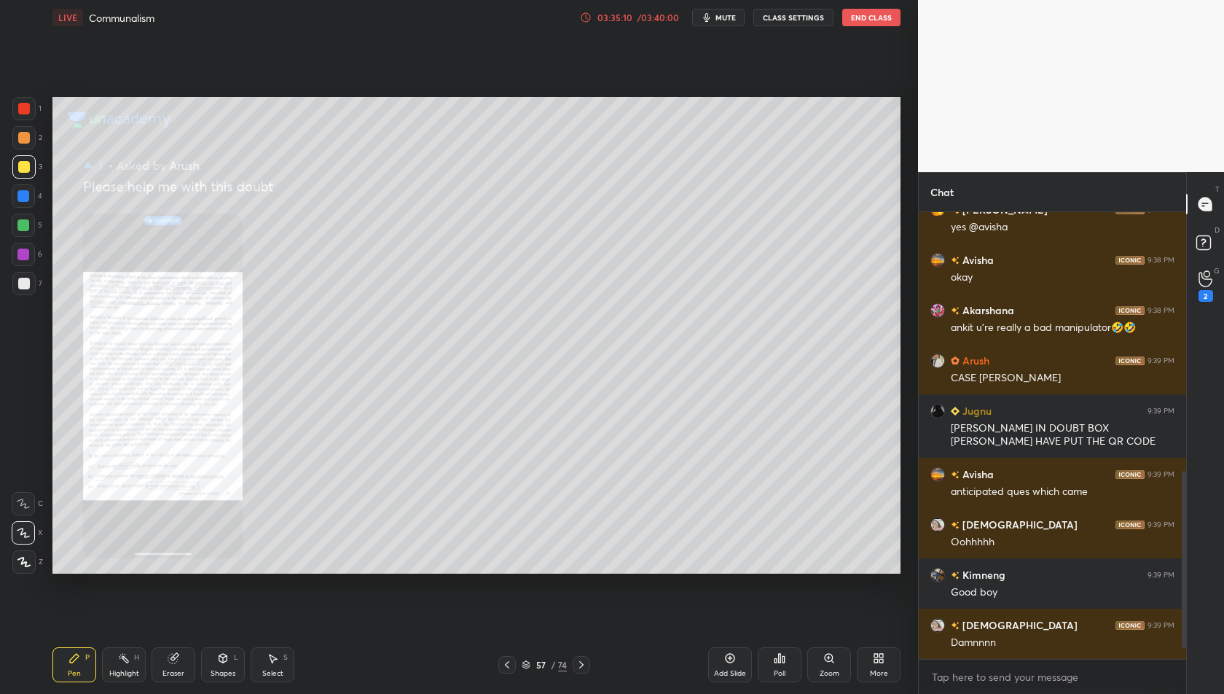
scroll to position [675, 0]
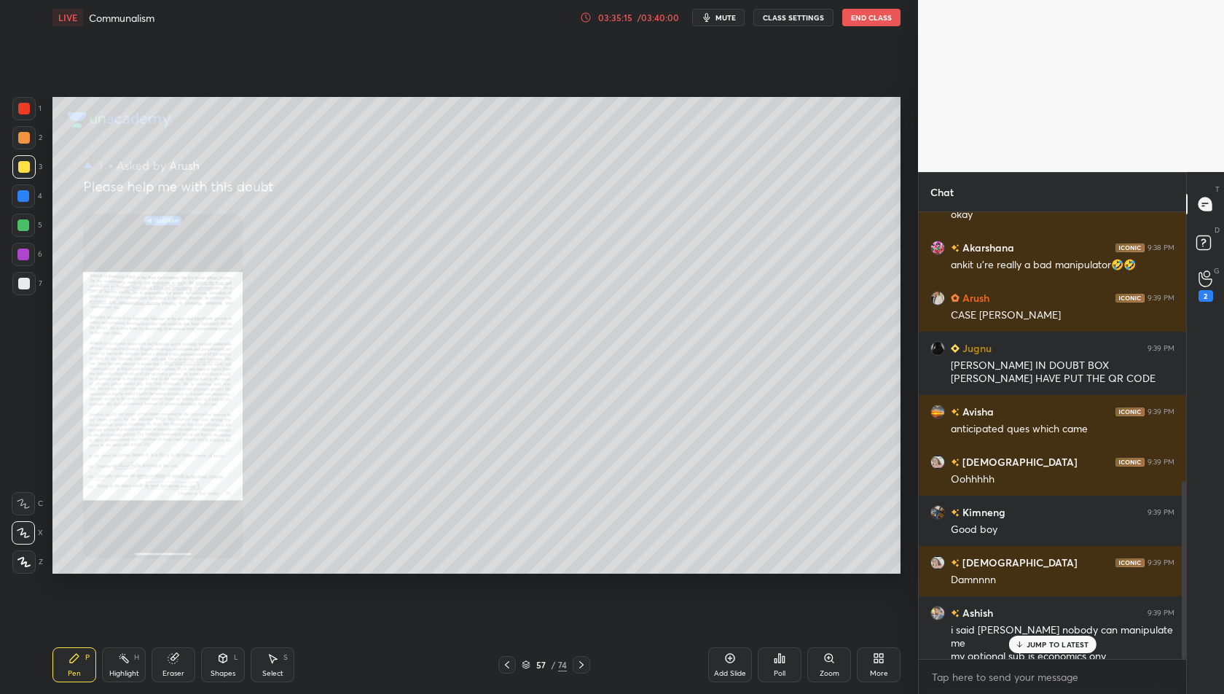
click at [1056, 648] on p "JUMP TO LATEST" at bounding box center [1058, 644] width 63 height 9
drag, startPoint x: 1134, startPoint y: 415, endPoint x: 1207, endPoint y: 239, distance: 191.1
click at [1207, 239] on rect at bounding box center [1203, 243] width 14 height 14
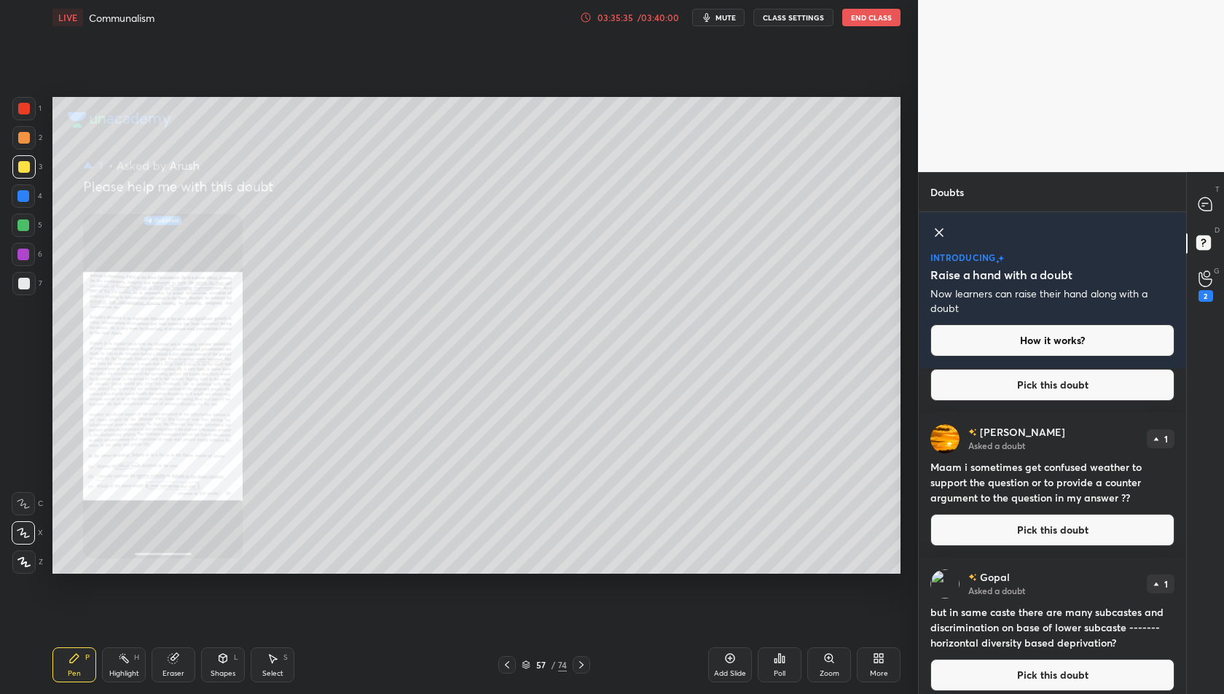
scroll to position [4064, 0]
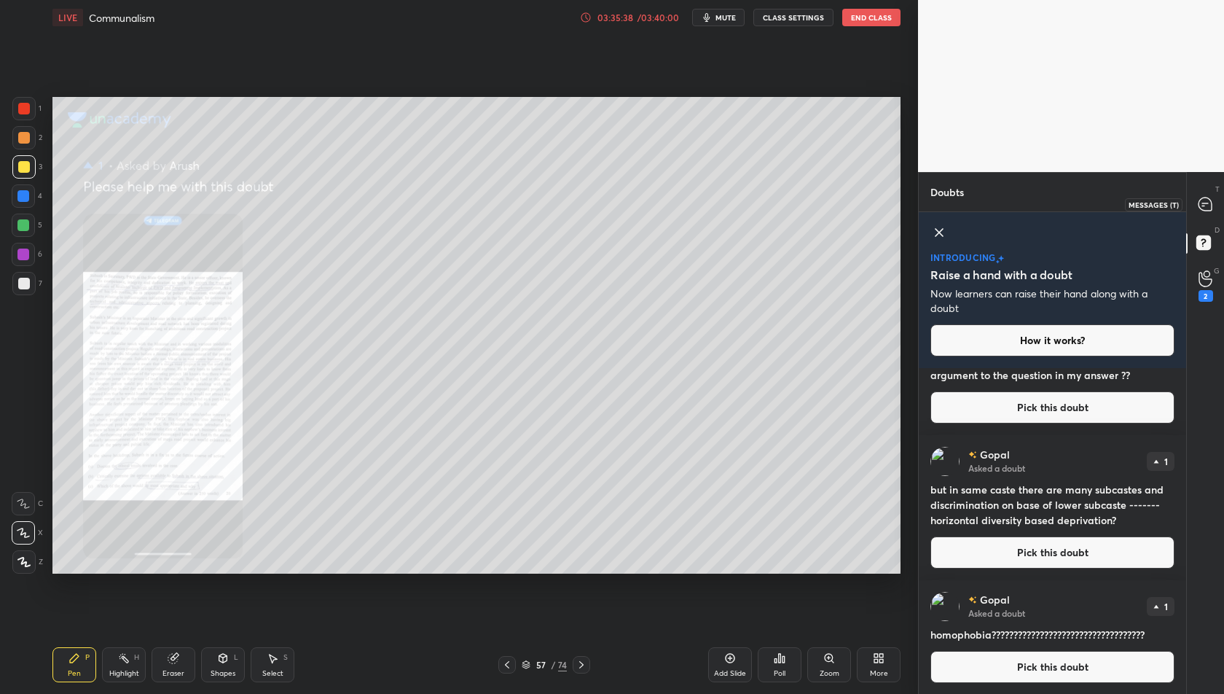
click at [1214, 201] on div at bounding box center [1205, 204] width 29 height 26
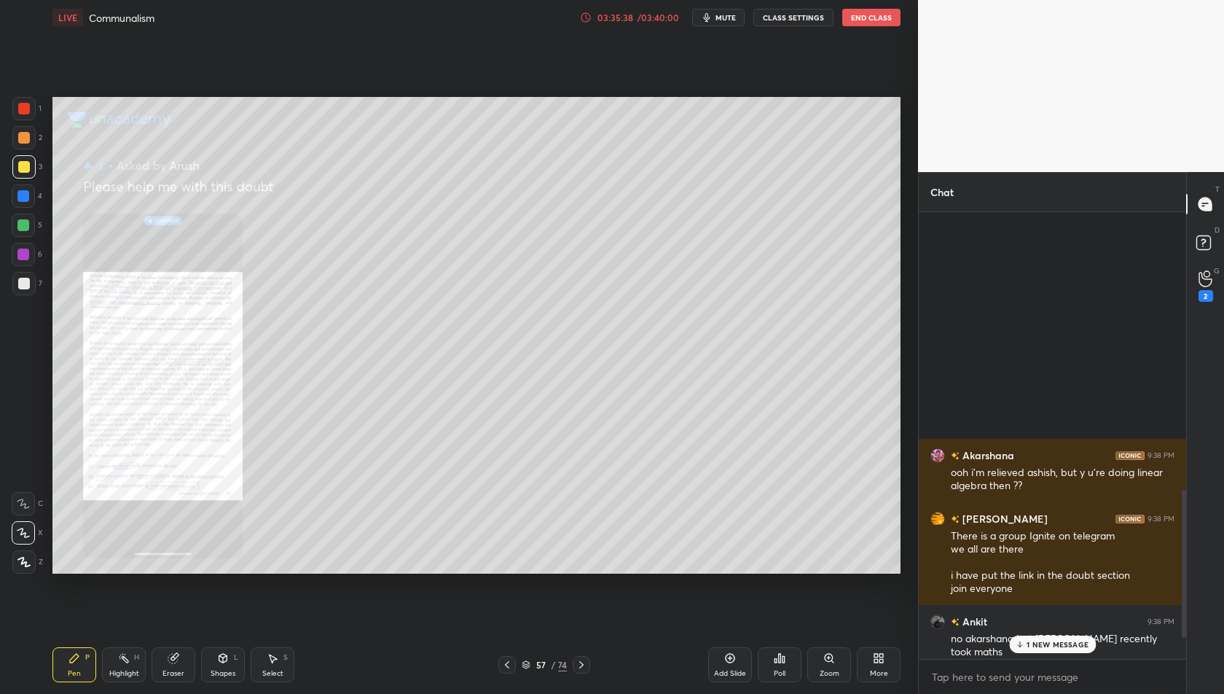
scroll to position [442, 264]
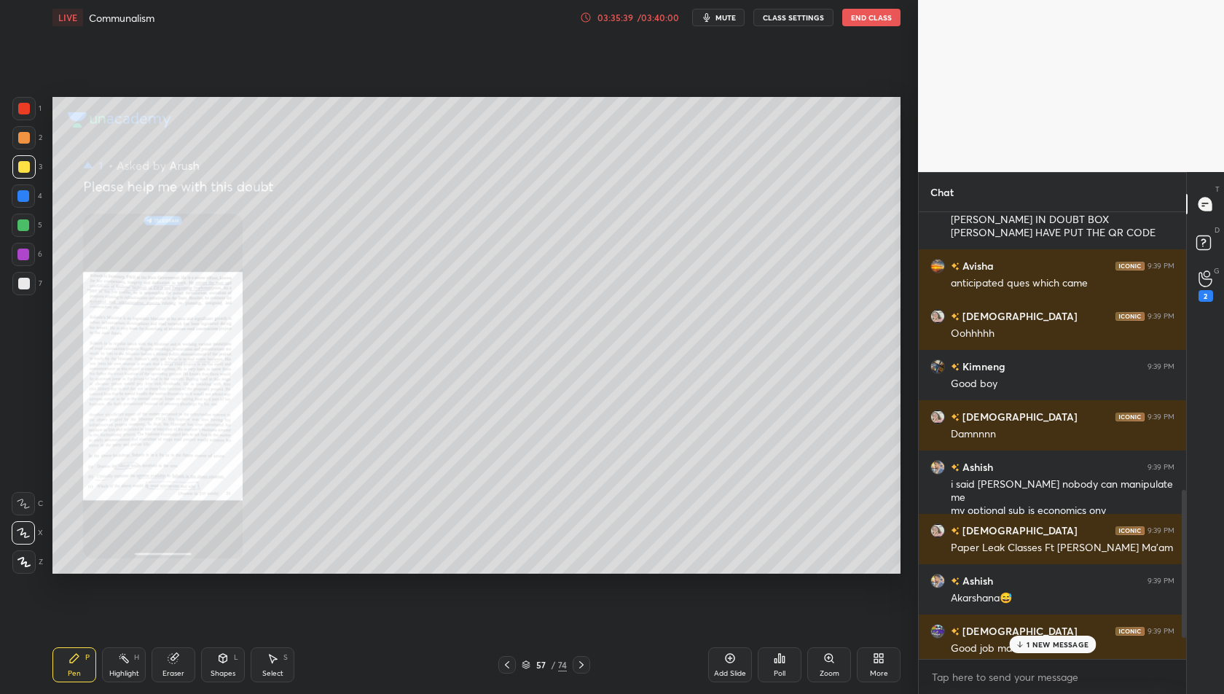
click at [1047, 647] on p "1 NEW MESSAGE" at bounding box center [1058, 644] width 62 height 9
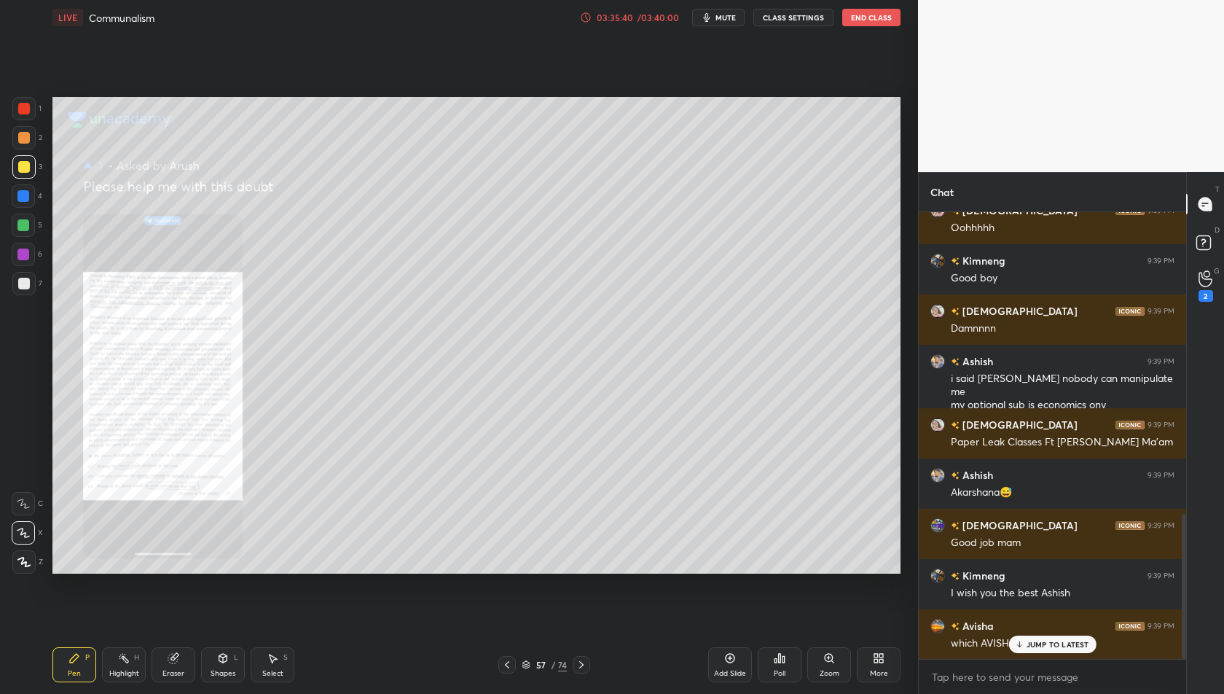
click at [1061, 643] on p "JUMP TO LATEST" at bounding box center [1058, 644] width 63 height 9
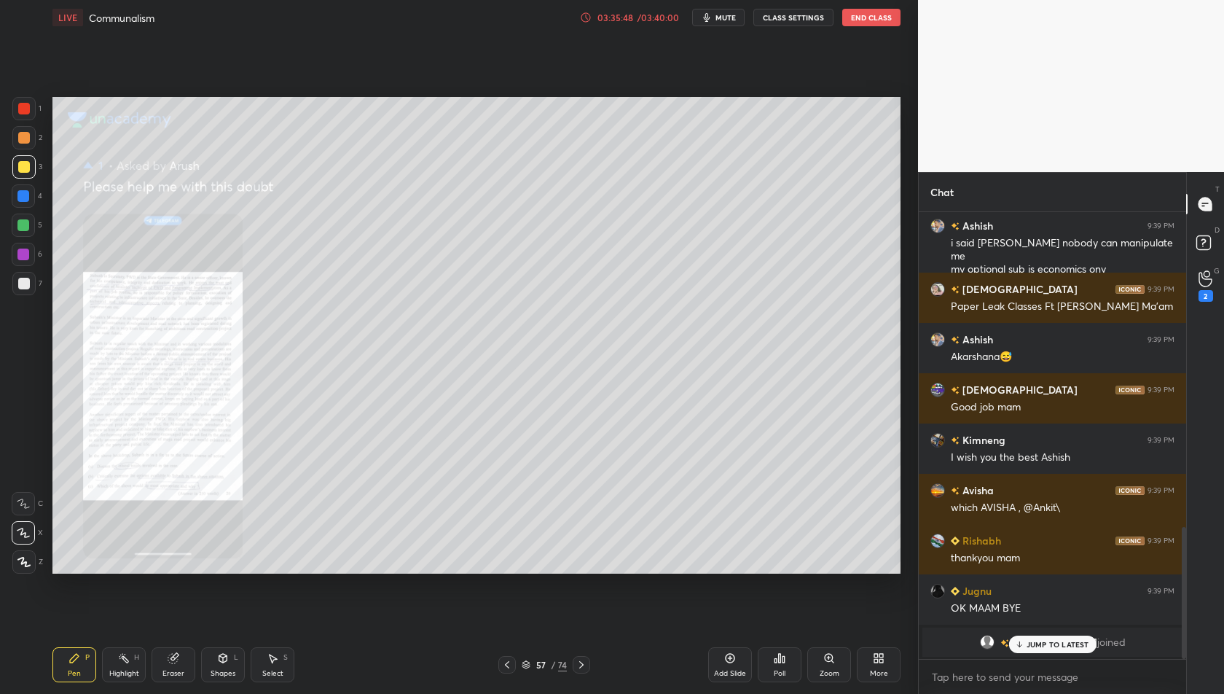
scroll to position [898, 0]
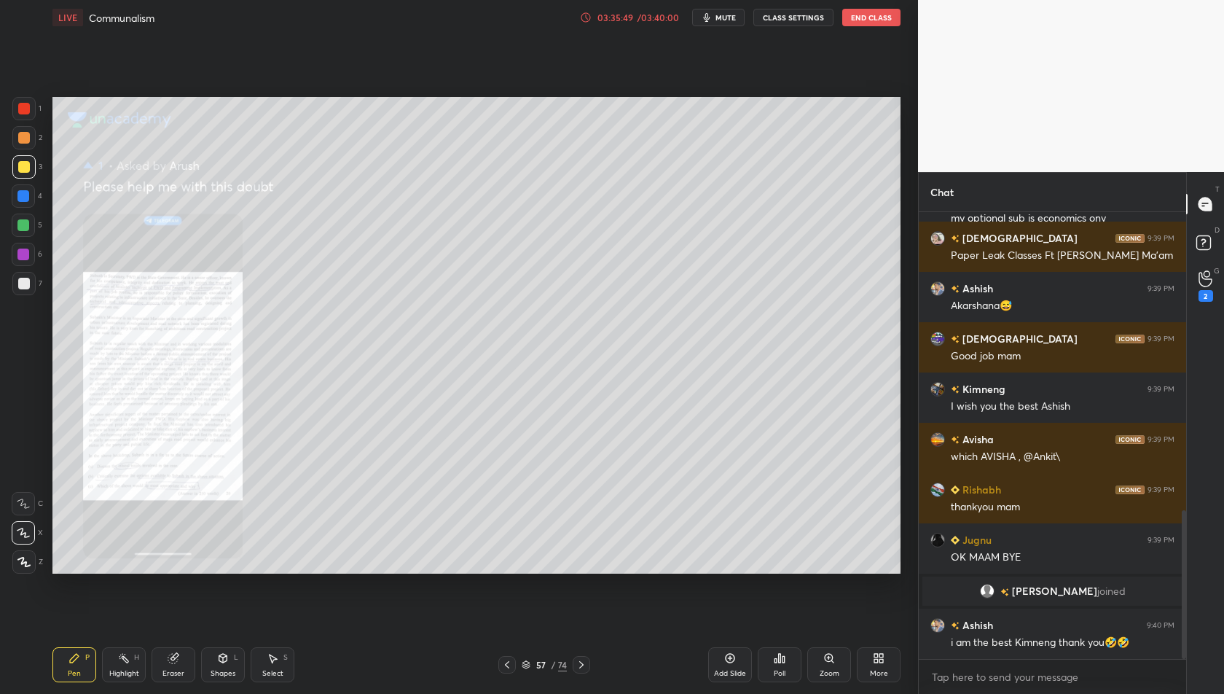
click at [745, 665] on div "Add Slide" at bounding box center [730, 664] width 44 height 35
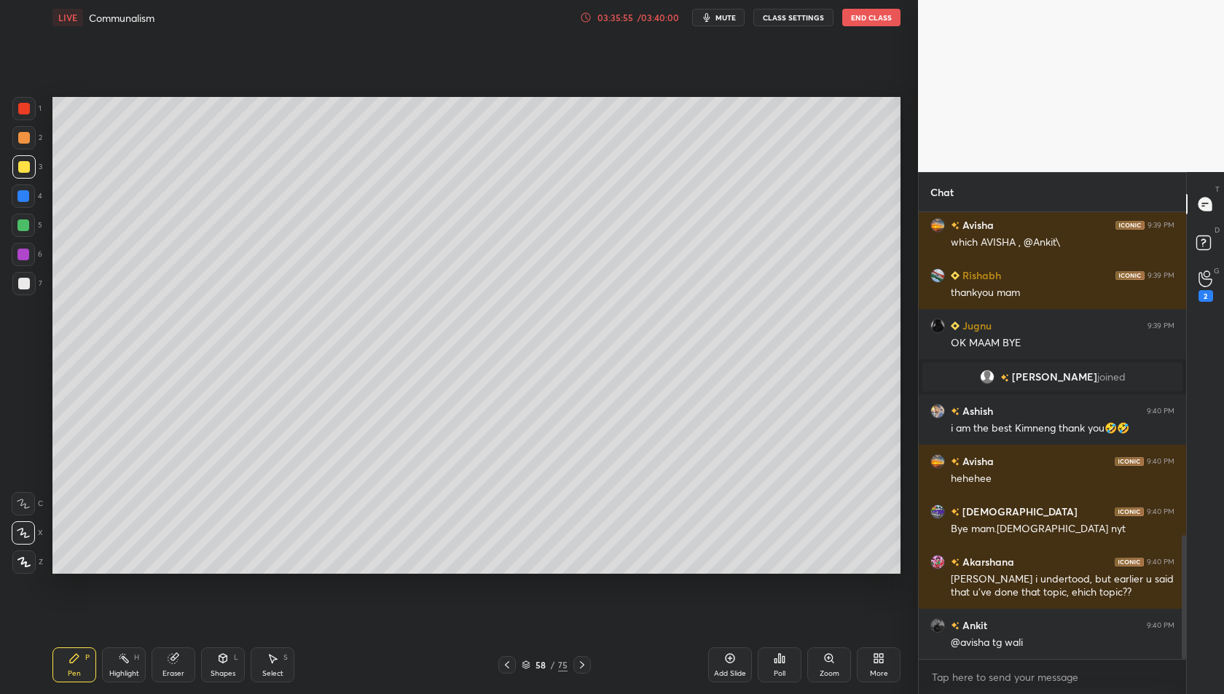
scroll to position [1162, 0]
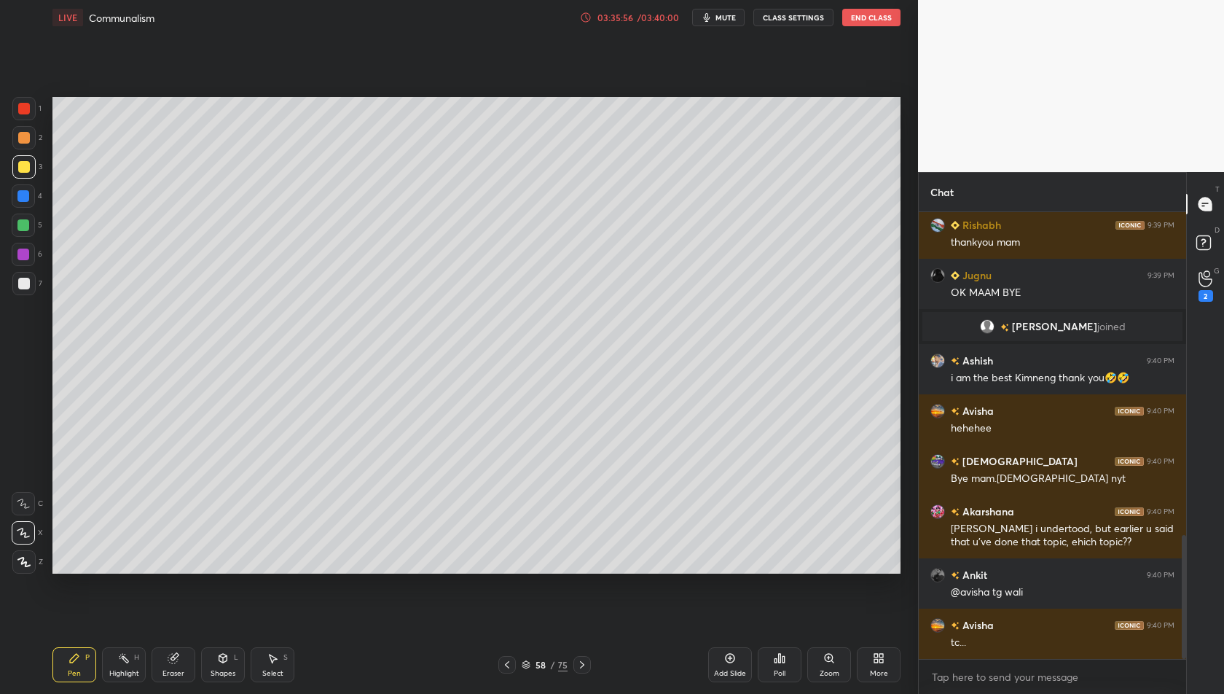
click at [876, 17] on button "End Class" at bounding box center [871, 17] width 58 height 17
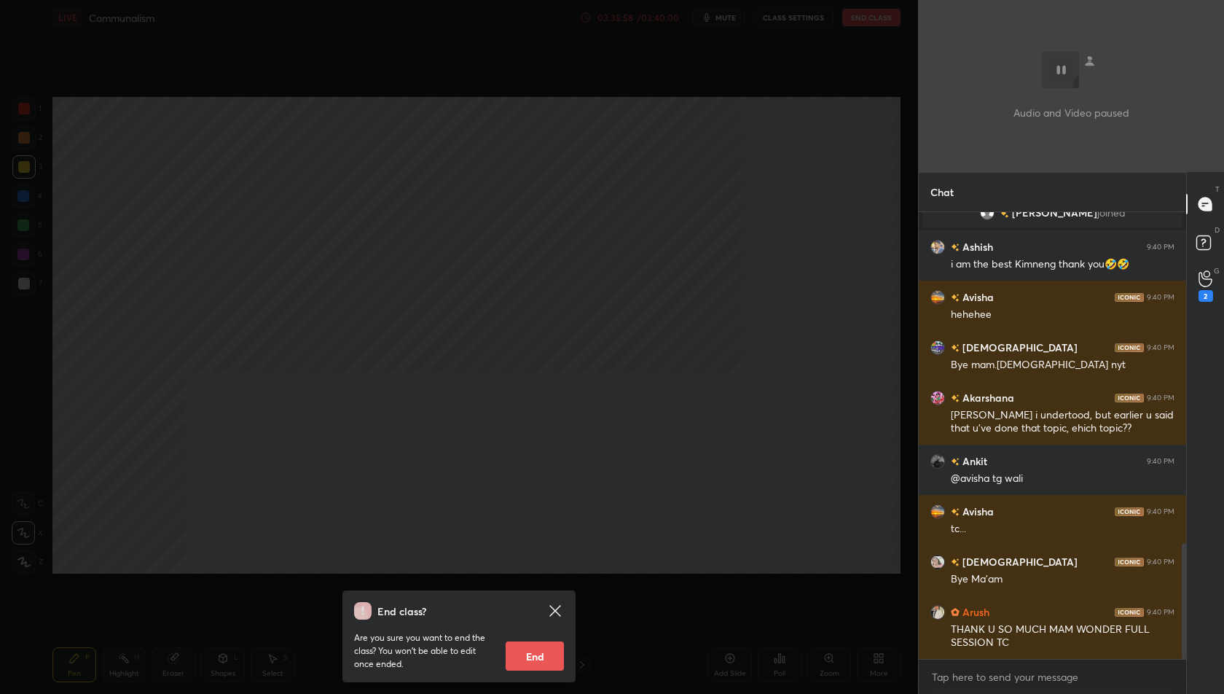
scroll to position [1326, 0]
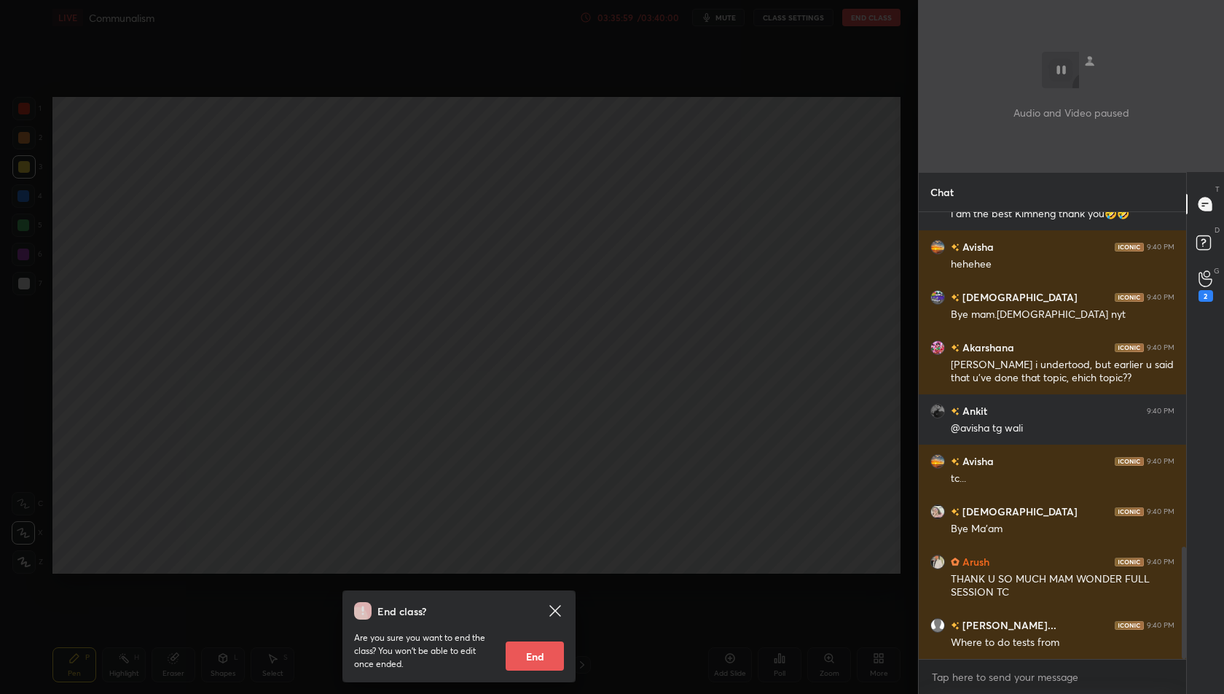
click at [528, 659] on button "End" at bounding box center [535, 655] width 58 height 29
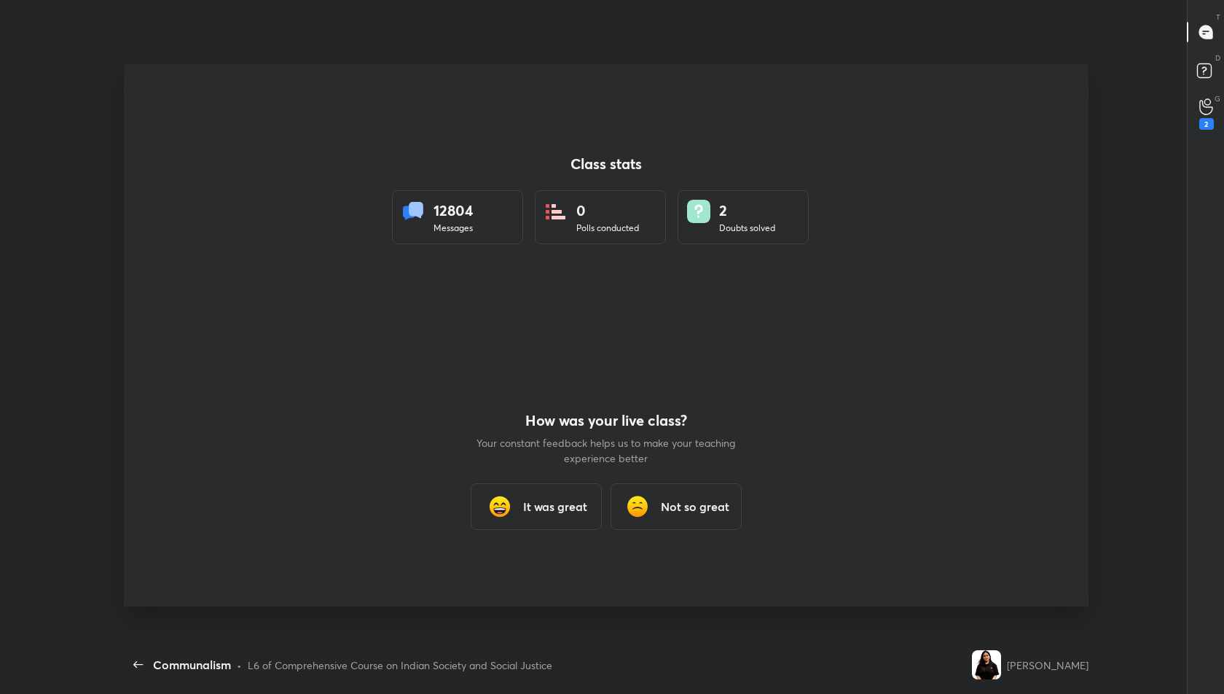
scroll to position [0, 0]
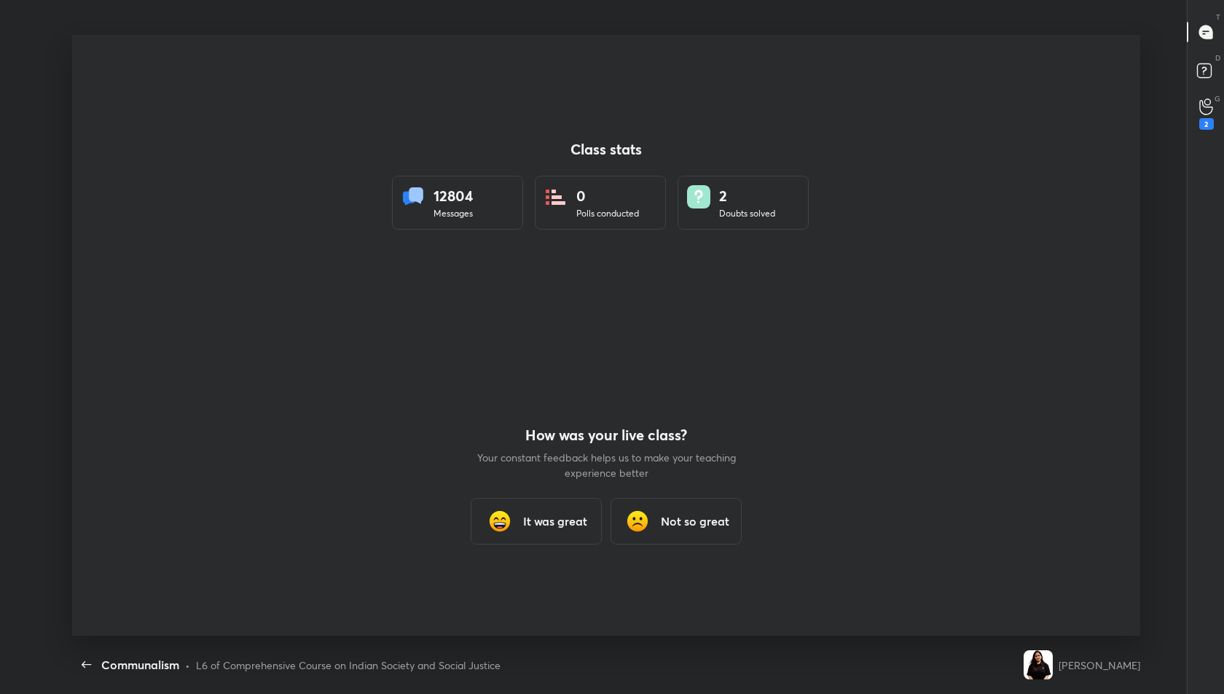
click at [526, 533] on div "It was great" at bounding box center [536, 521] width 131 height 47
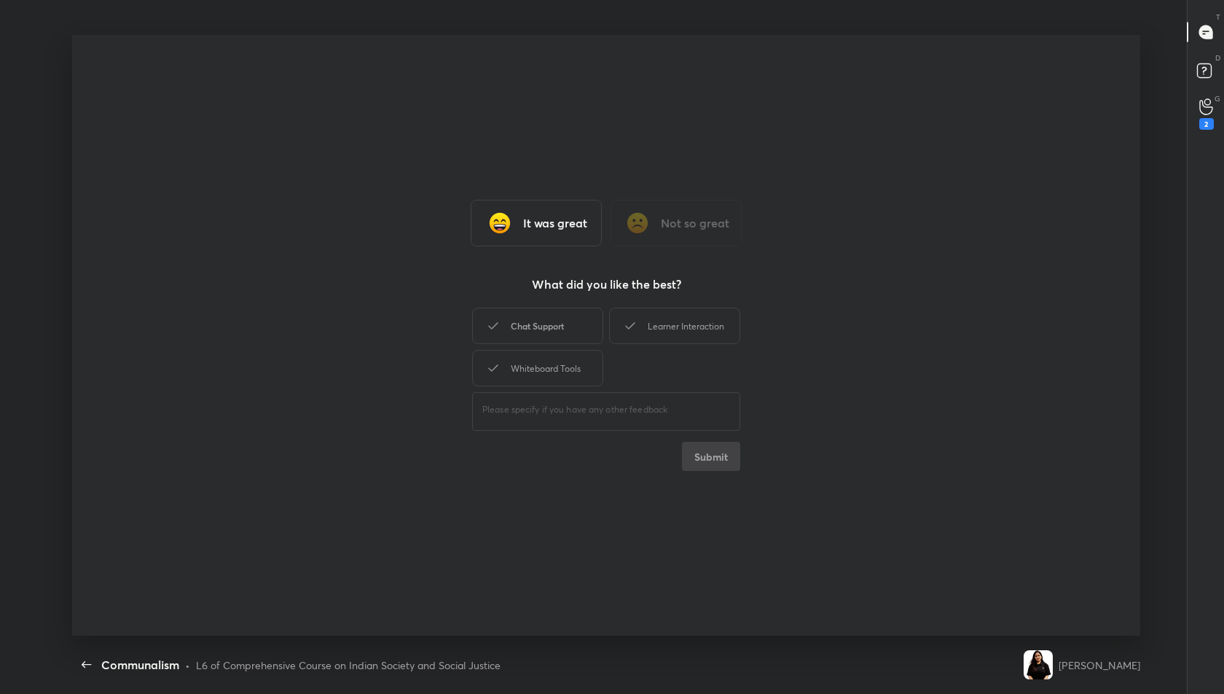
click at [534, 335] on div "Chat Support" at bounding box center [537, 325] width 131 height 36
click at [654, 332] on div "Learner Interaction" at bounding box center [674, 325] width 131 height 36
click at [546, 363] on div "Whiteboard Tools" at bounding box center [537, 368] width 131 height 36
click at [697, 448] on button "Submit" at bounding box center [711, 456] width 58 height 29
